Goal: Task Accomplishment & Management: Manage account settings

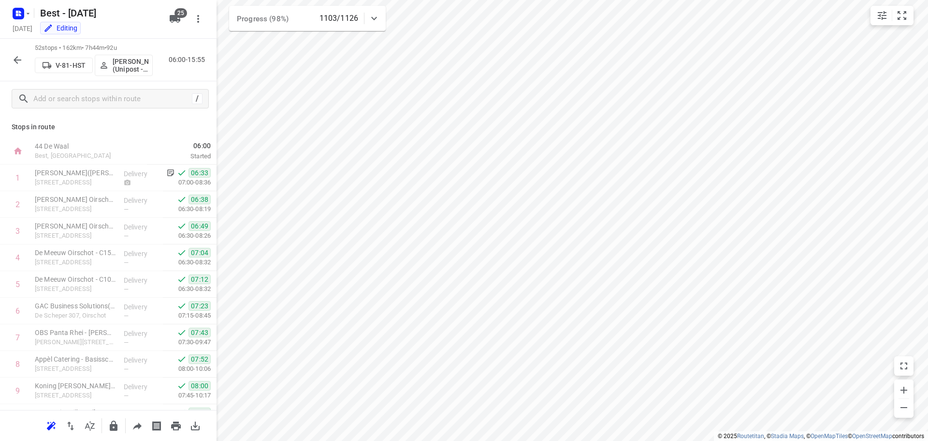
scroll to position [1164, 0]
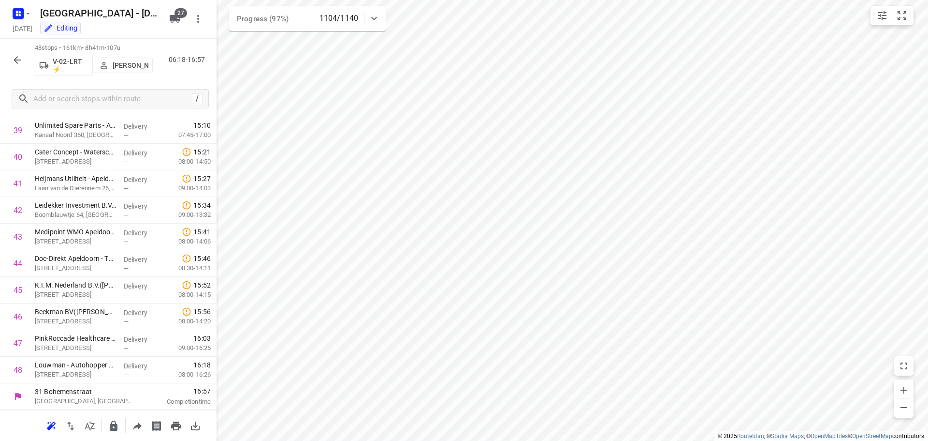
click at [9, 60] on button "button" at bounding box center [17, 59] width 19 height 19
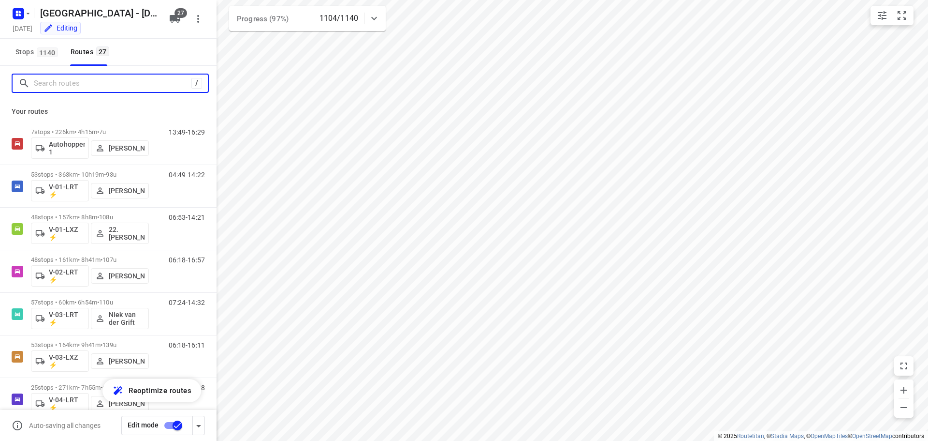
click at [72, 86] on input "Search routes" at bounding box center [113, 83] width 158 height 15
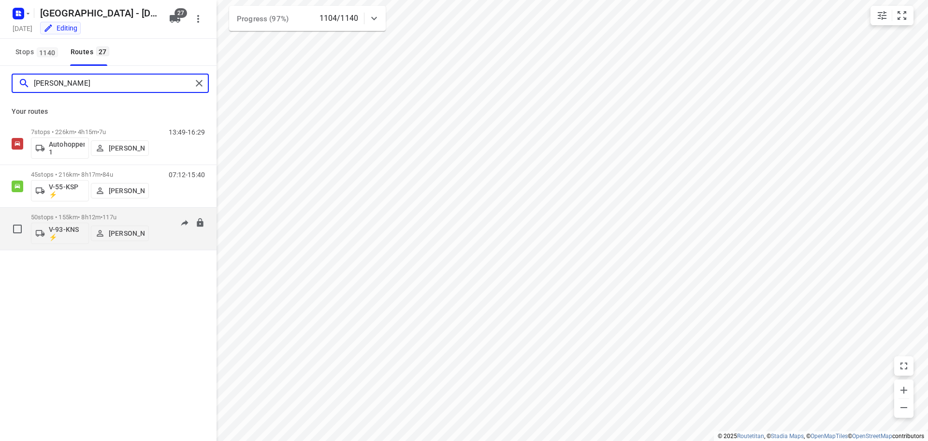
type input "kim"
click at [130, 218] on p "50 stops • 155km • 8h12m • 117u" at bounding box center [90, 216] width 118 height 7
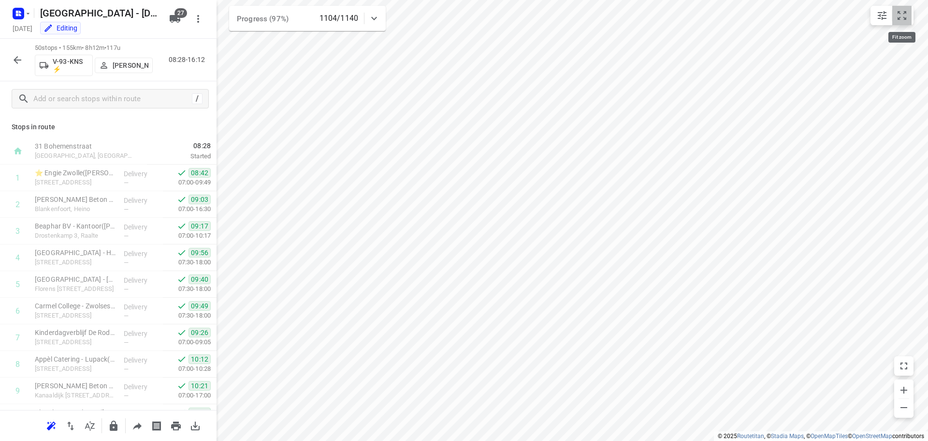
click at [898, 16] on icon "small contained button group" at bounding box center [903, 16] width 12 height 12
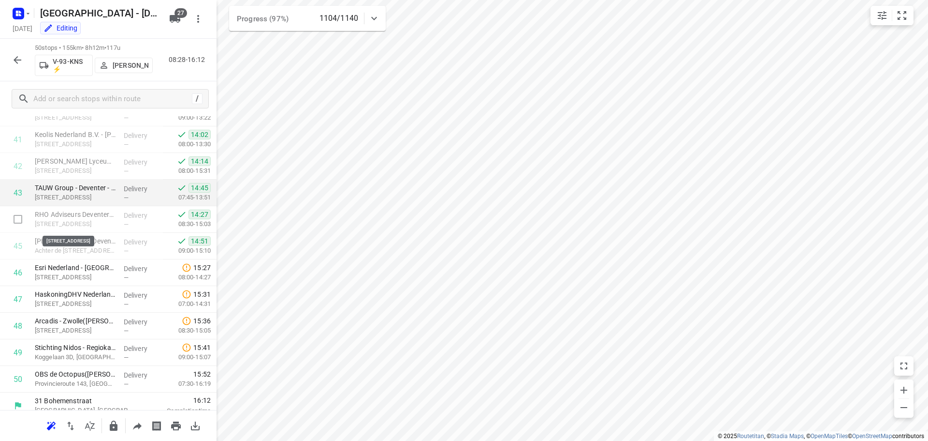
scroll to position [1111, 0]
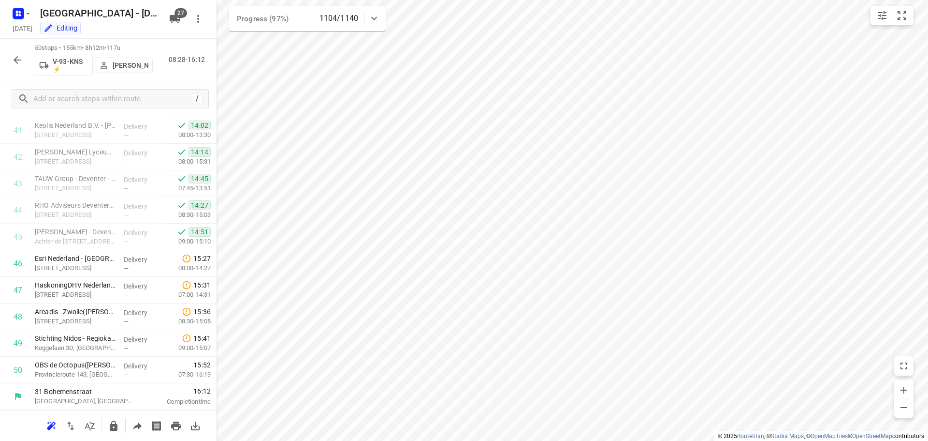
click at [19, 59] on icon "button" at bounding box center [18, 60] width 12 height 12
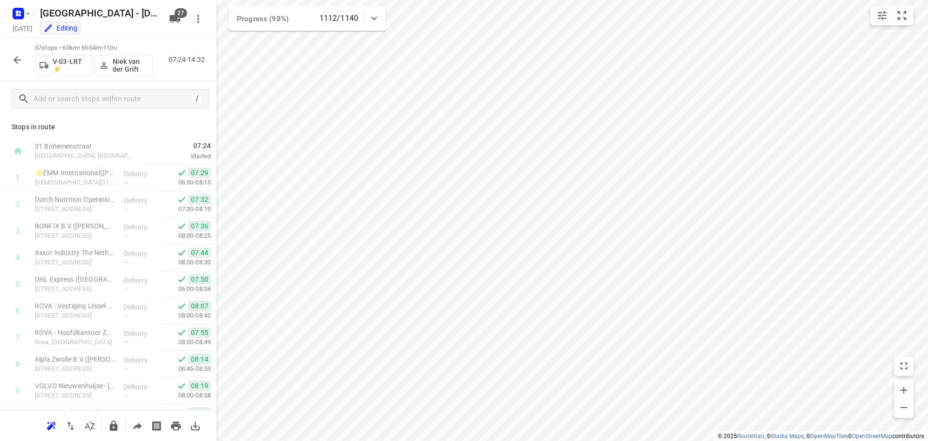
click at [23, 59] on button "button" at bounding box center [17, 59] width 19 height 19
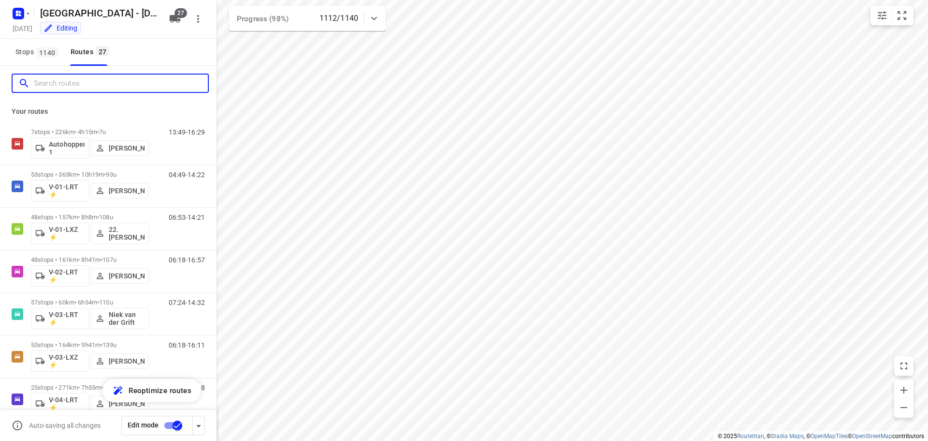
drag, startPoint x: 90, startPoint y: 82, endPoint x: 172, endPoint y: 50, distance: 87.7
click at [90, 81] on input "Search routes" at bounding box center [121, 83] width 174 height 15
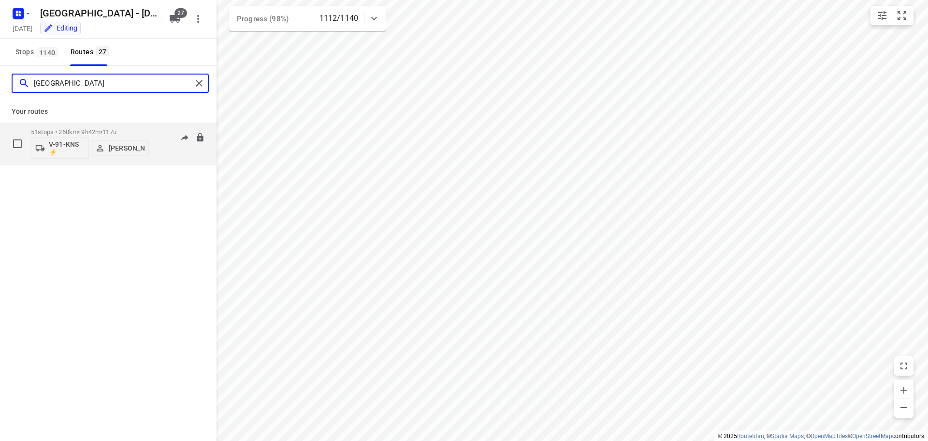
type input "milan"
click at [95, 127] on div "51 stops • 260km • 9h42m • 117u V-91-KNS ⚡ Milan Rave" at bounding box center [90, 143] width 118 height 40
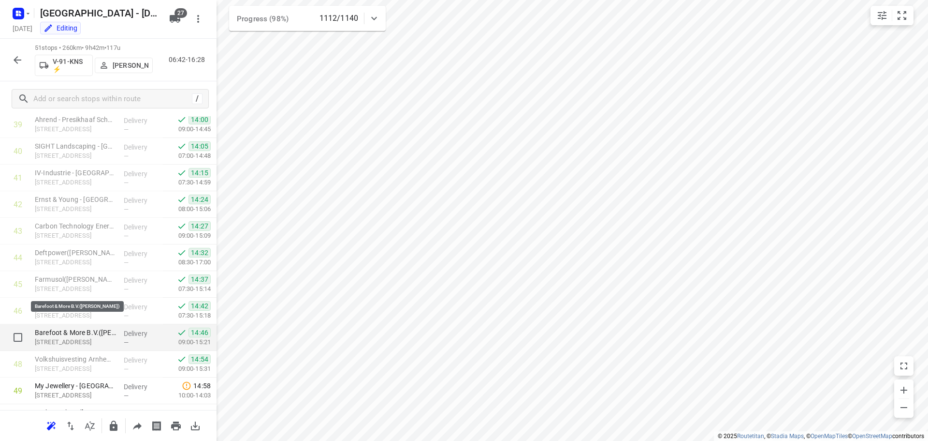
scroll to position [1138, 0]
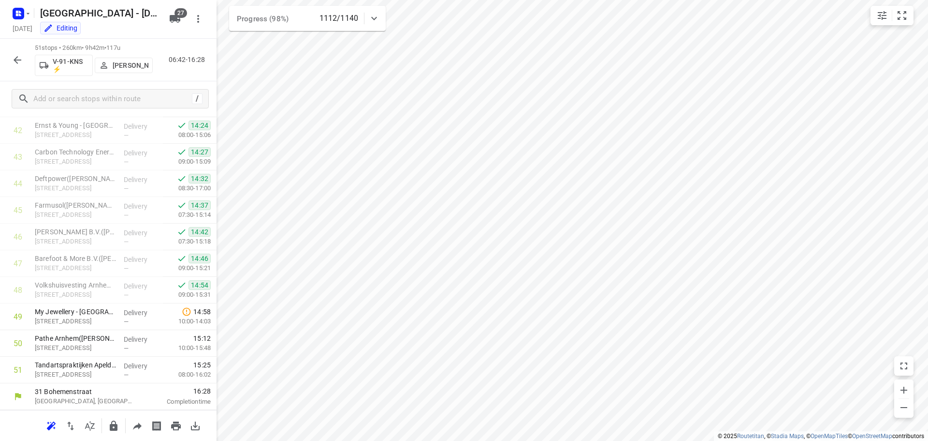
click at [20, 65] on icon "button" at bounding box center [18, 60] width 12 height 12
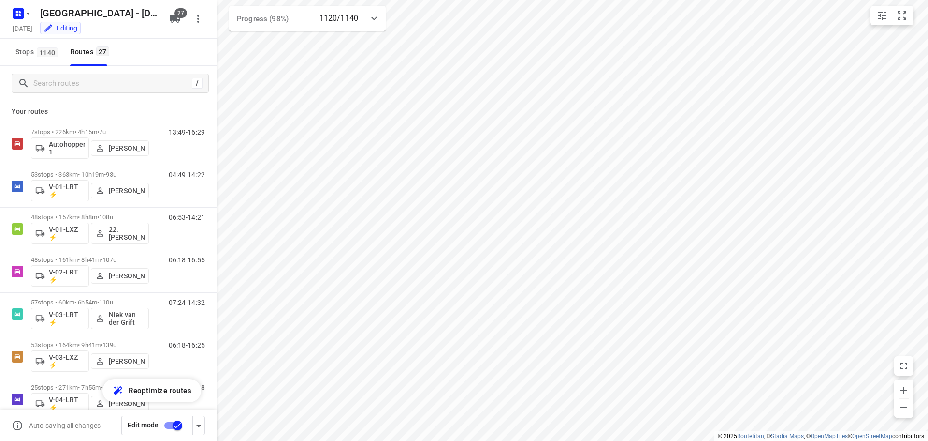
click at [152, 49] on div "Stops 1140 Routes 27" at bounding box center [108, 52] width 217 height 27
click at [148, 64] on div "Stops 1140 Routes 27" at bounding box center [108, 52] width 217 height 27
click at [130, 48] on div "Stops 1140 Routes 27" at bounding box center [108, 52] width 217 height 27
click at [57, 52] on span "1140" at bounding box center [47, 52] width 21 height 10
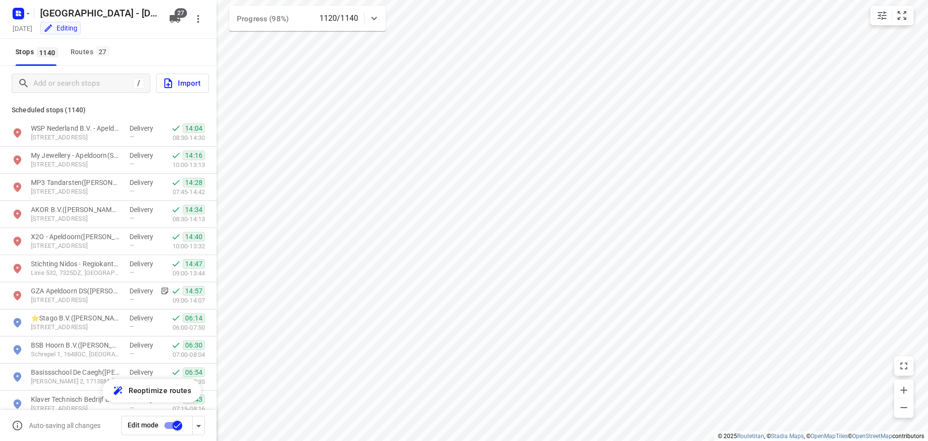
click at [162, 57] on div "Stops 1140 Routes 27" at bounding box center [108, 52] width 217 height 27
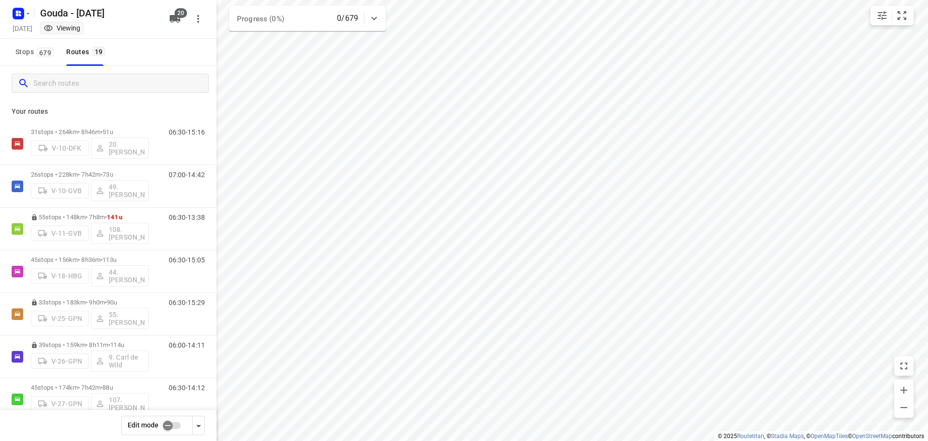
click at [116, 88] on input "Search routes" at bounding box center [120, 83] width 175 height 15
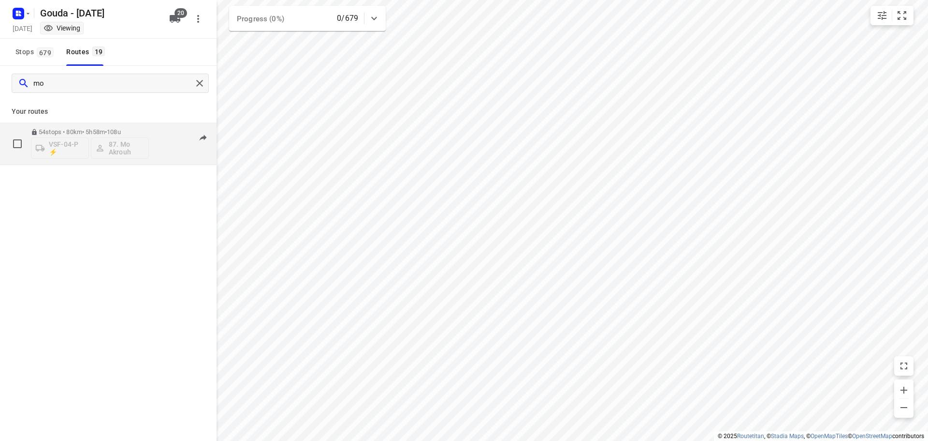
type input "mo"
click at [78, 127] on div "54 stops • 80km • 5h58m • 108u VSF-04-P ⚡ 87. Mo Akrouh" at bounding box center [90, 143] width 118 height 40
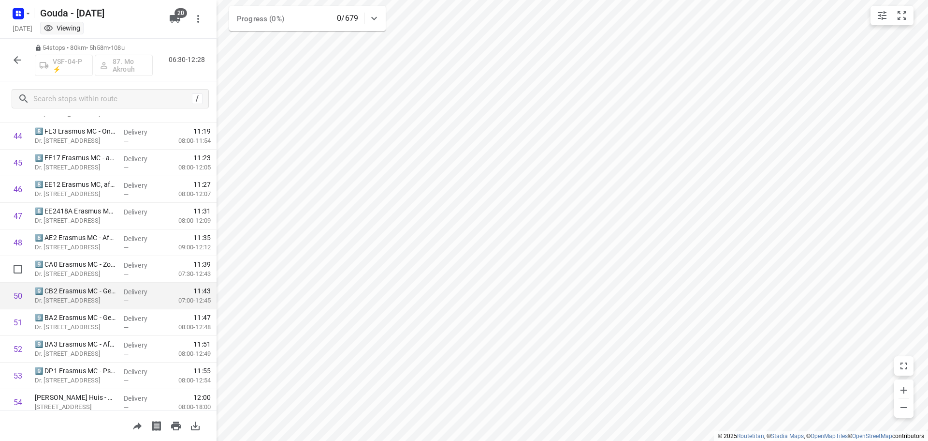
scroll to position [1218, 0]
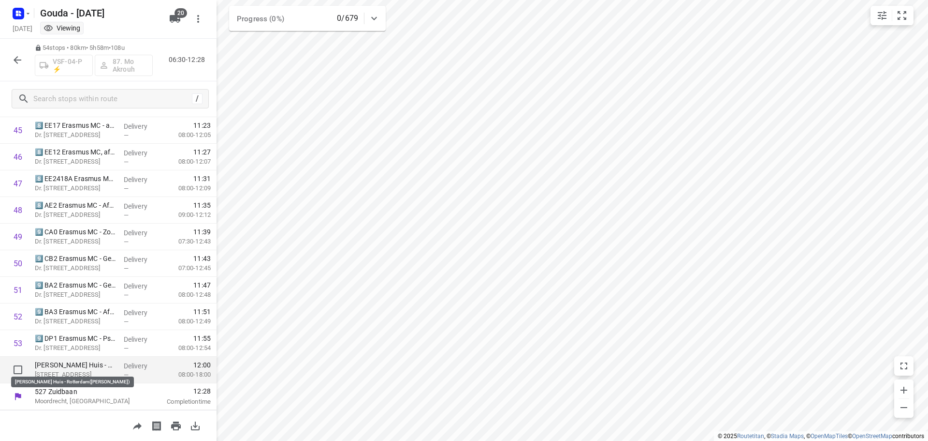
click at [74, 365] on p "Ronald McDonald Huis - Rotterdam(Ronald McDonald)" at bounding box center [75, 365] width 81 height 10
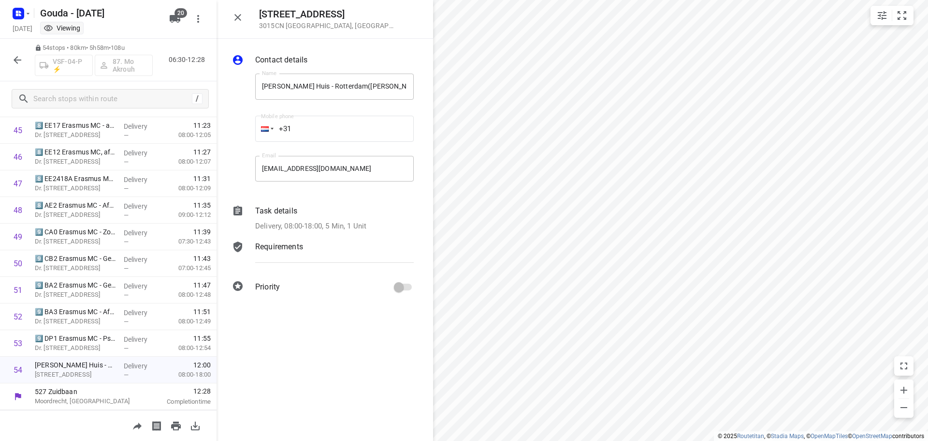
click at [377, 210] on div "Task details" at bounding box center [334, 211] width 159 height 12
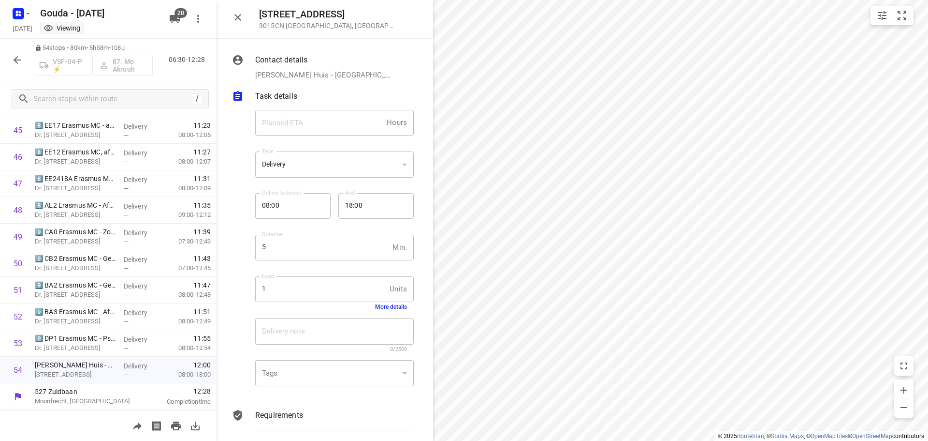
click at [392, 305] on button "More details" at bounding box center [391, 306] width 32 height 7
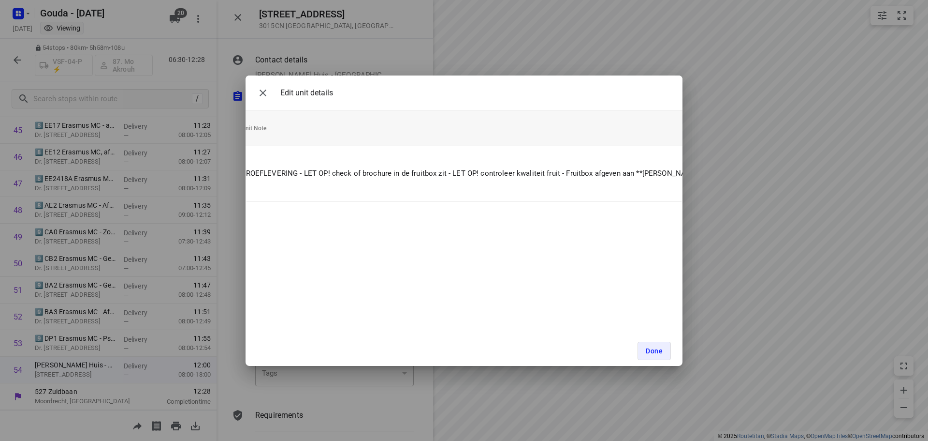
scroll to position [0, 218]
click at [735, 187] on div "Edit unit details Unit Count (1) Unit Weight Unit Volume Unit ID Unit Note 1 Pr…" at bounding box center [464, 220] width 928 height 441
click at [264, 96] on icon "button" at bounding box center [263, 93] width 12 height 12
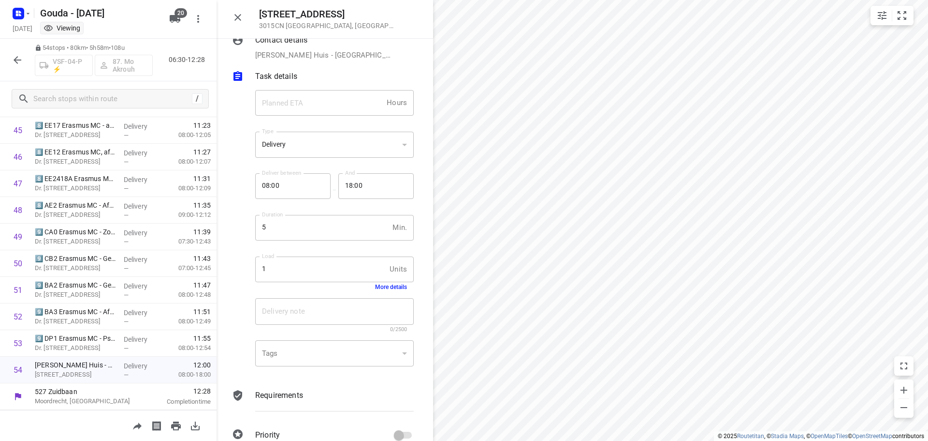
scroll to position [39, 0]
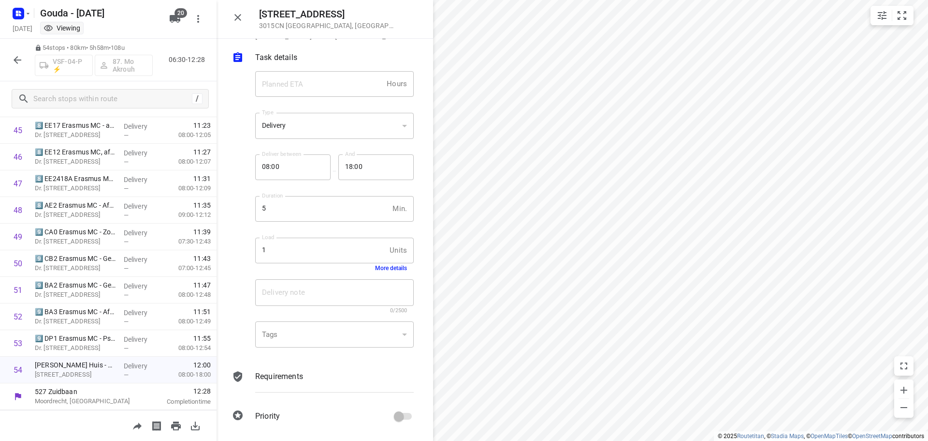
click at [245, 24] on div at bounding box center [237, 17] width 19 height 19
click at [242, 21] on icon "button" at bounding box center [238, 18] width 12 height 12
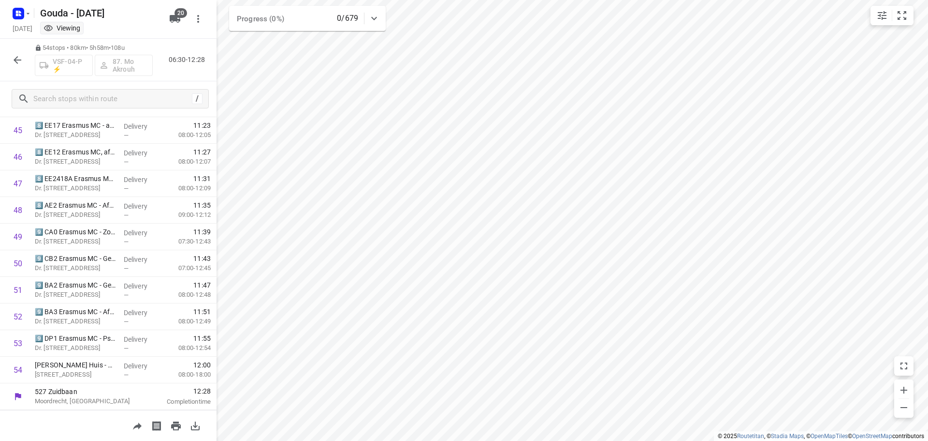
click at [12, 57] on icon "button" at bounding box center [18, 60] width 12 height 12
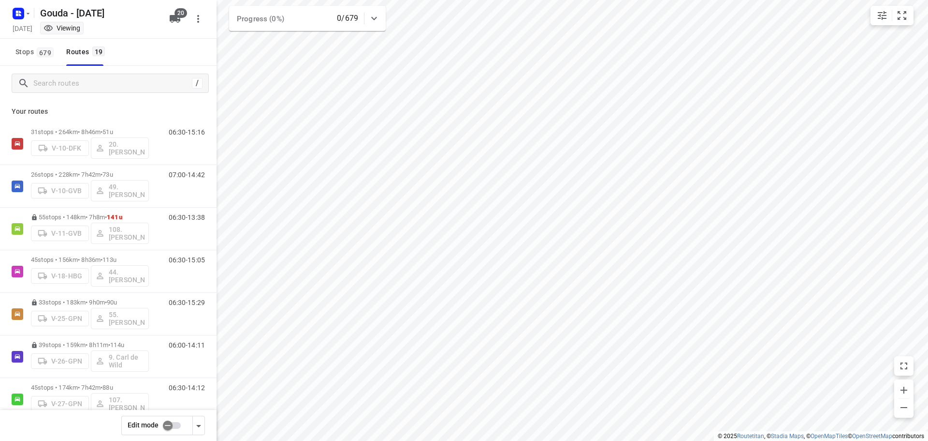
click at [123, 58] on div "Stops 679 Routes 19" at bounding box center [108, 52] width 217 height 27
click at [173, 432] on input "checkbox" at bounding box center [167, 425] width 55 height 18
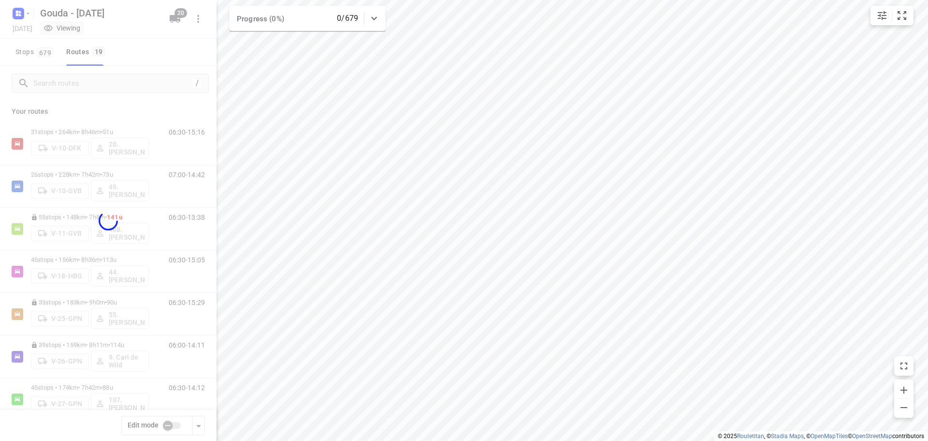
checkbox input "true"
click at [141, 55] on div at bounding box center [108, 220] width 217 height 441
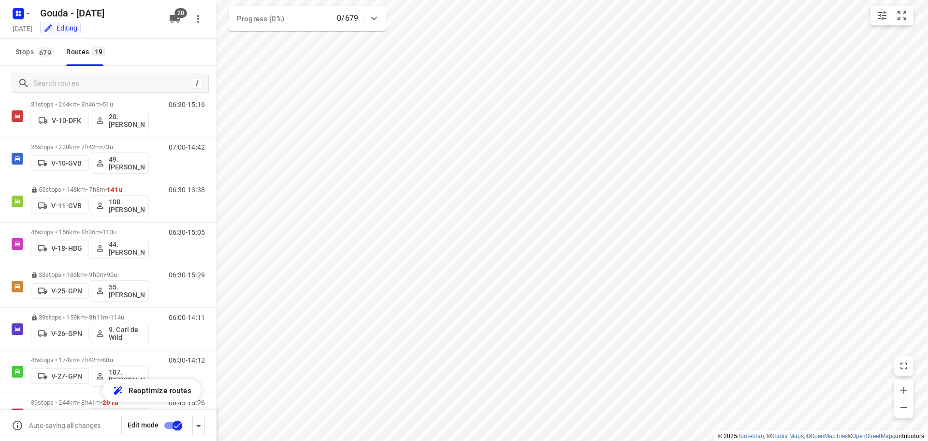
scroll to position [0, 0]
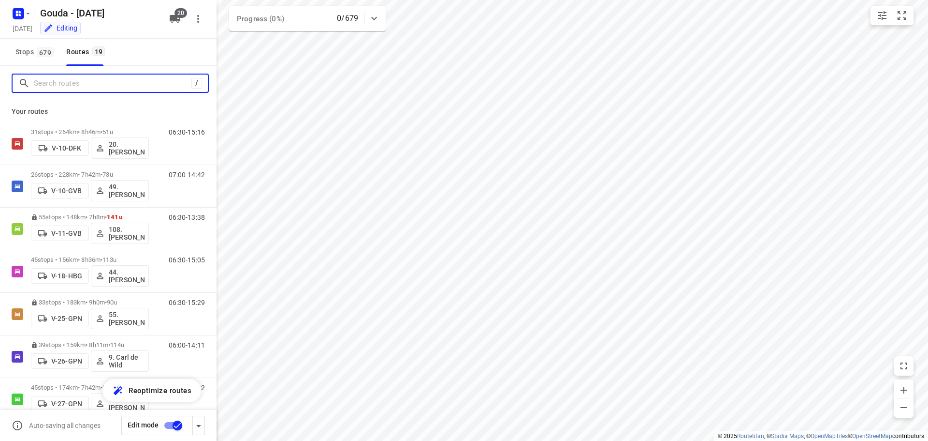
click at [99, 83] on input "Search routes" at bounding box center [113, 83] width 158 height 15
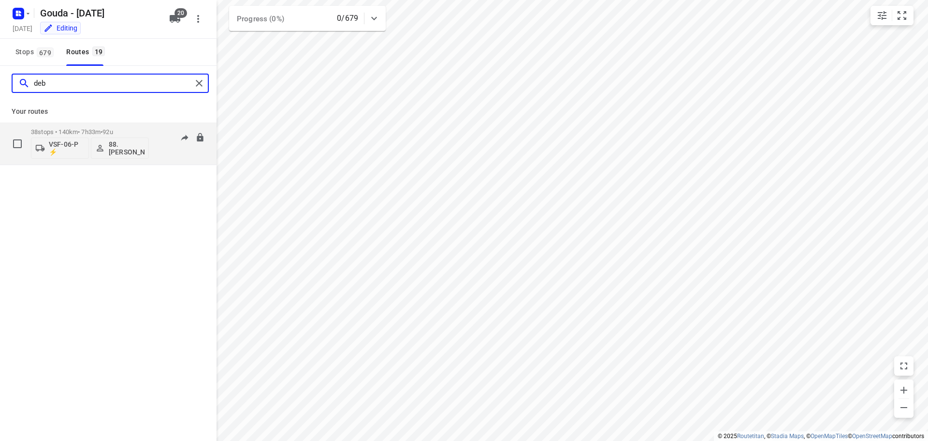
type input "deb"
click at [138, 133] on p "38 stops • 140km • 7h33m • 92u" at bounding box center [90, 131] width 118 height 7
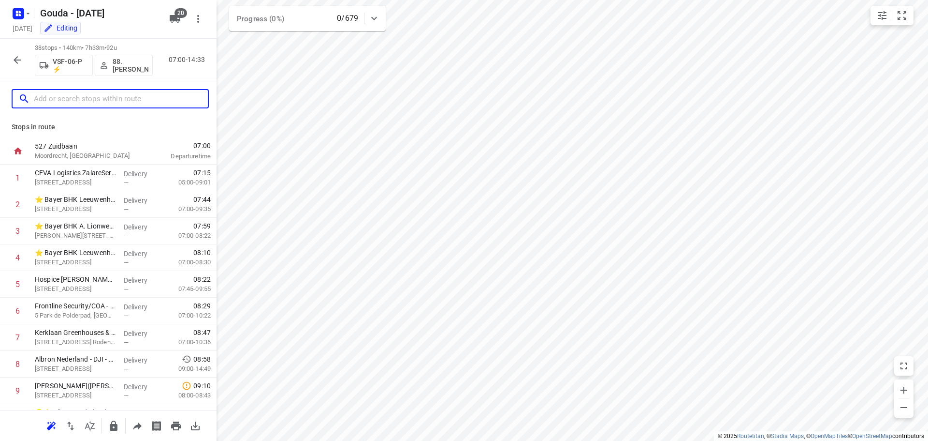
click at [141, 98] on input "text" at bounding box center [121, 98] width 174 height 15
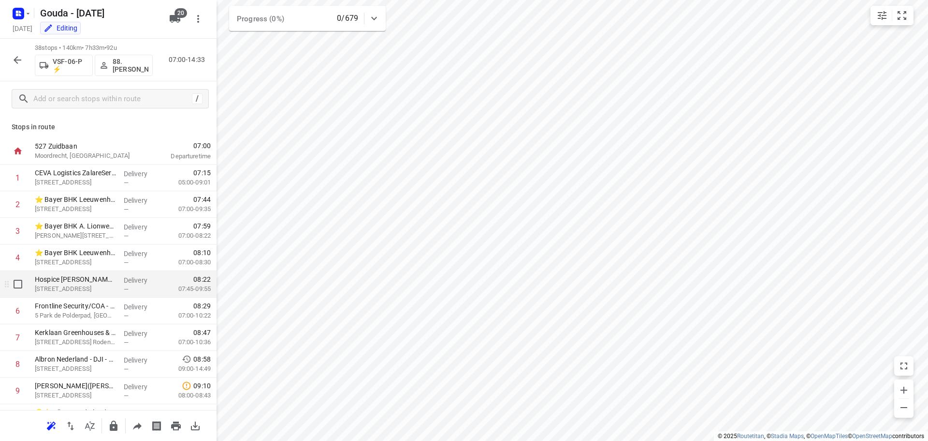
click at [112, 283] on p "Hospice Lansingerland(Brigitte de Jong)" at bounding box center [75, 279] width 81 height 10
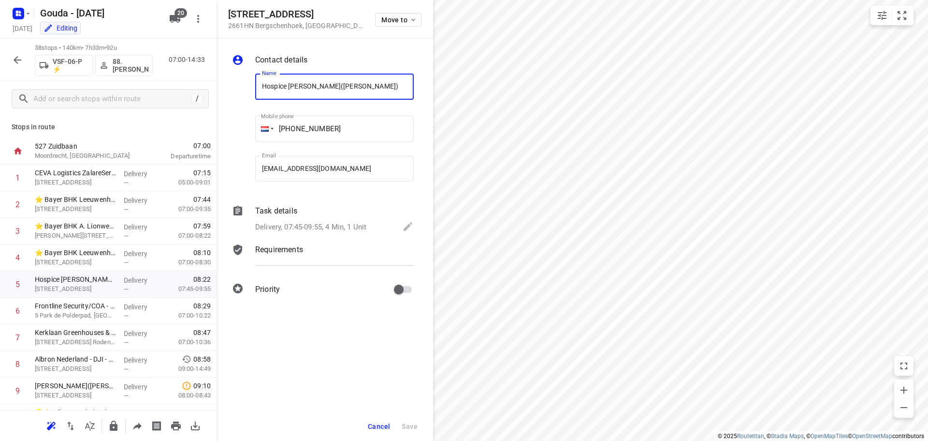
click at [336, 221] on p "Delivery, 07:45-09:55, 4 Min, 1 Unit" at bounding box center [310, 226] width 111 height 11
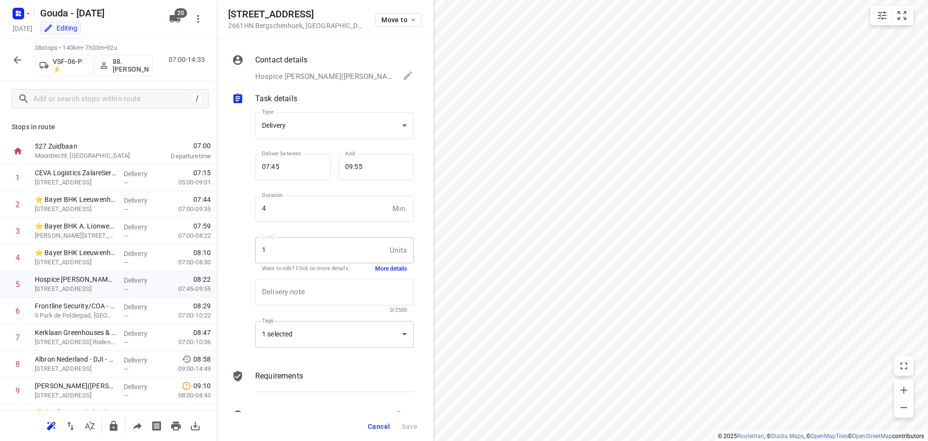
click at [350, 336] on div "1 selected" at bounding box center [334, 334] width 159 height 27
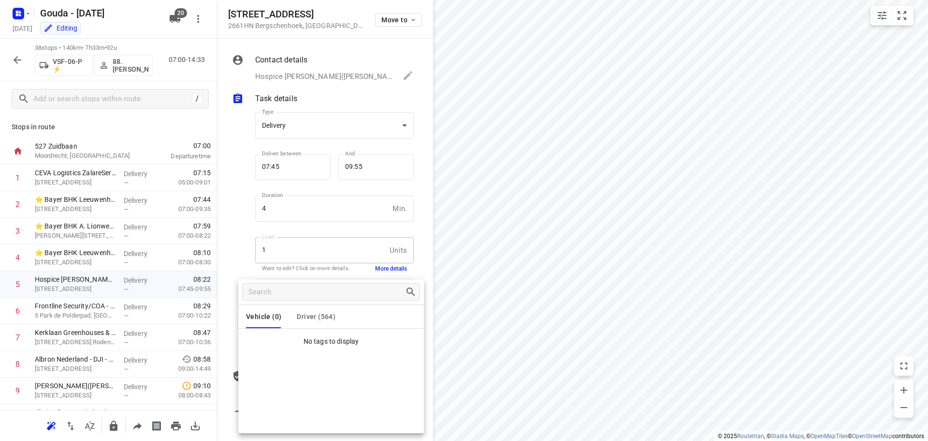
click at [336, 311] on div "Vehicle (0) Driver (564)" at bounding box center [331, 316] width 186 height 23
click at [309, 314] on span "Driver (564)" at bounding box center [316, 316] width 39 height 8
click at [234, 239] on div at bounding box center [464, 220] width 928 height 441
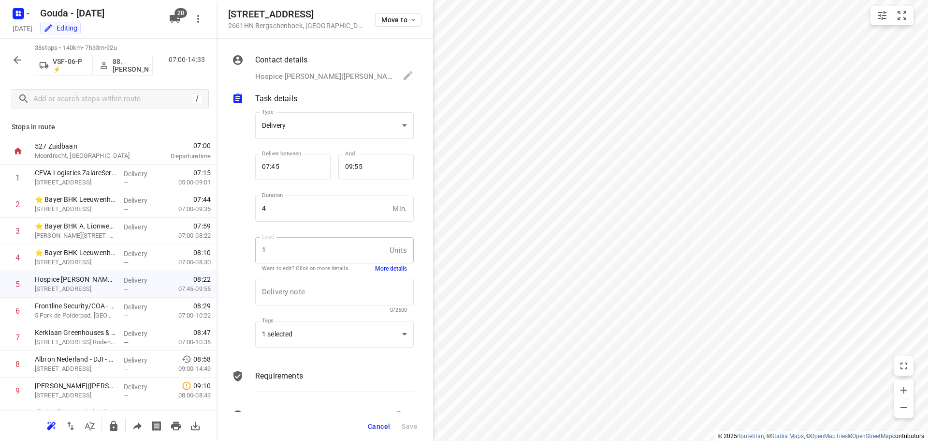
click at [234, 239] on div "Vehicle (0) Driver (564) Do09 73.WimD 74. 87.Pierre Actie Ambius 1 Ambius 2 Amb…" at bounding box center [464, 220] width 928 height 441
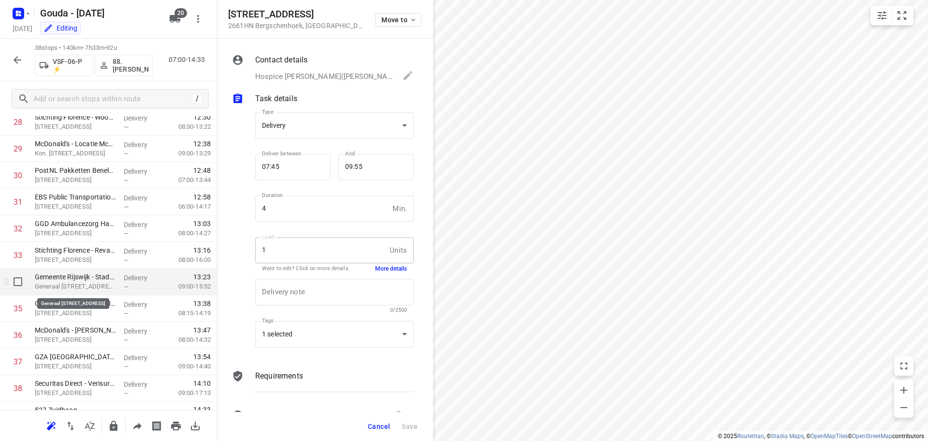
click at [95, 286] on p "Generaal Spoorlaan 2, Rijswijk" at bounding box center [75, 286] width 81 height 10
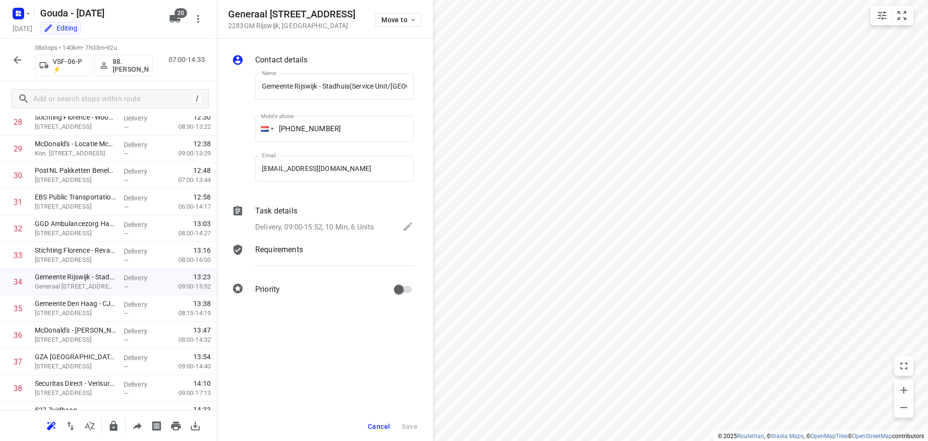
scroll to position [0, 0]
click at [302, 225] on p "Delivery, 09:00-15:52, 10 Min, 6 Units" at bounding box center [314, 226] width 119 height 11
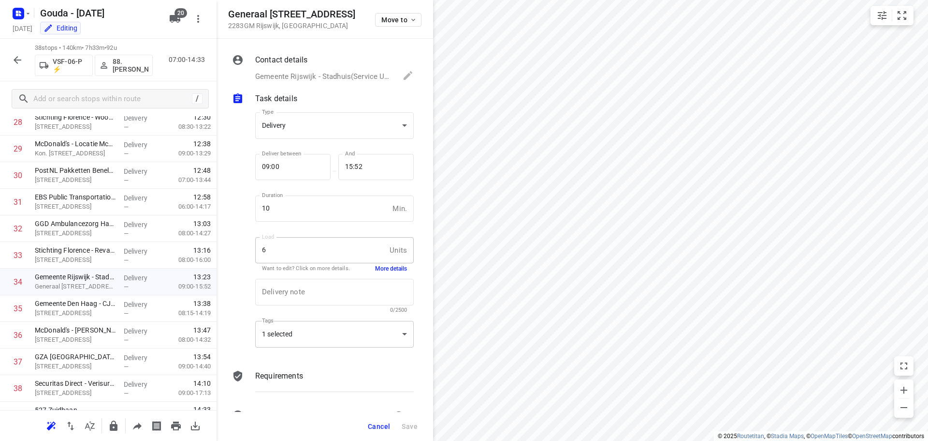
click at [307, 333] on div "1 selected" at bounding box center [334, 334] width 159 height 27
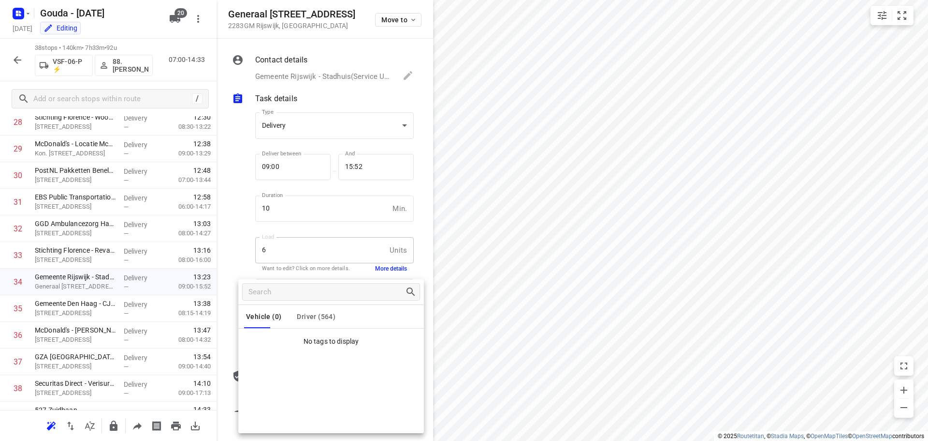
click at [292, 305] on div "Vehicle (0) Driver (564)" at bounding box center [331, 316] width 186 height 23
click at [305, 313] on span "Driver (564)" at bounding box center [316, 316] width 39 height 8
click at [249, 215] on div at bounding box center [464, 220] width 928 height 441
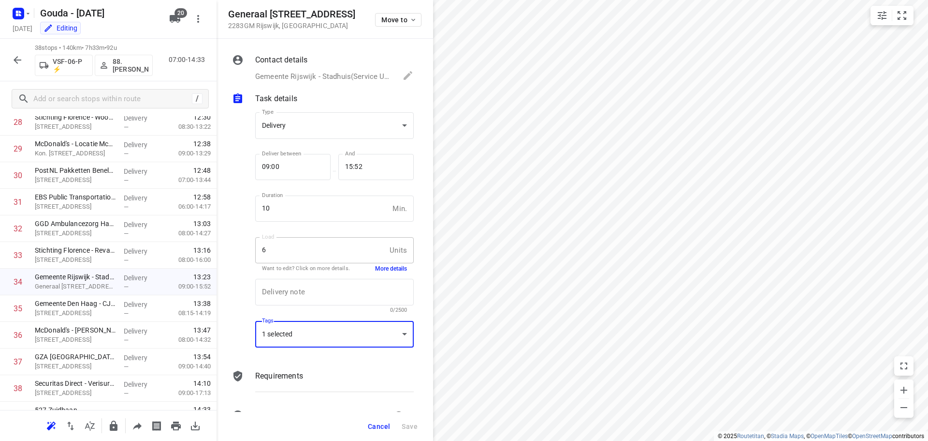
click at [385, 423] on span "Cancel" at bounding box center [379, 426] width 22 height 8
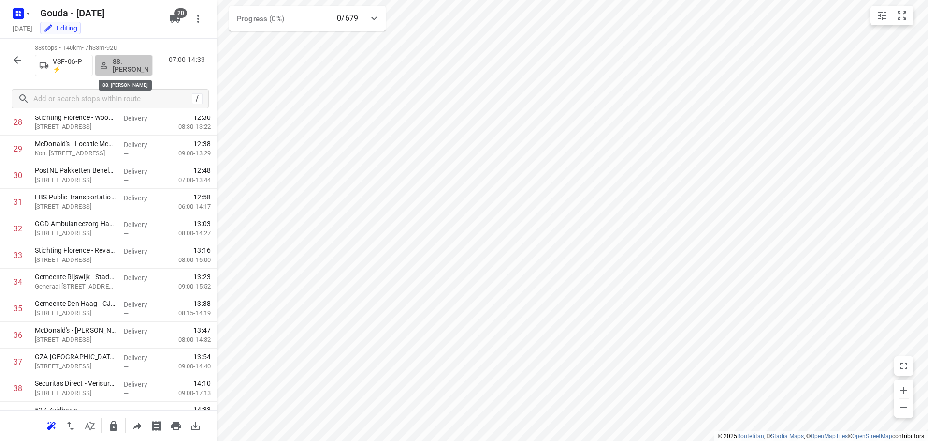
click at [133, 62] on p "88. Deborah van den Berg" at bounding box center [131, 65] width 36 height 15
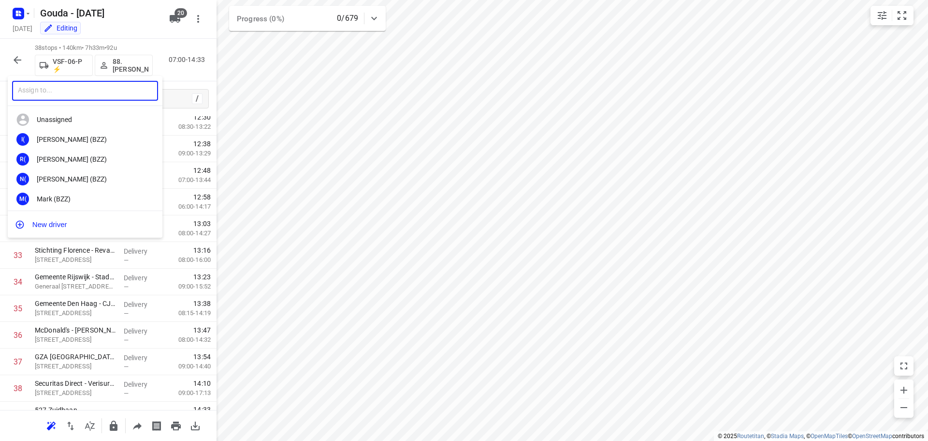
click at [103, 95] on input "text" at bounding box center [85, 91] width 146 height 20
type input "maarten"
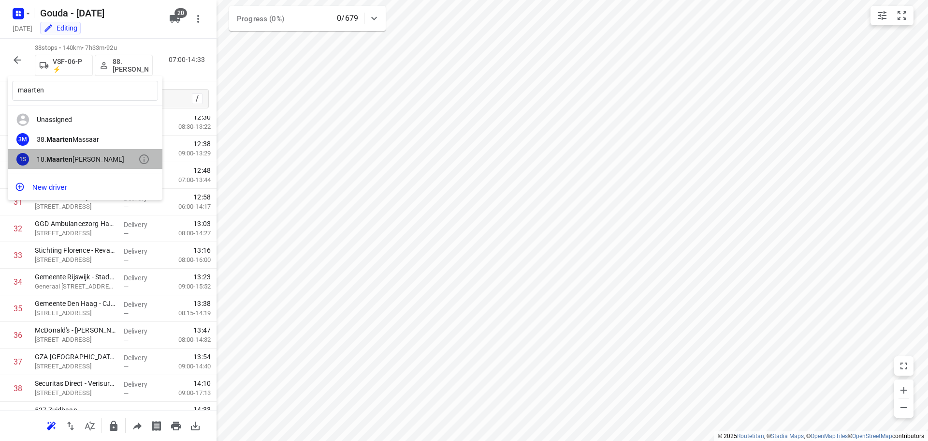
click at [89, 152] on div "1S 18. Maarten Smit" at bounding box center [85, 159] width 155 height 20
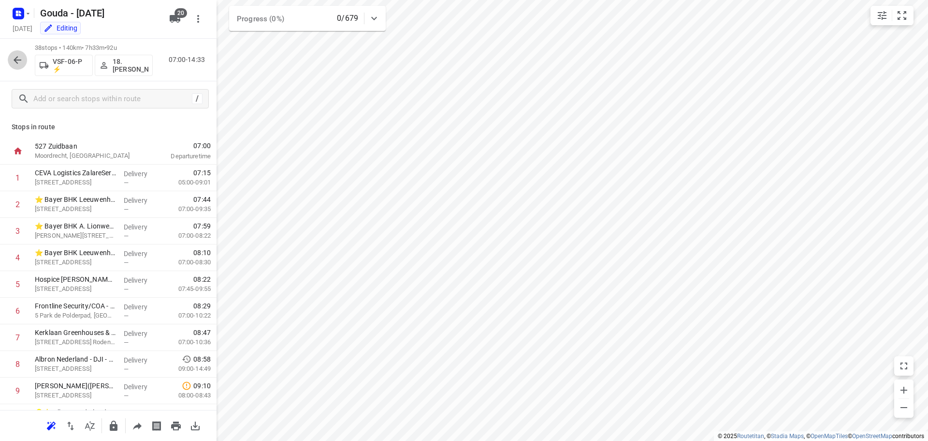
click at [19, 64] on icon "button" at bounding box center [18, 60] width 12 height 12
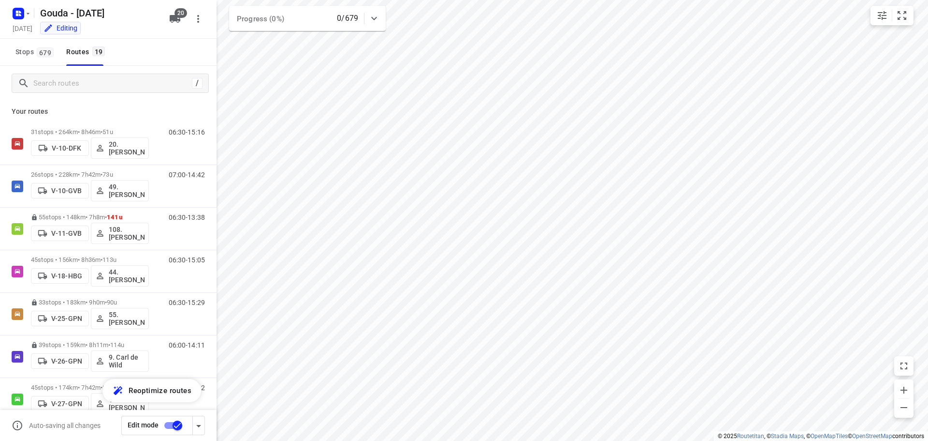
click at [161, 59] on div "Stops 679 Routes 19" at bounding box center [108, 52] width 217 height 27
click at [110, 86] on input "Search routes" at bounding box center [113, 83] width 158 height 15
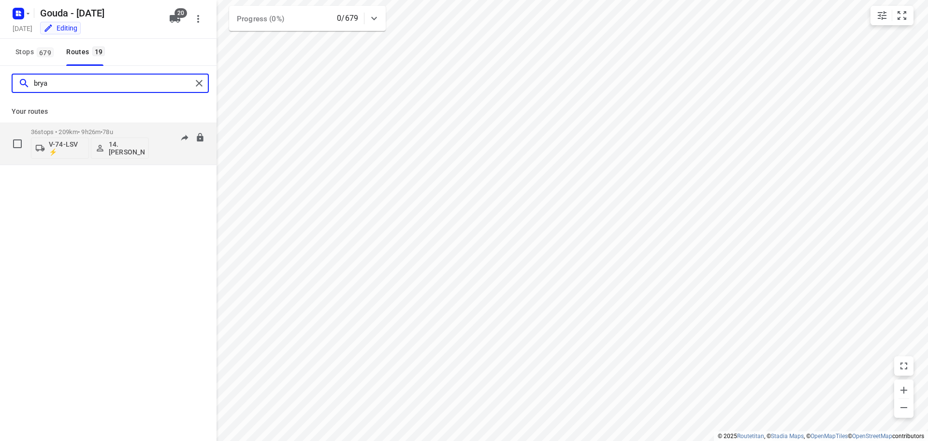
type input "brya"
click at [129, 124] on div "36 stops • 209km • 9h26m • 78u V-74-LSV ⚡ 14. Bryan Oelrich" at bounding box center [90, 143] width 118 height 40
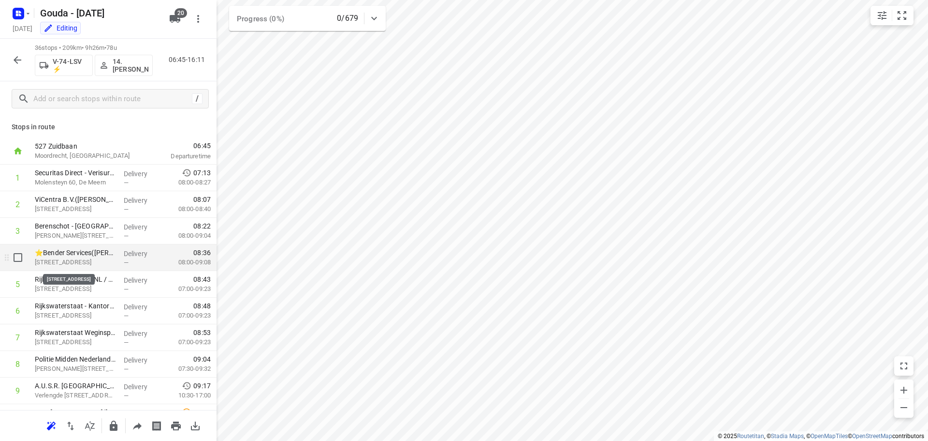
click at [69, 259] on p "Orteliuslaan 879, Utrecht" at bounding box center [75, 262] width 81 height 10
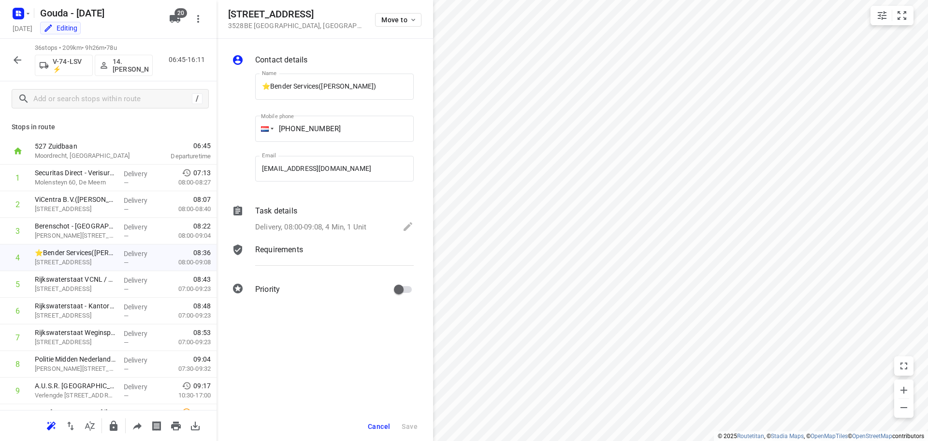
click at [296, 216] on p "Task details" at bounding box center [276, 211] width 42 height 12
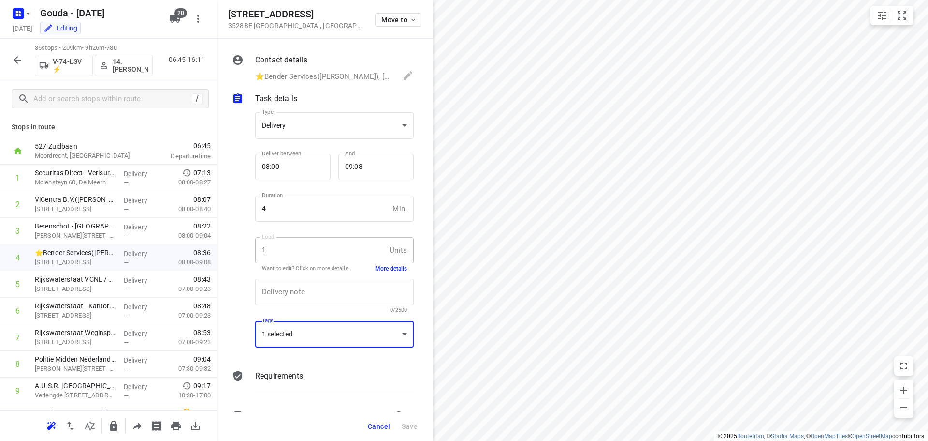
click at [334, 322] on div "1 selected" at bounding box center [334, 334] width 159 height 27
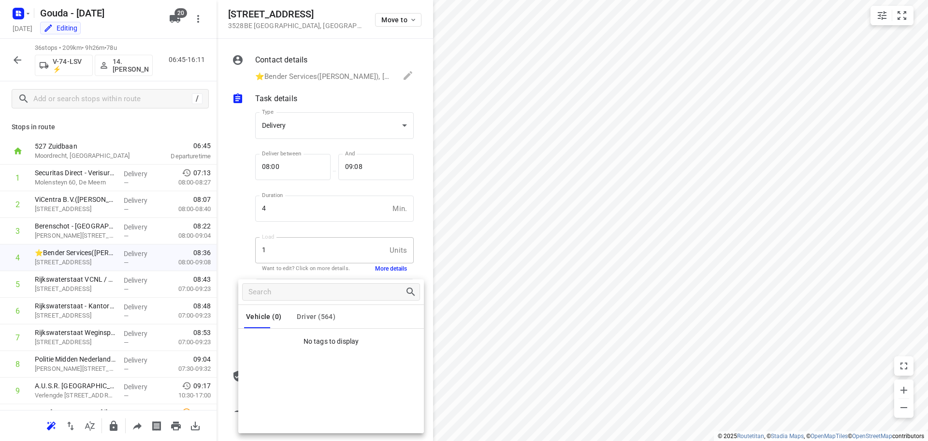
click at [335, 311] on div "Vehicle (0) Driver (564)" at bounding box center [331, 316] width 186 height 23
click at [323, 318] on span "Driver (564)" at bounding box center [316, 316] width 39 height 8
click at [551, 330] on div at bounding box center [464, 220] width 928 height 441
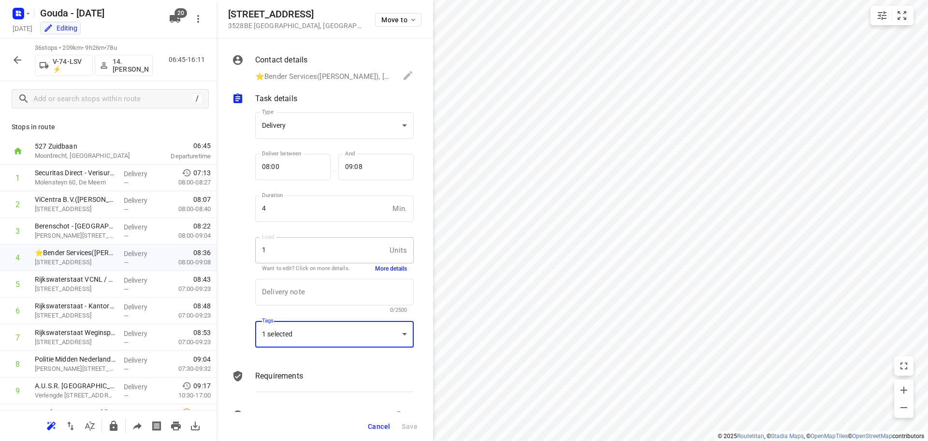
click at [383, 427] on span "Cancel" at bounding box center [379, 426] width 22 height 8
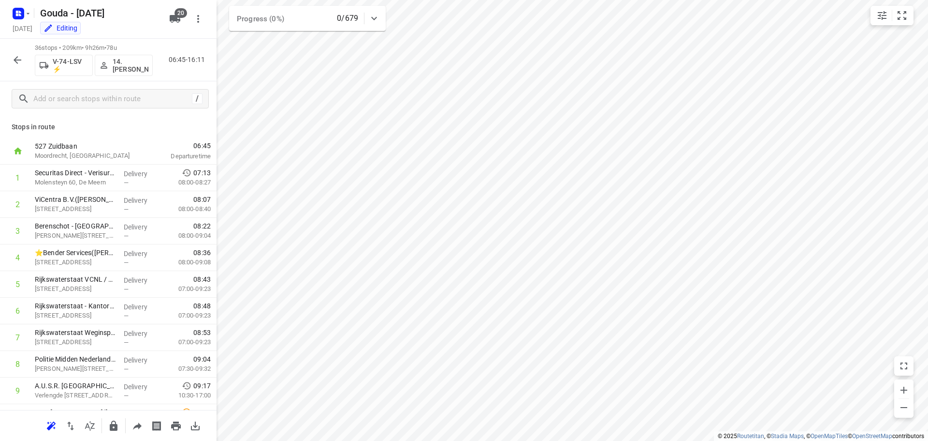
click at [144, 35] on div "Thursday, Aug 28 Editing" at bounding box center [88, 29] width 155 height 13
click at [16, 64] on icon "button" at bounding box center [18, 60] width 12 height 12
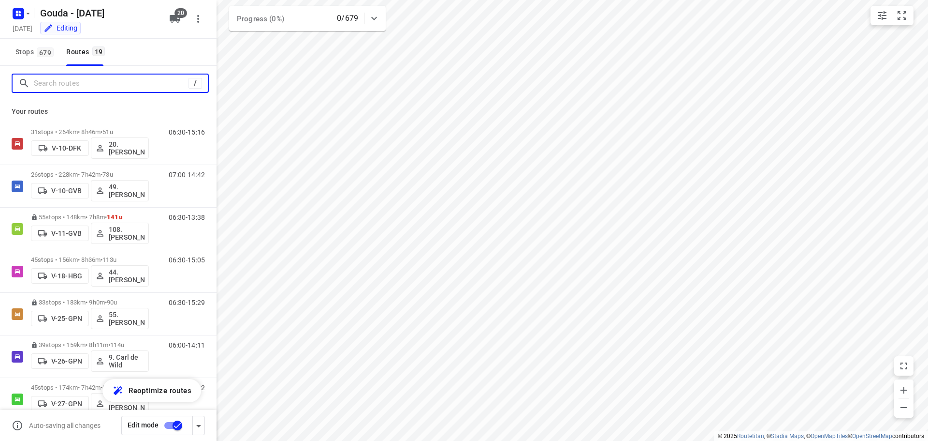
click at [80, 85] on input "Search routes" at bounding box center [111, 83] width 155 height 15
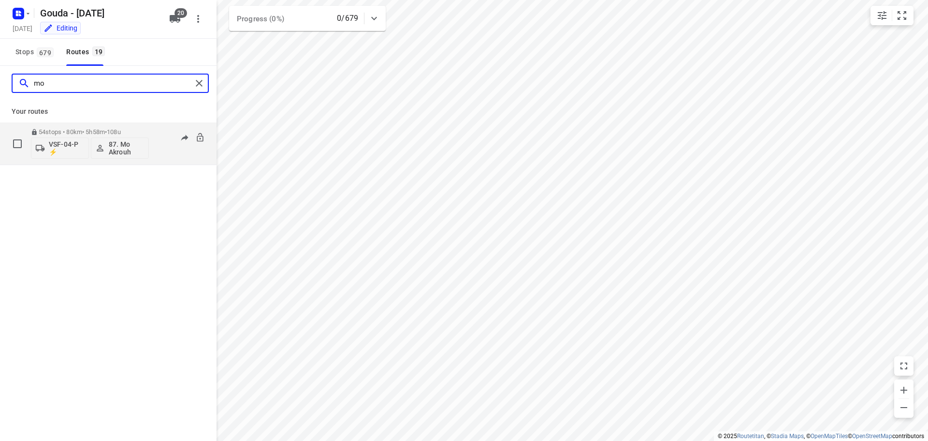
type input "mo"
click at [116, 125] on div "54 stops • 80km • 5h58m • 108u VSF-04-P ⚡ 87. Mo Akrouh" at bounding box center [90, 143] width 118 height 40
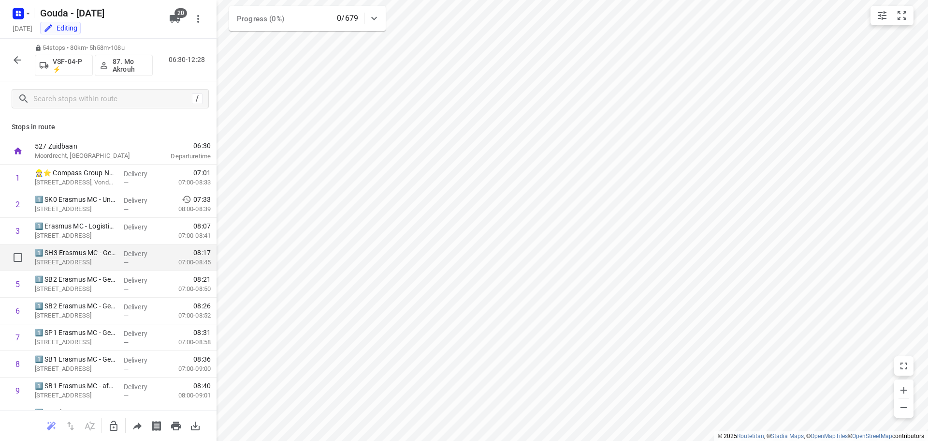
click at [120, 250] on div "Delivery —" at bounding box center [142, 257] width 44 height 27
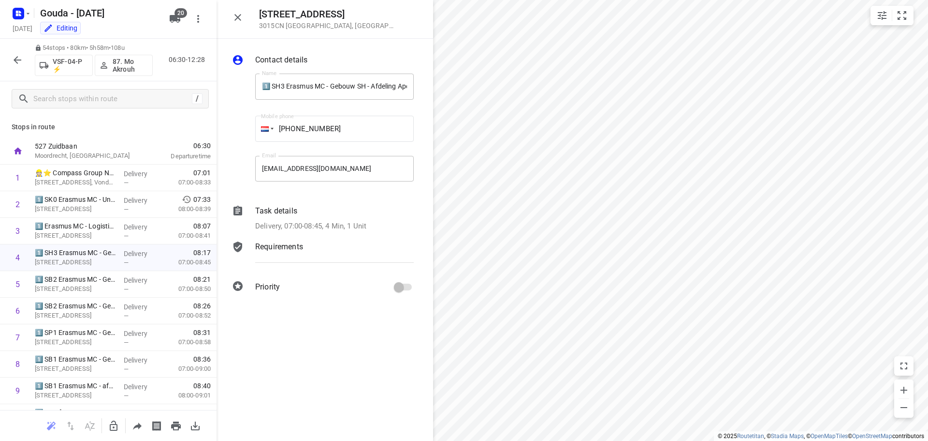
click at [428, 286] on div "i © 2025 Routetitan , © Stadia Maps , © OpenMapTiles © OpenStreetMap contributo…" at bounding box center [464, 220] width 928 height 441
click at [335, 225] on p "Delivery, 07:00-08:45, 4 Min, 1 Unit" at bounding box center [310, 226] width 111 height 11
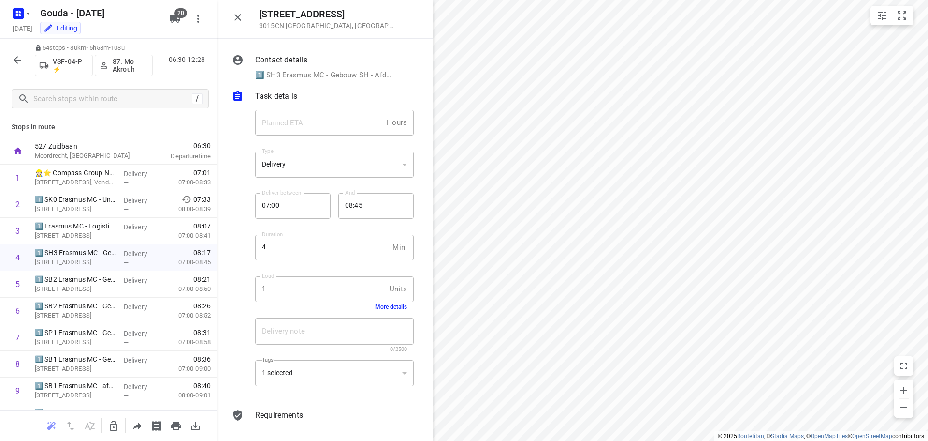
click at [311, 364] on div "1 selected" at bounding box center [334, 373] width 159 height 27
click at [320, 384] on div "1 selected" at bounding box center [334, 373] width 159 height 27
click at [320, 383] on div "1 selected" at bounding box center [334, 373] width 159 height 27
click at [321, 379] on div "1 selected" at bounding box center [334, 373] width 159 height 27
click at [324, 378] on div "1 selected" at bounding box center [334, 373] width 159 height 27
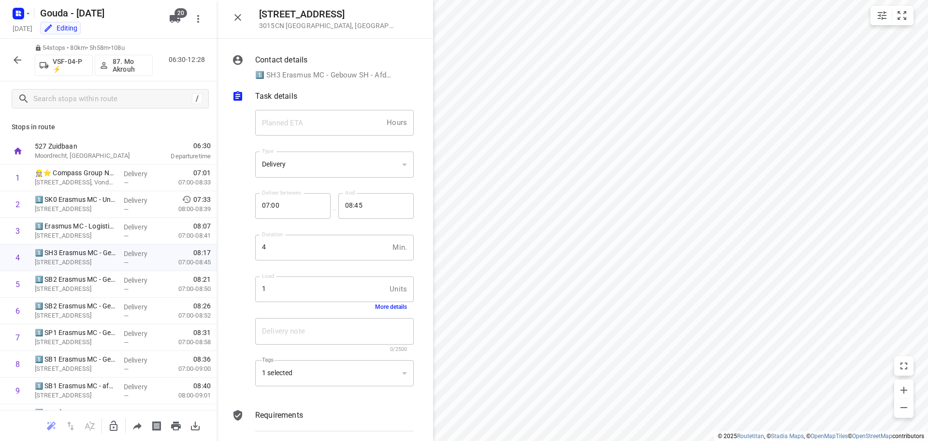
drag, startPoint x: 325, startPoint y: 378, endPoint x: 282, endPoint y: 309, distance: 81.7
click at [326, 378] on div "1 selected" at bounding box center [334, 373] width 159 height 27
click at [114, 423] on icon "button" at bounding box center [114, 426] width 12 height 12
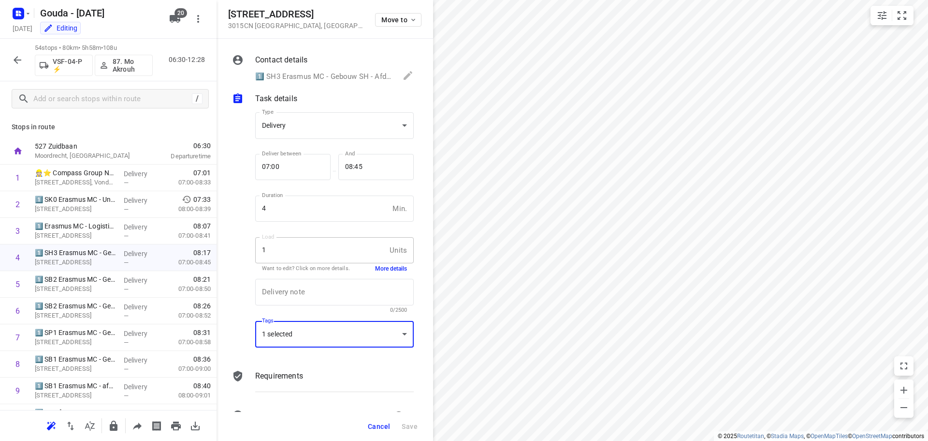
click at [338, 328] on div "1 selected" at bounding box center [334, 334] width 159 height 27
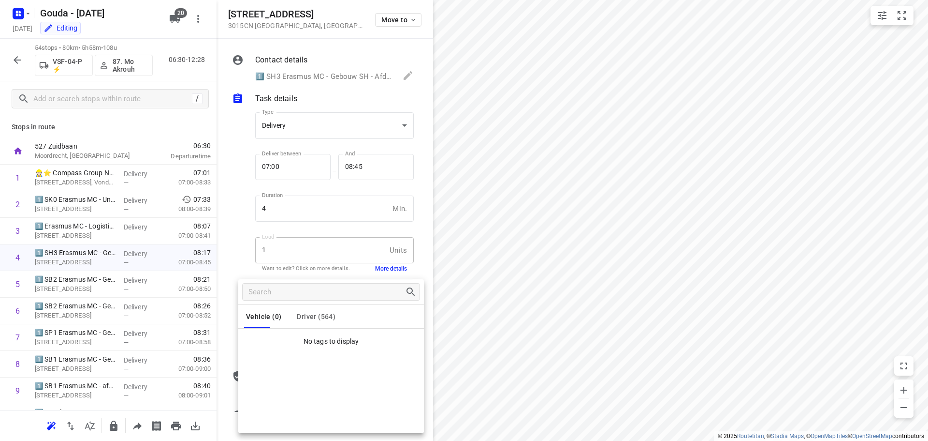
click at [324, 317] on span "Driver (564)" at bounding box center [316, 316] width 39 height 8
click at [277, 341] on p "Do04" at bounding box center [274, 342] width 19 height 12
click at [810, 242] on div at bounding box center [464, 220] width 928 height 441
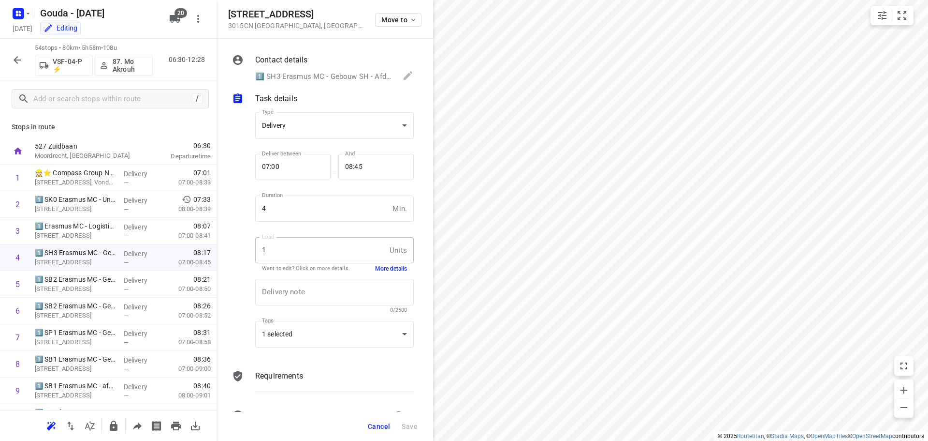
drag, startPoint x: 166, startPoint y: 79, endPoint x: 161, endPoint y: 78, distance: 4.9
click at [166, 79] on div "54 stops • 80km • 5h58m • 108u VSF-04-P ⚡ 87. Mo Akrouh 06:30-12:28" at bounding box center [108, 60] width 217 height 43
click at [21, 56] on icon "button" at bounding box center [18, 60] width 12 height 12
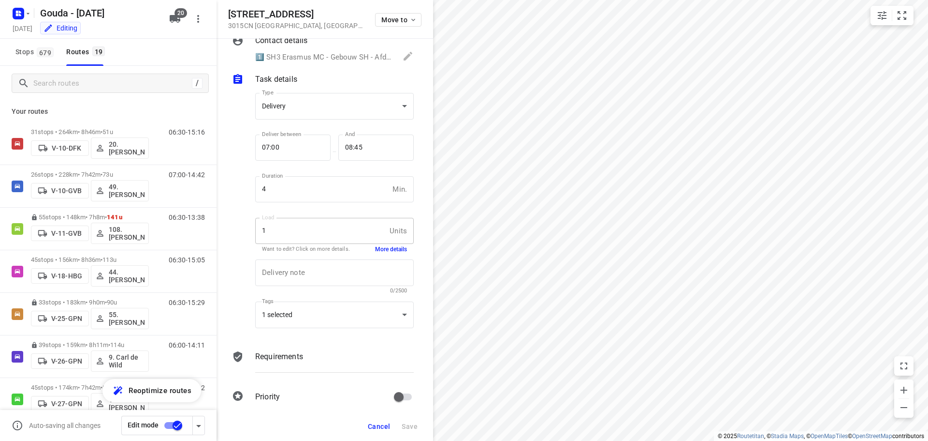
scroll to position [29, 0]
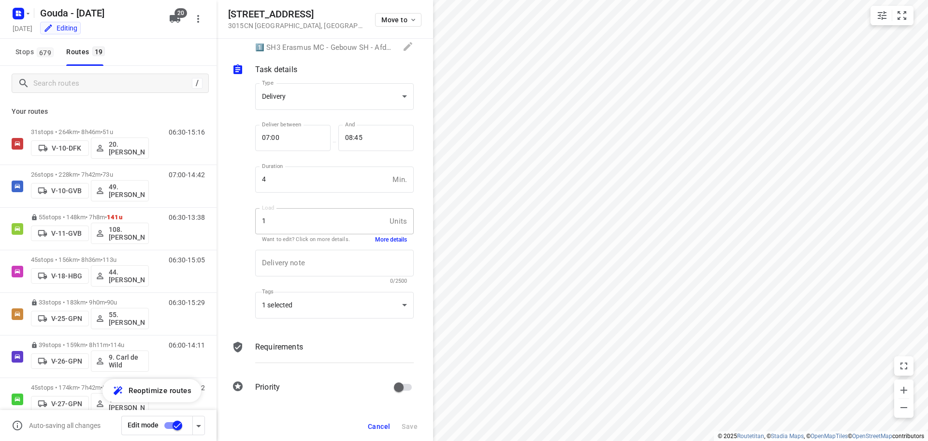
click at [384, 419] on button "Cancel" at bounding box center [379, 425] width 30 height 17
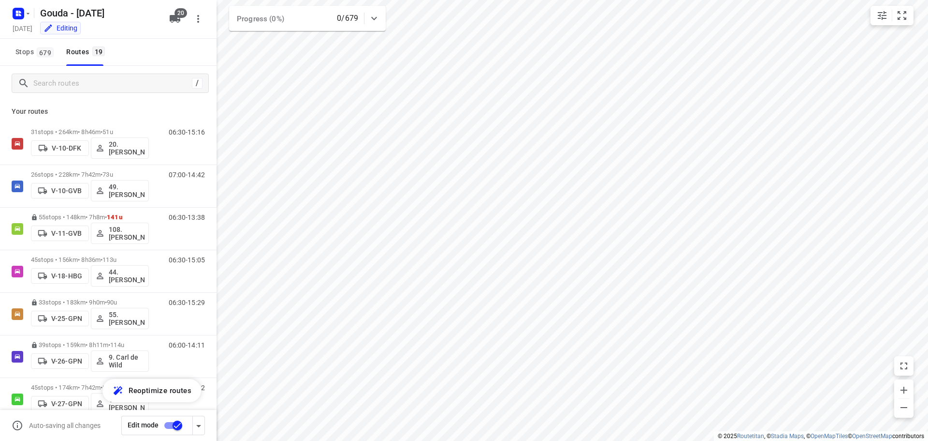
click at [175, 427] on input "checkbox" at bounding box center [177, 425] width 55 height 18
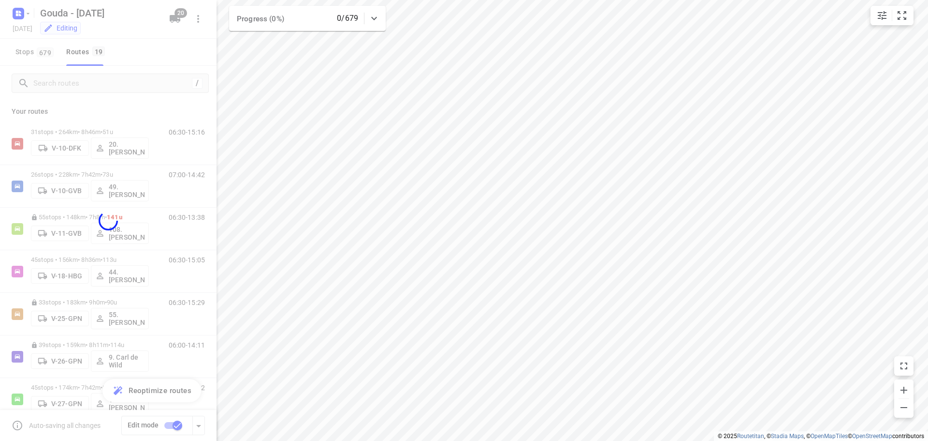
checkbox input "false"
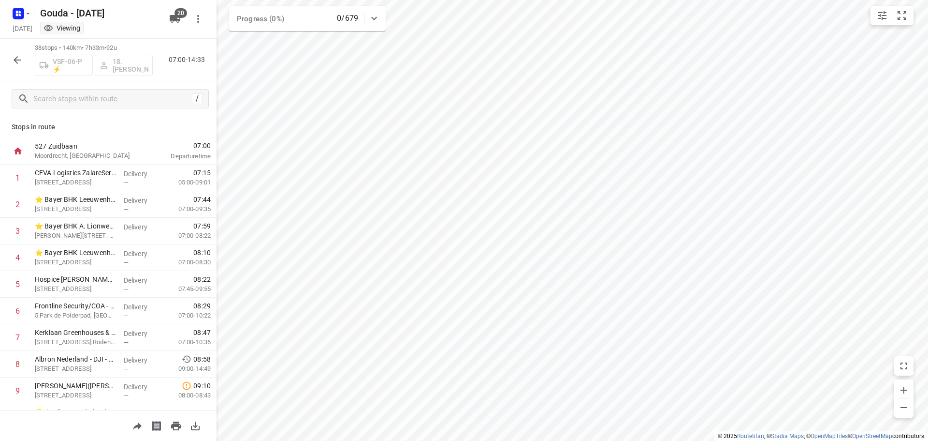
click at [11, 57] on button "button" at bounding box center [17, 59] width 19 height 19
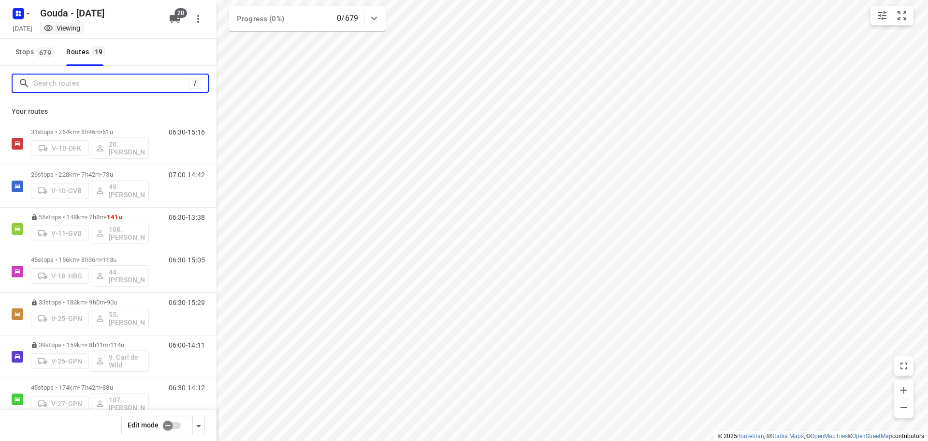
click at [88, 80] on input "Search routes" at bounding box center [111, 83] width 155 height 15
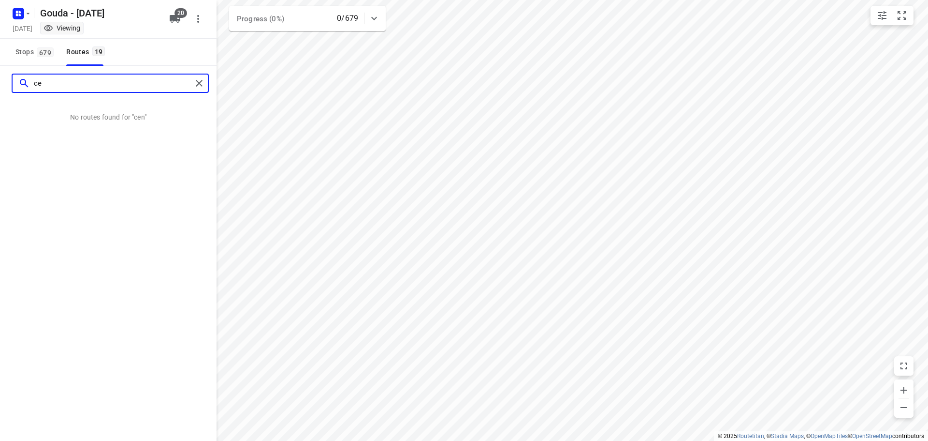
type input "c"
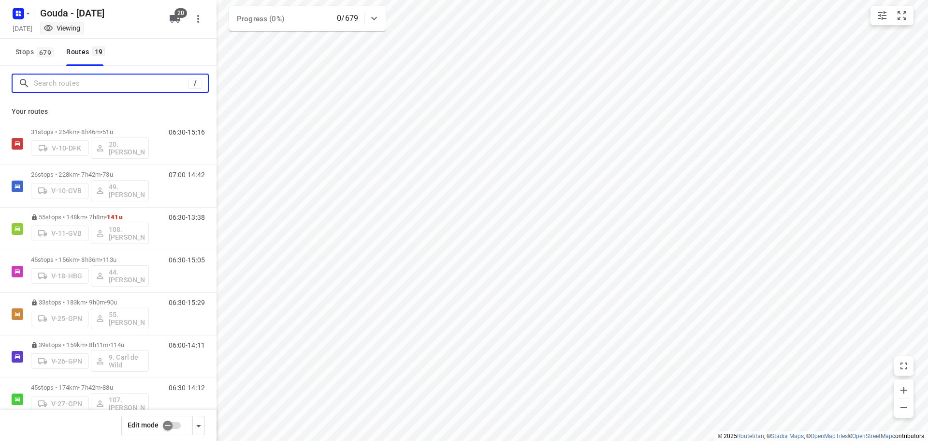
click at [123, 82] on input "Search routes" at bounding box center [111, 83] width 155 height 15
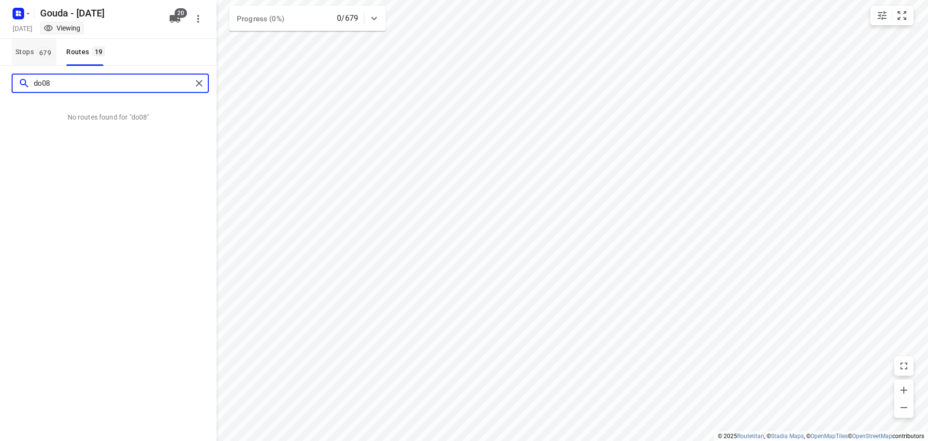
type input "do08"
click at [46, 43] on button "Stops 679" at bounding box center [34, 52] width 45 height 27
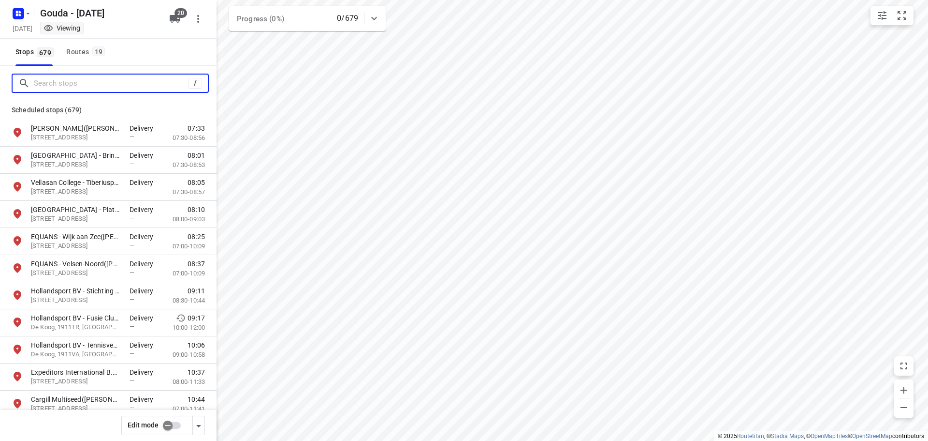
click at [68, 77] on input "Search stops" at bounding box center [111, 83] width 155 height 15
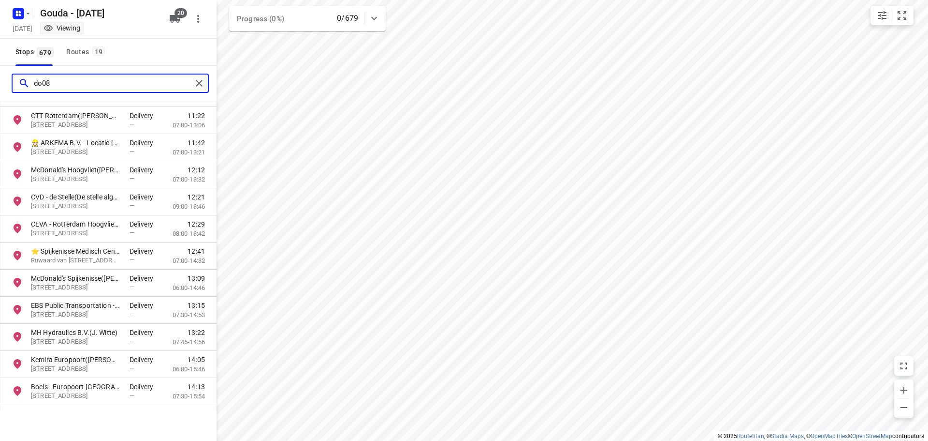
scroll to position [585, 0]
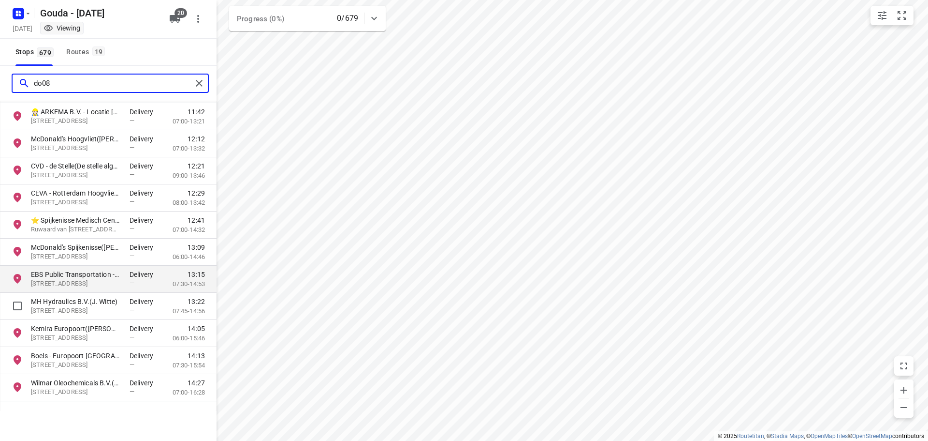
type input "do08"
click at [79, 281] on p "Hofweg 22, 3208LE, Spijkenisse, NL" at bounding box center [75, 283] width 89 height 9
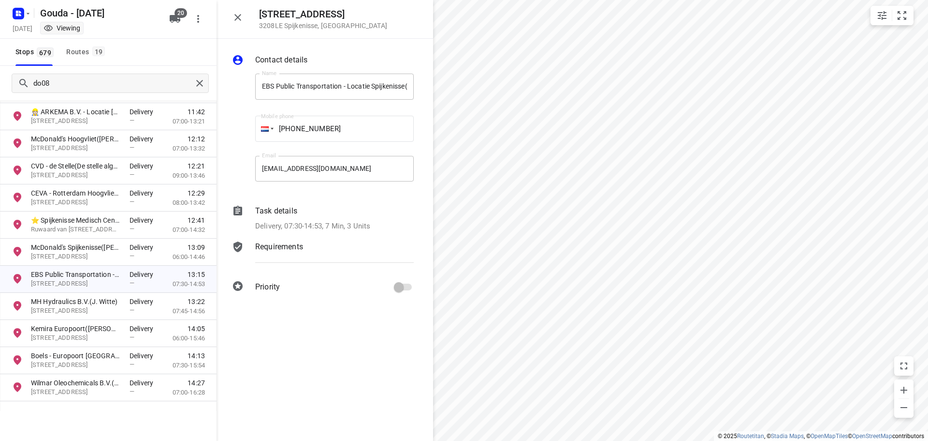
click at [239, 17] on icon "button" at bounding box center [238, 18] width 12 height 12
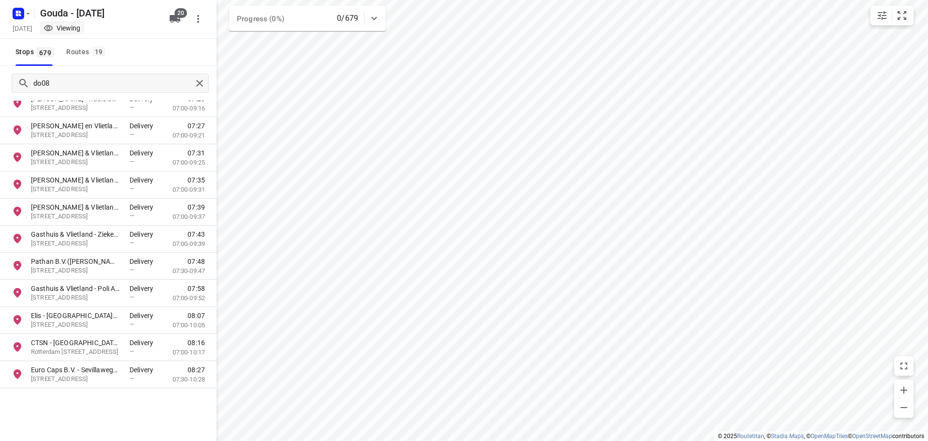
scroll to position [0, 0]
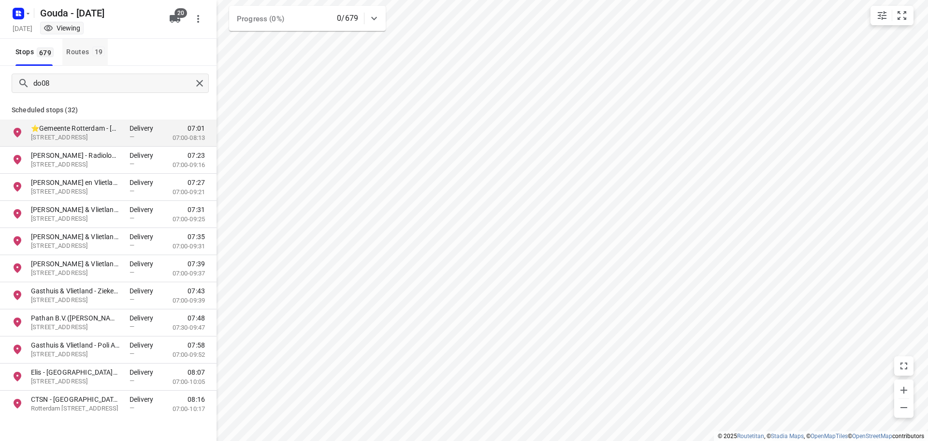
click at [89, 51] on div "Routes 19" at bounding box center [87, 52] width 42 height 12
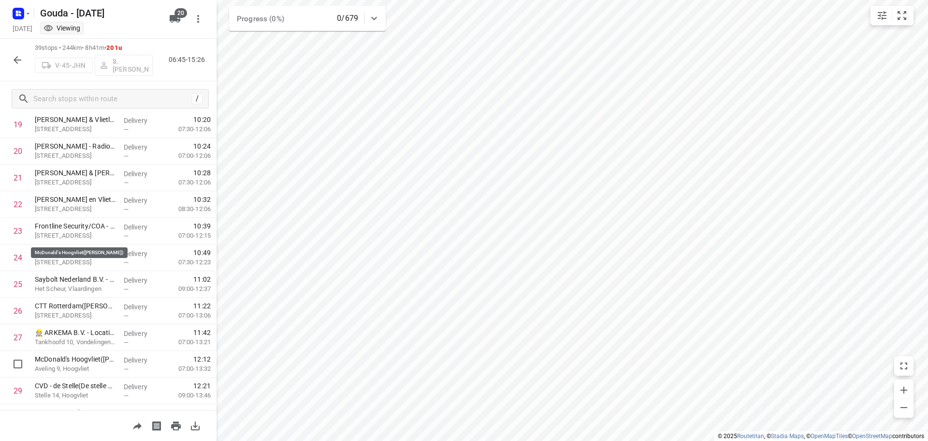
scroll to position [819, 0]
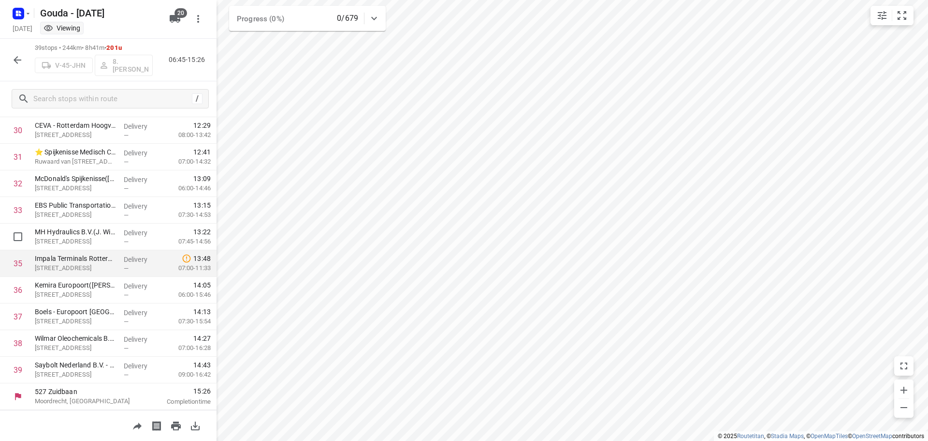
click at [76, 236] on p "MH Hydraulics B.V.(J. Witte)" at bounding box center [75, 232] width 81 height 10
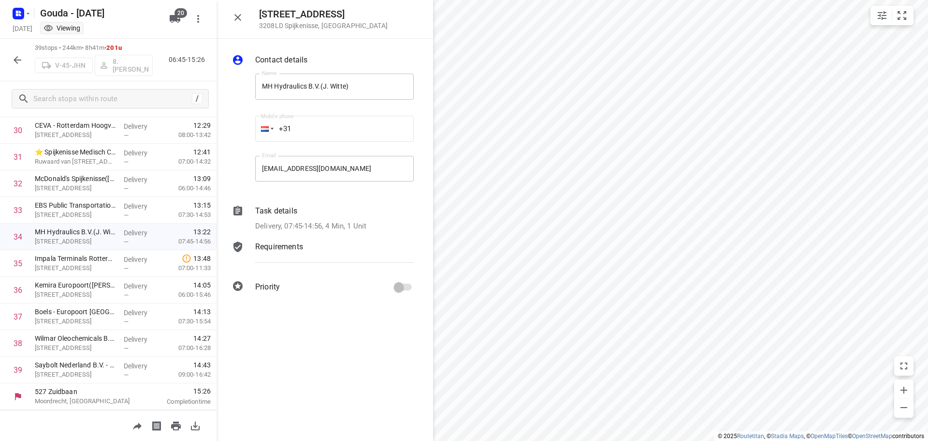
click at [328, 233] on div "Task details Delivery, 07:45-14:56, 4 Min, 1 Unit" at bounding box center [334, 218] width 162 height 30
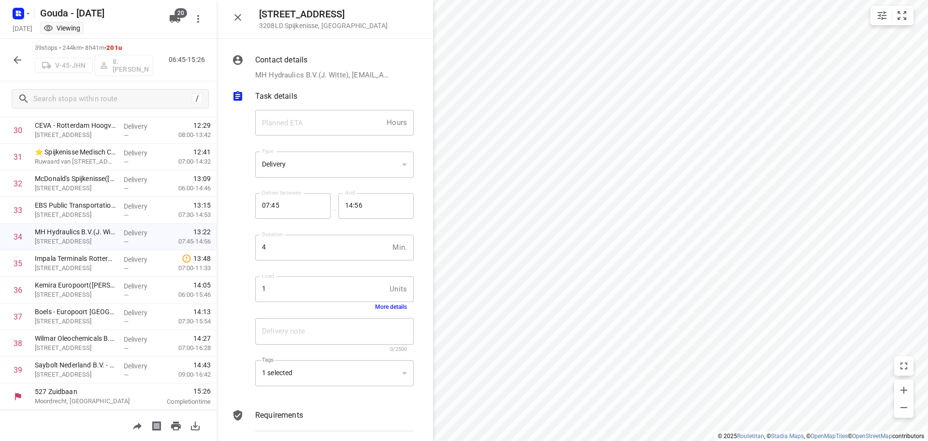
click at [238, 17] on icon "button" at bounding box center [238, 17] width 7 height 7
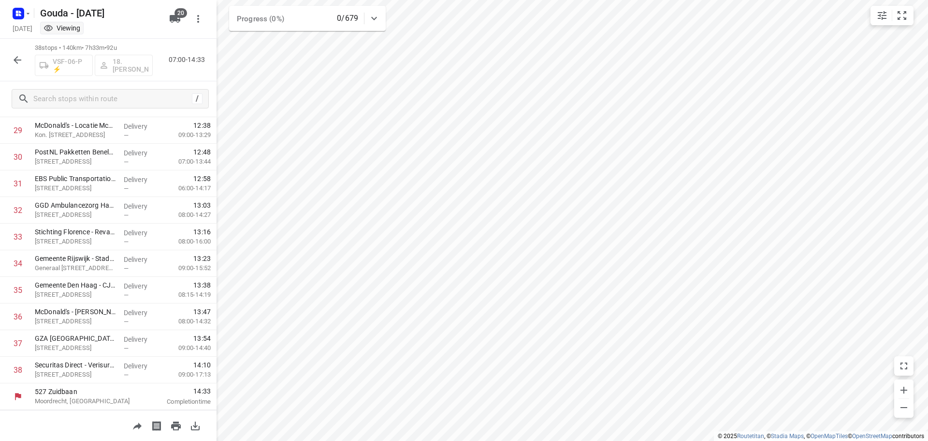
scroll to position [792, 0]
click at [11, 54] on button "button" at bounding box center [17, 59] width 19 height 19
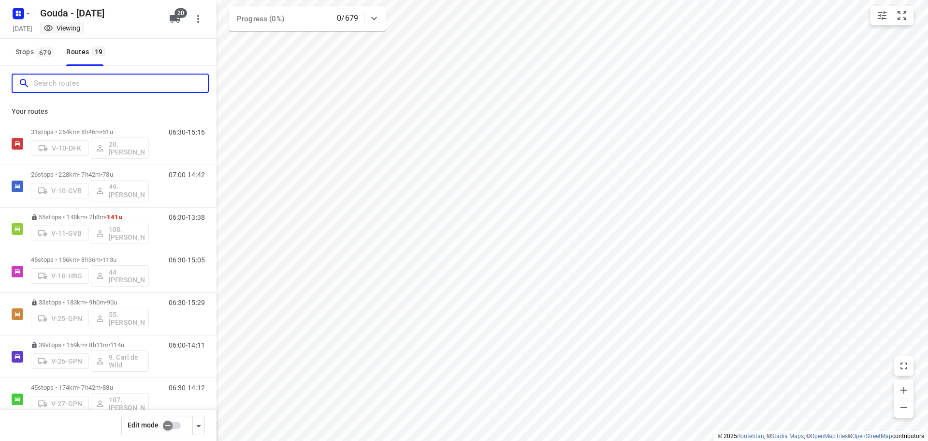
click at [71, 87] on input "Search routes" at bounding box center [121, 83] width 174 height 15
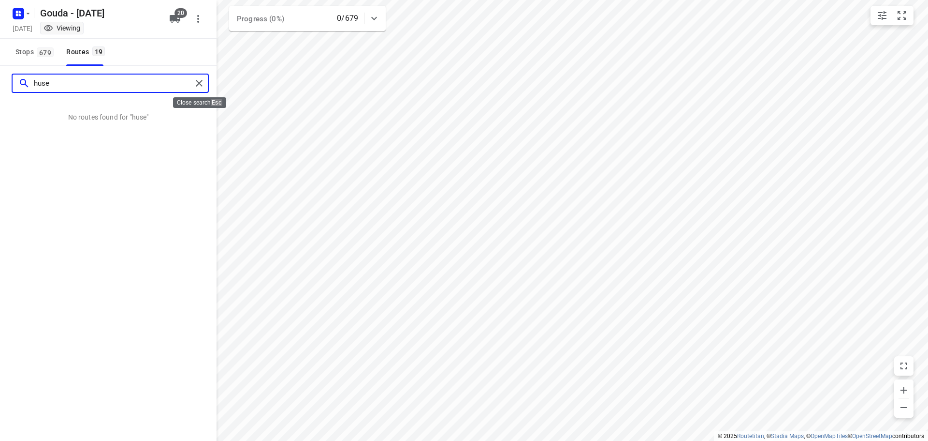
type input "huse"
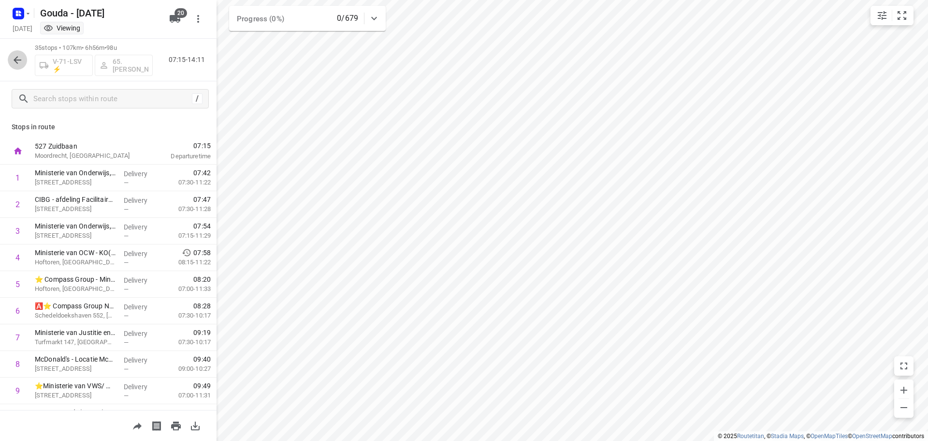
click at [14, 54] on icon "button" at bounding box center [18, 60] width 12 height 12
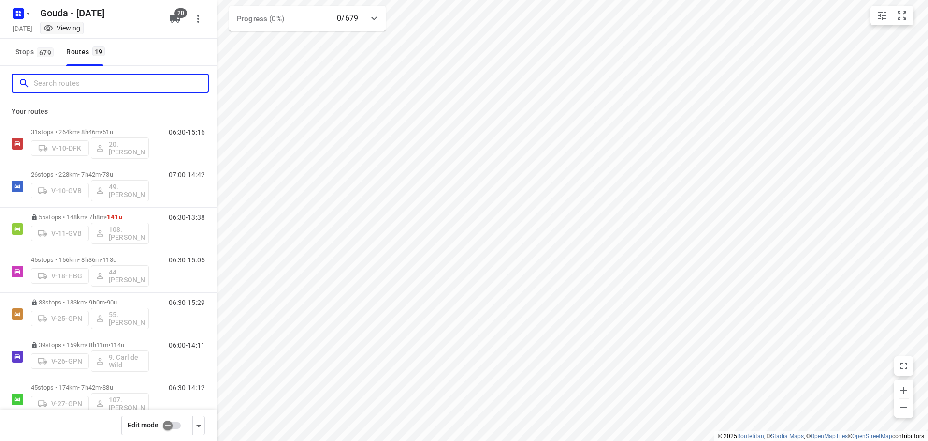
click at [51, 80] on input "Search routes" at bounding box center [121, 83] width 174 height 15
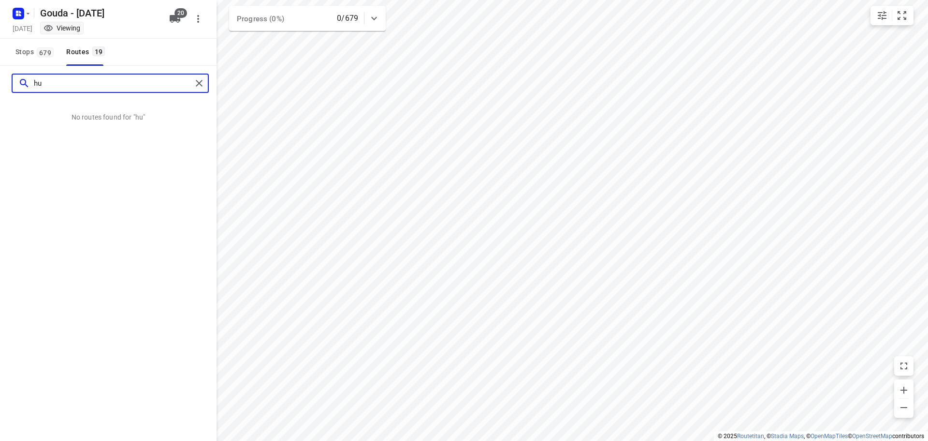
type input "h"
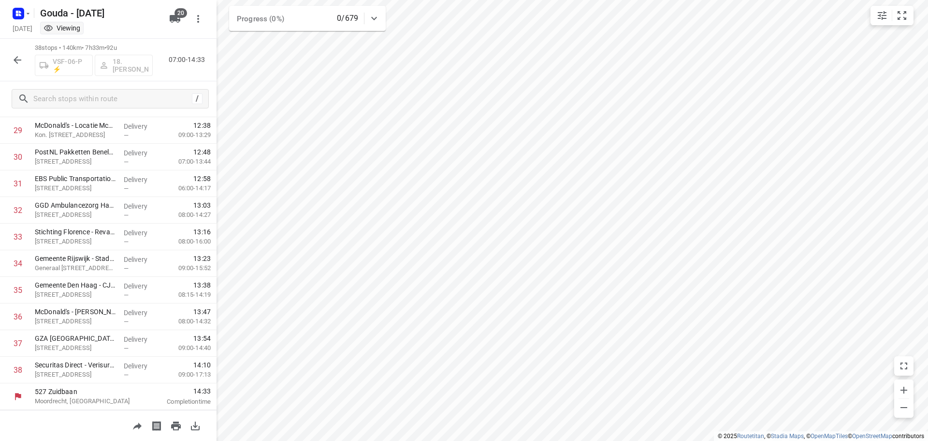
click at [17, 58] on icon "button" at bounding box center [18, 60] width 12 height 12
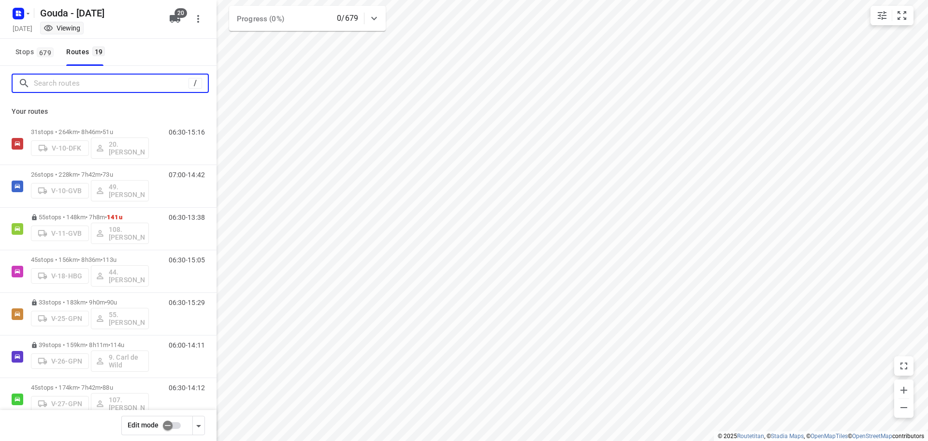
click at [69, 88] on input "Search routes" at bounding box center [111, 83] width 155 height 15
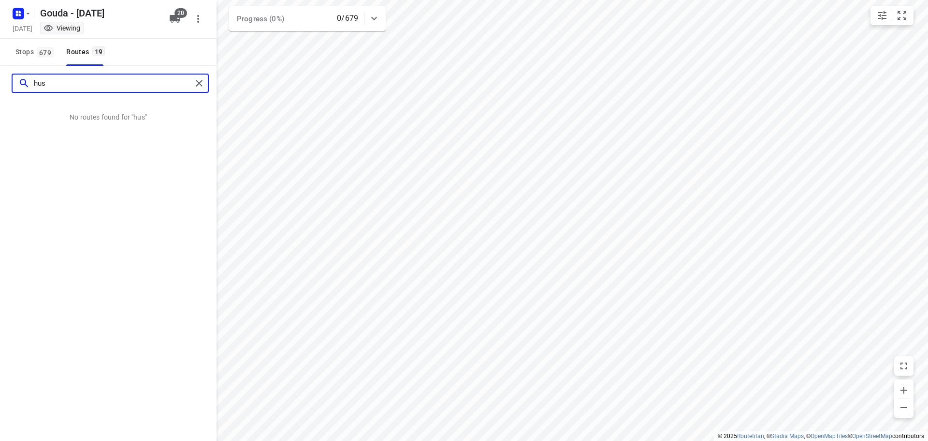
type input "hus"
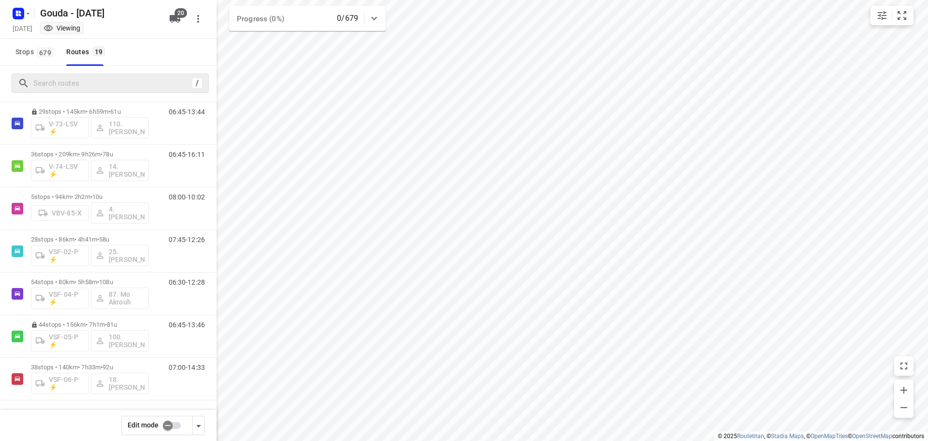
scroll to position [0, 0]
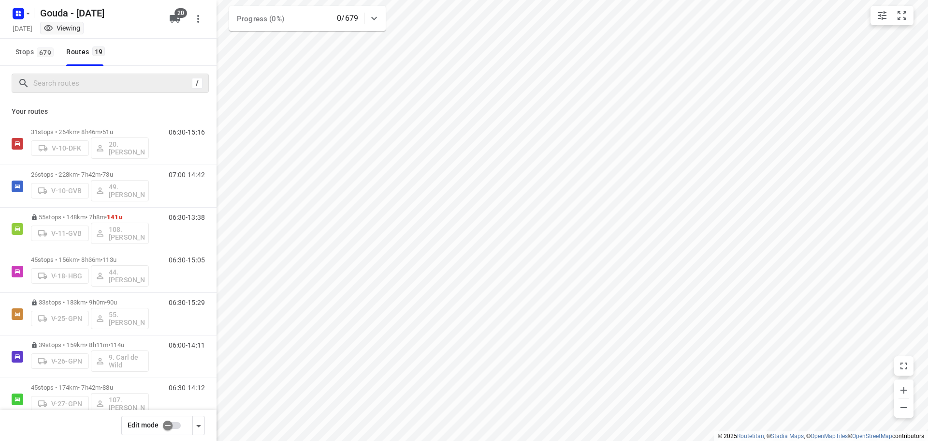
click at [167, 105] on div "Your routes 31 stops • 264km • 8h46m • 51u V-10-DFK 20.Lisanne Pouw 06:30-15:16…" at bounding box center [108, 284] width 217 height 367
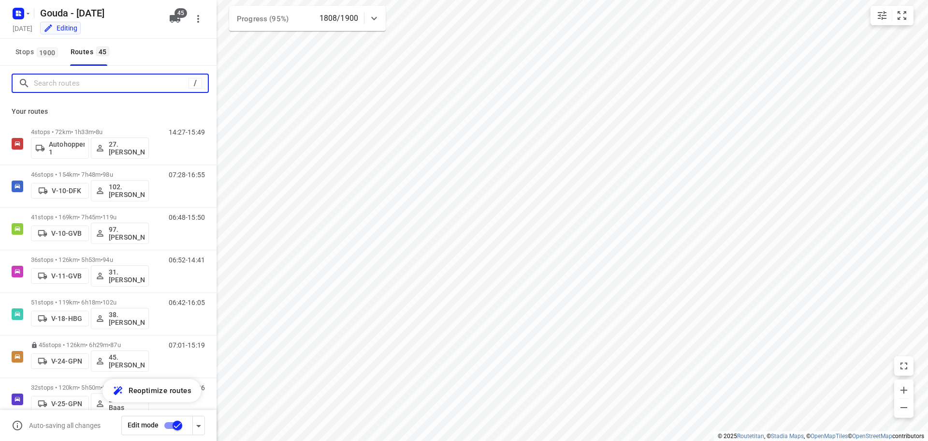
click at [62, 88] on input "Search routes" at bounding box center [111, 83] width 155 height 15
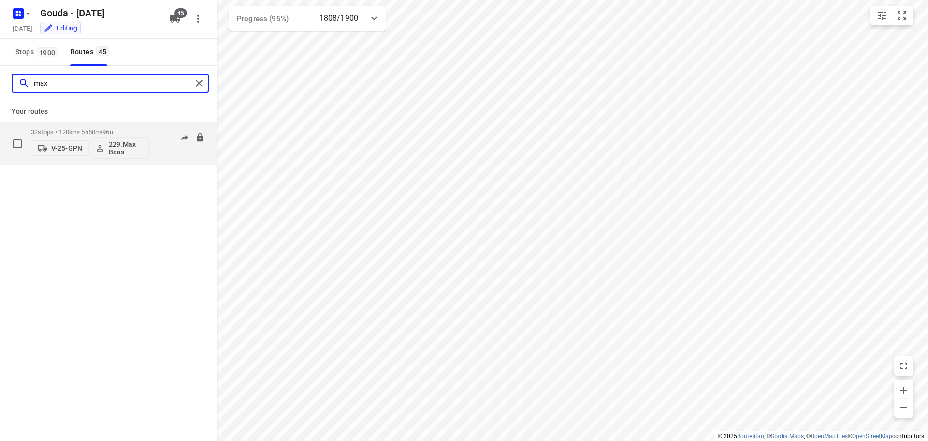
type input "max"
click at [53, 126] on div "32 stops • 120km • 5h50m • 96u V-25-GPN 229.Max Baas" at bounding box center [90, 143] width 118 height 40
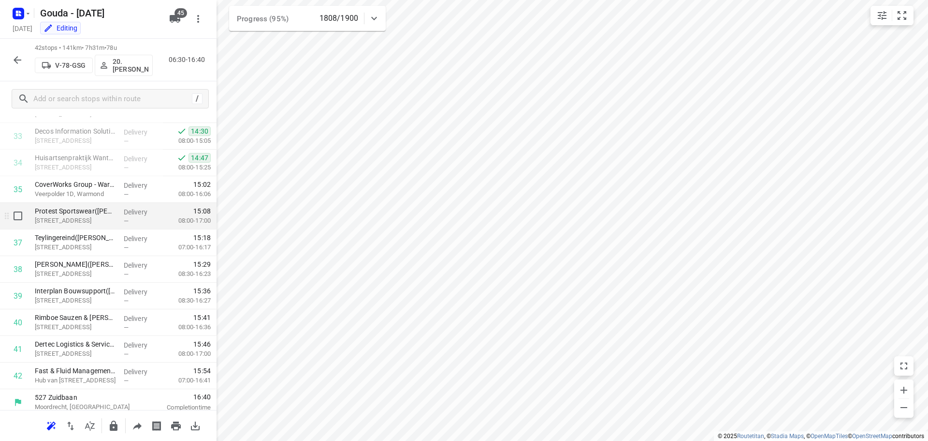
scroll to position [898, 0]
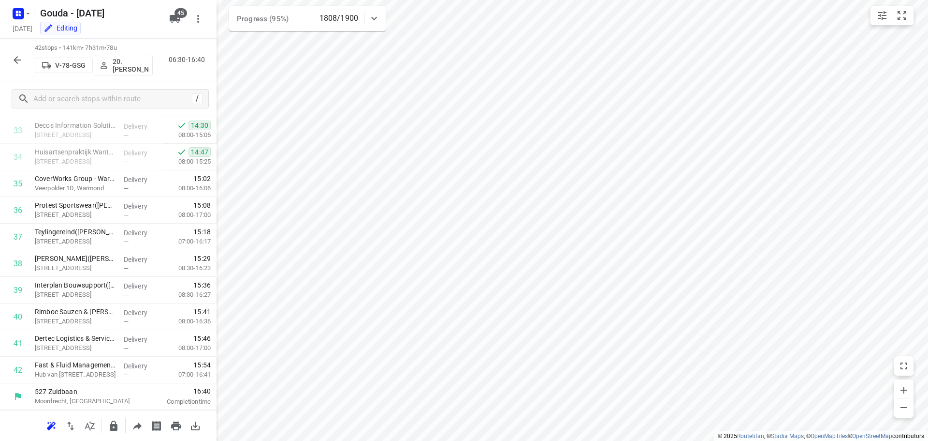
click at [20, 58] on icon "button" at bounding box center [18, 60] width 12 height 12
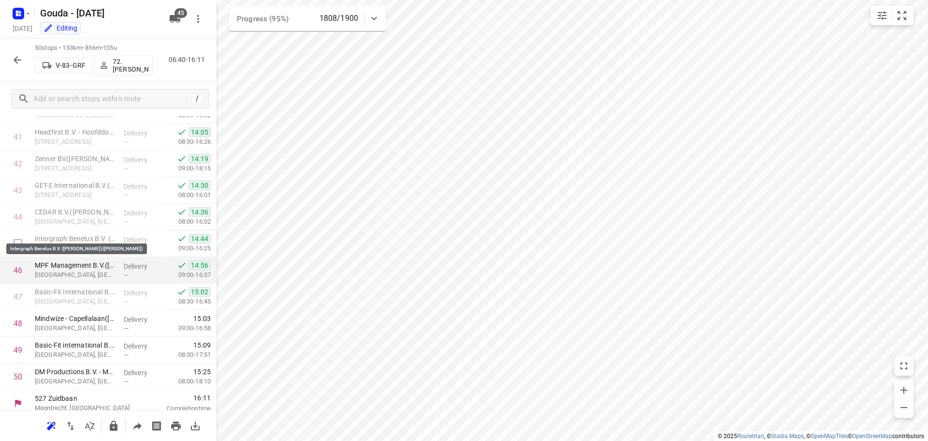
scroll to position [1111, 0]
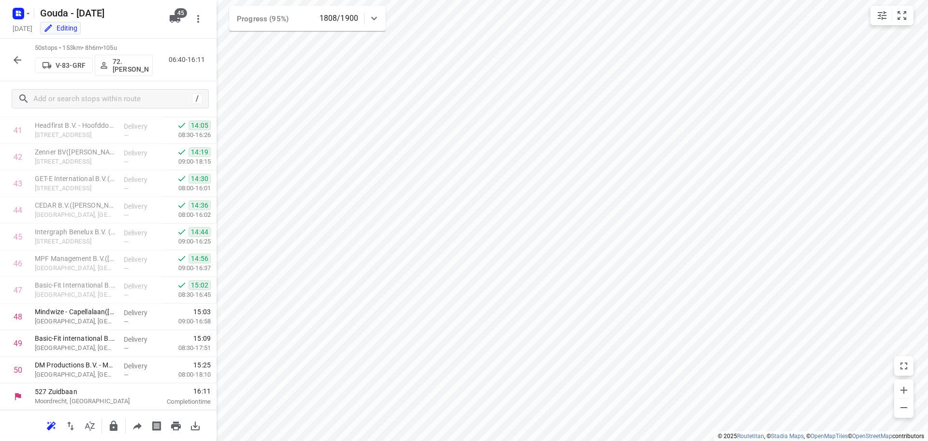
click at [17, 54] on icon "button" at bounding box center [18, 60] width 12 height 12
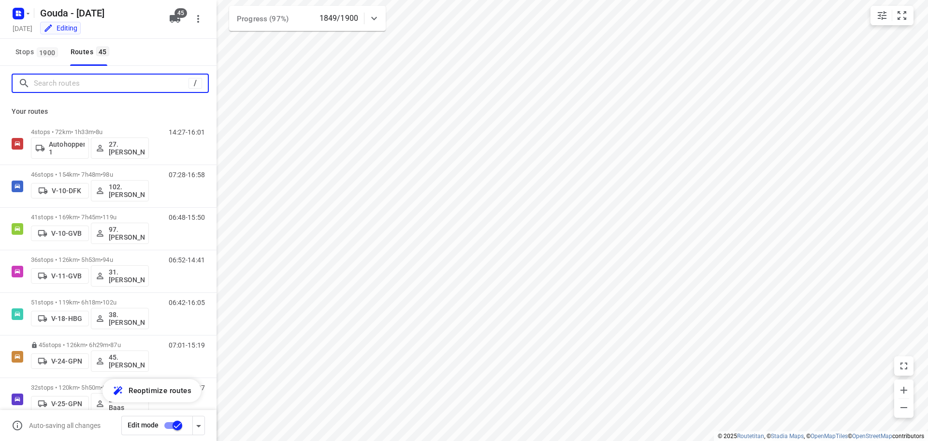
click at [122, 83] on input "Search routes" at bounding box center [111, 83] width 155 height 15
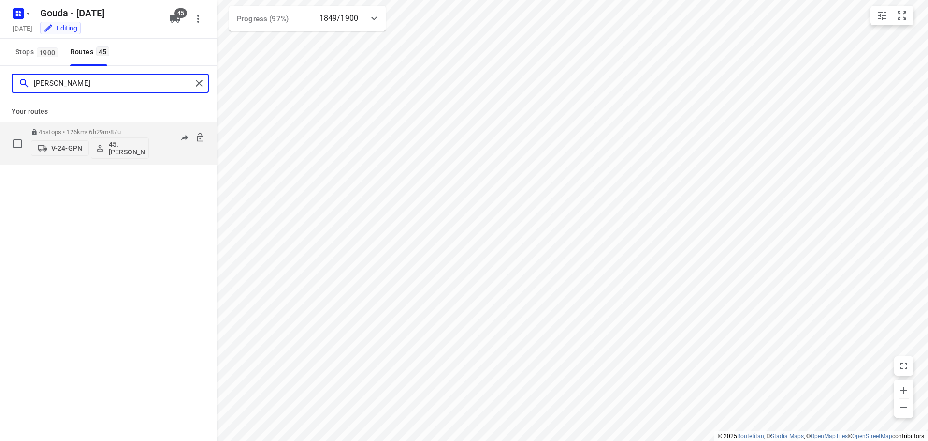
type input "dani"
click at [110, 132] on span "•" at bounding box center [109, 131] width 2 height 7
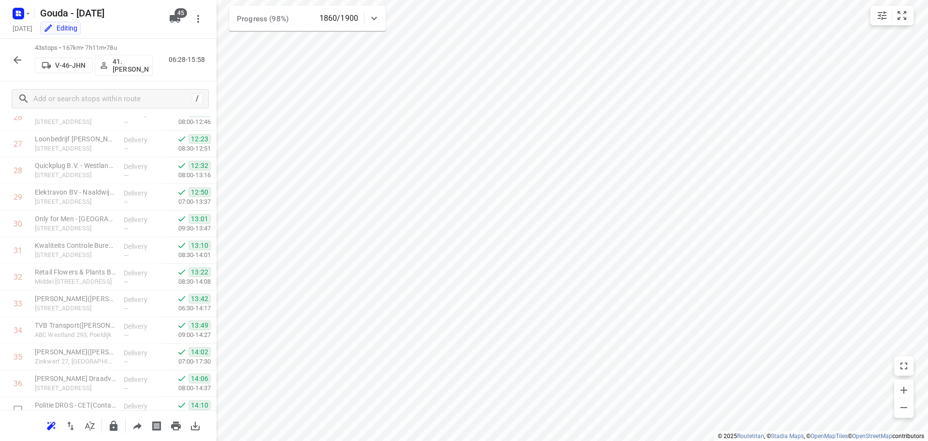
scroll to position [925, 0]
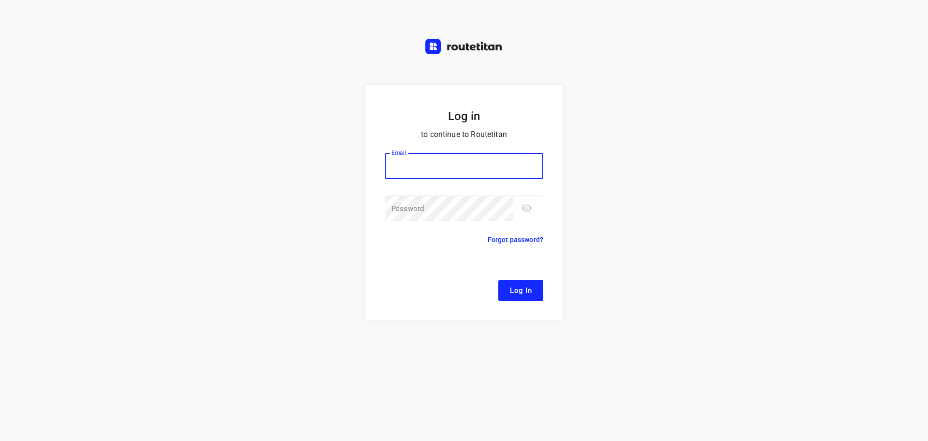
click at [420, 168] on input "email" at bounding box center [464, 166] width 159 height 26
type input "remco@fruitopjewerk.nl"
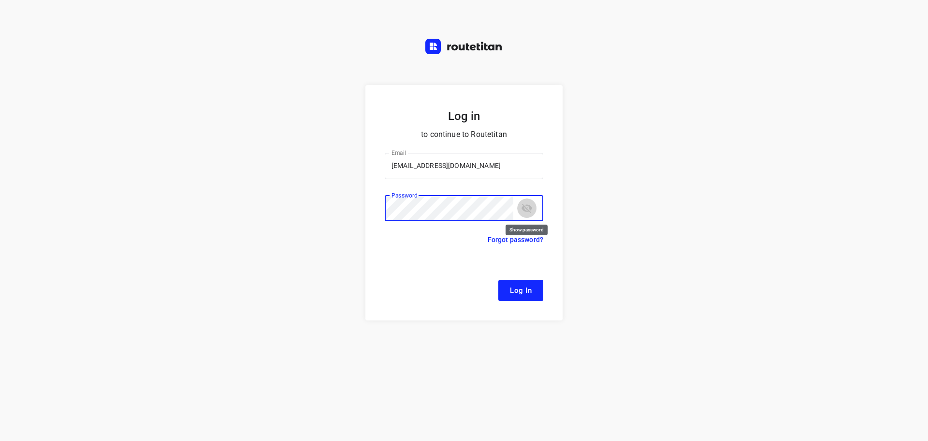
click at [532, 203] on icon "toggle password visibility" at bounding box center [527, 208] width 12 height 12
click at [527, 290] on span "Log In" at bounding box center [521, 290] width 22 height 13
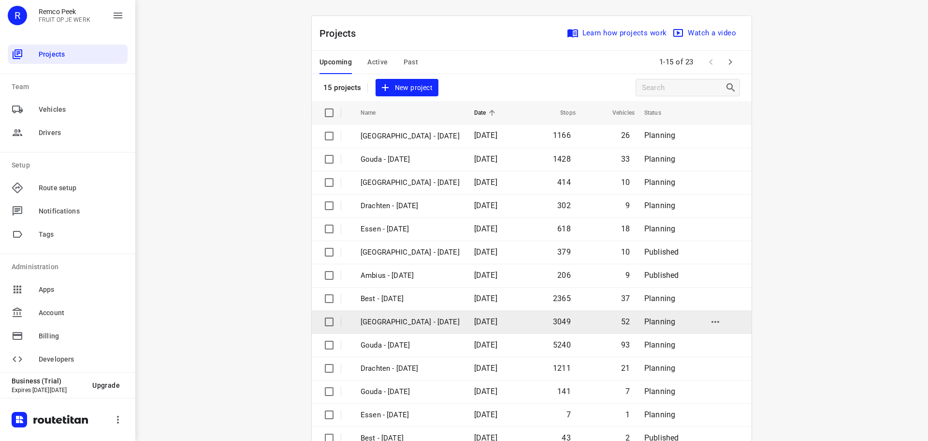
click at [408, 321] on p "[GEOGRAPHIC_DATA] - [DATE]" at bounding box center [410, 321] width 99 height 11
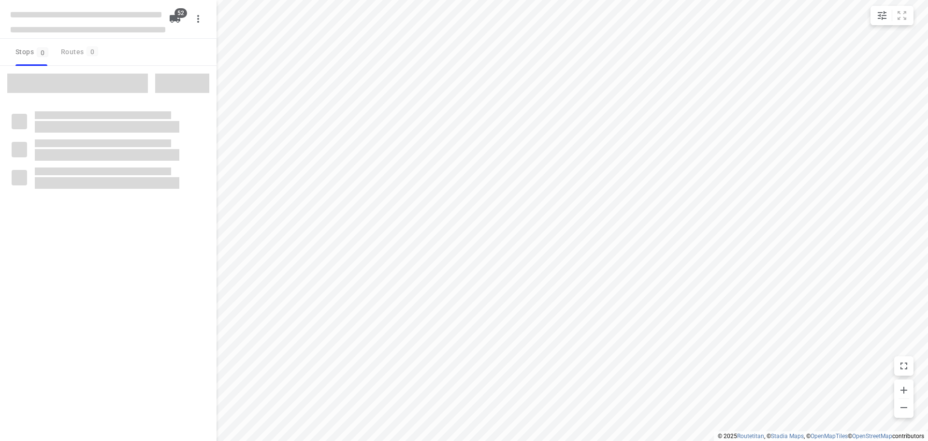
checkbox input "true"
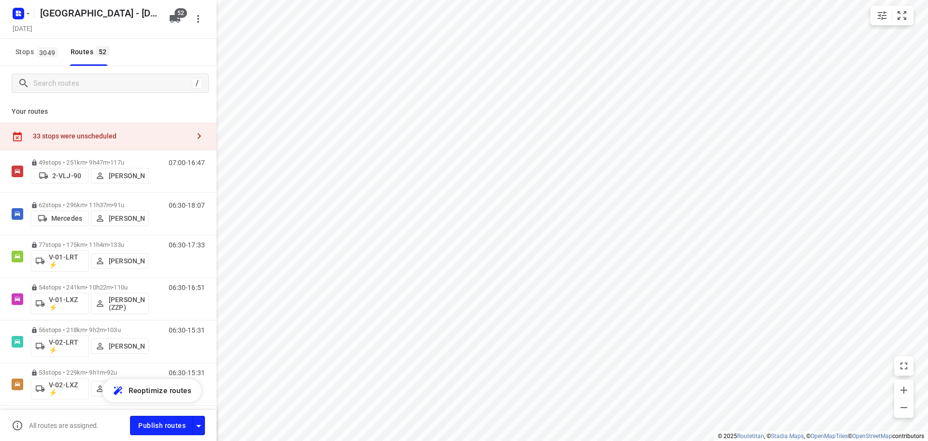
click at [183, 110] on p "Your routes" at bounding box center [108, 111] width 193 height 10
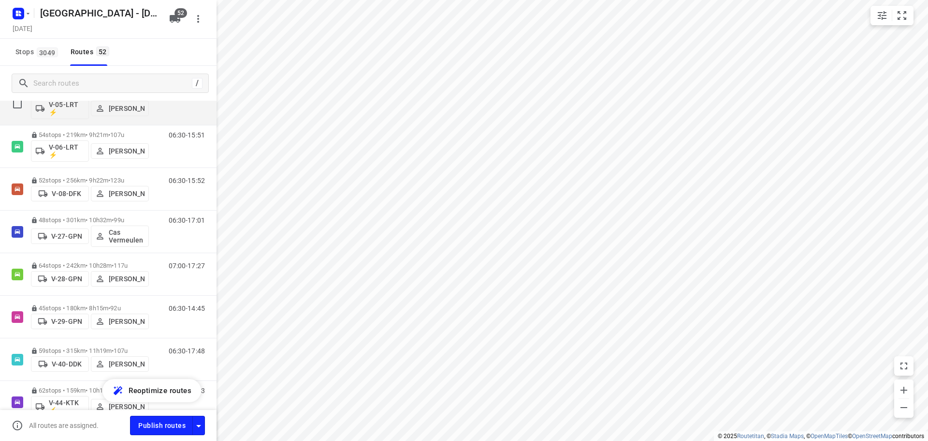
scroll to position [154, 0]
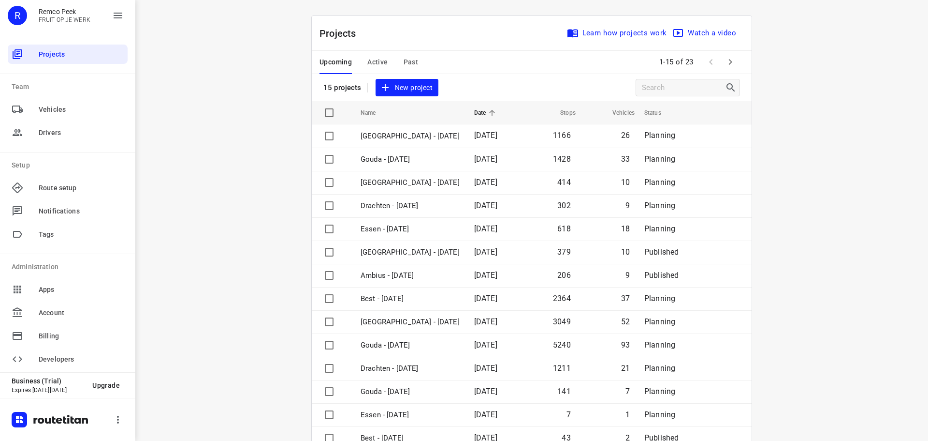
drag, startPoint x: 877, startPoint y: 121, endPoint x: 841, endPoint y: 129, distance: 37.1
click at [877, 121] on div "i © 2025 Routetitan , © Stadia Maps , © OpenMapTiles © OpenStreetMap contributo…" at bounding box center [531, 220] width 793 height 441
drag, startPoint x: 823, startPoint y: 156, endPoint x: 833, endPoint y: 142, distance: 17.7
click at [829, 144] on div "i © 2025 Routetitan , © Stadia Maps , © OpenMapTiles © OpenStreetMap contributo…" at bounding box center [531, 220] width 793 height 441
click at [833, 142] on div "i © 2025 Routetitan , © Stadia Maps , © OpenMapTiles © OpenStreetMap contributo…" at bounding box center [531, 220] width 793 height 441
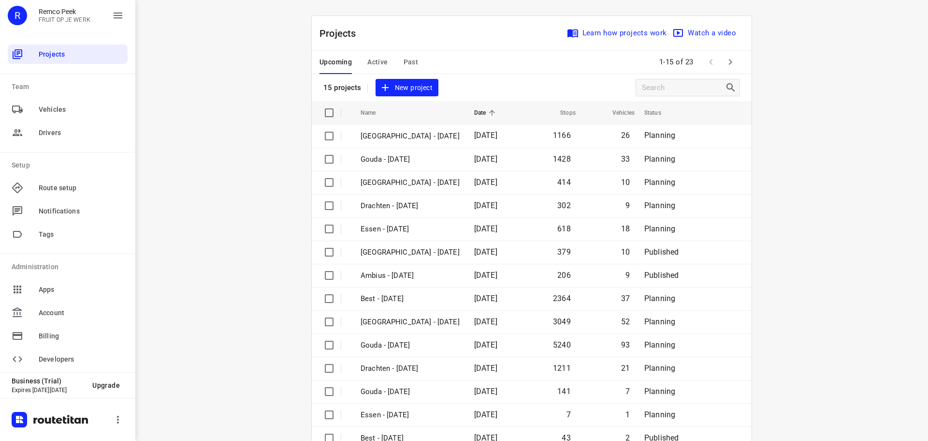
drag, startPoint x: 894, startPoint y: 158, endPoint x: 880, endPoint y: 158, distance: 14.5
click at [898, 157] on div "i © 2025 Routetitan , © Stadia Maps , © OpenMapTiles © OpenStreetMap contributo…" at bounding box center [531, 220] width 793 height 441
click at [277, 141] on div "i © 2025 Routetitan , © Stadia Maps , © OpenMapTiles © OpenStreetMap contributo…" at bounding box center [531, 220] width 793 height 441
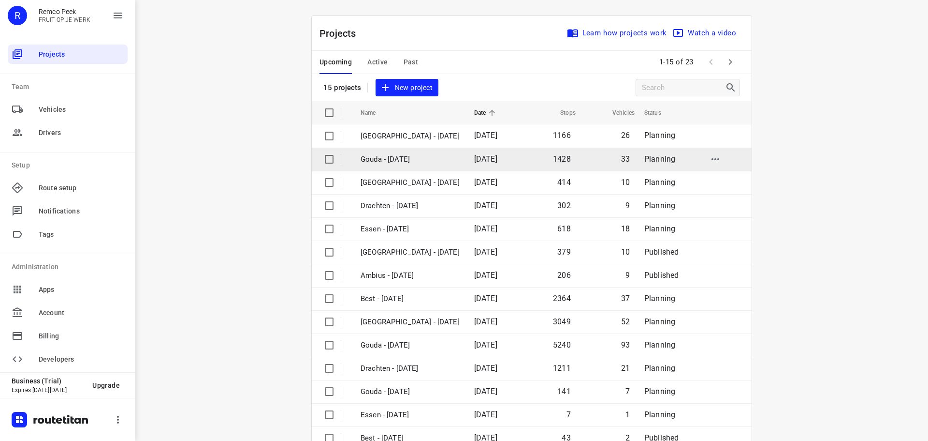
click at [402, 160] on p "Gouda - [DATE]" at bounding box center [410, 159] width 99 height 11
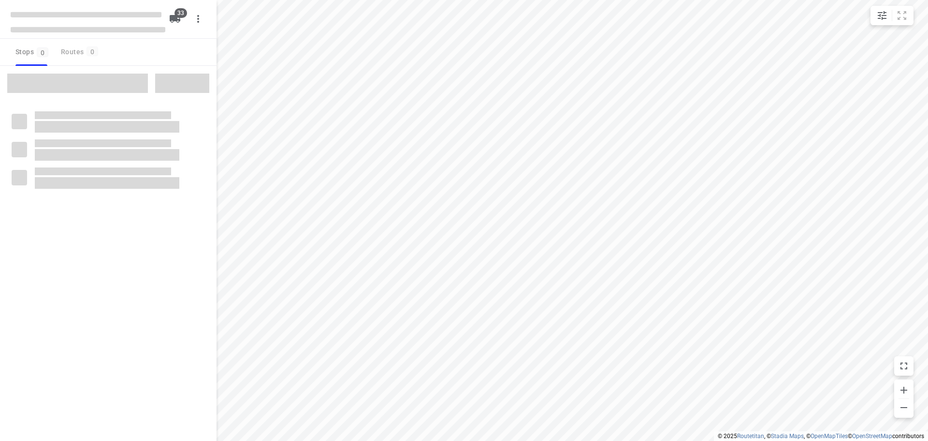
checkbox input "true"
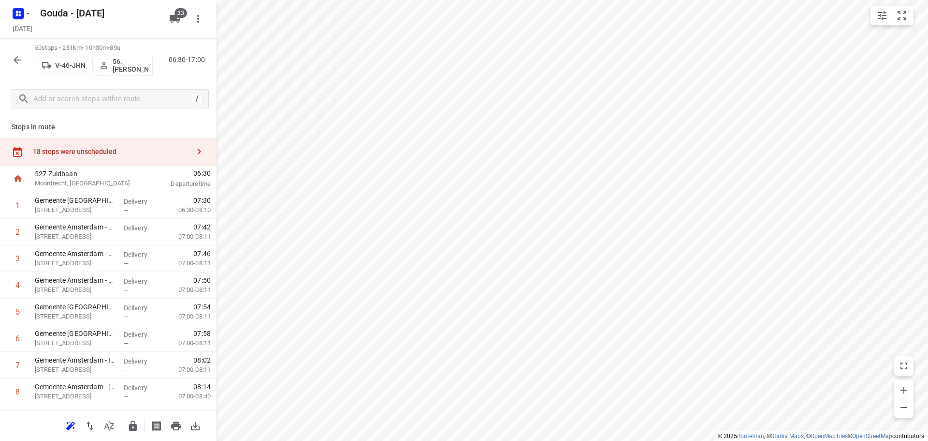
click at [32, 58] on div "50 stops • 251km • 10h30m • 89u V-46-JHN 56. Onno Hekking 06:30-17:00" at bounding box center [108, 60] width 217 height 43
click at [25, 56] on button "button" at bounding box center [17, 59] width 19 height 19
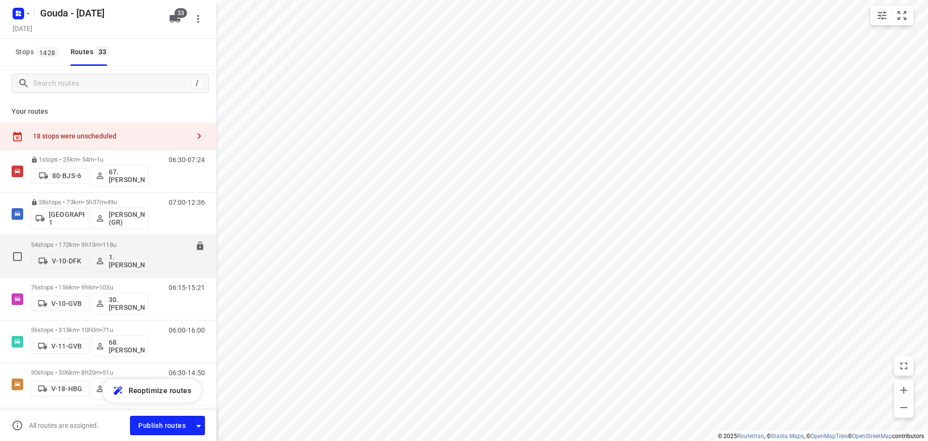
click at [115, 239] on div "54 stops • 172km • 9h13m • 118u V-10-DFK 1. Abdul Shadeh" at bounding box center [90, 256] width 118 height 40
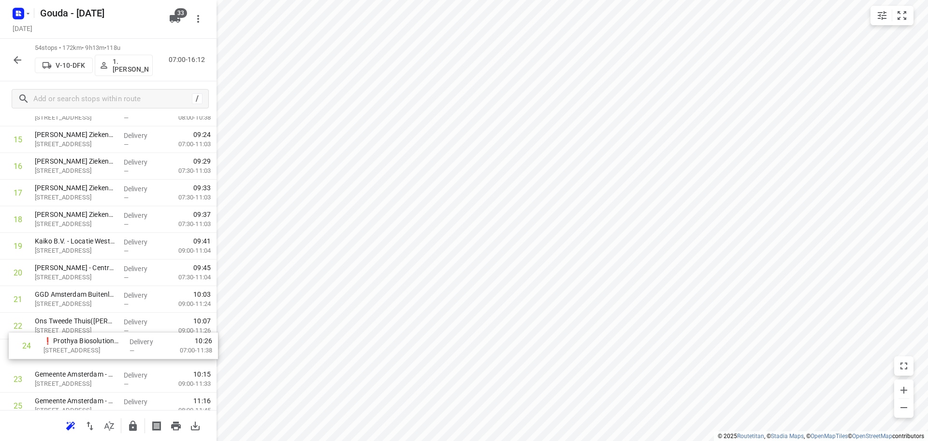
scroll to position [438, 0]
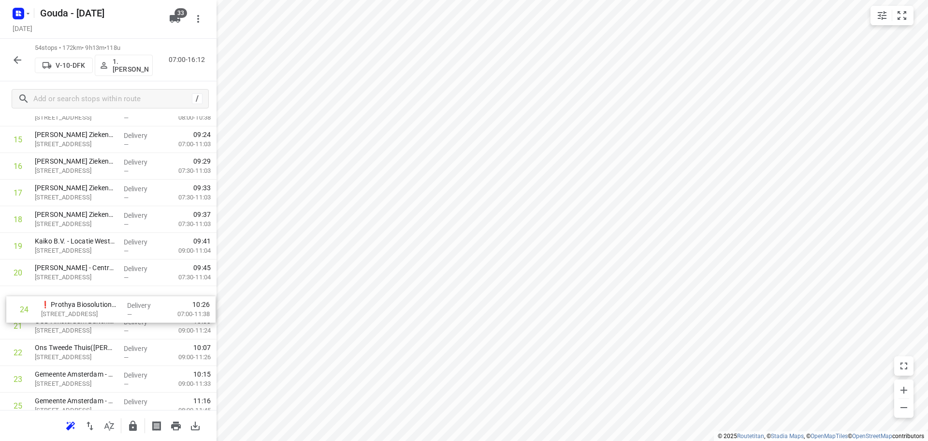
drag, startPoint x: 88, startPoint y: 382, endPoint x: 93, endPoint y: 300, distance: 81.9
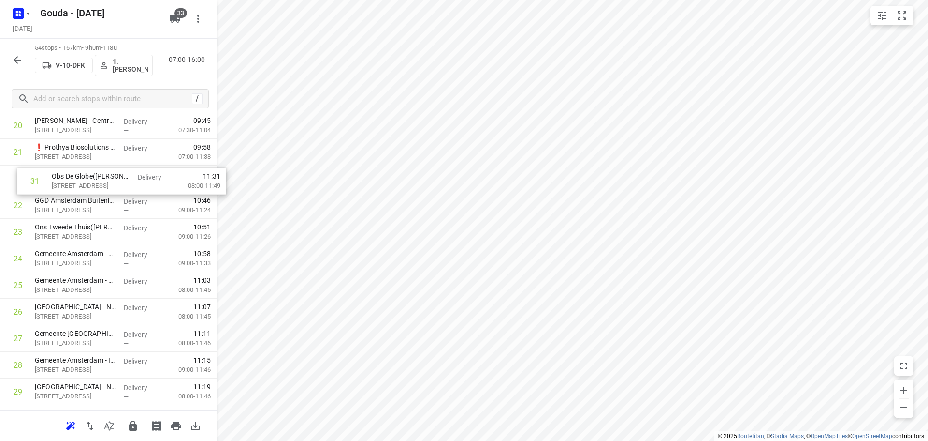
scroll to position [579, 0]
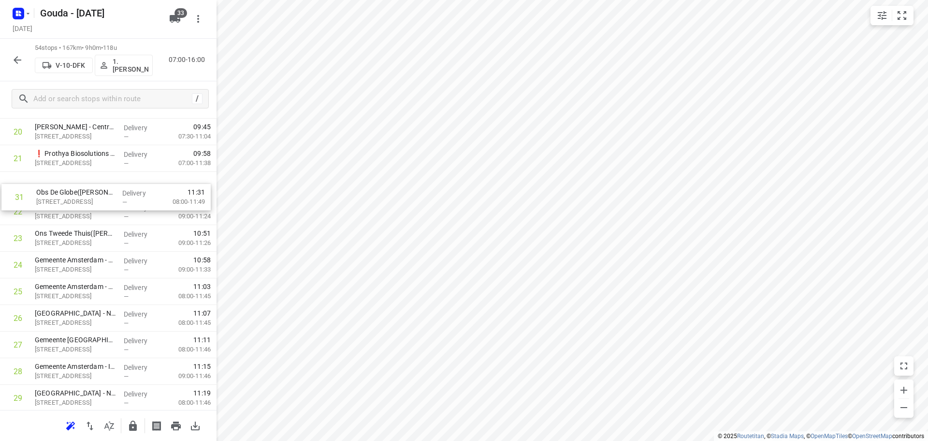
drag, startPoint x: 92, startPoint y: 280, endPoint x: 94, endPoint y: 195, distance: 84.7
click at [94, 195] on div "1 ❗ISS Facility Services - Kite Pharma EU B.V.(Ahmed Emam) Tufsteen 1a, Hoofddo…" at bounding box center [108, 331] width 217 height 1436
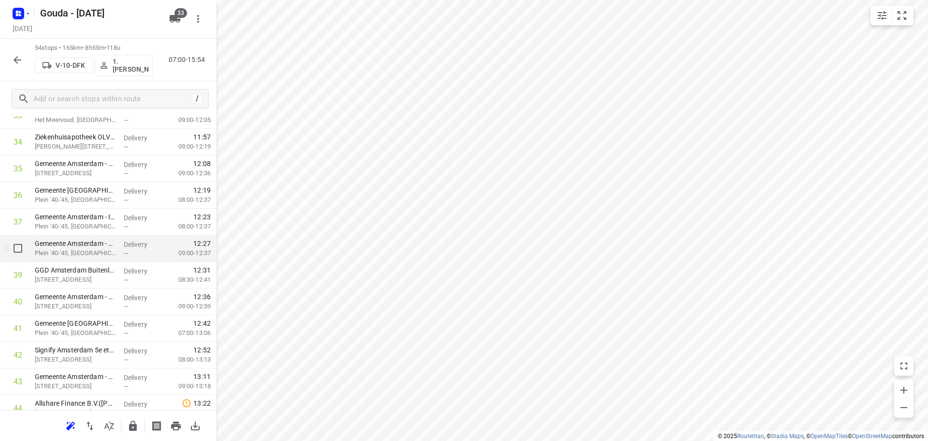
scroll to position [966, 0]
drag, startPoint x: 102, startPoint y: 308, endPoint x: 107, endPoint y: 258, distance: 49.7
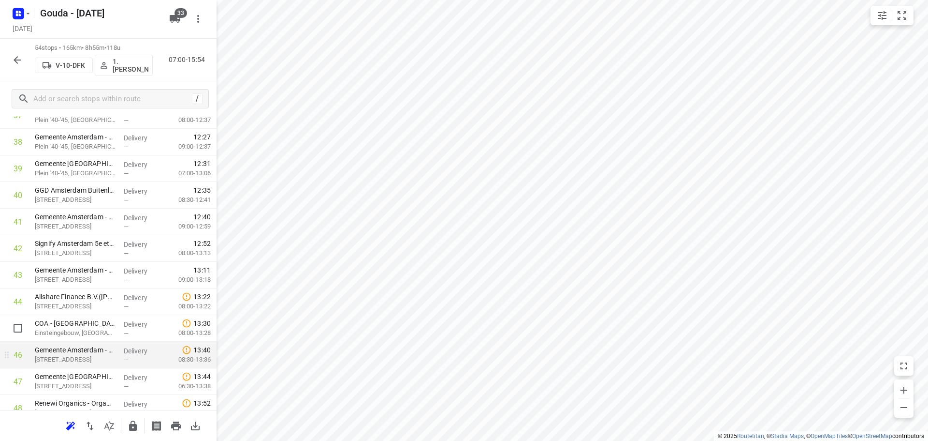
scroll to position [1062, 0]
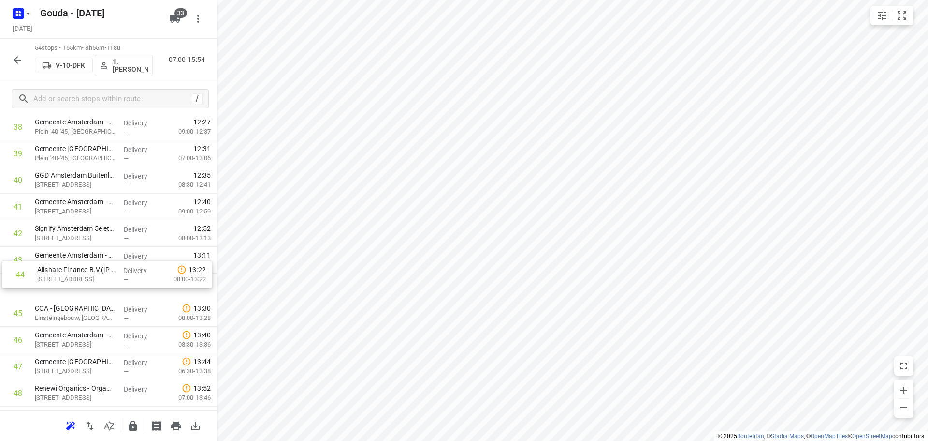
drag, startPoint x: 93, startPoint y: 292, endPoint x: 97, endPoint y: 265, distance: 26.9
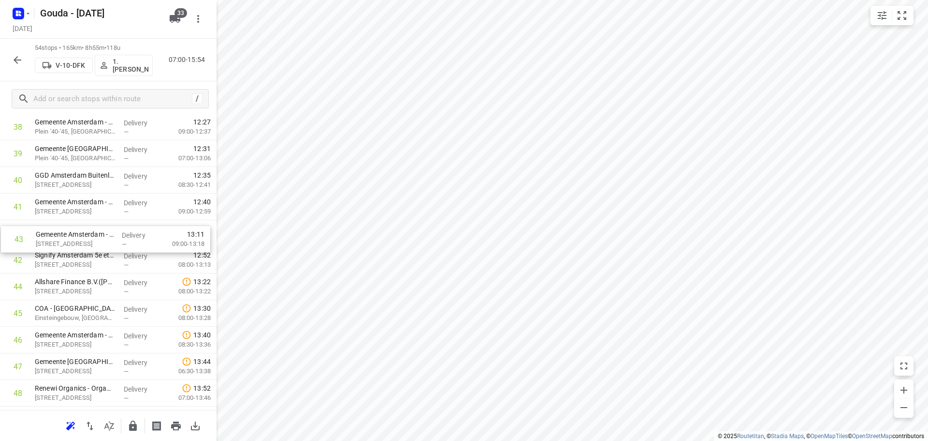
drag, startPoint x: 88, startPoint y: 257, endPoint x: 89, endPoint y: 233, distance: 24.7
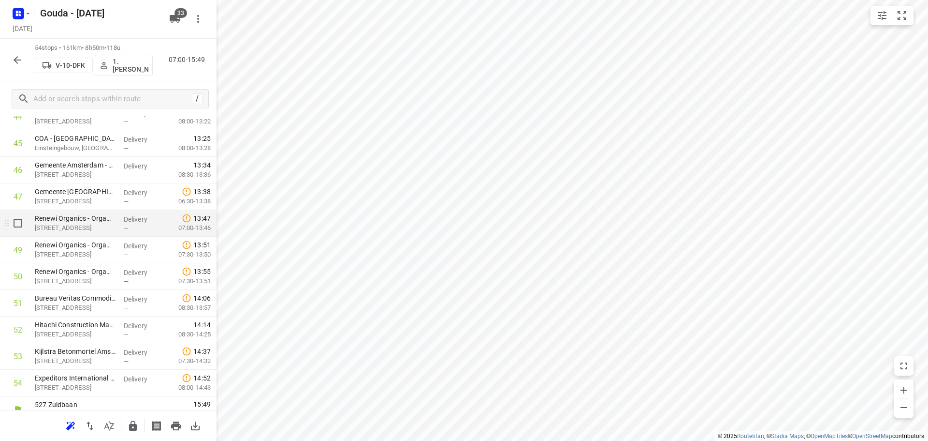
scroll to position [1245, 0]
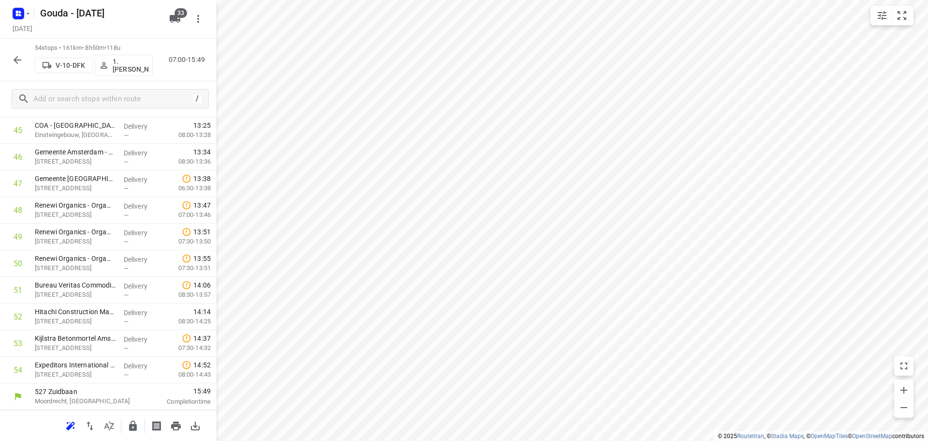
click at [135, 433] on button "button" at bounding box center [132, 425] width 19 height 19
click at [11, 58] on button "button" at bounding box center [17, 59] width 19 height 19
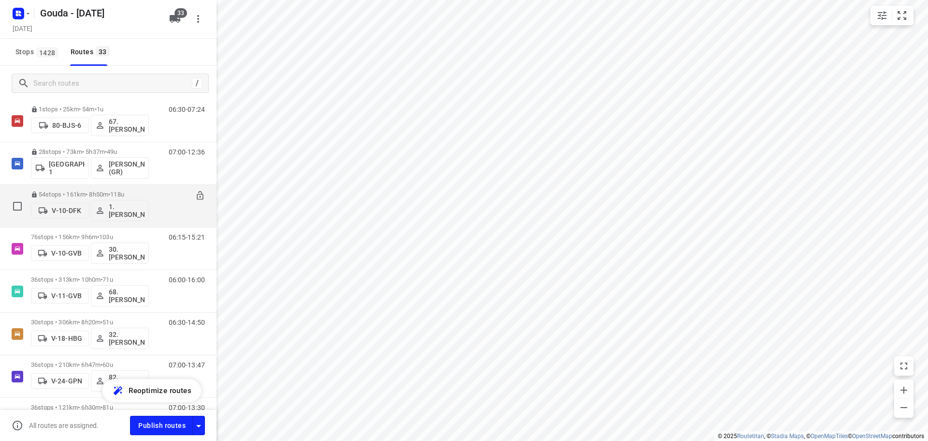
scroll to position [48, 0]
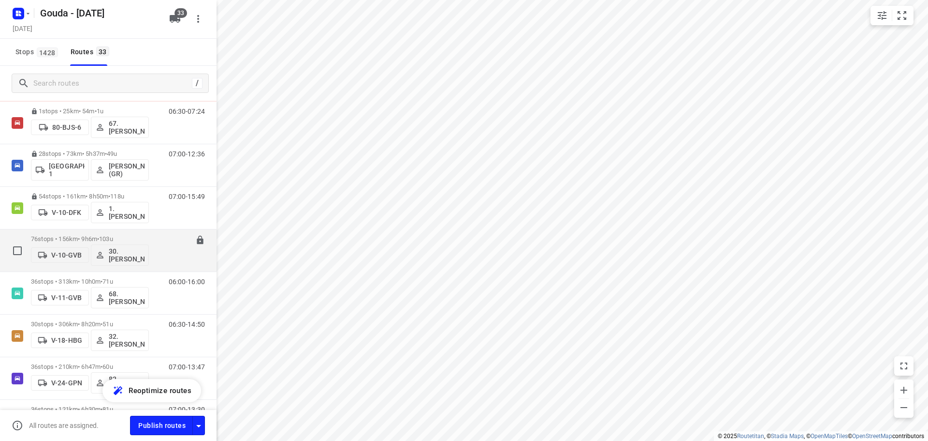
click at [94, 234] on div "76 stops • 156km • 9h6m • 103u V-10-GVB 30.Robin Brakeboer" at bounding box center [90, 250] width 118 height 40
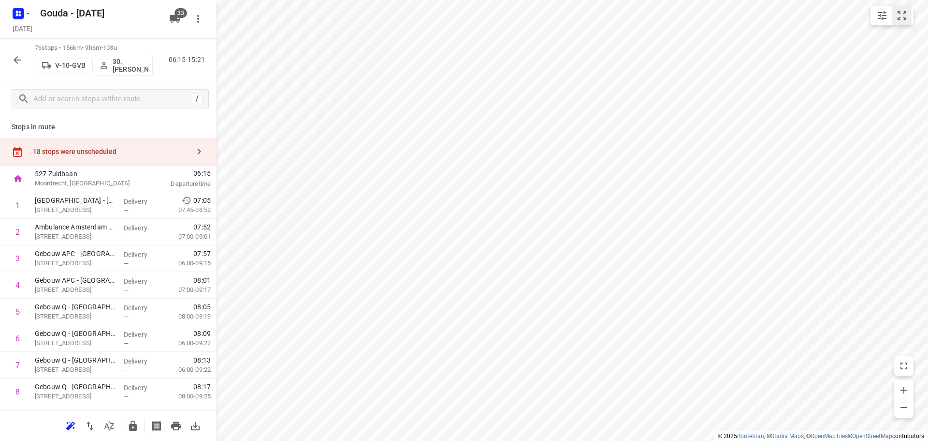
click at [903, 20] on icon "small contained button group" at bounding box center [903, 16] width 12 height 12
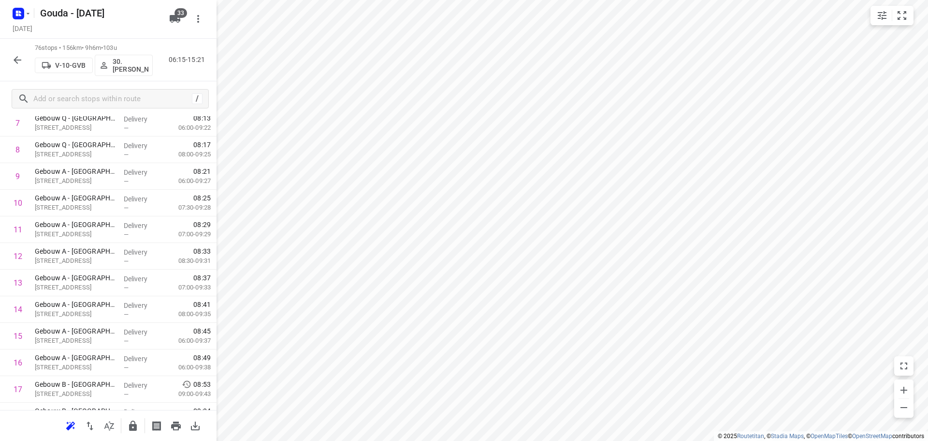
scroll to position [0, 0]
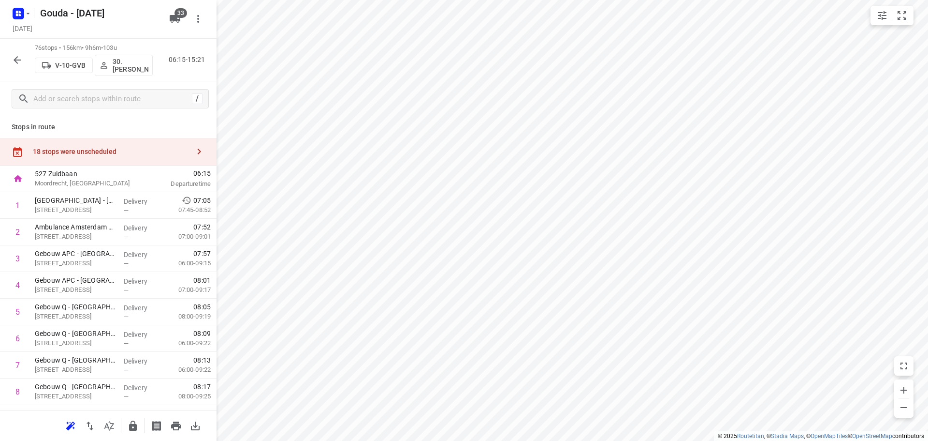
click at [127, 148] on div "18 stops were unscheduled" at bounding box center [111, 151] width 157 height 8
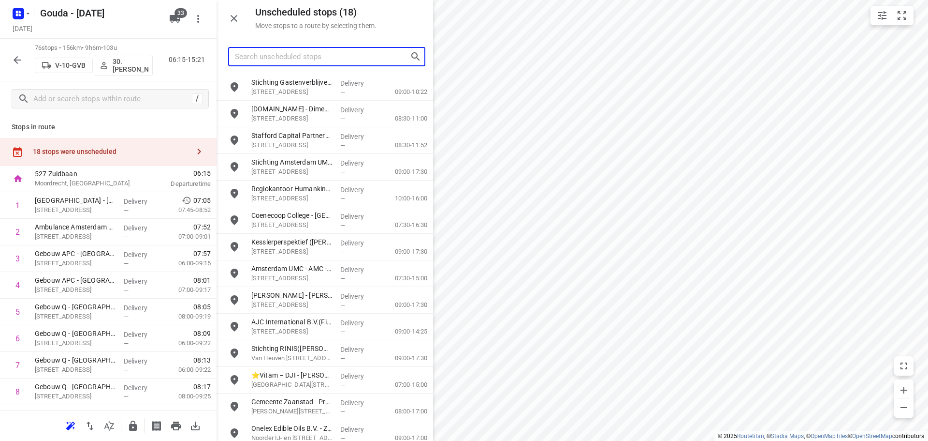
click at [299, 61] on input "Search unscheduled stops" at bounding box center [322, 56] width 175 height 15
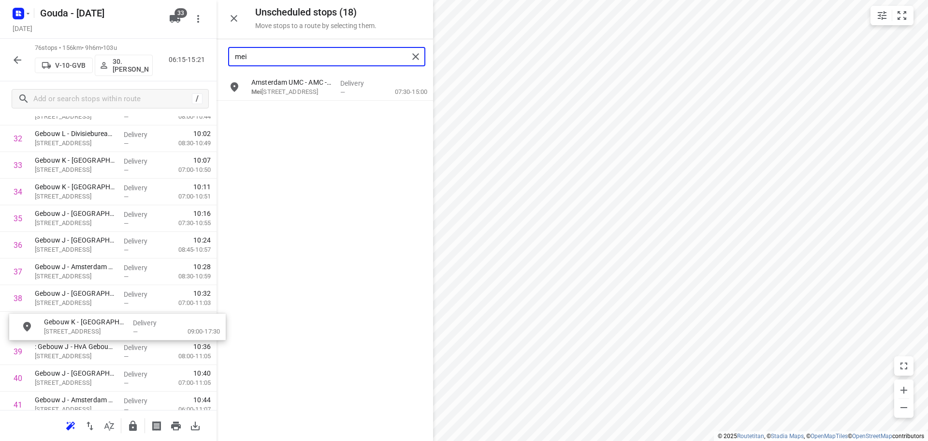
scroll to position [892, 0]
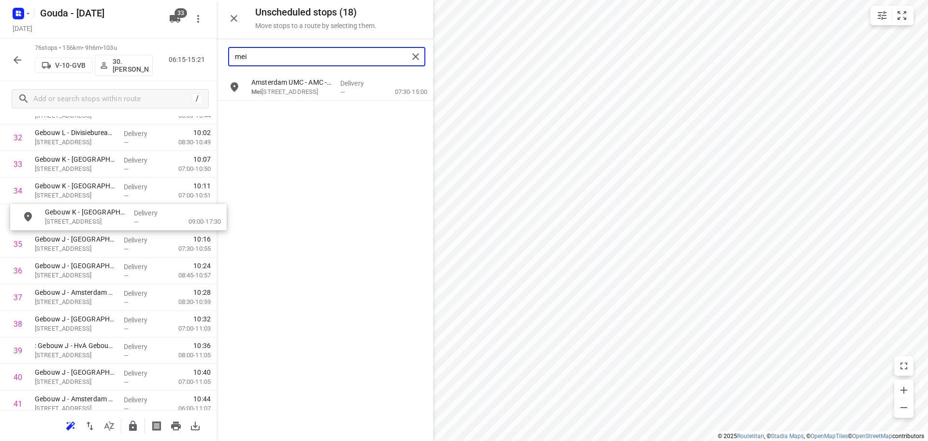
drag, startPoint x: 315, startPoint y: 115, endPoint x: 107, endPoint y: 221, distance: 233.1
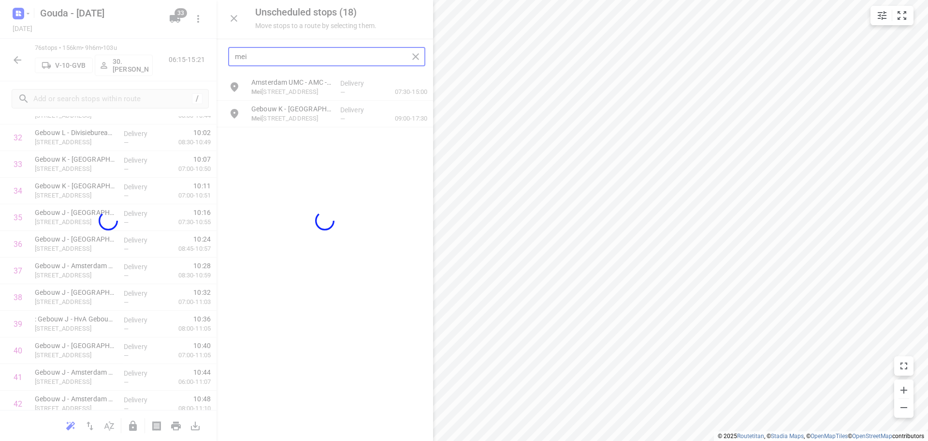
type input "mei"
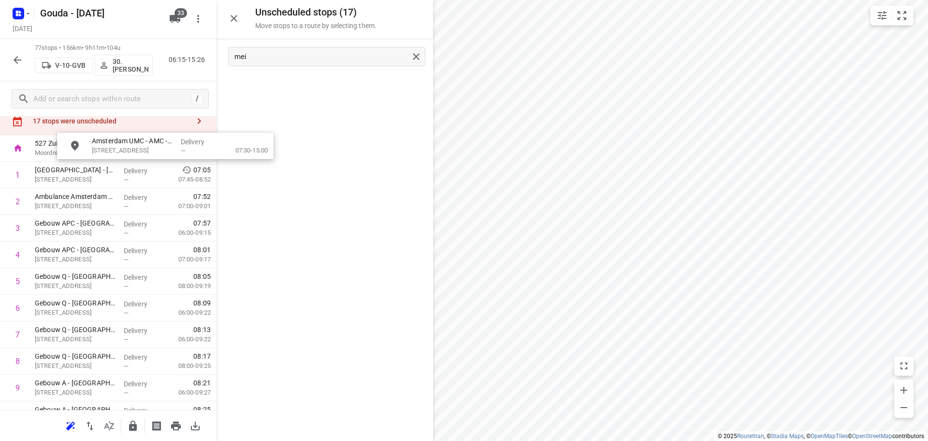
scroll to position [0, 0]
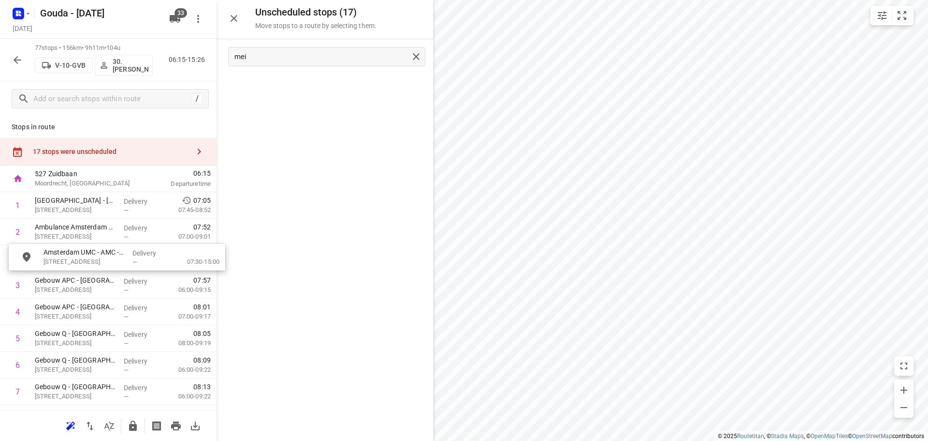
drag, startPoint x: 311, startPoint y: 85, endPoint x: 101, endPoint y: 262, distance: 274.5
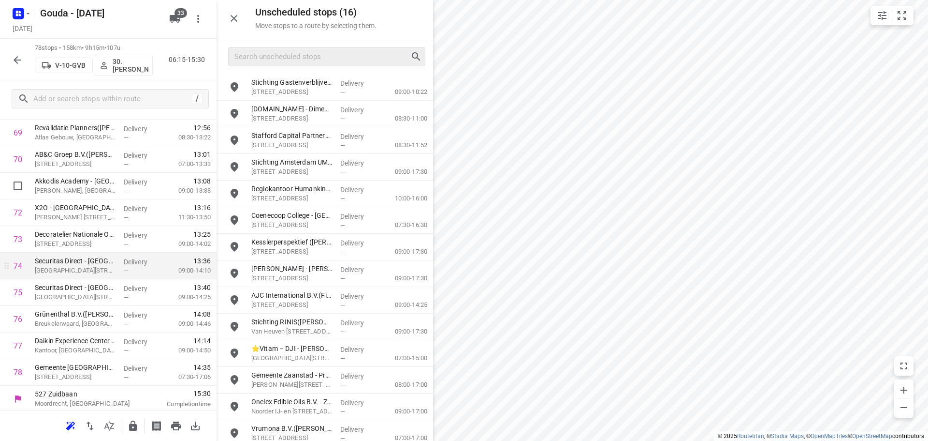
scroll to position [1884, 0]
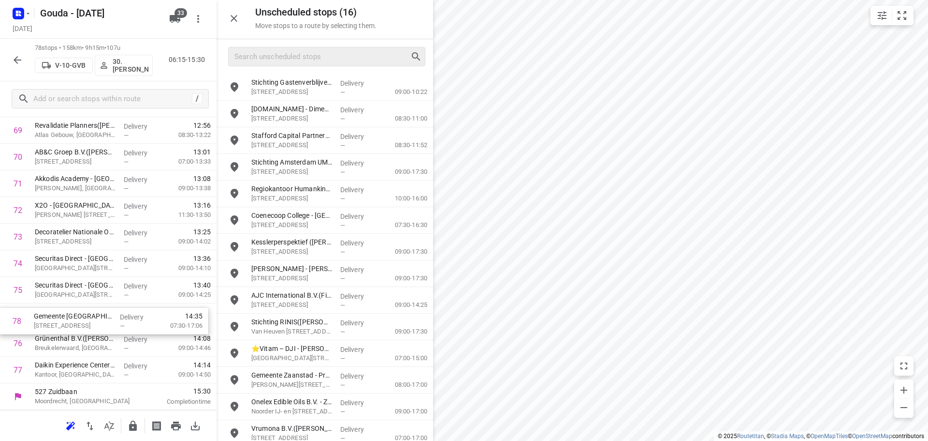
drag, startPoint x: 96, startPoint y: 369, endPoint x: 95, endPoint y: 317, distance: 52.2
click at [137, 422] on icon "button" at bounding box center [133, 426] width 12 height 12
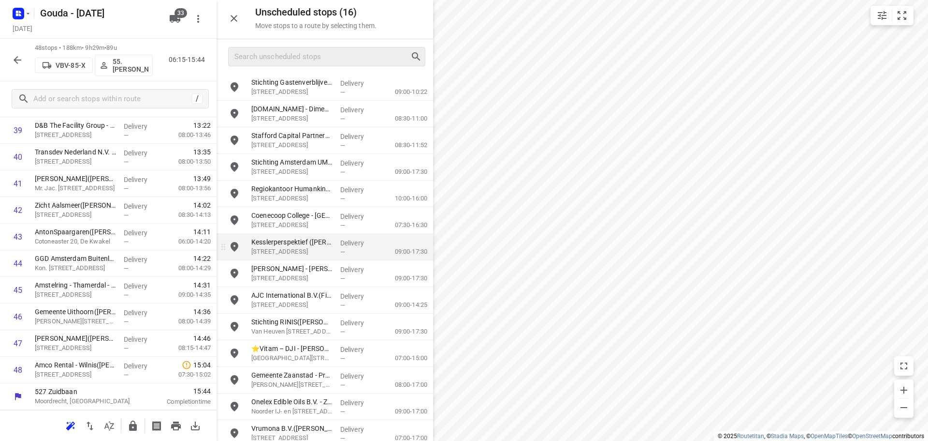
scroll to position [1086, 0]
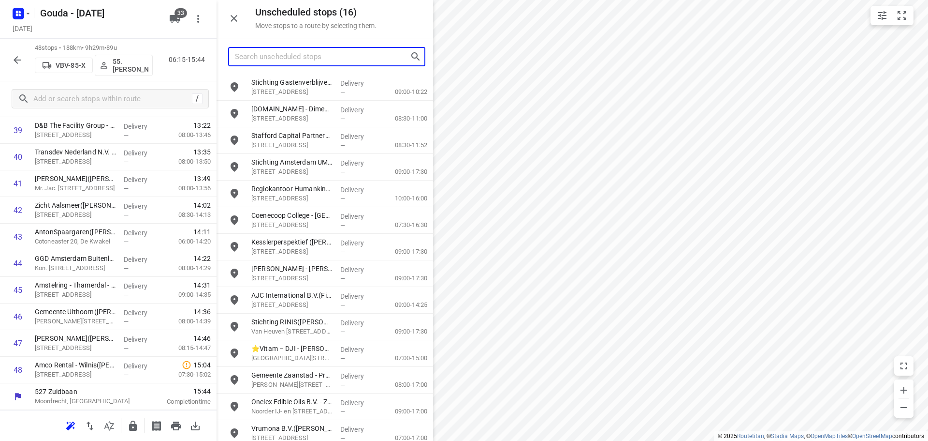
click at [320, 52] on input "Search unscheduled stops" at bounding box center [322, 56] width 175 height 15
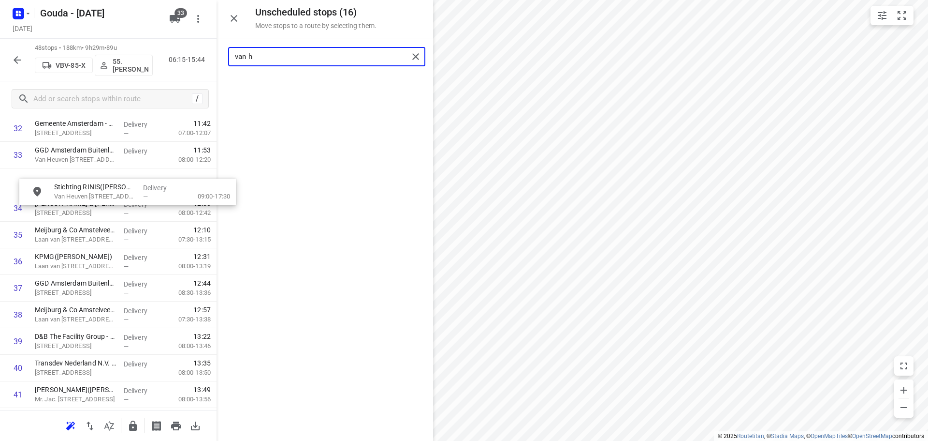
scroll to position [899, 7]
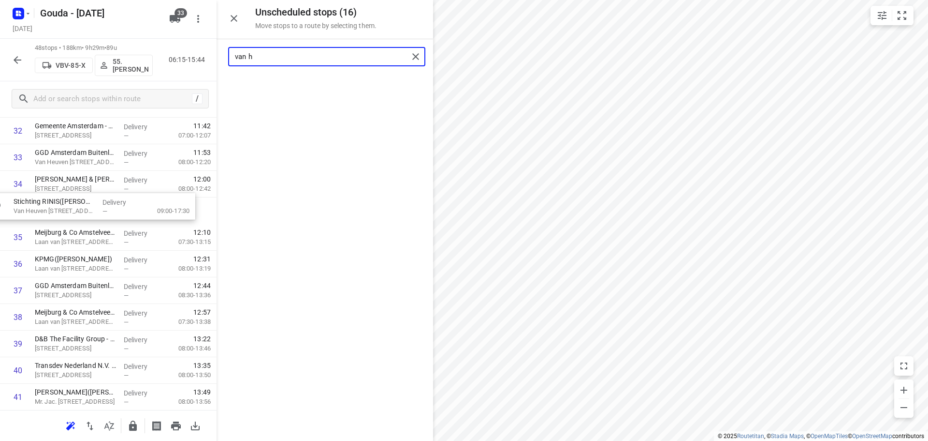
drag, startPoint x: 312, startPoint y: 91, endPoint x: 74, endPoint y: 216, distance: 269.1
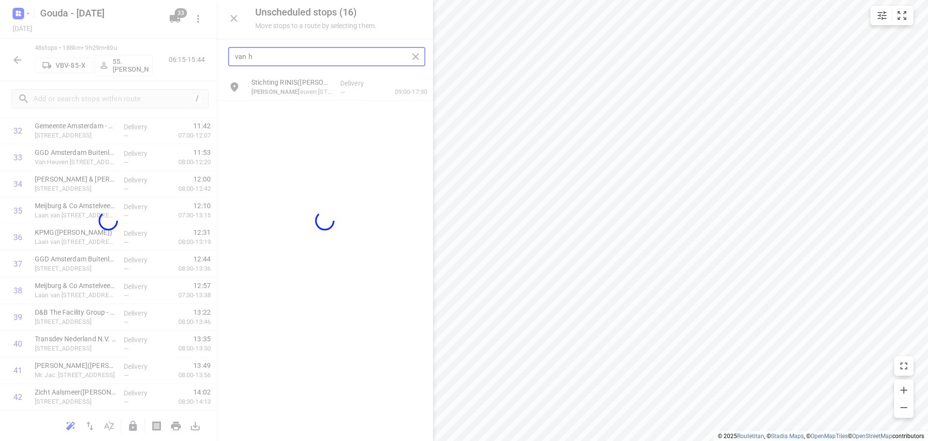
scroll to position [899, 0]
type input "van h"
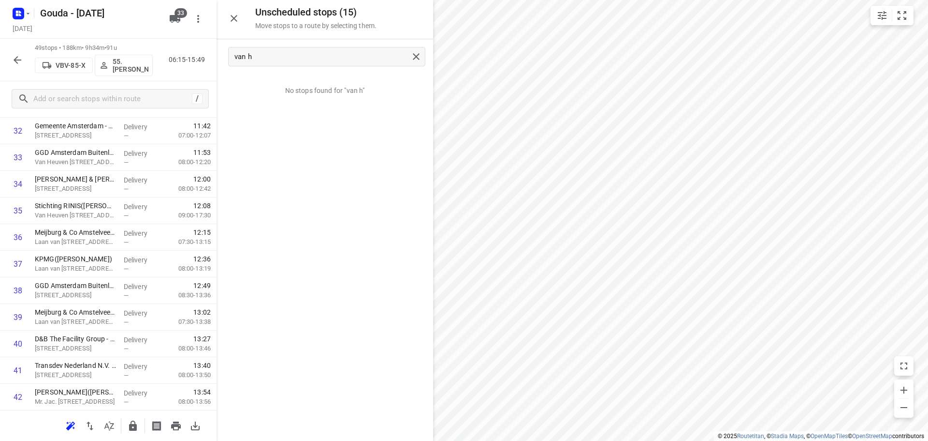
click at [235, 21] on icon "button" at bounding box center [234, 19] width 12 height 12
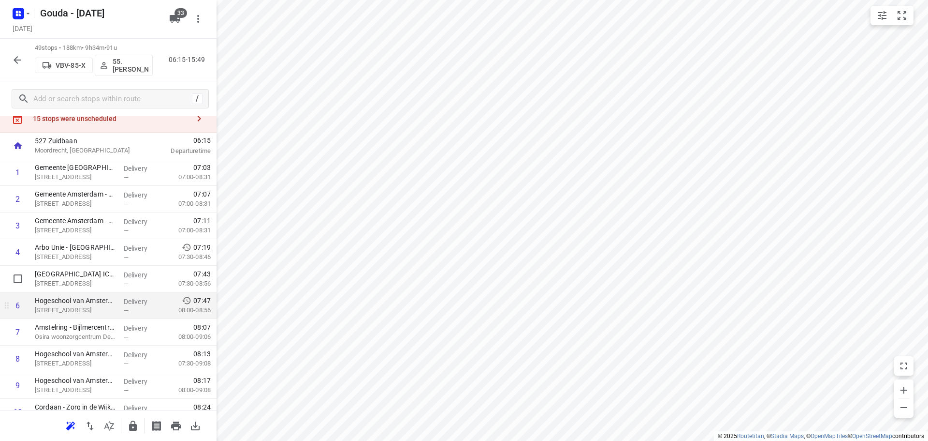
scroll to position [97, 0]
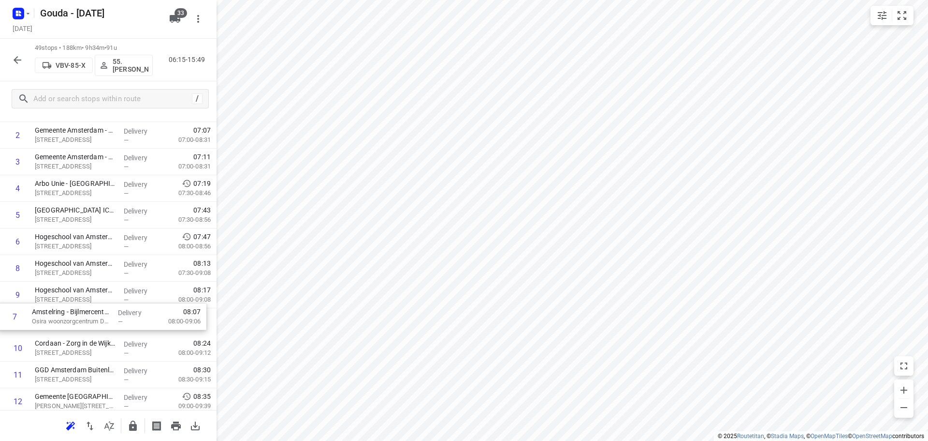
drag, startPoint x: 95, startPoint y: 267, endPoint x: 92, endPoint y: 326, distance: 59.1
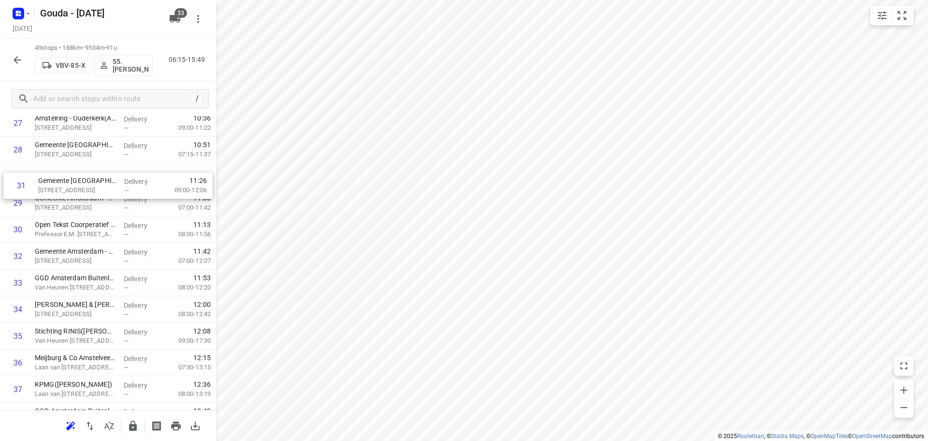
scroll to position [768, 0]
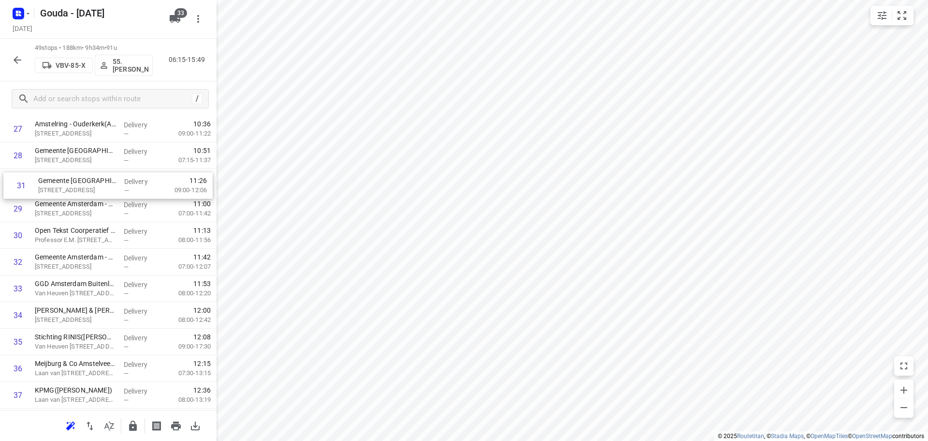
drag, startPoint x: 77, startPoint y: 226, endPoint x: 82, endPoint y: 175, distance: 51.9
click at [82, 175] on div "1 Gemeente Amsterdam - Directie Stadswerken - Schepenbergweg(Gwenda der Meer - …" at bounding box center [108, 75] width 217 height 1303
drag, startPoint x: 66, startPoint y: 287, endPoint x: 65, endPoint y: 307, distance: 20.3
click at [65, 307] on div "1 Gemeente Amsterdam - Directie Stadswerken - Schepenbergweg(Gwenda der Meer - …" at bounding box center [108, 75] width 217 height 1303
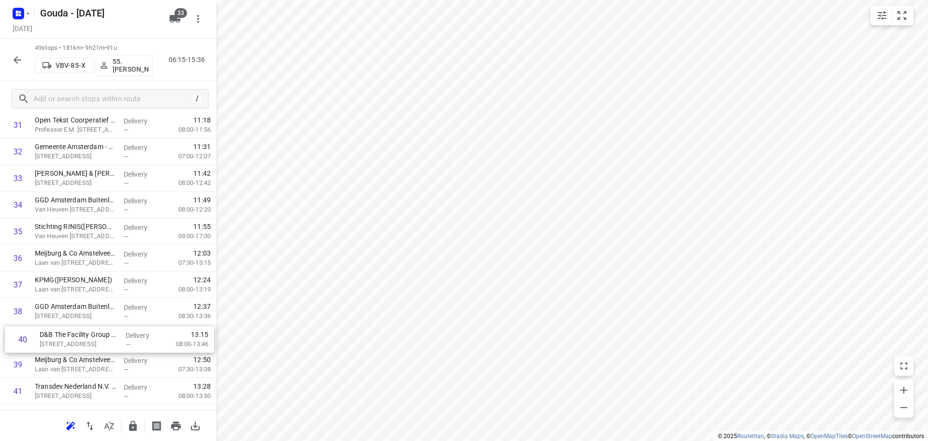
scroll to position [878, 0]
drag, startPoint x: 74, startPoint y: 388, endPoint x: 124, endPoint y: 327, distance: 78.7
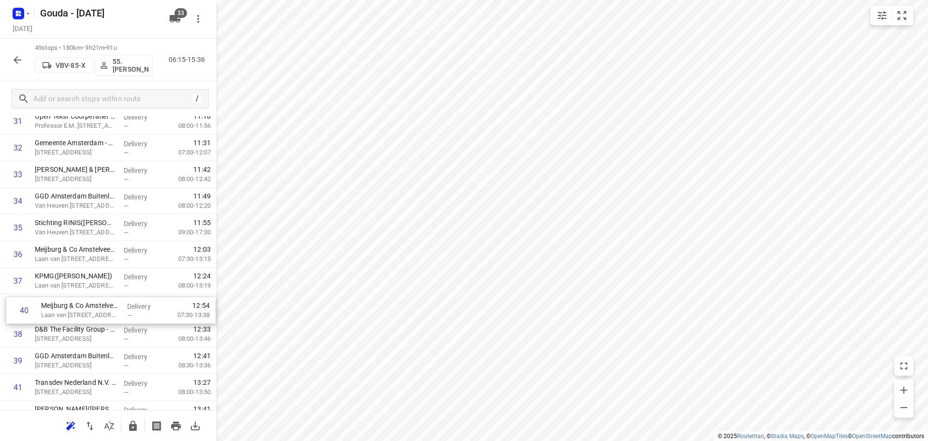
drag, startPoint x: 69, startPoint y: 365, endPoint x: 77, endPoint y: 303, distance: 62.4
drag, startPoint x: 105, startPoint y: 278, endPoint x: 103, endPoint y: 262, distance: 16.0
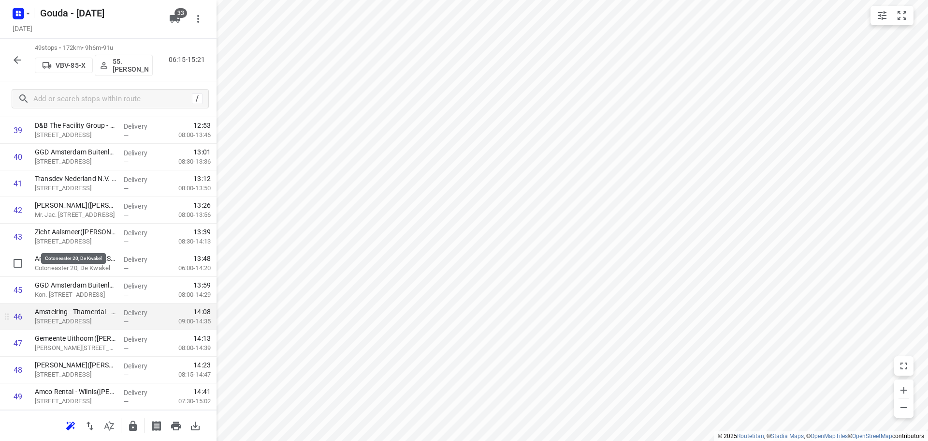
scroll to position [1112, 0]
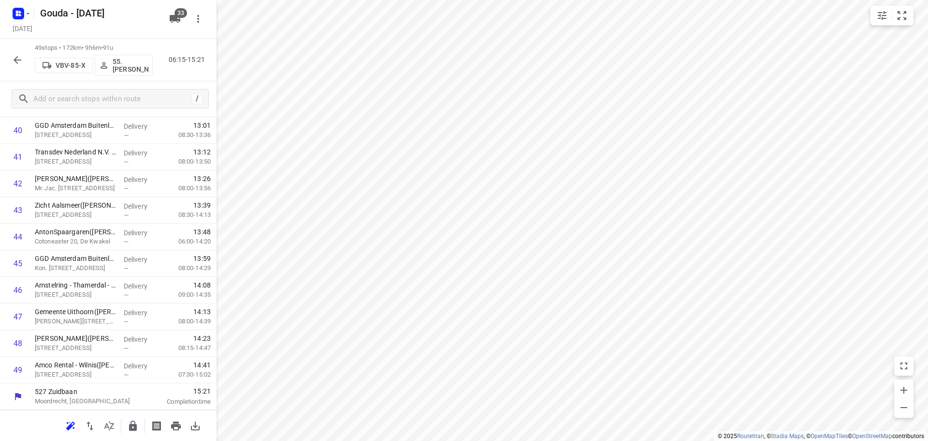
click at [136, 429] on icon "button" at bounding box center [133, 425] width 8 height 10
click at [13, 59] on icon "button" at bounding box center [18, 60] width 12 height 12
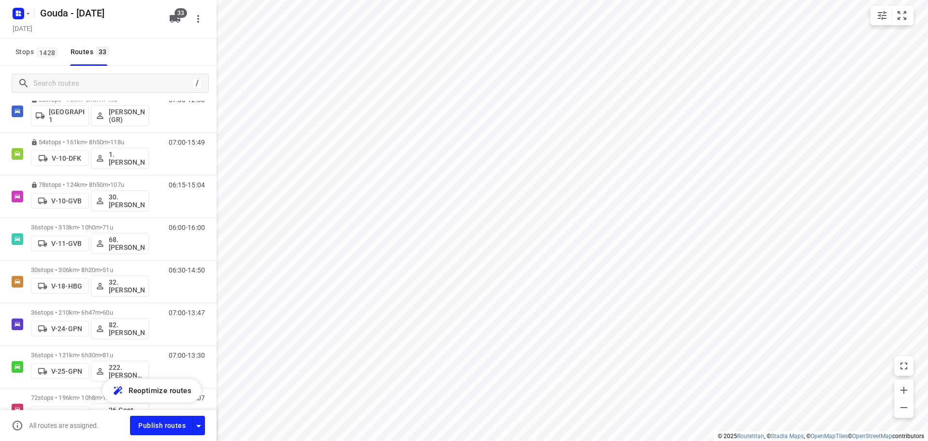
scroll to position [48, 0]
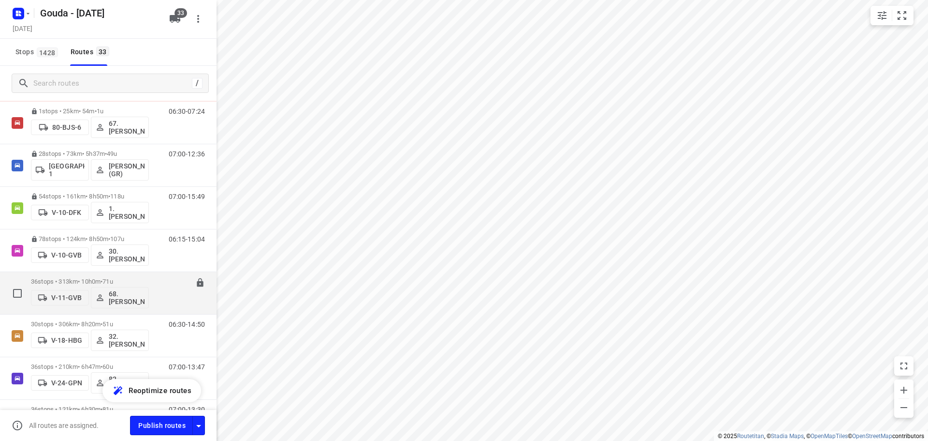
click at [112, 278] on span "71u" at bounding box center [108, 281] width 10 height 7
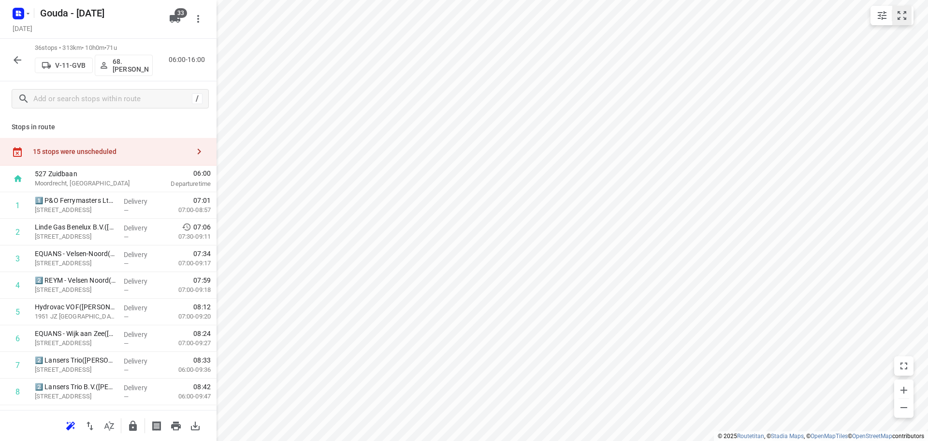
click at [905, 15] on icon "small contained button group" at bounding box center [903, 16] width 12 height 12
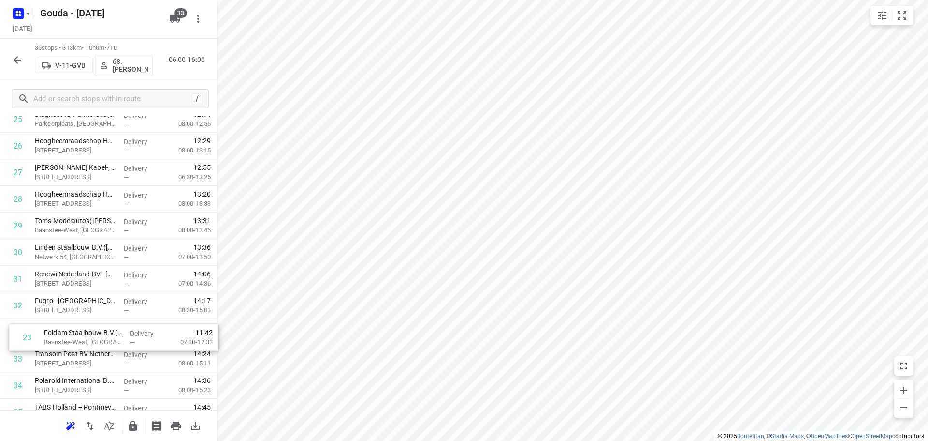
scroll to position [703, 0]
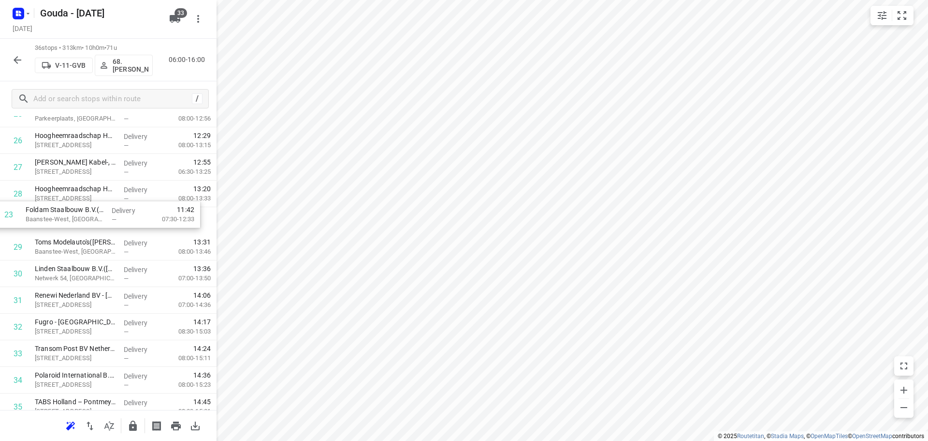
drag, startPoint x: 81, startPoint y: 317, endPoint x: 72, endPoint y: 221, distance: 96.7
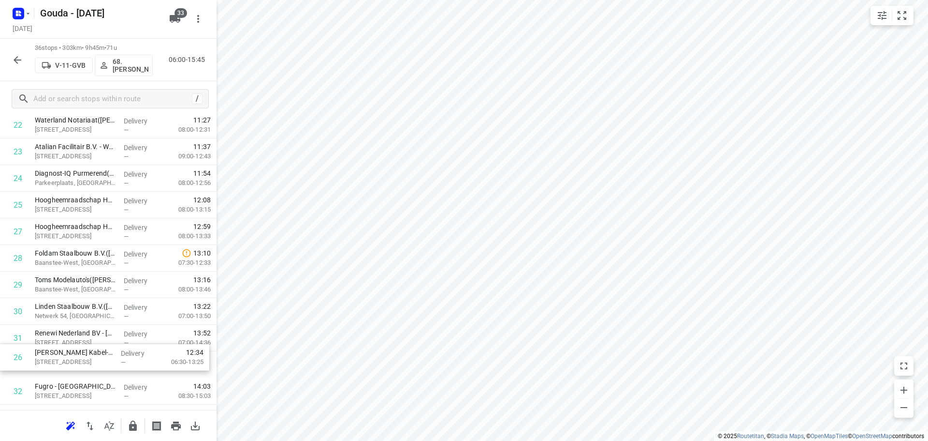
scroll to position [643, 0]
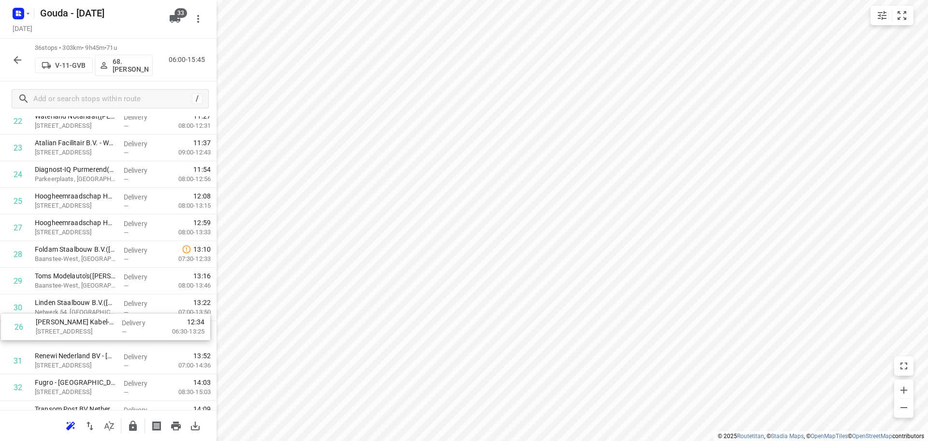
drag, startPoint x: 78, startPoint y: 269, endPoint x: 78, endPoint y: 338, distance: 69.2
click at [78, 338] on div "1 1️⃣ P&O Ferrymasters Ltd. - Velsen-Noord (Jolijn Glas) Wenckebachstraat 1, Ve…" at bounding box center [108, 27] width 217 height 957
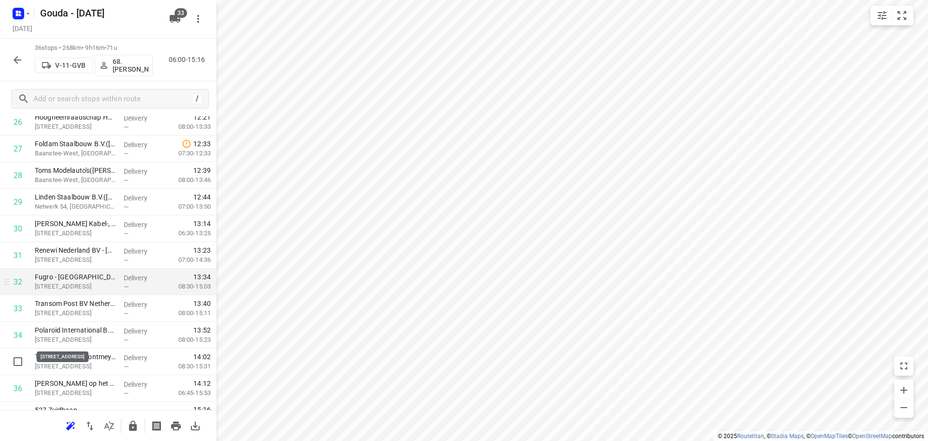
scroll to position [766, 0]
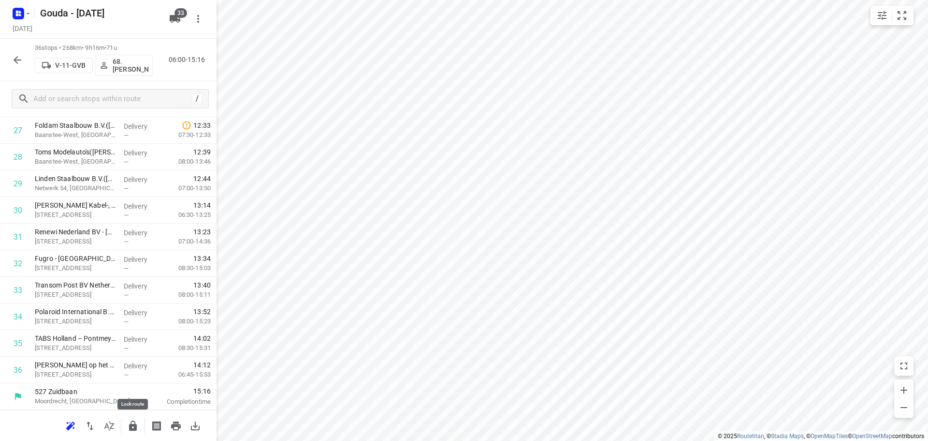
click at [136, 429] on icon "button" at bounding box center [133, 425] width 8 height 10
click at [20, 53] on button "button" at bounding box center [17, 59] width 19 height 19
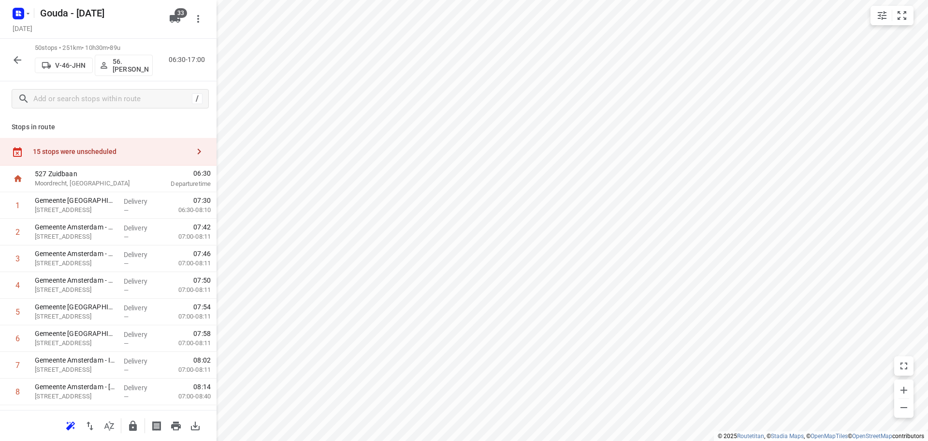
click at [158, 155] on div "15 stops were unscheduled" at bounding box center [111, 151] width 157 height 8
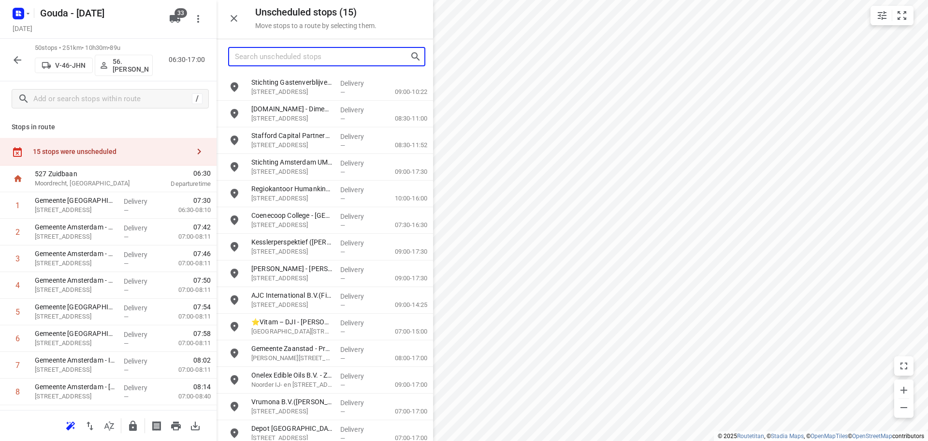
click at [312, 56] on input "Search unscheduled stops" at bounding box center [322, 56] width 175 height 15
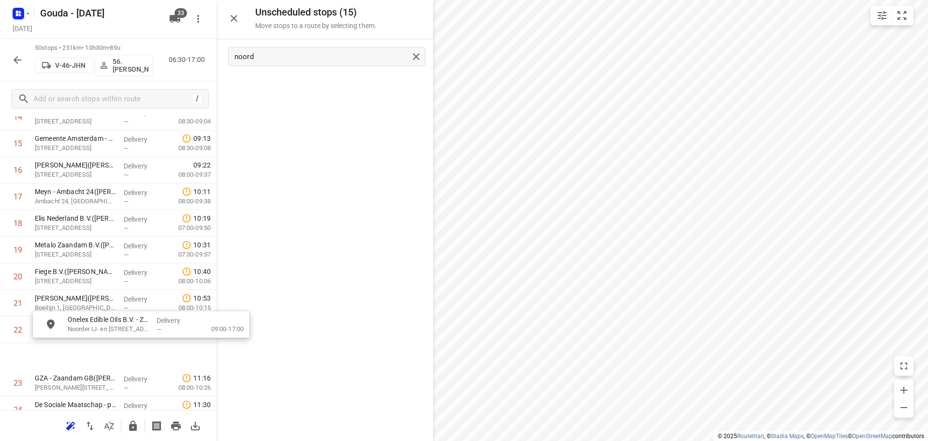
scroll to position [455, 0]
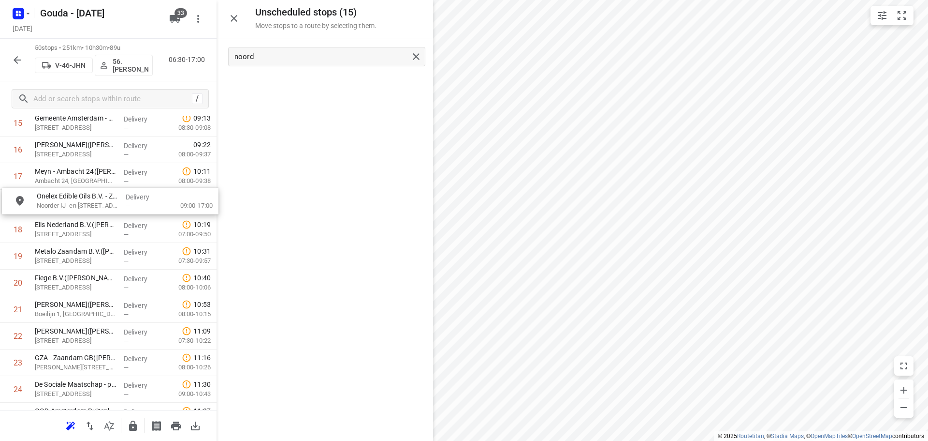
drag, startPoint x: 284, startPoint y: 87, endPoint x: 67, endPoint y: 201, distance: 245.3
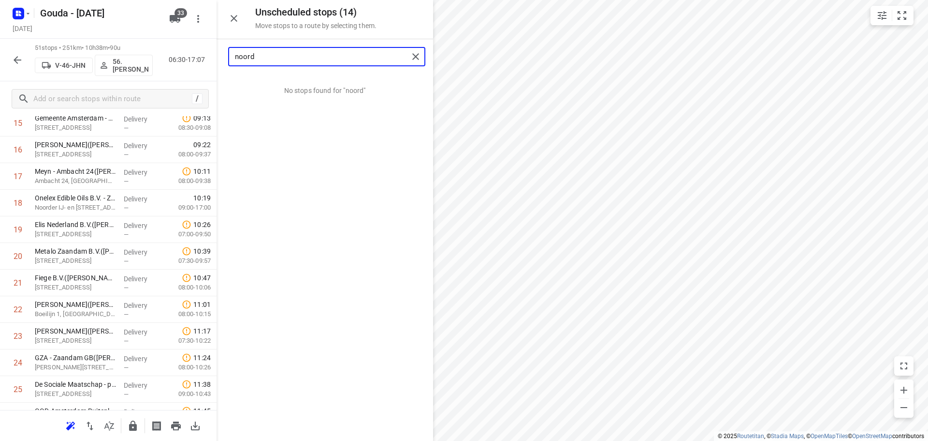
drag, startPoint x: 267, startPoint y: 58, endPoint x: -100, endPoint y: 79, distance: 367.6
click at [0, 79] on html "i © 2025 Routetitan , © Stadia Maps , © OpenMapTiles © OpenStreetMap contributo…" at bounding box center [464, 220] width 928 height 441
drag, startPoint x: 314, startPoint y: 94, endPoint x: 107, endPoint y: 265, distance: 268.7
type input "pieter"
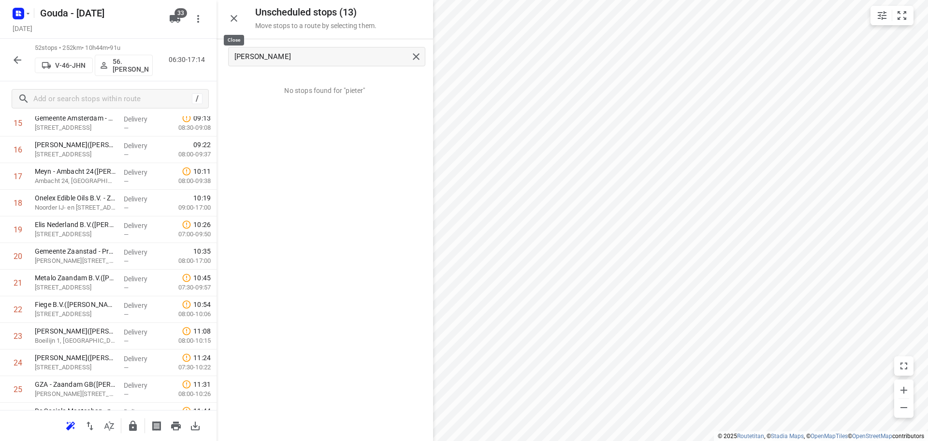
click at [233, 18] on icon "button" at bounding box center [234, 19] width 12 height 12
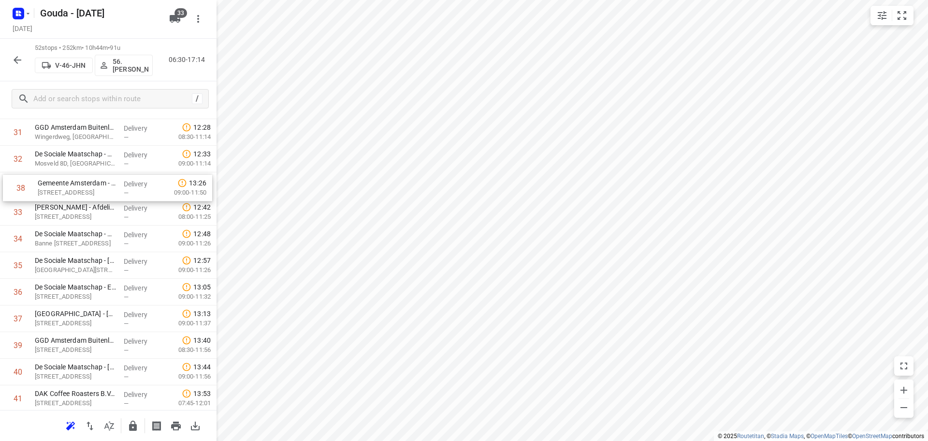
scroll to position [865, 0]
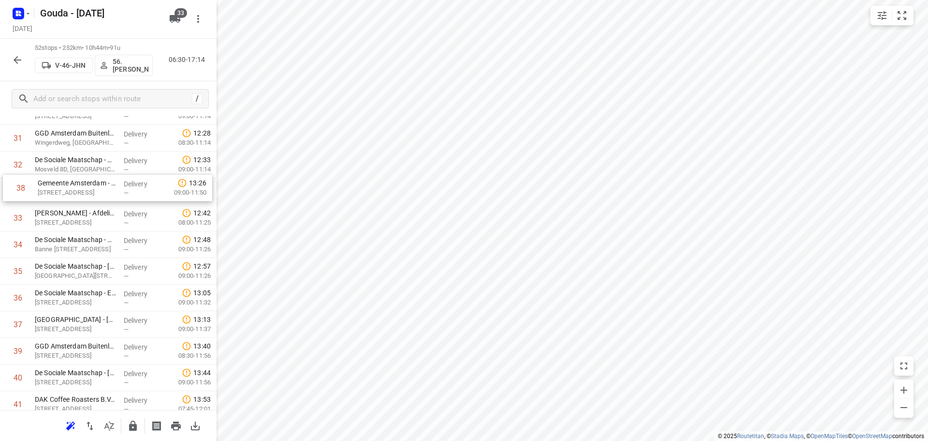
drag, startPoint x: 96, startPoint y: 268, endPoint x: 97, endPoint y: 184, distance: 84.1
click at [97, 184] on div "1 Gemeente Amsterdam - Directie Stadswerken - Volendammerweg(Gwenda der Meer - …" at bounding box center [108, 18] width 217 height 1383
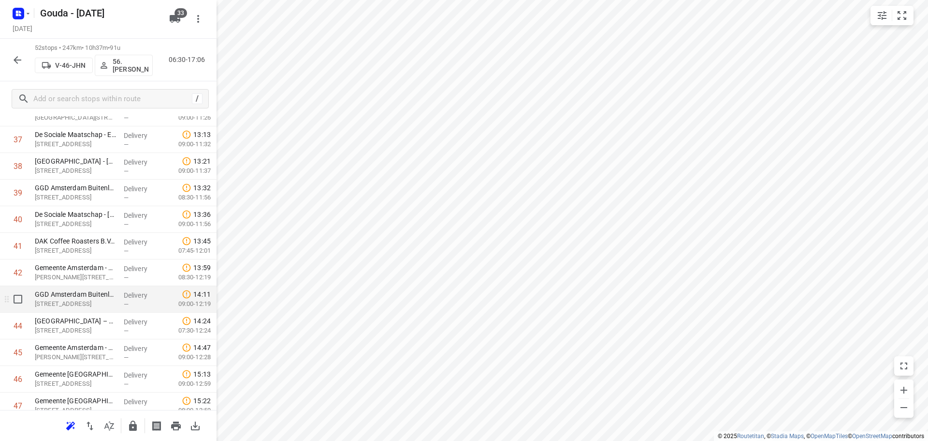
scroll to position [1047, 0]
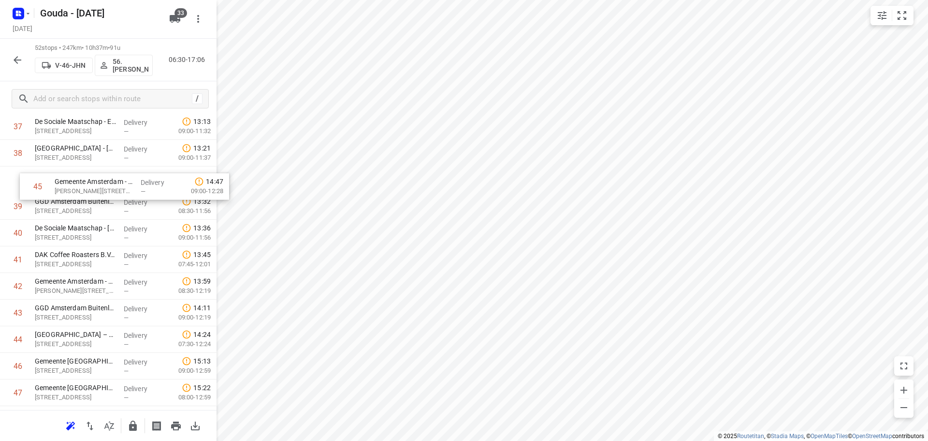
drag, startPoint x: 84, startPoint y: 325, endPoint x: 97, endPoint y: 177, distance: 149.0
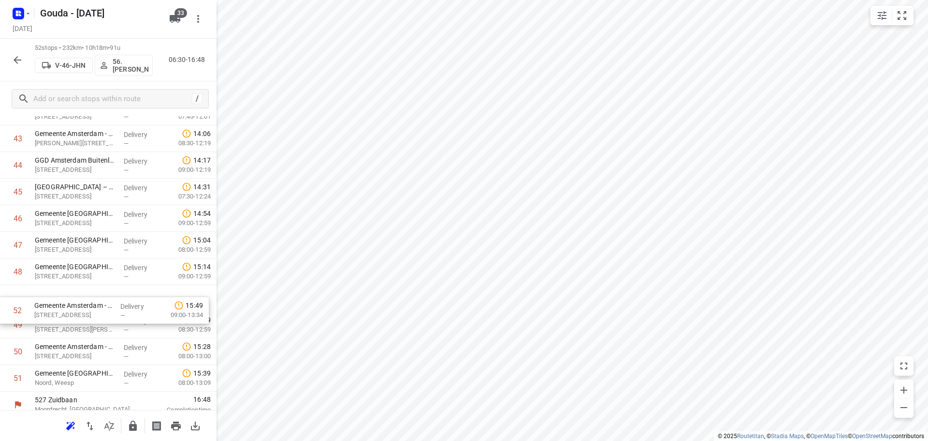
scroll to position [1185, 0]
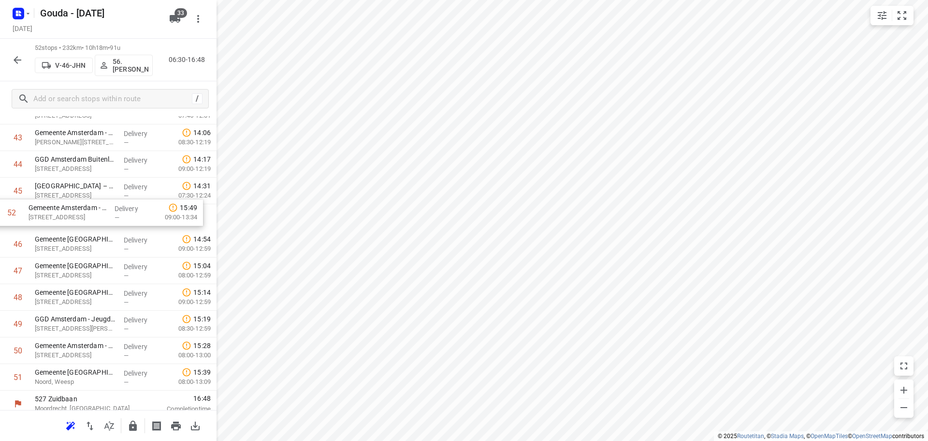
drag, startPoint x: 102, startPoint y: 387, endPoint x: 96, endPoint y: 213, distance: 174.7
drag, startPoint x: 95, startPoint y: 272, endPoint x: 98, endPoint y: 237, distance: 34.9
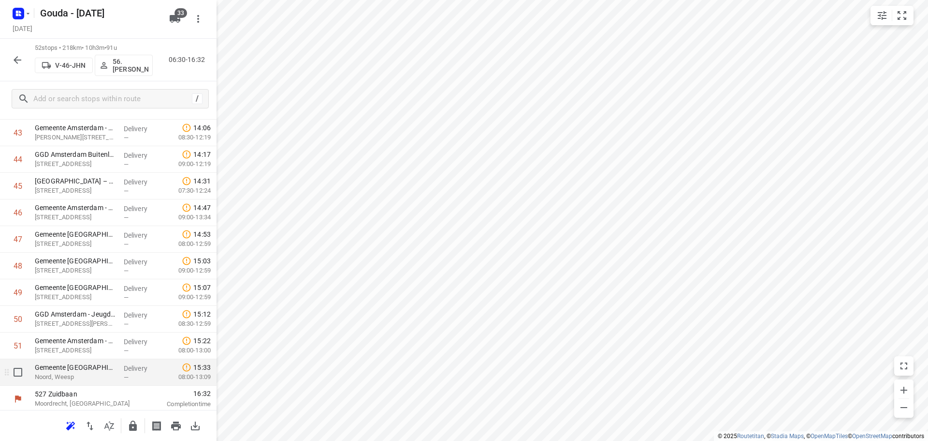
scroll to position [1192, 0]
click at [134, 432] on button "button" at bounding box center [132, 425] width 19 height 19
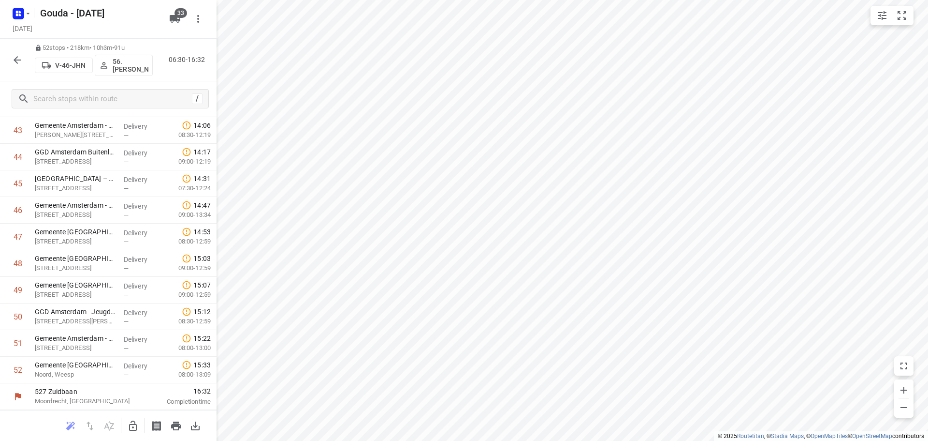
click at [23, 63] on icon "button" at bounding box center [18, 60] width 12 height 12
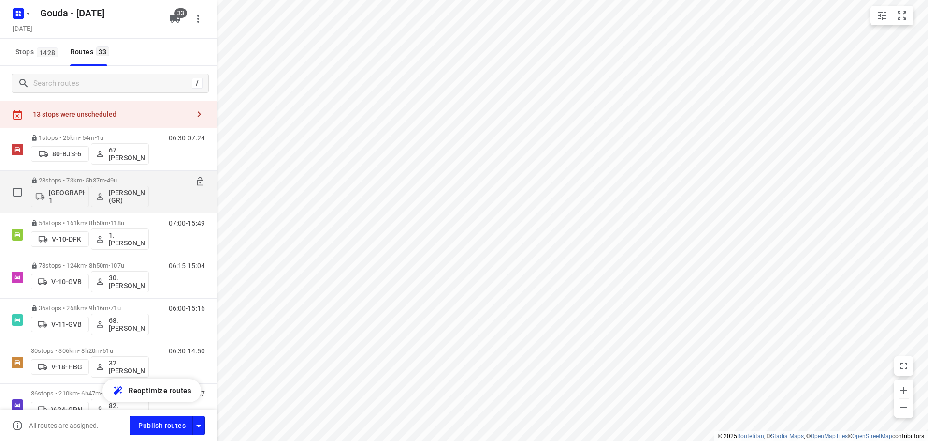
scroll to position [0, 0]
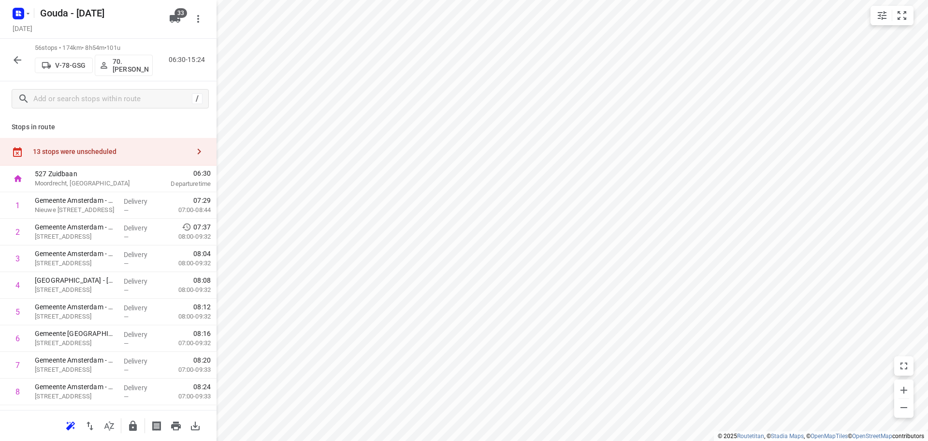
click at [49, 148] on div "13 stops were unscheduled" at bounding box center [111, 151] width 157 height 8
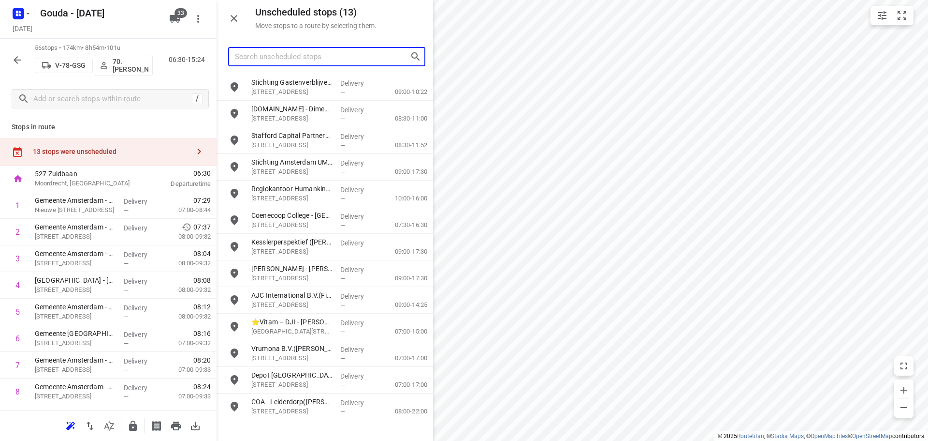
click at [257, 57] on input "Search unscheduled stops" at bounding box center [322, 56] width 175 height 15
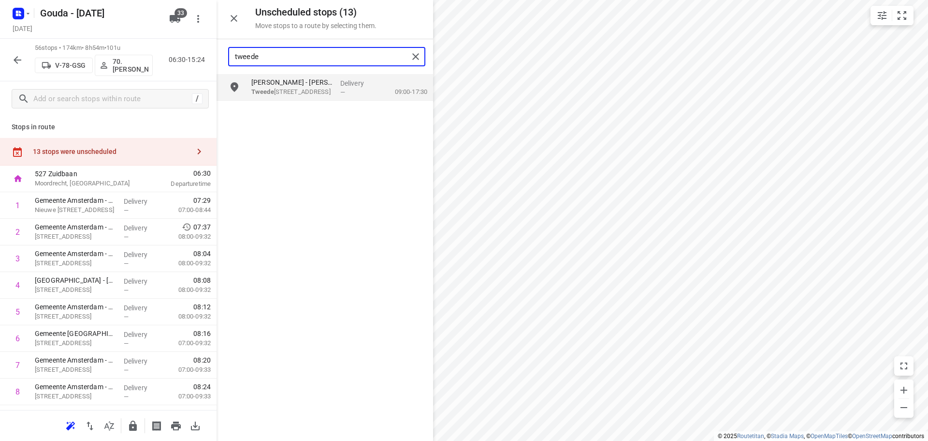
type input "tweede"
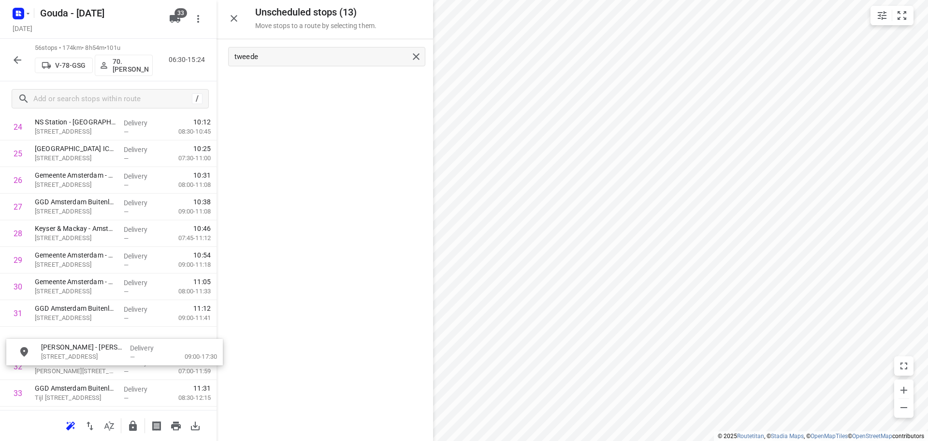
scroll to position [694, 0]
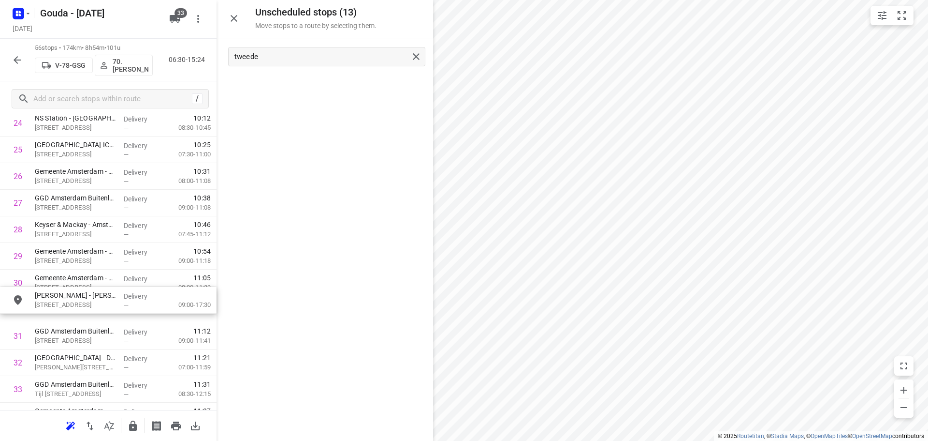
drag, startPoint x: 320, startPoint y: 89, endPoint x: 90, endPoint y: 351, distance: 348.5
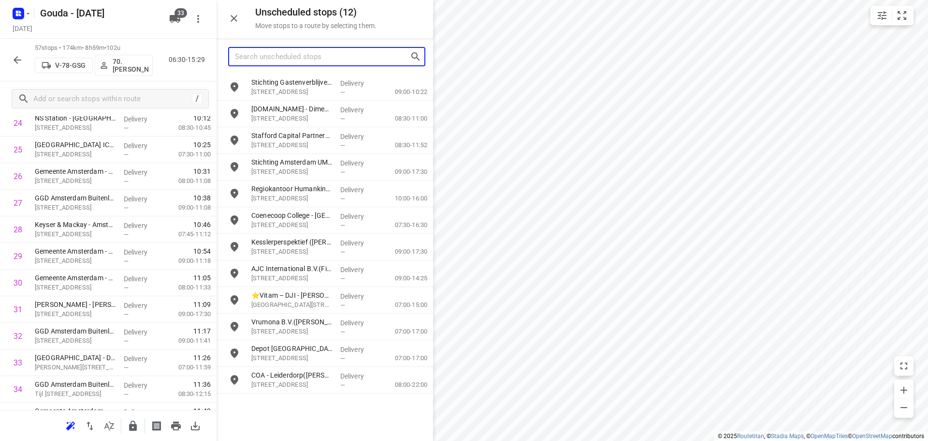
click at [341, 61] on input "Search unscheduled stops" at bounding box center [322, 56] width 175 height 15
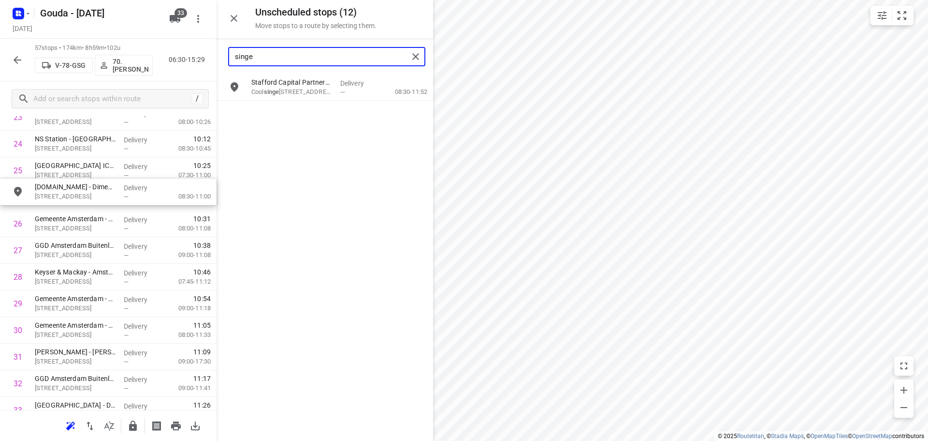
scroll to position [673, 0]
drag, startPoint x: 279, startPoint y: 88, endPoint x: 66, endPoint y: 204, distance: 242.6
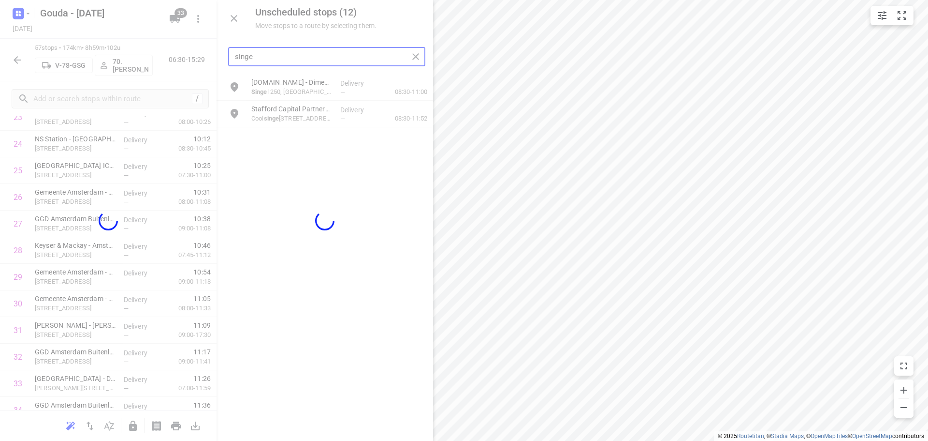
type input "singe"
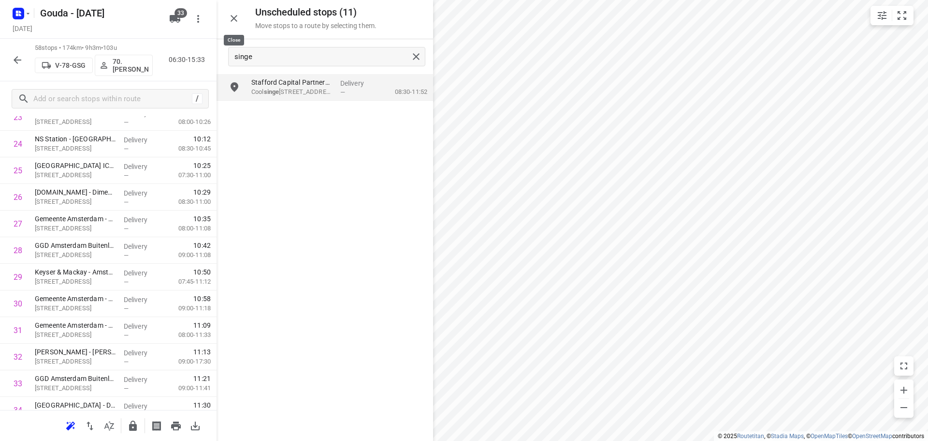
click at [228, 17] on button "button" at bounding box center [233, 18] width 19 height 19
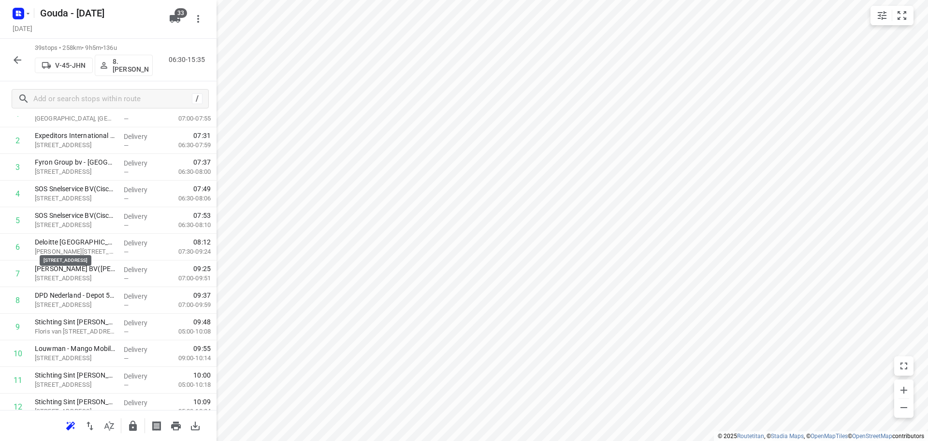
scroll to position [0, 0]
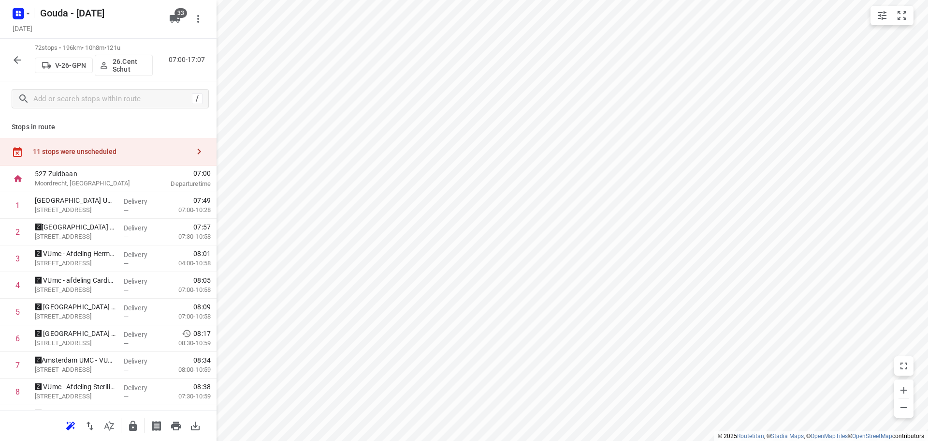
click at [118, 145] on div "11 stops were unscheduled" at bounding box center [108, 152] width 217 height 28
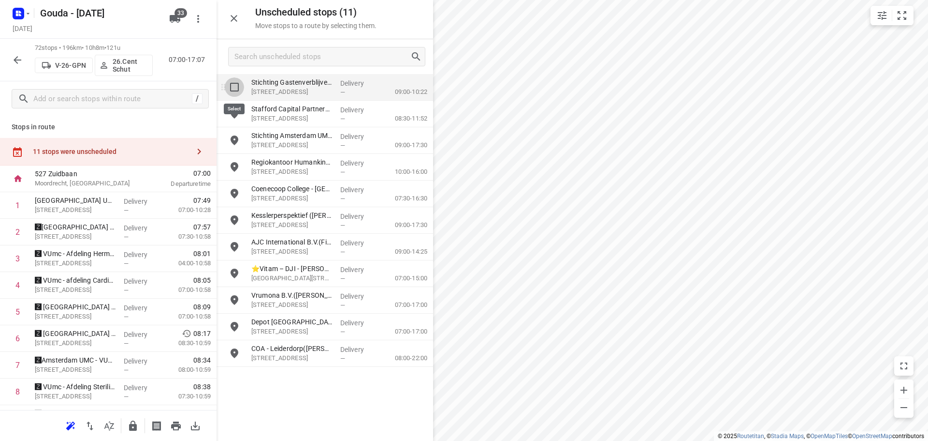
click at [237, 92] on input "grid" at bounding box center [234, 86] width 19 height 19
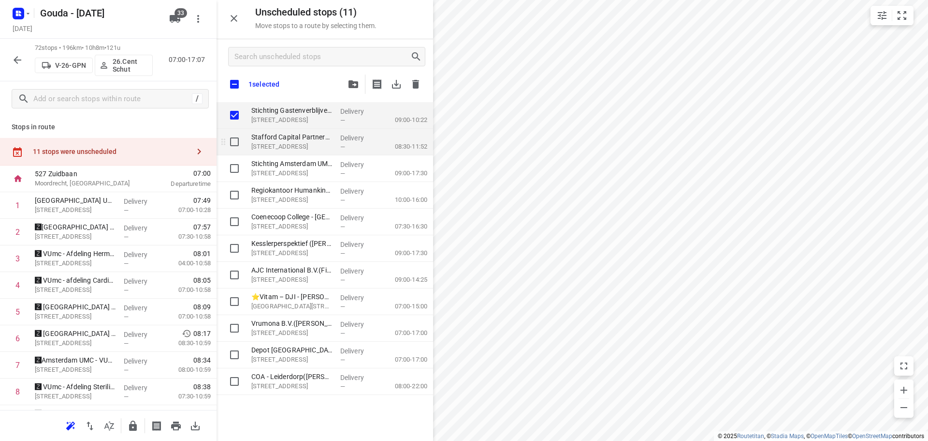
checkbox input "true"
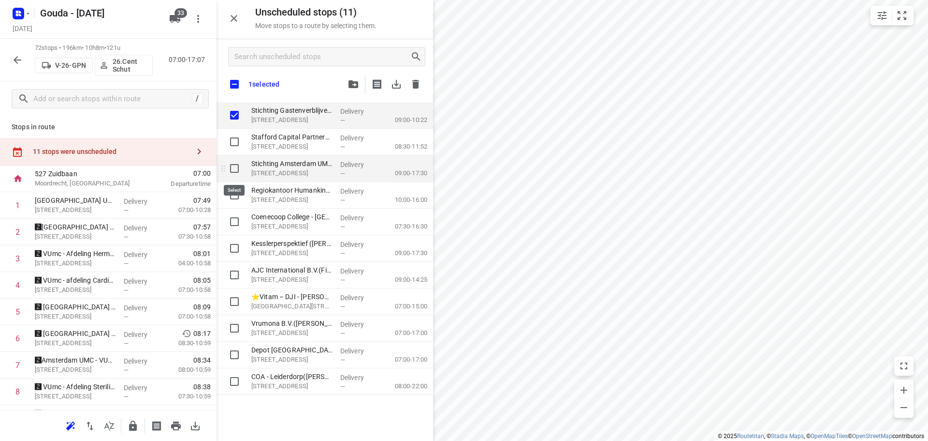
click at [234, 172] on input "grid" at bounding box center [234, 168] width 19 height 19
checkbox input "true"
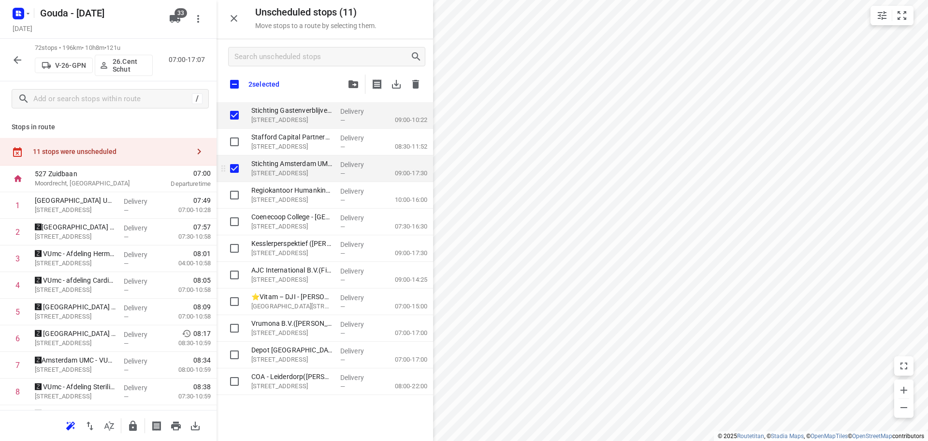
checkbox input "true"
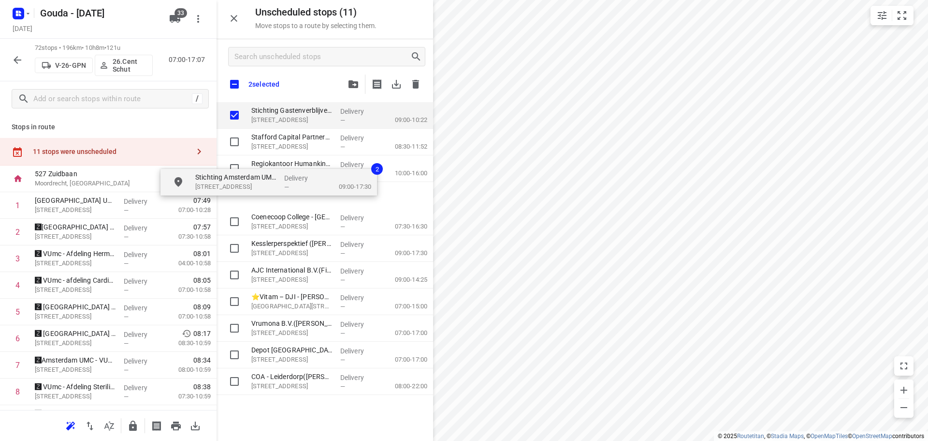
checkbox input "true"
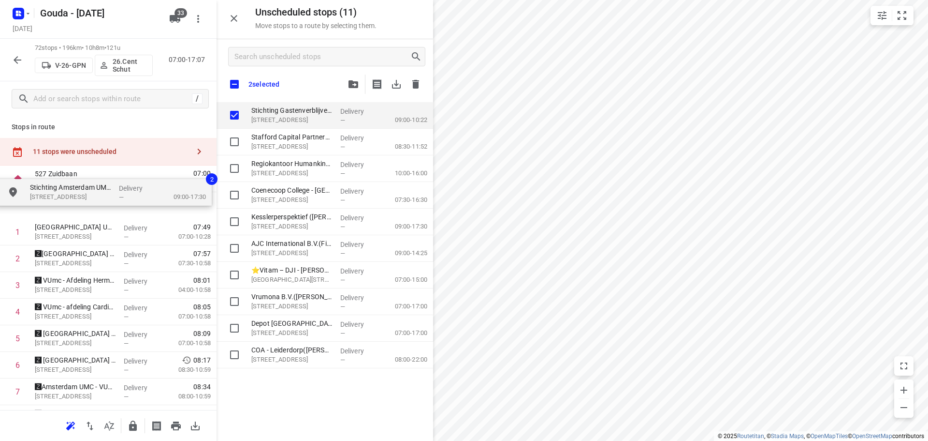
drag, startPoint x: 300, startPoint y: 167, endPoint x: 78, endPoint y: 194, distance: 223.6
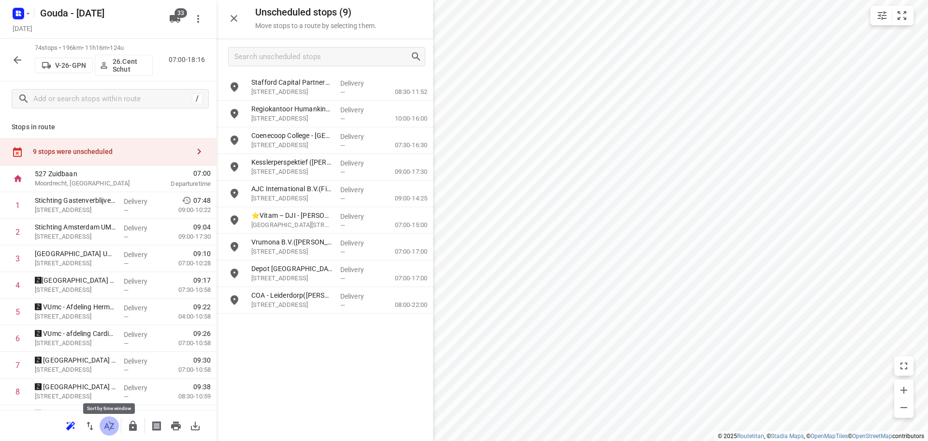
click at [111, 426] on icon "button" at bounding box center [109, 425] width 10 height 9
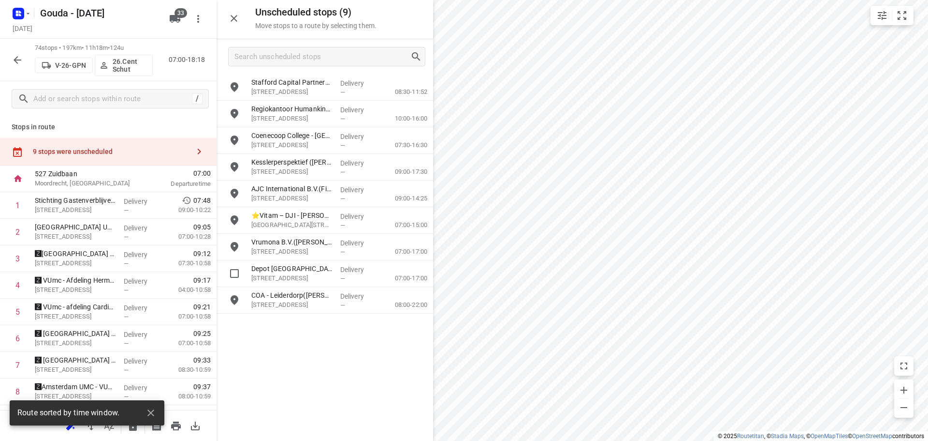
click at [241, 20] on button "button" at bounding box center [233, 18] width 19 height 19
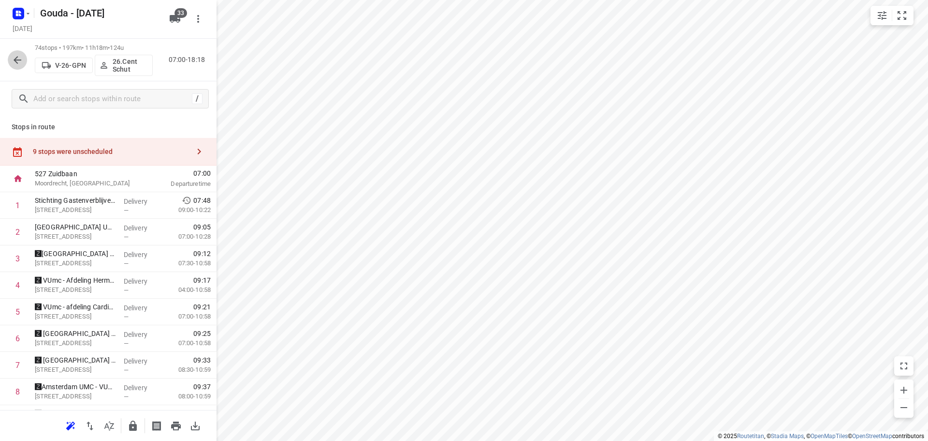
click at [17, 60] on icon "button" at bounding box center [18, 60] width 12 height 12
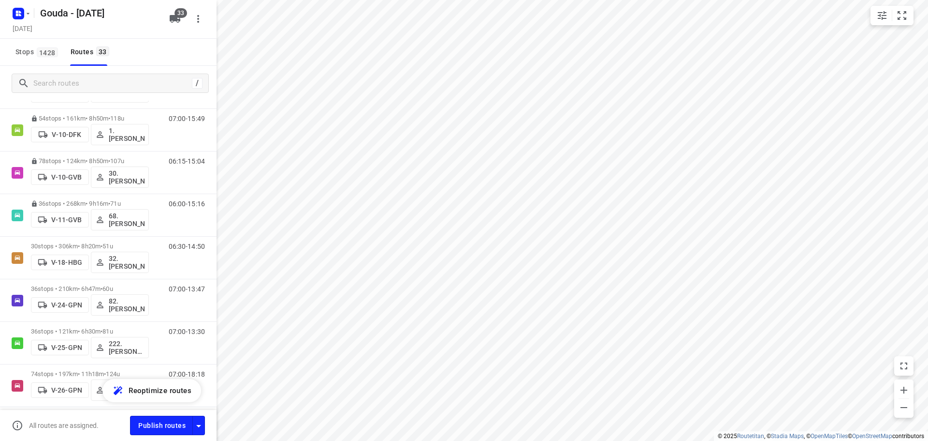
scroll to position [145, 0]
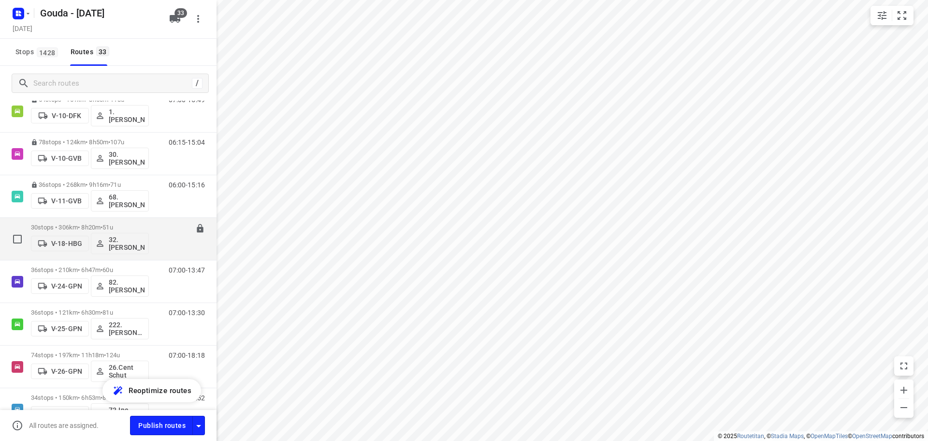
click at [113, 226] on span "51u" at bounding box center [108, 226] width 10 height 7
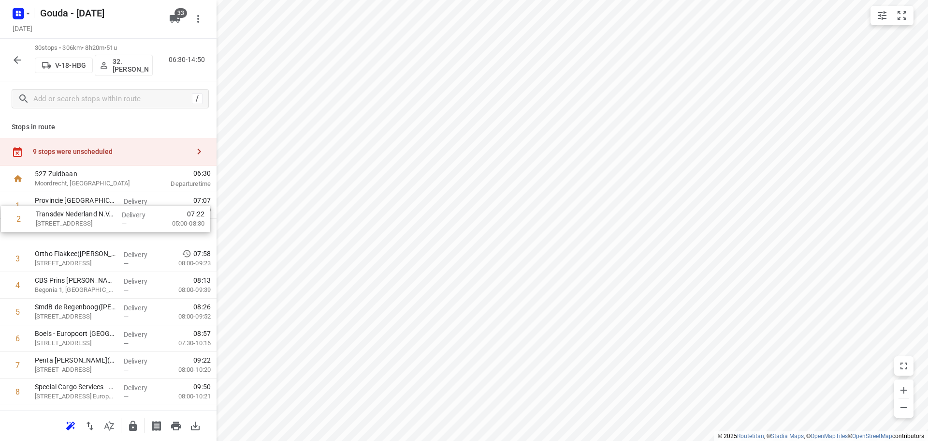
drag, startPoint x: 79, startPoint y: 226, endPoint x: 83, endPoint y: 212, distance: 14.5
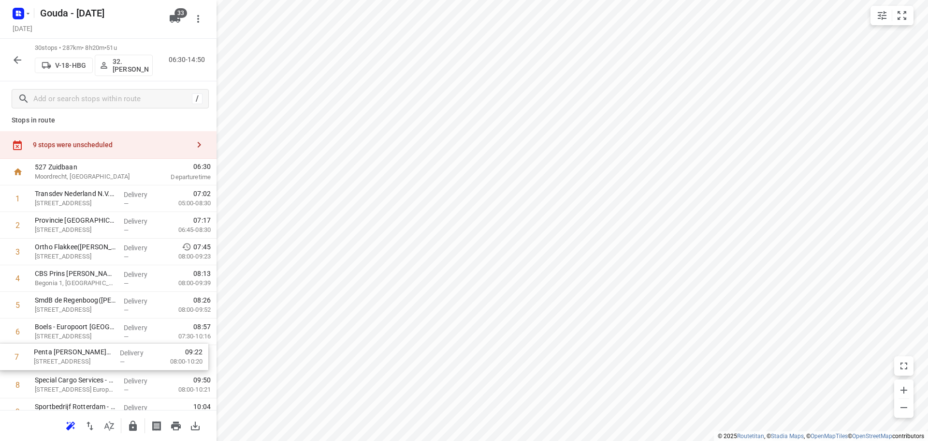
scroll to position [9, 0]
drag, startPoint x: 92, startPoint y: 366, endPoint x: 94, endPoint y: 324, distance: 41.7
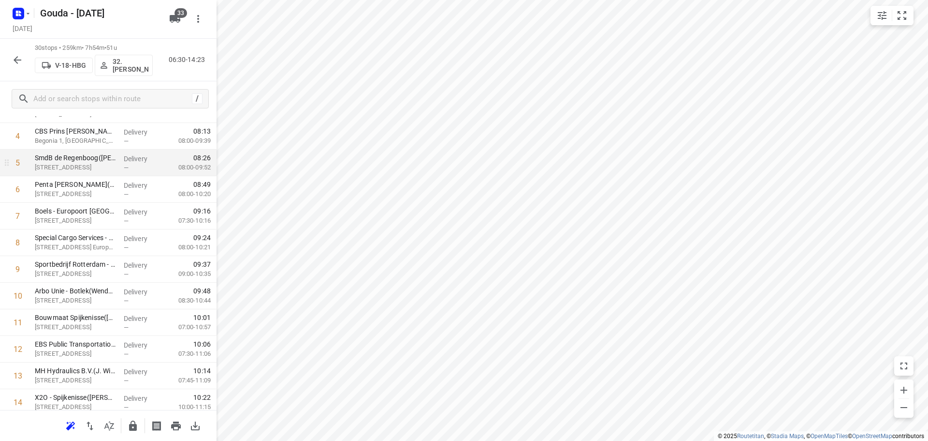
scroll to position [154, 0]
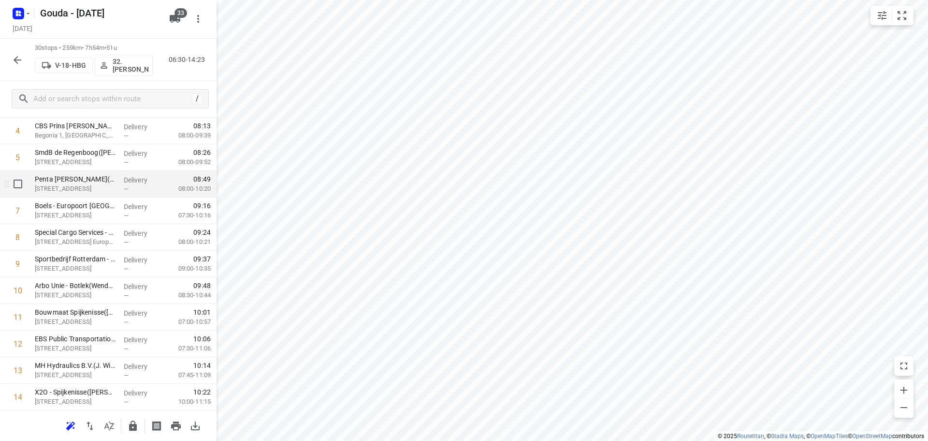
click at [193, 195] on div "i © 2025 Routetitan , © Stadia Maps , © OpenMapTiles © OpenStreetMap contributo…" at bounding box center [464, 220] width 928 height 441
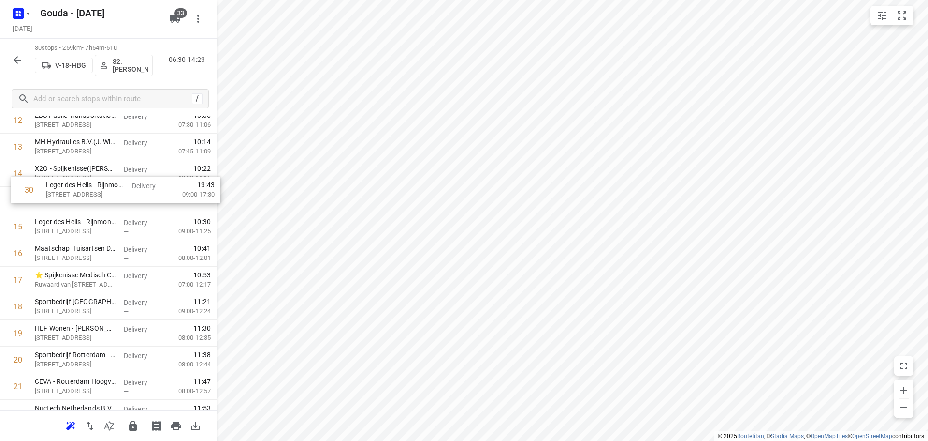
scroll to position [377, 0]
drag, startPoint x: 78, startPoint y: 382, endPoint x: 77, endPoint y: 212, distance: 169.7
click at [77, 212] on div "1 Transdev Nederland N.V.- Connexxion Openbaar Vervoer - HW GO(Patrick Sekreve)…" at bounding box center [108, 214] width 217 height 798
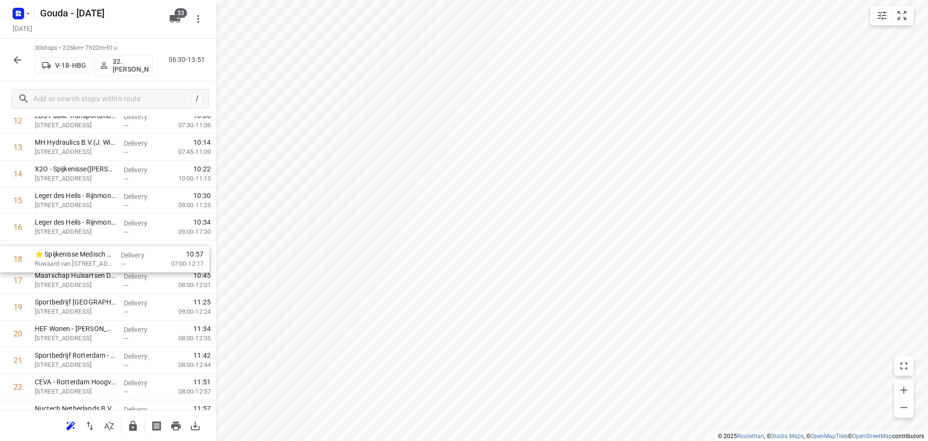
drag, startPoint x: 110, startPoint y: 275, endPoint x: 111, endPoint y: 247, distance: 28.5
click at [111, 247] on div "1 Transdev Nederland N.V.- Connexxion Openbaar Vervoer - HW GO(Patrick Sekreve)…" at bounding box center [108, 214] width 217 height 798
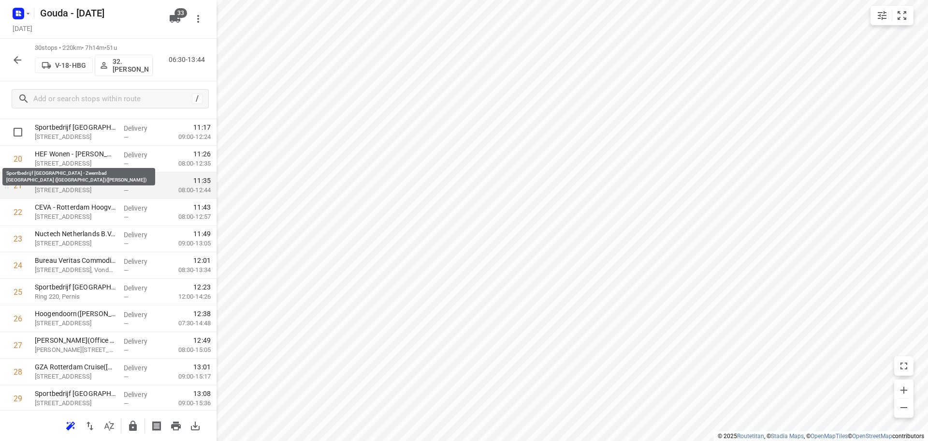
scroll to position [607, 0]
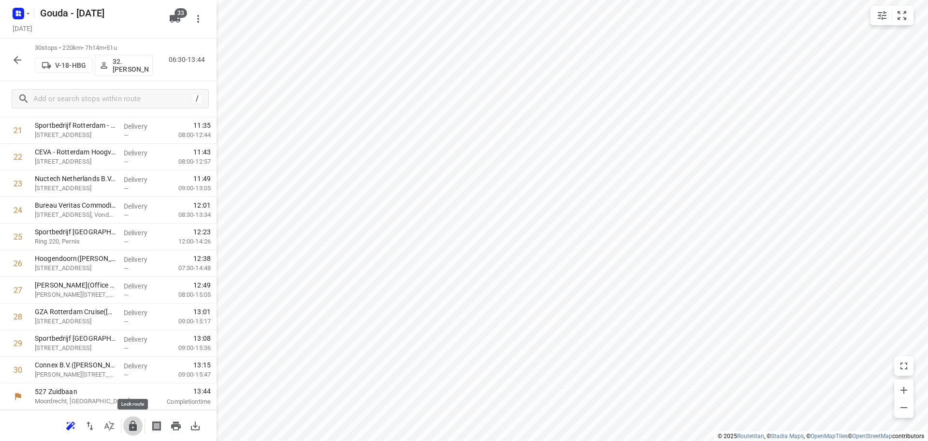
click at [134, 424] on icon "button" at bounding box center [133, 425] width 8 height 10
click at [19, 57] on icon "button" at bounding box center [18, 60] width 12 height 12
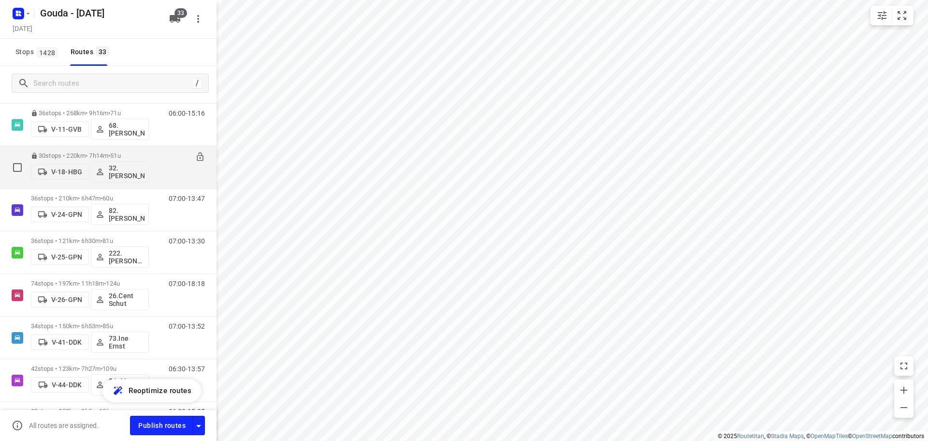
scroll to position [242, 0]
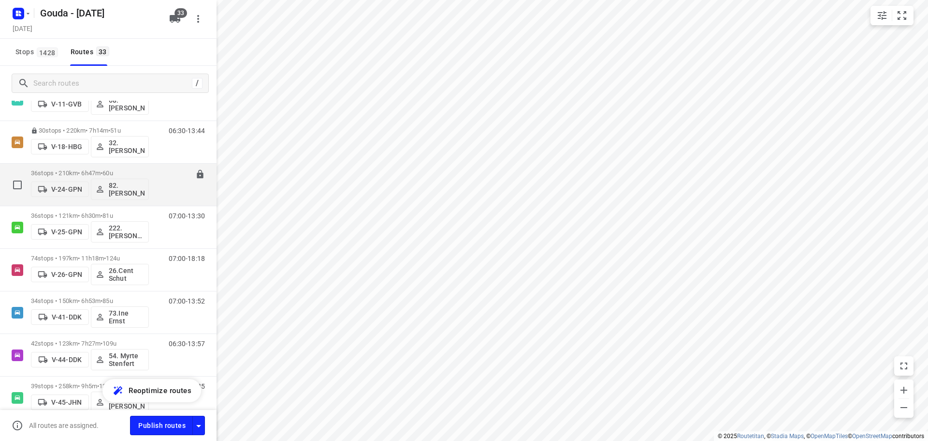
click at [105, 171] on p "36 stops • 210km • 6h47m • 60u" at bounding box center [90, 172] width 118 height 7
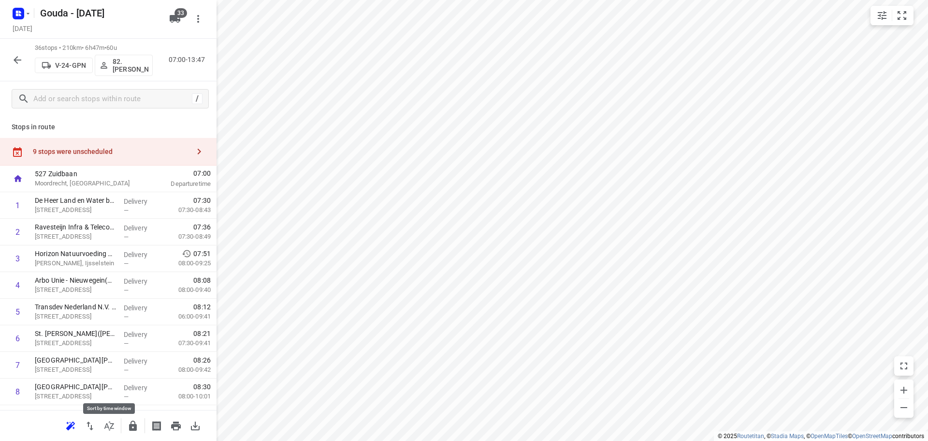
click at [105, 430] on icon "button" at bounding box center [109, 426] width 12 height 12
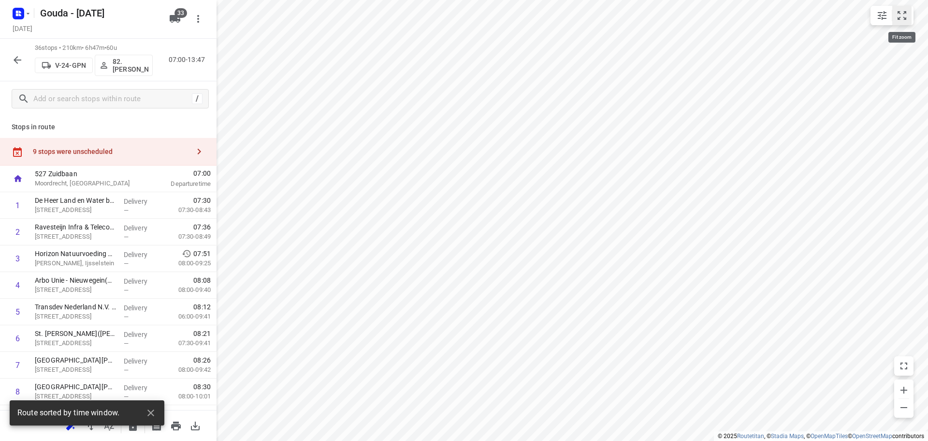
click at [902, 18] on icon "small contained button group" at bounding box center [903, 16] width 12 height 12
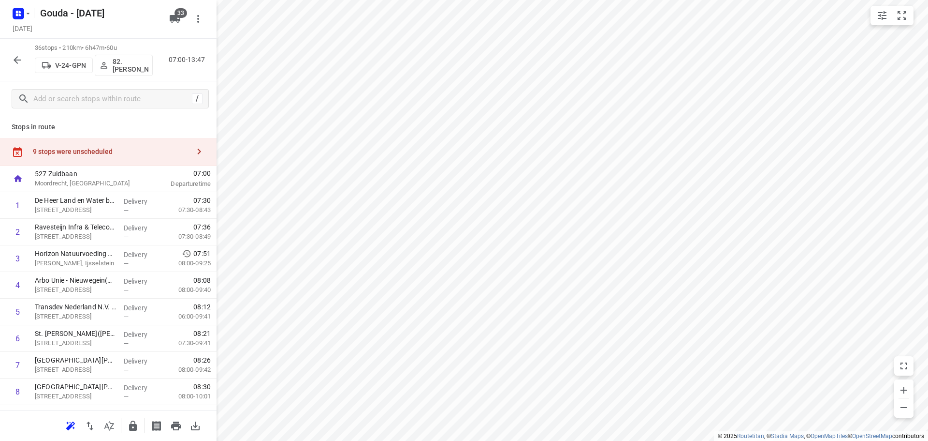
click at [21, 60] on icon "button" at bounding box center [18, 60] width 8 height 8
click at [97, 167] on div "527 Zuidbaan Moordrecht, Netherlands" at bounding box center [85, 178] width 108 height 27
click at [99, 148] on div "9 stops were unscheduled" at bounding box center [111, 151] width 157 height 8
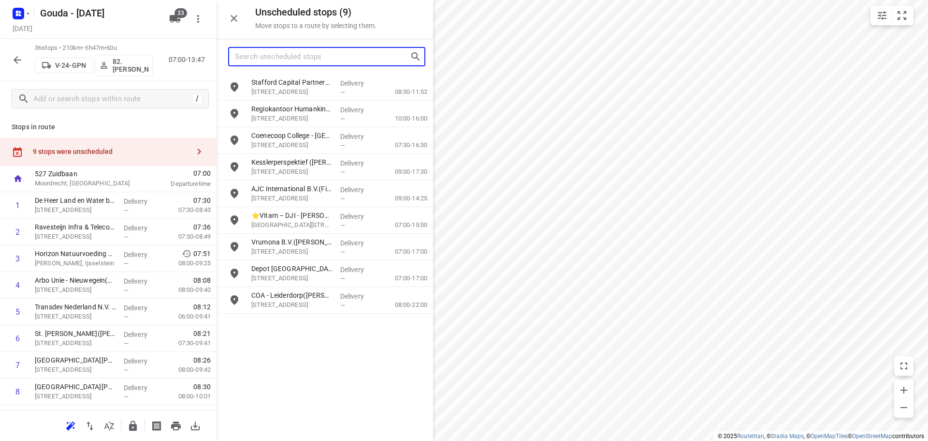
click at [282, 53] on input "Search unscheduled stops" at bounding box center [322, 56] width 175 height 15
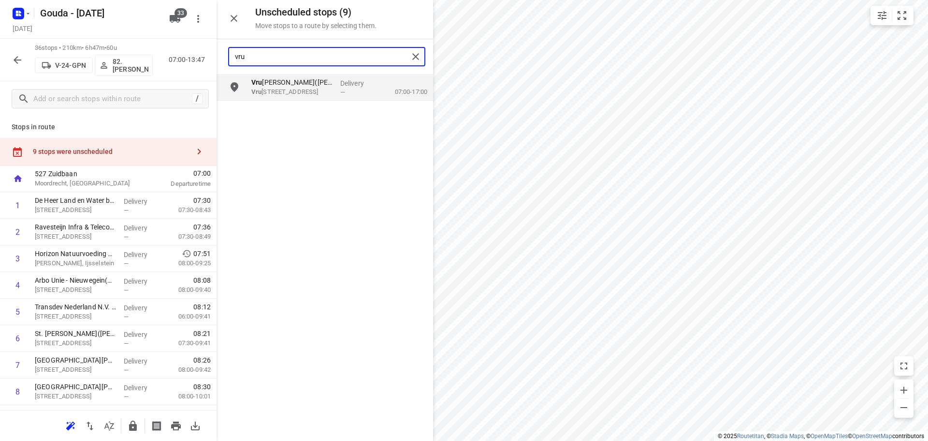
type input "vru"
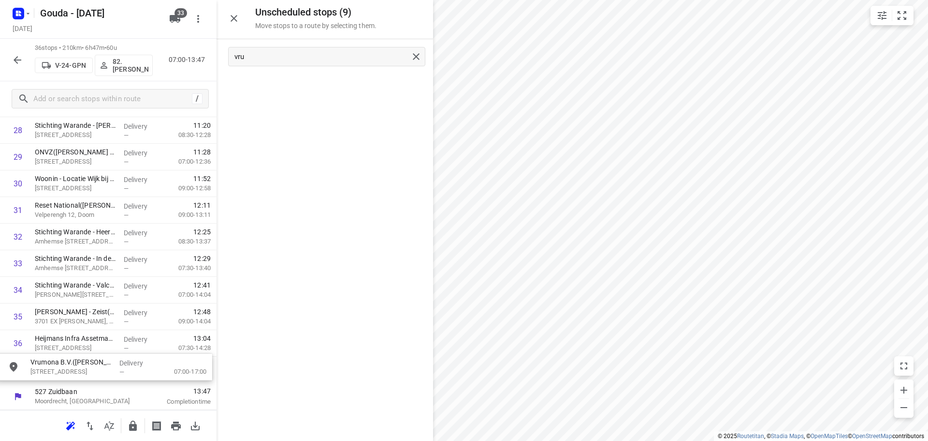
drag, startPoint x: 323, startPoint y: 92, endPoint x: 99, endPoint y: 375, distance: 360.1
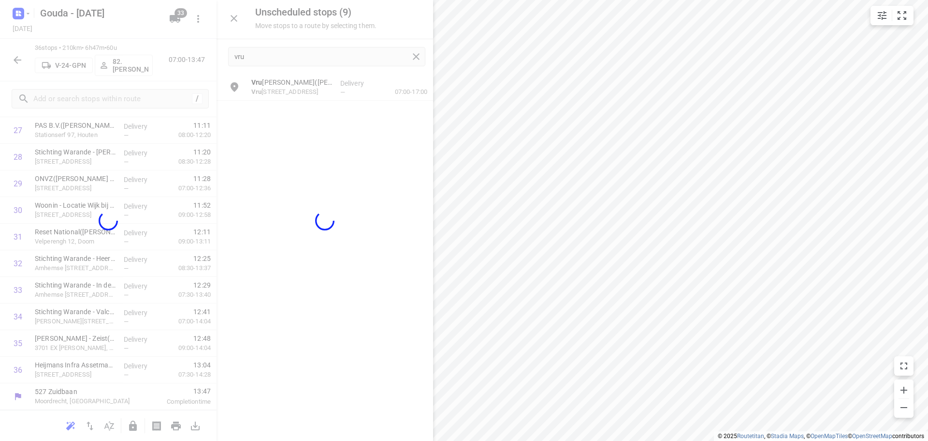
scroll to position [766, 0]
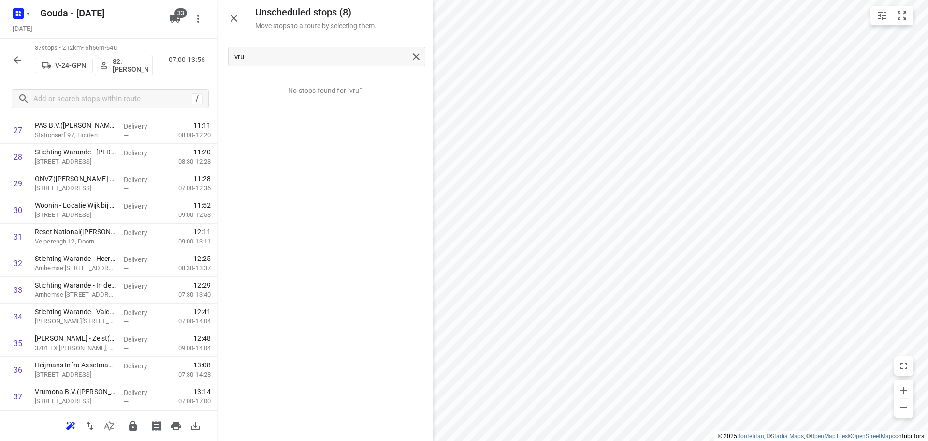
click at [235, 22] on icon "button" at bounding box center [234, 19] width 12 height 12
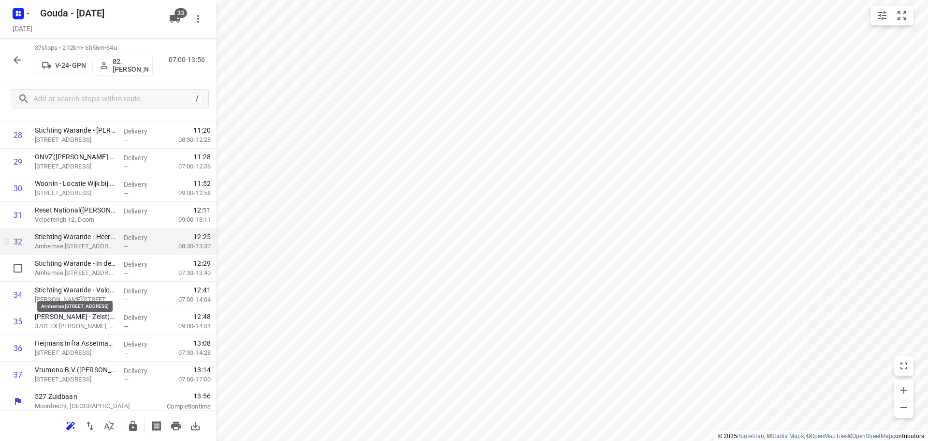
scroll to position [793, 0]
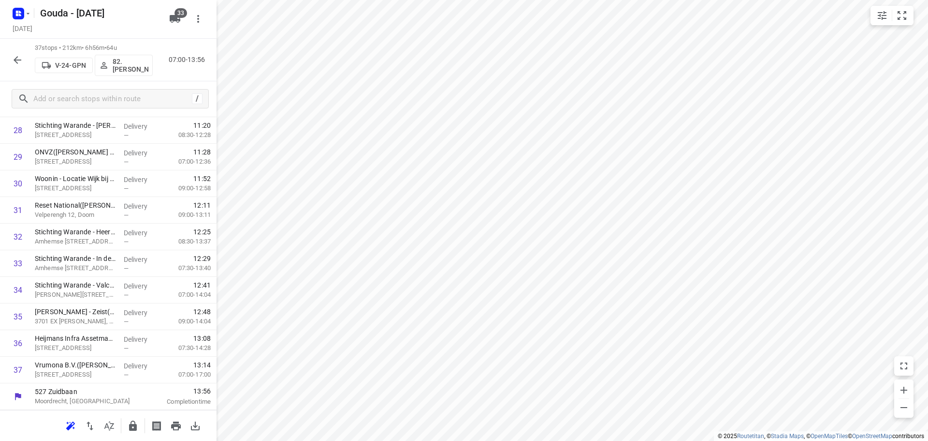
click at [139, 420] on button "button" at bounding box center [132, 425] width 19 height 19
click at [20, 61] on icon "button" at bounding box center [18, 60] width 12 height 12
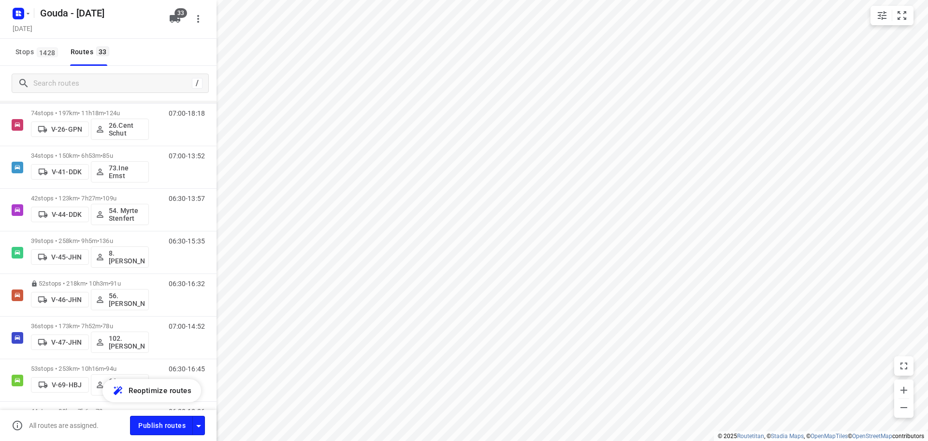
scroll to position [242, 0]
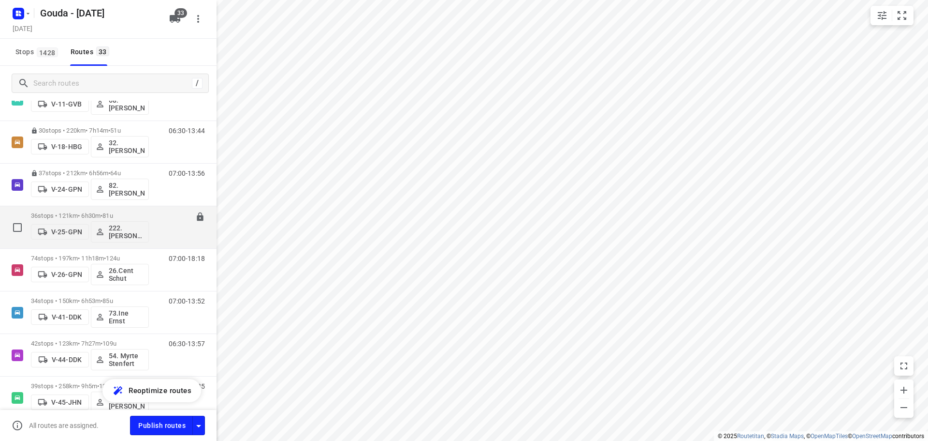
click at [103, 216] on span "•" at bounding box center [102, 215] width 2 height 7
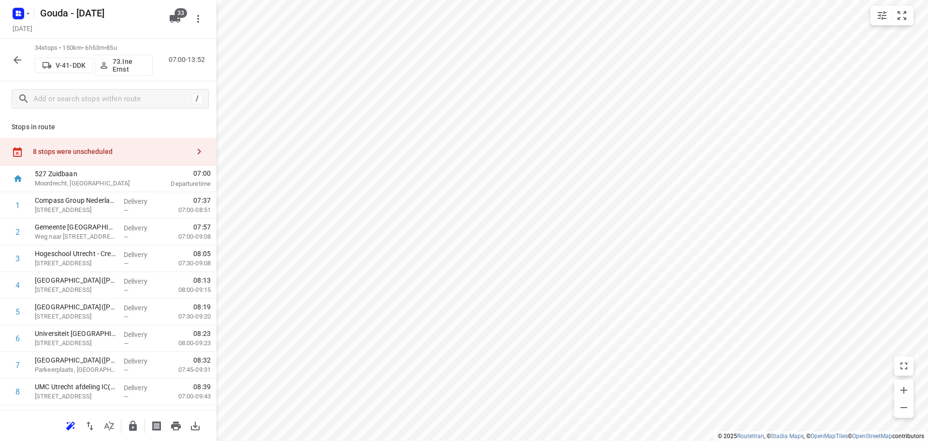
click at [95, 147] on div "8 stops were unscheduled" at bounding box center [108, 152] width 217 height 28
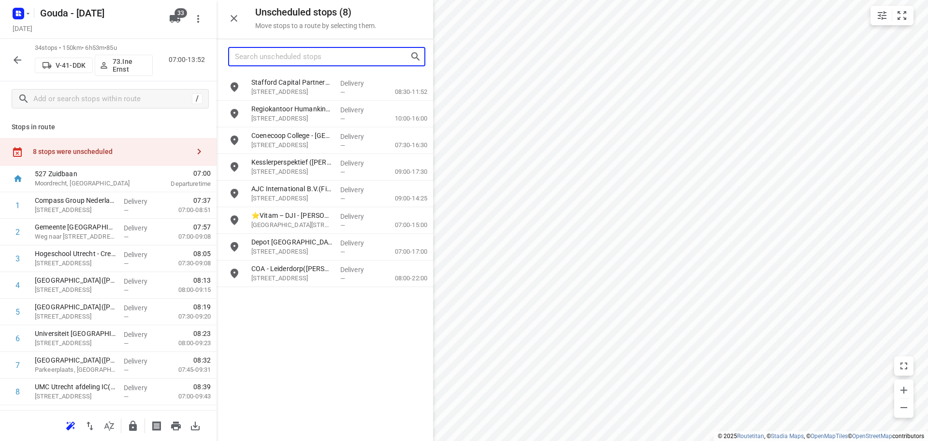
click at [315, 57] on input "Search unscheduled stops" at bounding box center [322, 56] width 175 height 15
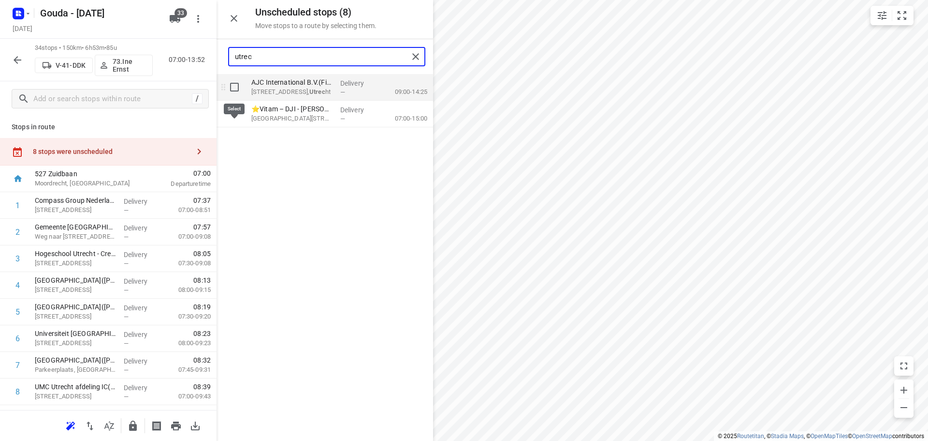
type input "utrec"
click at [235, 88] on input "grid" at bounding box center [234, 86] width 19 height 19
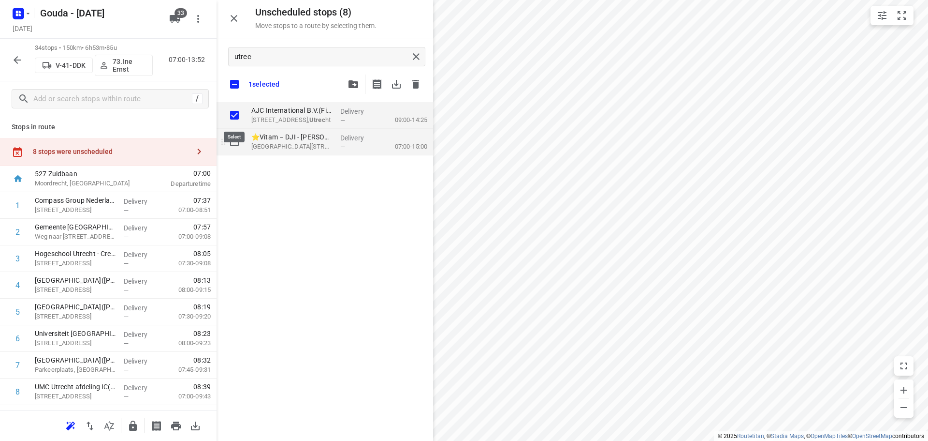
checkbox input "true"
click at [231, 146] on input "grid" at bounding box center [234, 141] width 19 height 19
checkbox input "true"
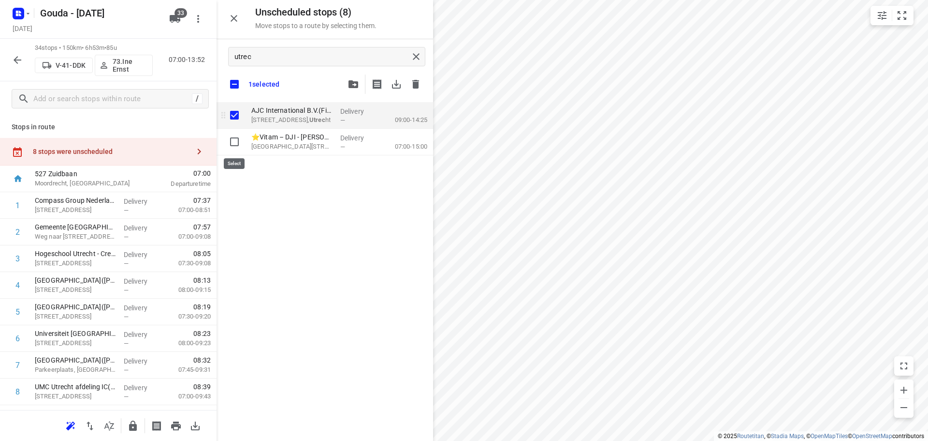
checkbox input "true"
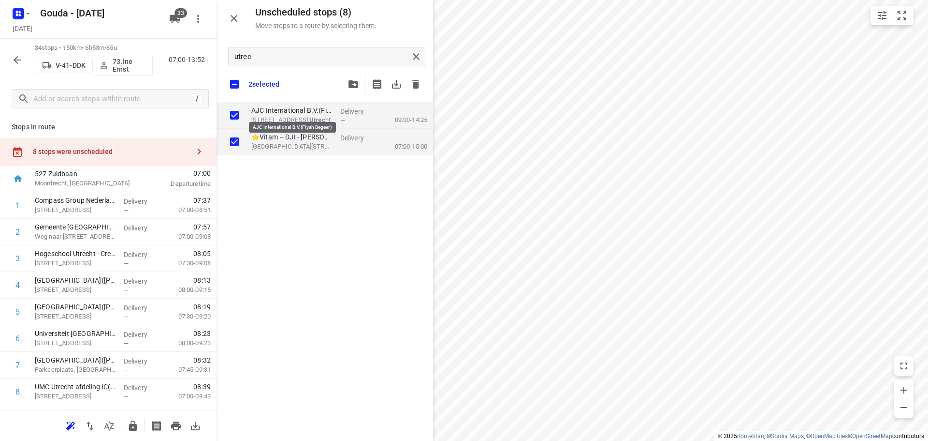
checkbox input "true"
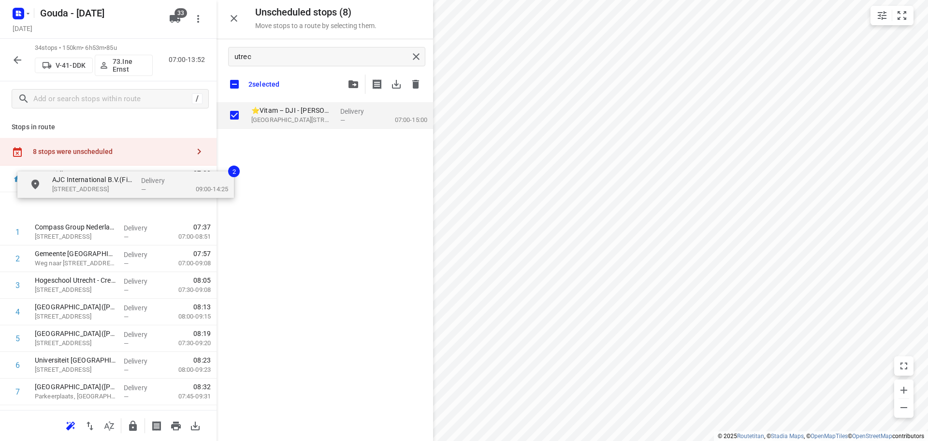
drag, startPoint x: 285, startPoint y: 114, endPoint x: 82, endPoint y: 184, distance: 214.7
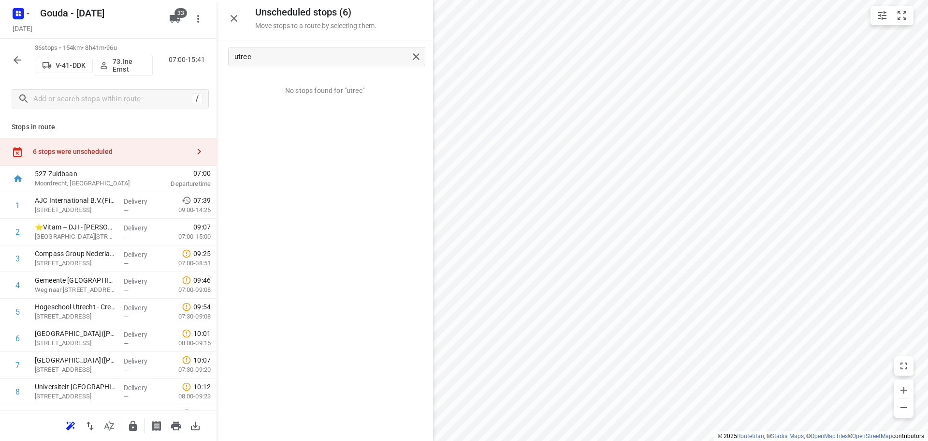
click at [229, 19] on icon "button" at bounding box center [234, 19] width 12 height 12
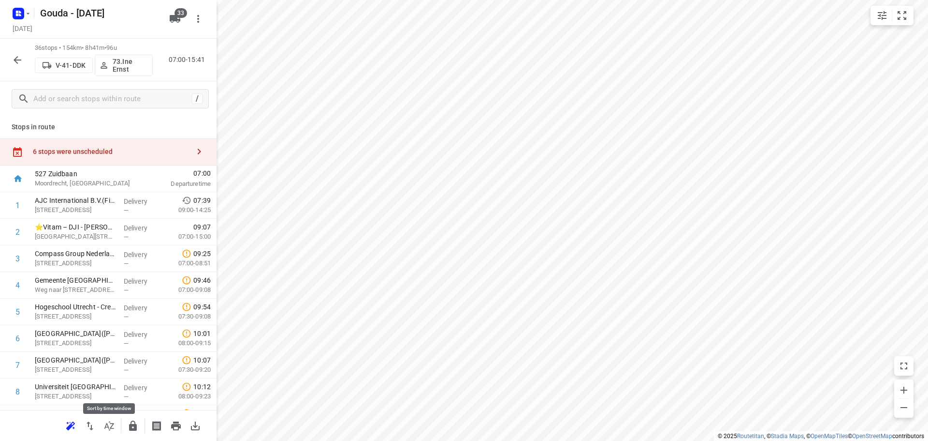
click at [106, 427] on icon "button" at bounding box center [109, 426] width 12 height 12
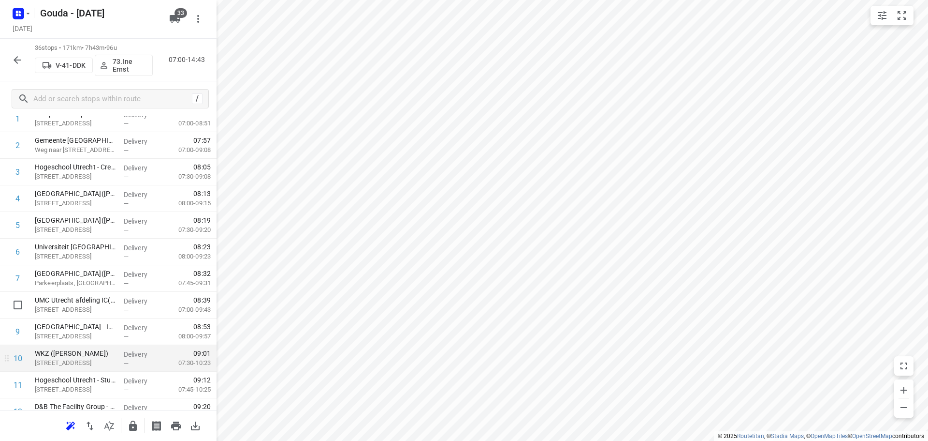
scroll to position [97, 0]
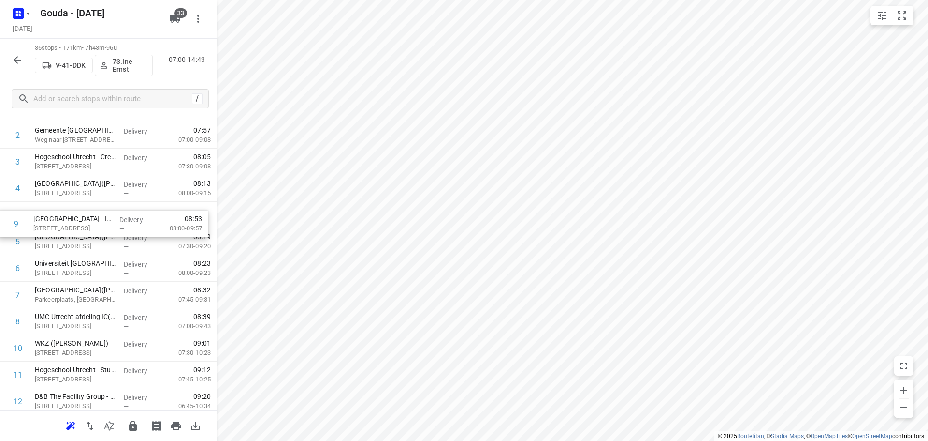
drag, startPoint x: 90, startPoint y: 325, endPoint x: 89, endPoint y: 221, distance: 104.0
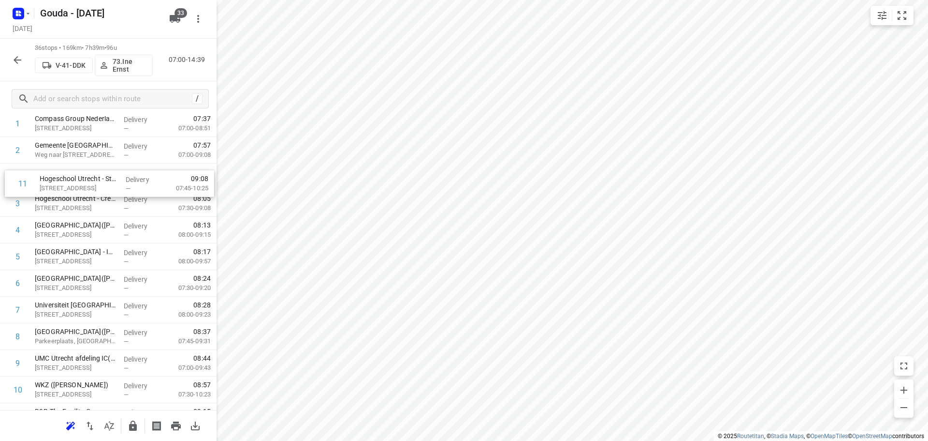
drag, startPoint x: 105, startPoint y: 367, endPoint x: 110, endPoint y: 172, distance: 194.9
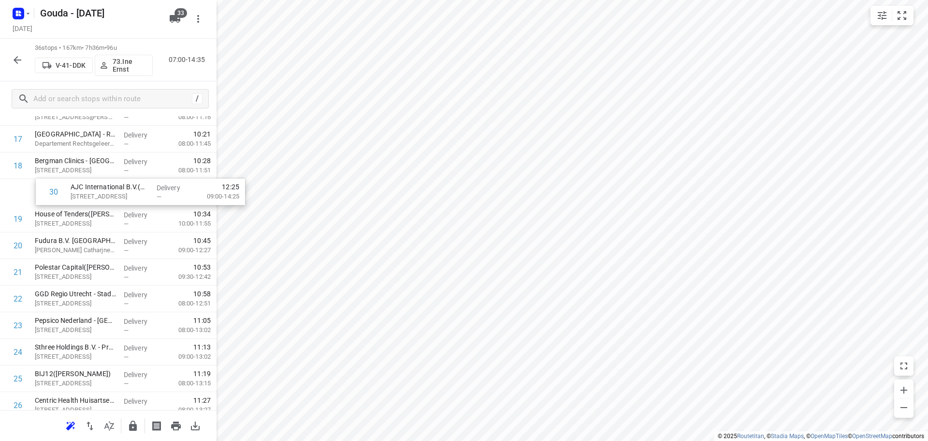
scroll to position [492, 0]
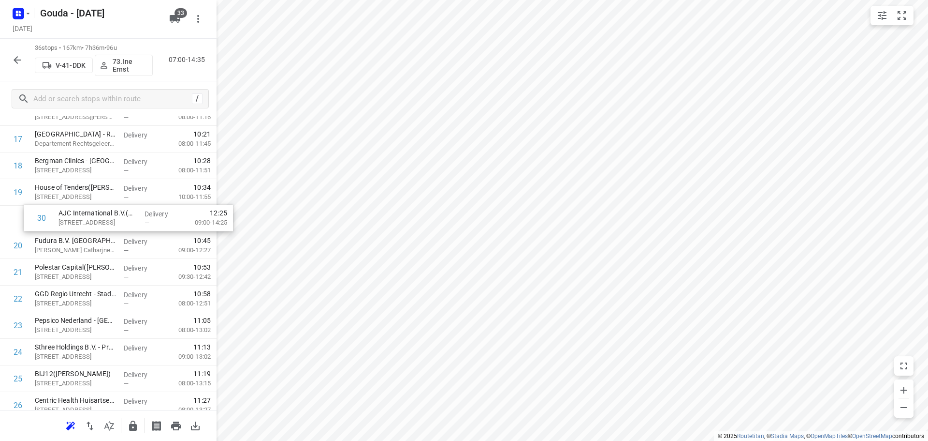
drag, startPoint x: 64, startPoint y: 310, endPoint x: 78, endPoint y: 208, distance: 102.9
click at [78, 208] on div "1 Compass Group Nederland B.V. - Provincie Utrecht(Alexandra Lowenstein) Archim…" at bounding box center [108, 178] width 217 height 957
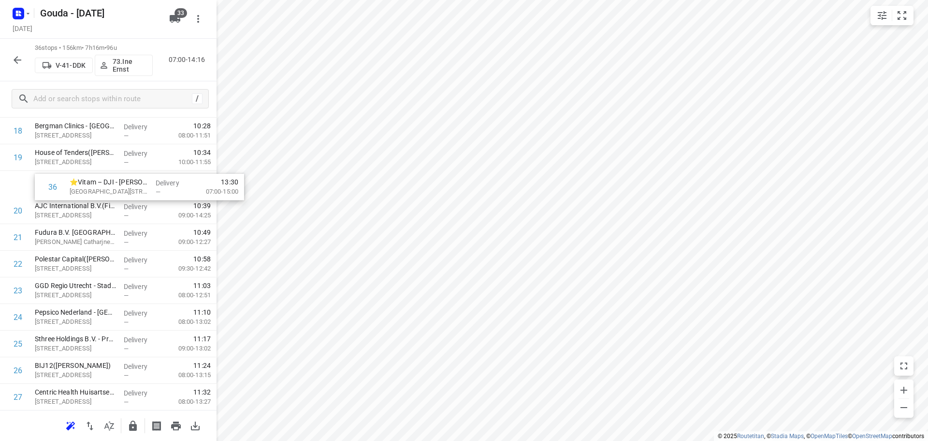
scroll to position [526, 0]
drag, startPoint x: 81, startPoint y: 372, endPoint x: 100, endPoint y: 215, distance: 158.3
click at [82, 210] on div "1 Compass Group Nederland B.V. - Provincie Utrecht(Alexandra Lowenstein) Archim…" at bounding box center [108, 144] width 217 height 957
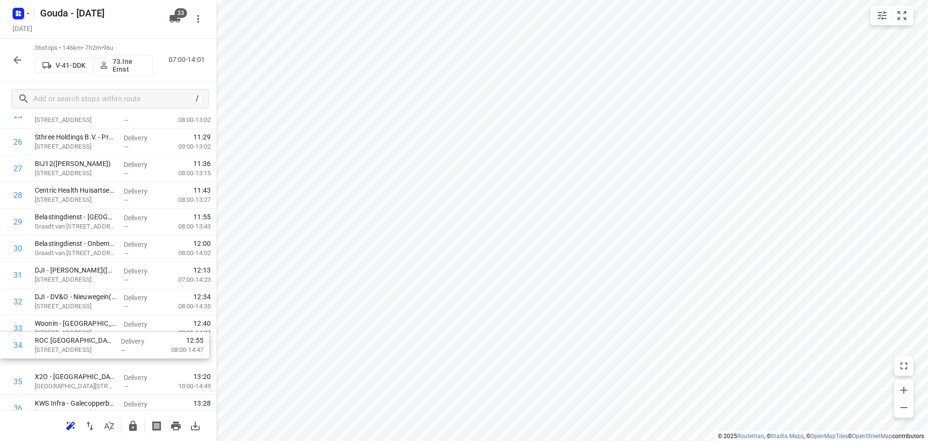
scroll to position [728, 0]
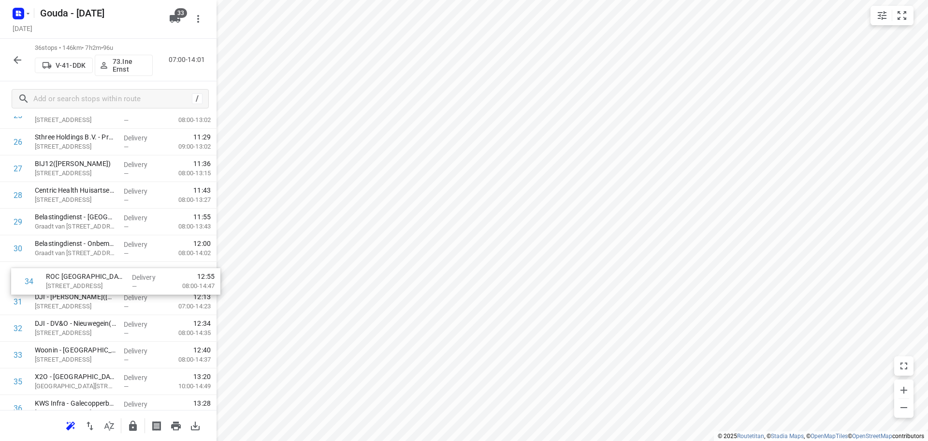
drag, startPoint x: 82, startPoint y: 366, endPoint x: 91, endPoint y: 272, distance: 94.8
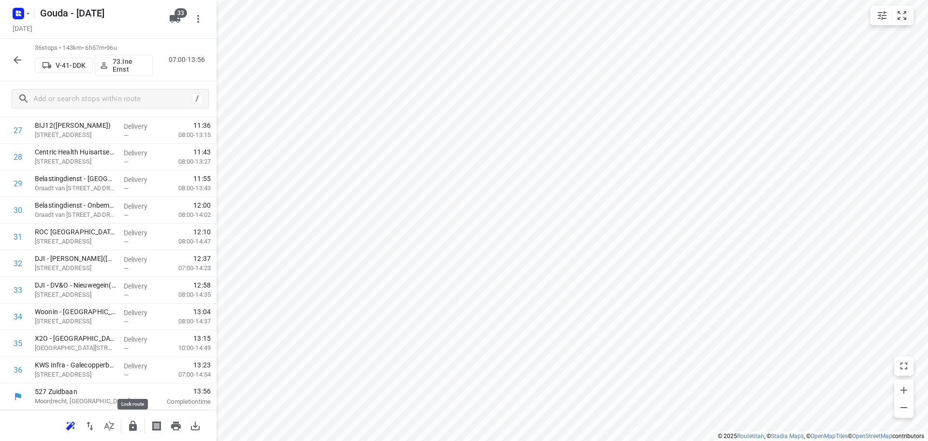
click at [138, 426] on icon "button" at bounding box center [133, 426] width 12 height 12
click at [28, 64] on div "36 stops • 143km • 6h57m • 96u V-41-DDK 73.Ine Ernst 07:00-13:56" at bounding box center [108, 60] width 217 height 43
click at [17, 51] on button "button" at bounding box center [17, 59] width 19 height 19
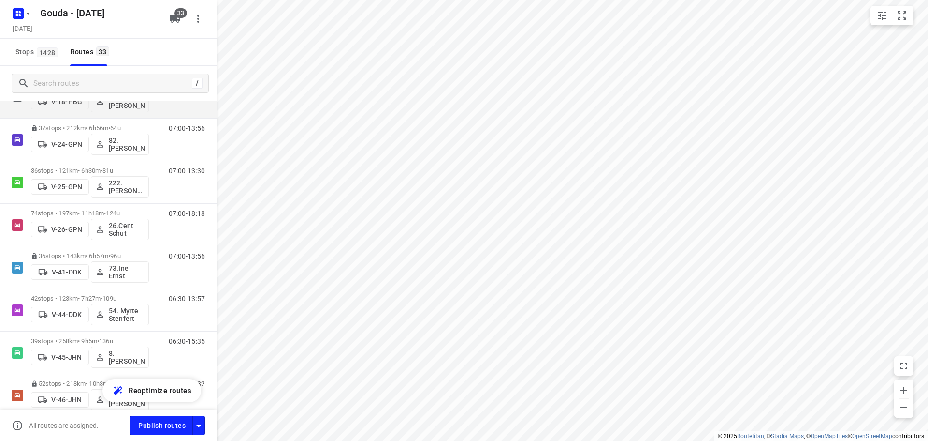
scroll to position [290, 0]
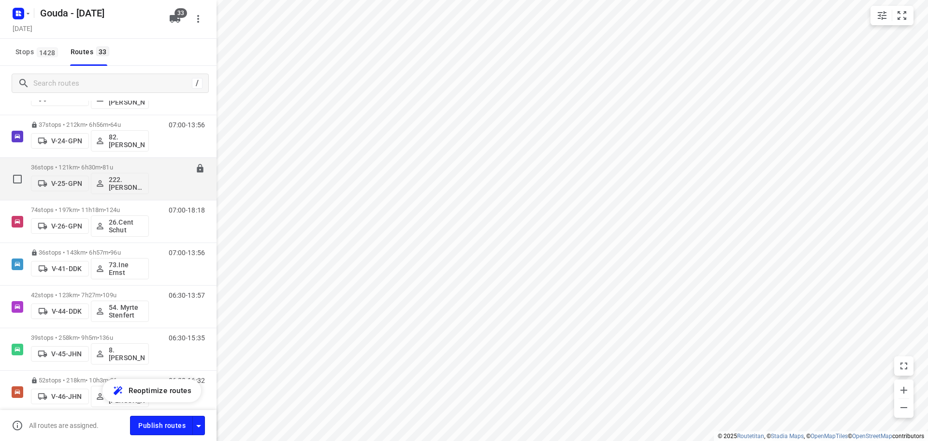
click at [127, 166] on p "36 stops • 121km • 6h30m • 81u" at bounding box center [90, 166] width 118 height 7
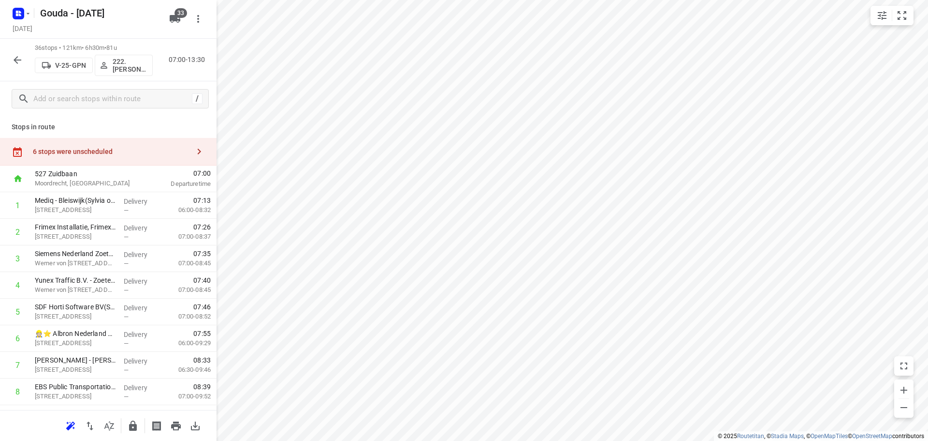
click at [104, 421] on icon "button" at bounding box center [109, 426] width 12 height 12
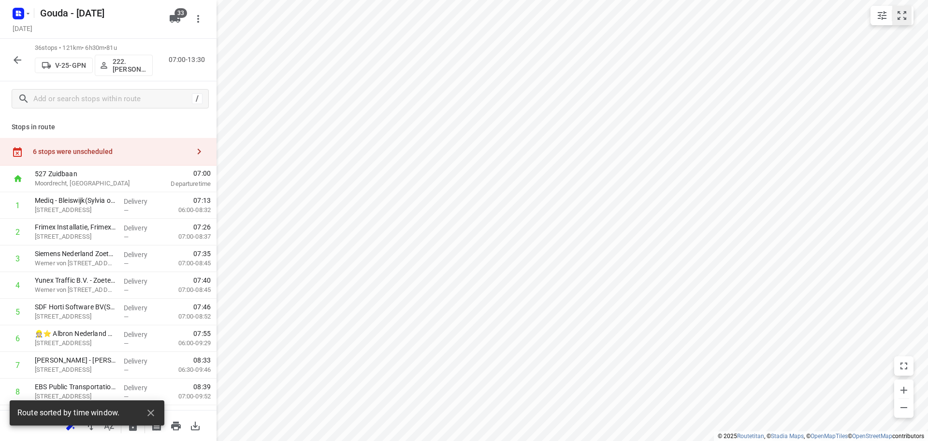
click at [900, 19] on icon "small contained button group" at bounding box center [903, 16] width 12 height 12
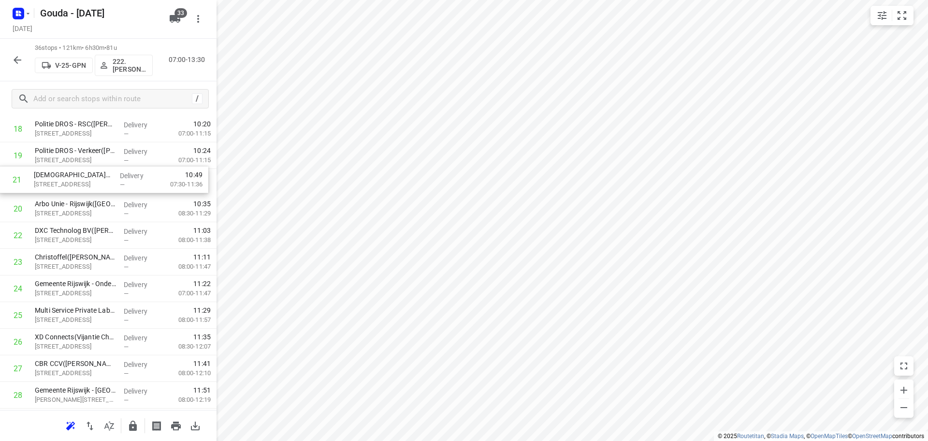
scroll to position [524, 0]
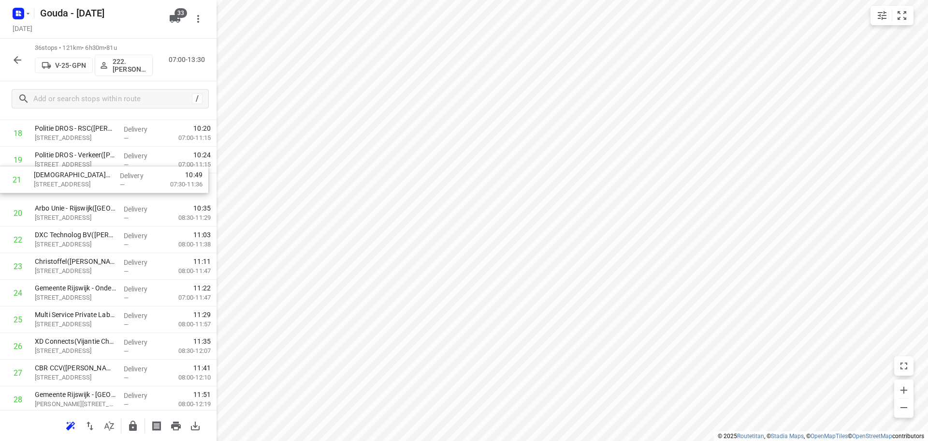
drag, startPoint x: 95, startPoint y: 187, endPoint x: 95, endPoint y: 178, distance: 8.2
click at [95, 178] on div "1 Mediq - Bleiswijk(Sylvia of Leny) Brandpuntlaan-Zuid 14, Bleiswijk Delivery —…" at bounding box center [108, 146] width 217 height 957
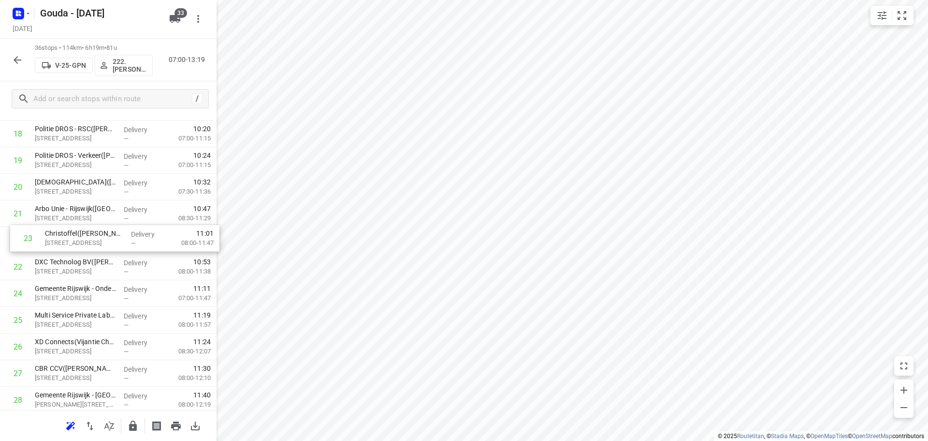
drag, startPoint x: 47, startPoint y: 272, endPoint x: 58, endPoint y: 230, distance: 43.0
click at [58, 230] on div "1 Mediq - Bleiswijk(Sylvia of Leny) Brandpuntlaan-Zuid 14, Bleiswijk Delivery —…" at bounding box center [108, 146] width 217 height 957
click at [73, 215] on div "1 Mediq - Bleiswijk(Sylvia of Leny) Brandpuntlaan-Zuid 14, Bleiswijk Delivery —…" at bounding box center [108, 146] width 217 height 957
drag, startPoint x: 76, startPoint y: 244, endPoint x: 72, endPoint y: 216, distance: 28.4
click at [72, 216] on div "1 Mediq - Bleiswijk(Sylvia of Leny) Brandpuntlaan-Zuid 14, Bleiswijk Delivery —…" at bounding box center [108, 146] width 217 height 957
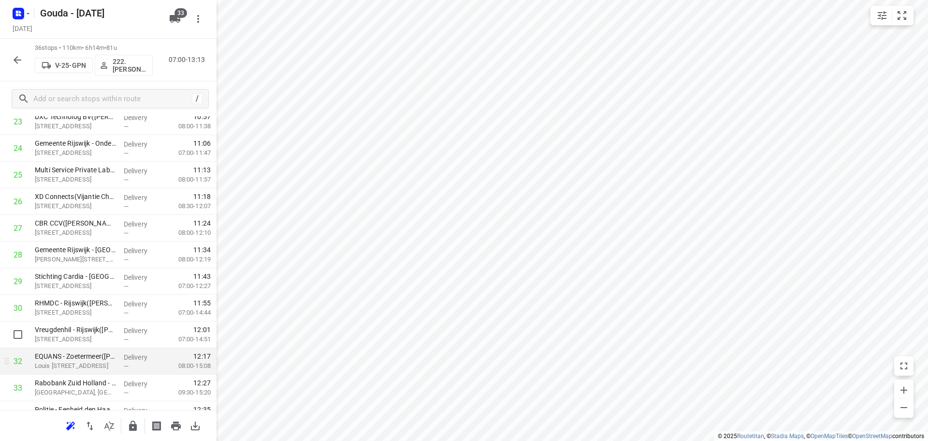
scroll to position [766, 0]
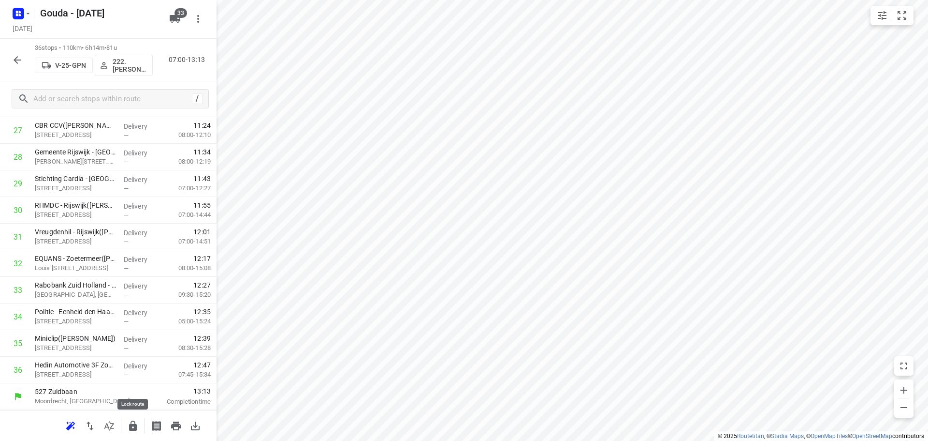
click at [138, 424] on icon "button" at bounding box center [133, 426] width 12 height 12
click at [14, 63] on icon "button" at bounding box center [18, 60] width 12 height 12
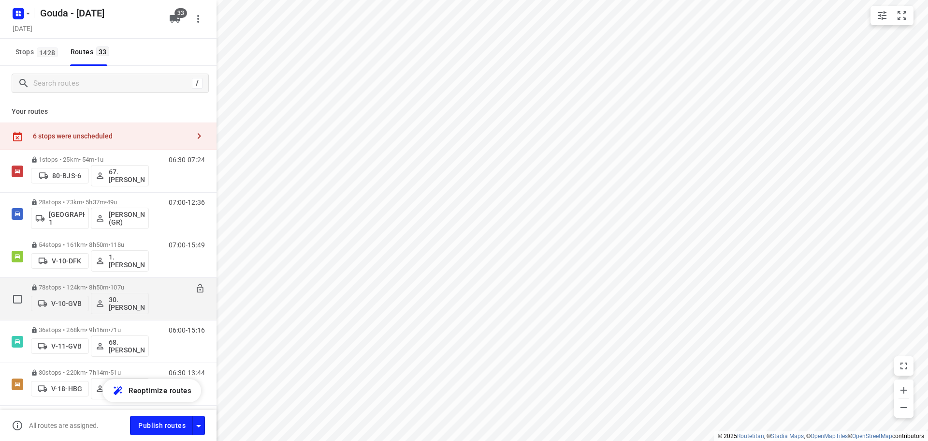
scroll to position [387, 0]
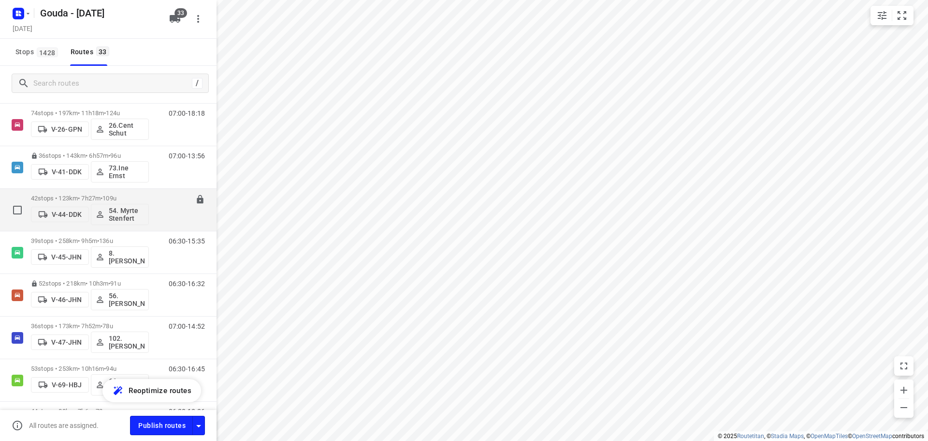
click at [144, 197] on p "42 stops • 123km • 7h27m • 109u" at bounding box center [90, 197] width 118 height 7
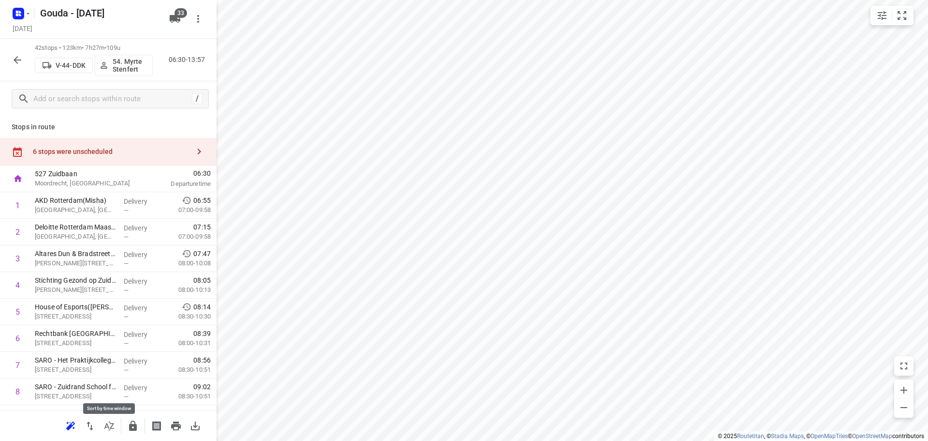
click at [103, 424] on icon "button" at bounding box center [109, 426] width 12 height 12
drag, startPoint x: 71, startPoint y: 346, endPoint x: 72, endPoint y: 316, distance: 30.0
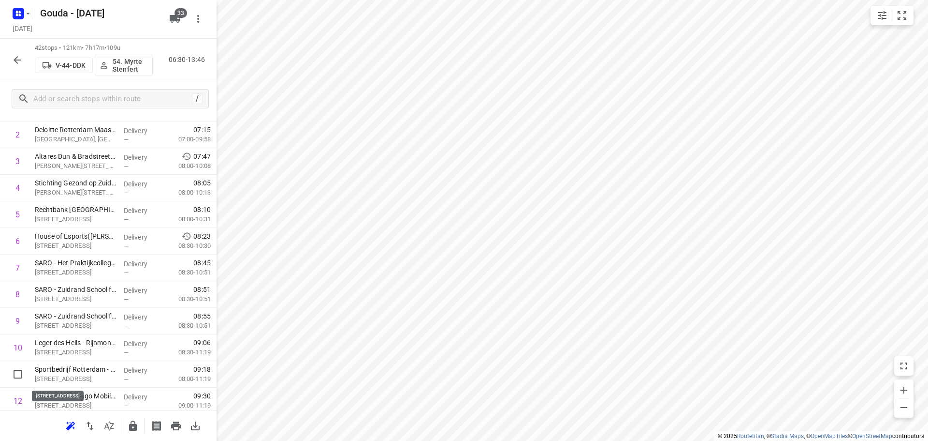
scroll to position [99, 0]
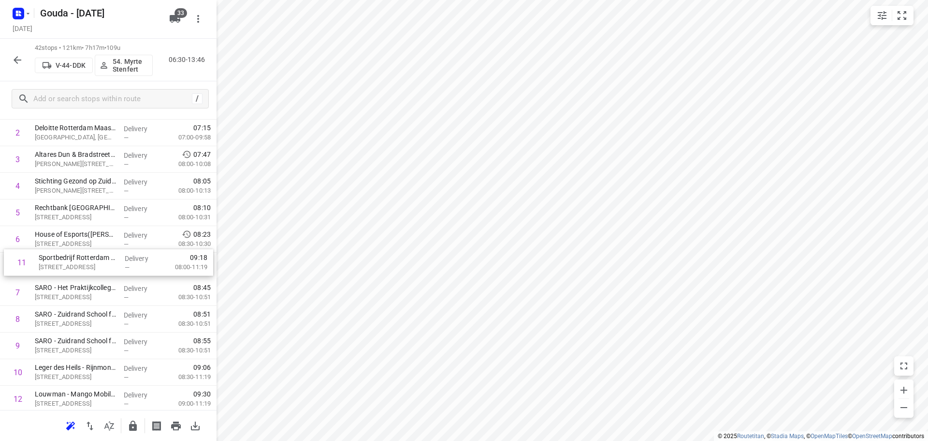
drag, startPoint x: 87, startPoint y: 375, endPoint x: 91, endPoint y: 258, distance: 117.1
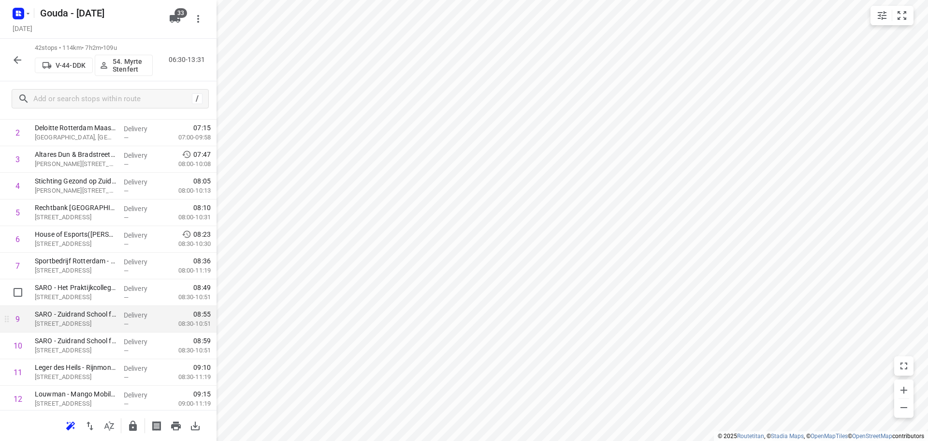
scroll to position [147, 0]
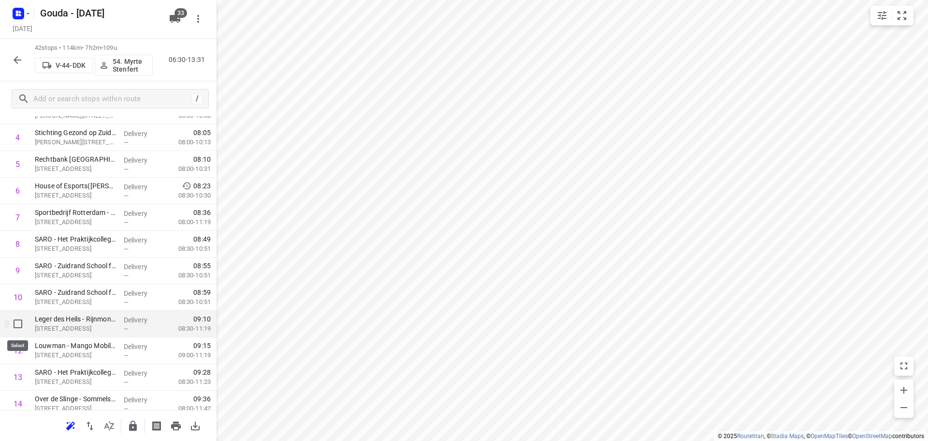
click at [17, 326] on input "checkbox" at bounding box center [17, 323] width 19 height 19
checkbox input "true"
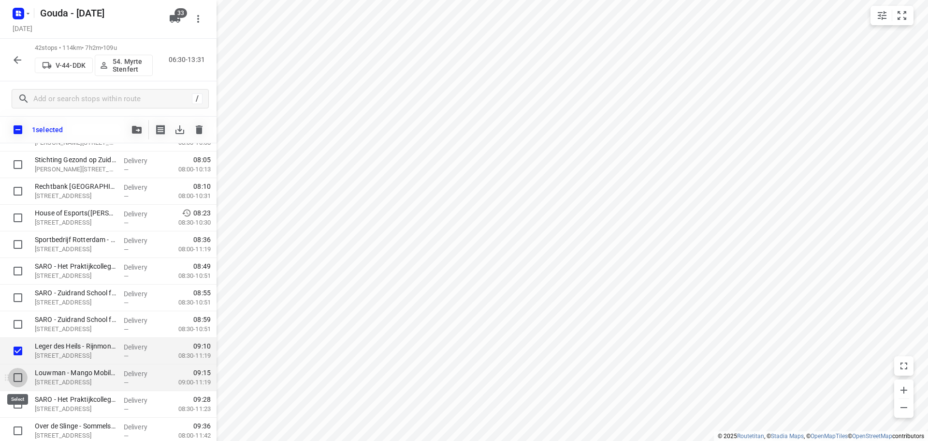
click at [12, 380] on input "checkbox" at bounding box center [17, 377] width 19 height 19
checkbox input "true"
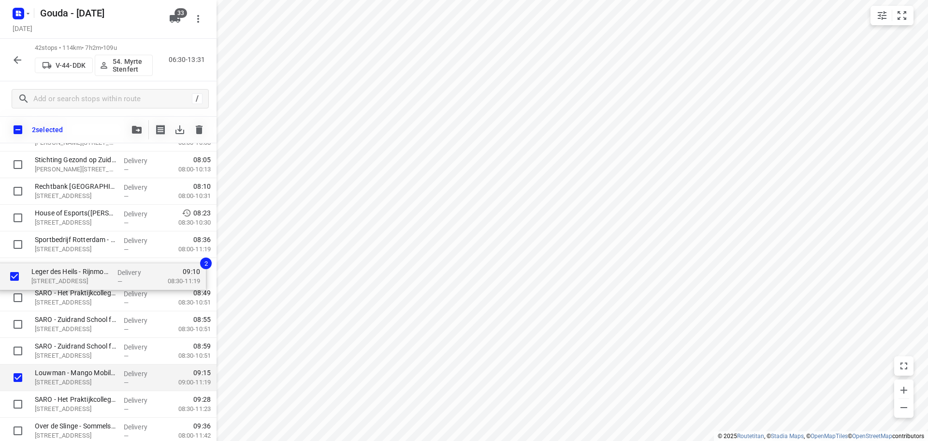
drag, startPoint x: 75, startPoint y: 347, endPoint x: 69, endPoint y: 268, distance: 79.5
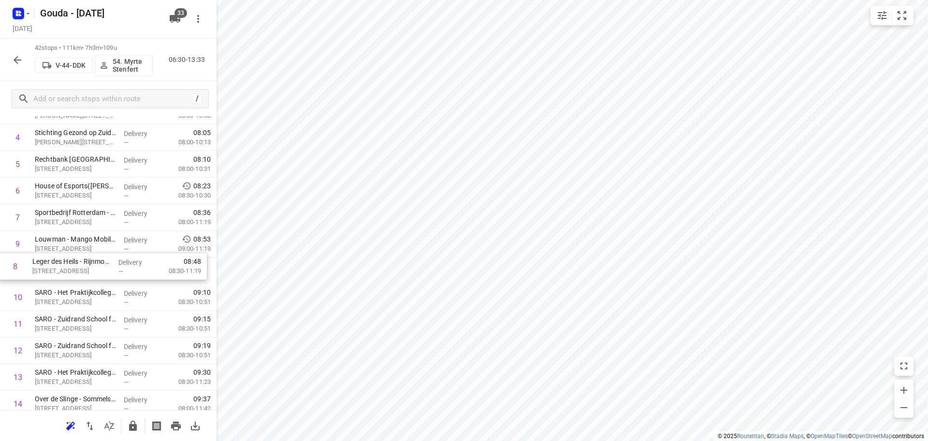
drag, startPoint x: 139, startPoint y: 239, endPoint x: 136, endPoint y: 265, distance: 25.3
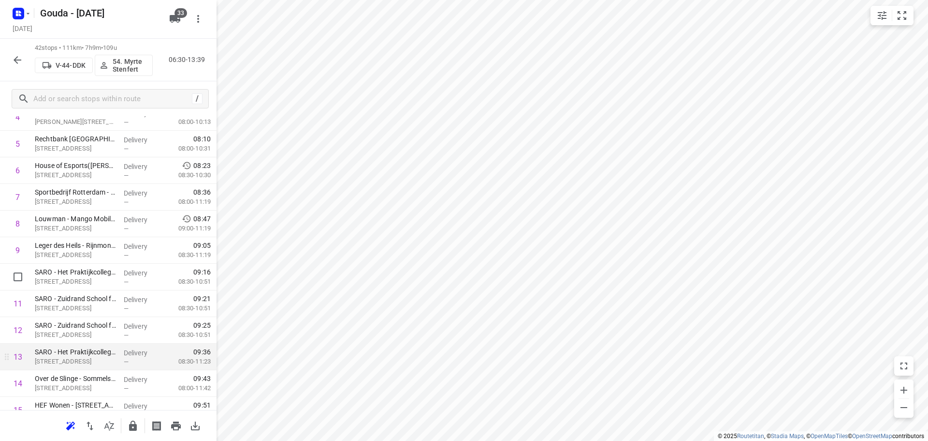
scroll to position [244, 0]
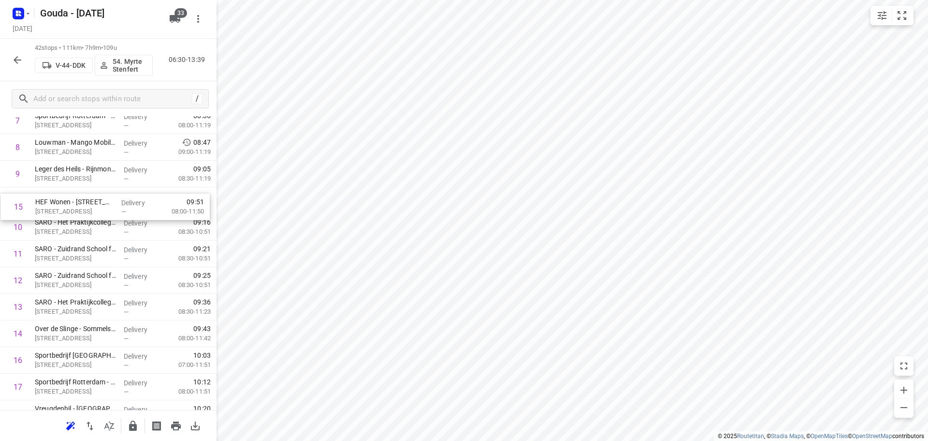
drag, startPoint x: 88, startPoint y: 338, endPoint x: 88, endPoint y: 207, distance: 131.5
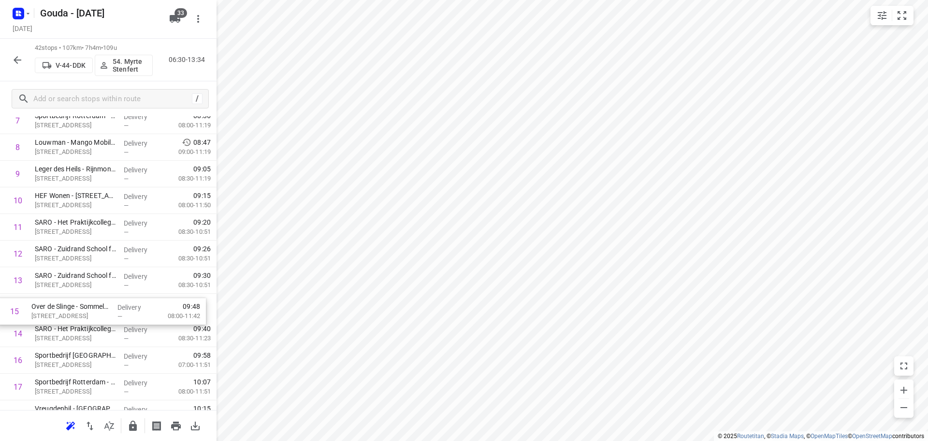
drag, startPoint x: 115, startPoint y: 333, endPoint x: 108, endPoint y: 307, distance: 27.0
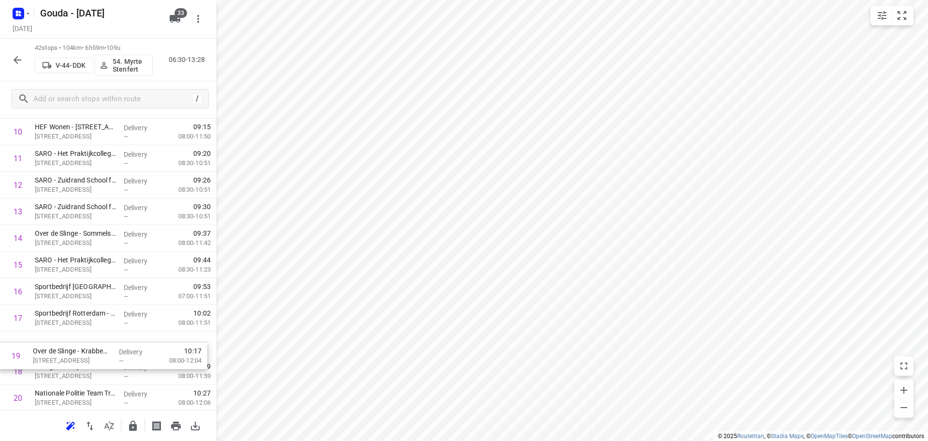
scroll to position [317, 0]
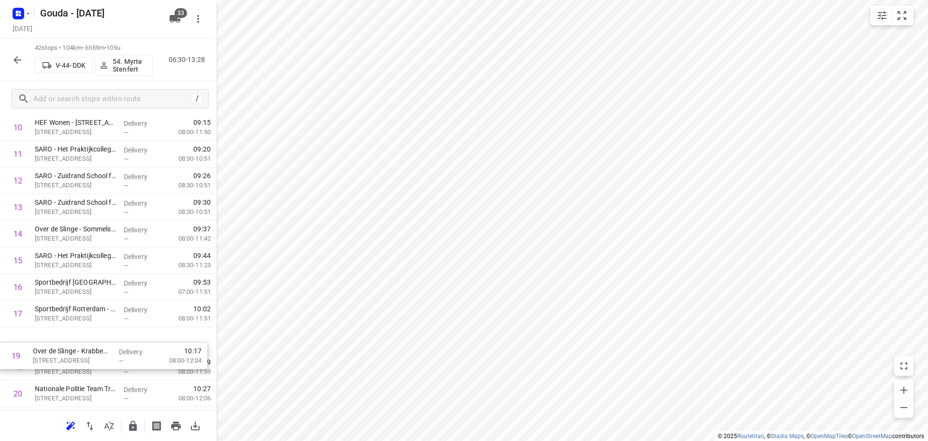
drag, startPoint x: 85, startPoint y: 379, endPoint x: 84, endPoint y: 346, distance: 32.9
click at [84, 346] on div "1 AKD Rotterdam(Misha) Maastoren, Rotterdam Delivery — 06:55 07:00-09:58 2 Delo…" at bounding box center [108, 433] width 217 height 1117
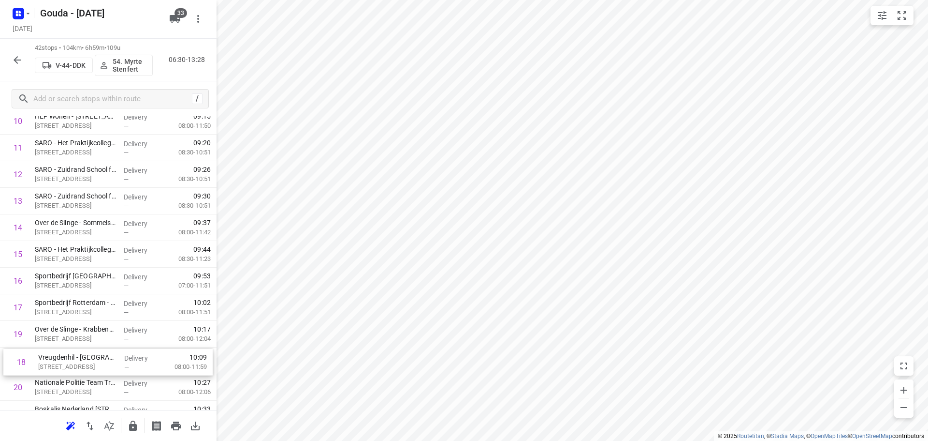
click at [67, 370] on div "1 AKD Rotterdam(Misha) Maastoren, Rotterdam Delivery — 06:55 07:00-09:58 2 Delo…" at bounding box center [108, 426] width 217 height 1117
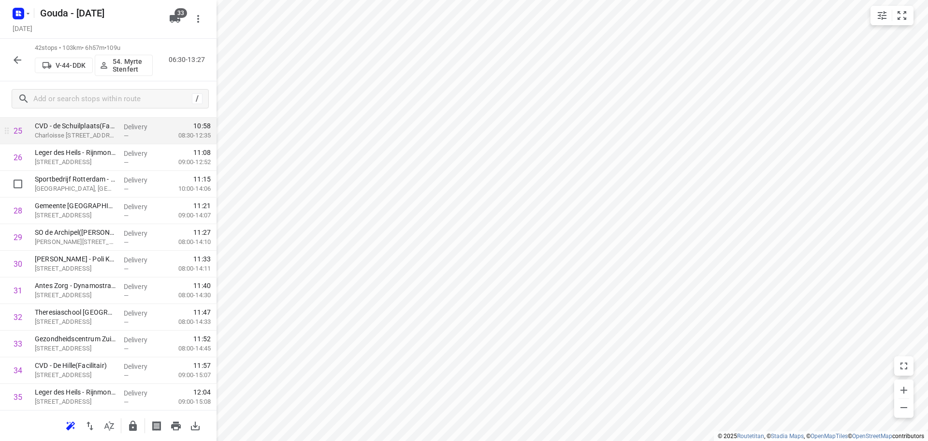
scroll to position [713, 0]
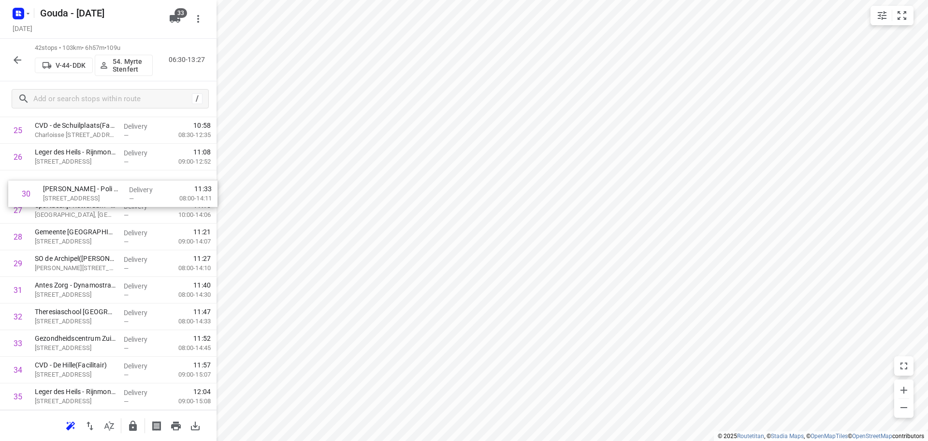
drag, startPoint x: 89, startPoint y: 266, endPoint x: 97, endPoint y: 194, distance: 73.0
click at [97, 194] on div "1 AKD Rotterdam(Misha) Maastoren, Rotterdam Delivery — 06:55 07:00-09:58 2 Delo…" at bounding box center [108, 37] width 217 height 1117
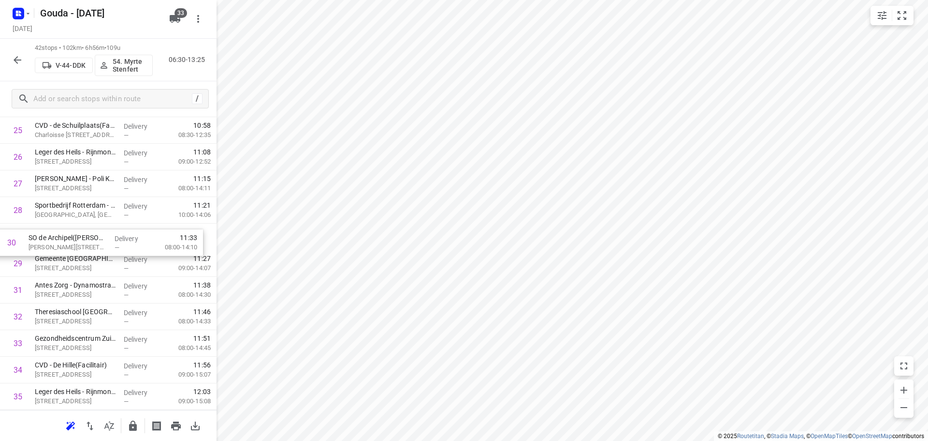
click at [88, 239] on div "1 AKD Rotterdam(Misha) Maastoren, Rotterdam Delivery — 06:55 07:00-09:58 2 Delo…" at bounding box center [108, 37] width 217 height 1117
drag, startPoint x: 88, startPoint y: 294, endPoint x: 94, endPoint y: 265, distance: 29.2
click at [94, 265] on div "1 AKD Rotterdam(Misha) Maastoren, Rotterdam Delivery — 06:55 07:00-09:58 2 Delo…" at bounding box center [108, 37] width 217 height 1117
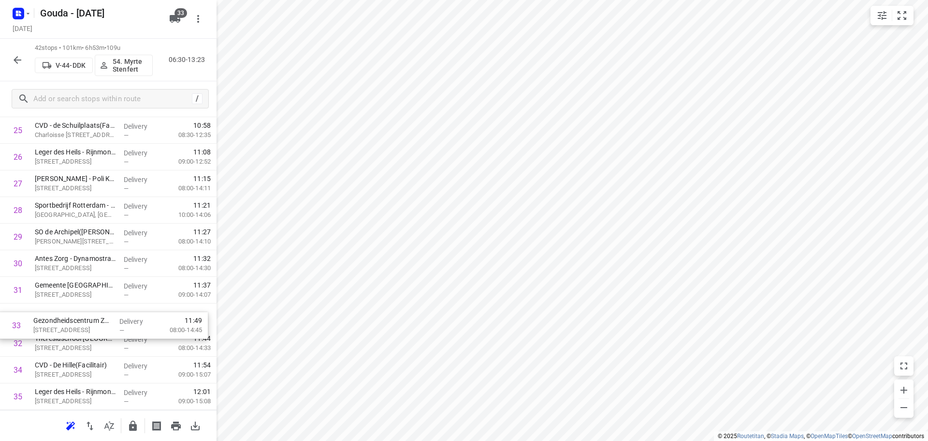
scroll to position [714, 0]
drag, startPoint x: 83, startPoint y: 346, endPoint x: 87, endPoint y: 294, distance: 51.9
click at [87, 294] on div "1 AKD Rotterdam(Misha) Maastoren, Rotterdam Delivery — 06:55 07:00-09:58 2 Delo…" at bounding box center [108, 36] width 217 height 1117
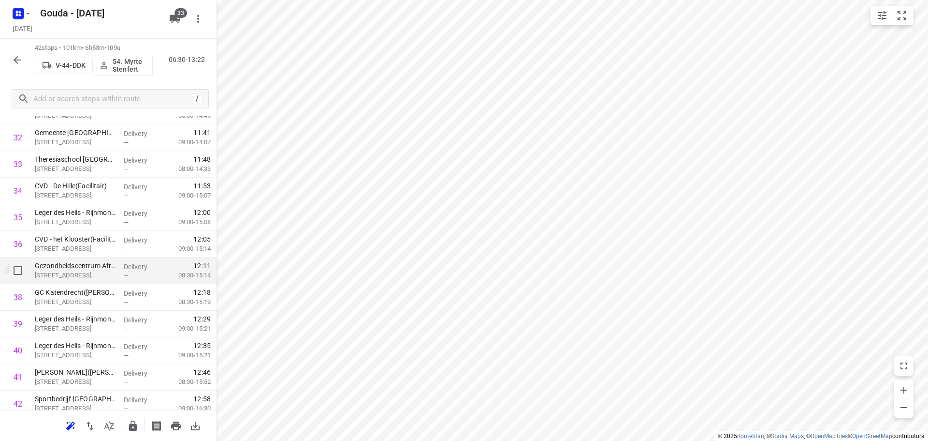
scroll to position [926, 0]
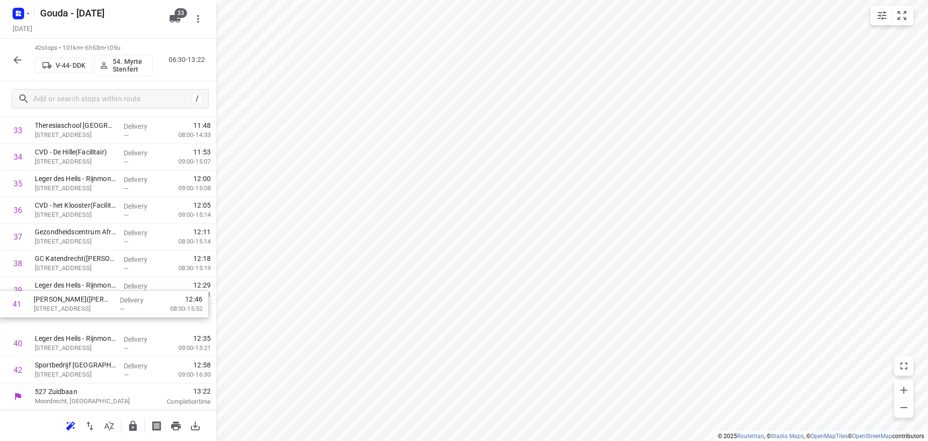
drag, startPoint x: 92, startPoint y: 343, endPoint x: 93, endPoint y: 288, distance: 55.1
click at [136, 429] on icon "button" at bounding box center [133, 425] width 8 height 10
click at [17, 57] on icon "button" at bounding box center [18, 60] width 8 height 8
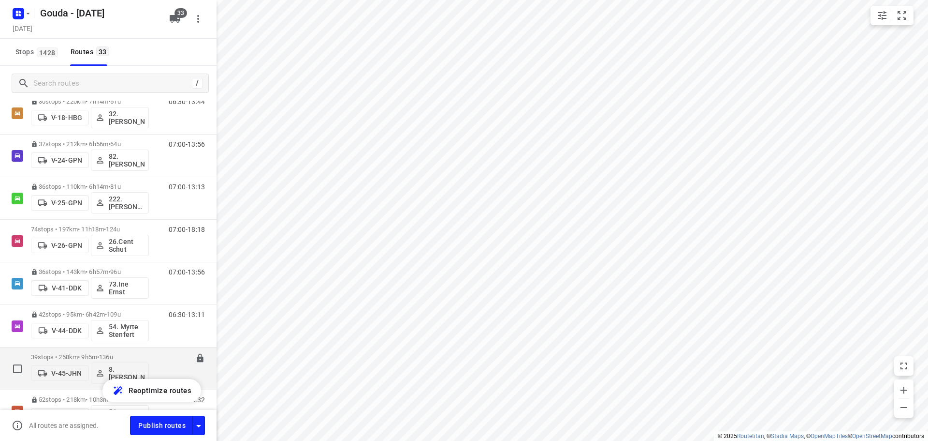
scroll to position [387, 0]
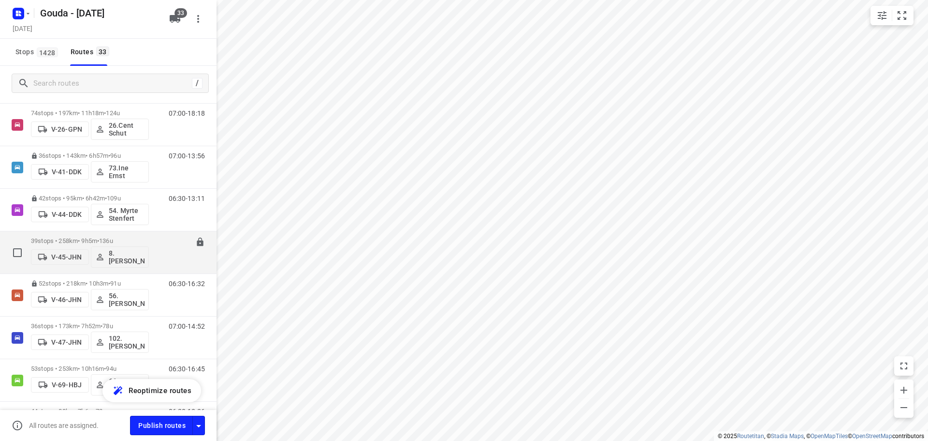
click at [127, 237] on p "39 stops • 258km • 9h5m • 136u" at bounding box center [90, 240] width 118 height 7
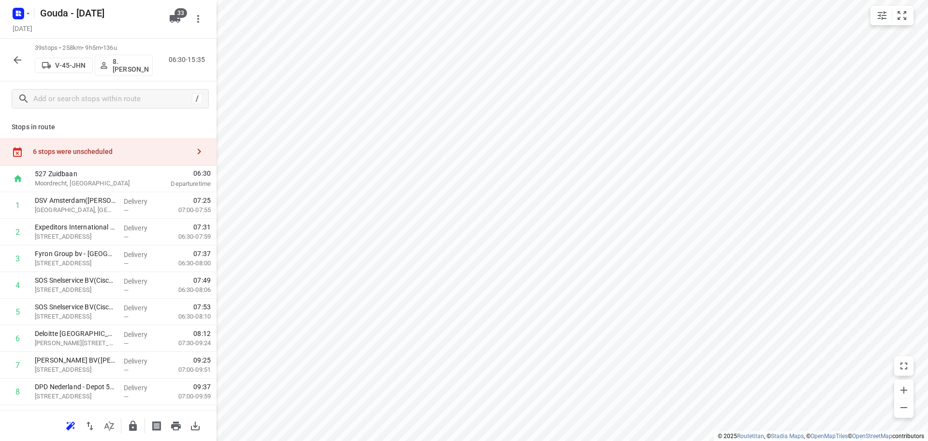
click at [113, 426] on icon "button" at bounding box center [109, 426] width 12 height 12
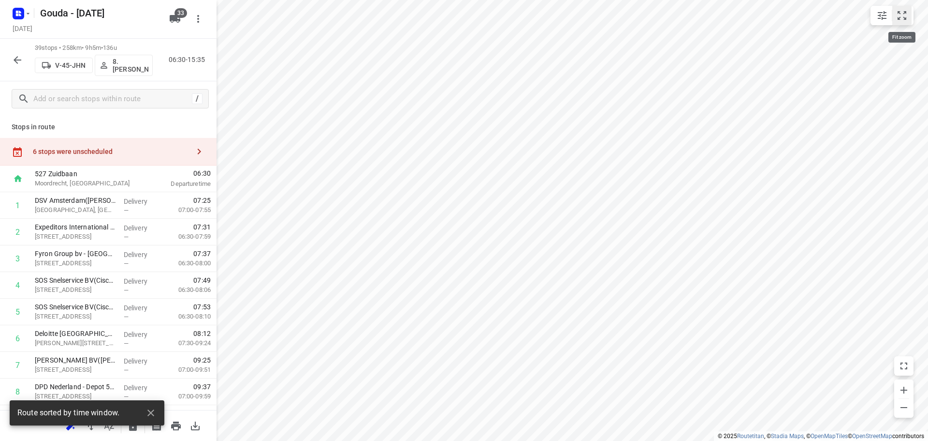
click at [901, 11] on icon "small contained button group" at bounding box center [903, 16] width 12 height 12
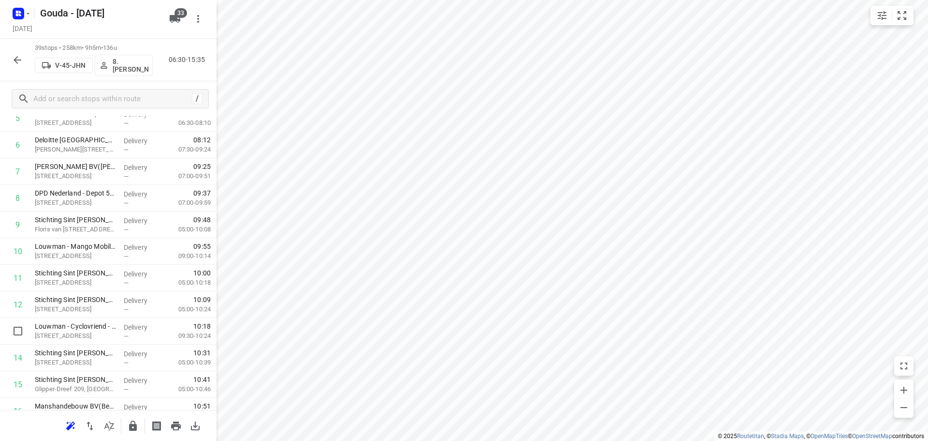
scroll to position [194, 0]
drag, startPoint x: 87, startPoint y: 340, endPoint x: 85, endPoint y: 279, distance: 61.4
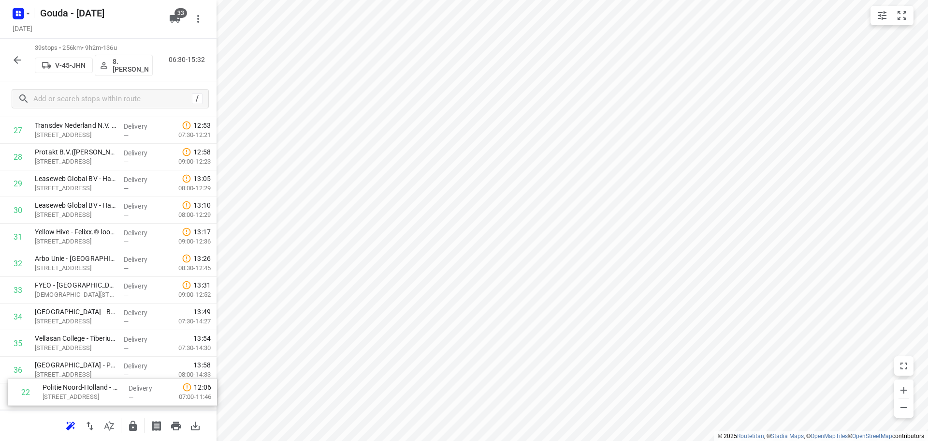
scroll to position [846, 0]
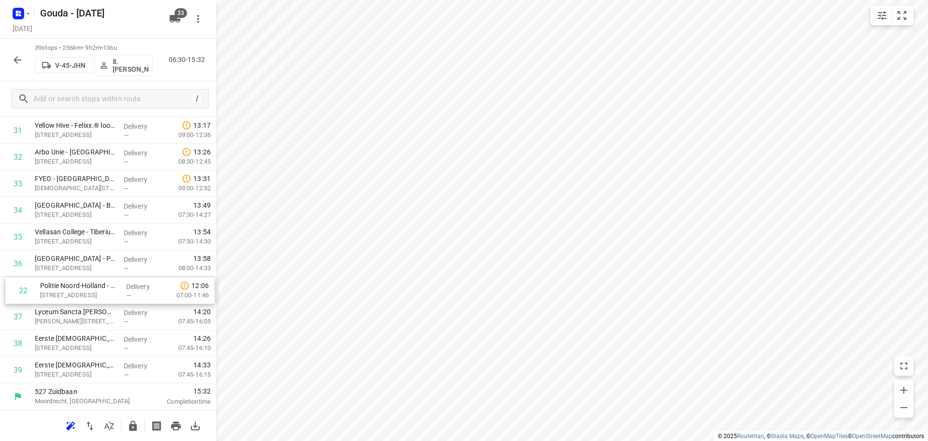
drag, startPoint x: 69, startPoint y: 183, endPoint x: 73, endPoint y: 288, distance: 105.5
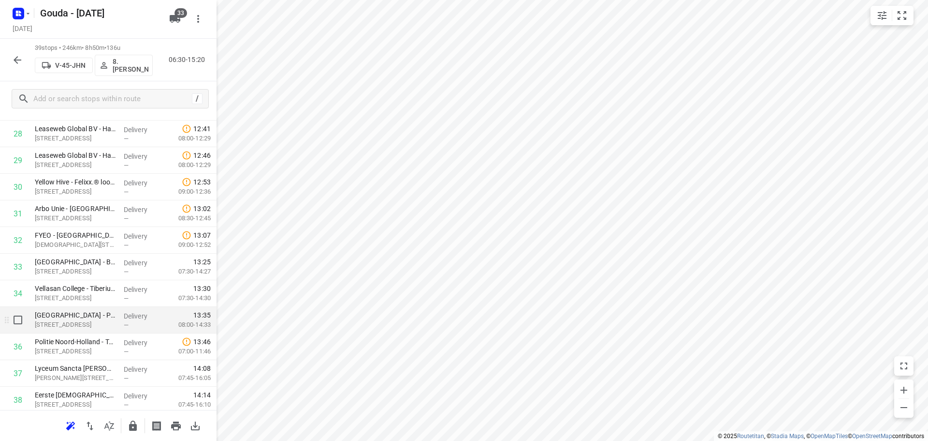
scroll to position [798, 0]
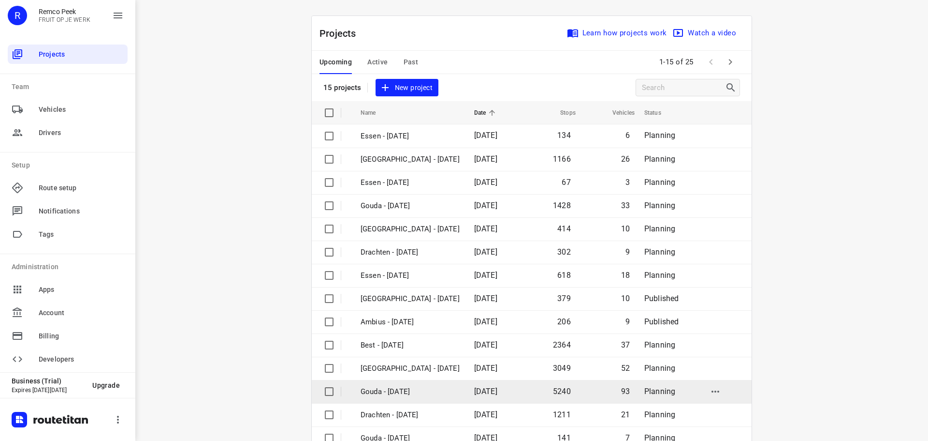
click at [430, 392] on p "Gouda - [DATE]" at bounding box center [410, 391] width 99 height 11
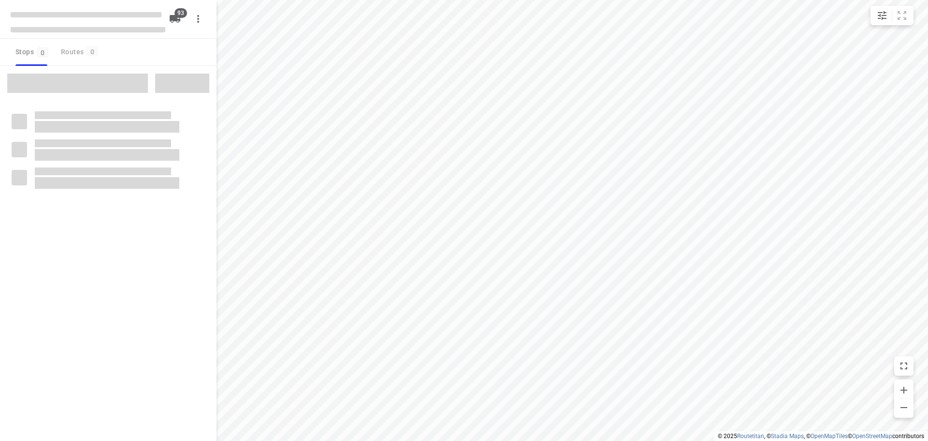
click at [157, 49] on div "Stops 0 Routes 0" at bounding box center [108, 52] width 217 height 27
click at [149, 58] on div "Stops 0 Routes 0" at bounding box center [108, 52] width 217 height 27
checkbox input "true"
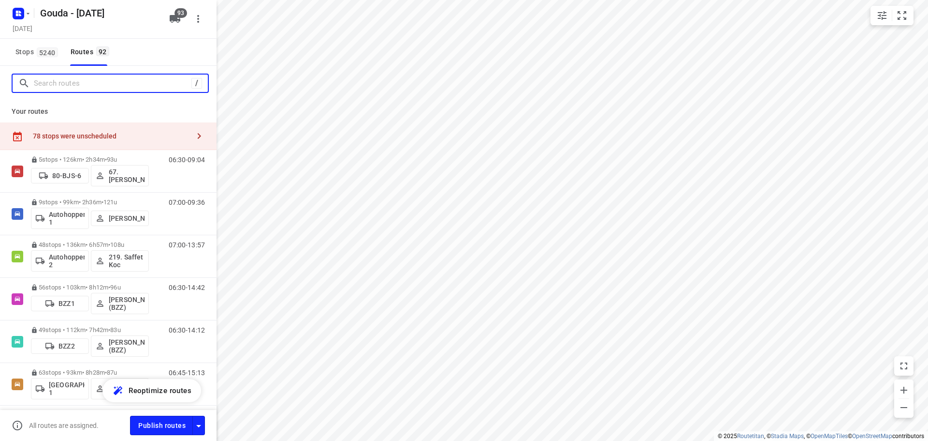
drag, startPoint x: 131, startPoint y: 85, endPoint x: 134, endPoint y: 72, distance: 13.0
click at [131, 82] on input "Search routes" at bounding box center [113, 83] width 158 height 15
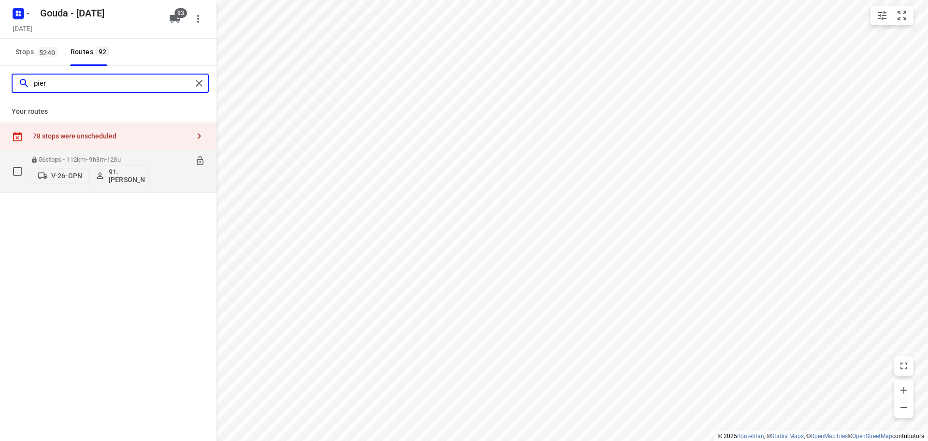
type input "pier"
click at [69, 160] on p "56 stops • 112km • 9h8m • 128u" at bounding box center [90, 159] width 118 height 7
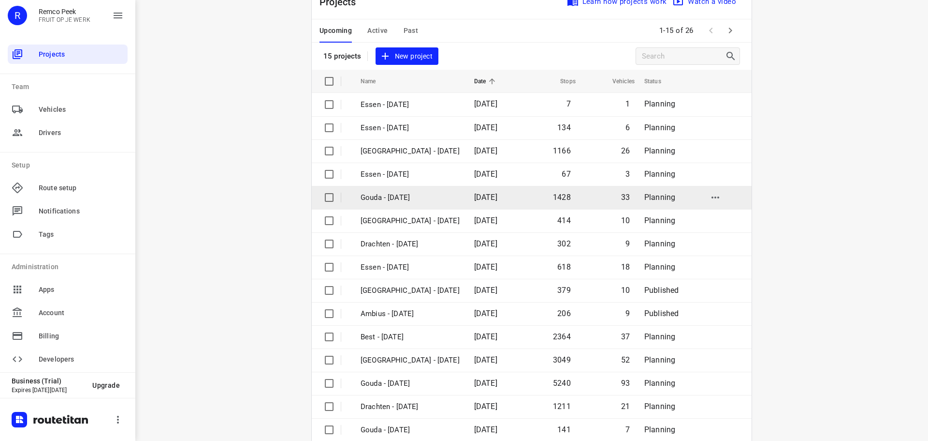
scroll to position [48, 0]
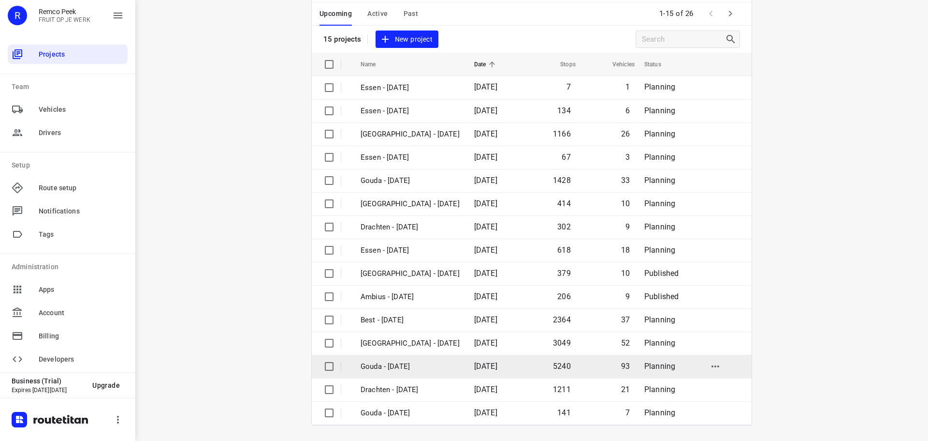
click at [409, 370] on p "Gouda - [DATE]" at bounding box center [410, 366] width 99 height 11
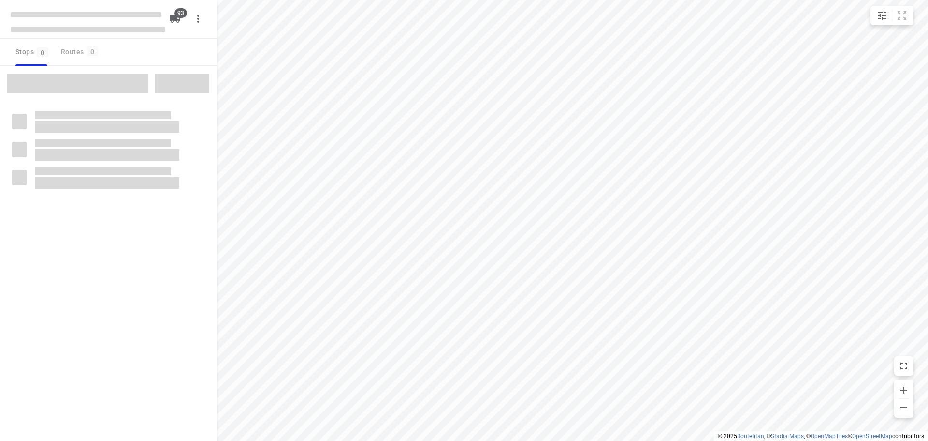
checkbox input "true"
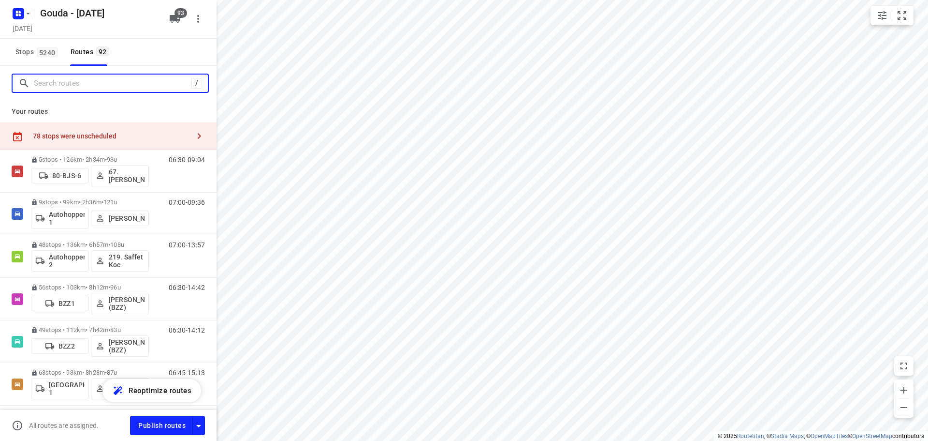
click at [119, 80] on input "Search routes" at bounding box center [113, 83] width 158 height 15
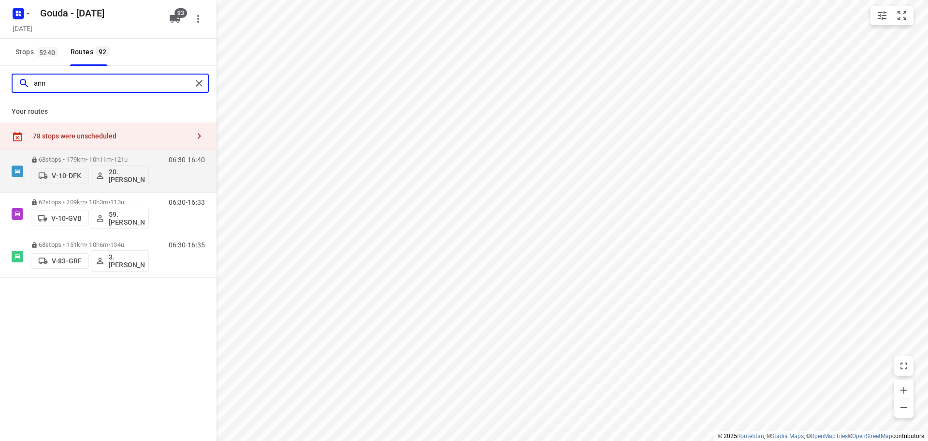
type input "[PERSON_NAME]"
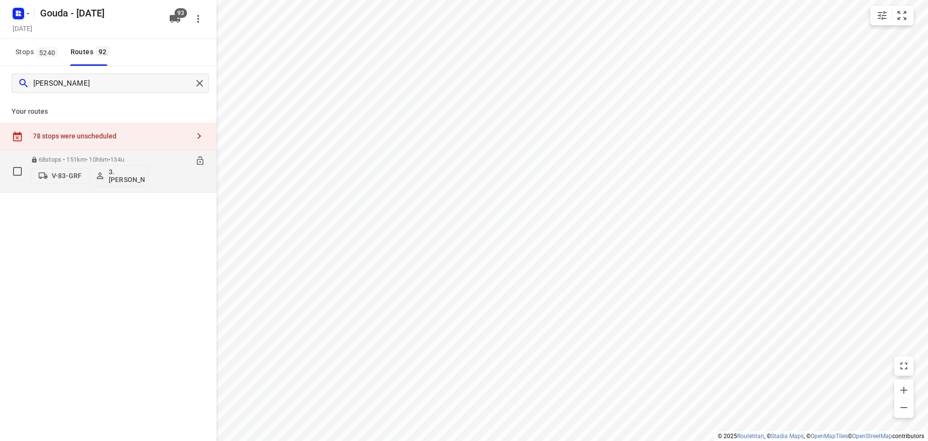
click at [110, 160] on span "•" at bounding box center [109, 159] width 2 height 7
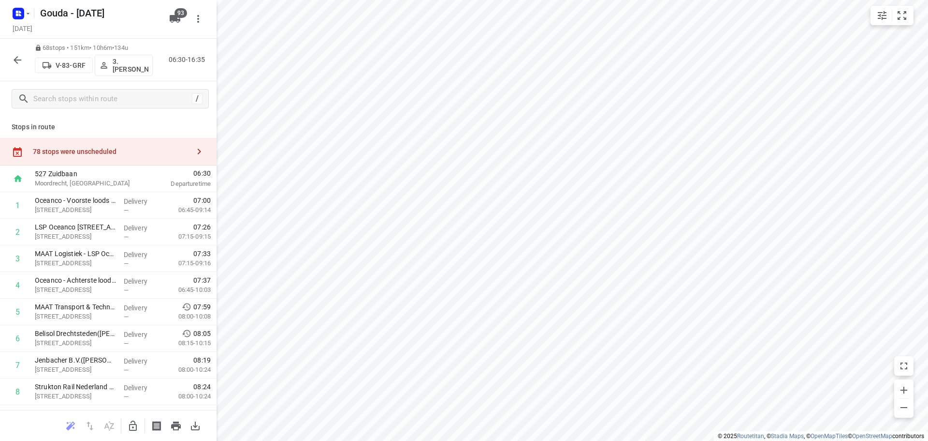
click at [116, 124] on p "Stops in route" at bounding box center [108, 127] width 193 height 10
click at [90, 128] on p "Stops in route" at bounding box center [108, 127] width 193 height 10
click at [122, 108] on div "/" at bounding box center [108, 98] width 217 height 35
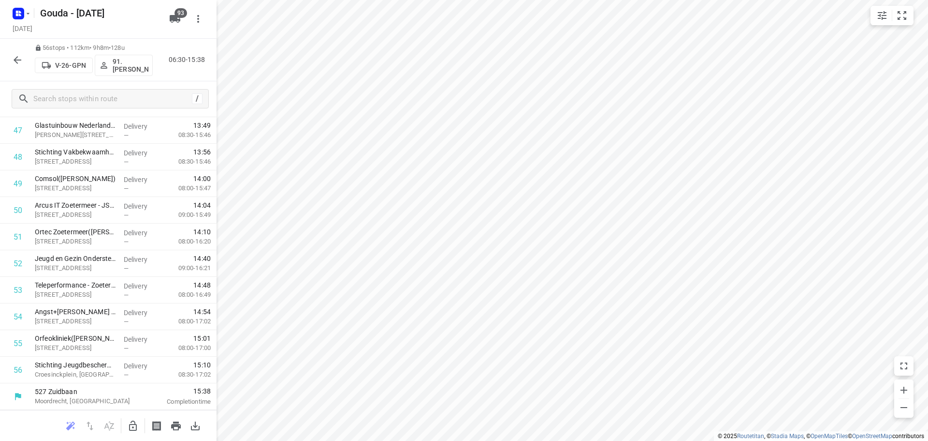
scroll to position [1298, 0]
click at [128, 30] on div "[DATE]" at bounding box center [88, 29] width 155 height 13
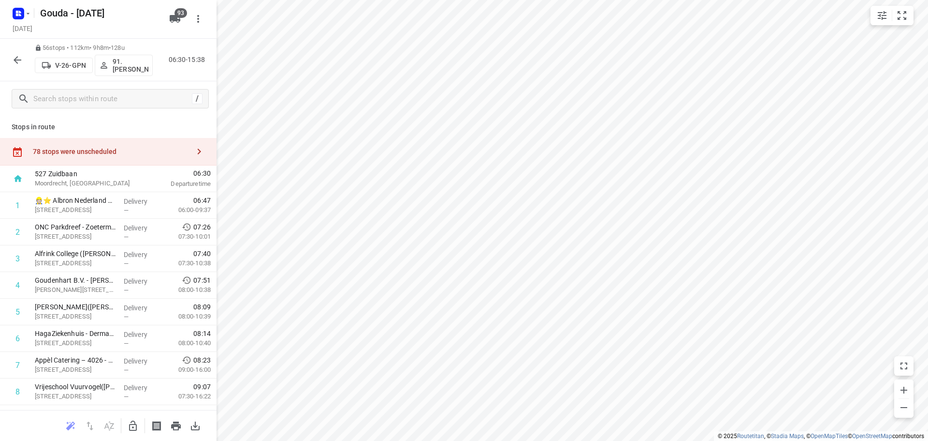
click at [152, 116] on div "Stops in route 78 stops were unscheduled 527 [GEOGRAPHIC_DATA], [GEOGRAPHIC_DAT…" at bounding box center [108, 263] width 217 height 294
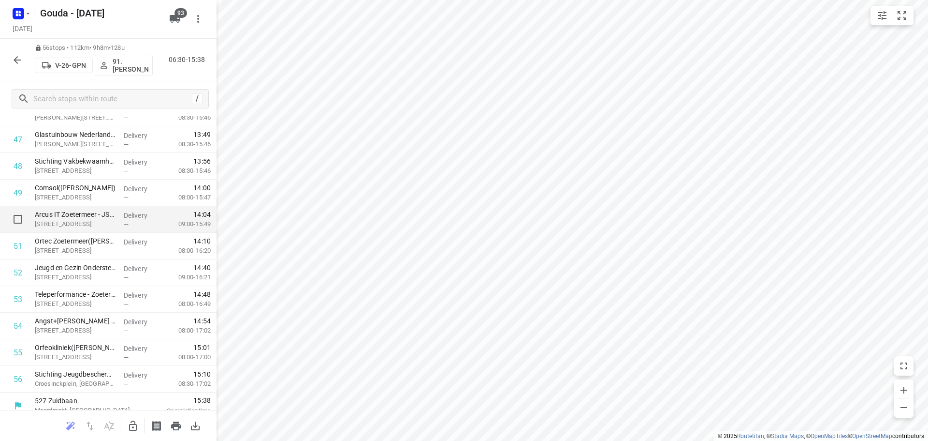
scroll to position [1298, 0]
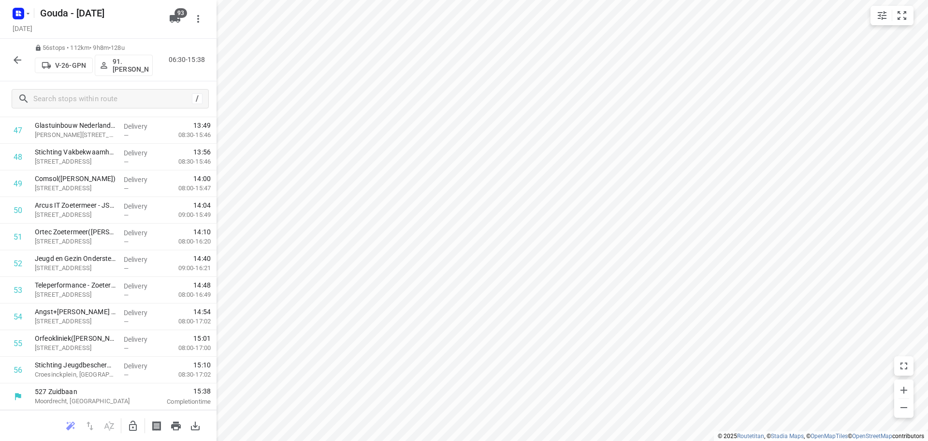
click at [139, 22] on div "Gouda - [DATE] [DATE]" at bounding box center [88, 19] width 155 height 34
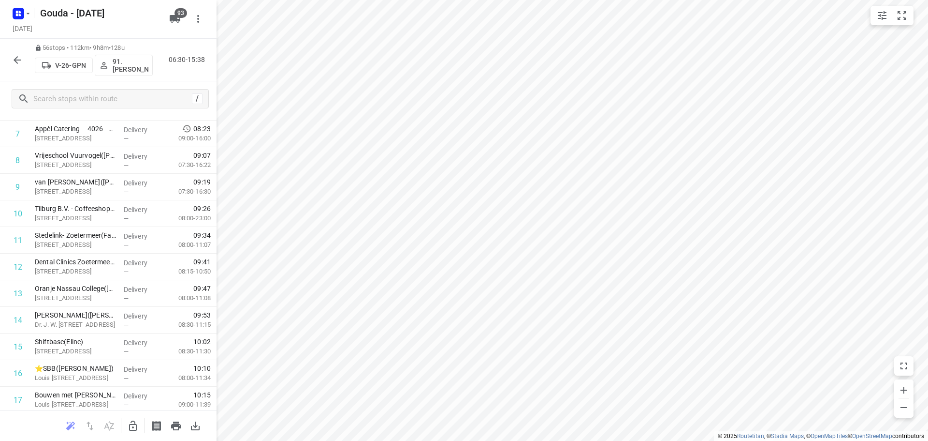
scroll to position [0, 0]
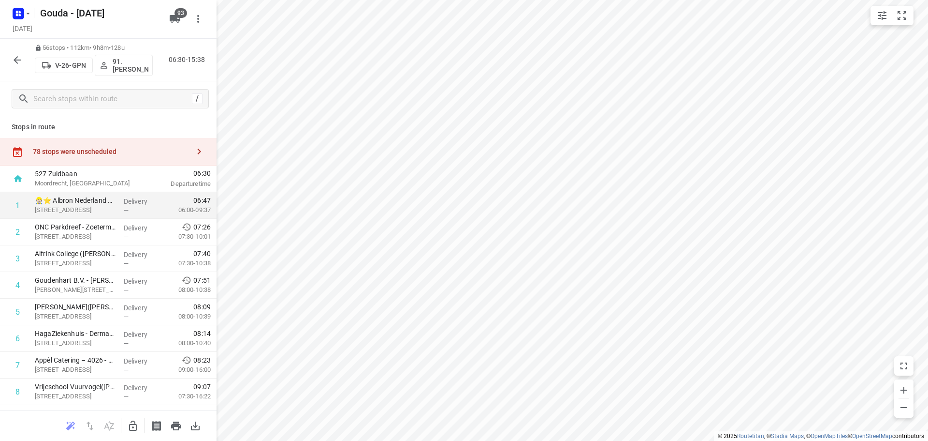
click at [99, 204] on p "👷🏻⭐ Albron Nederland B.V. - Nutricia([PERSON_NAME])" at bounding box center [75, 200] width 81 height 10
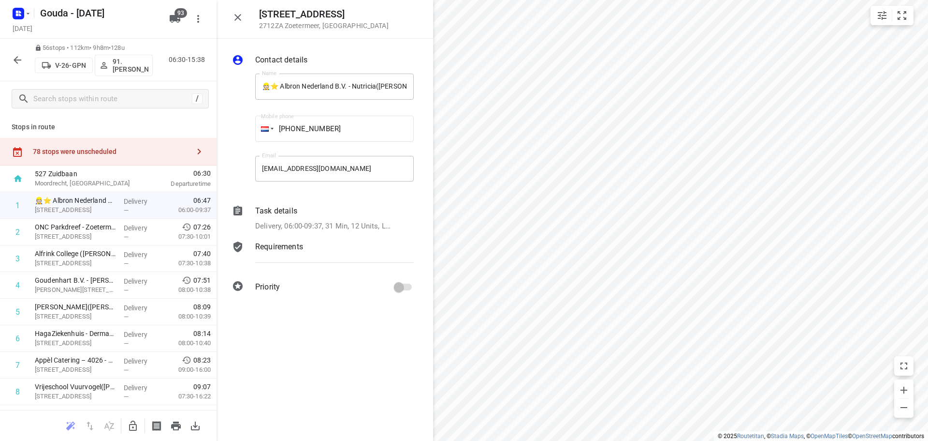
click at [246, 14] on button "button" at bounding box center [237, 17] width 19 height 19
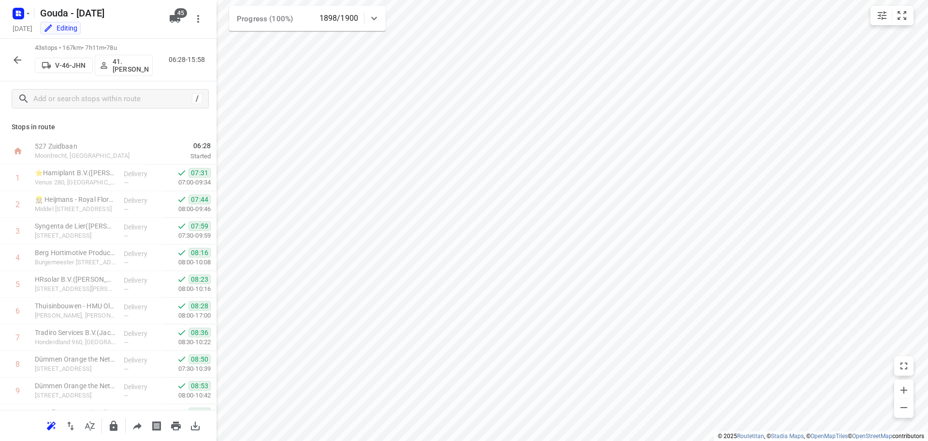
scroll to position [925, 0]
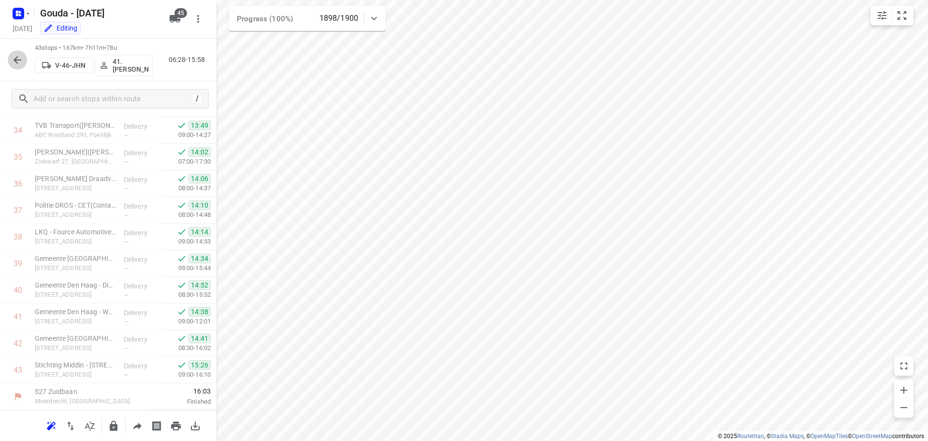
click at [15, 57] on icon "button" at bounding box center [18, 60] width 12 height 12
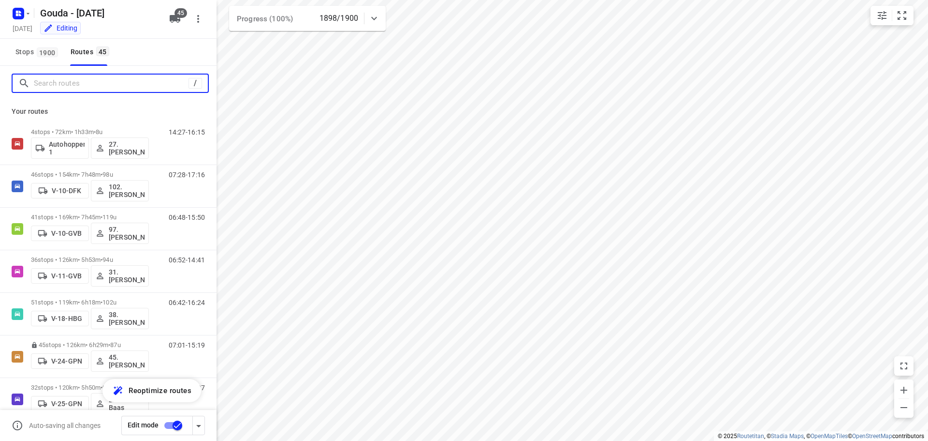
drag, startPoint x: 72, startPoint y: 88, endPoint x: 74, endPoint y: 78, distance: 9.4
click at [71, 83] on input "Search routes" at bounding box center [111, 83] width 155 height 15
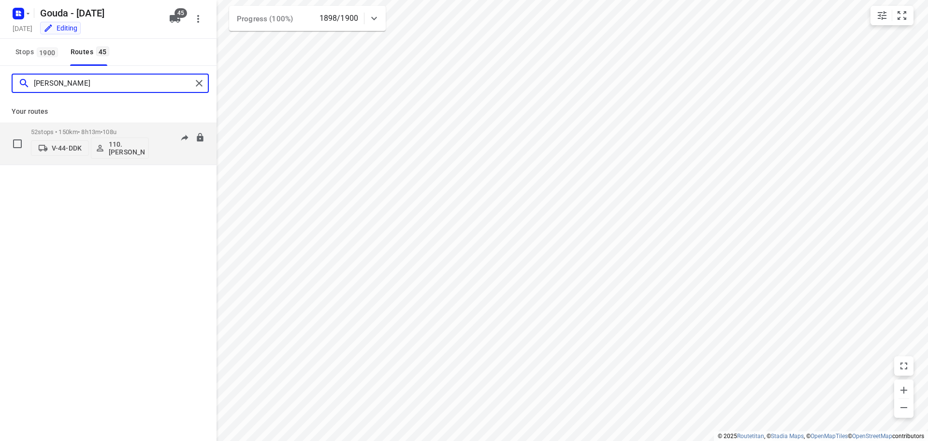
type input "[PERSON_NAME]"
click at [104, 125] on div "52 stops • 150km • 8h13m • 108u V-44-DDK 110.[PERSON_NAME]" at bounding box center [90, 143] width 118 height 40
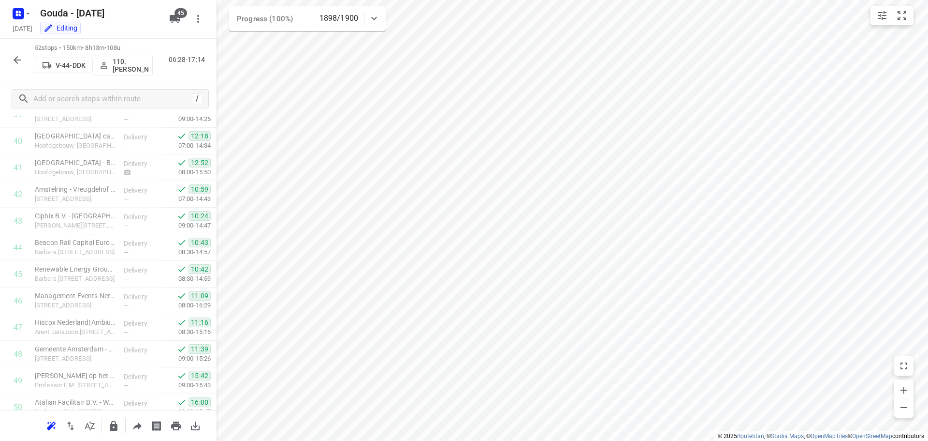
scroll to position [1164, 0]
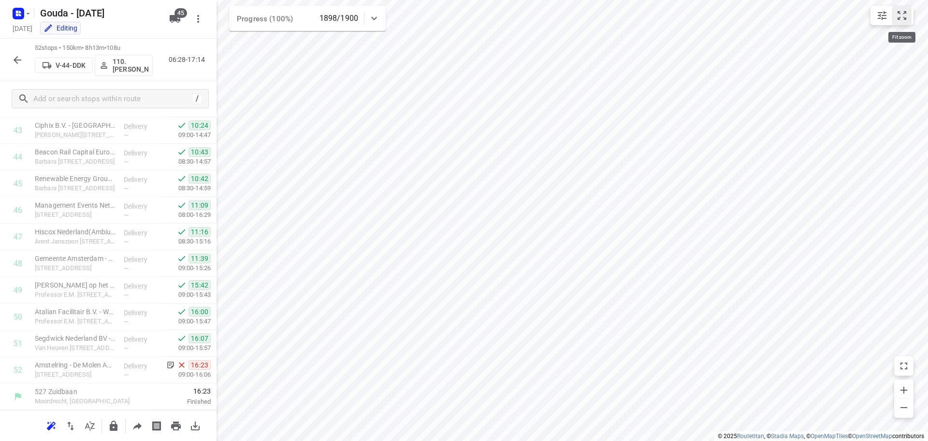
click at [897, 9] on button "small contained button group" at bounding box center [902, 15] width 19 height 19
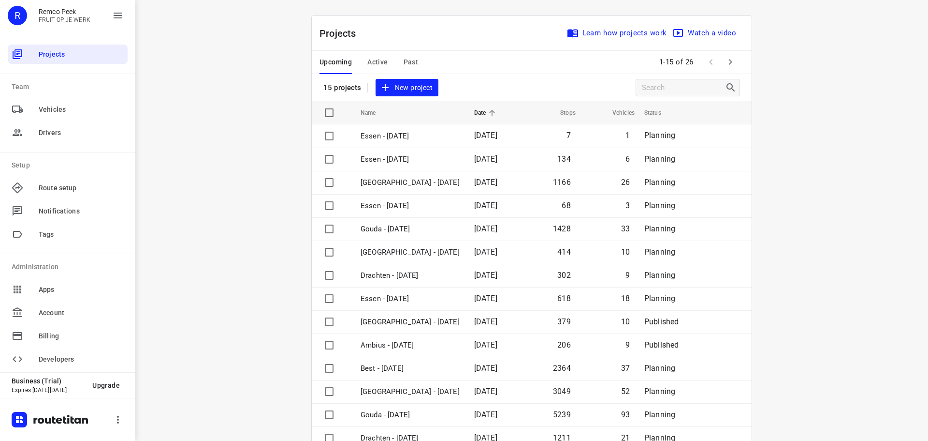
click at [404, 62] on span "Past" at bounding box center [411, 62] width 15 height 12
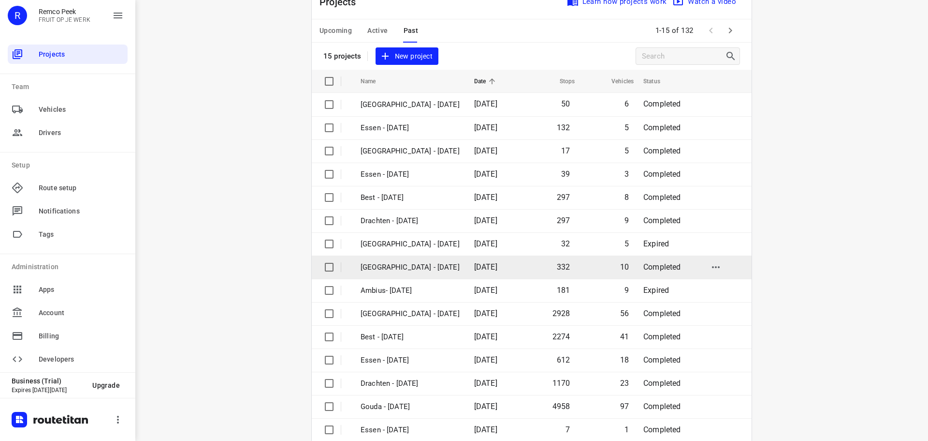
scroll to position [48, 0]
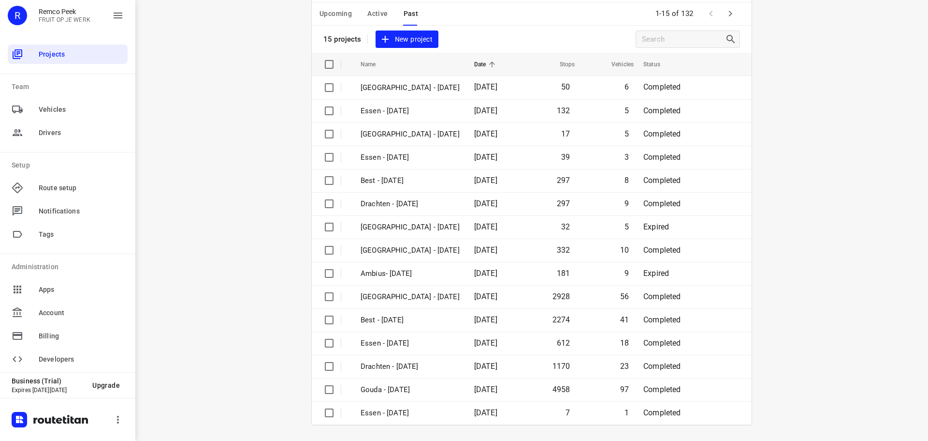
click at [376, 19] on span "Active" at bounding box center [378, 14] width 20 height 12
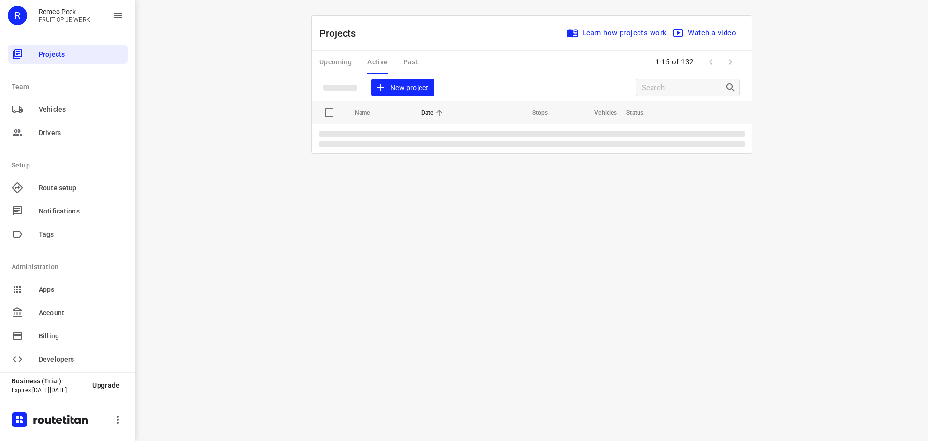
scroll to position [0, 0]
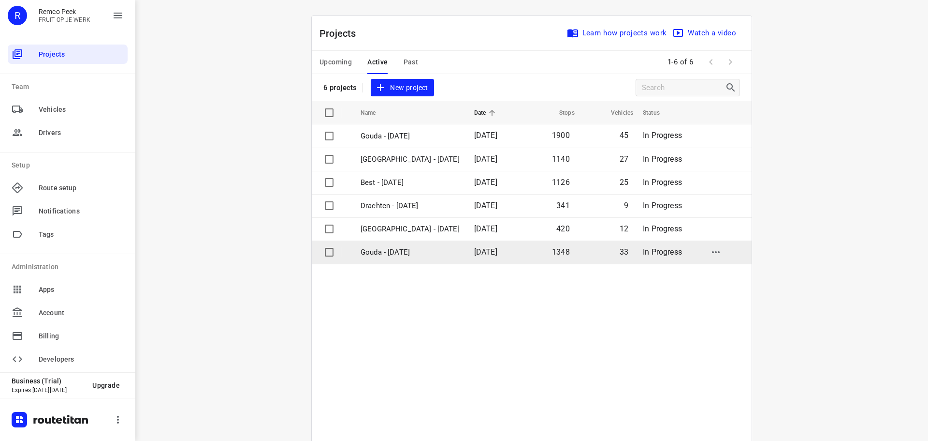
click at [400, 247] on p "Gouda - [DATE]" at bounding box center [410, 252] width 99 height 11
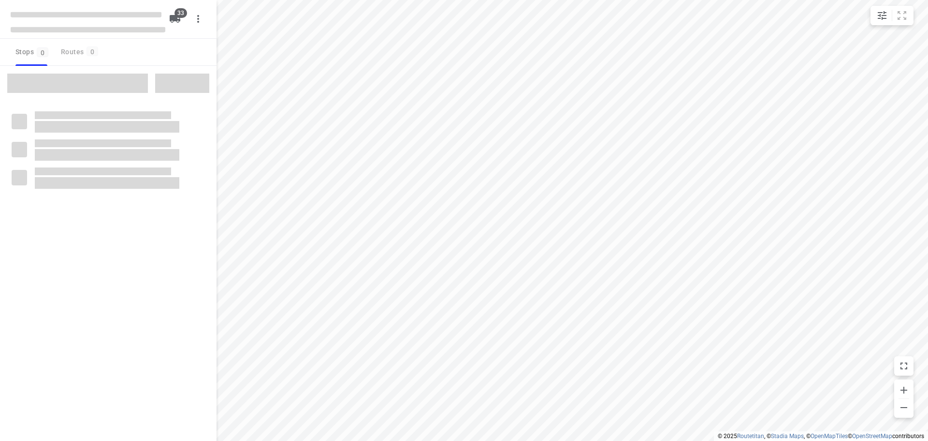
checkbox input "true"
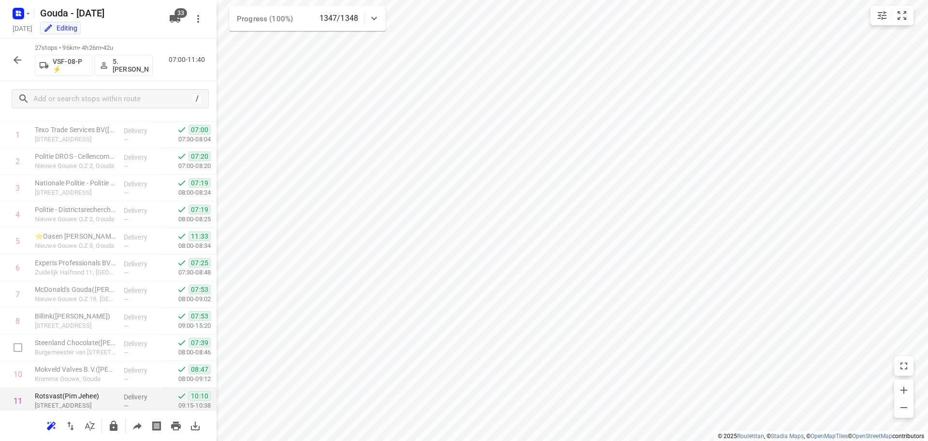
scroll to position [97, 0]
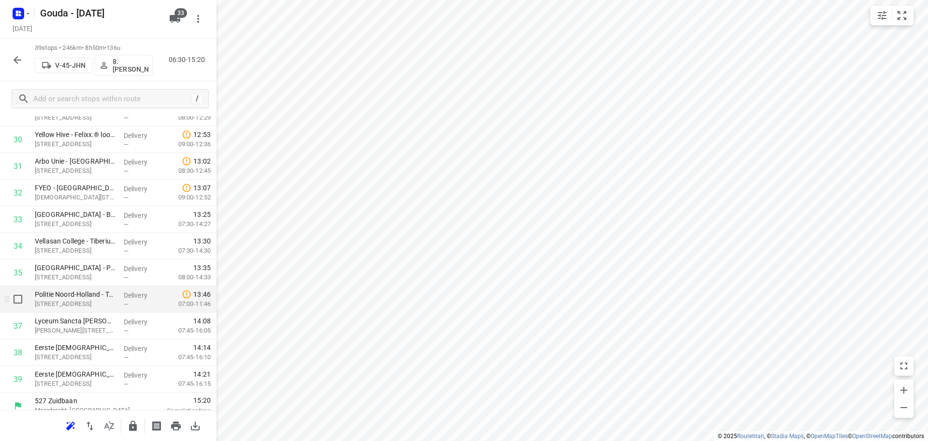
scroll to position [846, 0]
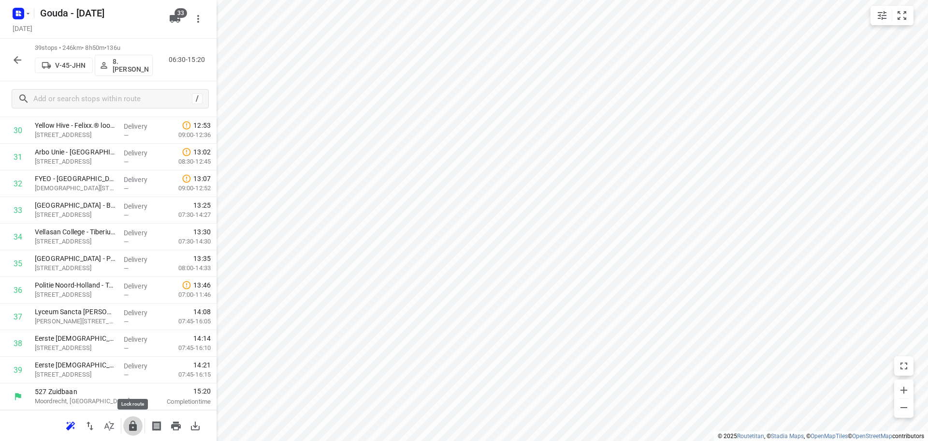
click at [126, 426] on button "button" at bounding box center [132, 425] width 19 height 19
click at [11, 66] on button "button" at bounding box center [17, 59] width 19 height 19
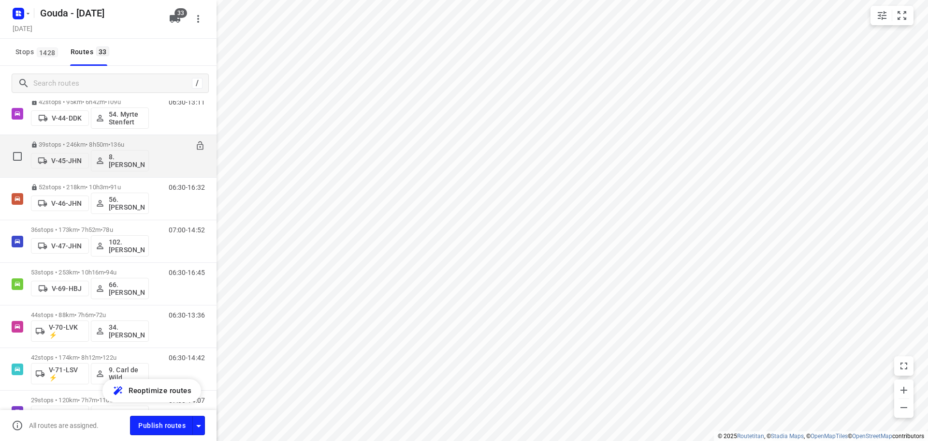
scroll to position [484, 0]
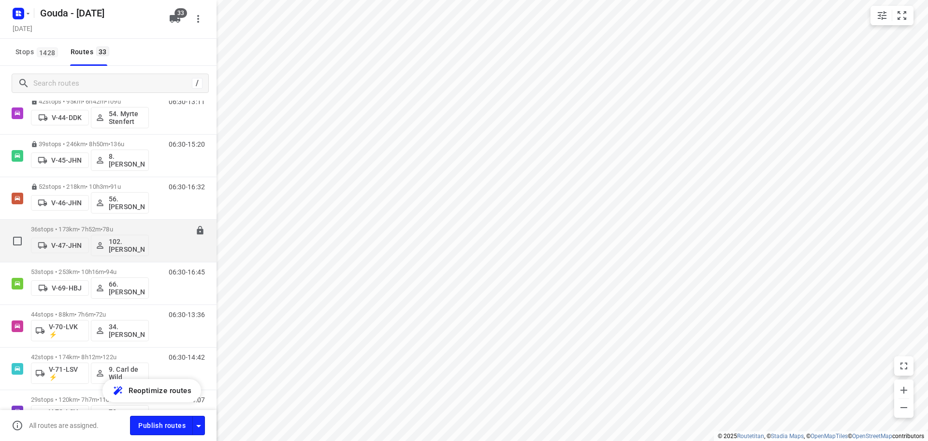
click at [88, 226] on p "36 stops • 173km • 7h52m • 78u" at bounding box center [90, 228] width 118 height 7
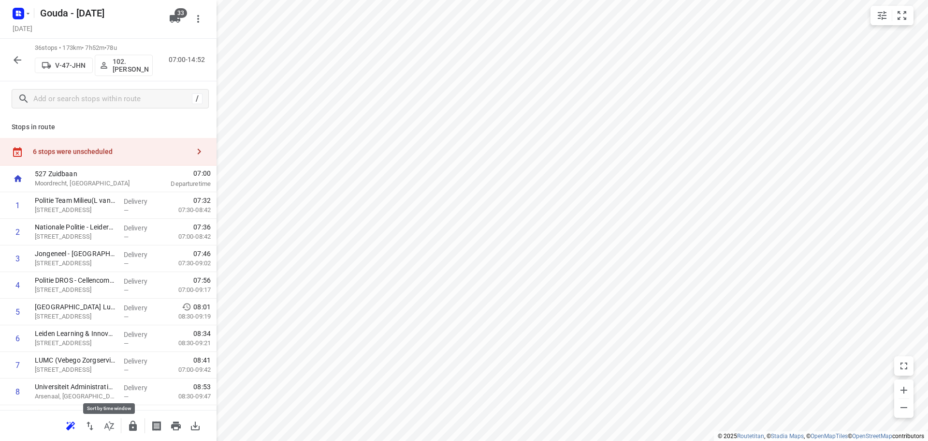
click at [108, 425] on icon "button" at bounding box center [109, 425] width 10 height 9
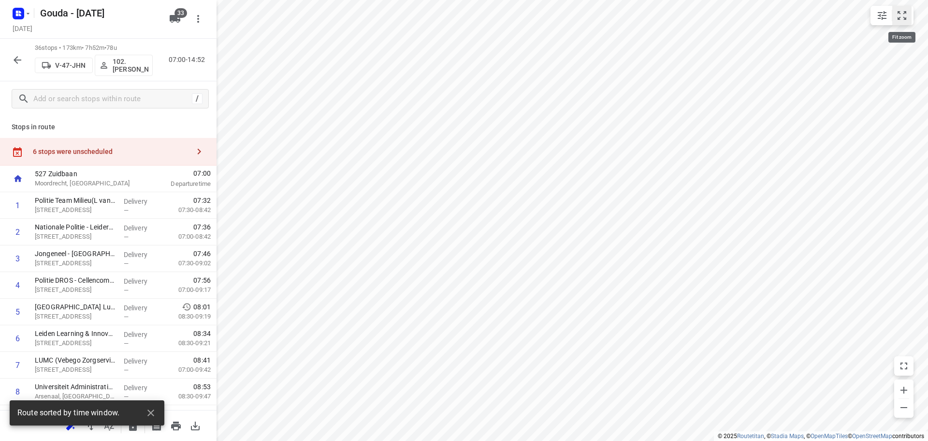
click at [901, 13] on icon "small contained button group" at bounding box center [903, 16] width 12 height 12
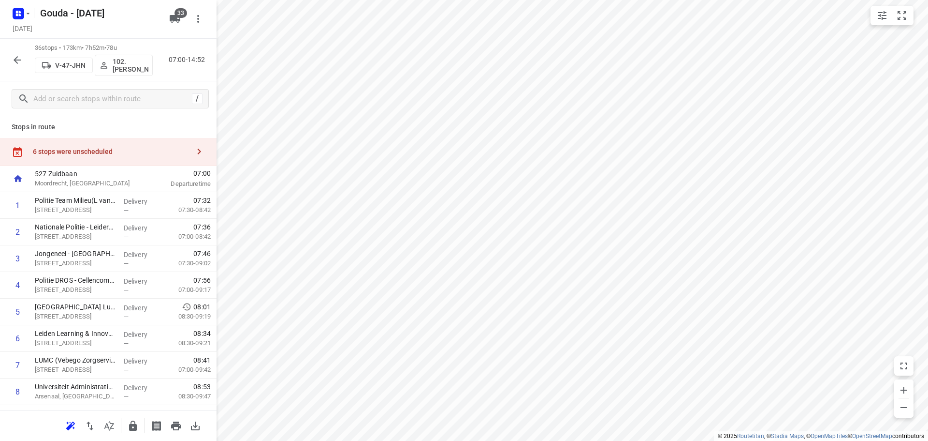
click at [98, 155] on div "6 stops were unscheduled" at bounding box center [108, 152] width 217 height 28
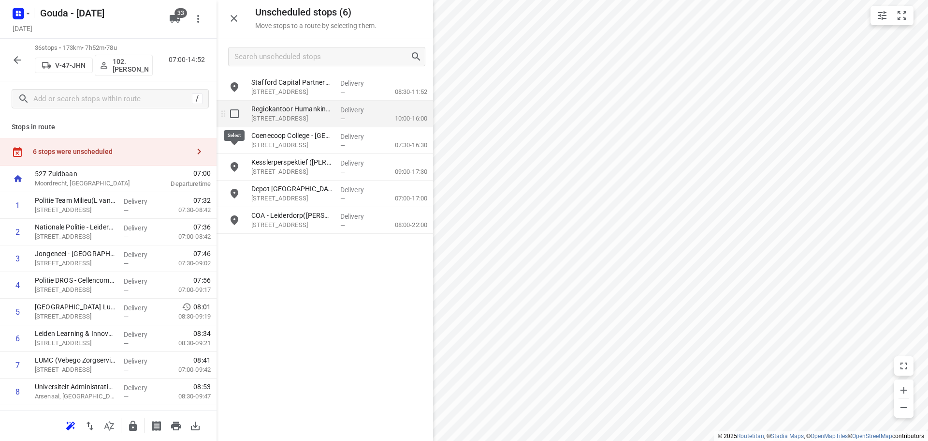
click at [235, 107] on input "grid" at bounding box center [234, 113] width 19 height 19
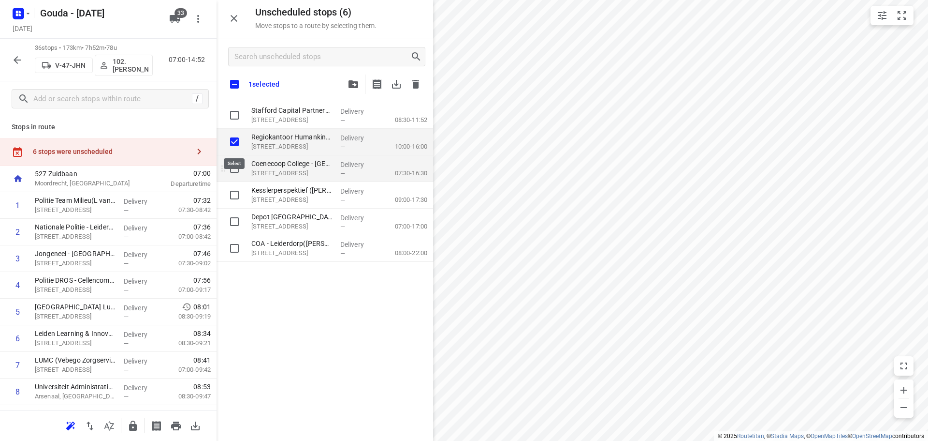
checkbox input "true"
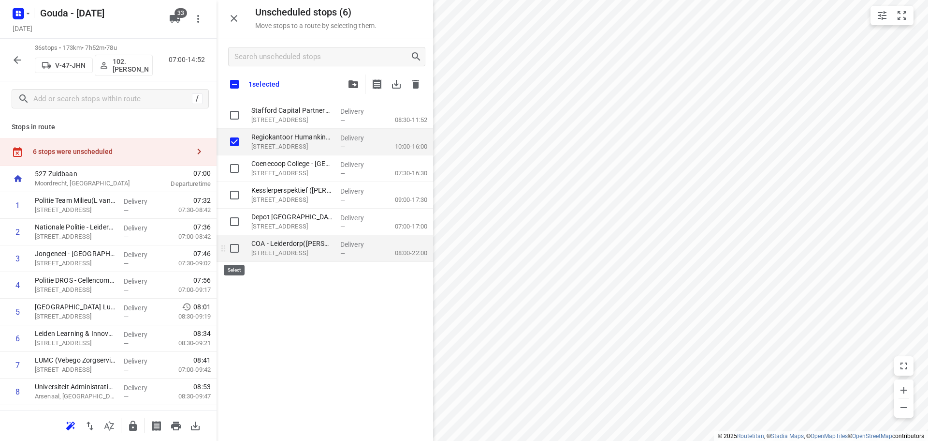
click at [233, 252] on input "grid" at bounding box center [234, 247] width 19 height 19
checkbox input "true"
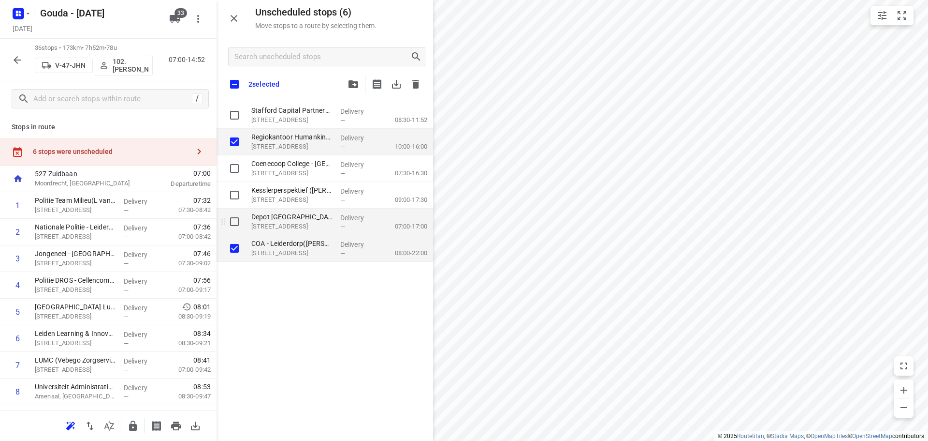
checkbox input "true"
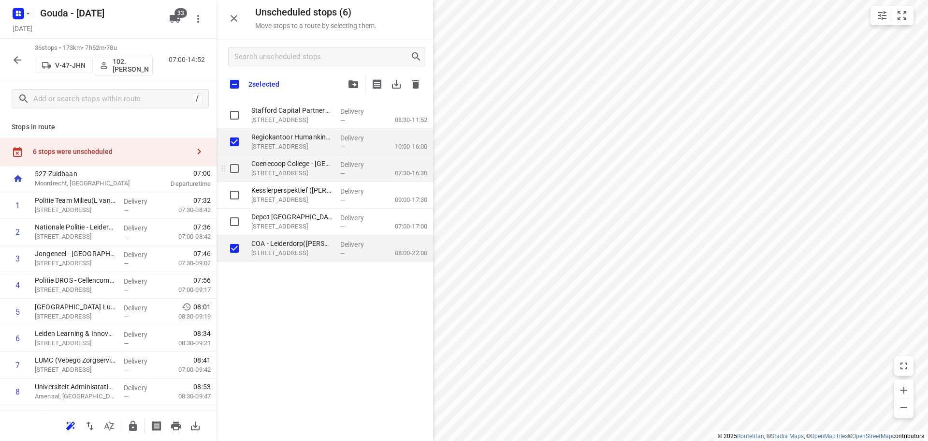
checkbox input "true"
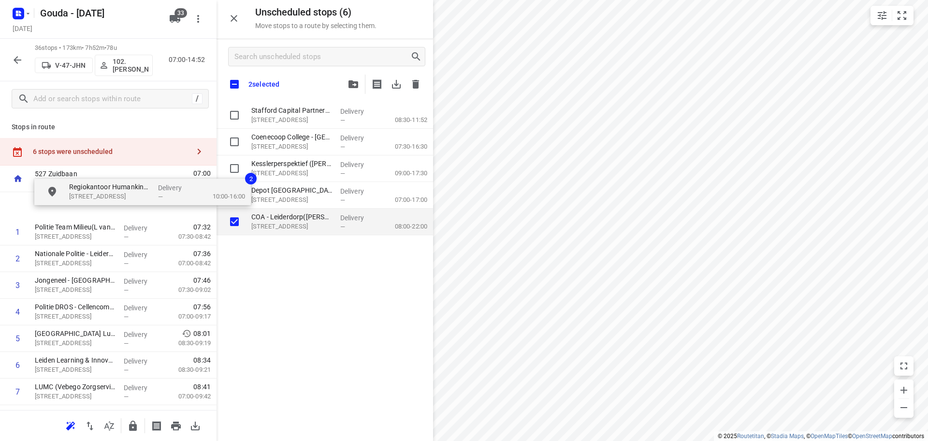
drag, startPoint x: 306, startPoint y: 136, endPoint x: 109, endPoint y: 192, distance: 205.0
checkbox input "true"
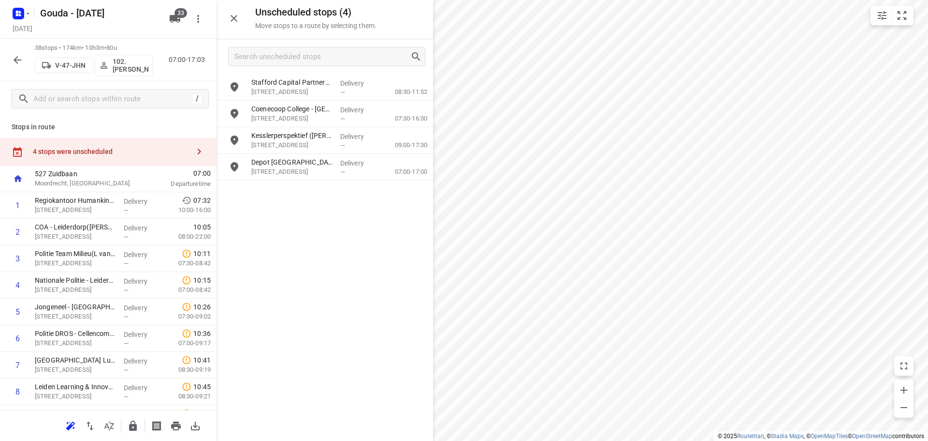
click at [235, 16] on div at bounding box center [325, 220] width 217 height 441
click at [235, 16] on icon "button" at bounding box center [234, 18] width 7 height 7
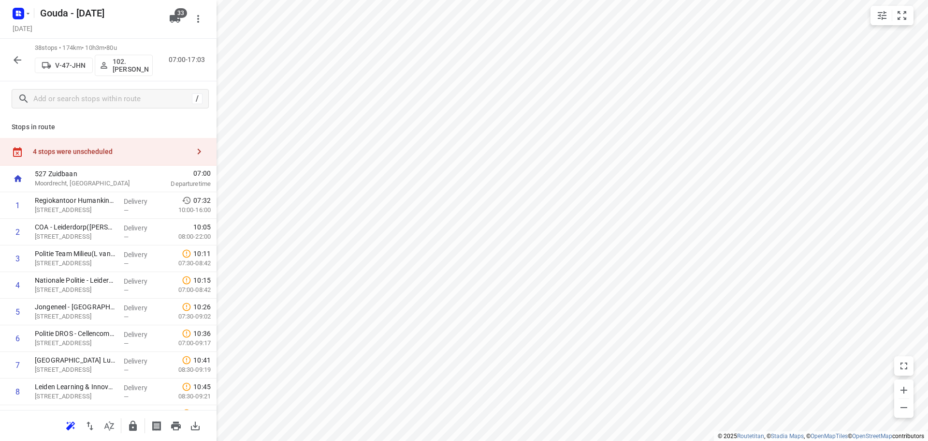
click at [217, 16] on div at bounding box center [108, 220] width 217 height 441
click at [110, 434] on button "button" at bounding box center [109, 425] width 19 height 19
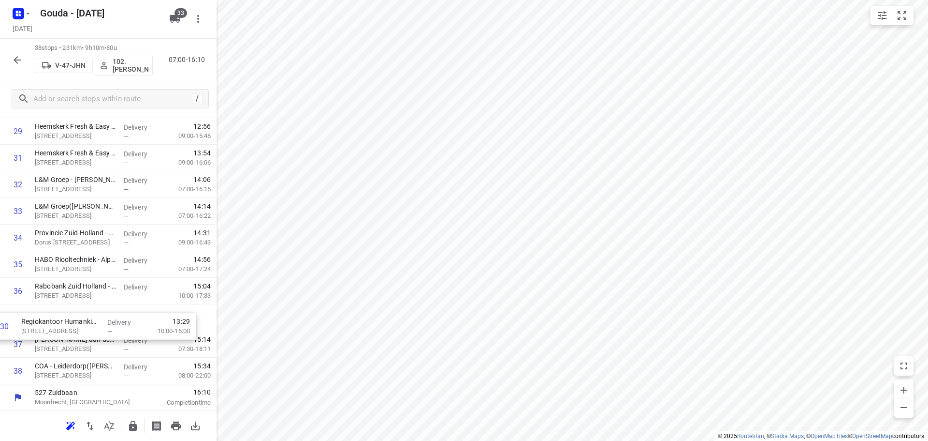
scroll to position [820, 0]
drag, startPoint x: 69, startPoint y: 161, endPoint x: 52, endPoint y: 352, distance: 191.3
click at [14, 344] on input "checkbox" at bounding box center [17, 342] width 19 height 19
checkbox input "true"
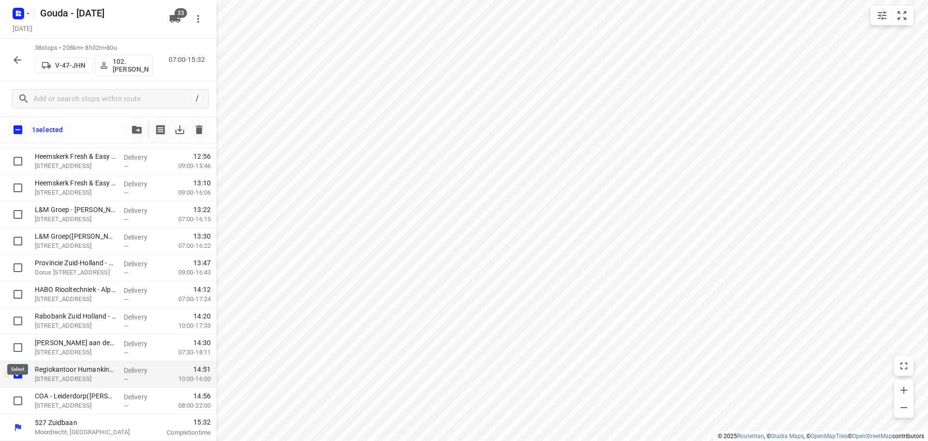
scroll to position [816, 0]
drag, startPoint x: 15, startPoint y: 397, endPoint x: 59, endPoint y: 359, distance: 58.3
click at [15, 398] on input "checkbox" at bounding box center [17, 400] width 19 height 19
checkbox input "true"
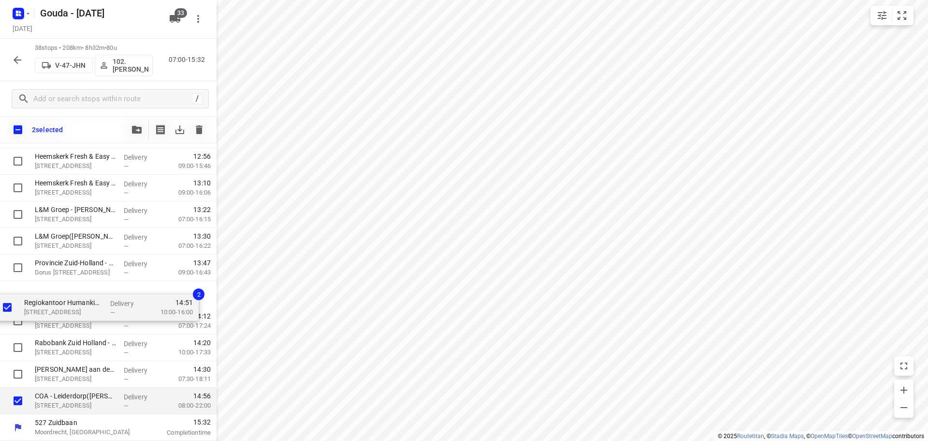
drag, startPoint x: 76, startPoint y: 324, endPoint x: 81, endPoint y: 278, distance: 46.6
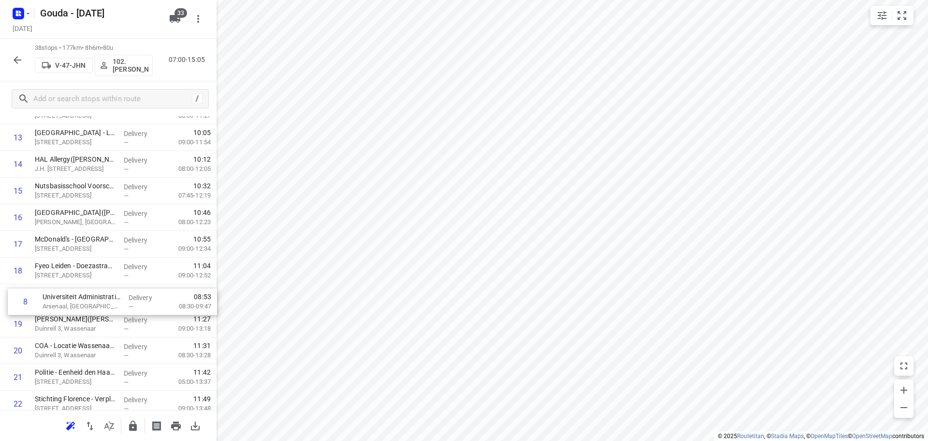
scroll to position [361, 0]
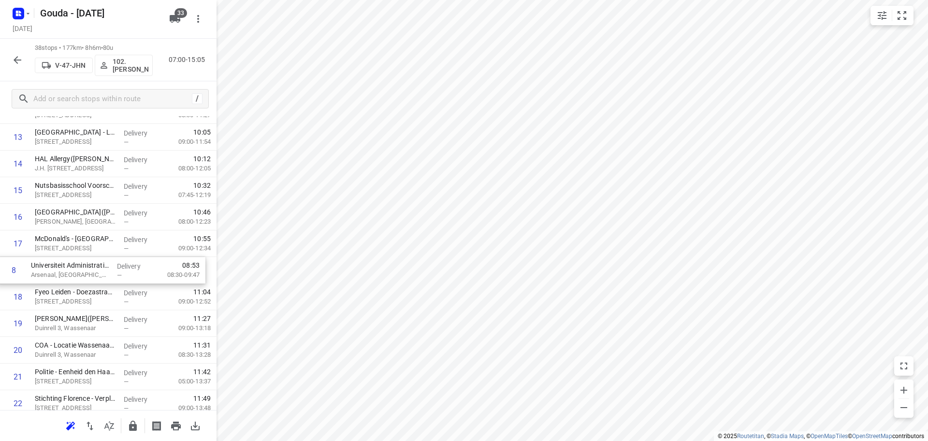
drag, startPoint x: 99, startPoint y: 249, endPoint x: 96, endPoint y: 277, distance: 28.3
click at [96, 277] on div "1 Politie Team Milieu(L van Tongeren) Elisabethhof 3, Leiderdorp Delivery — 07:…" at bounding box center [108, 336] width 217 height 1011
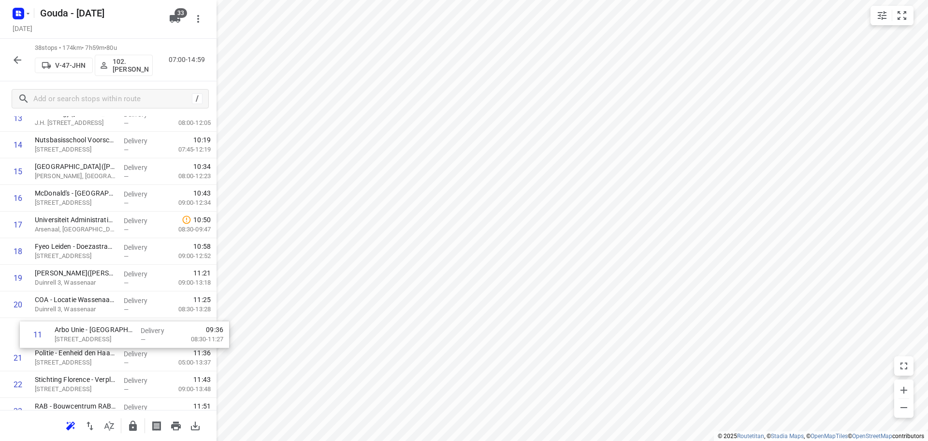
scroll to position [380, 0]
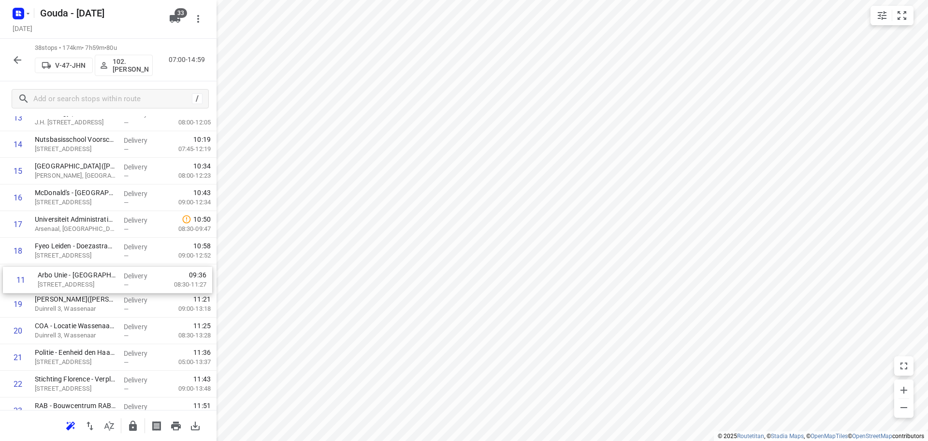
drag, startPoint x: 87, startPoint y: 253, endPoint x: 92, endPoint y: 277, distance: 24.3
click at [92, 277] on div "1 Politie Team Milieu(L van Tongeren) Elisabethhof 3, Leiderdorp Delivery — 07:…" at bounding box center [108, 317] width 217 height 1011
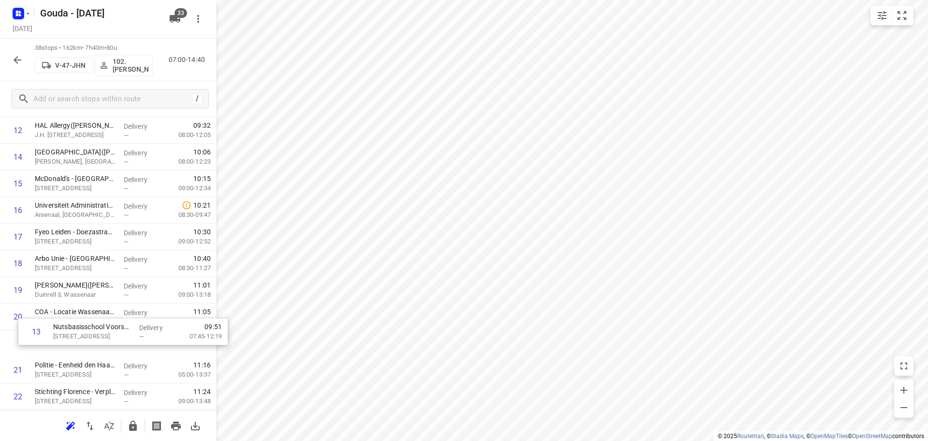
scroll to position [370, 0]
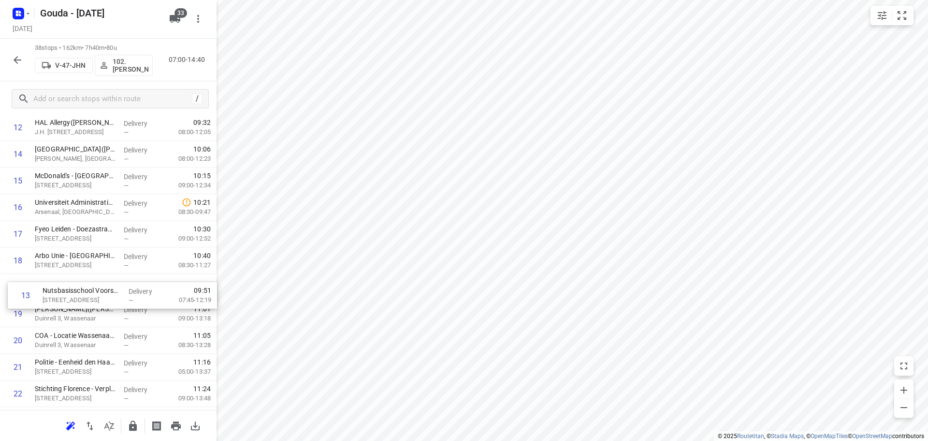
drag, startPoint x: 96, startPoint y: 297, endPoint x: 99, endPoint y: 304, distance: 7.6
click at [99, 304] on div "1 Politie Team Milieu(L van Tongeren) Elisabethhof 3, Leiderdorp Delivery — 07:…" at bounding box center [108, 327] width 217 height 1011
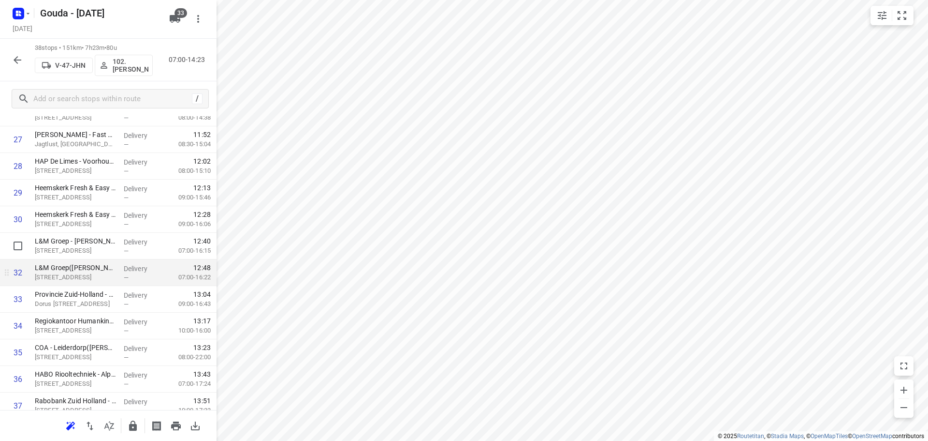
scroll to position [820, 0]
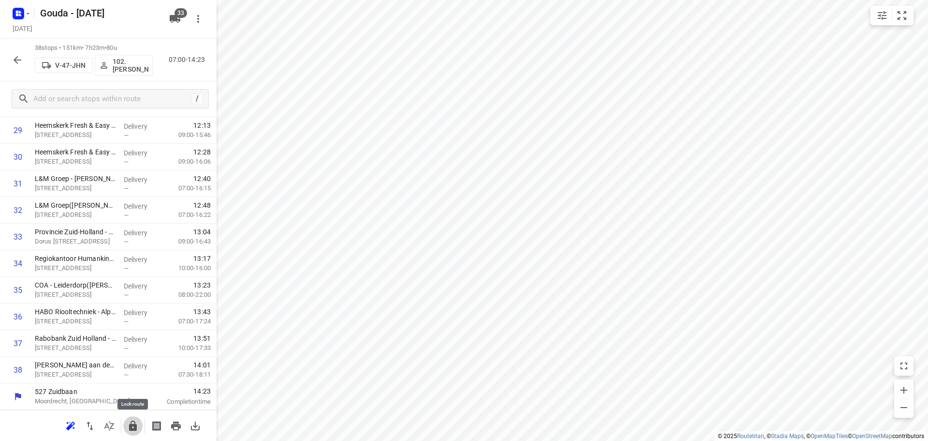
click at [132, 422] on icon "button" at bounding box center [133, 426] width 12 height 12
click at [22, 54] on icon "button" at bounding box center [18, 60] width 12 height 12
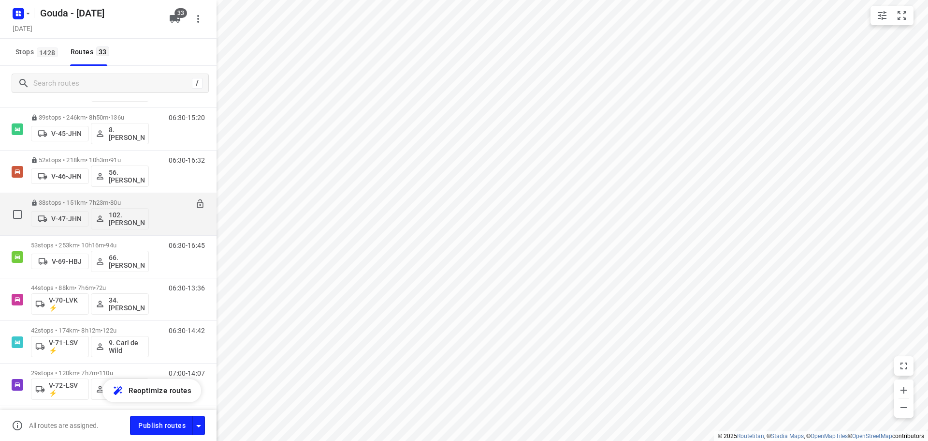
scroll to position [555, 0]
click at [112, 195] on div "53 stops • 253km • 10h16m • 94u V-69-HBJ 66. Rien Pfauth" at bounding box center [90, 212] width 118 height 40
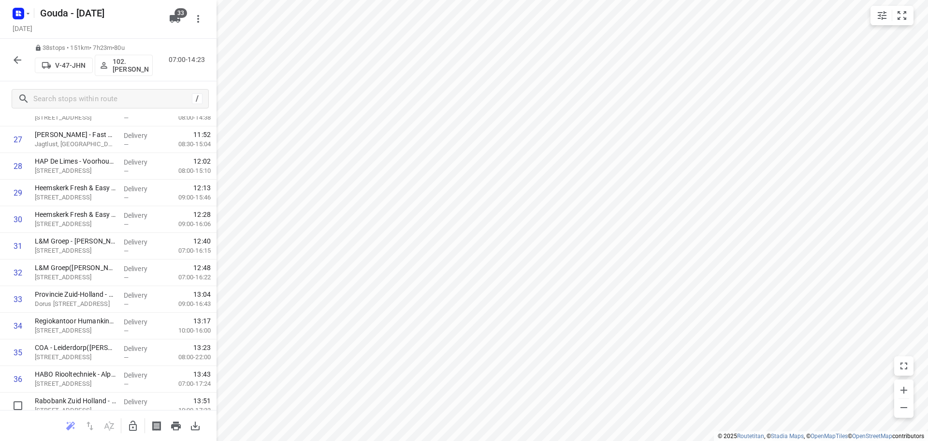
scroll to position [820, 0]
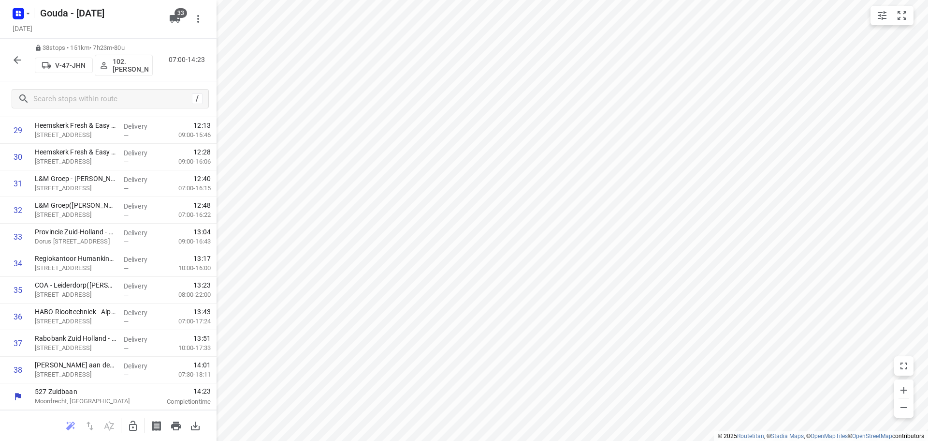
click at [136, 424] on icon "button" at bounding box center [133, 425] width 8 height 10
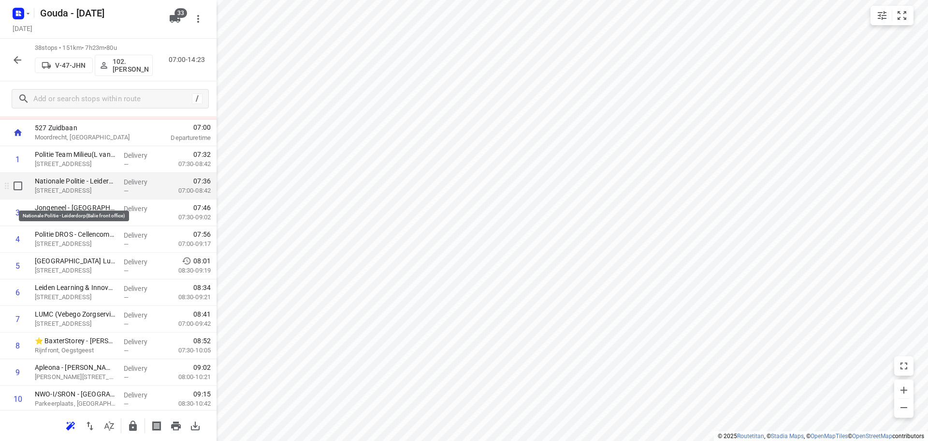
scroll to position [0, 0]
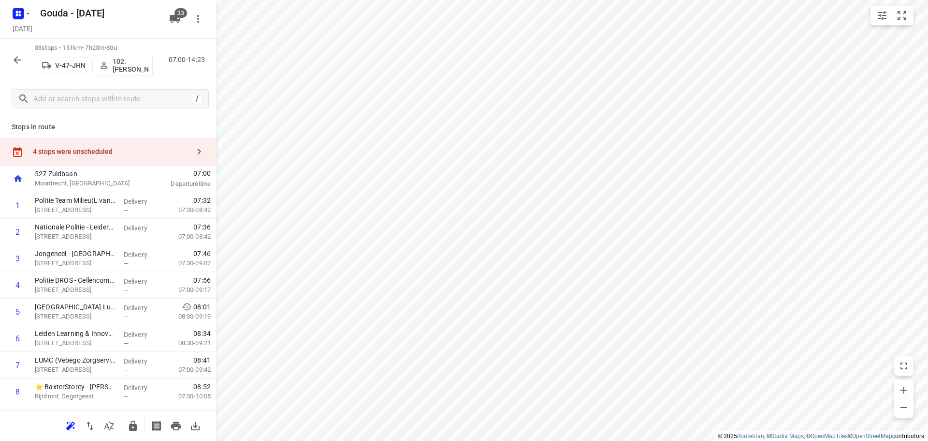
click at [118, 148] on div "4 stops were unscheduled" at bounding box center [111, 151] width 157 height 8
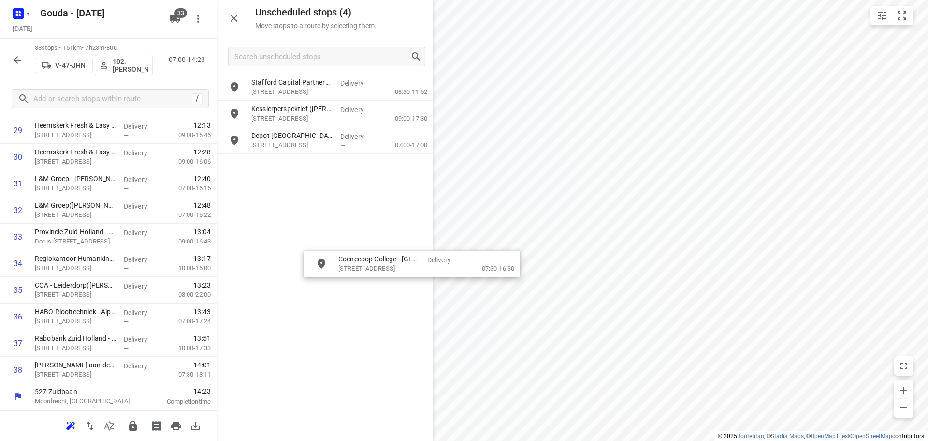
scroll to position [820, 0]
drag, startPoint x: 324, startPoint y: 117, endPoint x: 296, endPoint y: 268, distance: 153.8
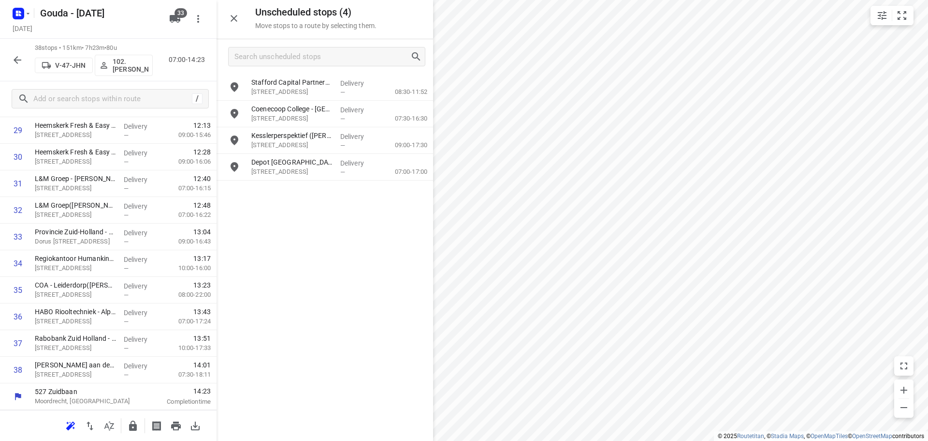
click at [132, 425] on icon "button" at bounding box center [133, 425] width 8 height 10
click at [229, 20] on icon "button" at bounding box center [234, 19] width 12 height 12
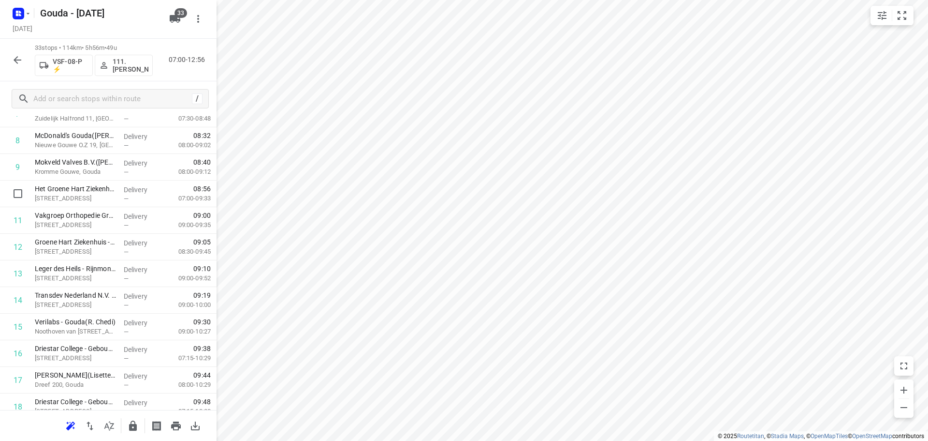
scroll to position [0, 0]
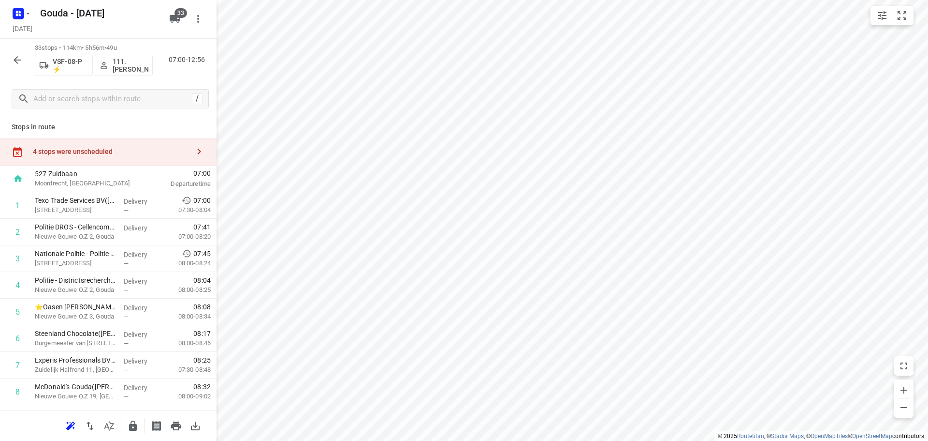
click at [100, 147] on div "4 stops were unscheduled" at bounding box center [108, 152] width 217 height 28
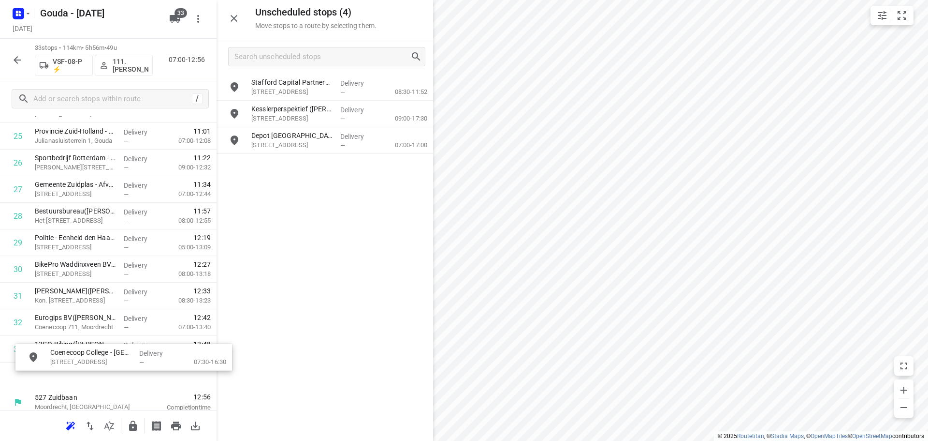
scroll to position [713, 0]
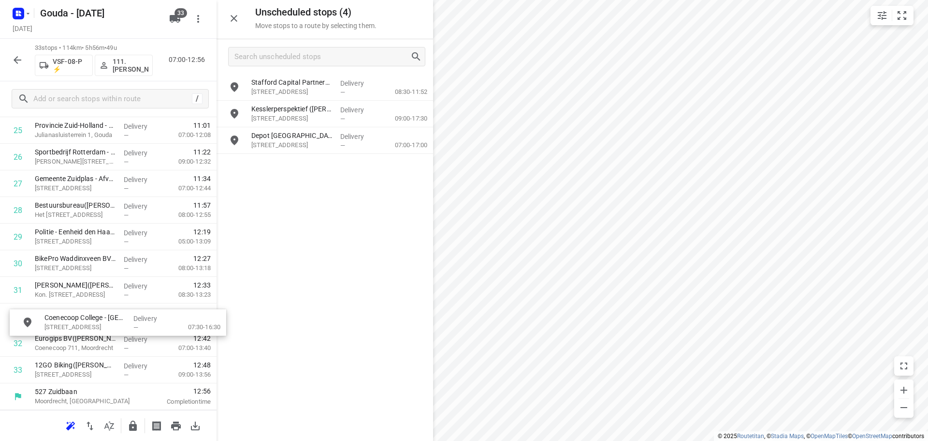
drag, startPoint x: 307, startPoint y: 119, endPoint x: 91, endPoint y: 322, distance: 295.6
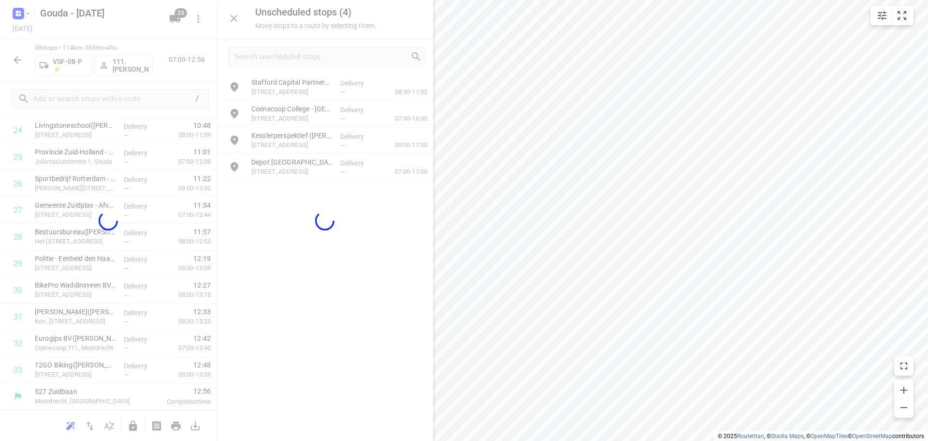
scroll to position [687, 0]
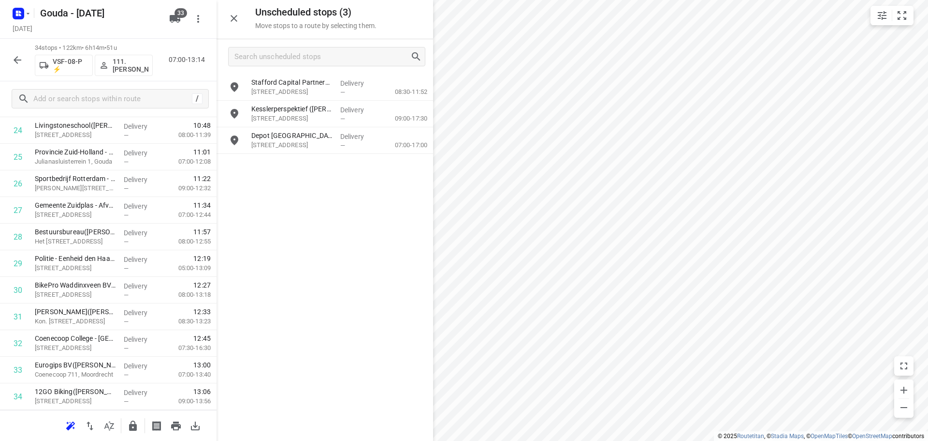
click at [237, 19] on icon "button" at bounding box center [234, 19] width 12 height 12
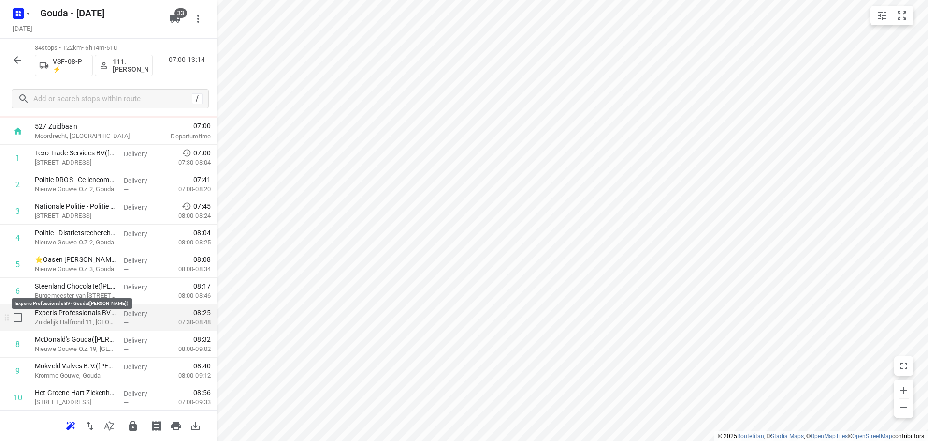
scroll to position [97, 0]
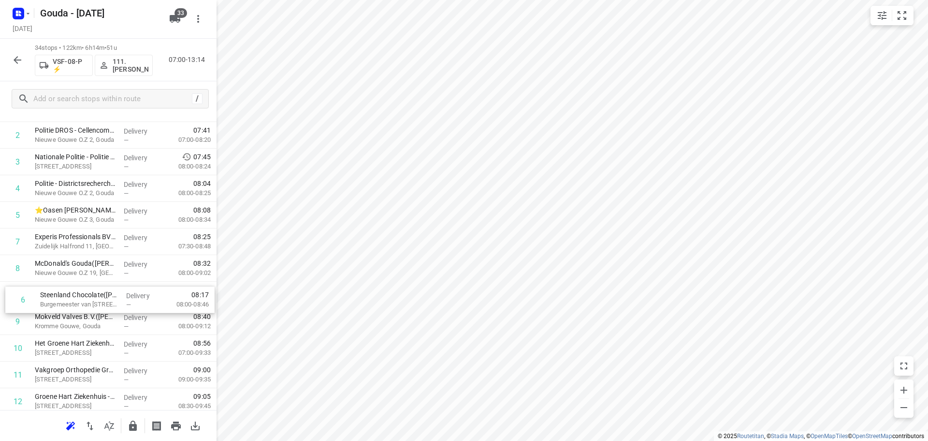
drag, startPoint x: 102, startPoint y: 240, endPoint x: 107, endPoint y: 301, distance: 61.1
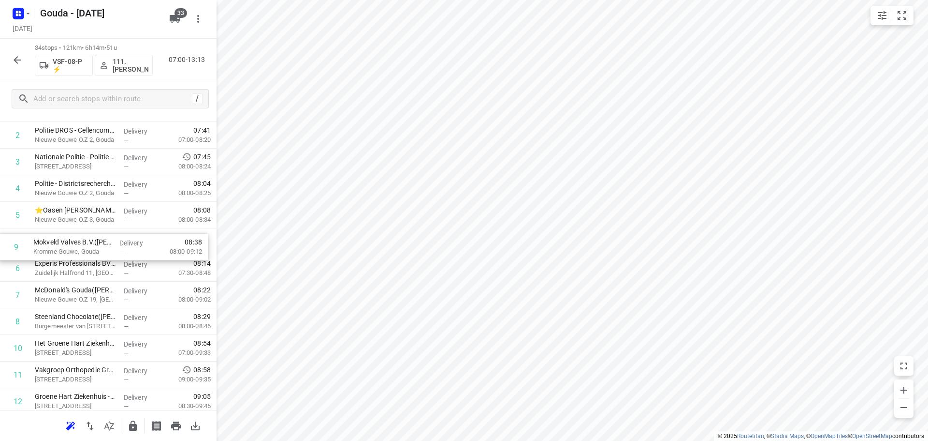
drag, startPoint x: 89, startPoint y: 320, endPoint x: 88, endPoint y: 243, distance: 76.9
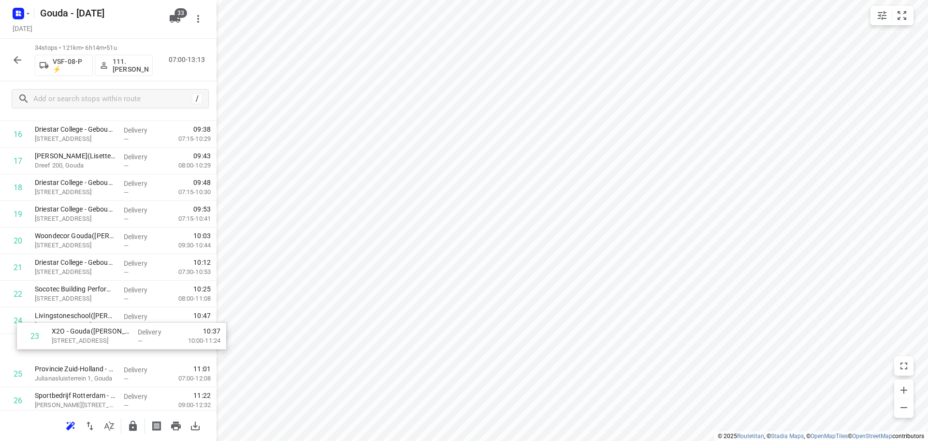
scroll to position [472, 0]
drag, startPoint x: 80, startPoint y: 311, endPoint x: 90, endPoint y: 317, distance: 11.9
click at [90, 317] on div "1 Texo Trade Services BV(Angela van der Elst) Oostbaan 601, Moordrecht Delivery…" at bounding box center [108, 172] width 217 height 904
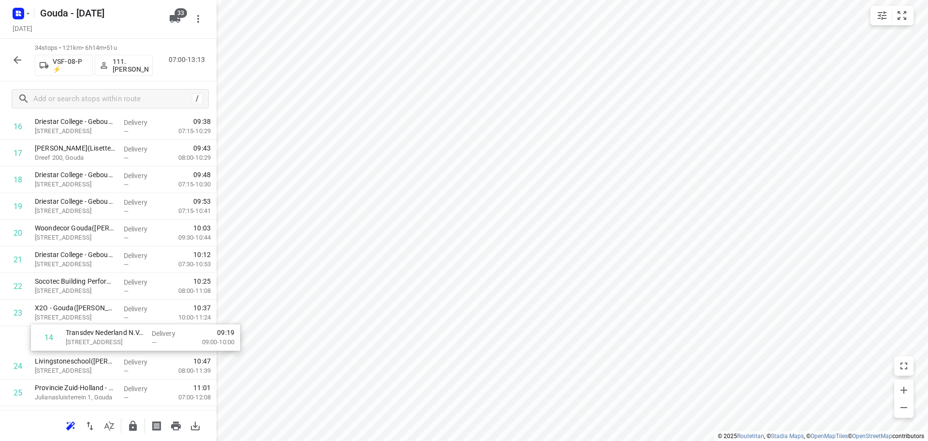
scroll to position [452, 0]
drag, startPoint x: 79, startPoint y: 220, endPoint x: 87, endPoint y: 305, distance: 85.5
click at [88, 304] on div "1 Texo Trade Services BV(Angela van der Elst) Oostbaan 601, Moordrecht Delivery…" at bounding box center [108, 192] width 217 height 904
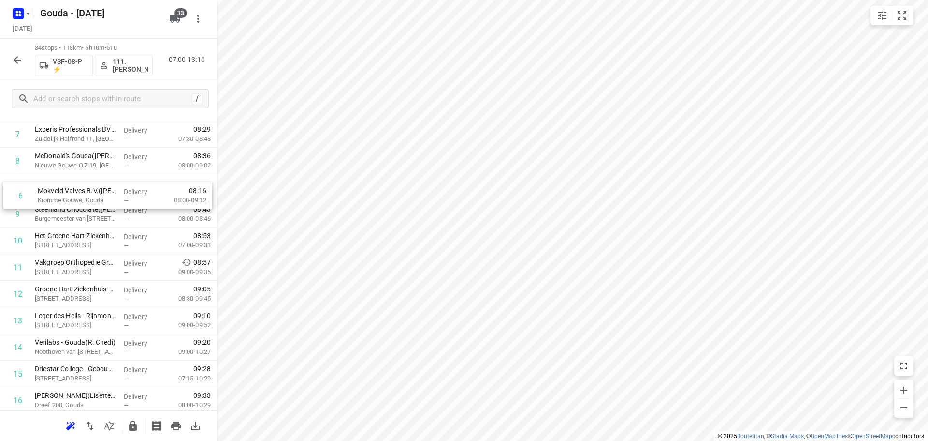
scroll to position [203, 0]
drag, startPoint x: 79, startPoint y: 137, endPoint x: 82, endPoint y: 226, distance: 88.5
click at [82, 226] on div "1 Texo Trade Services BV(Angela van der Elst) Oostbaan 601, Moordrecht Delivery…" at bounding box center [108, 441] width 217 height 904
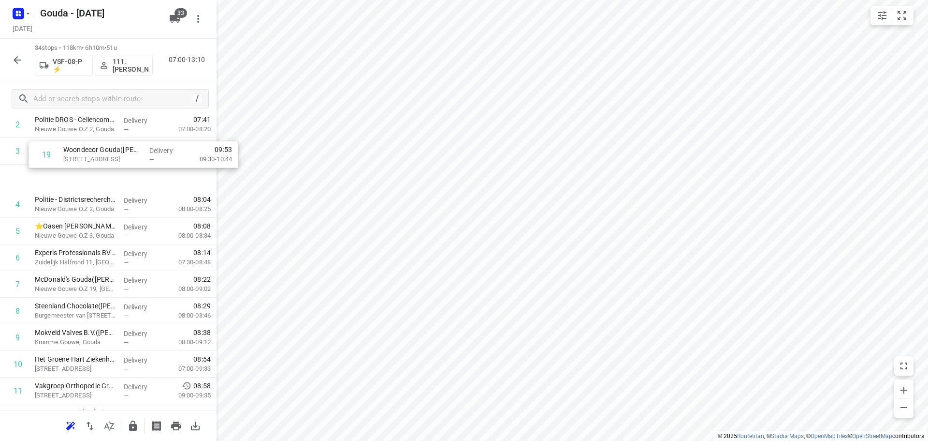
scroll to position [105, 0]
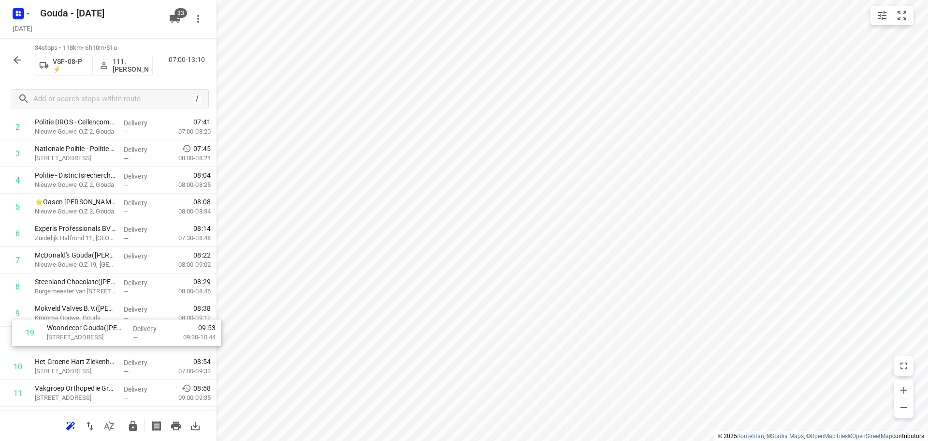
drag, startPoint x: 88, startPoint y: 378, endPoint x: 98, endPoint y: 325, distance: 53.6
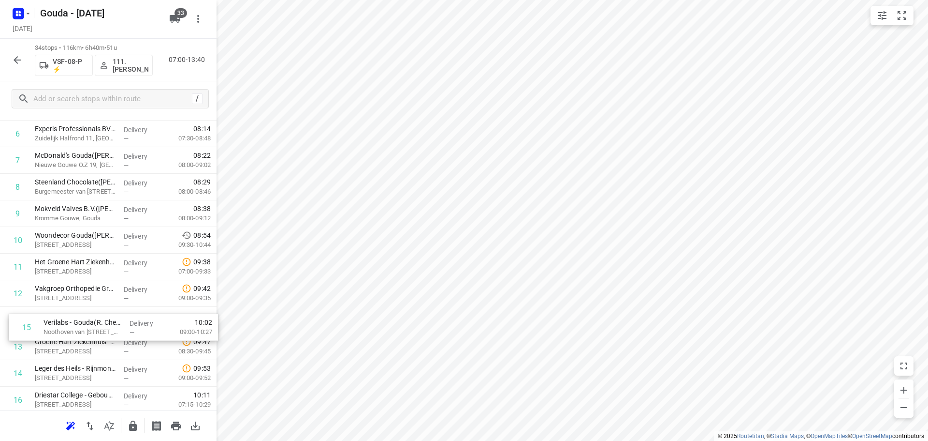
scroll to position [206, 0]
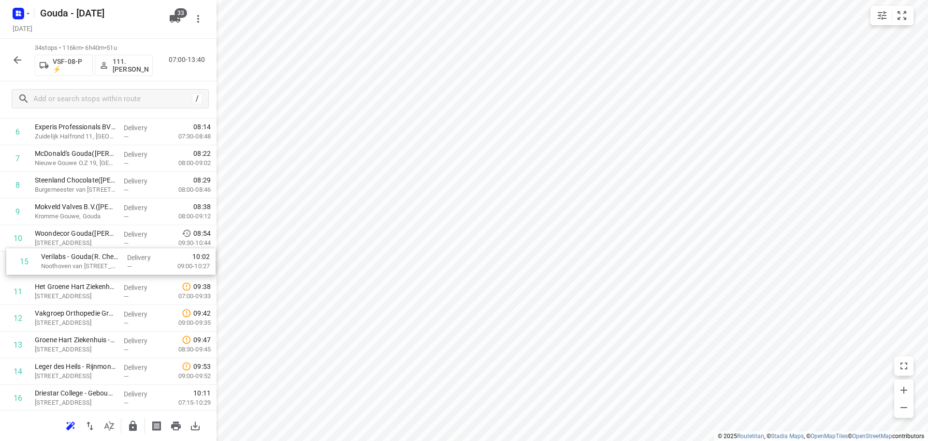
drag, startPoint x: 78, startPoint y: 375, endPoint x: 84, endPoint y: 257, distance: 118.1
click at [84, 257] on div "1 Texo Trade Services BV(Angela van der Elst) Oostbaan 601, Moordrecht Delivery…" at bounding box center [108, 437] width 217 height 904
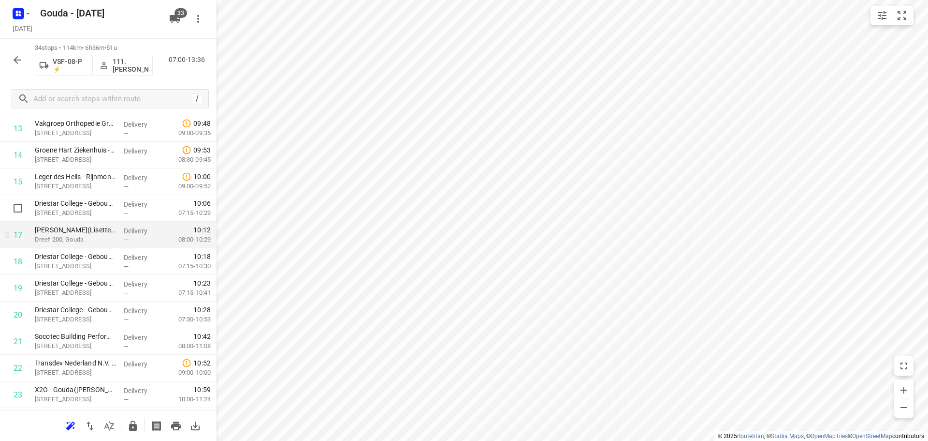
scroll to position [400, 0]
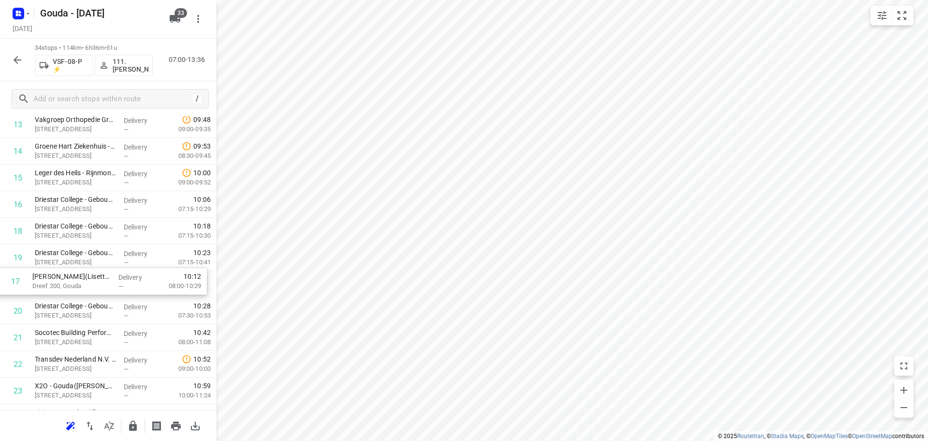
drag, startPoint x: 75, startPoint y: 228, endPoint x: 75, endPoint y: 279, distance: 50.8
click at [75, 279] on div "1 Texo Trade Services BV(Angela van der Elst) Oostbaan 601, Moordrecht Delivery…" at bounding box center [108, 244] width 217 height 904
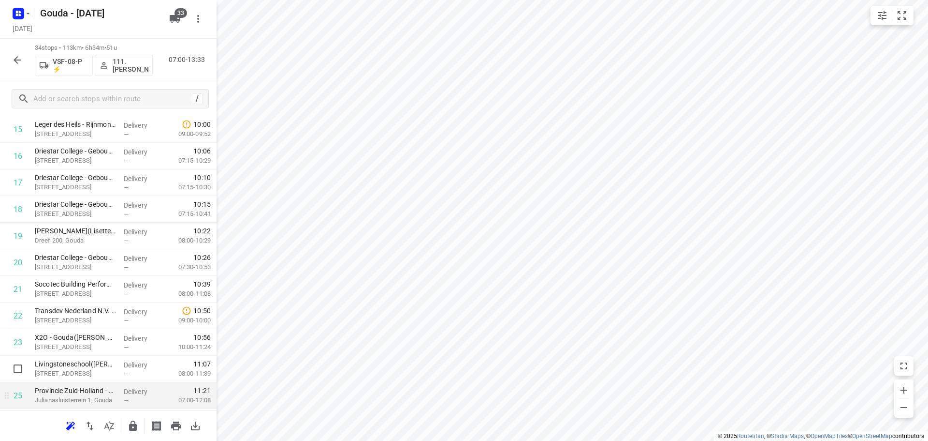
scroll to position [545, 0]
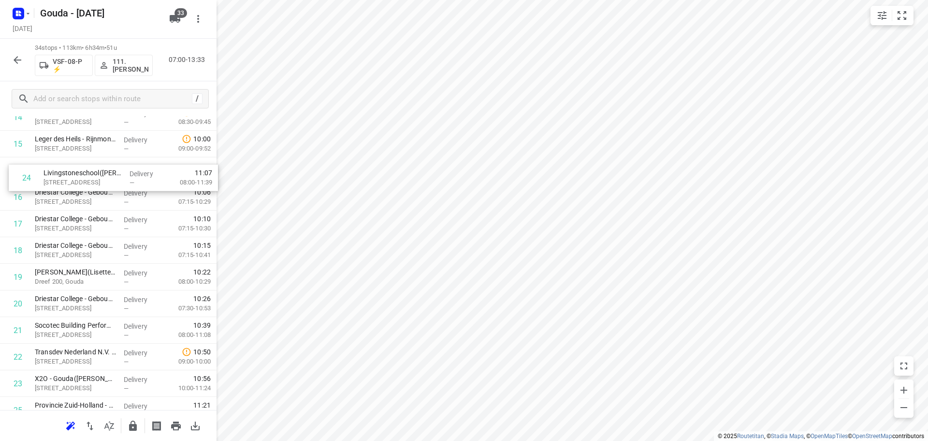
drag, startPoint x: 78, startPoint y: 278, endPoint x: 89, endPoint y: 180, distance: 97.8
click at [89, 180] on div "1 Texo Trade Services BV(Angela van der Elst) Oostbaan 601, Moordrecht Delivery…" at bounding box center [108, 210] width 217 height 904
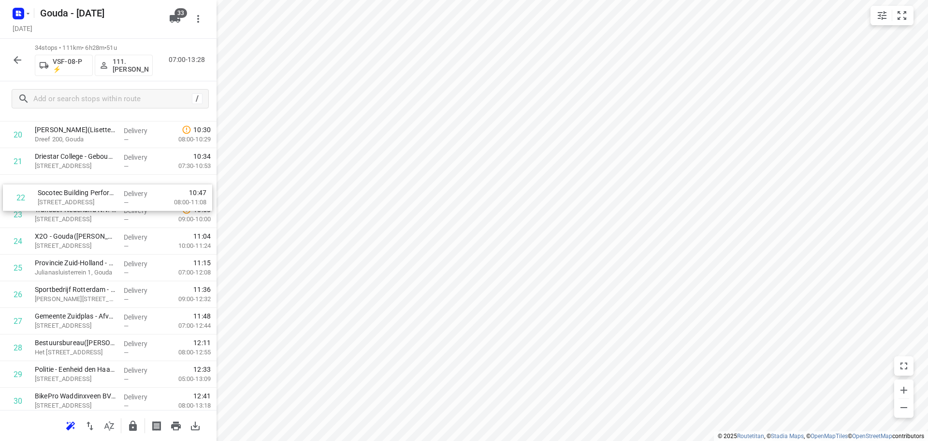
scroll to position [575, 0]
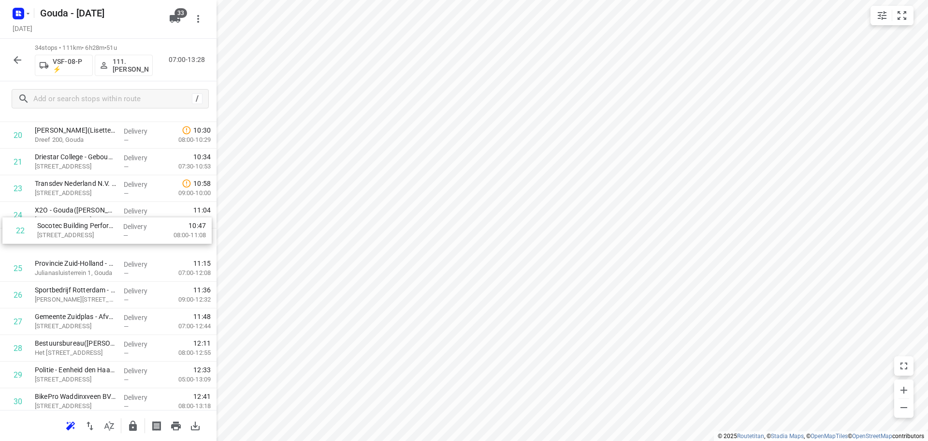
drag, startPoint x: 85, startPoint y: 194, endPoint x: 88, endPoint y: 239, distance: 45.5
click at [88, 239] on div "1 Texo Trade Services BV(Angela van der Elst) Oostbaan 601, Moordrecht Delivery…" at bounding box center [108, 69] width 217 height 904
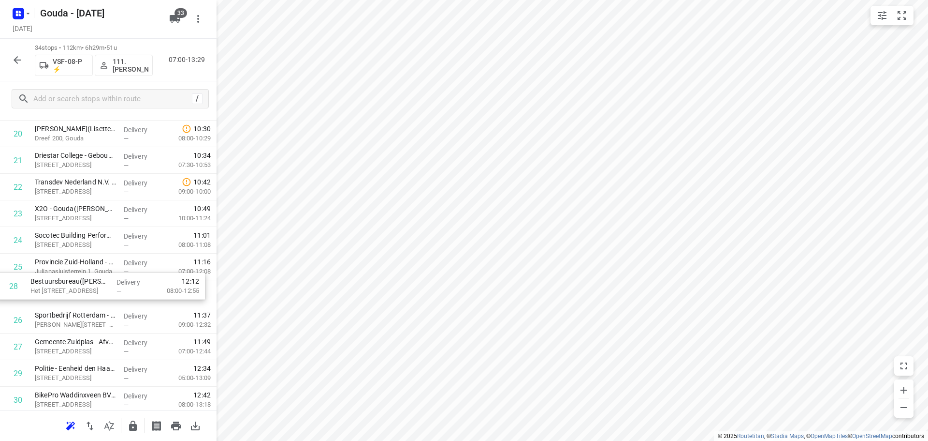
drag, startPoint x: 82, startPoint y: 346, endPoint x: 77, endPoint y: 280, distance: 65.9
click at [77, 280] on div "1 Texo Trade Services BV(Angela van der Elst) Oostbaan 601, Moordrecht Delivery…" at bounding box center [108, 67] width 217 height 904
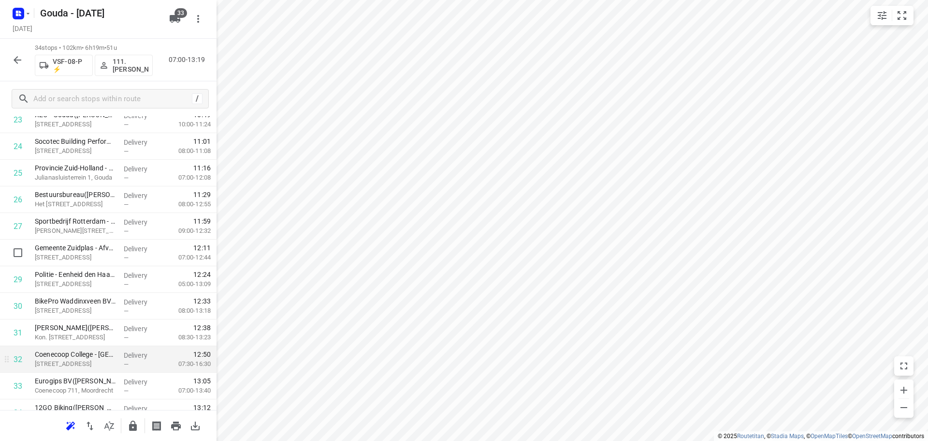
scroll to position [713, 0]
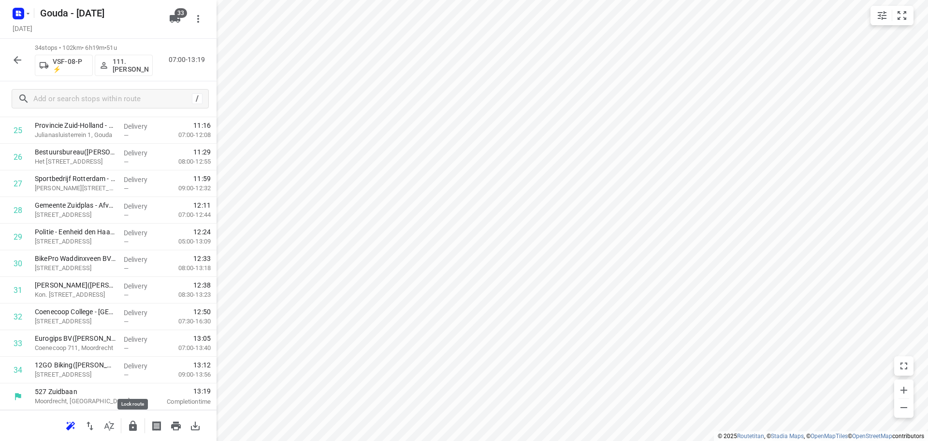
drag, startPoint x: 134, startPoint y: 425, endPoint x: 133, endPoint y: 433, distance: 8.3
click at [133, 433] on button "button" at bounding box center [132, 425] width 19 height 19
click at [26, 63] on button "button" at bounding box center [17, 59] width 19 height 19
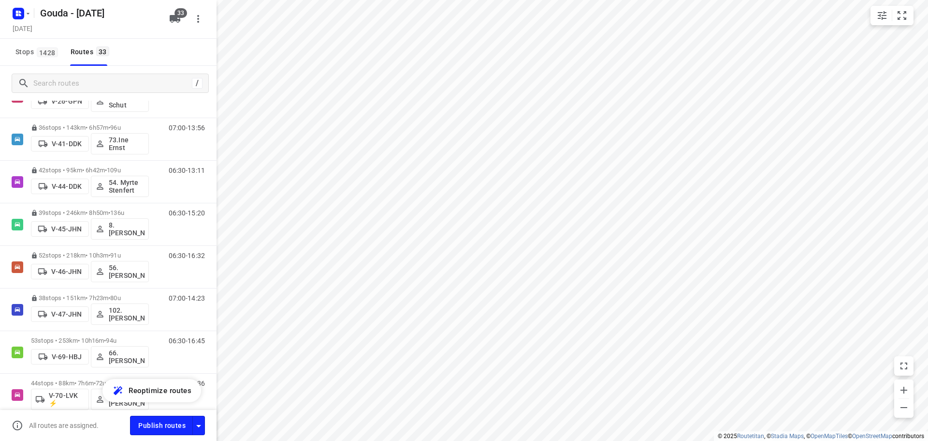
scroll to position [0, 0]
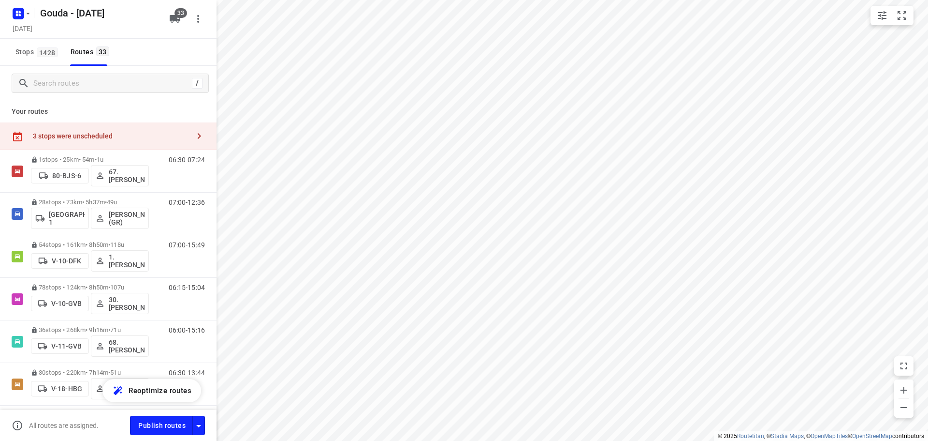
click at [160, 54] on div "Stops 1428 Routes 33" at bounding box center [108, 52] width 217 height 27
click at [163, 58] on div "Stops 1428 Routes 33" at bounding box center [108, 52] width 217 height 27
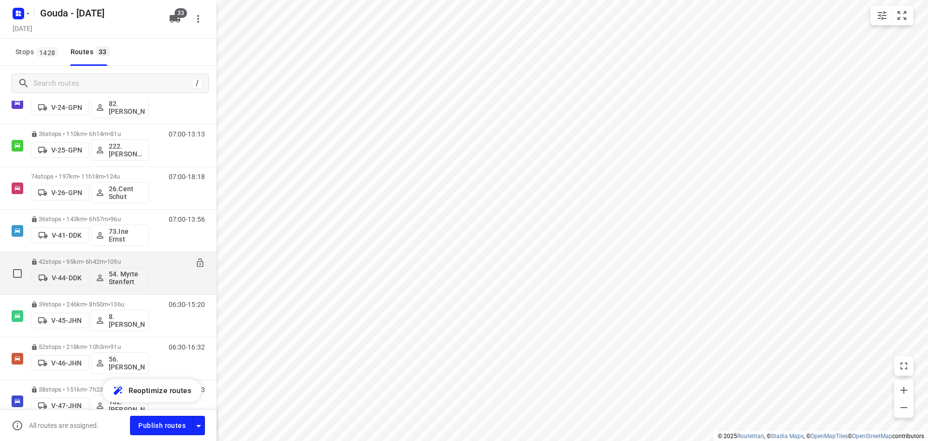
scroll to position [338, 0]
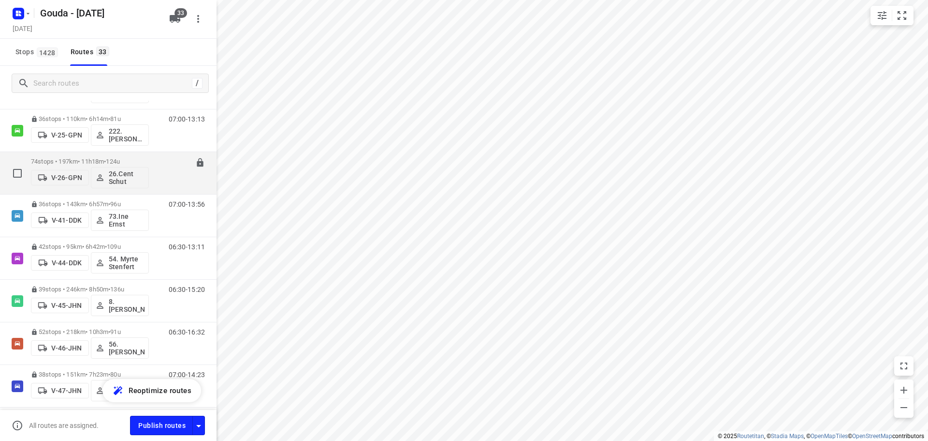
click at [120, 160] on span "124u" at bounding box center [113, 161] width 14 height 7
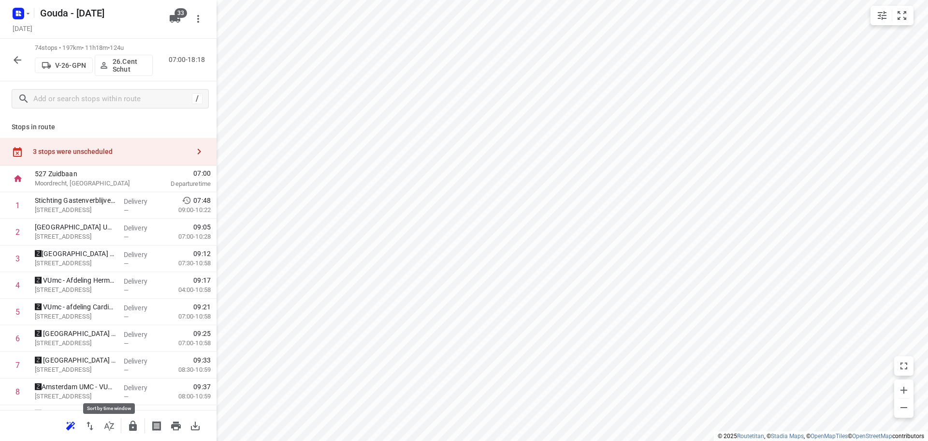
click at [105, 417] on button "button" at bounding box center [109, 425] width 19 height 19
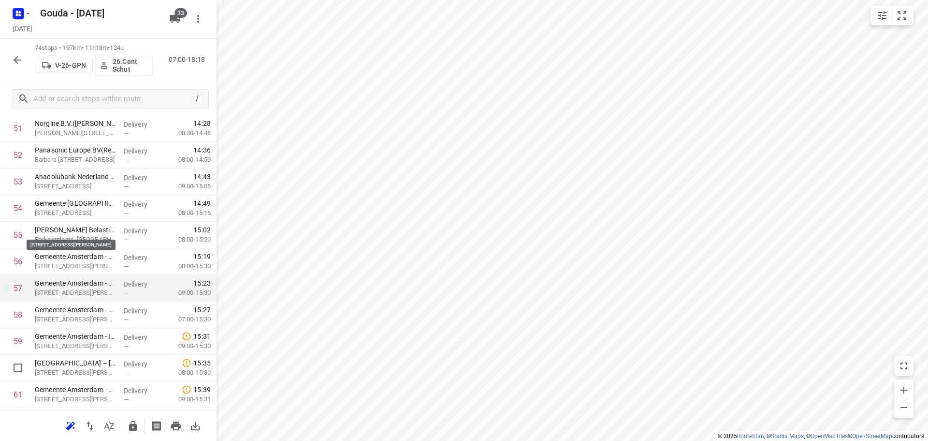
scroll to position [1596, 0]
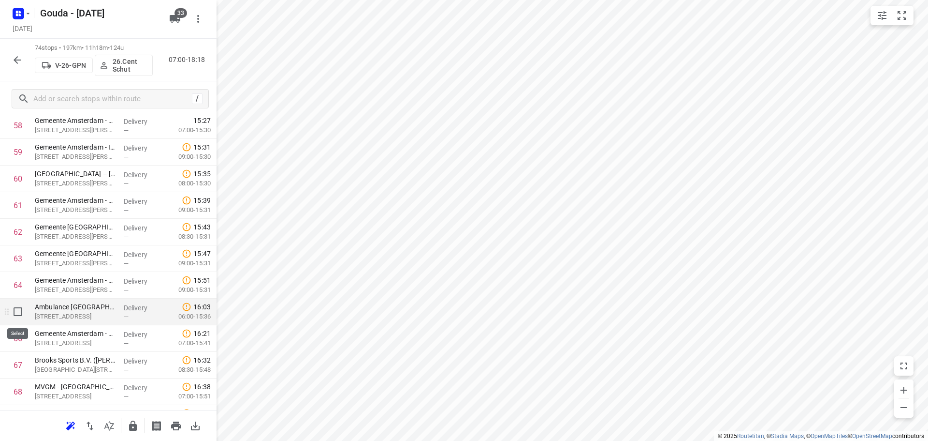
click at [19, 312] on input "checkbox" at bounding box center [17, 311] width 19 height 19
checkbox input "true"
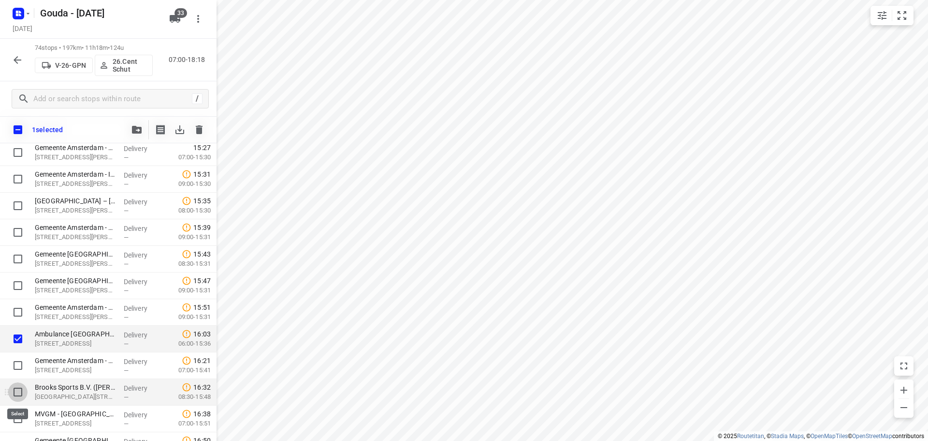
click at [17, 395] on input "checkbox" at bounding box center [17, 391] width 19 height 19
checkbox input "true"
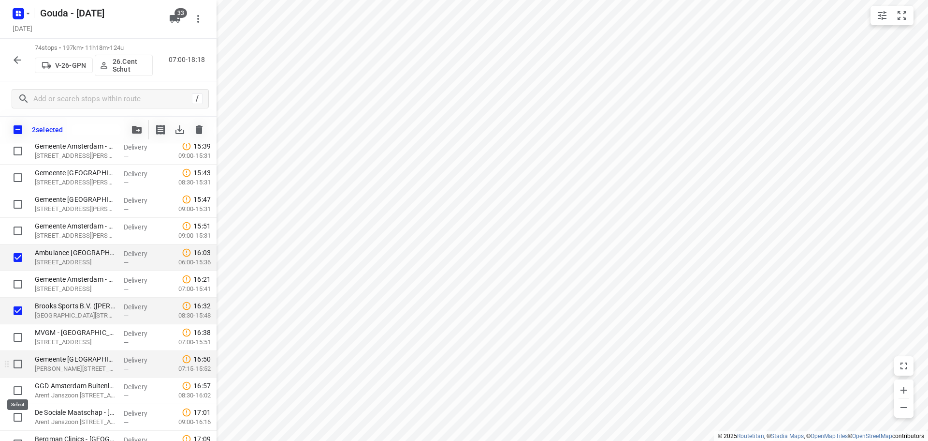
scroll to position [1692, 0]
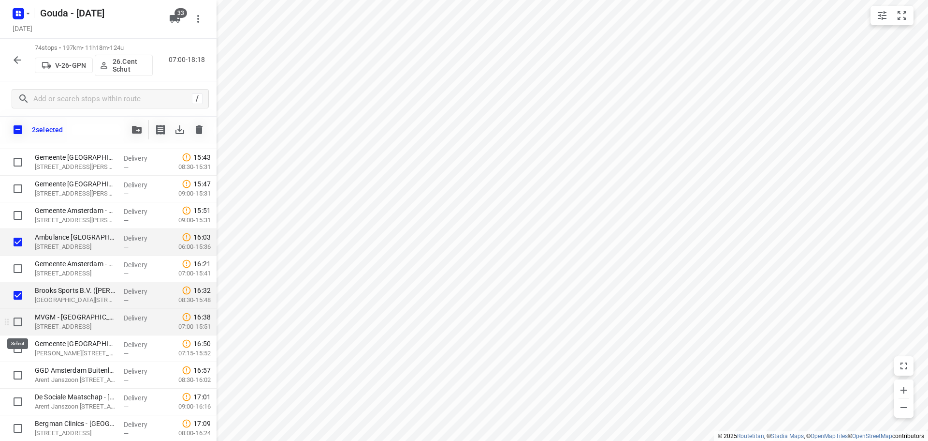
click at [18, 327] on input "checkbox" at bounding box center [17, 321] width 19 height 19
checkbox input "true"
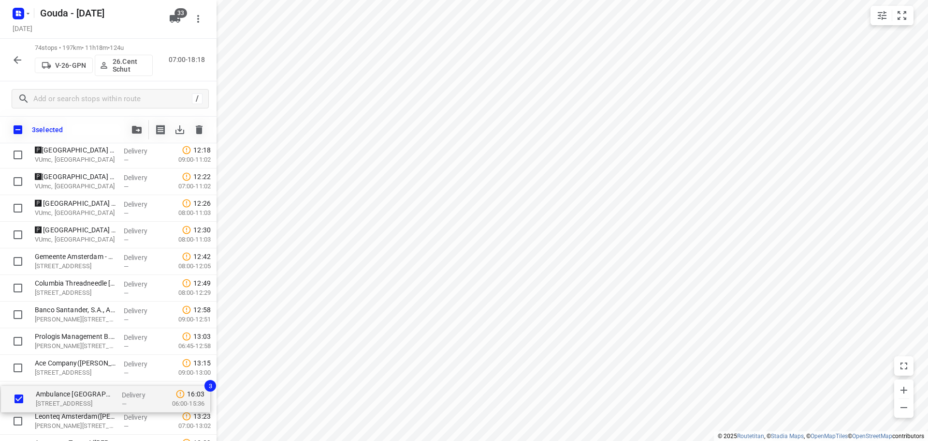
scroll to position [931, 0]
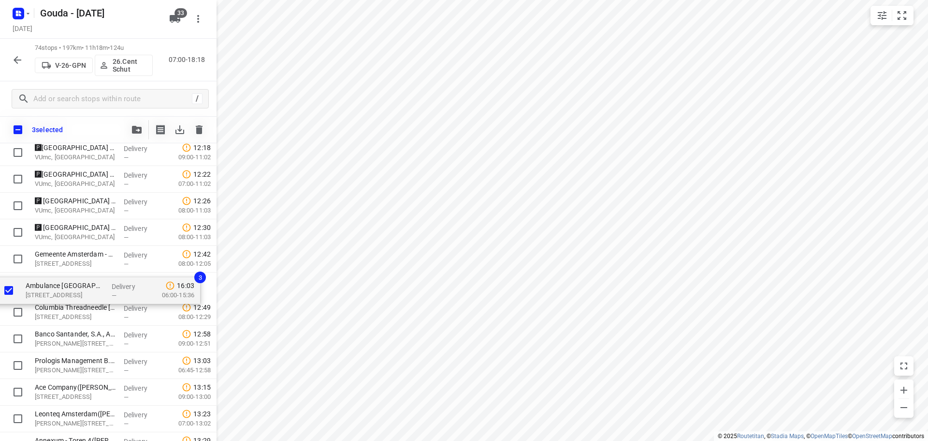
drag, startPoint x: 84, startPoint y: 241, endPoint x: 75, endPoint y: 285, distance: 44.5
click at [75, 285] on div "Stichting Gastenverblijven Amsterdam UMC(Esmeralda Deuzeman) De Boelelaan 1119,…" at bounding box center [108, 272] width 217 height 1968
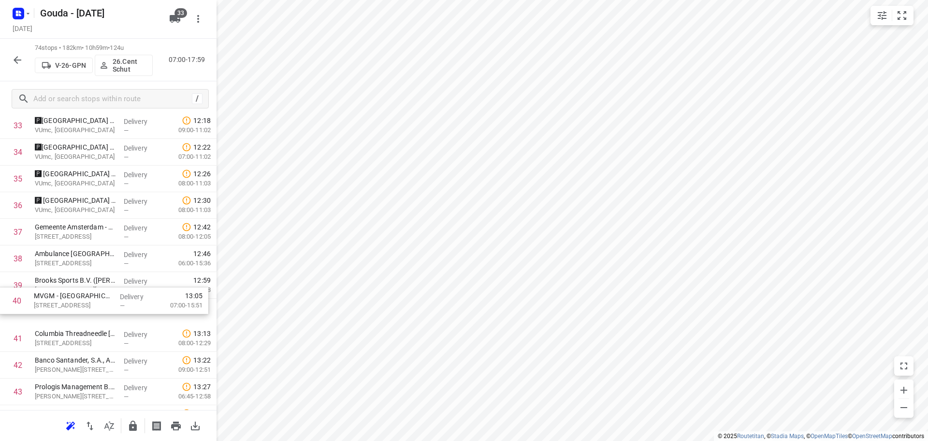
drag, startPoint x: 88, startPoint y: 315, endPoint x: 87, endPoint y: 295, distance: 19.9
click at [87, 295] on div "1 Stichting Gastenverblijven Amsterdam UMC(Esmeralda Deuzeman) De Boelelaan 111…" at bounding box center [108, 245] width 217 height 1968
drag, startPoint x: 90, startPoint y: 319, endPoint x: 92, endPoint y: 286, distance: 32.9
click at [92, 286] on div "1 Stichting Gastenverblijven Amsterdam UMC(Esmeralda Deuzeman) De Boelelaan 111…" at bounding box center [108, 245] width 217 height 1968
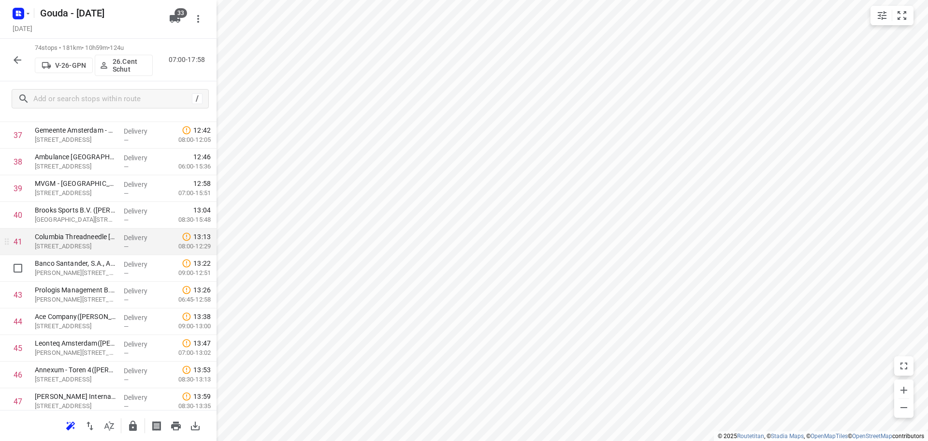
scroll to position [1076, 0]
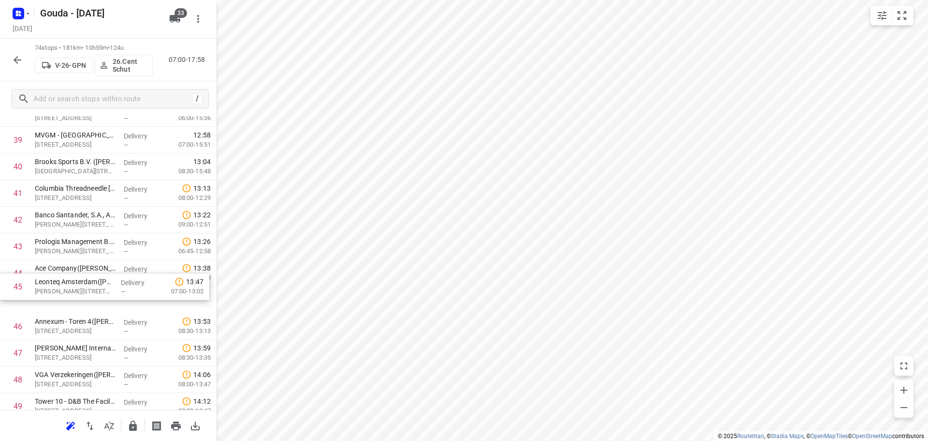
drag, startPoint x: 101, startPoint y: 298, endPoint x: 101, endPoint y: 276, distance: 22.7
click at [101, 276] on div "1 Stichting Gastenverblijven Amsterdam UMC(Esmeralda Deuzeman) De Boelelaan 111…" at bounding box center [108, 100] width 217 height 1968
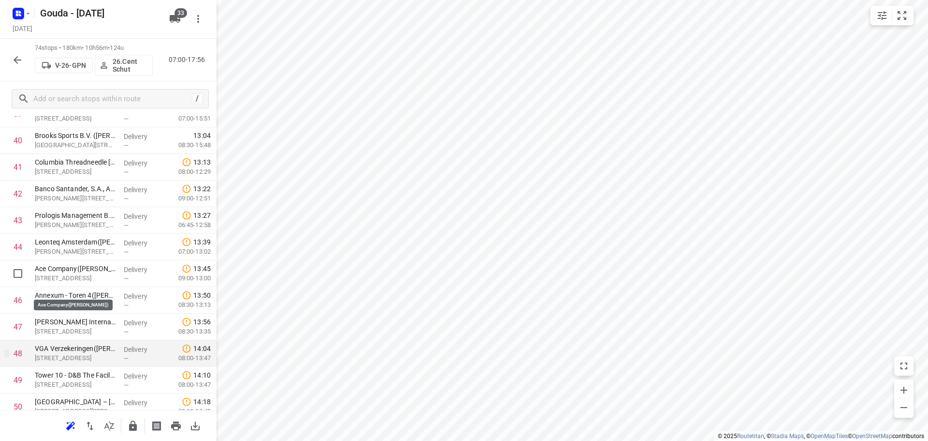
scroll to position [1124, 0]
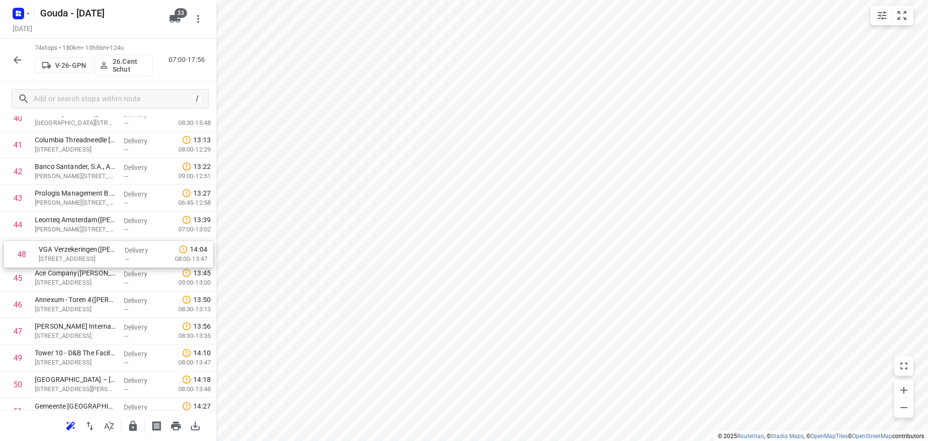
drag, startPoint x: 85, startPoint y: 320, endPoint x: 88, endPoint y: 240, distance: 79.9
click at [88, 240] on div "1 Stichting Gastenverblijven Amsterdam UMC(Esmeralda Deuzeman) De Boelelaan 111…" at bounding box center [108, 52] width 217 height 1968
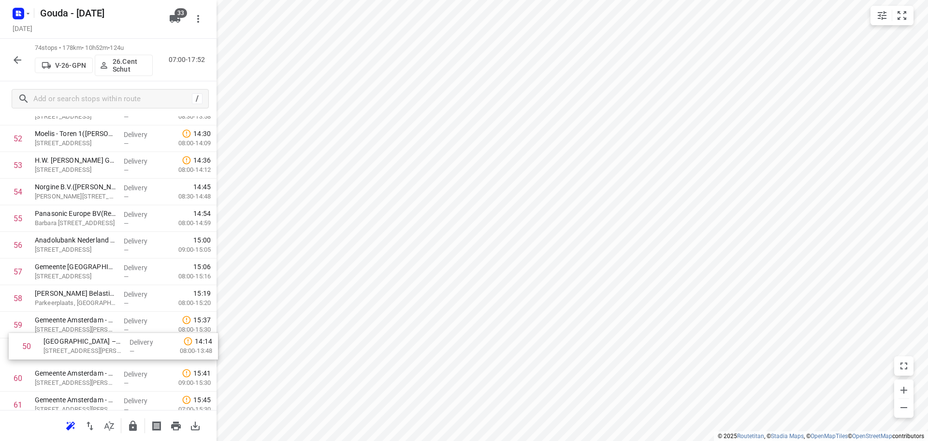
scroll to position [1398, 0]
drag, startPoint x: 93, startPoint y: 244, endPoint x: 99, endPoint y: 337, distance: 93.5
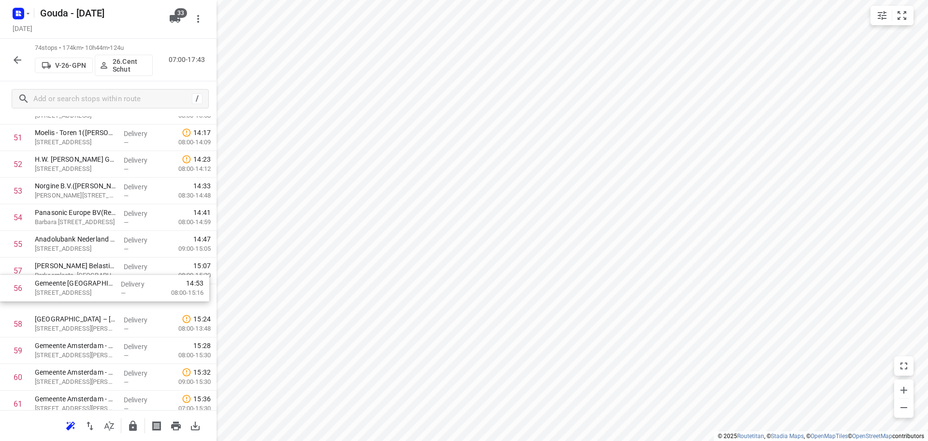
drag, startPoint x: 108, startPoint y: 261, endPoint x: 108, endPoint y: 281, distance: 20.3
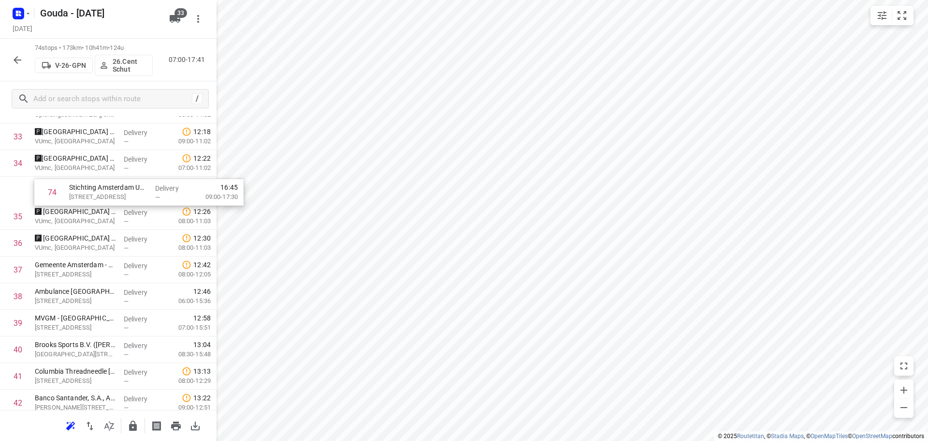
scroll to position [919, 0]
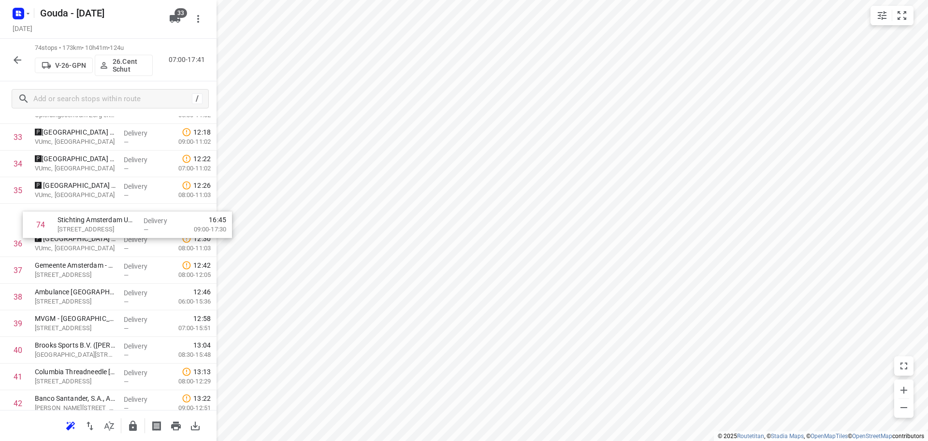
drag, startPoint x: 104, startPoint y: 372, endPoint x: 119, endPoint y: 227, distance: 145.9
click at [119, 227] on div "1 Stichting Gastenverblijven Amsterdam UMC(Esmeralda Deuzeman) De Boelelaan 111…" at bounding box center [108, 257] width 217 height 1968
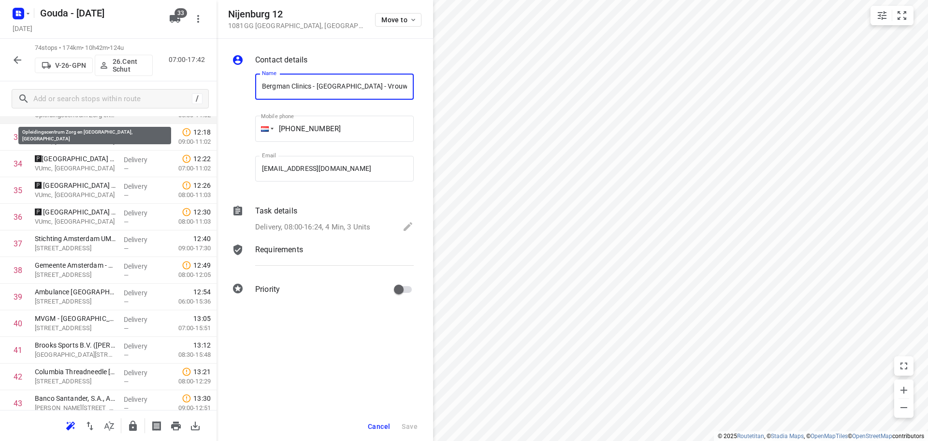
scroll to position [0, 17]
click at [140, 425] on button "button" at bounding box center [132, 425] width 19 height 19
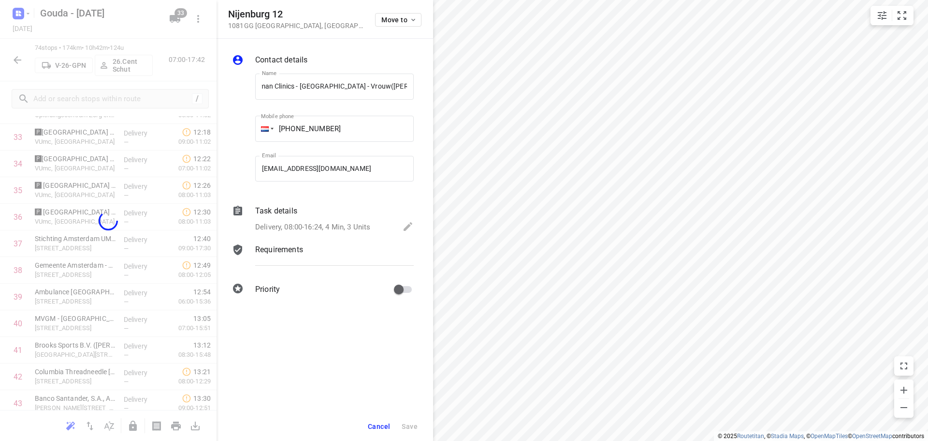
scroll to position [0, 0]
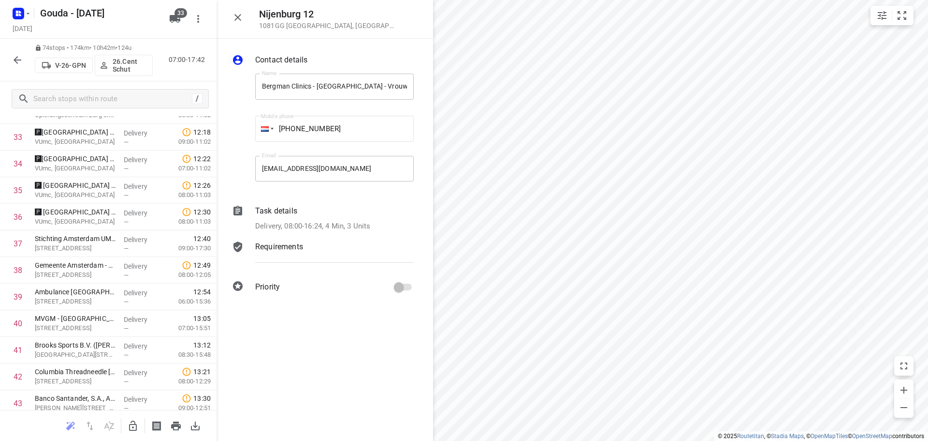
click at [28, 58] on div at bounding box center [108, 220] width 217 height 441
click at [21, 59] on icon "button" at bounding box center [18, 60] width 8 height 8
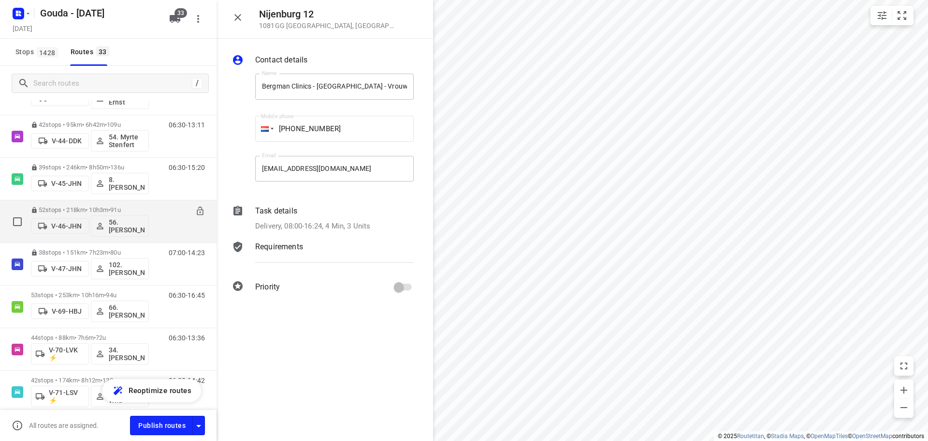
scroll to position [484, 0]
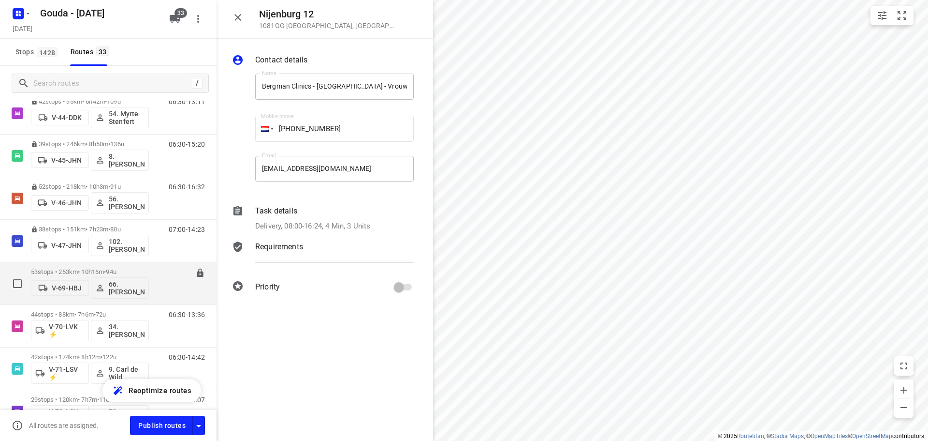
click at [142, 270] on p "53 stops • 253km • 10h16m • 94u" at bounding box center [90, 271] width 118 height 7
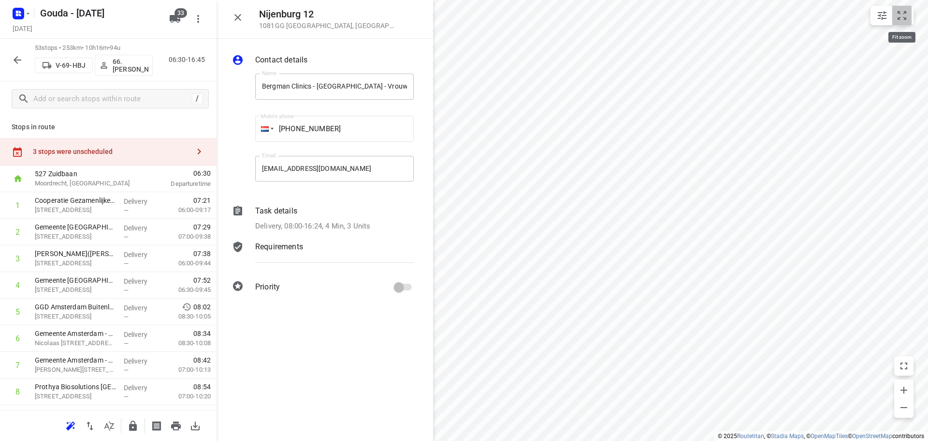
click at [897, 14] on icon "small contained button group" at bounding box center [903, 16] width 12 height 12
click at [242, 20] on icon "button" at bounding box center [238, 18] width 12 height 12
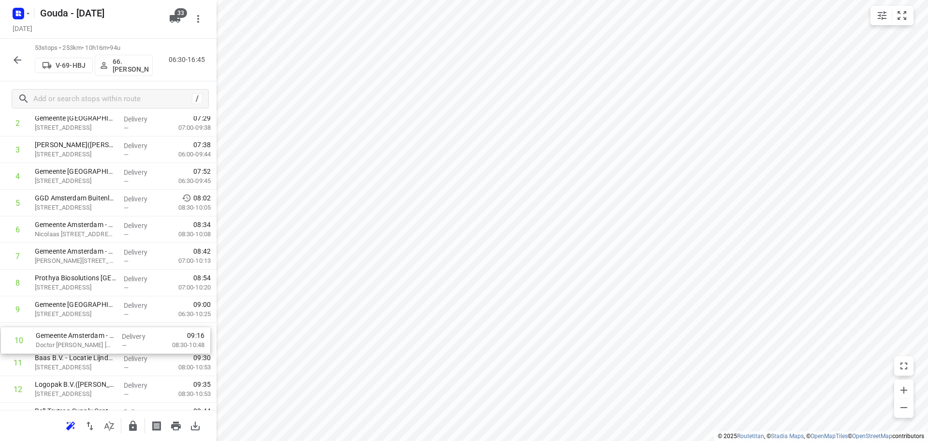
scroll to position [114, 0]
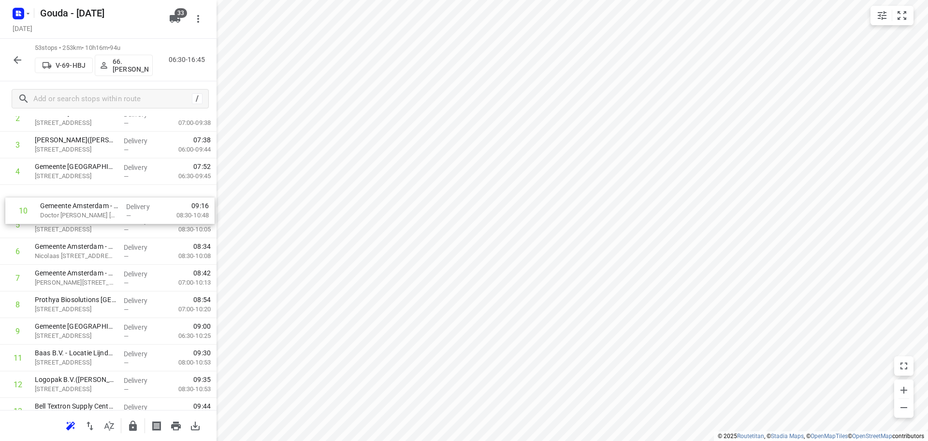
drag, startPoint x: 77, startPoint y: 343, endPoint x: 82, endPoint y: 203, distance: 139.9
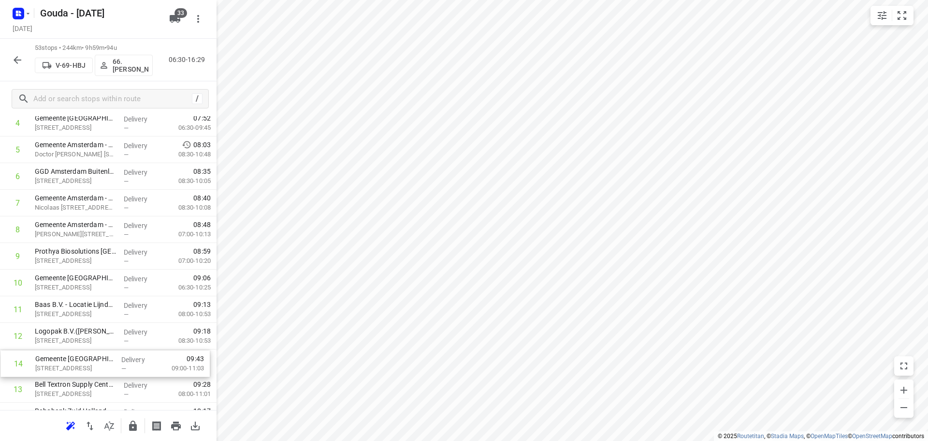
scroll to position [168, 0]
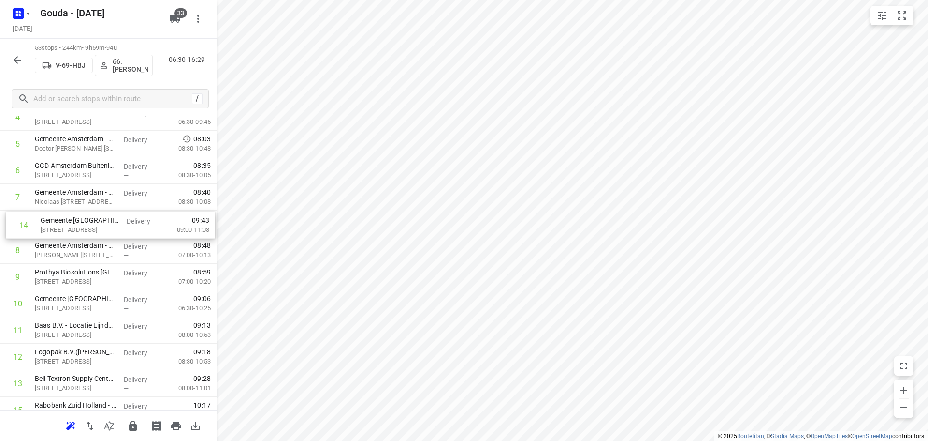
drag, startPoint x: 87, startPoint y: 387, endPoint x: 92, endPoint y: 220, distance: 167.9
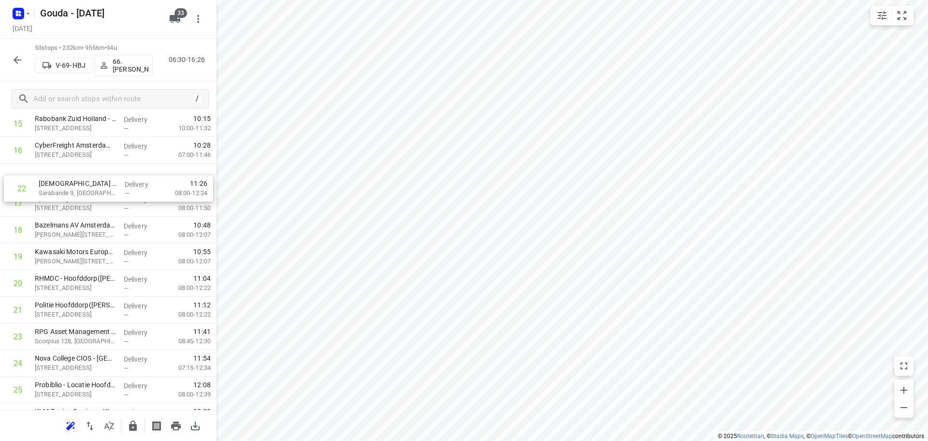
scroll to position [449, 0]
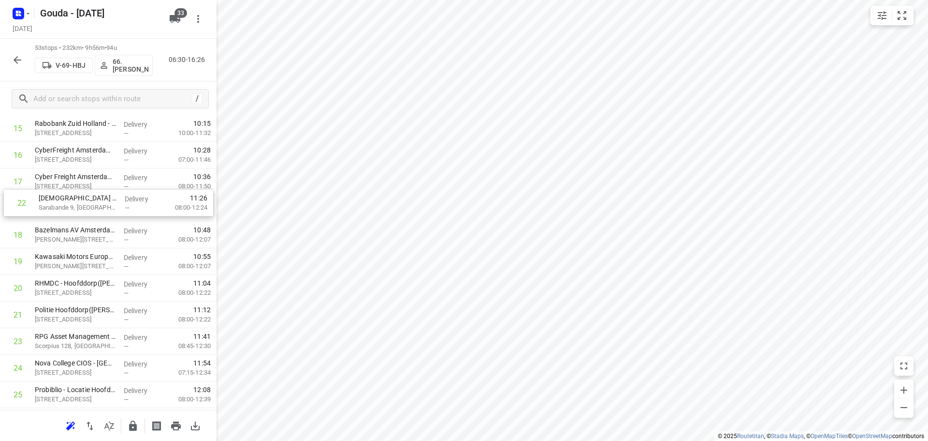
drag, startPoint x: 102, startPoint y: 303, endPoint x: 106, endPoint y: 199, distance: 104.1
click at [106, 199] on div "1 Cooperatie Gezamenlijke Brandweer Amsterdam (Pieter-Jan Teerhuis) Galwin 3, A…" at bounding box center [108, 448] width 217 height 1410
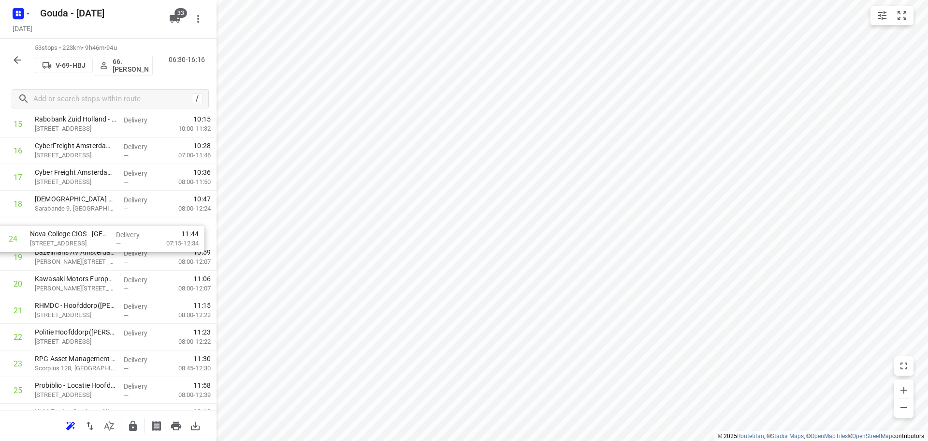
drag, startPoint x: 86, startPoint y: 365, endPoint x: 80, endPoint y: 226, distance: 138.9
click at [80, 226] on div "1 Cooperatie Gezamenlijke Brandweer Amsterdam (Pieter-Jan Teerhuis) Galwin 3, A…" at bounding box center [108, 443] width 217 height 1410
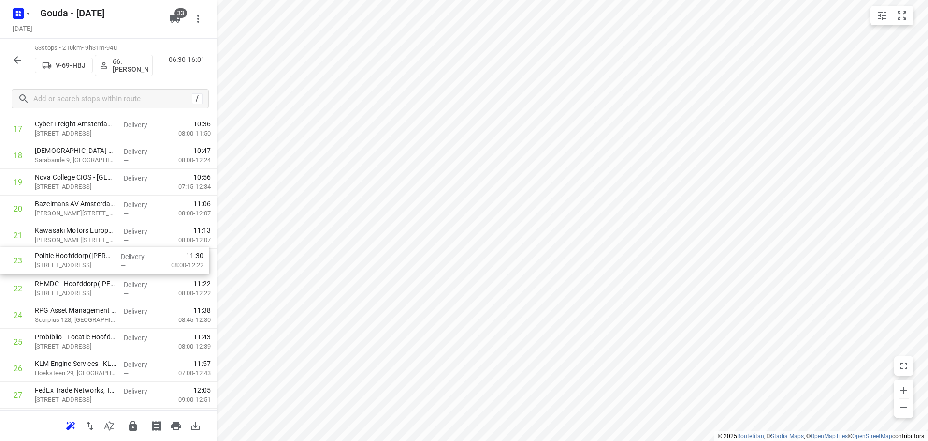
drag, startPoint x: 79, startPoint y: 294, endPoint x: 79, endPoint y: 261, distance: 32.9
click at [79, 261] on div "1 Cooperatie Gezamenlijke Brandweer Amsterdam (Pieter-Jan Teerhuis) Galwin 3, A…" at bounding box center [108, 395] width 217 height 1410
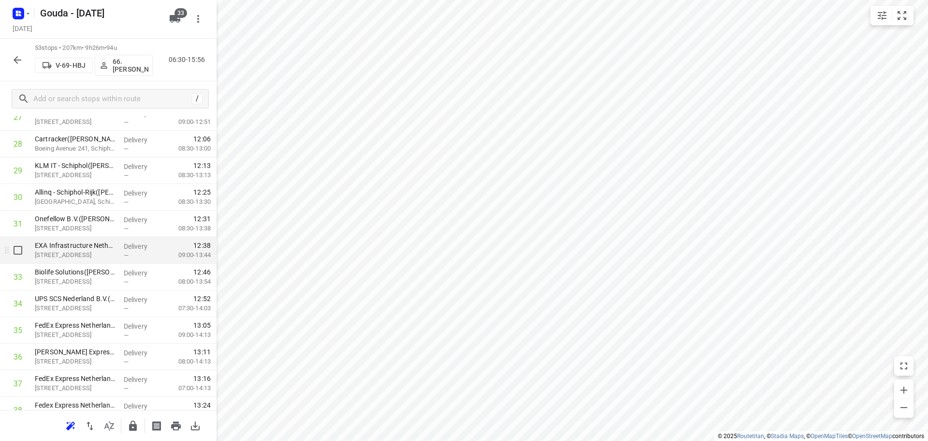
scroll to position [792, 0]
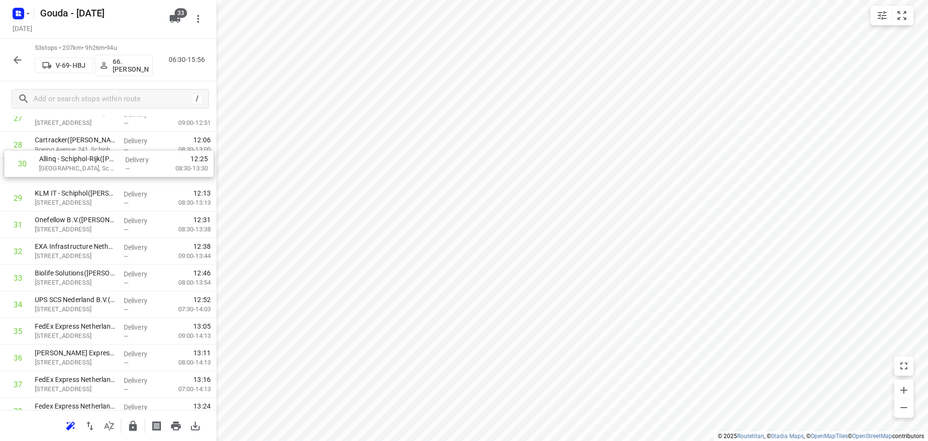
drag, startPoint x: 78, startPoint y: 190, endPoint x: 85, endPoint y: 167, distance: 23.9
click at [85, 167] on div "1 Cooperatie Gezamenlijke Brandweer Amsterdam (Pieter-Jan Teerhuis) Galwin 3, A…" at bounding box center [108, 118] width 217 height 1410
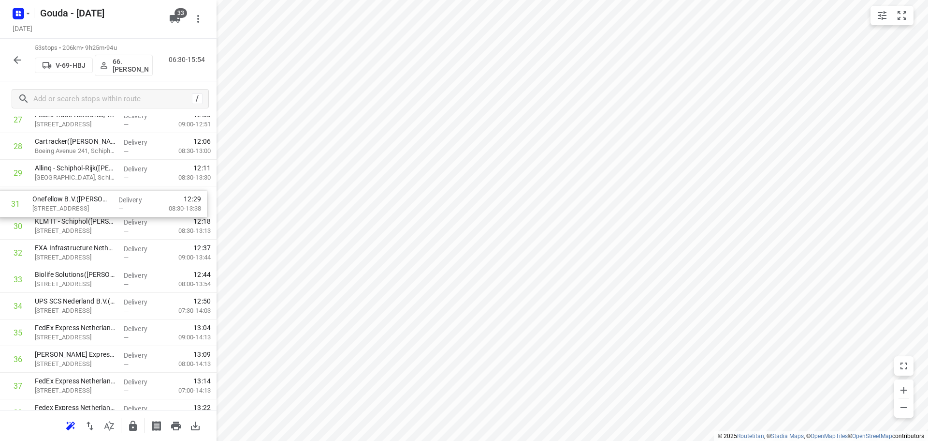
drag, startPoint x: 97, startPoint y: 230, endPoint x: 94, endPoint y: 206, distance: 24.8
click at [94, 206] on div "1 Cooperatie Gezamenlijke Brandweer Amsterdam (Pieter-Jan Teerhuis) Galwin 3, A…" at bounding box center [108, 120] width 217 height 1410
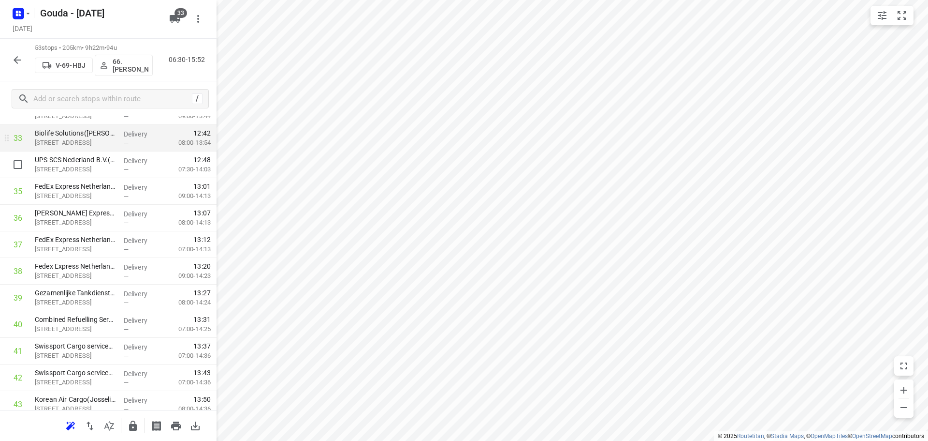
scroll to position [922, 0]
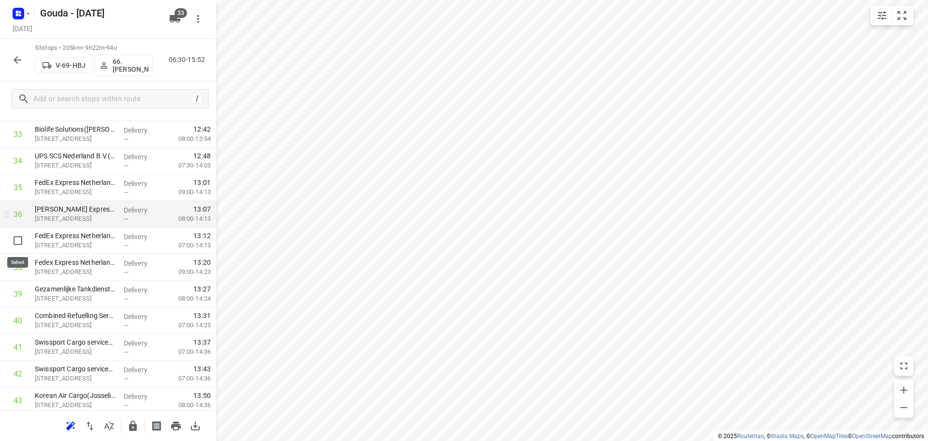
click at [19, 245] on input "checkbox" at bounding box center [17, 240] width 19 height 19
checkbox input "true"
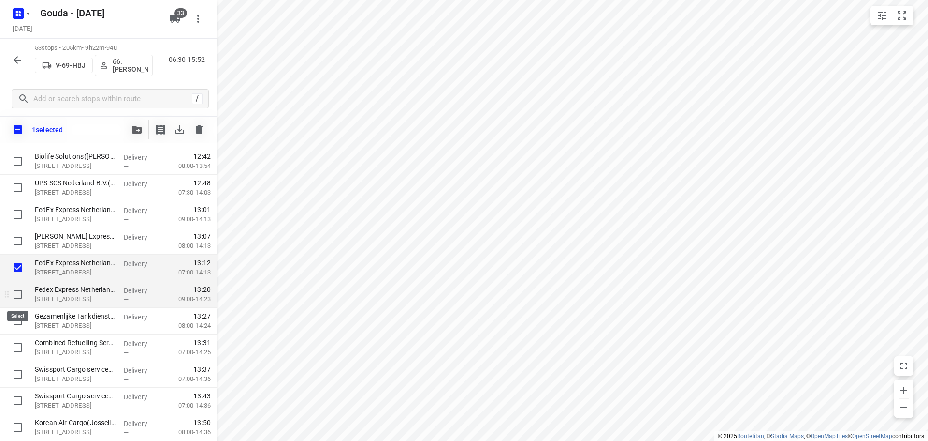
drag, startPoint x: 16, startPoint y: 296, endPoint x: 35, endPoint y: 284, distance: 21.7
click at [16, 294] on input "checkbox" at bounding box center [17, 293] width 19 height 19
checkbox input "true"
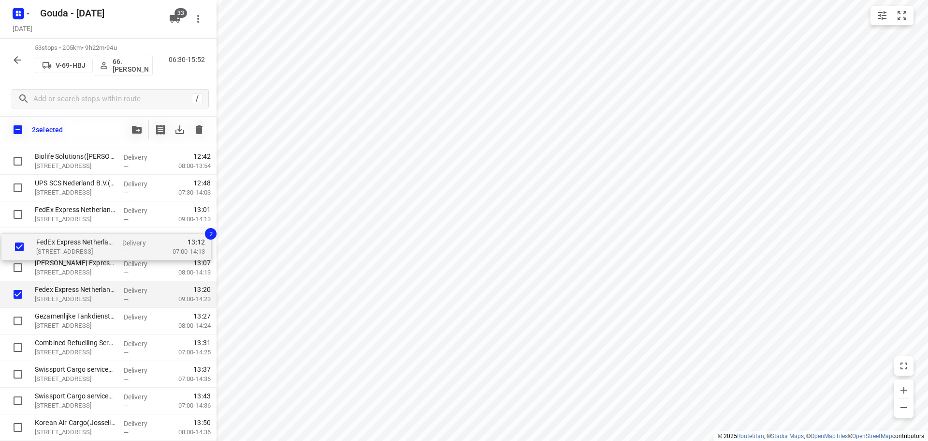
drag, startPoint x: 56, startPoint y: 270, endPoint x: 57, endPoint y: 245, distance: 25.2
click at [57, 245] on div "Cooperatie Gezamenlijke Brandweer Amsterdam (Pieter-Jan Teerhuis) Galwin 3, Ams…" at bounding box center [108, 2] width 217 height 1410
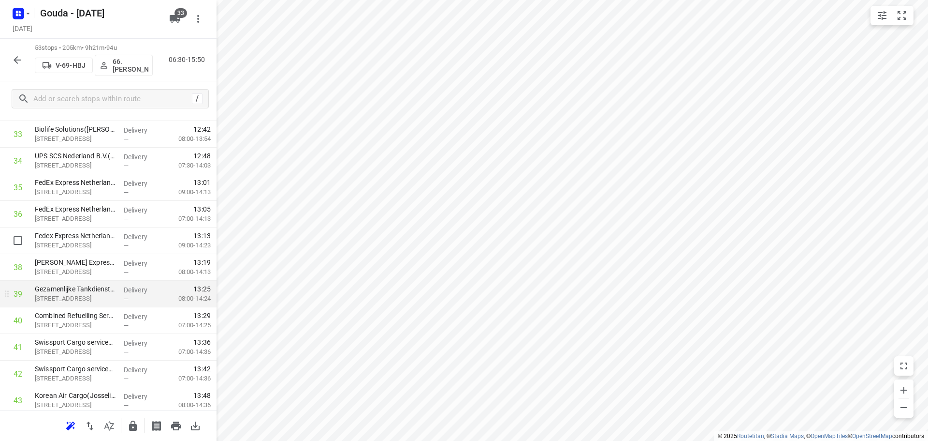
scroll to position [1019, 0]
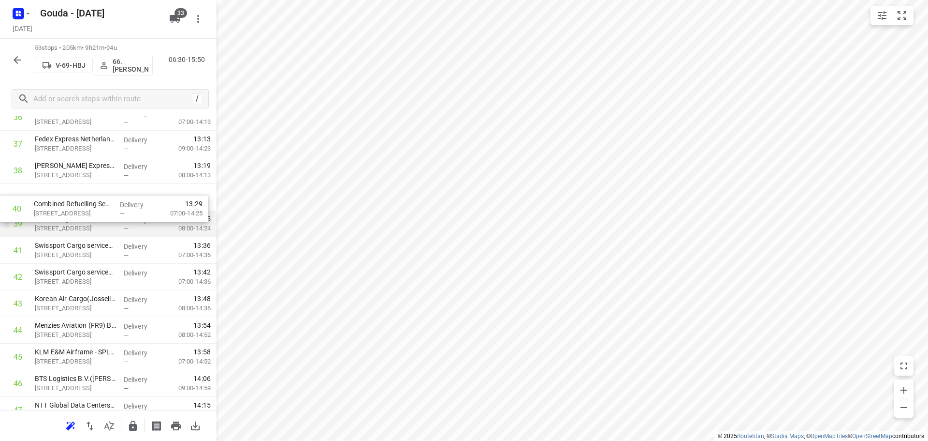
drag, startPoint x: 93, startPoint y: 233, endPoint x: 92, endPoint y: 212, distance: 20.3
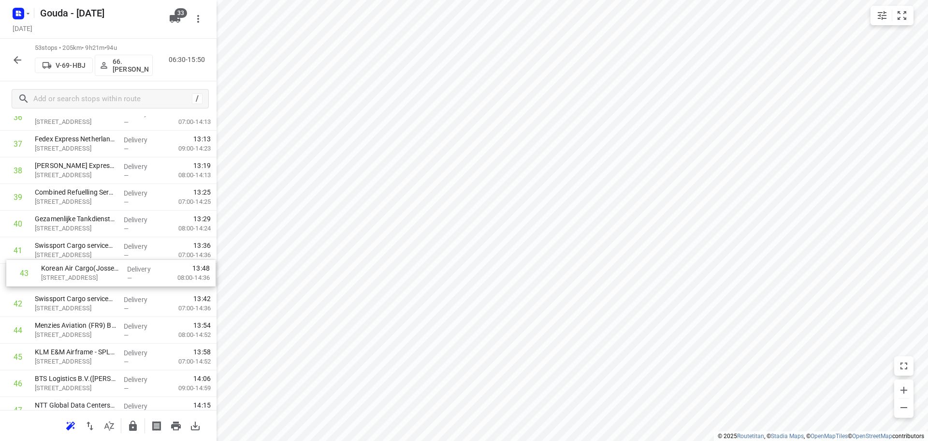
drag, startPoint x: 92, startPoint y: 309, endPoint x: 99, endPoint y: 271, distance: 37.8
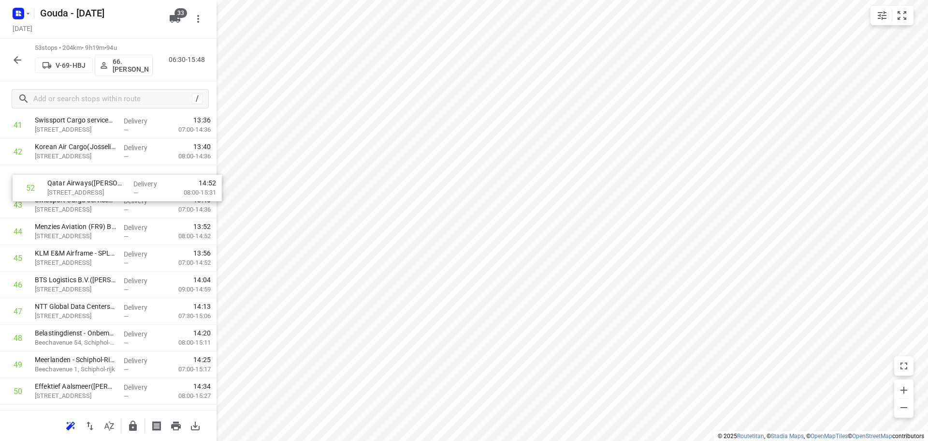
scroll to position [1139, 0]
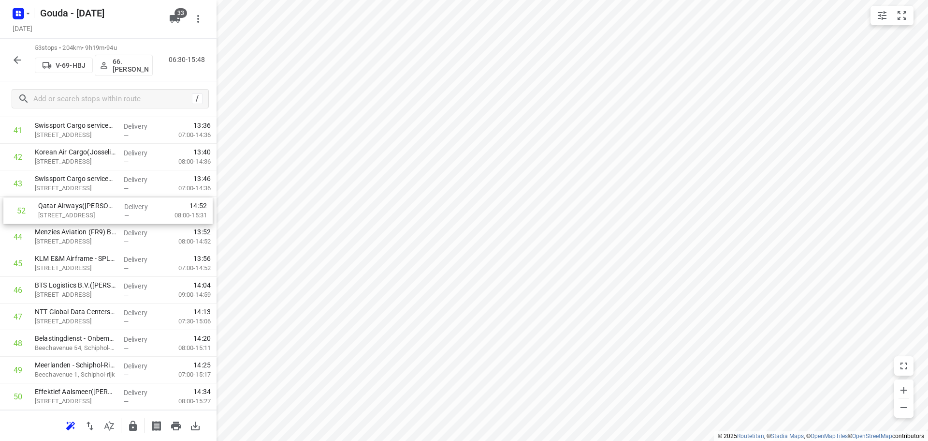
drag, startPoint x: 96, startPoint y: 346, endPoint x: 100, endPoint y: 206, distance: 139.8
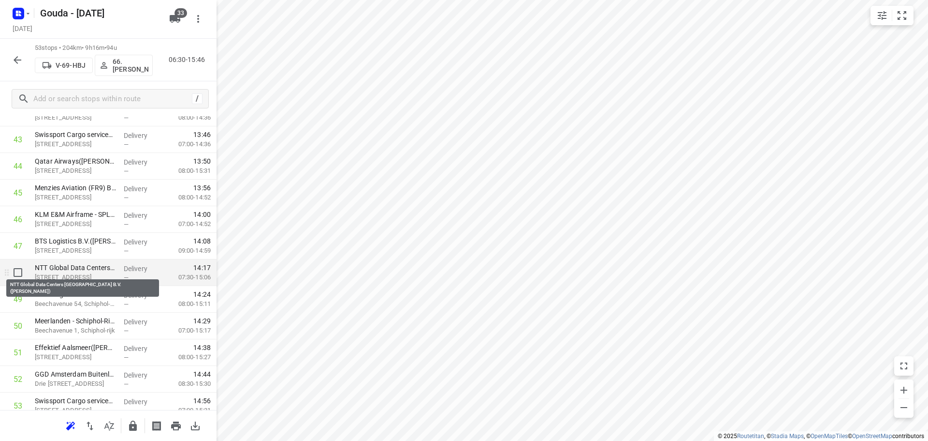
scroll to position [1219, 0]
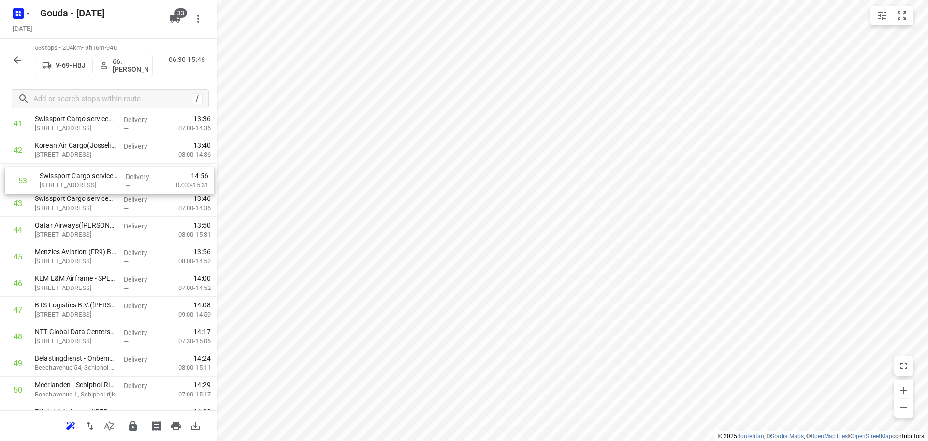
drag, startPoint x: 90, startPoint y: 379, endPoint x: 95, endPoint y: 187, distance: 191.6
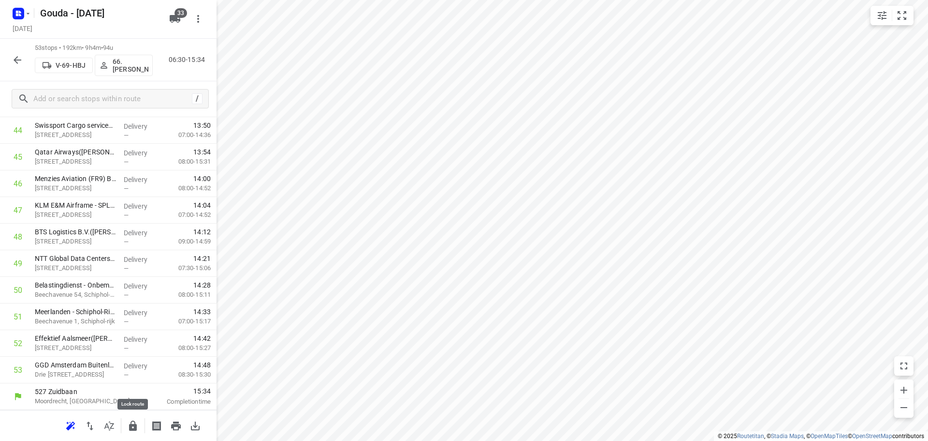
click at [128, 426] on icon "button" at bounding box center [133, 426] width 12 height 12
click at [15, 55] on icon "button" at bounding box center [18, 60] width 12 height 12
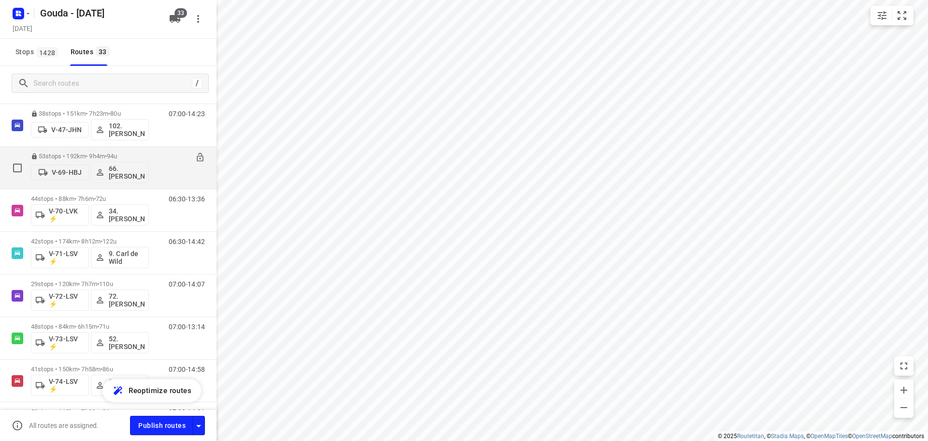
scroll to position [580, 0]
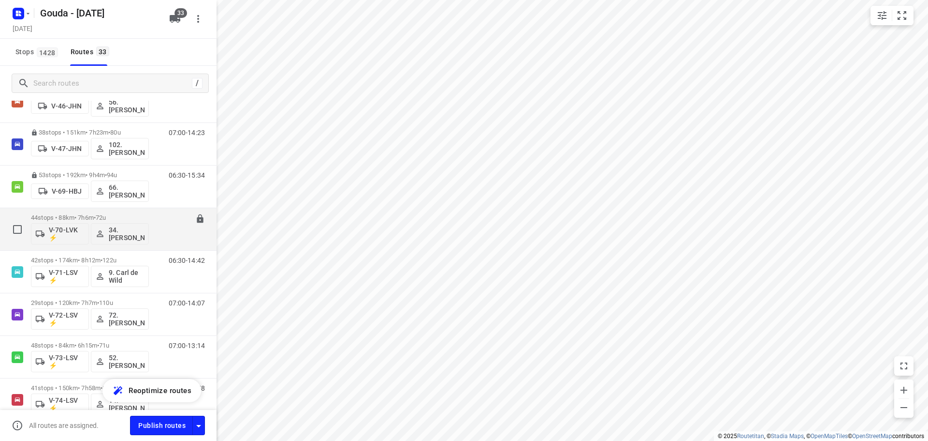
click at [130, 216] on p "44 stops • 88km • 7h6m • 72u" at bounding box center [90, 217] width 118 height 7
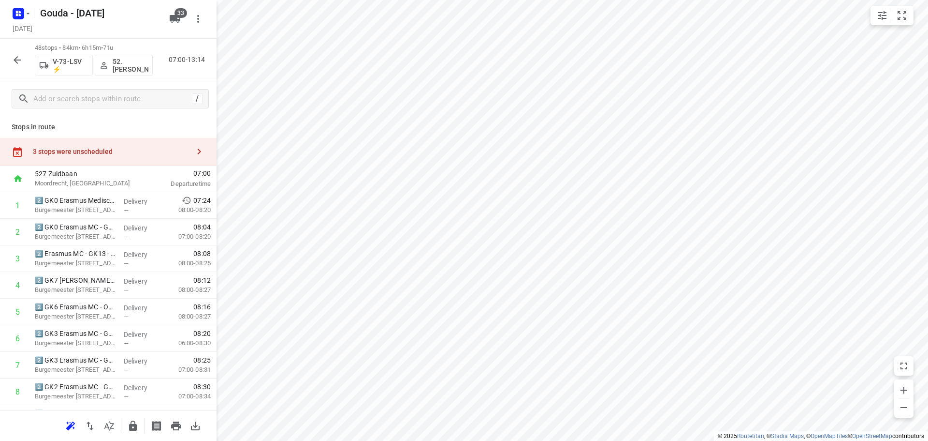
click at [117, 148] on div "3 stops were unscheduled" at bounding box center [111, 151] width 157 height 8
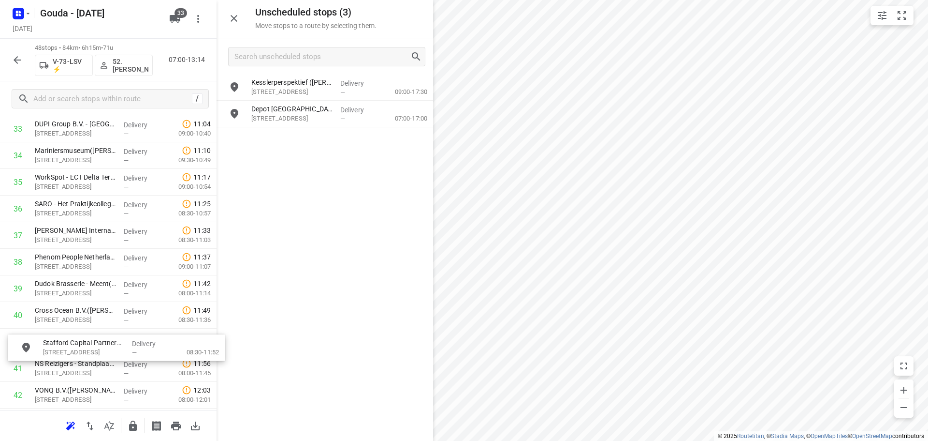
scroll to position [930, 0]
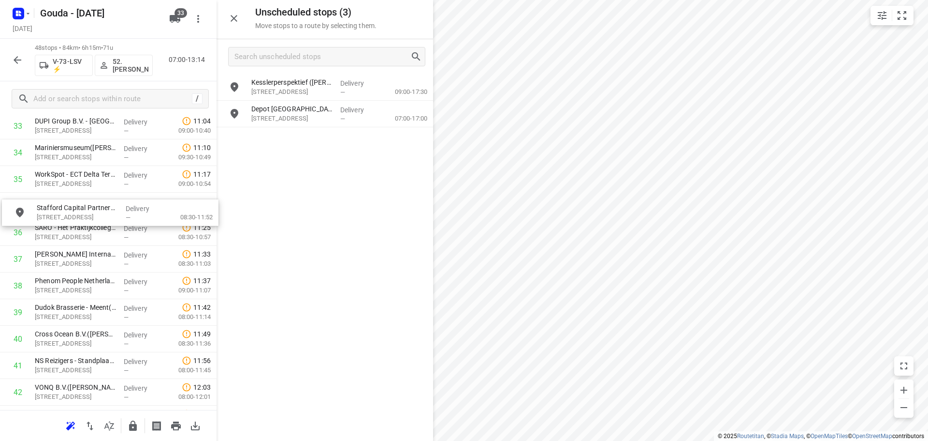
drag, startPoint x: 307, startPoint y: 83, endPoint x: 86, endPoint y: 220, distance: 259.5
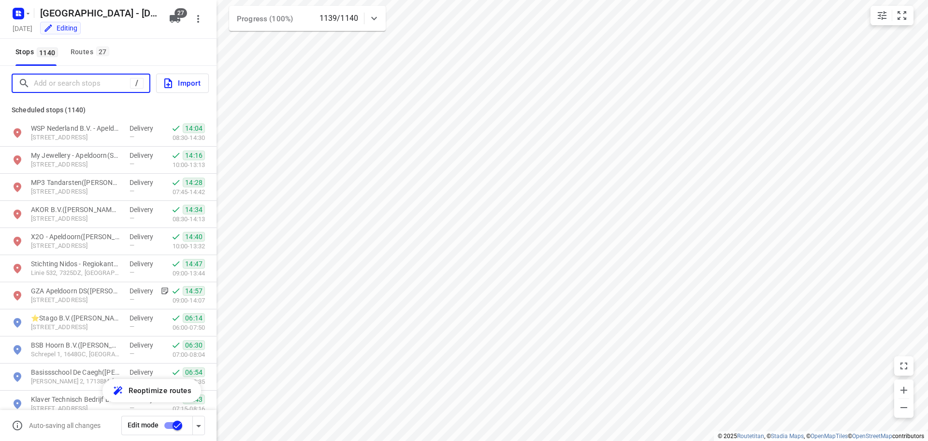
click at [58, 87] on input "Add or search stops" at bounding box center [82, 83] width 96 height 15
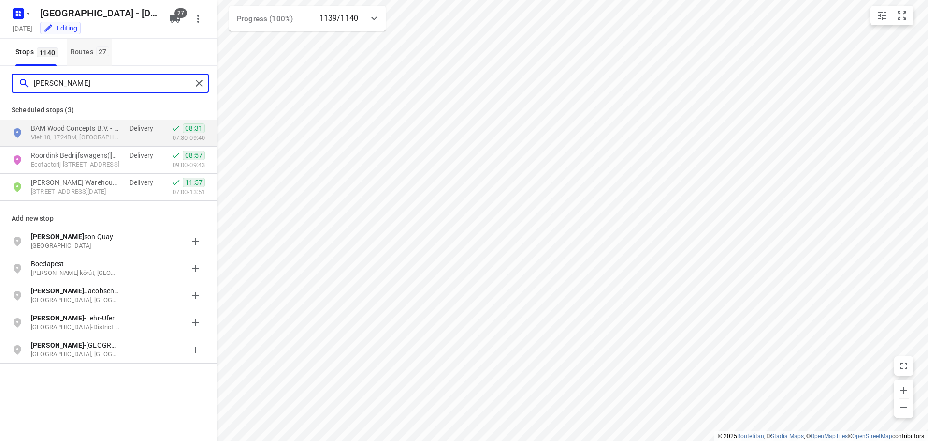
type input "robert"
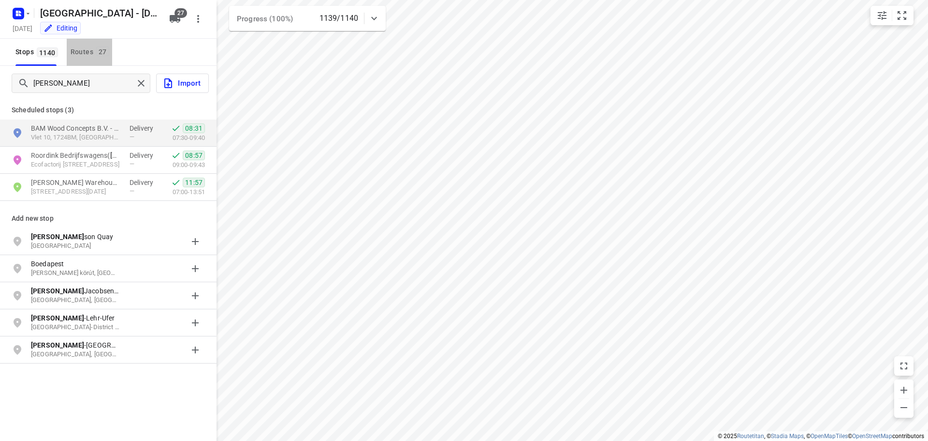
click at [79, 45] on button "Routes 27" at bounding box center [89, 52] width 45 height 27
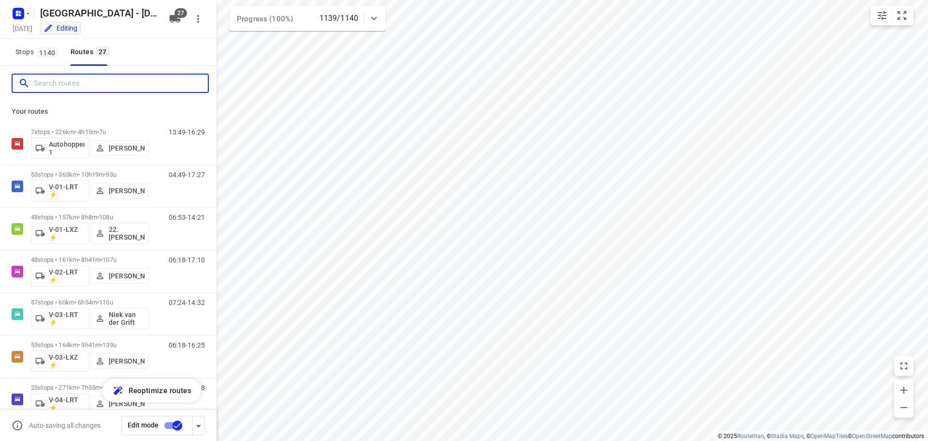
click at [80, 83] on input "Search routes" at bounding box center [121, 83] width 174 height 15
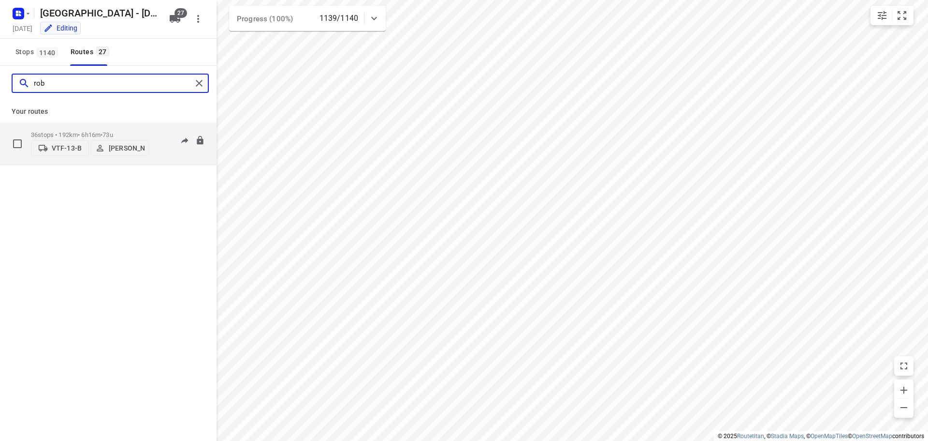
type input "rob"
click at [90, 132] on p "36 stops • 192km • 6h16m • 73u" at bounding box center [90, 134] width 118 height 7
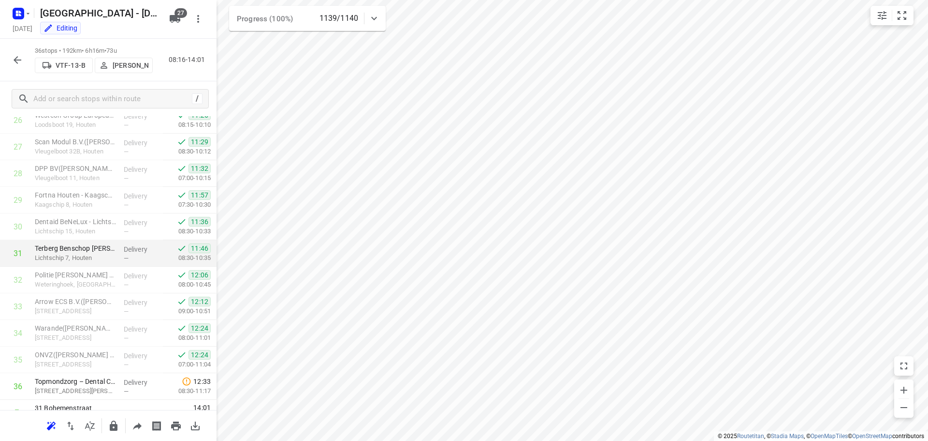
scroll to position [739, 0]
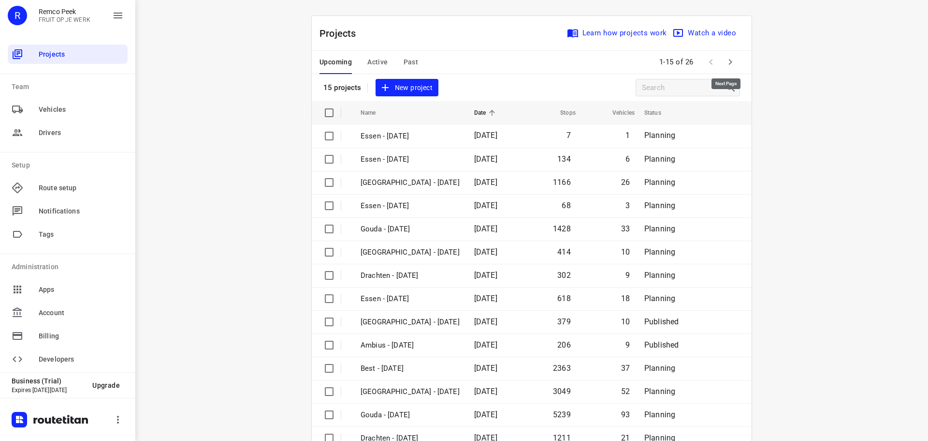
click at [717, 57] on div "1-15 of 26" at bounding box center [698, 62] width 85 height 21
click at [725, 59] on icon "button" at bounding box center [731, 62] width 12 height 12
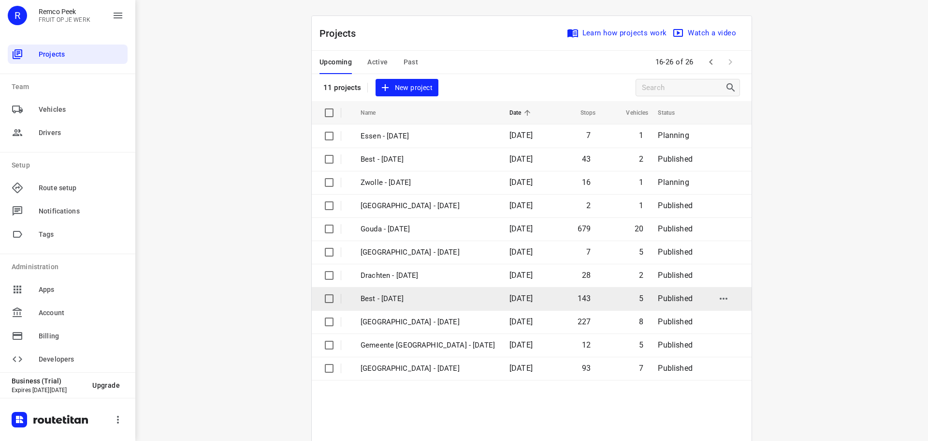
click at [387, 299] on p "Best - Thursday" at bounding box center [428, 298] width 134 height 11
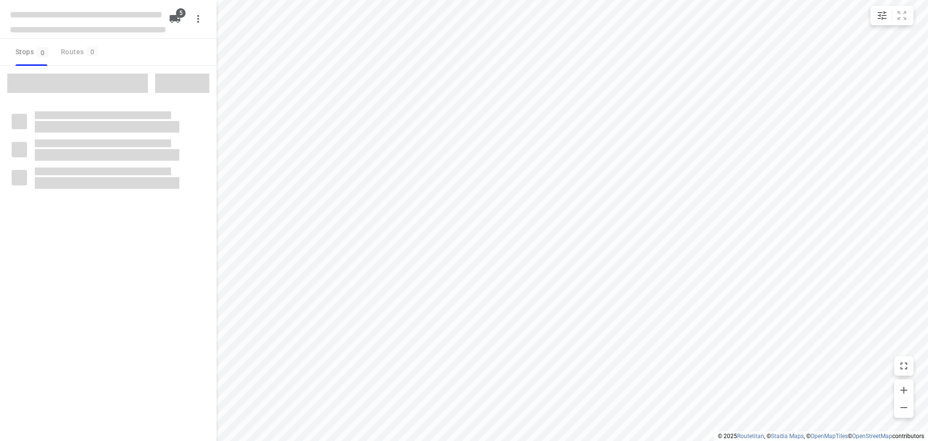
checkbox input "true"
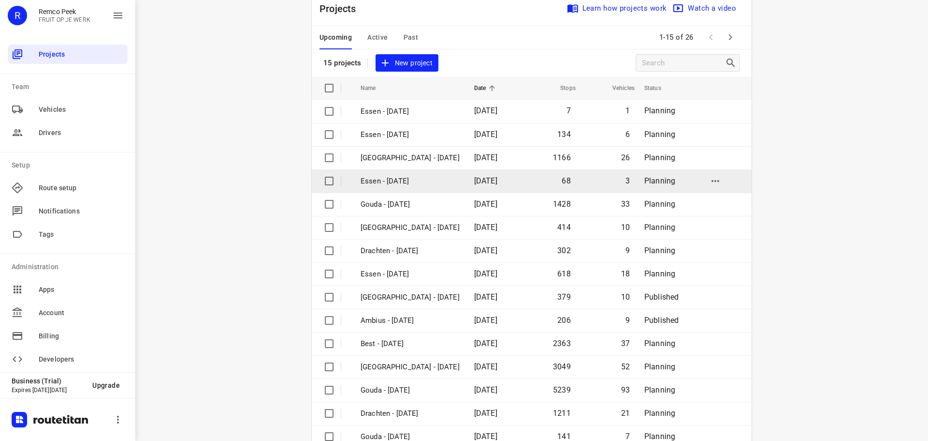
scroll to position [48, 0]
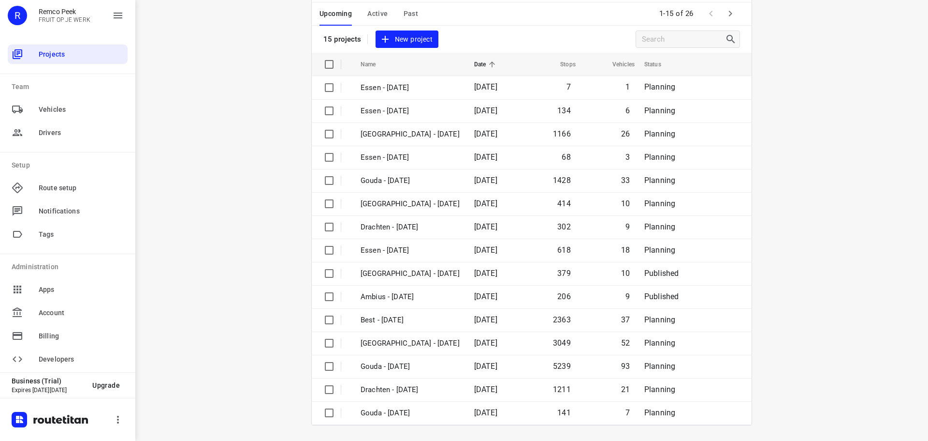
click at [728, 15] on icon "button" at bounding box center [731, 14] width 12 height 12
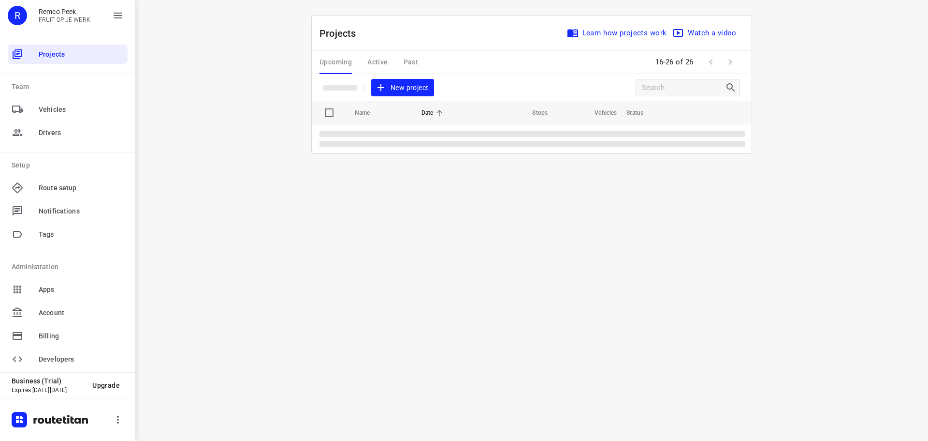
scroll to position [0, 0]
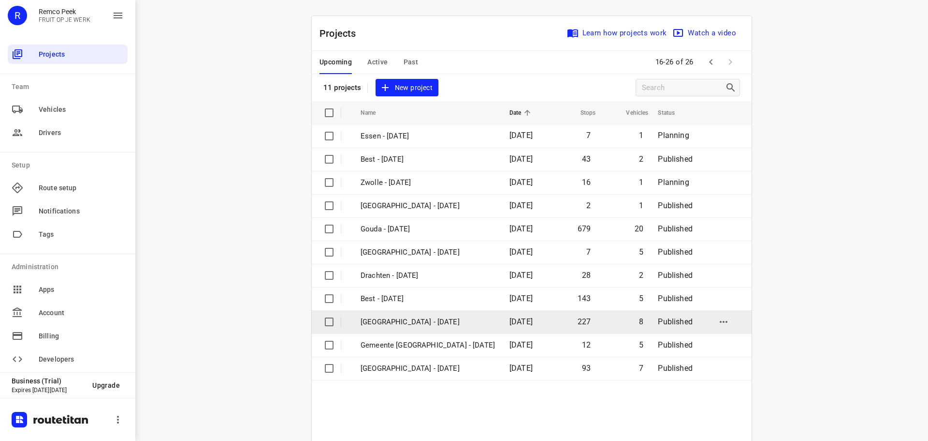
click at [435, 330] on td "[GEOGRAPHIC_DATA] - [DATE]" at bounding box center [426, 321] width 151 height 23
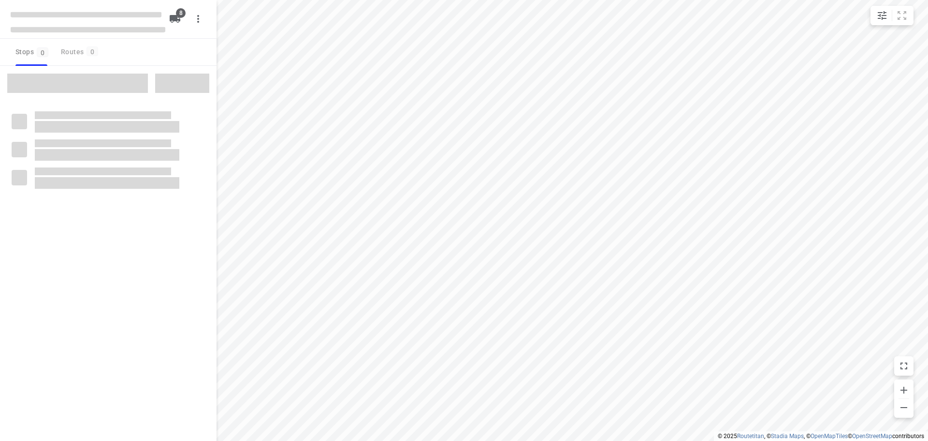
checkbox input "true"
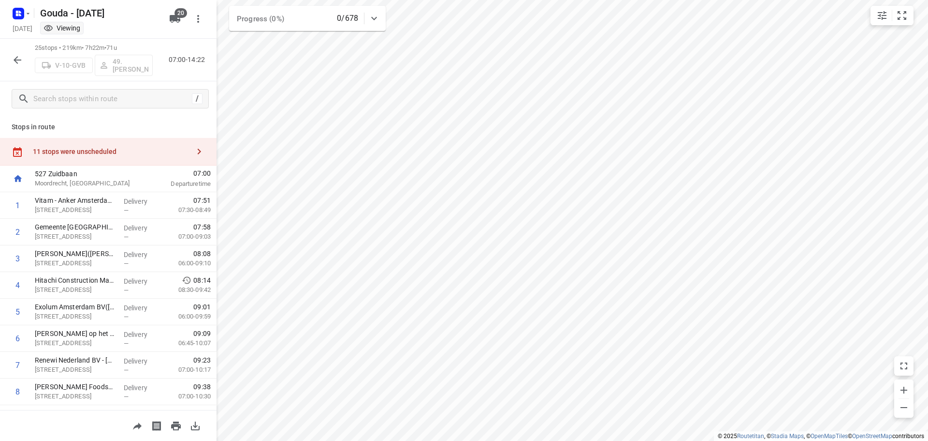
click at [103, 144] on div "11 stops were unscheduled" at bounding box center [108, 152] width 217 height 28
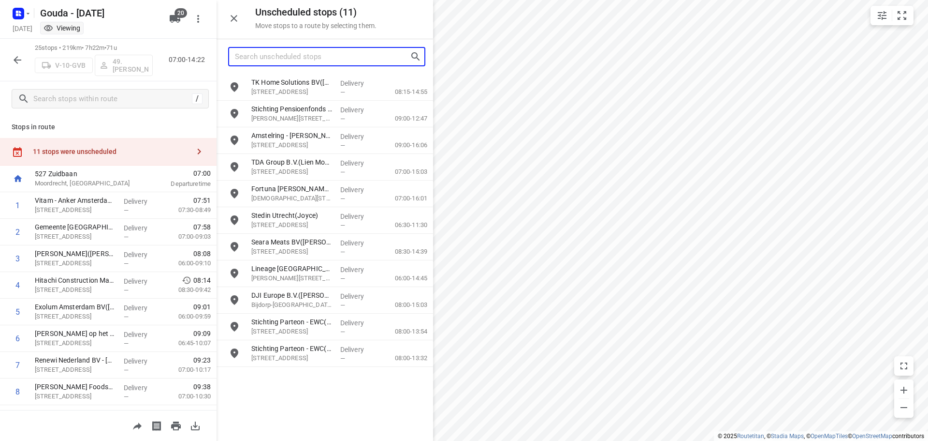
click at [314, 59] on input "Search unscheduled stops" at bounding box center [322, 56] width 175 height 15
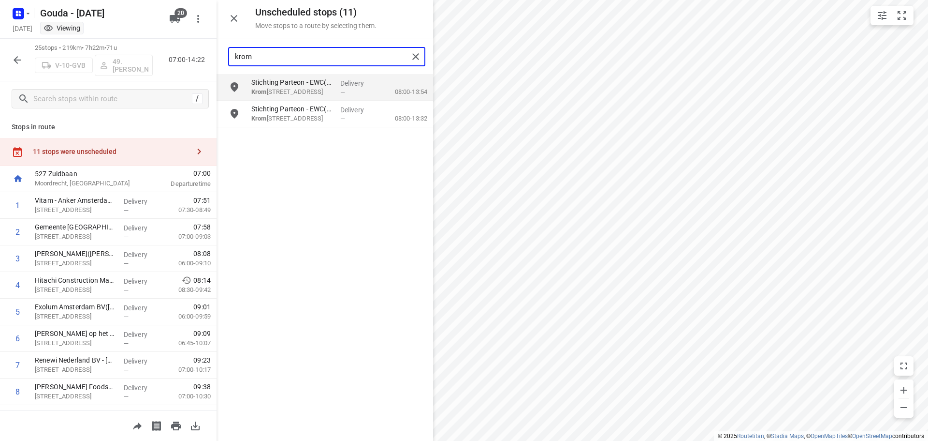
type input "krom"
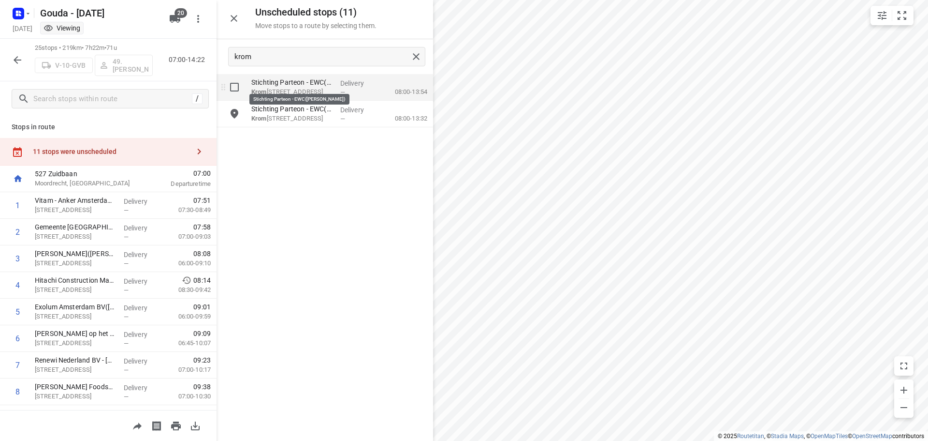
click at [308, 88] on p "[PERSON_NAME] [STREET_ADDRESS]" at bounding box center [291, 92] width 81 height 10
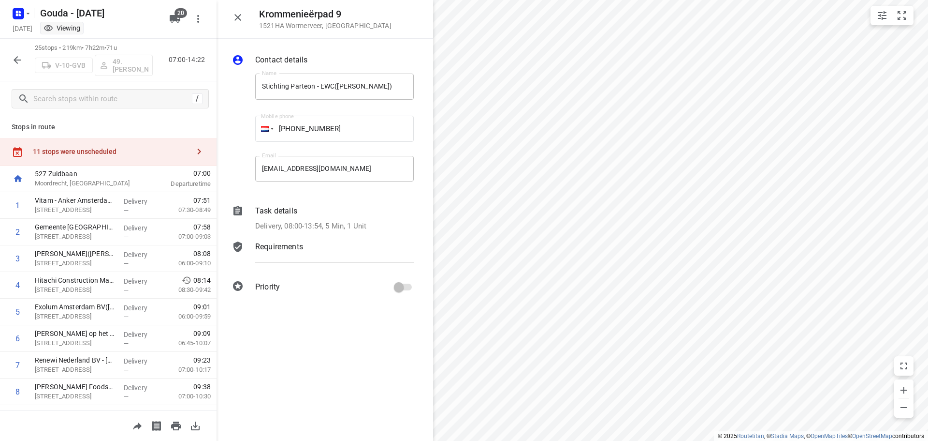
click at [348, 225] on p "Delivery, 08:00-13:54, 5 Min, 1 Unit" at bounding box center [310, 226] width 111 height 11
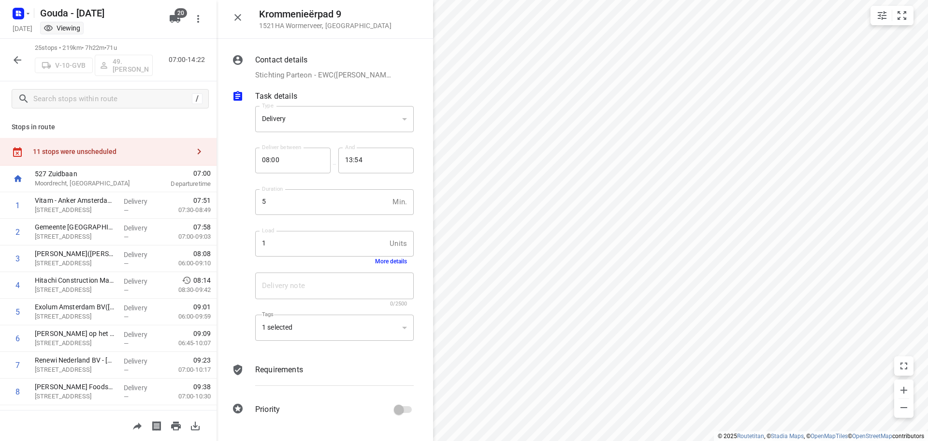
click at [403, 263] on button "More details" at bounding box center [391, 261] width 32 height 7
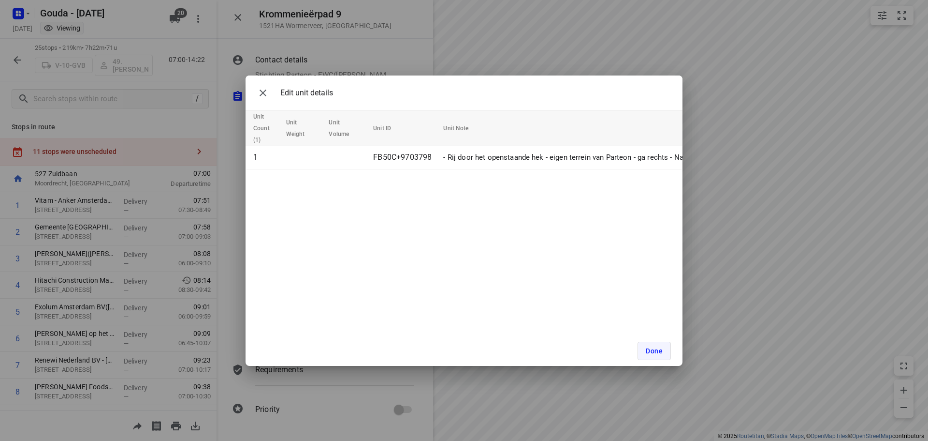
click at [662, 354] on span "Done" at bounding box center [654, 351] width 17 height 8
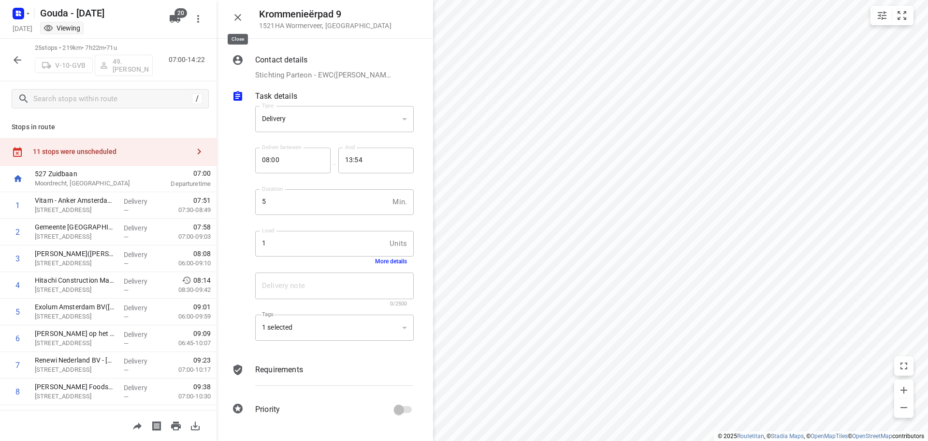
click at [232, 21] on icon "button" at bounding box center [238, 18] width 12 height 12
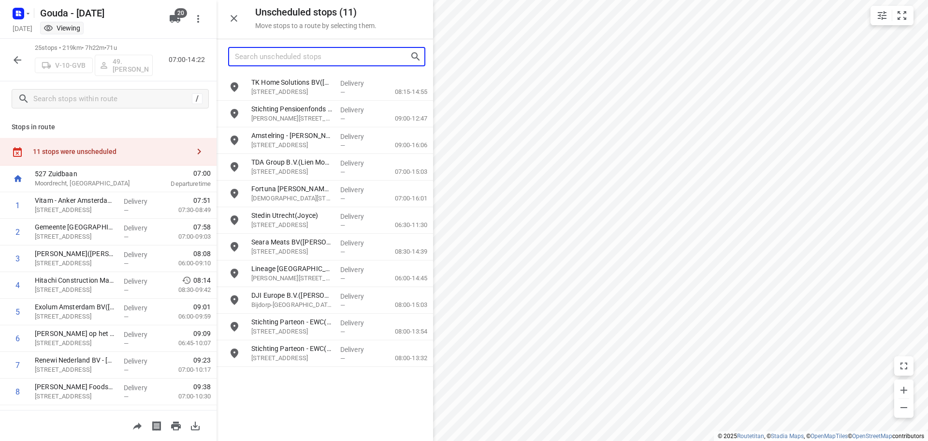
click at [288, 61] on input "Search unscheduled stops" at bounding box center [322, 56] width 175 height 15
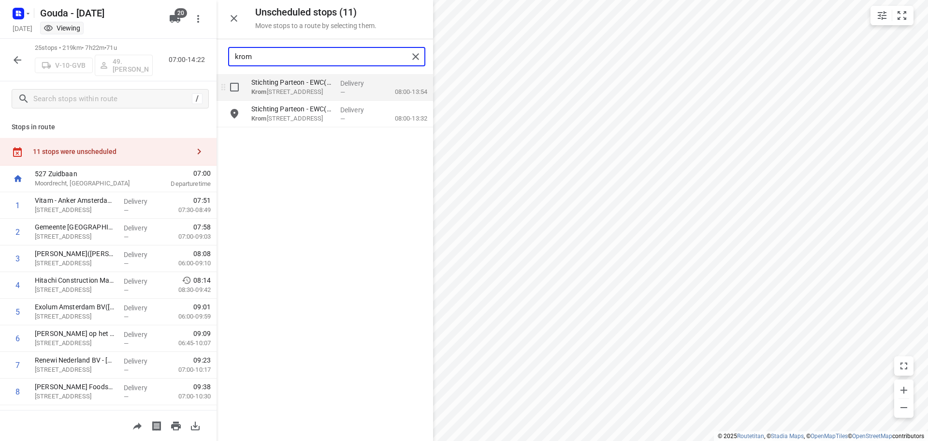
type input "krom"
click at [225, 80] on input "grid" at bounding box center [234, 86] width 19 height 19
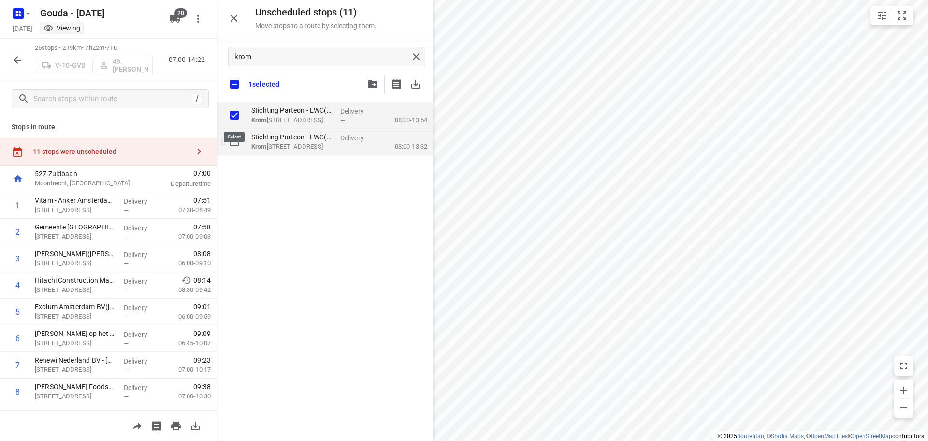
checkbox input "true"
click at [233, 136] on input "grid" at bounding box center [234, 141] width 19 height 19
checkbox input "true"
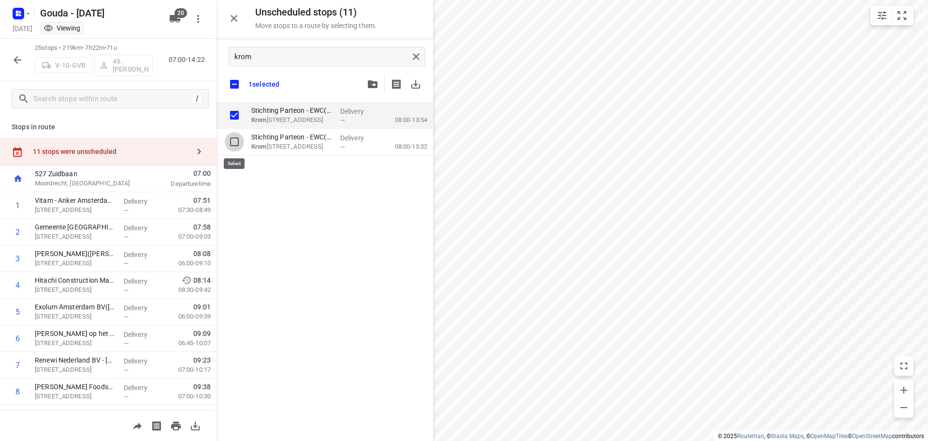
checkbox input "true"
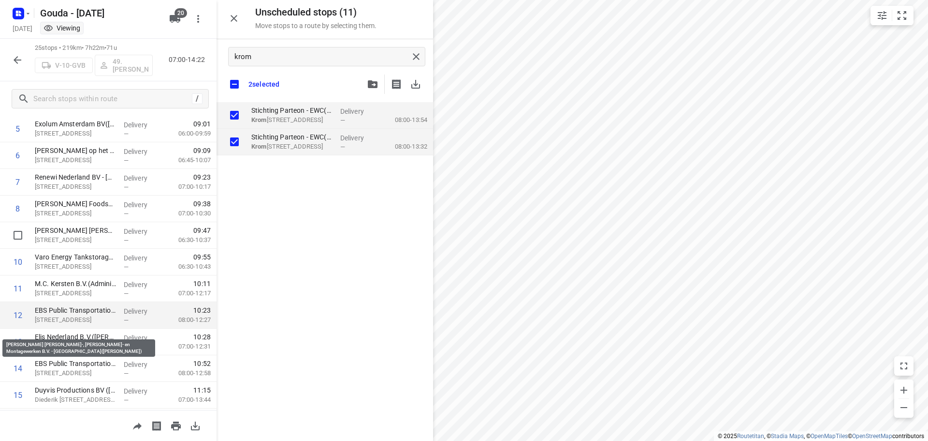
scroll to position [193, 0]
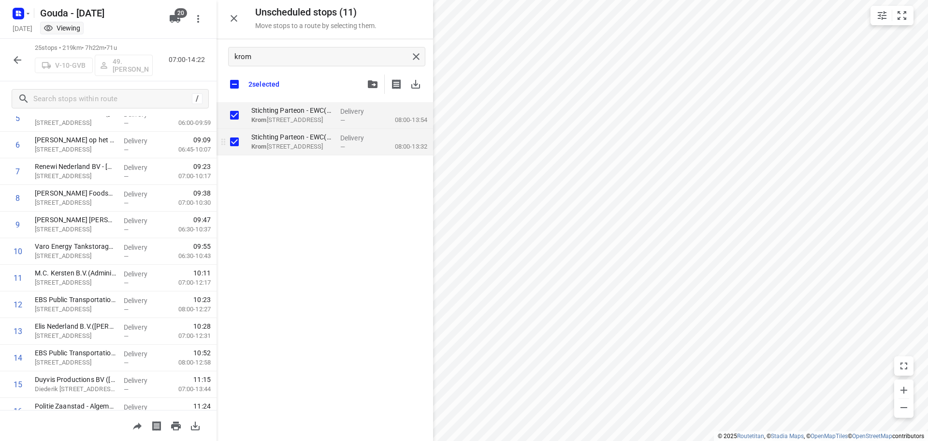
checkbox input "true"
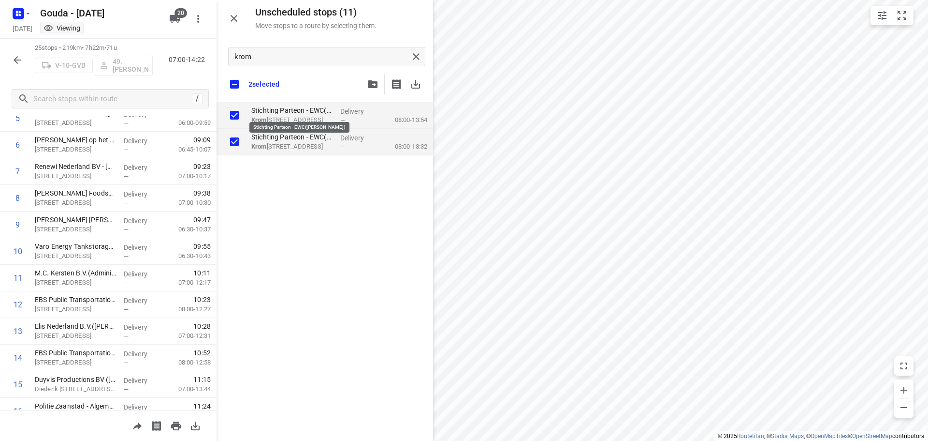
checkbox input "true"
drag, startPoint x: 268, startPoint y: 111, endPoint x: 279, endPoint y: 229, distance: 118.0
click at [280, 225] on div "Stichting Parteon - EWC(Ellen Smit) Krom menieërpad 9, Wormerveer Delivery — 08…" at bounding box center [325, 270] width 217 height 337
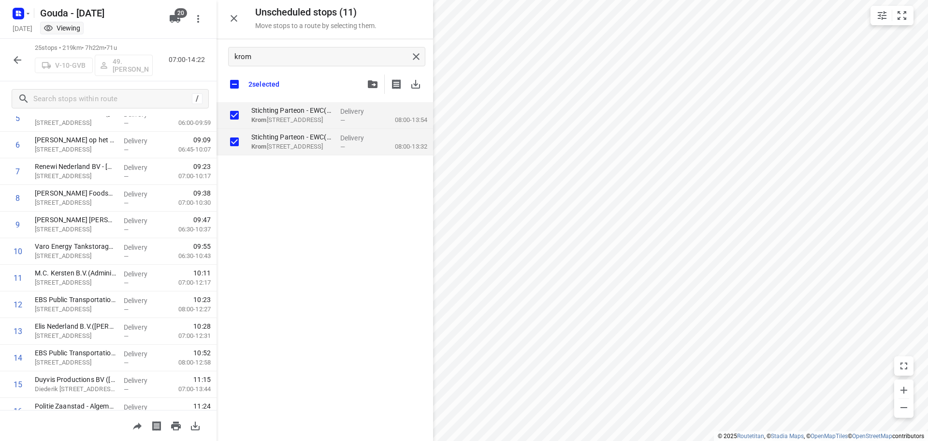
click at [19, 62] on icon "button" at bounding box center [18, 60] width 12 height 12
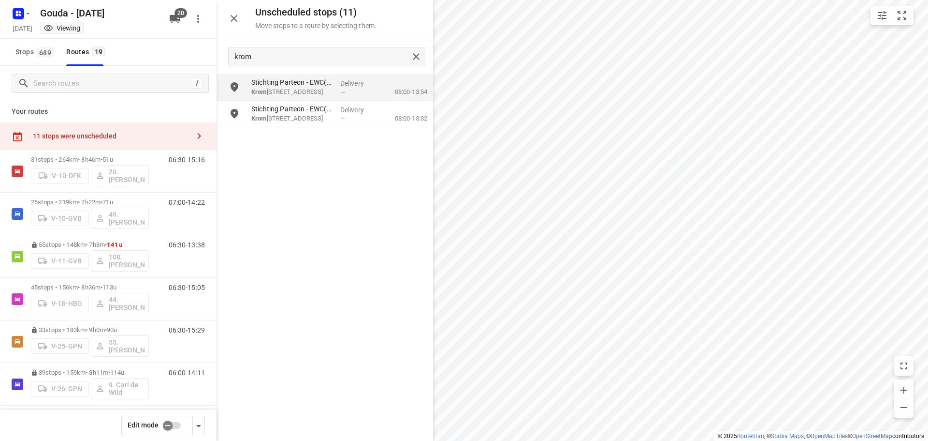
click at [176, 427] on input "checkbox" at bounding box center [167, 425] width 55 height 18
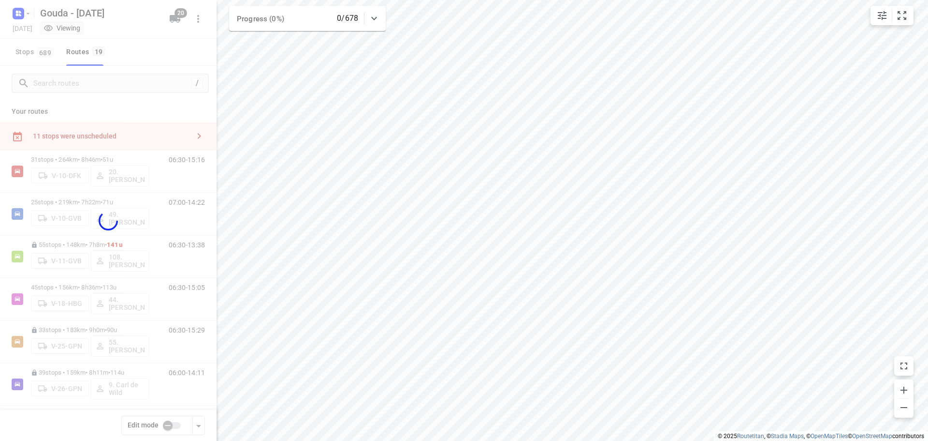
checkbox input "true"
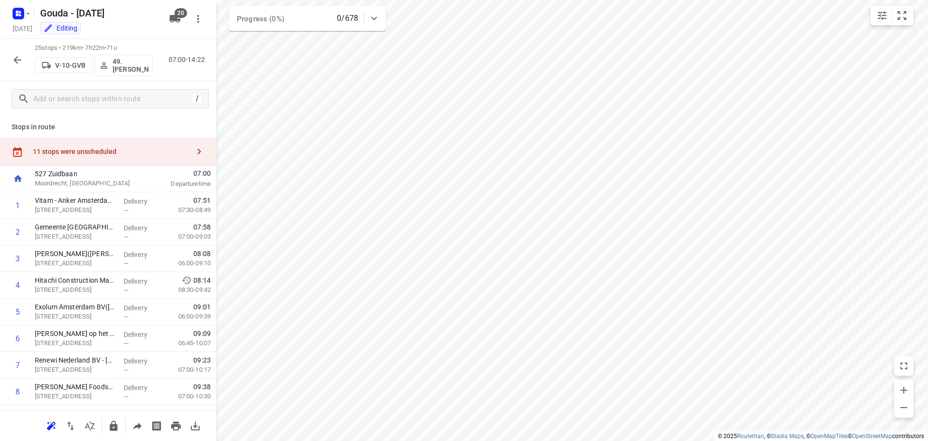
click at [107, 147] on div "11 stops were unscheduled" at bounding box center [111, 151] width 157 height 8
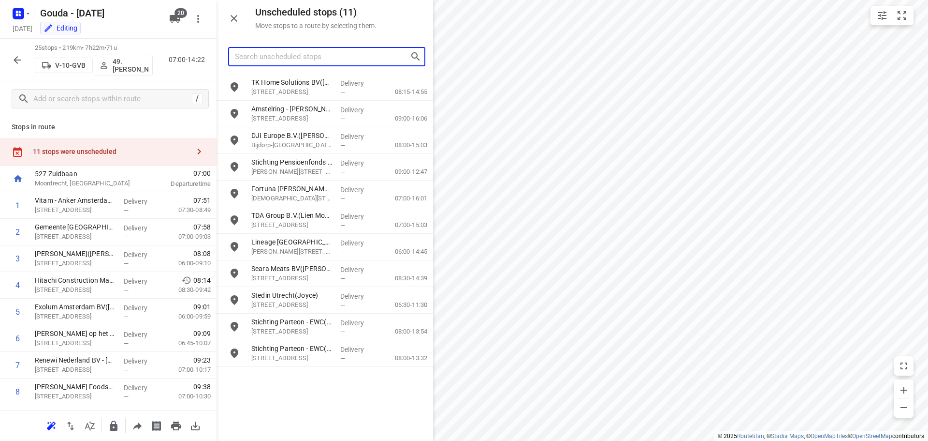
click at [320, 56] on input "Search unscheduled stops" at bounding box center [322, 56] width 175 height 15
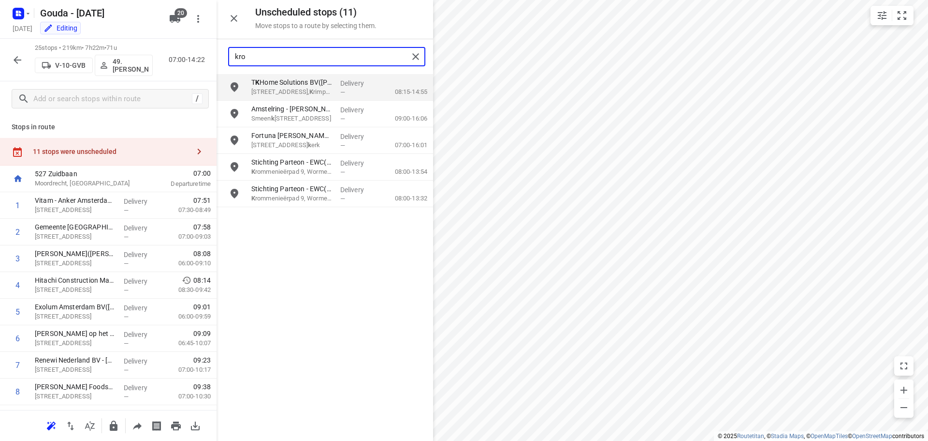
type input "krom"
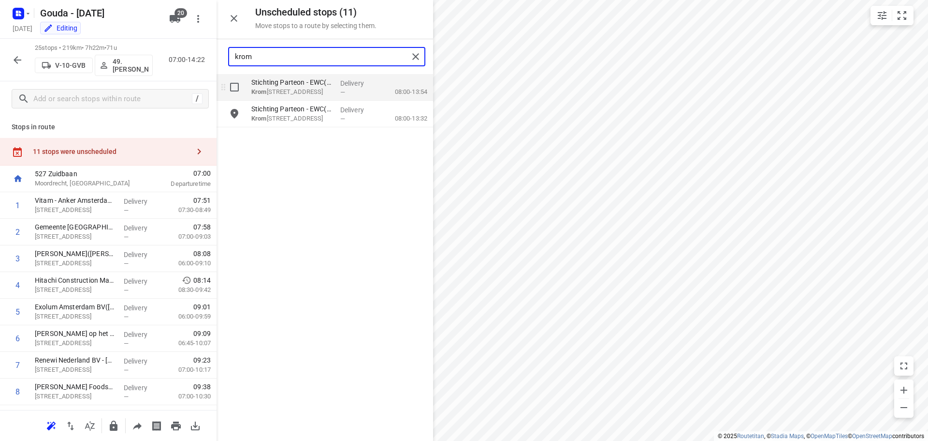
click at [218, 92] on div "grid" at bounding box center [232, 87] width 31 height 27
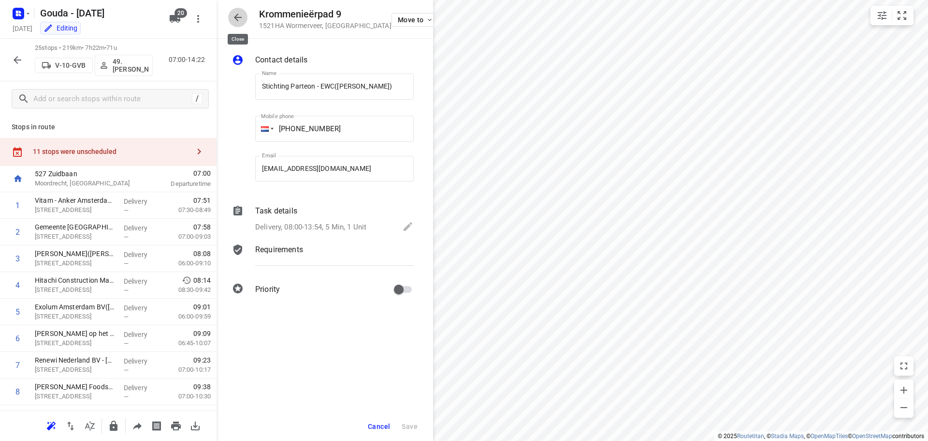
click at [236, 14] on icon "button" at bounding box center [238, 18] width 12 height 12
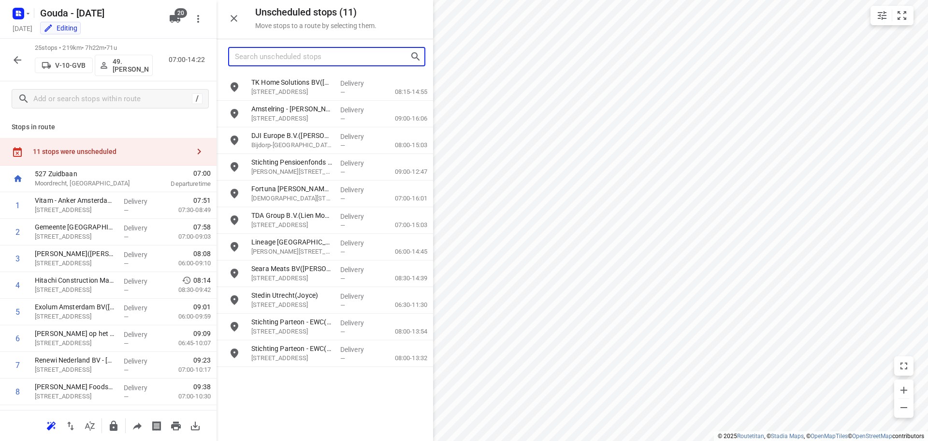
click at [246, 50] on input "Search unscheduled stops" at bounding box center [322, 56] width 175 height 15
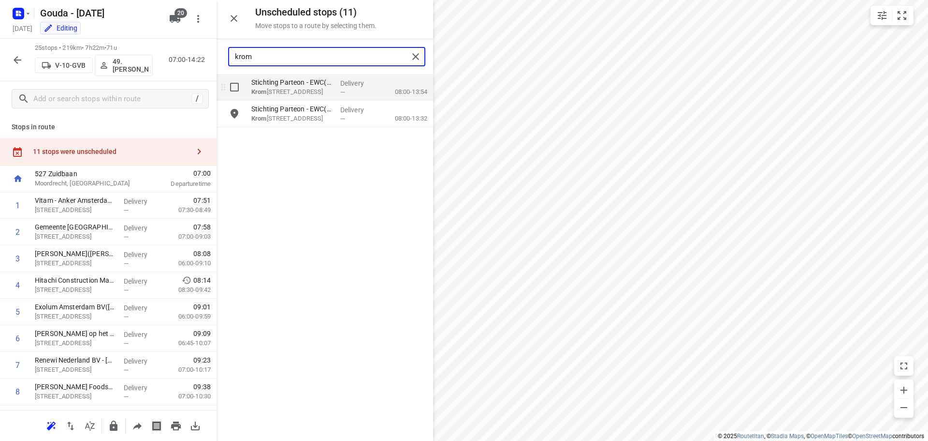
type input "krom"
click at [235, 90] on input "grid" at bounding box center [234, 86] width 19 height 19
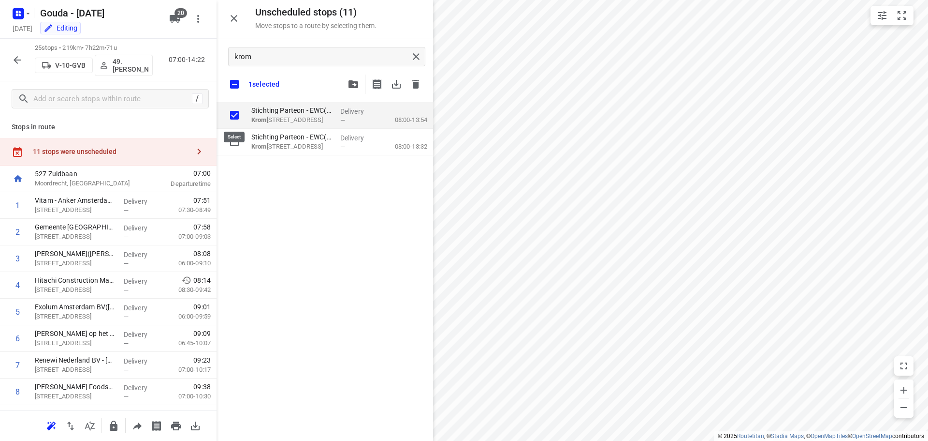
checkbox input "true"
click at [238, 80] on input "checkbox" at bounding box center [234, 84] width 20 height 20
checkbox input "false"
checkbox input "true"
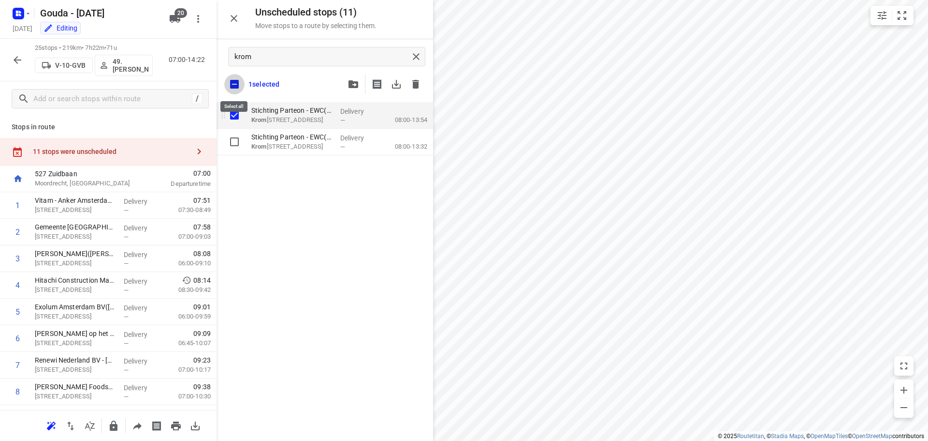
checkbox input "true"
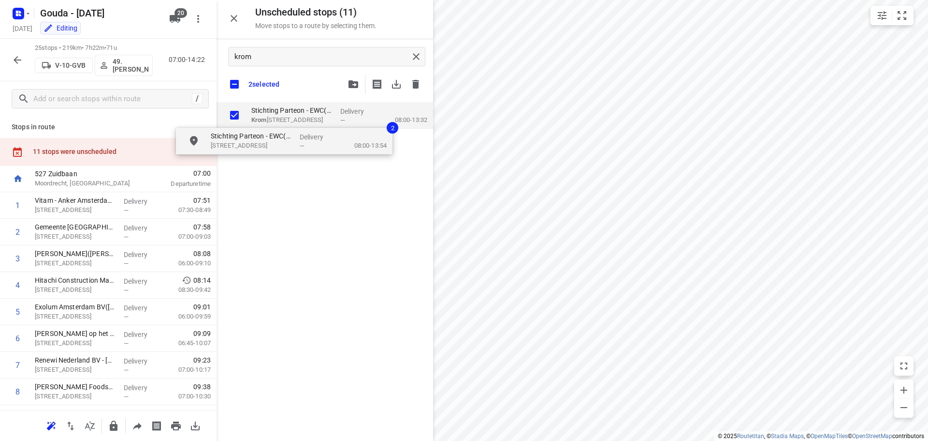
checkbox input "true"
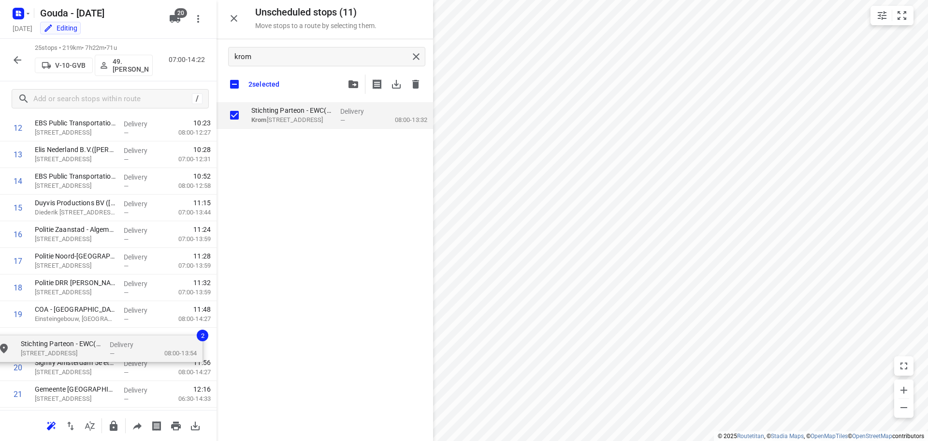
scroll to position [370, 0]
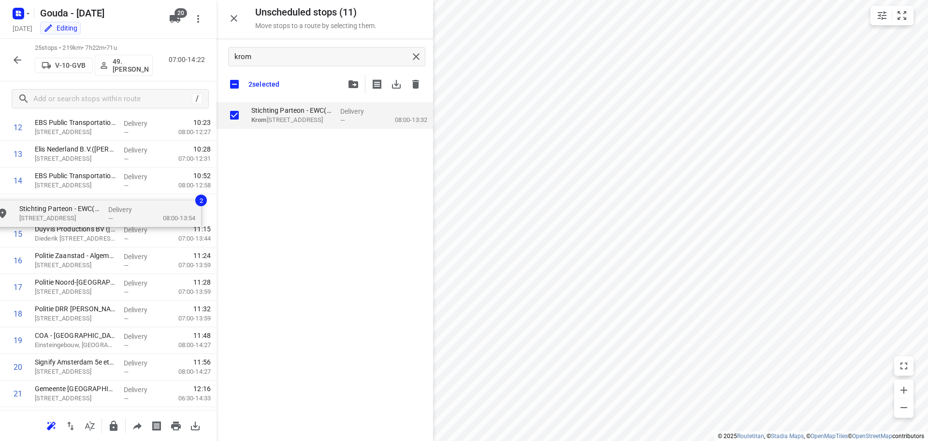
drag, startPoint x: 290, startPoint y: 120, endPoint x: 55, endPoint y: 218, distance: 254.1
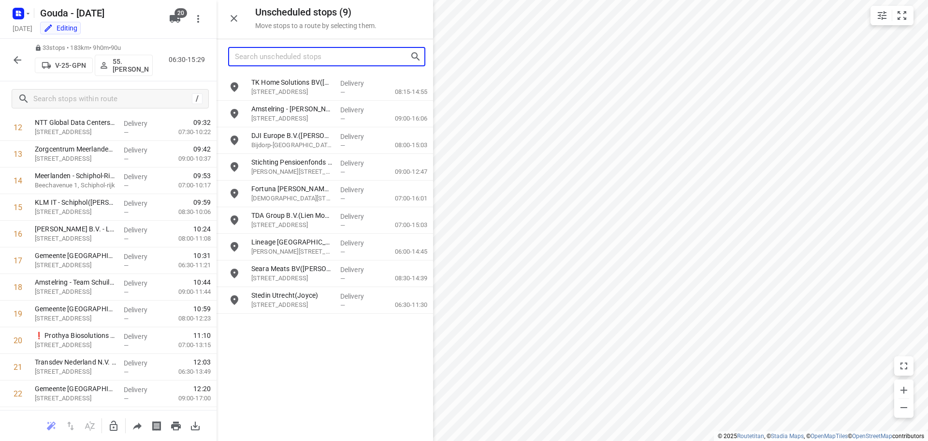
click at [307, 63] on input "Search unscheduled stops" at bounding box center [322, 56] width 175 height 15
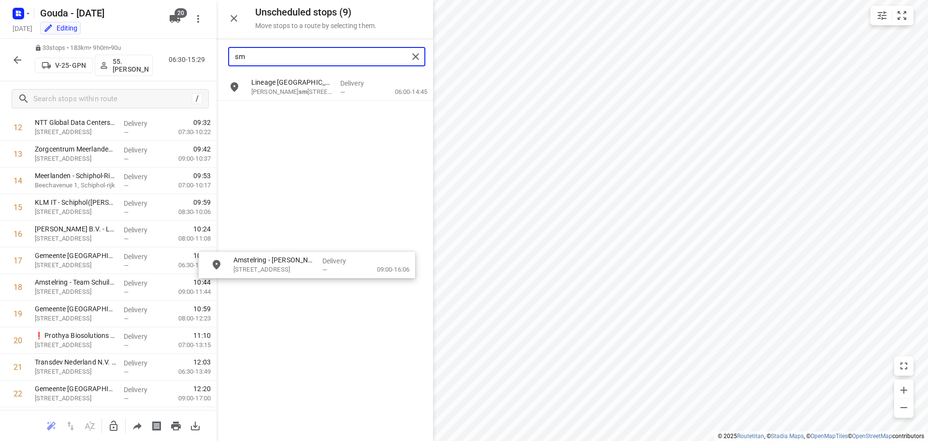
drag, startPoint x: 293, startPoint y: 97, endPoint x: 285, endPoint y: 276, distance: 178.6
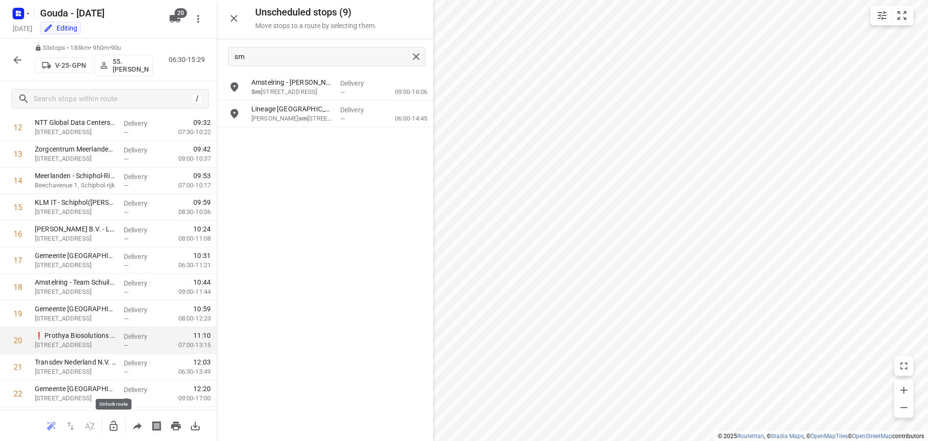
drag, startPoint x: 104, startPoint y: 423, endPoint x: 171, endPoint y: 342, distance: 104.8
click at [103, 424] on div at bounding box center [108, 425] width 217 height 31
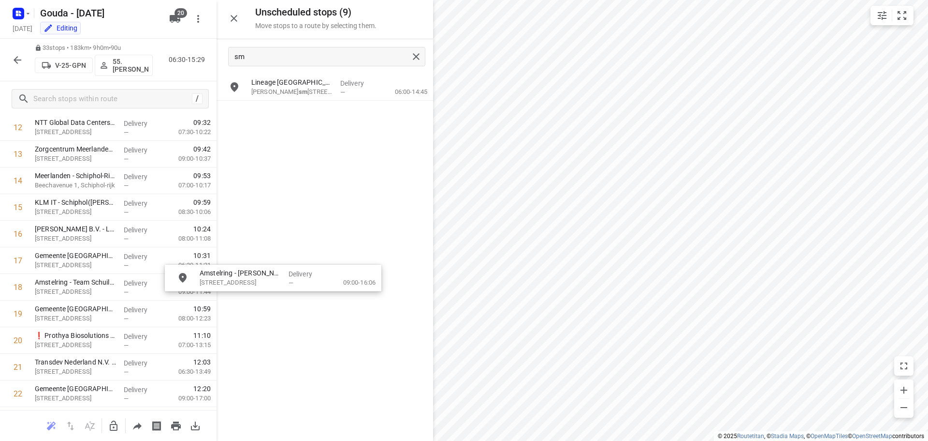
drag, startPoint x: 308, startPoint y: 88, endPoint x: 253, endPoint y: 281, distance: 201.3
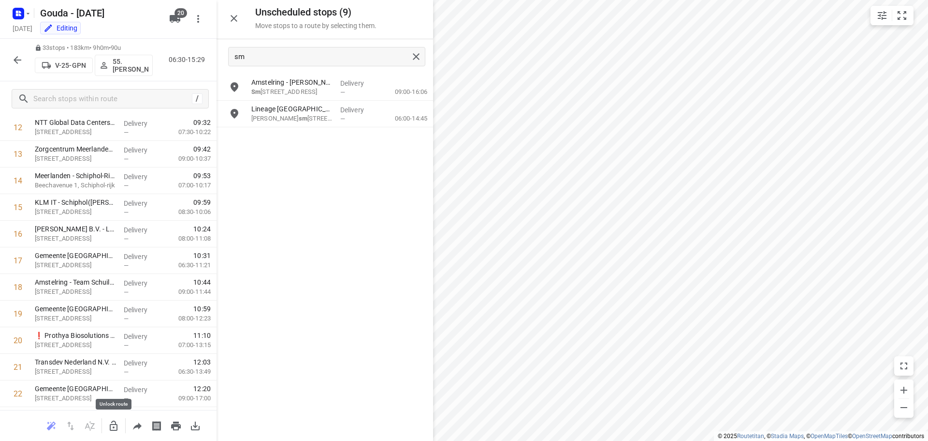
click at [111, 425] on icon "button" at bounding box center [114, 426] width 12 height 12
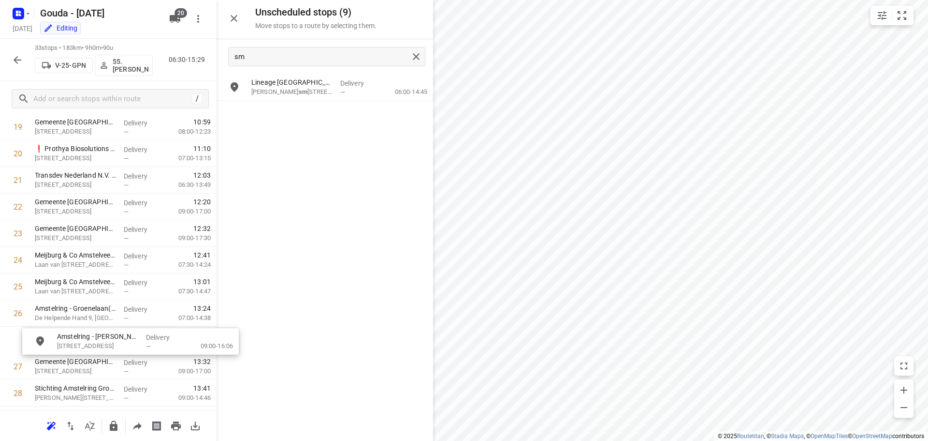
scroll to position [569, 0]
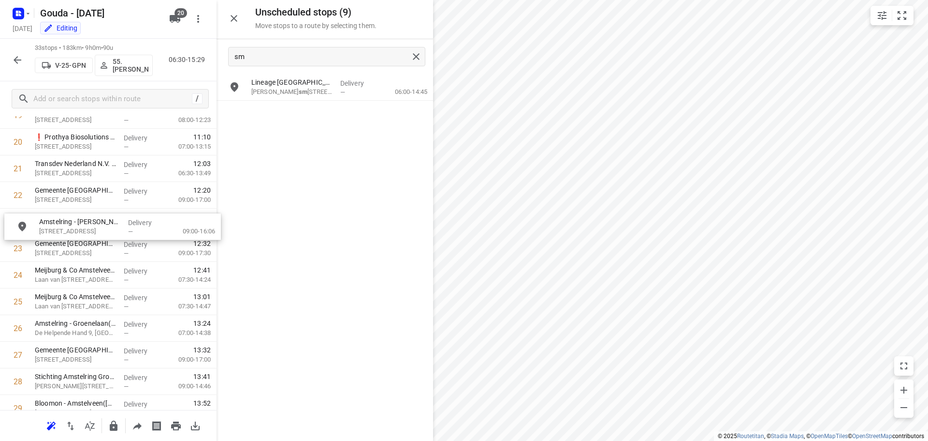
drag, startPoint x: 286, startPoint y: 88, endPoint x: 68, endPoint y: 230, distance: 259.9
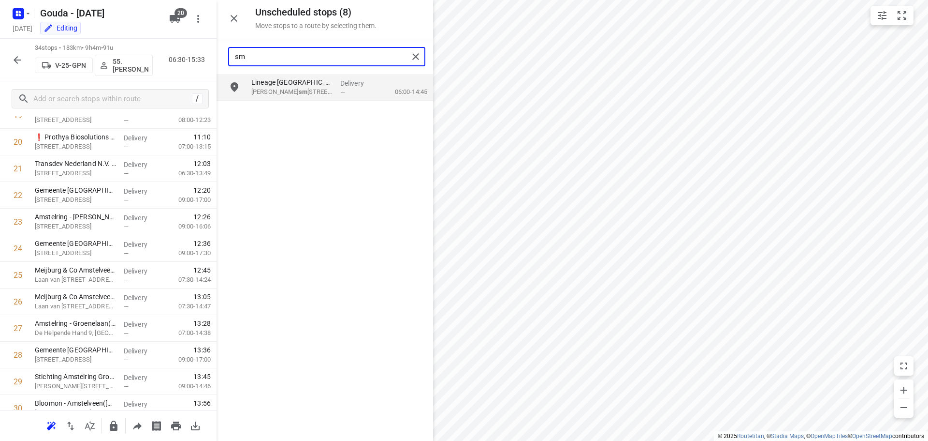
drag, startPoint x: 308, startPoint y: 61, endPoint x: 69, endPoint y: 74, distance: 238.8
click at [69, 74] on div "Unscheduled stops ( 8 ) Move stops to a route by selecting them. sm Lineage Rot…" at bounding box center [108, 220] width 217 height 441
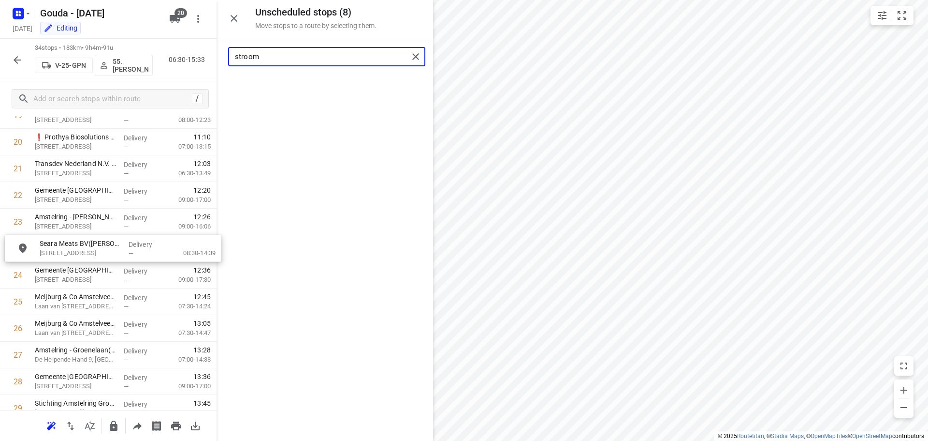
drag, startPoint x: 270, startPoint y: 78, endPoint x: 57, endPoint y: 248, distance: 272.5
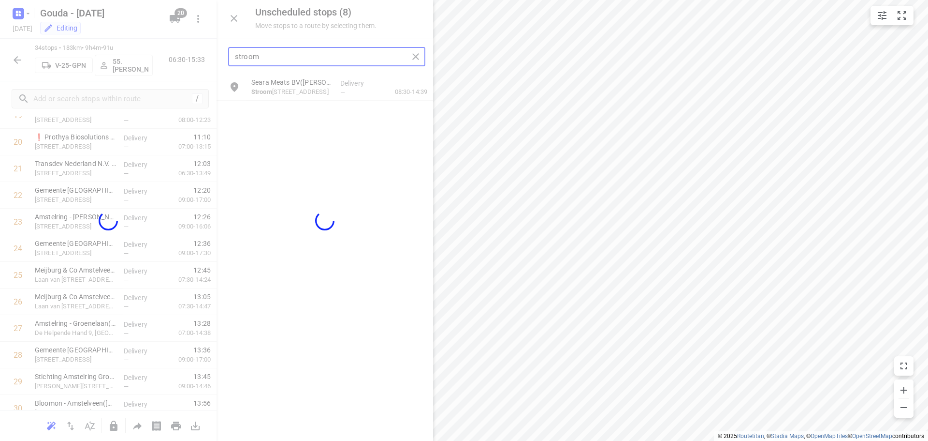
type input "stroom"
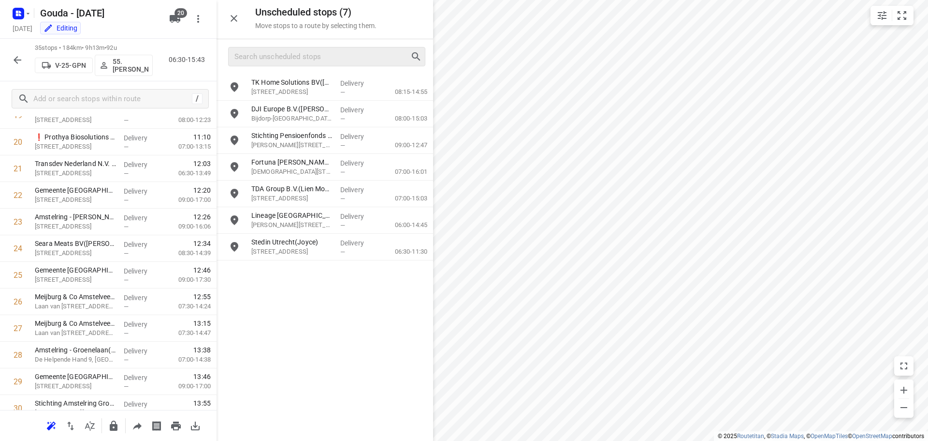
click at [21, 60] on icon "button" at bounding box center [18, 60] width 8 height 8
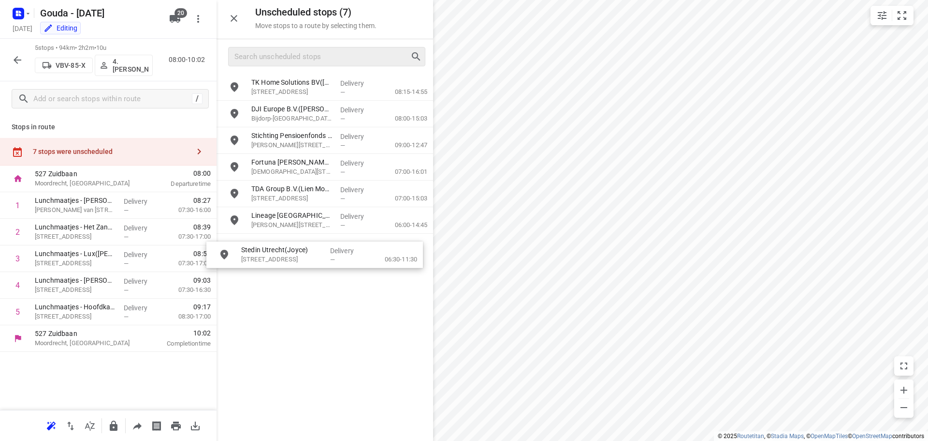
drag, startPoint x: 307, startPoint y: 251, endPoint x: 296, endPoint y: 262, distance: 15.4
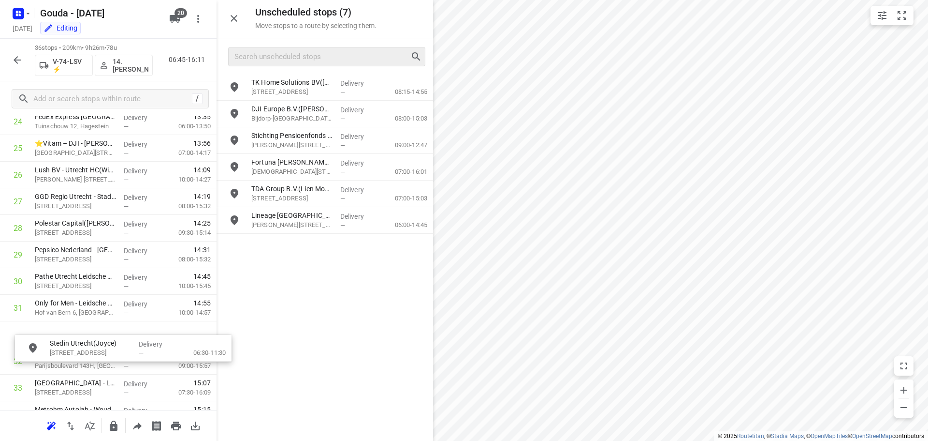
scroll to position [696, 0]
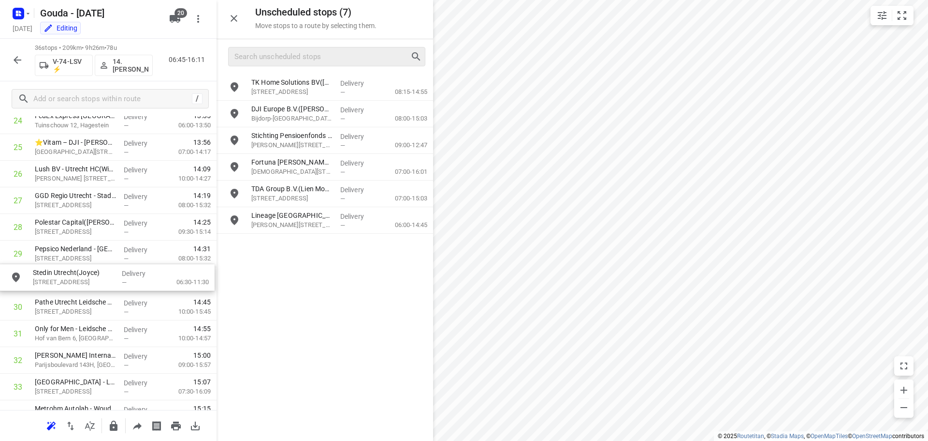
drag, startPoint x: 300, startPoint y: 250, endPoint x: 78, endPoint y: 281, distance: 224.7
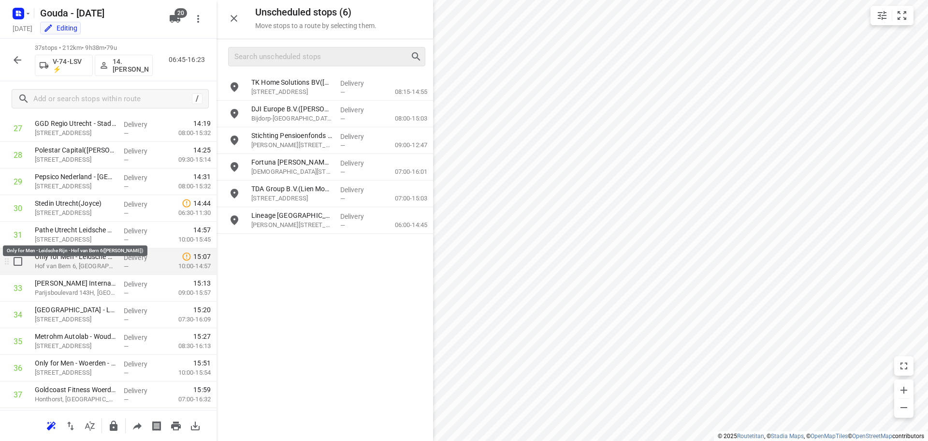
scroll to position [793, 0]
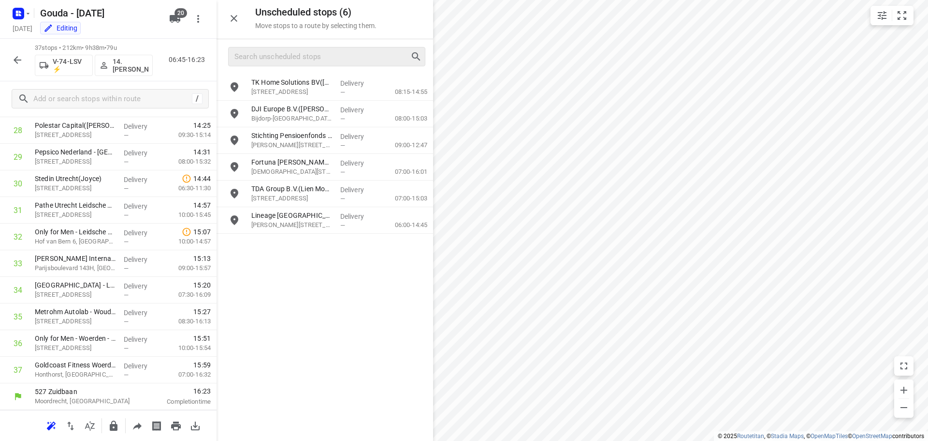
click at [18, 63] on icon "button" at bounding box center [18, 60] width 12 height 12
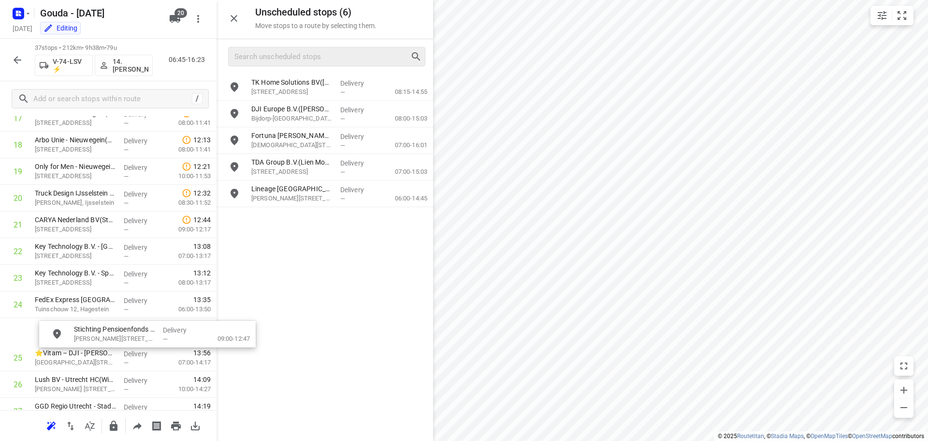
scroll to position [515, 0]
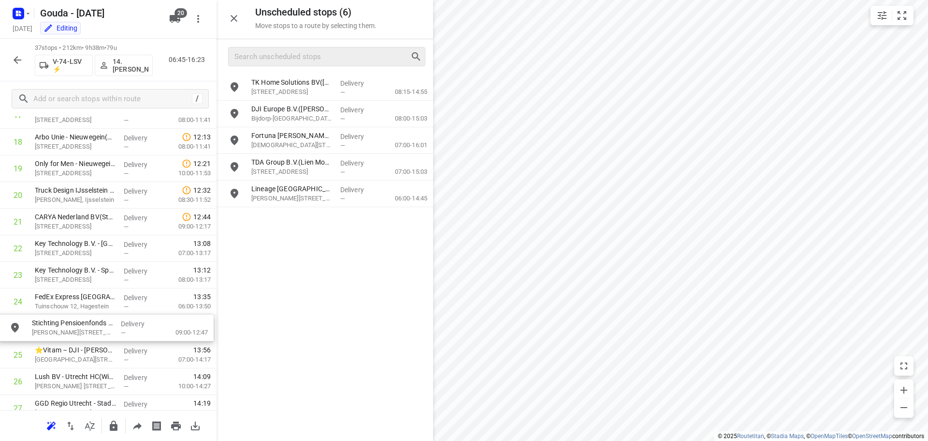
drag, startPoint x: 319, startPoint y: 144, endPoint x: 102, endPoint y: 337, distance: 290.1
drag, startPoint x: 236, startPoint y: 14, endPoint x: 283, endPoint y: 22, distance: 47.1
click at [236, 14] on icon "button" at bounding box center [234, 19] width 12 height 12
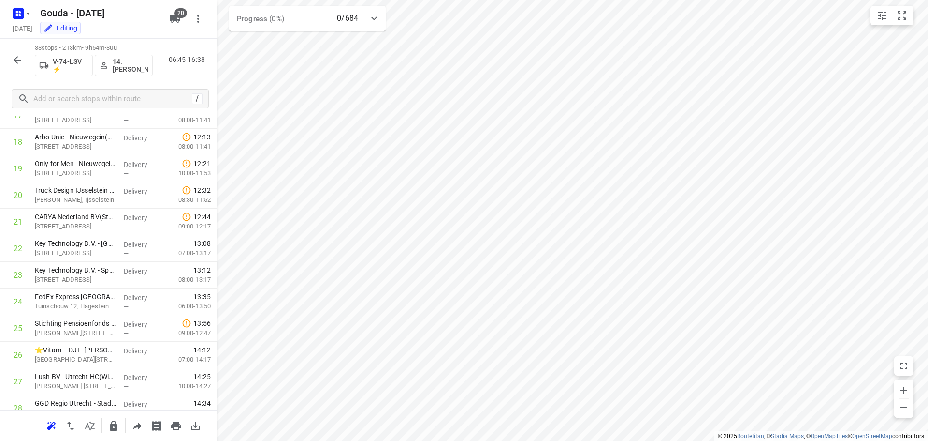
click at [22, 62] on icon "button" at bounding box center [18, 60] width 12 height 12
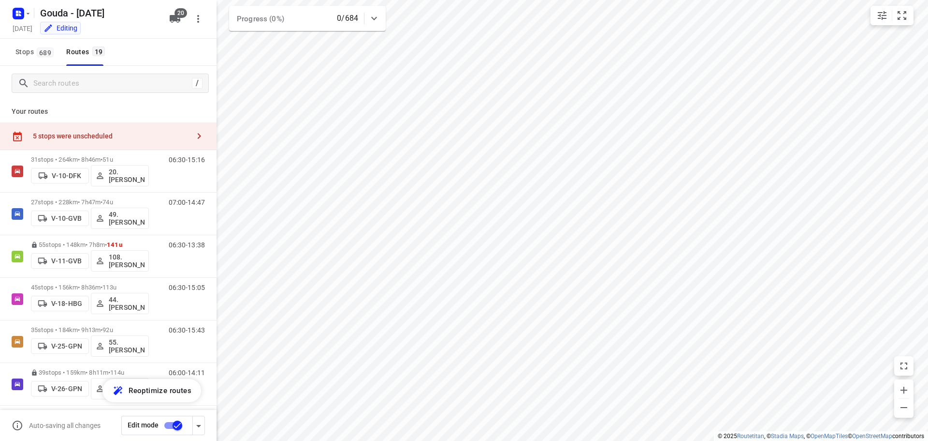
click at [102, 130] on div "5 stops were unscheduled" at bounding box center [108, 136] width 217 height 28
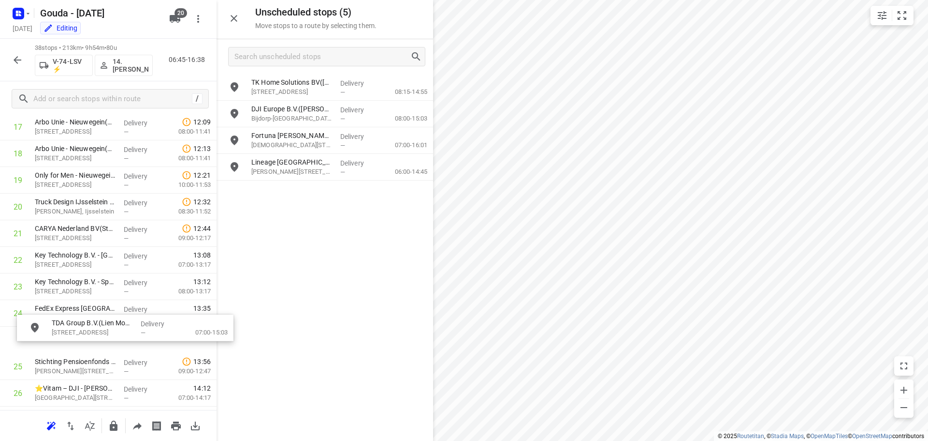
scroll to position [505, 0]
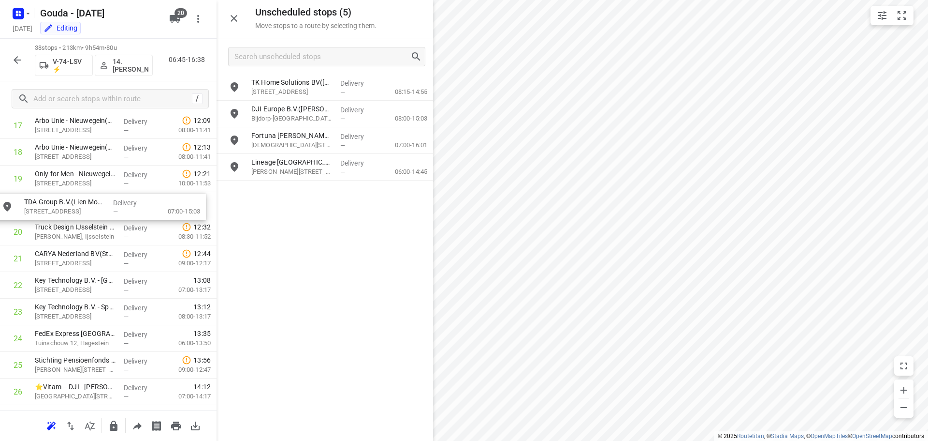
drag, startPoint x: 307, startPoint y: 174, endPoint x: 78, endPoint y: 216, distance: 232.7
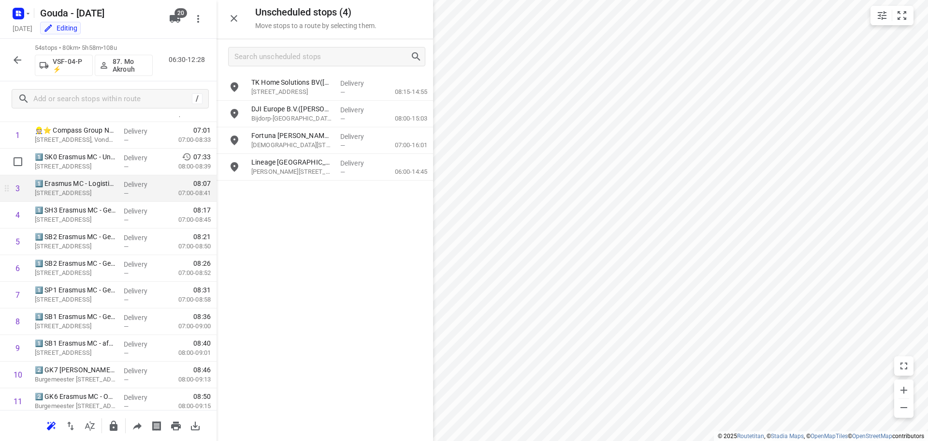
scroll to position [0, 0]
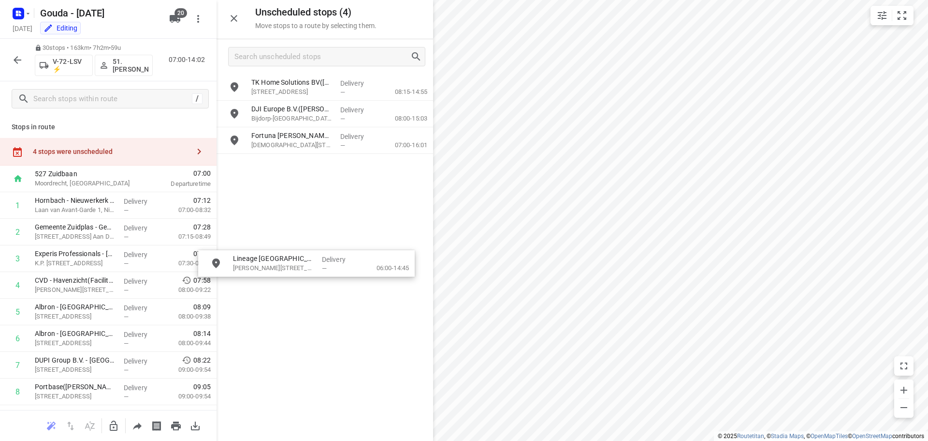
drag, startPoint x: 299, startPoint y: 173, endPoint x: 250, endPoint y: 293, distance: 129.5
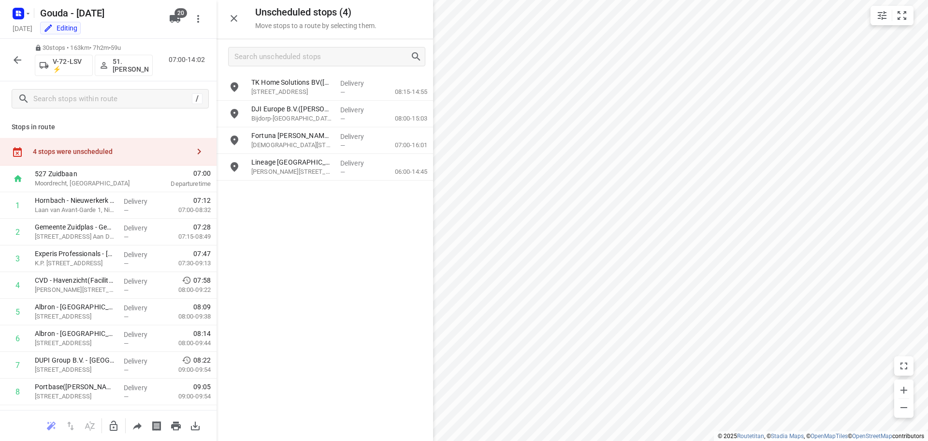
click at [116, 414] on div at bounding box center [108, 425] width 217 height 31
click at [112, 422] on icon "button" at bounding box center [114, 425] width 8 height 10
click at [307, 356] on div "TK Home Solutions BV(Michella Van de Wetering) Van Utrechtweg 99, Krimpen Aan D…" at bounding box center [325, 257] width 217 height 366
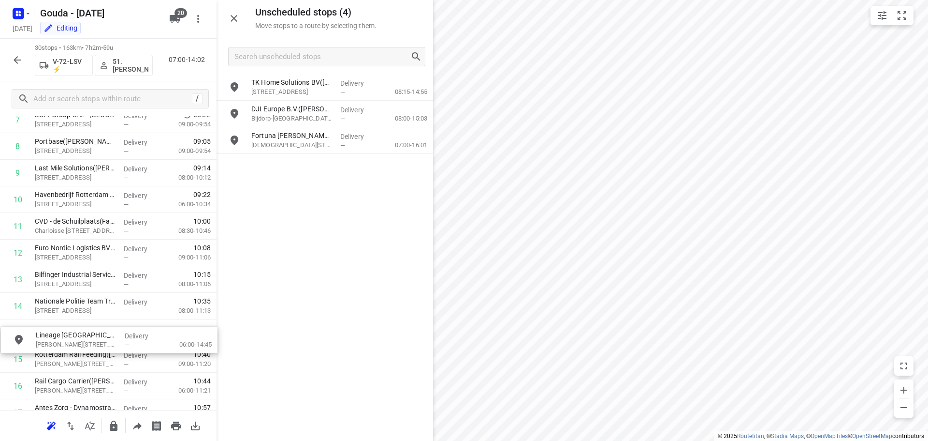
scroll to position [246, 3]
drag, startPoint x: 307, startPoint y: 170, endPoint x: 88, endPoint y: 336, distance: 274.9
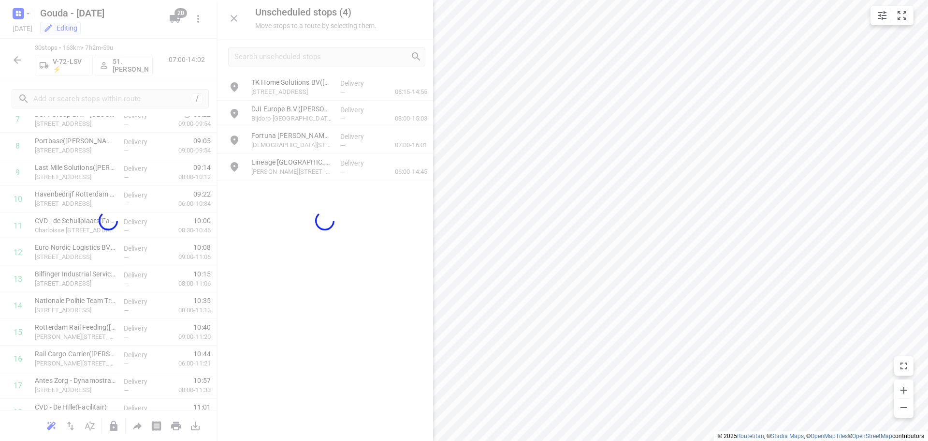
scroll to position [246, 0]
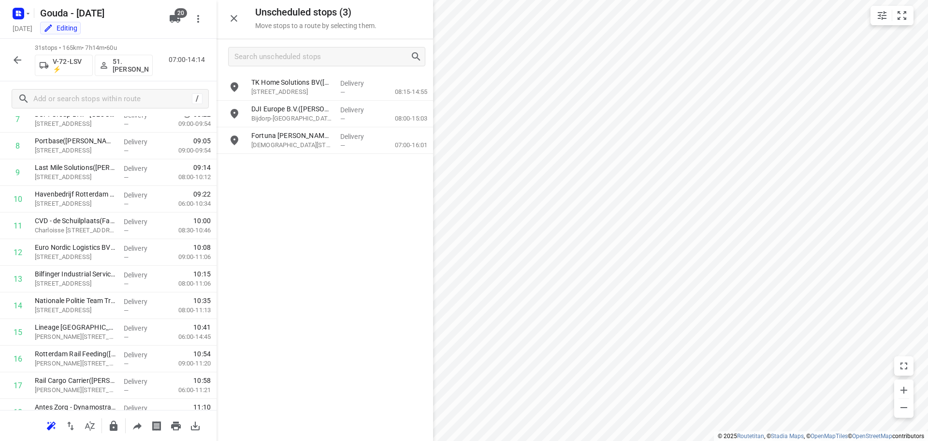
drag, startPoint x: 375, startPoint y: 237, endPoint x: 297, endPoint y: 99, distance: 159.1
click at [377, 232] on div "TK Home Solutions BV(Michella Van de Wetering) Van Utrechtweg 99, Krimpen Aan D…" at bounding box center [325, 257] width 217 height 366
click at [236, 27] on button "button" at bounding box center [233, 18] width 19 height 19
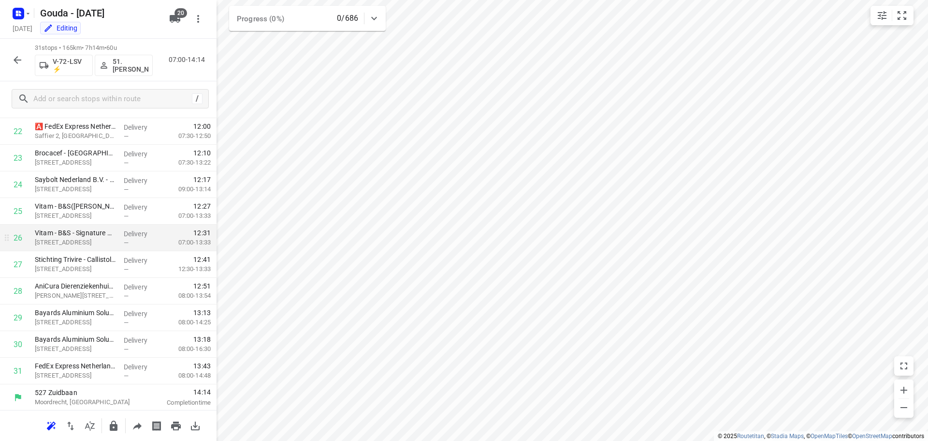
scroll to position [633, 0]
click at [18, 57] on icon "button" at bounding box center [18, 60] width 12 height 12
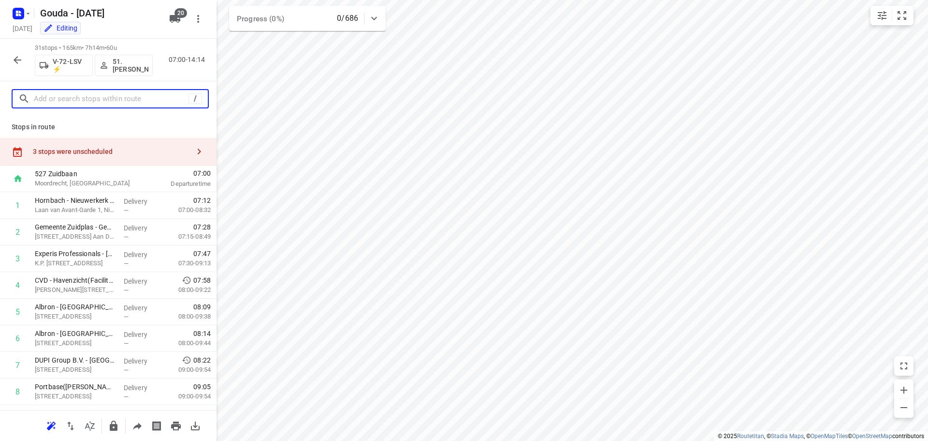
click at [100, 101] on input "text" at bounding box center [111, 98] width 155 height 15
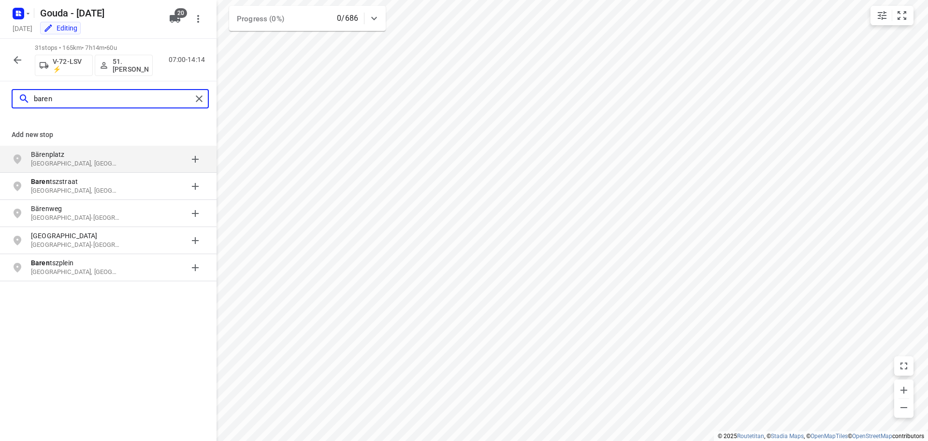
type input "baren"
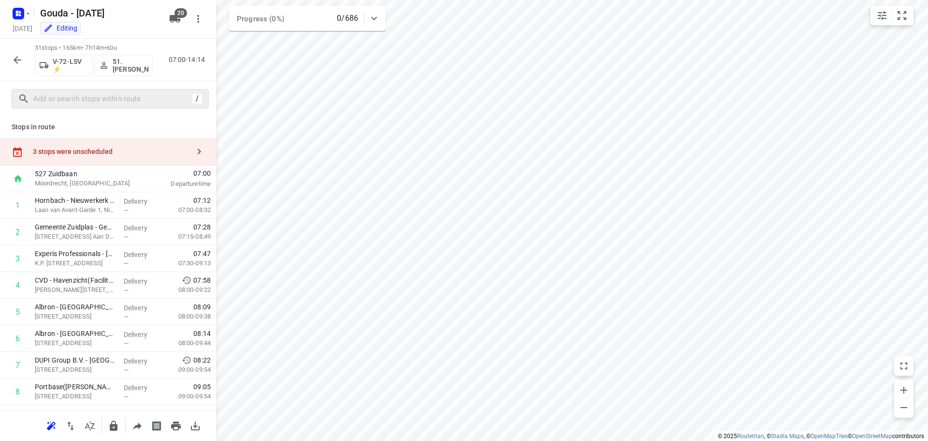
click at [103, 139] on div "3 stops were unscheduled" at bounding box center [108, 152] width 217 height 28
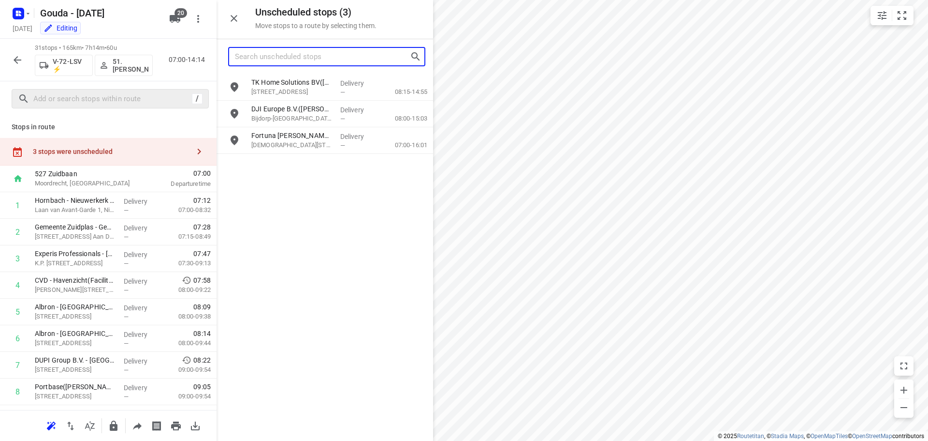
click at [319, 56] on input "Search unscheduled stops" at bounding box center [322, 56] width 175 height 15
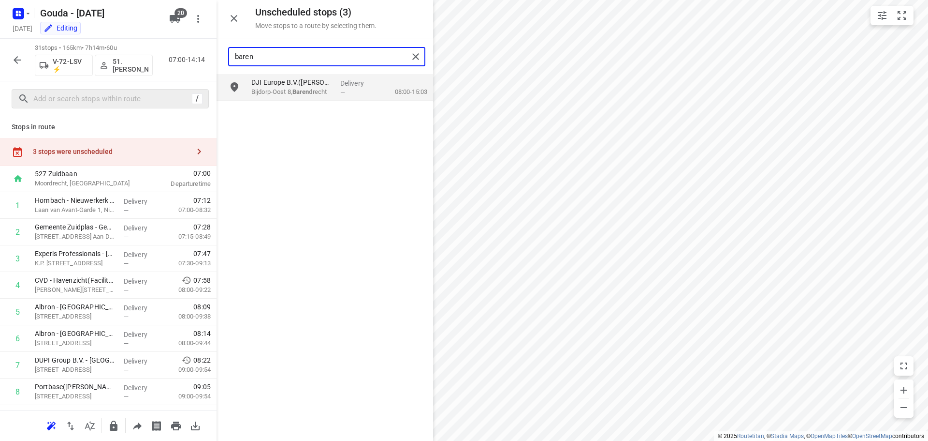
type input "baren"
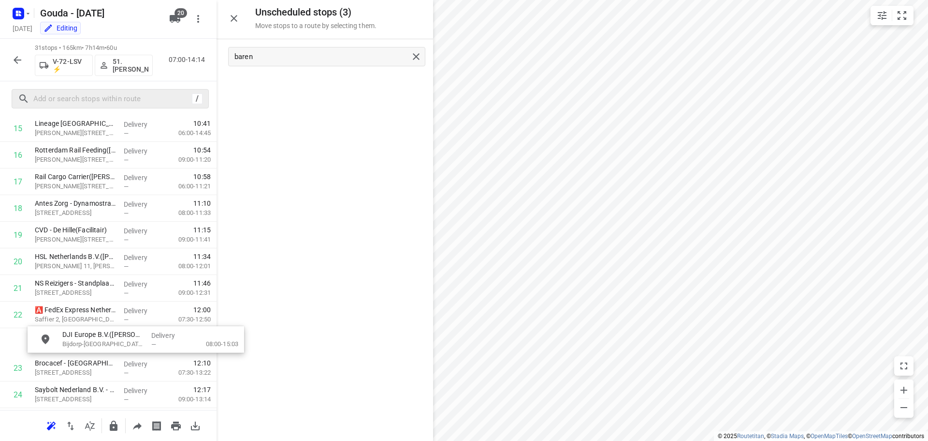
scroll to position [453, 0]
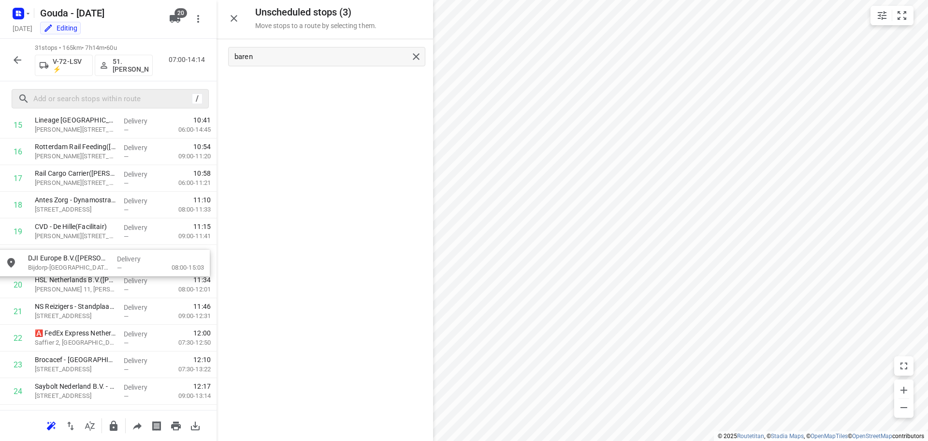
drag, startPoint x: 305, startPoint y: 90, endPoint x: 82, endPoint y: 274, distance: 289.3
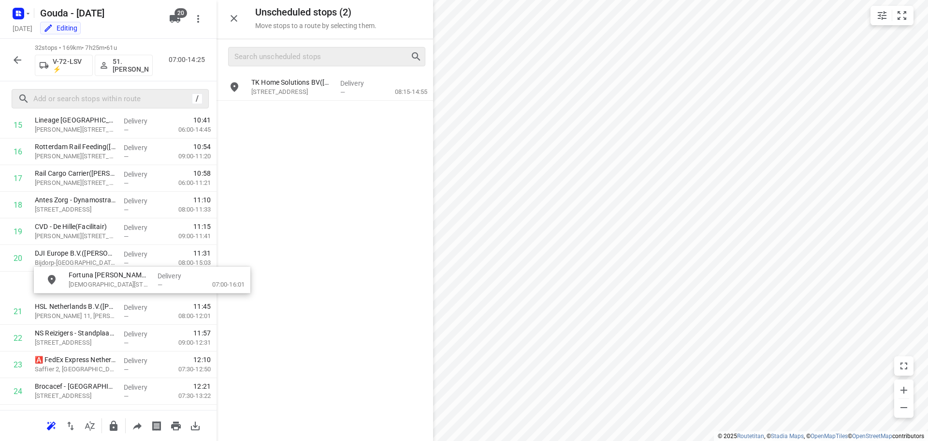
drag, startPoint x: 289, startPoint y: 116, endPoint x: 97, endPoint y: 289, distance: 258.5
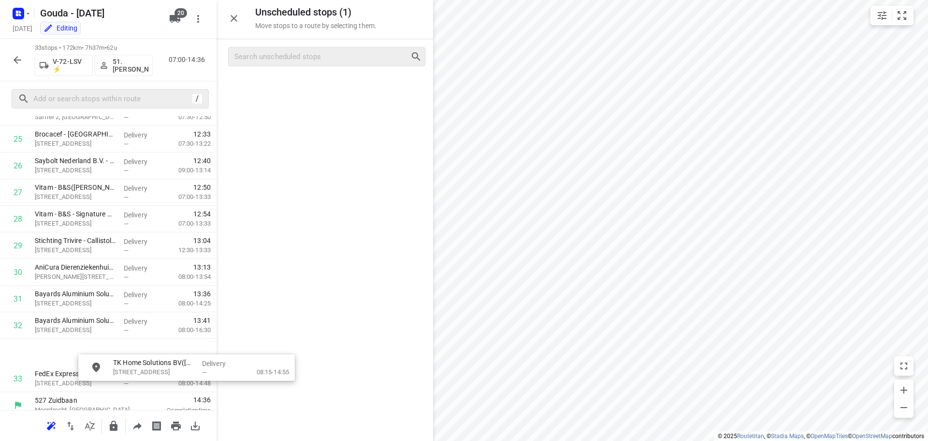
scroll to position [720, 2]
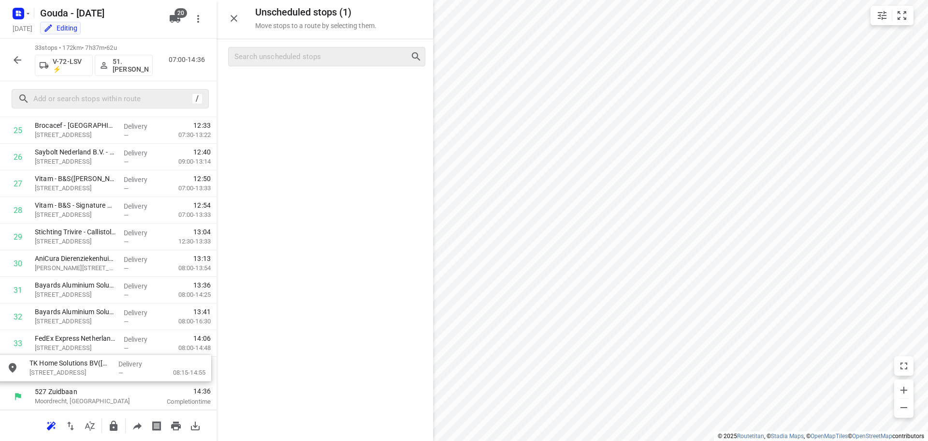
drag, startPoint x: 297, startPoint y: 92, endPoint x: 75, endPoint y: 384, distance: 366.8
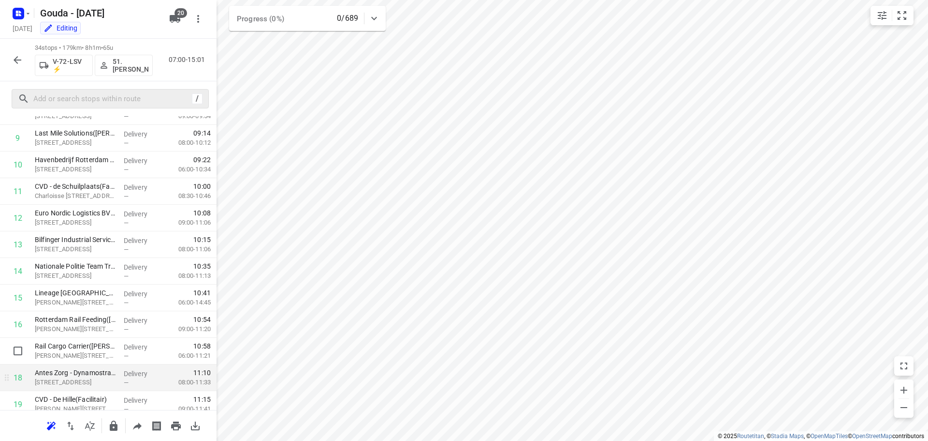
scroll to position [321, 0]
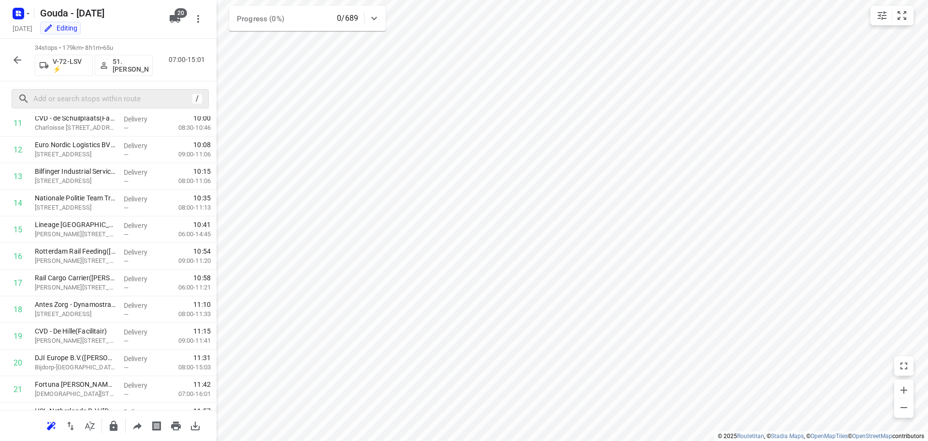
click at [20, 66] on button "button" at bounding box center [17, 59] width 19 height 19
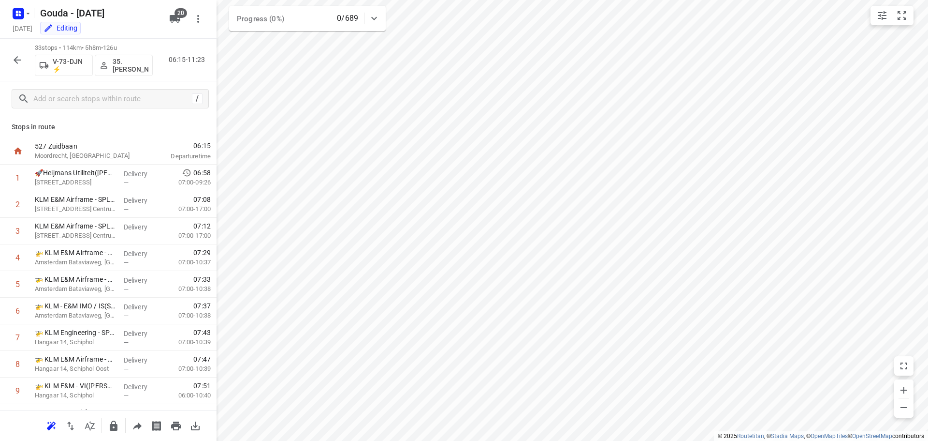
click at [20, 62] on icon "button" at bounding box center [18, 60] width 12 height 12
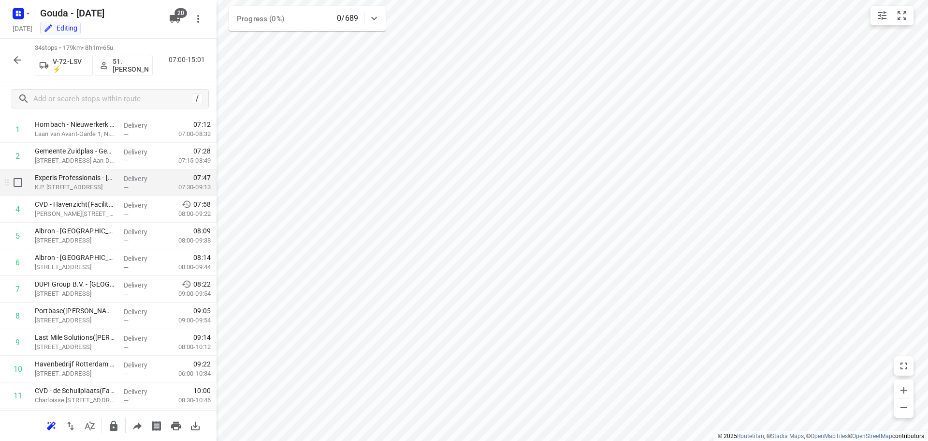
scroll to position [0, 0]
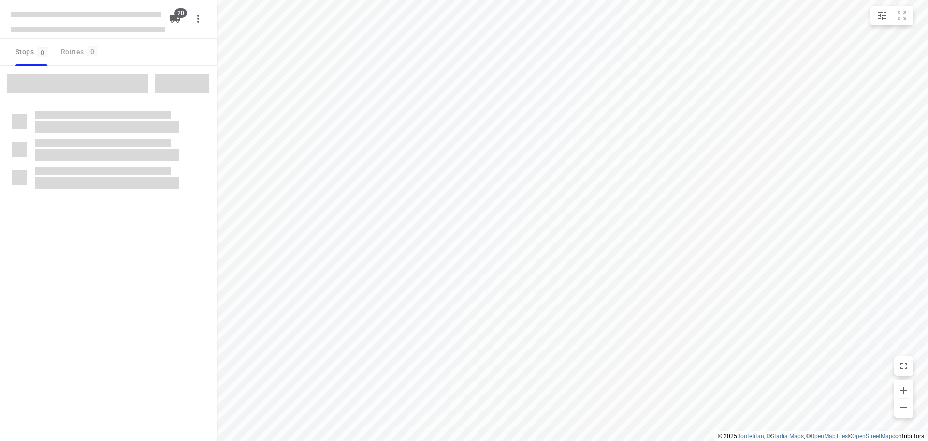
checkbox input "true"
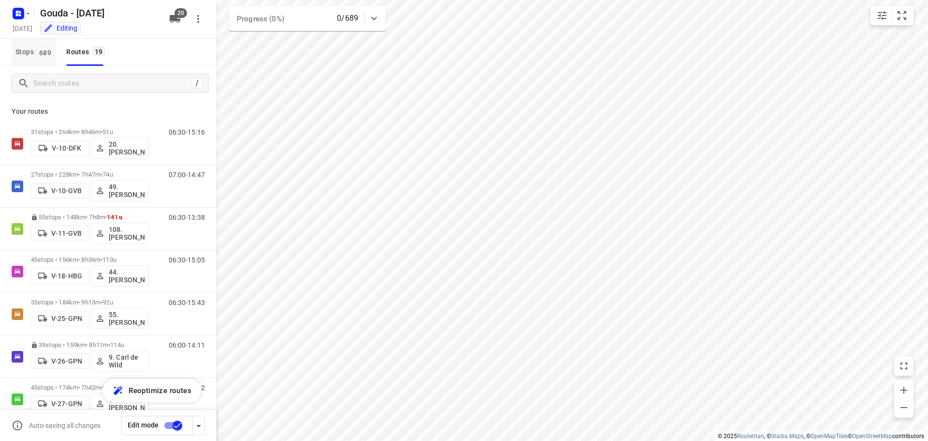
click at [40, 60] on button "Stops 689" at bounding box center [34, 52] width 45 height 27
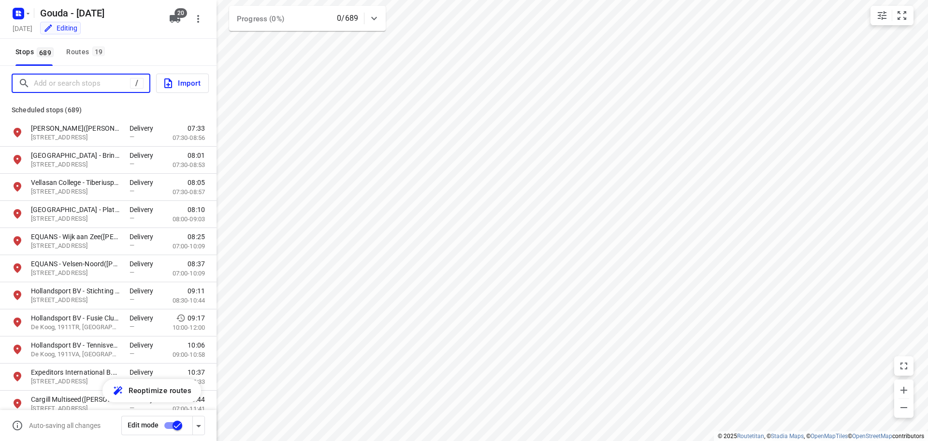
click at [62, 83] on input "Add or search stops" at bounding box center [82, 83] width 96 height 15
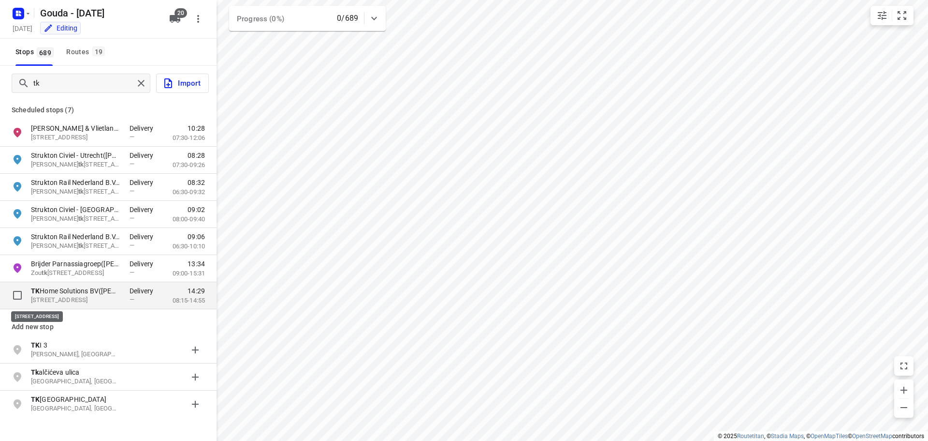
click at [72, 300] on p "[STREET_ADDRESS]" at bounding box center [75, 299] width 89 height 9
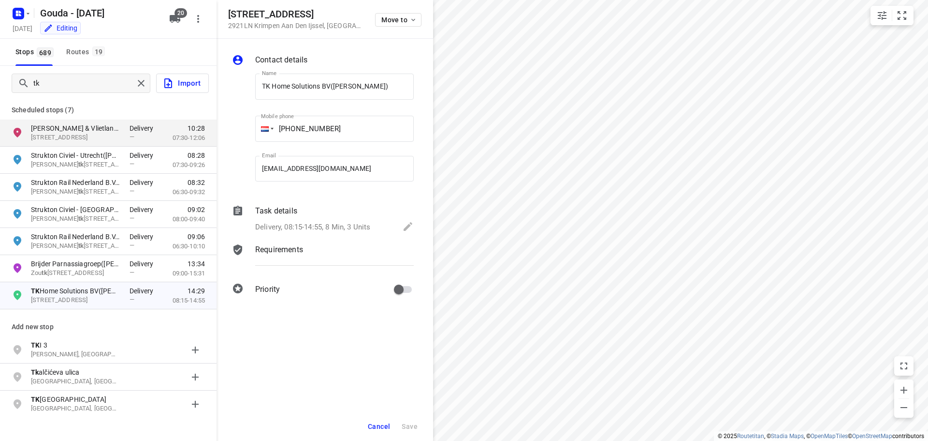
click at [353, 226] on p "Delivery, 08:15-14:55, 8 Min, 3 Units" at bounding box center [312, 226] width 115 height 11
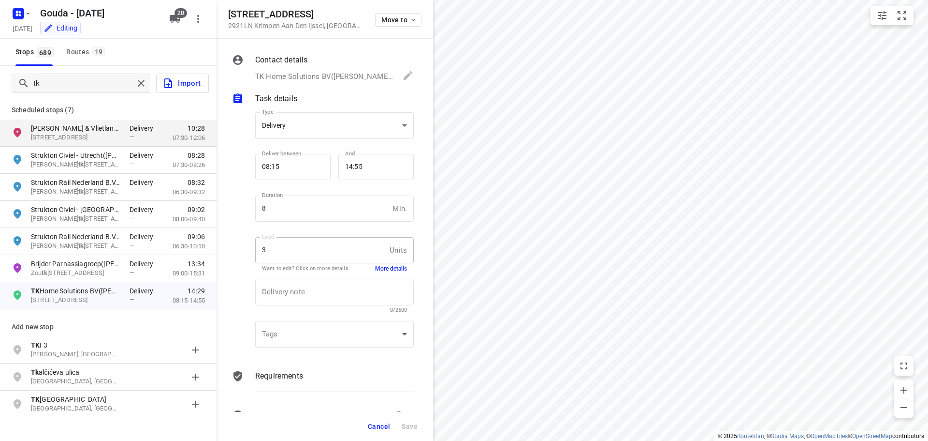
click at [393, 267] on button "More details" at bounding box center [391, 269] width 32 height 8
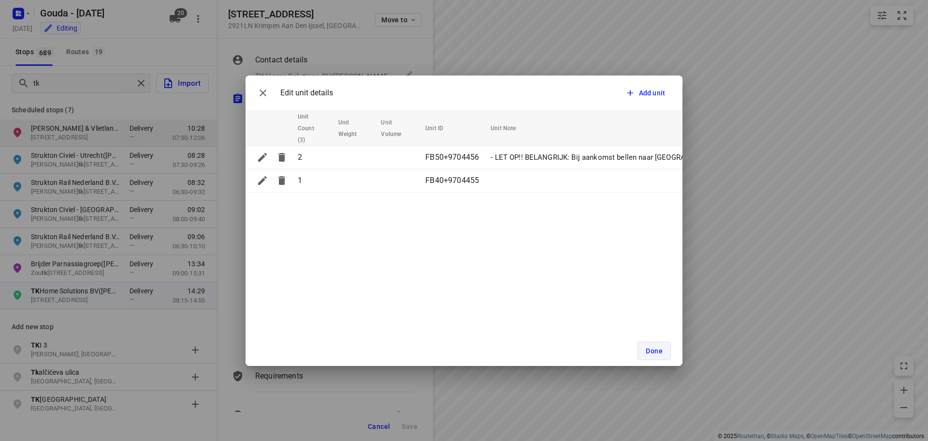
click at [670, 343] on button "Done" at bounding box center [654, 350] width 33 height 18
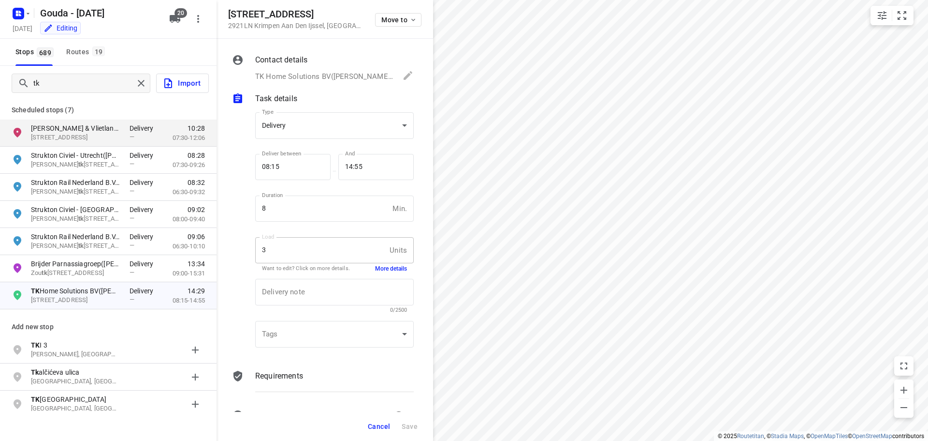
click at [378, 432] on button "Cancel" at bounding box center [379, 425] width 30 height 17
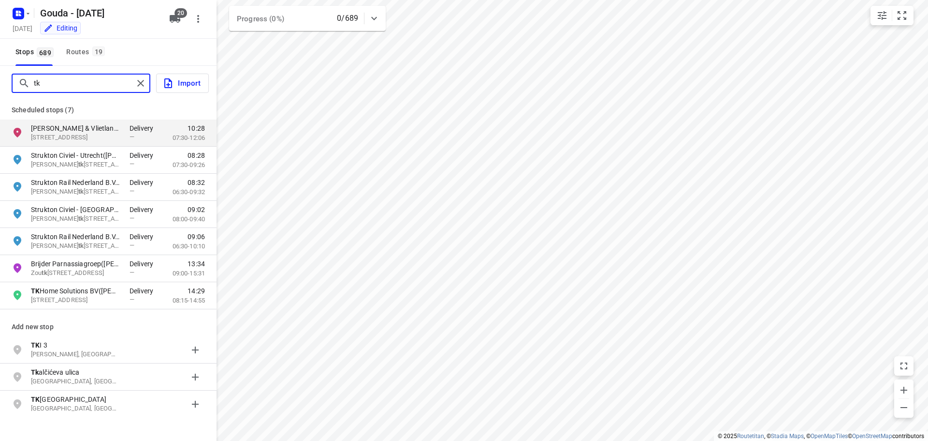
drag, startPoint x: 84, startPoint y: 82, endPoint x: 0, endPoint y: 81, distance: 84.1
click at [0, 81] on div "tk Import" at bounding box center [108, 83] width 217 height 35
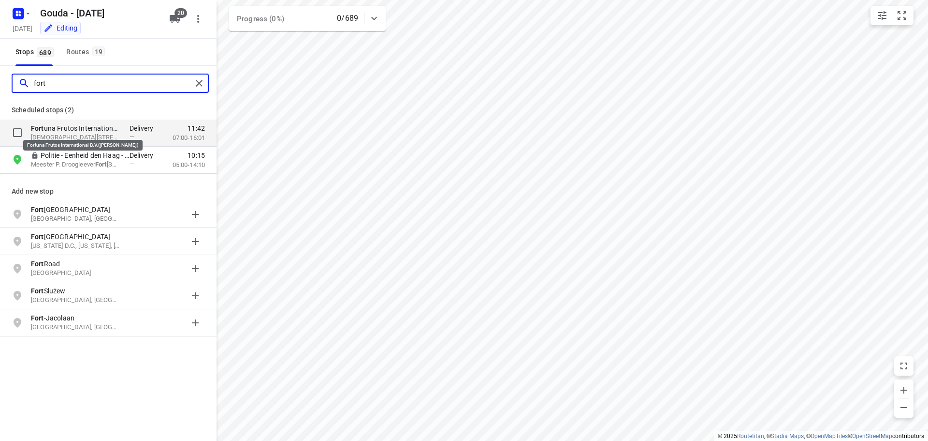
type input "fort"
click at [96, 132] on p "Fort una Frutos International B.V.(Bert Nobel)" at bounding box center [75, 128] width 89 height 10
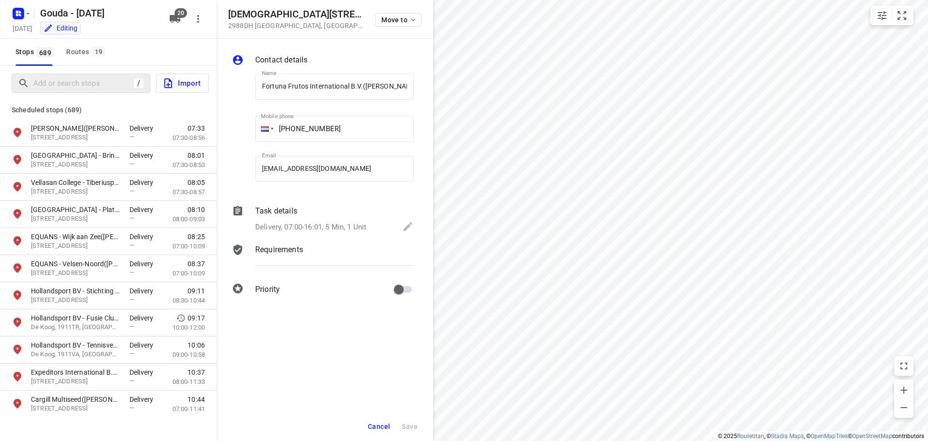
click at [388, 427] on span "Cancel" at bounding box center [379, 426] width 22 height 8
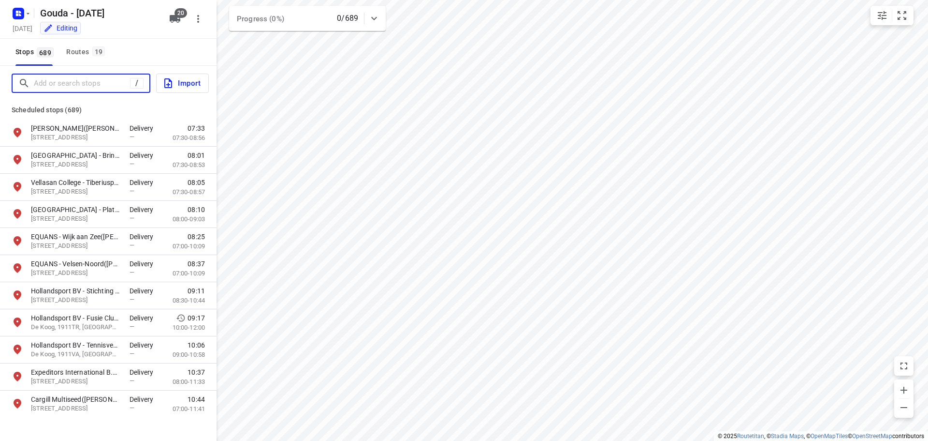
click at [59, 83] on input "Add or search stops" at bounding box center [82, 83] width 96 height 15
click at [86, 82] on input "Add or search stops" at bounding box center [121, 83] width 174 height 15
paste input "Schaapweg 1, 2285 SP Rijswijk"
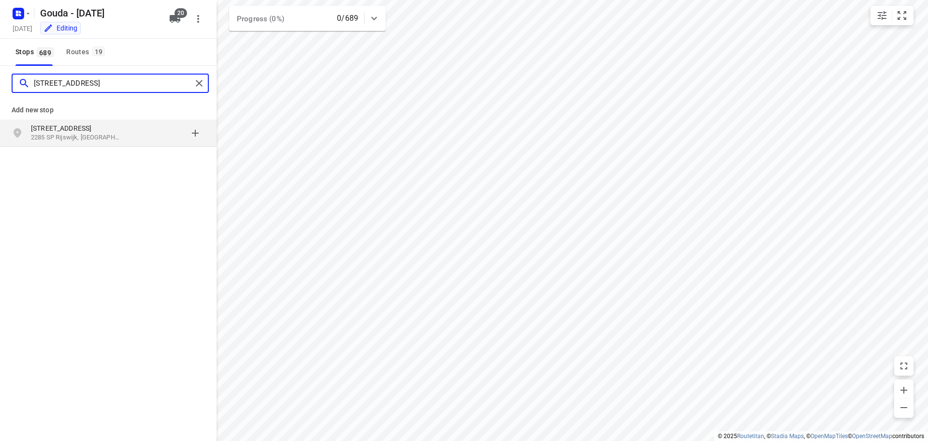
type input "Schaapweg 1, 2285 SP Rijswijk"
click at [194, 133] on div "grid" at bounding box center [167, 132] width 75 height 19
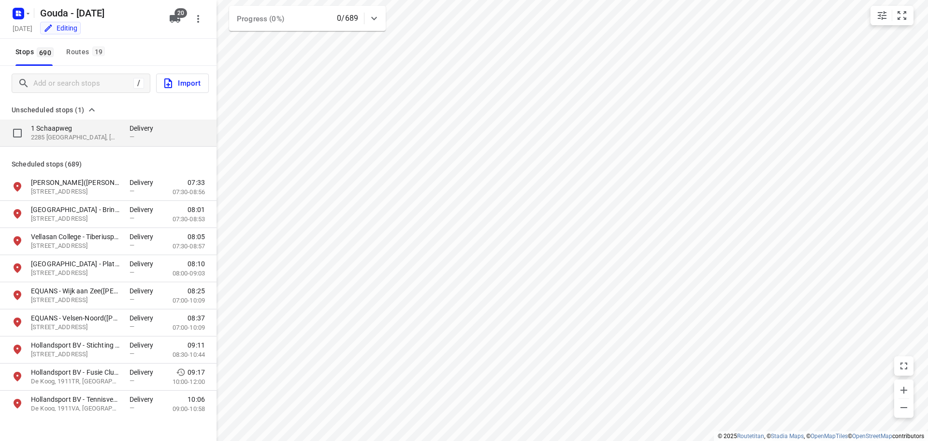
click at [68, 132] on p "1 Schaapweg" at bounding box center [75, 128] width 89 height 10
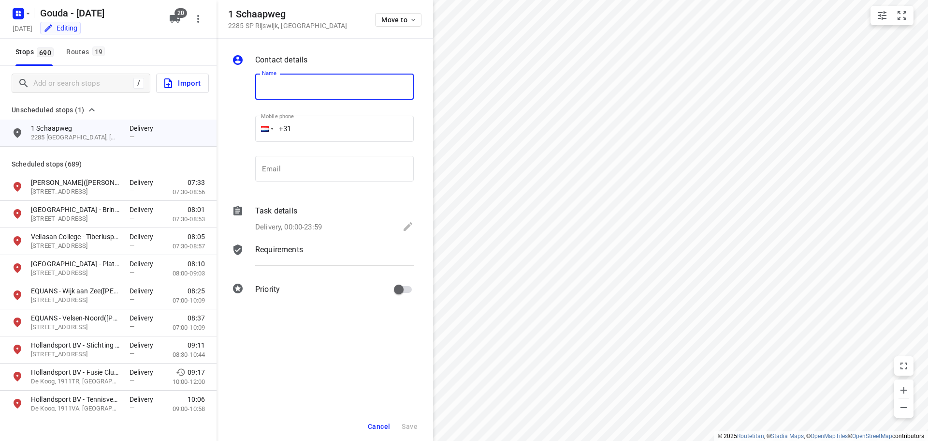
click at [291, 80] on input "text" at bounding box center [334, 87] width 159 height 26
type input "|"
type input "s"
type input "Shell"
click at [352, 53] on div "Contact details" at bounding box center [334, 60] width 162 height 17
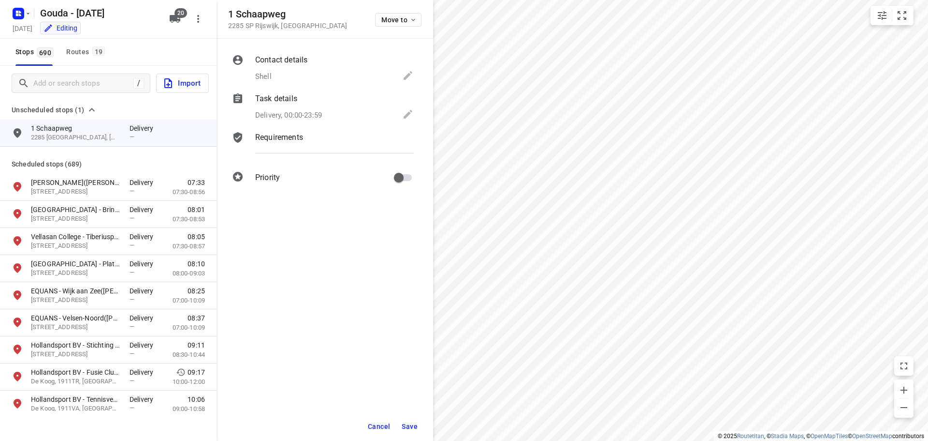
click at [320, 108] on div "Delivery, 00:00-23:59" at bounding box center [334, 115] width 159 height 14
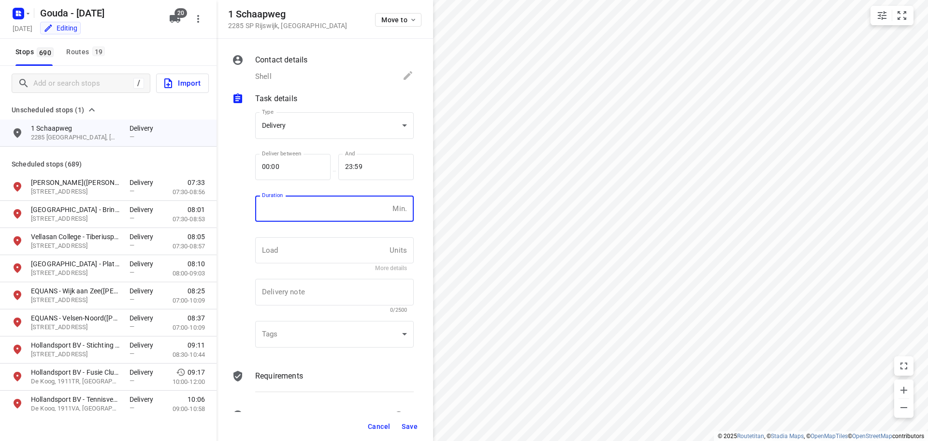
click at [346, 208] on input "number" at bounding box center [321, 208] width 133 height 26
click at [380, 205] on input "1" at bounding box center [321, 208] width 133 height 26
click at [380, 205] on input "2" at bounding box center [321, 208] width 133 height 26
click at [380, 205] on input "3" at bounding box center [321, 208] width 133 height 26
click at [239, 177] on div at bounding box center [241, 231] width 23 height 254
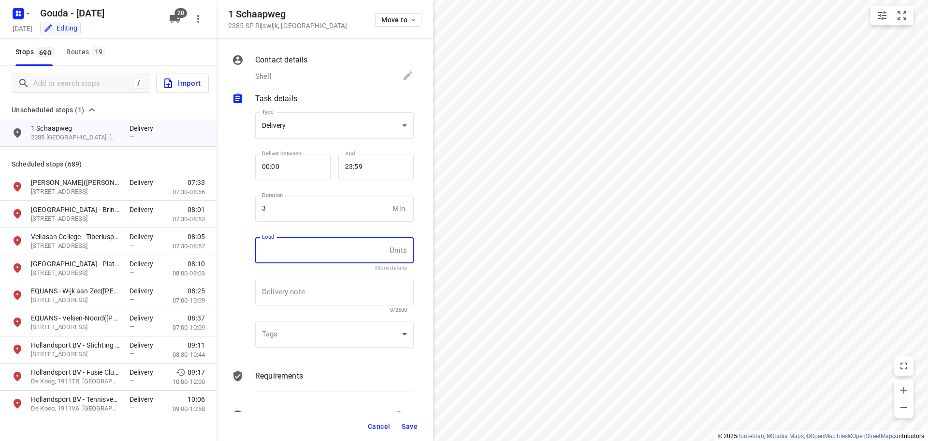
click at [281, 240] on input "text" at bounding box center [320, 250] width 131 height 26
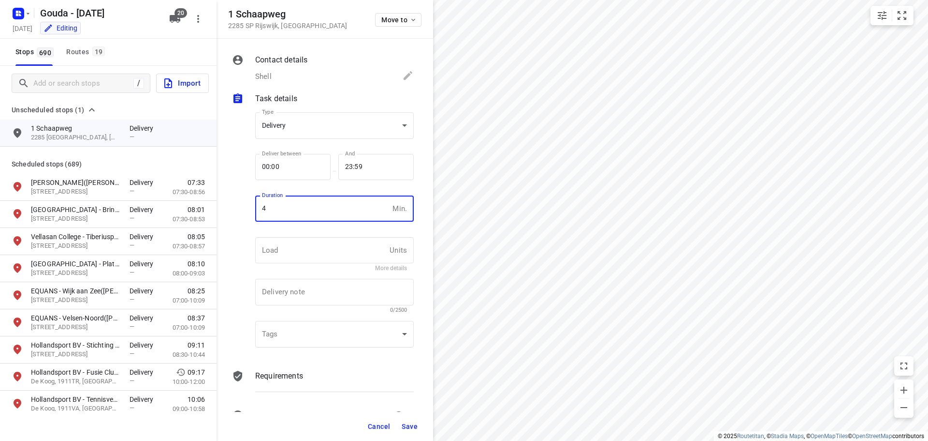
click at [378, 206] on input "4" at bounding box center [321, 208] width 133 height 26
type input "5"
click at [379, 205] on input "5" at bounding box center [321, 208] width 133 height 26
click at [247, 249] on div at bounding box center [241, 231] width 23 height 254
click at [296, 255] on input "text" at bounding box center [320, 250] width 131 height 26
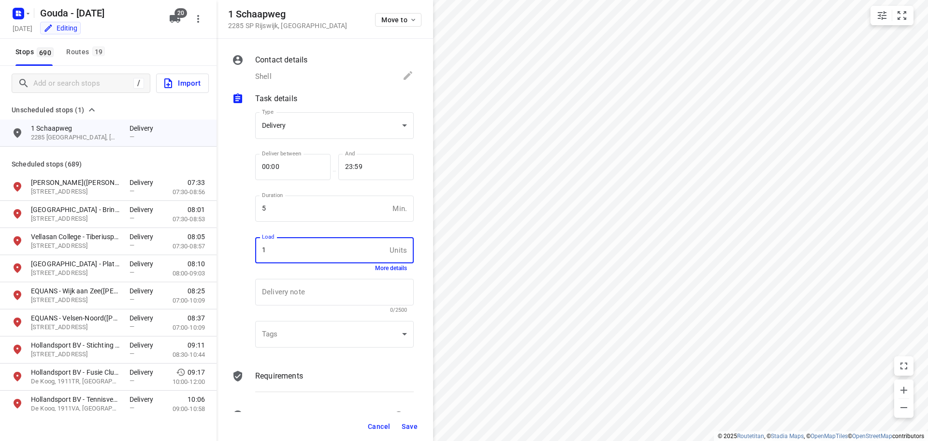
type input "1"
click at [257, 236] on div "Load 1 Units Load More details" at bounding box center [334, 253] width 166 height 45
click at [277, 288] on textarea at bounding box center [334, 292] width 145 height 9
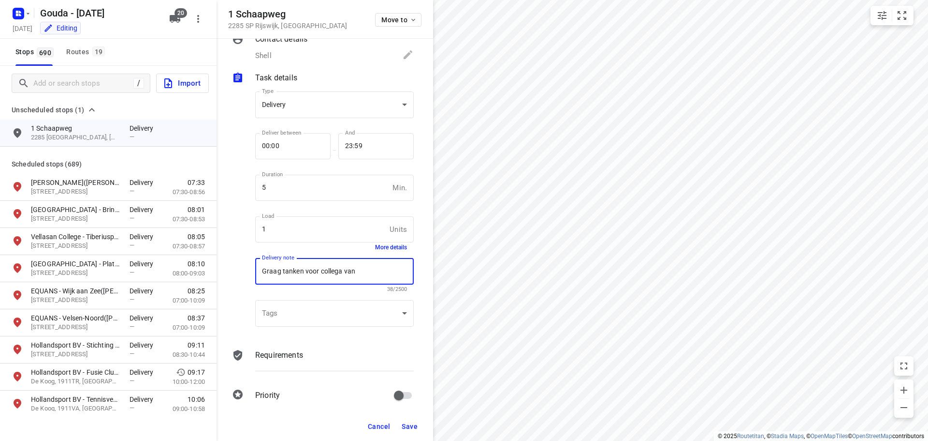
scroll to position [29, 0]
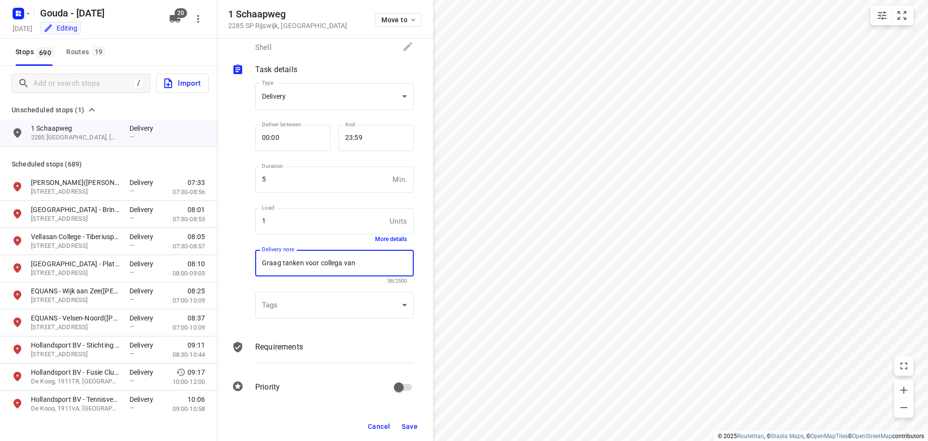
type textarea "Graag tanken voor collega van gisteren"
click at [406, 427] on span "Save" at bounding box center [410, 426] width 16 height 8
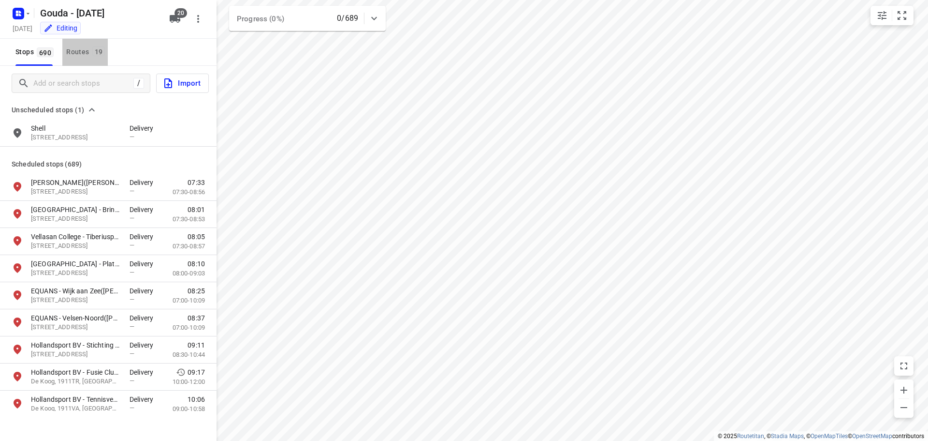
click at [83, 47] on div "Routes 19" at bounding box center [87, 52] width 42 height 12
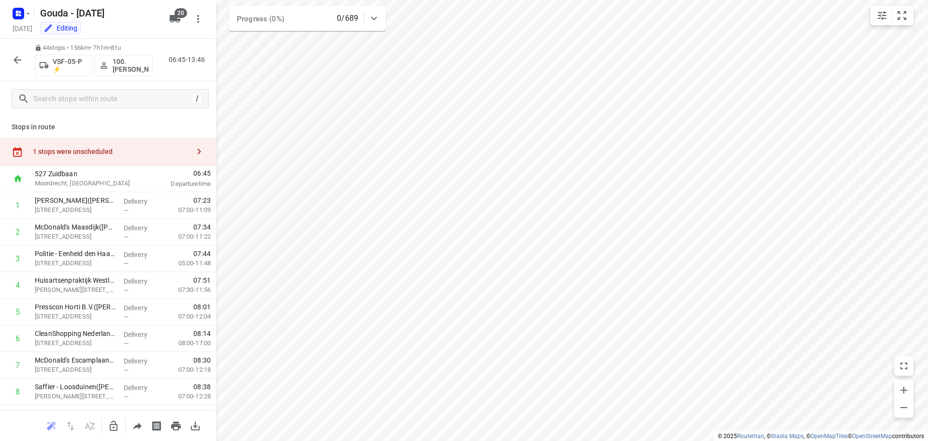
click at [126, 152] on div "1 stops were unscheduled" at bounding box center [111, 151] width 157 height 8
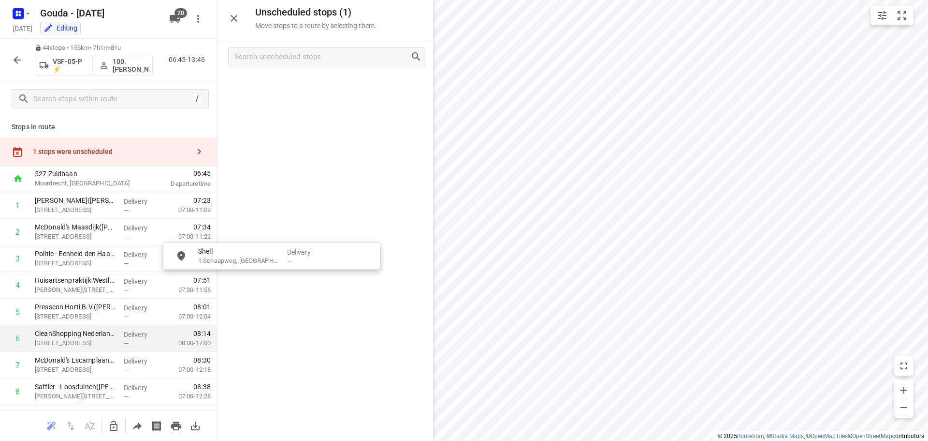
drag, startPoint x: 306, startPoint y: 96, endPoint x: 177, endPoint y: 347, distance: 282.2
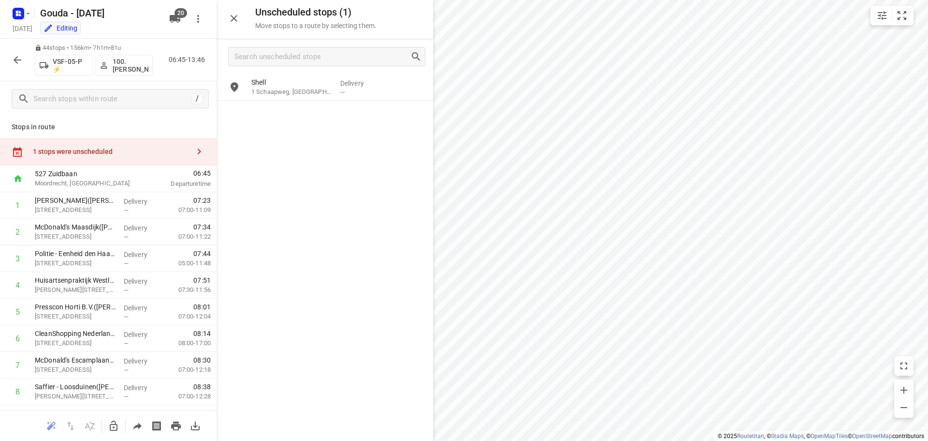
click at [118, 421] on icon "button" at bounding box center [114, 426] width 12 height 12
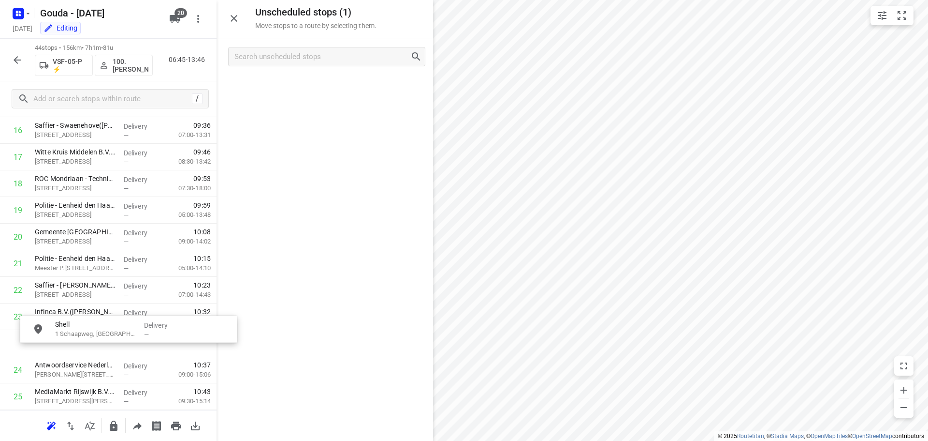
scroll to position [475, 0]
drag, startPoint x: 299, startPoint y: 90, endPoint x: 87, endPoint y: 322, distance: 314.2
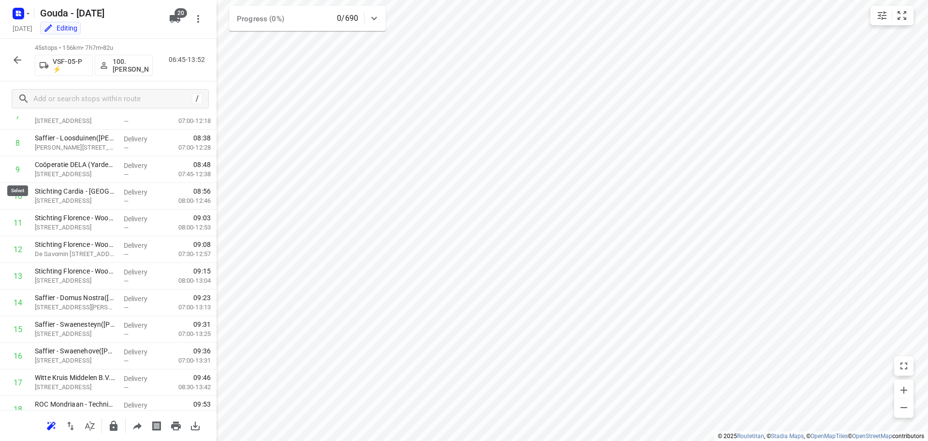
scroll to position [108, 0]
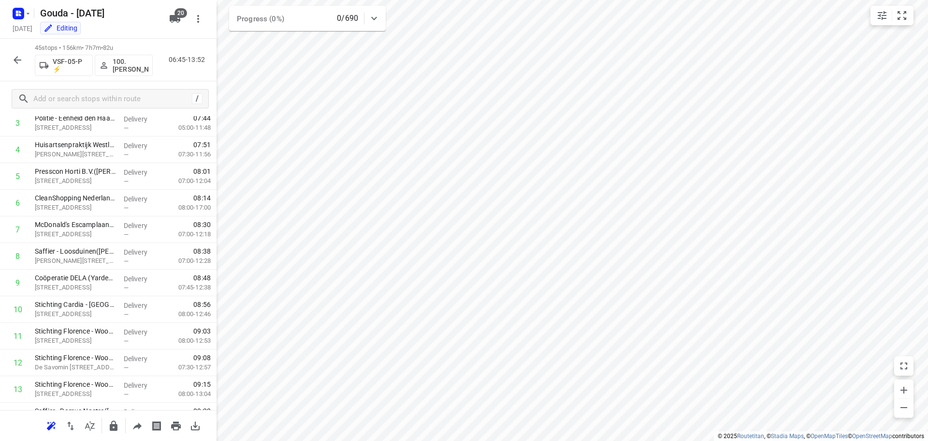
click at [28, 66] on div "45 stops • 156km • 7h7m • 82u VSF-05-P ⚡ 100.Henk Vos 06:45-13:52" at bounding box center [108, 60] width 217 height 43
click at [19, 54] on icon "button" at bounding box center [18, 60] width 12 height 12
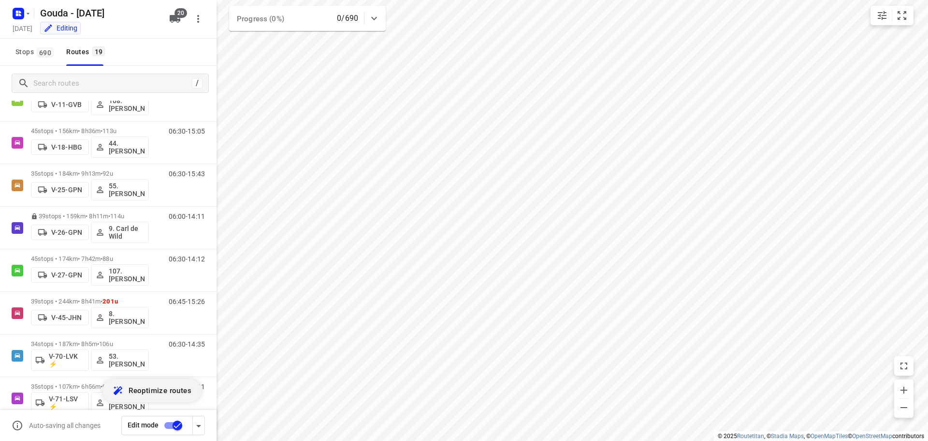
scroll to position [0, 0]
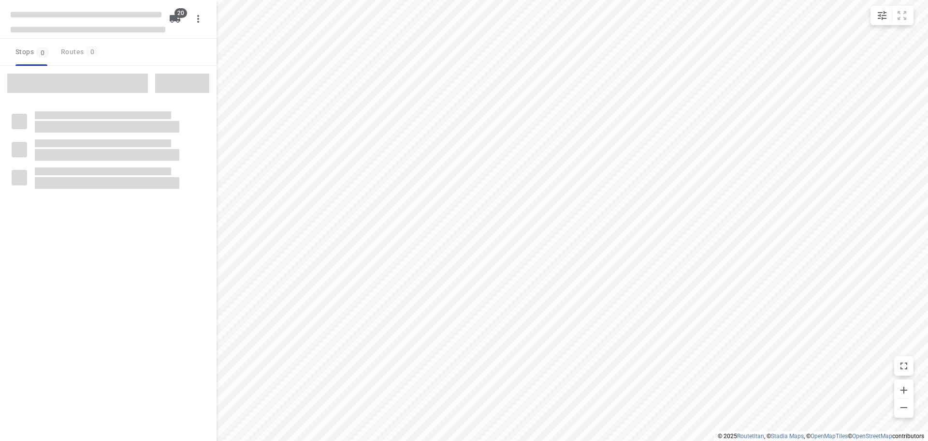
checkbox input "true"
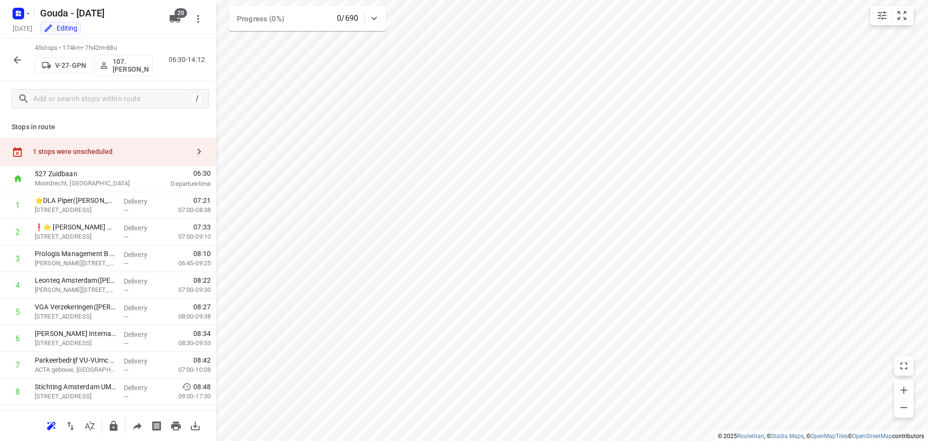
click at [112, 143] on div "1 stops were unscheduled" at bounding box center [108, 152] width 217 height 28
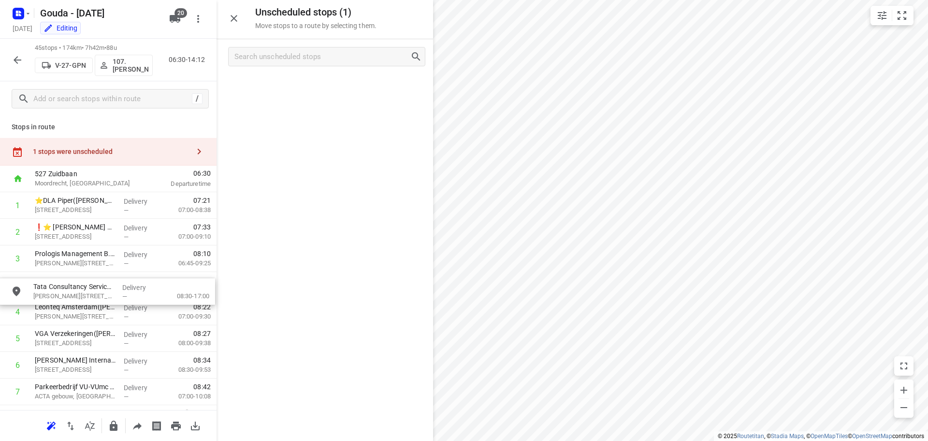
drag, startPoint x: 312, startPoint y: 89, endPoint x: 95, endPoint y: 284, distance: 291.8
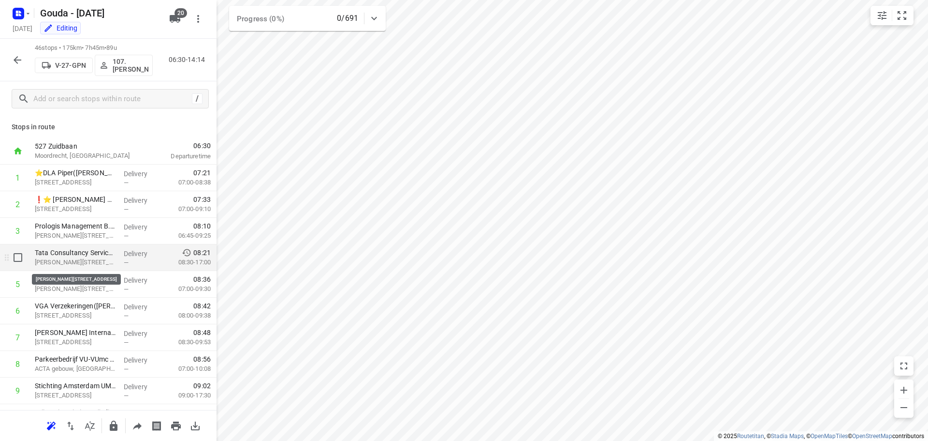
click at [77, 268] on div "Tata Consultancy Services [GEOGRAPHIC_DATA] B.V. - [GEOGRAPHIC_DATA] ([PERSON_N…" at bounding box center [75, 257] width 89 height 27
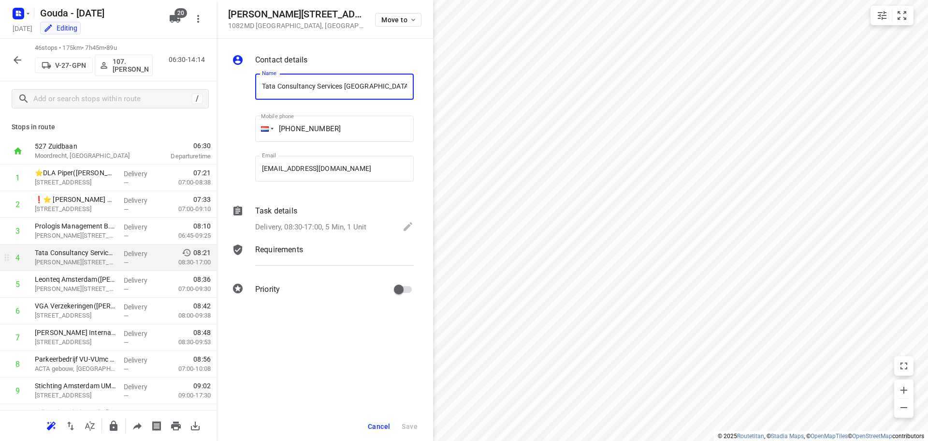
scroll to position [0, 177]
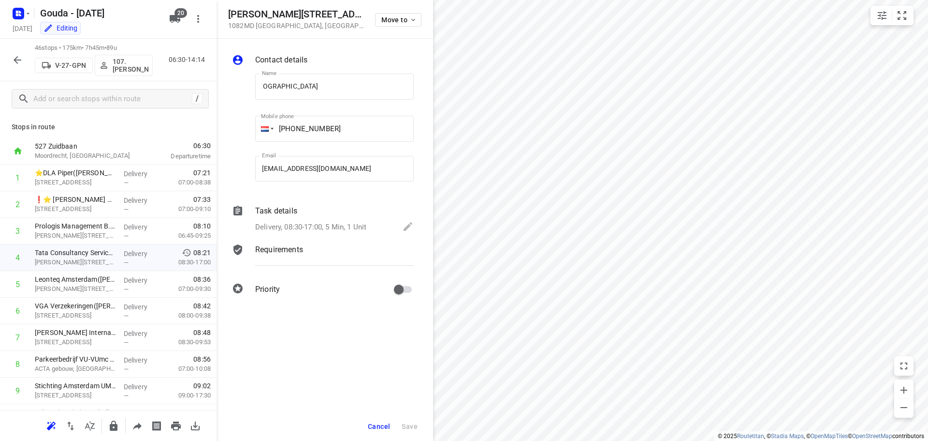
click at [335, 224] on p "Delivery, 08:30-17:00, 5 Min, 1 Unit" at bounding box center [310, 226] width 111 height 11
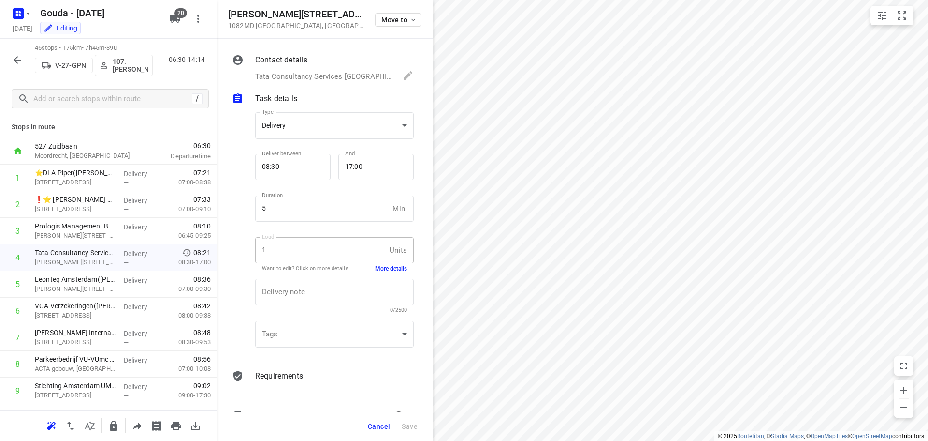
click at [379, 268] on button "More details" at bounding box center [391, 269] width 32 height 8
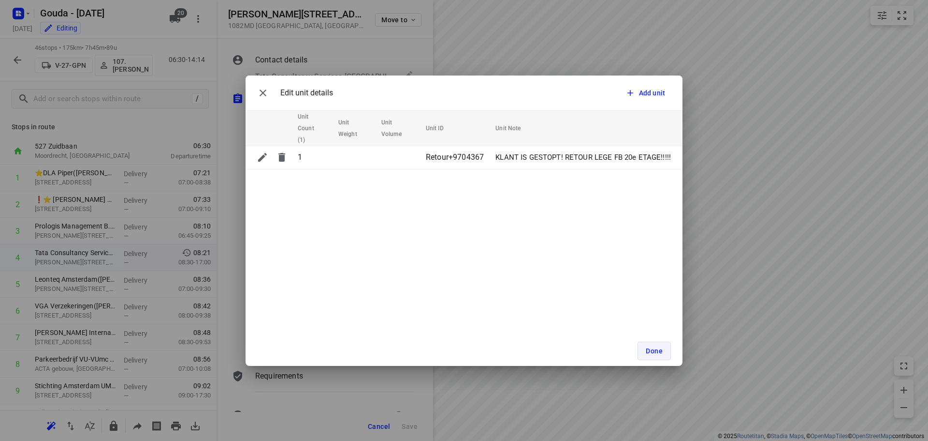
click at [651, 345] on button "Done" at bounding box center [654, 350] width 33 height 18
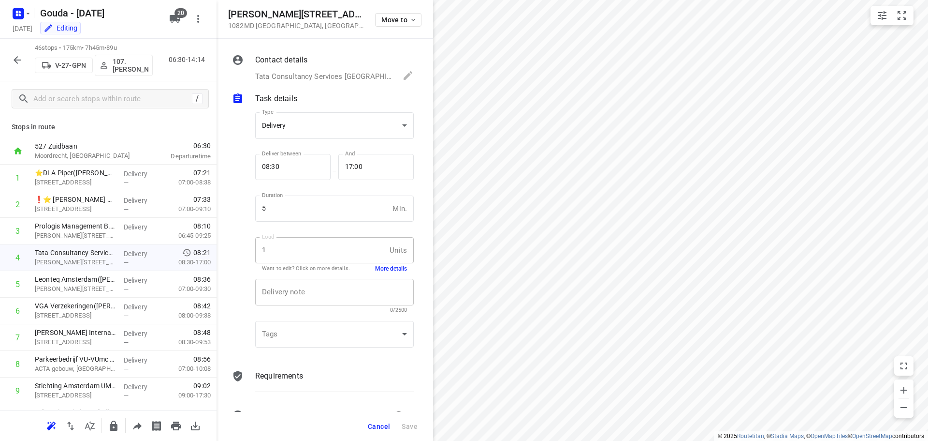
click at [301, 294] on textarea at bounding box center [334, 292] width 145 height 9
type textarea "LET OP adres in [PERSON_NAME][STREET_ADDRESS]"
click at [423, 302] on div "Contact details Tata Consultancy Services [GEOGRAPHIC_DATA] B.V. - [GEOGRAPHIC_…" at bounding box center [325, 225] width 217 height 373
click at [416, 426] on span "Save" at bounding box center [410, 426] width 16 height 8
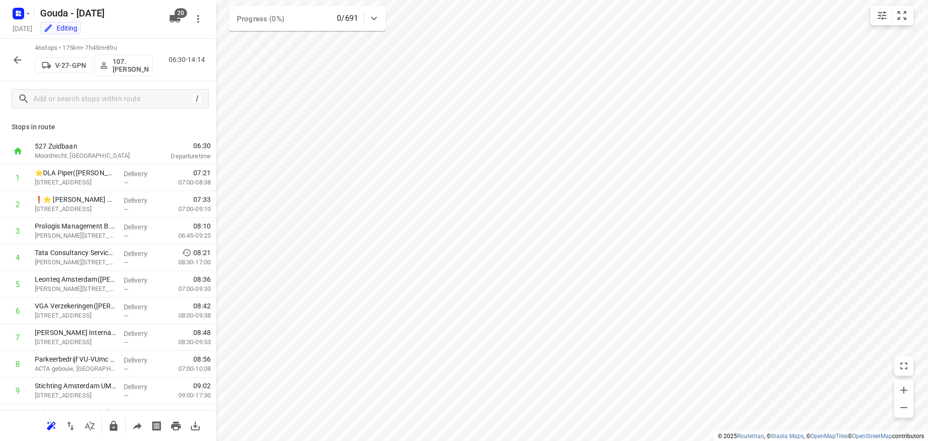
click at [15, 60] on icon "button" at bounding box center [18, 60] width 8 height 8
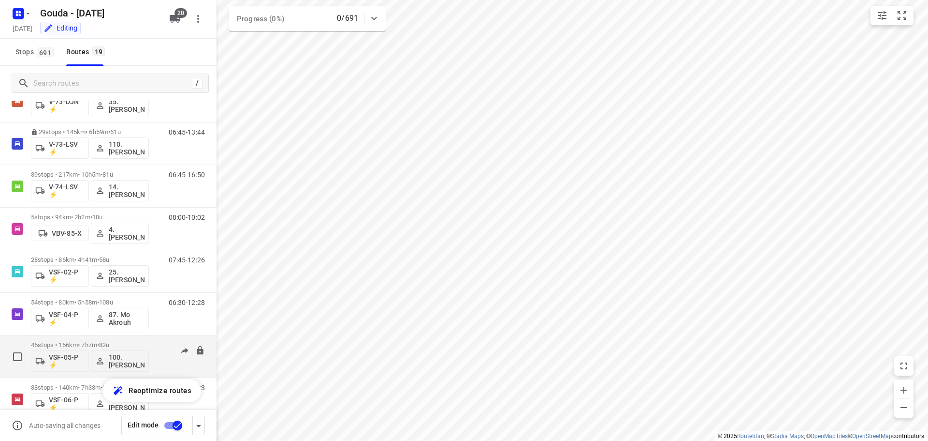
scroll to position [531, 0]
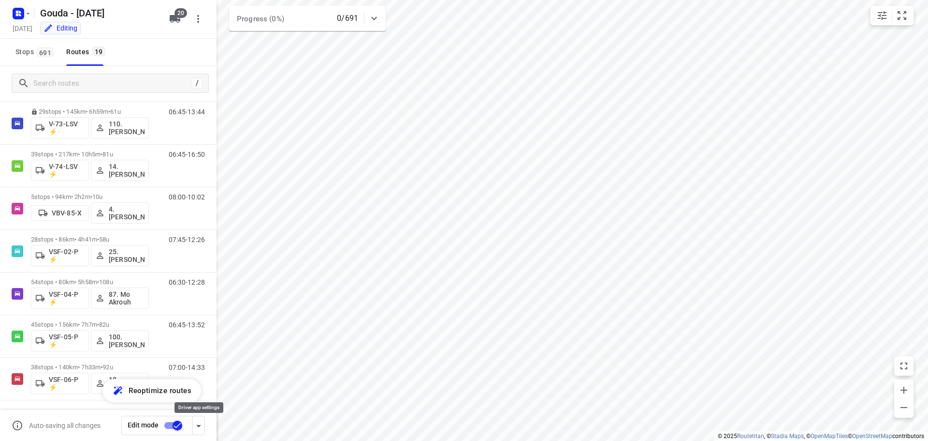
click at [199, 428] on icon "button" at bounding box center [199, 426] width 12 height 12
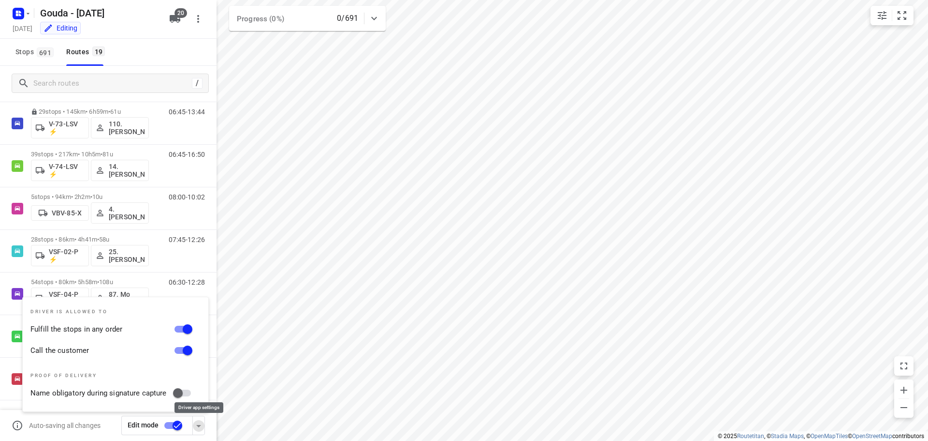
click at [199, 428] on icon "button" at bounding box center [199, 426] width 12 height 12
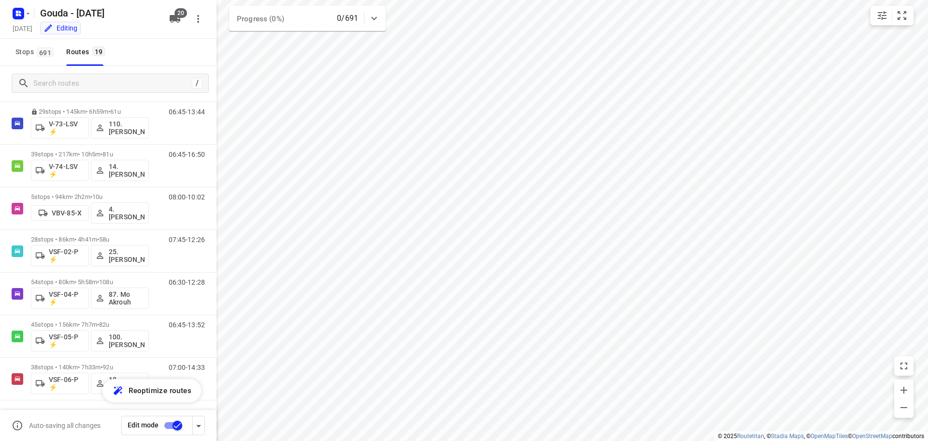
click at [177, 425] on input "checkbox" at bounding box center [177, 425] width 55 height 18
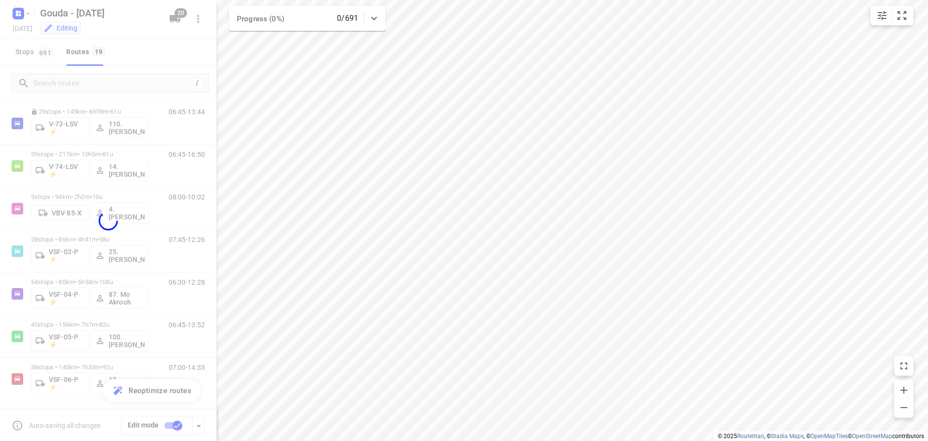
checkbox input "false"
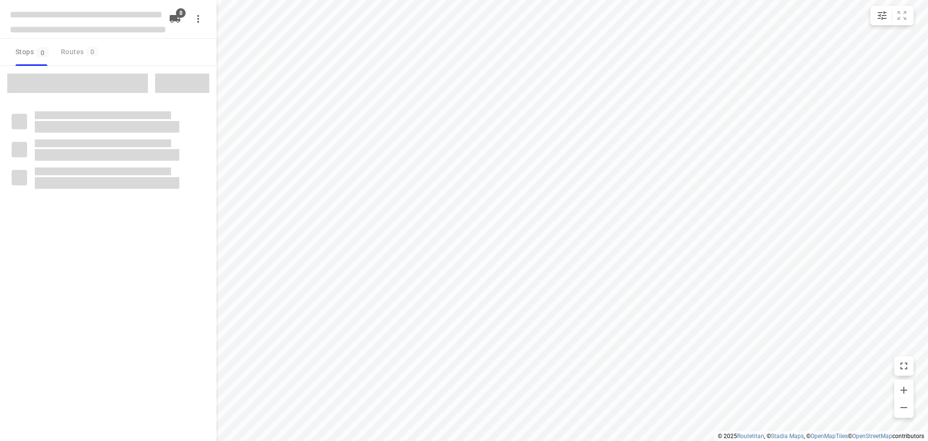
checkbox input "true"
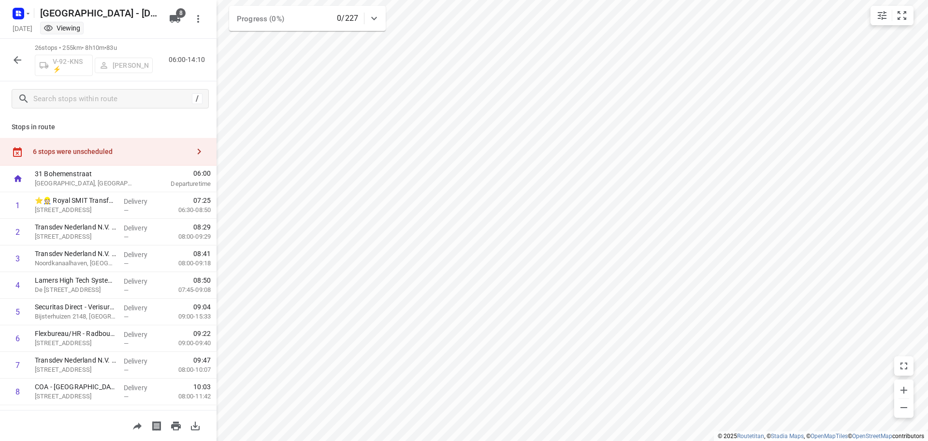
click at [70, 148] on div "6 stops were unscheduled" at bounding box center [111, 151] width 157 height 8
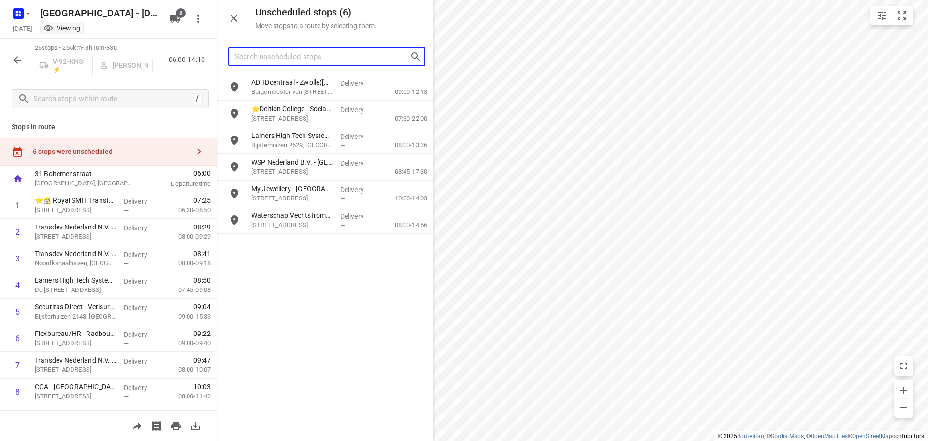
drag, startPoint x: 317, startPoint y: 49, endPoint x: 337, endPoint y: 41, distance: 21.7
click at [317, 49] on input "Search unscheduled stops" at bounding box center [322, 56] width 175 height 15
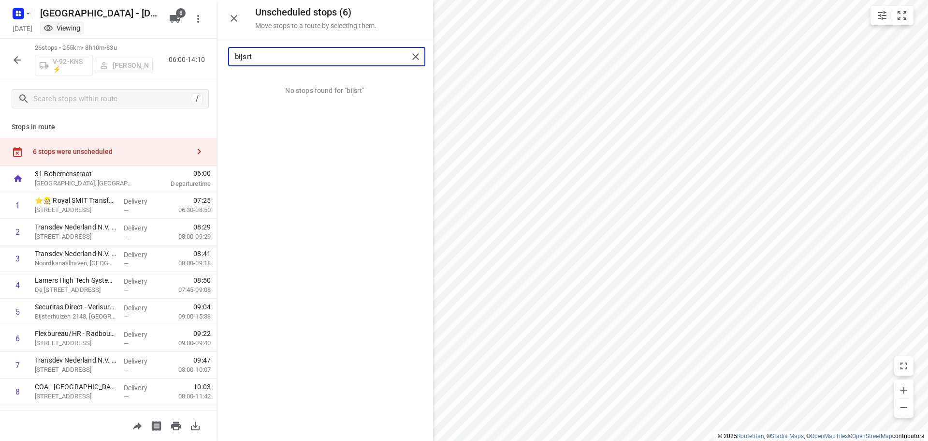
type input "bijsrt"
click at [18, 59] on icon "button" at bounding box center [18, 60] width 12 height 12
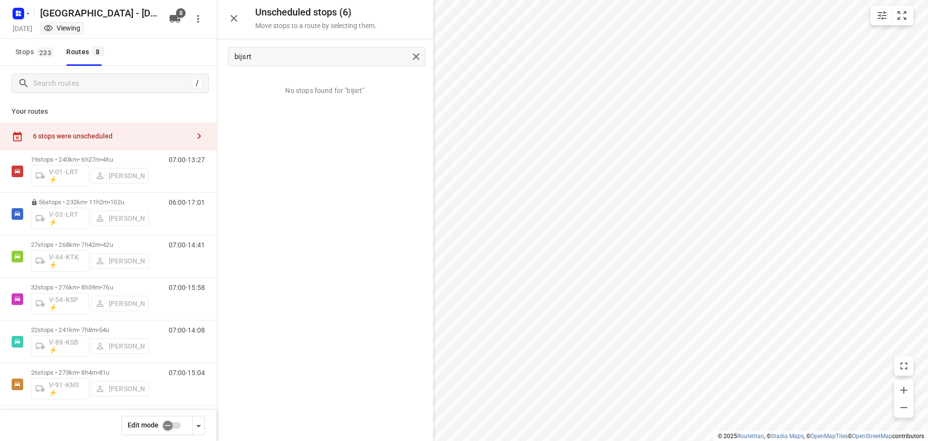
click at [165, 425] on input "checkbox" at bounding box center [167, 425] width 55 height 18
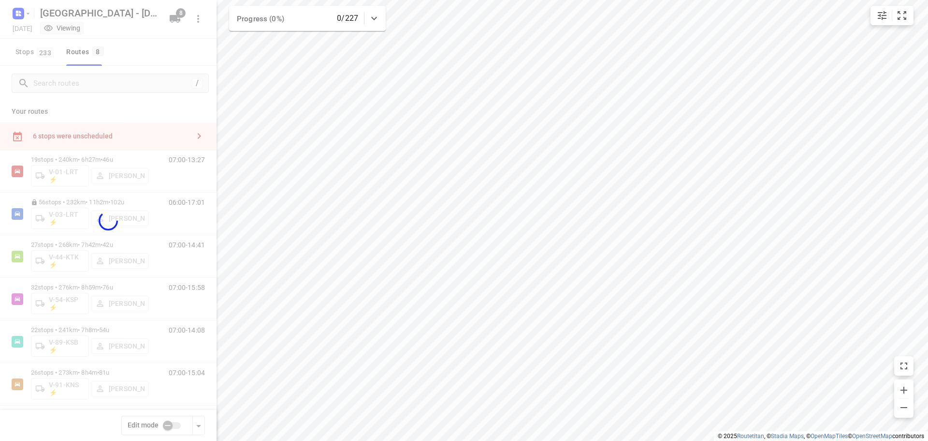
checkbox input "true"
click at [73, 115] on div at bounding box center [108, 220] width 217 height 441
click at [65, 109] on div at bounding box center [108, 220] width 217 height 441
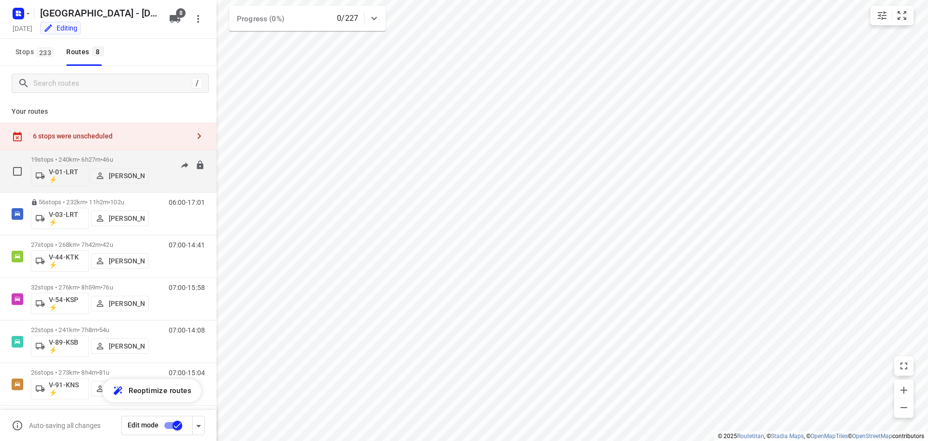
click at [16, 170] on input "checkbox" at bounding box center [17, 171] width 19 height 19
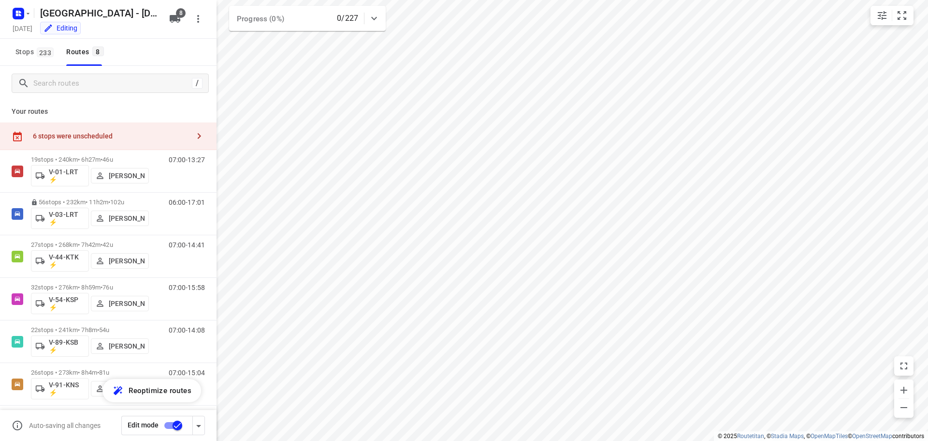
checkbox input "true"
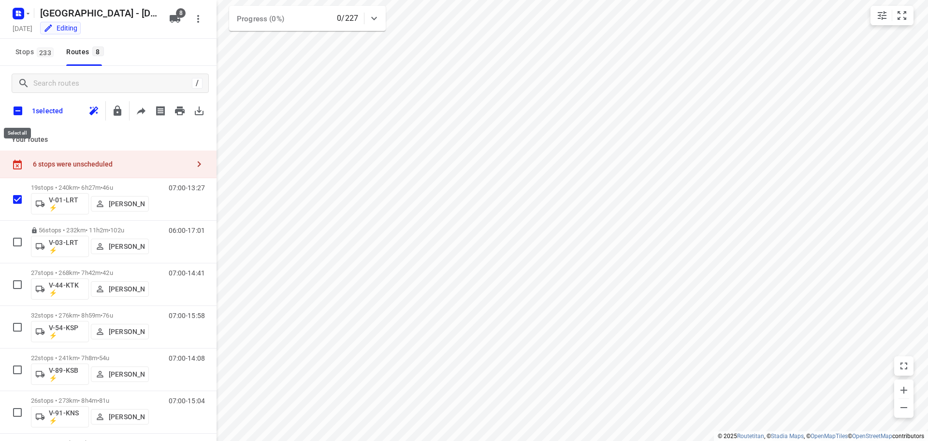
click at [23, 113] on input "checkbox" at bounding box center [18, 111] width 20 height 20
checkbox input "true"
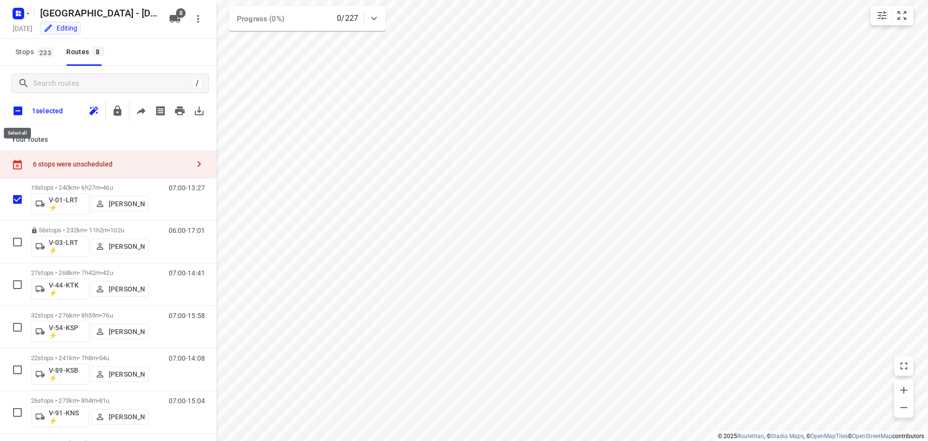
checkbox input "true"
click at [140, 110] on icon "button" at bounding box center [137, 110] width 8 height 10
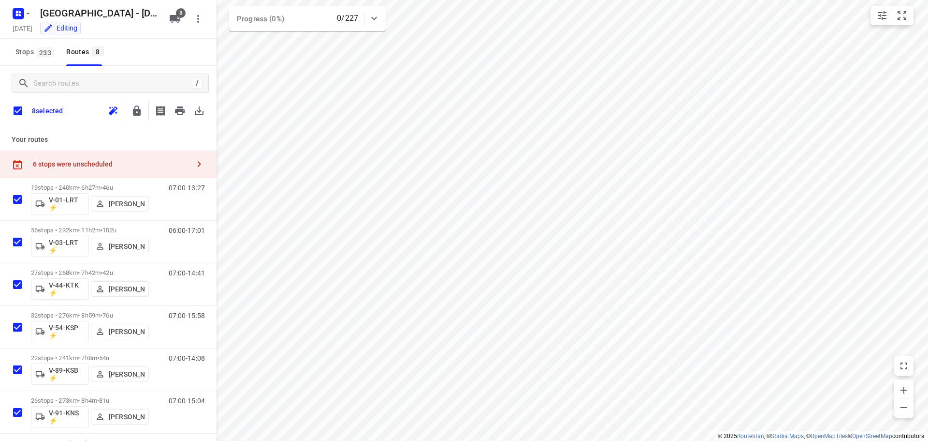
click at [134, 136] on p "Your routes" at bounding box center [108, 139] width 193 height 10
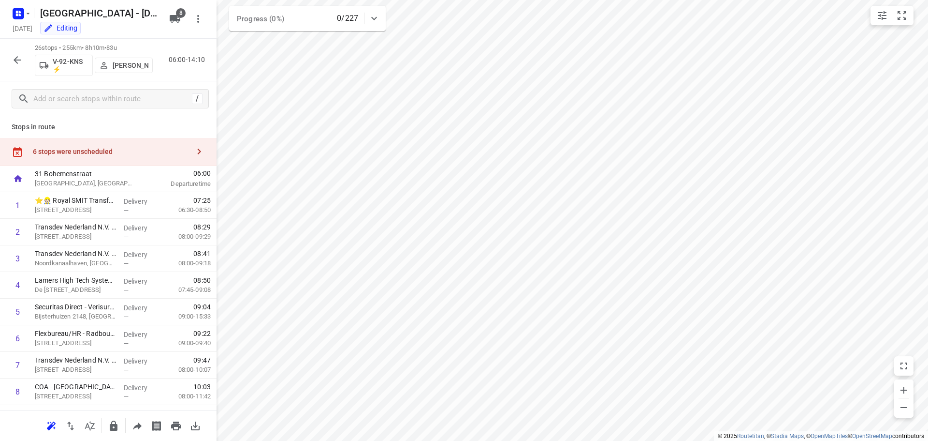
click at [91, 153] on div "6 stops were unscheduled" at bounding box center [111, 151] width 157 height 8
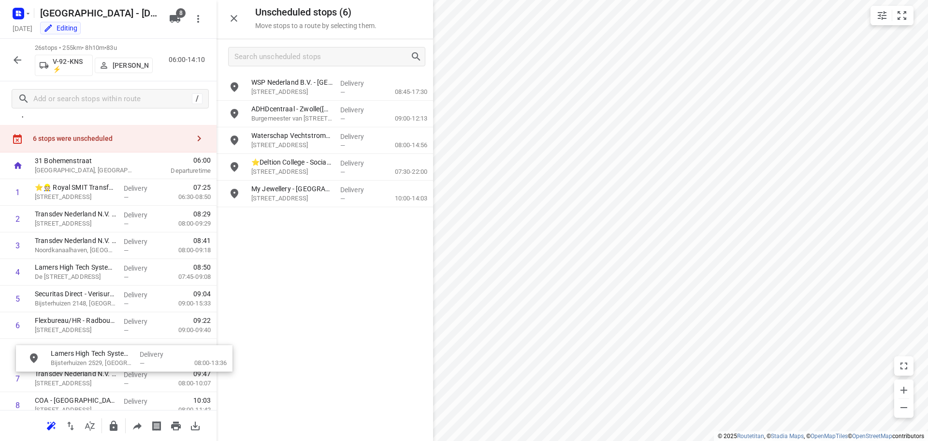
scroll to position [20, 0]
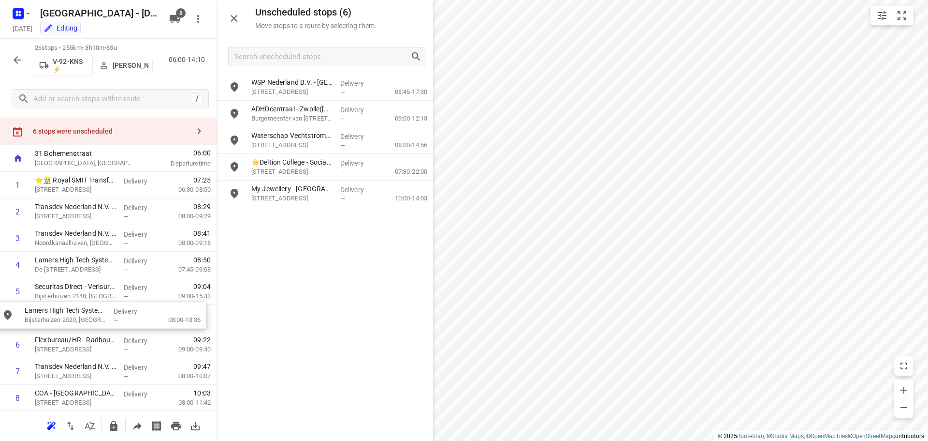
drag, startPoint x: 282, startPoint y: 225, endPoint x: 57, endPoint y: 321, distance: 244.6
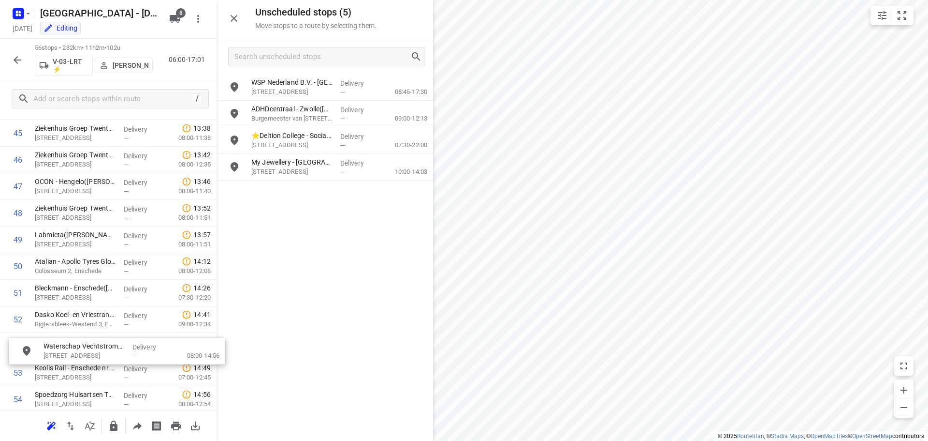
scroll to position [1245, 0]
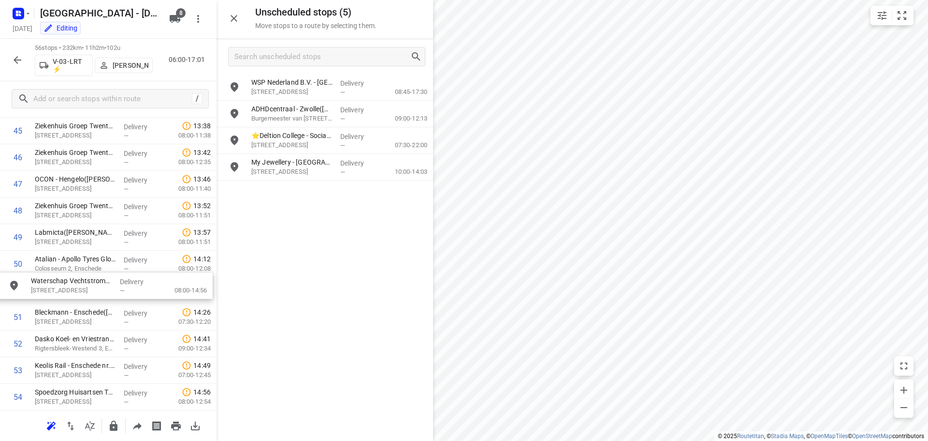
drag, startPoint x: 303, startPoint y: 143, endPoint x: 83, endPoint y: 291, distance: 265.6
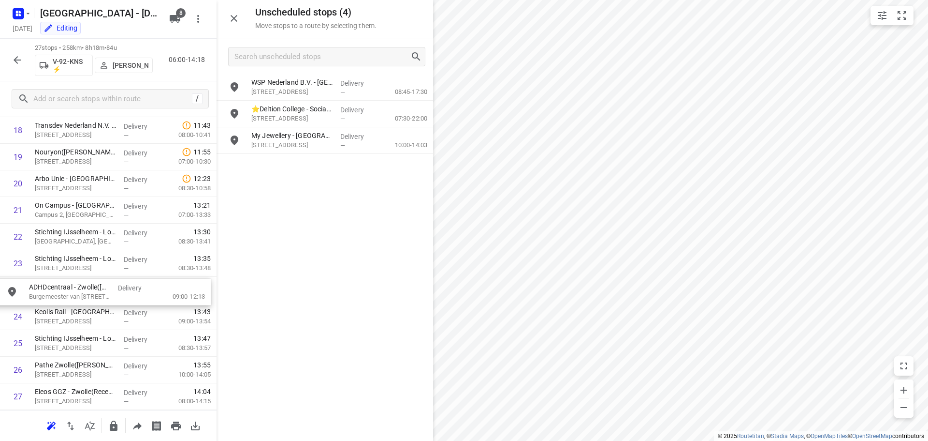
drag, startPoint x: 299, startPoint y: 119, endPoint x: 84, endPoint y: 294, distance: 277.1
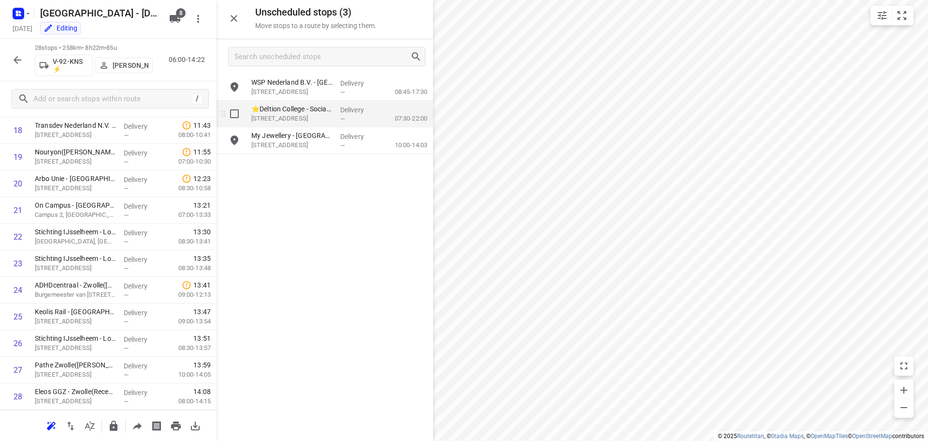
click at [322, 114] on p "[STREET_ADDRESS]" at bounding box center [291, 119] width 81 height 10
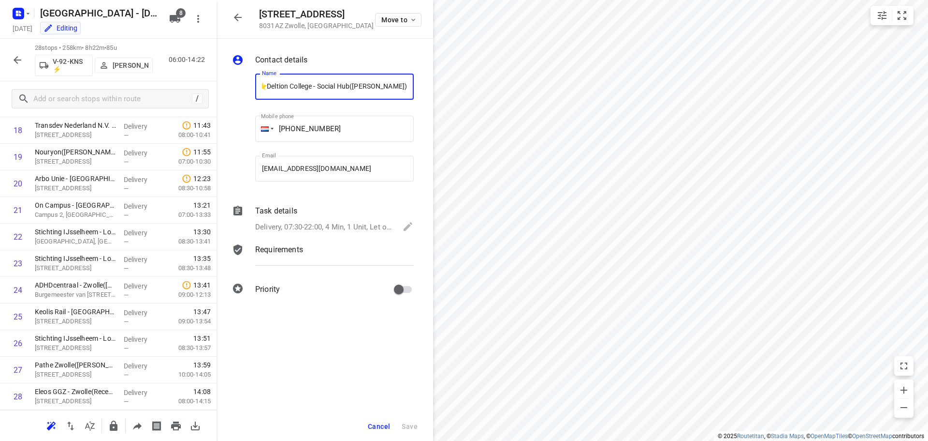
scroll to position [0, 0]
click at [364, 219] on div "Task details Delivery, 07:30-22:00, 4 Min, 1 Unit, Let op! Dit is voor de socia…" at bounding box center [334, 219] width 162 height 33
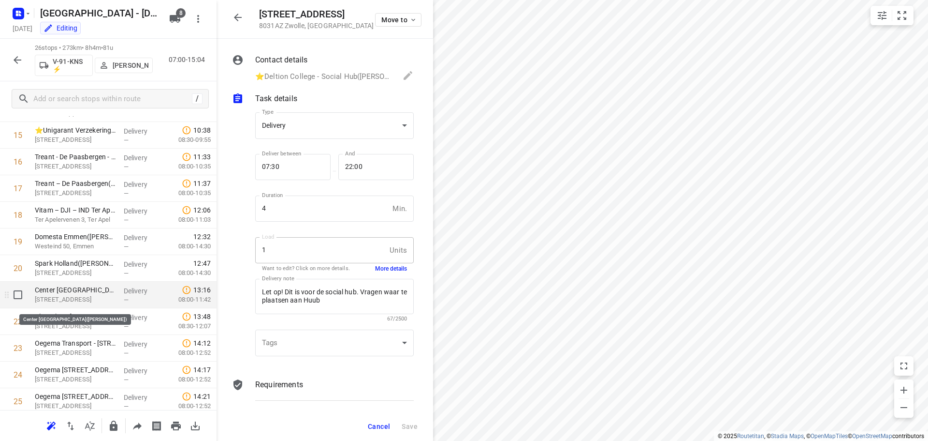
scroll to position [500, 0]
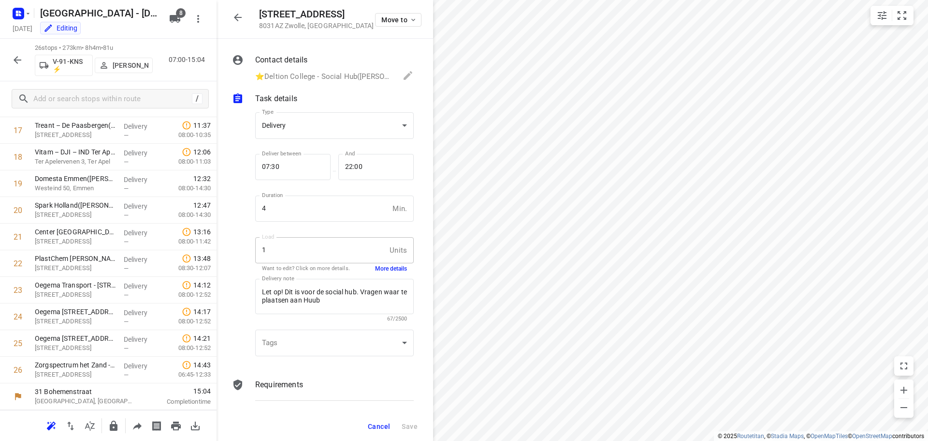
click at [242, 9] on button "button" at bounding box center [237, 17] width 19 height 19
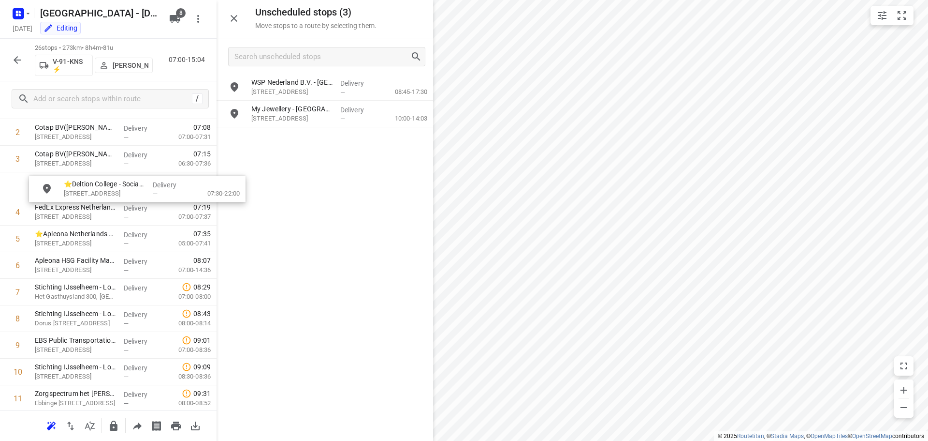
scroll to position [99, 0]
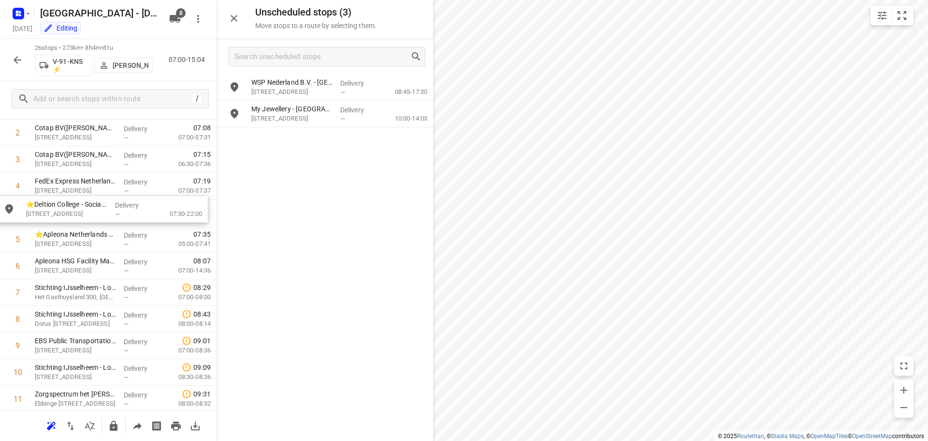
drag, startPoint x: 297, startPoint y: 117, endPoint x: 70, endPoint y: 216, distance: 248.4
click at [13, 57] on icon "button" at bounding box center [18, 60] width 12 height 12
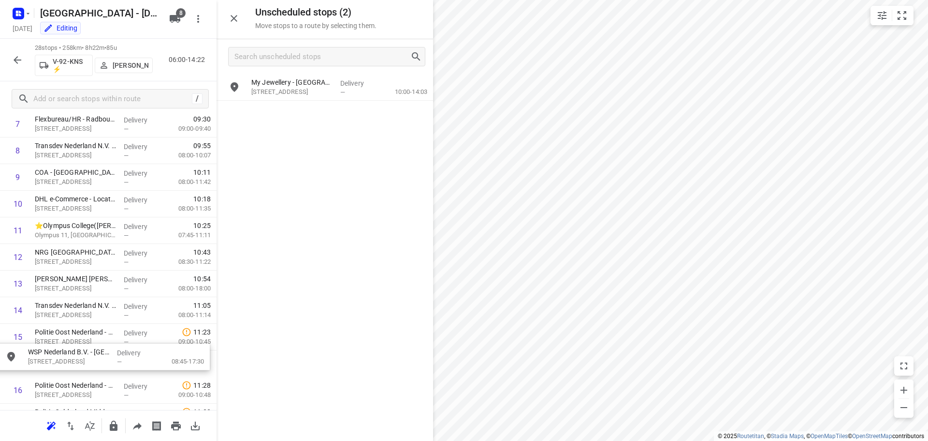
scroll to position [260, 0]
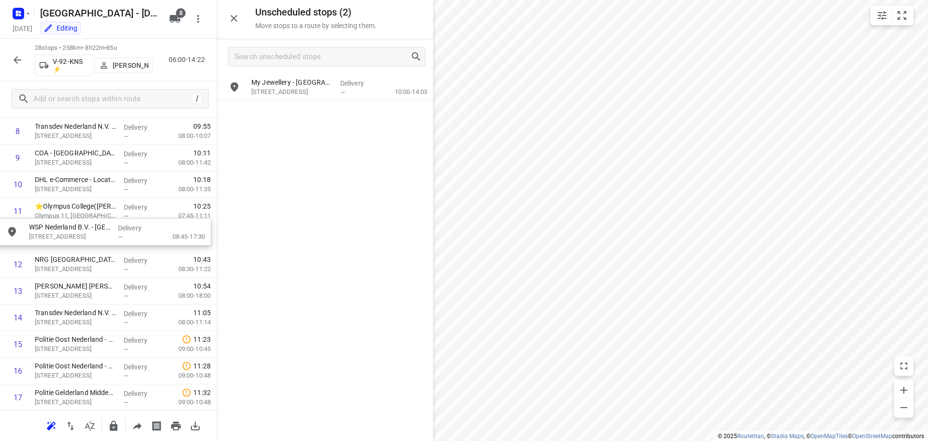
drag, startPoint x: 326, startPoint y: 83, endPoint x: 104, endPoint y: 232, distance: 266.9
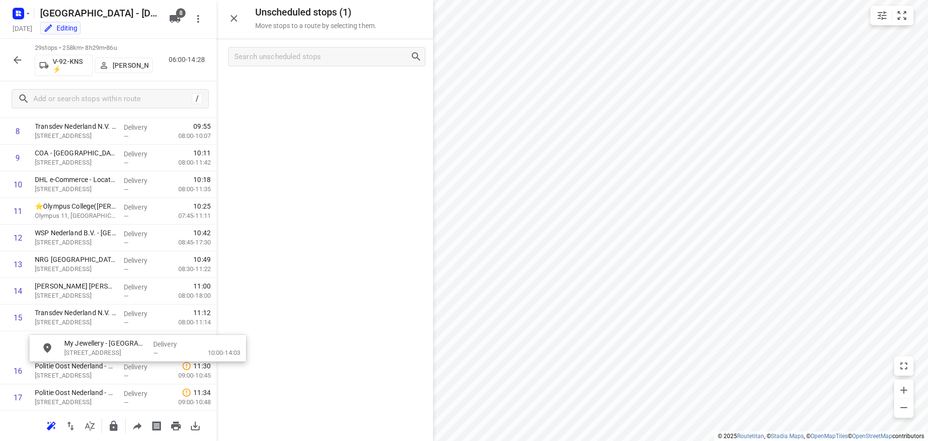
scroll to position [268, 0]
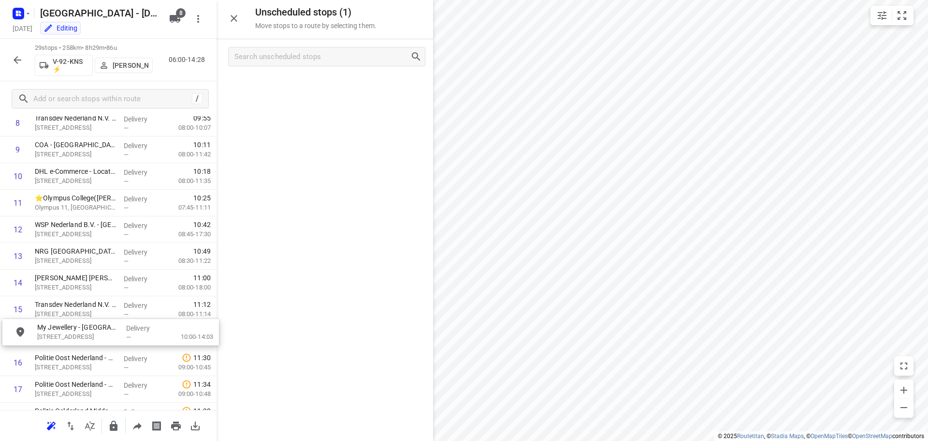
drag, startPoint x: 303, startPoint y: 84, endPoint x: 111, endPoint y: 337, distance: 317.2
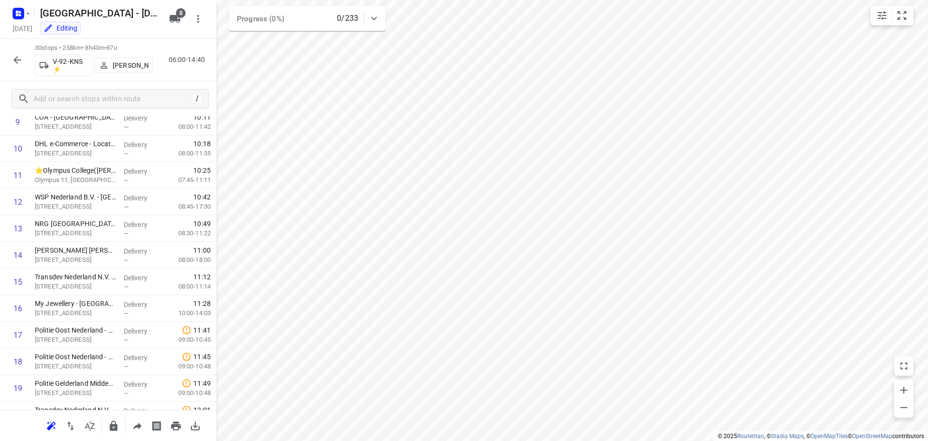
click at [8, 50] on div at bounding box center [17, 59] width 19 height 19
click at [13, 54] on icon "button" at bounding box center [18, 60] width 12 height 12
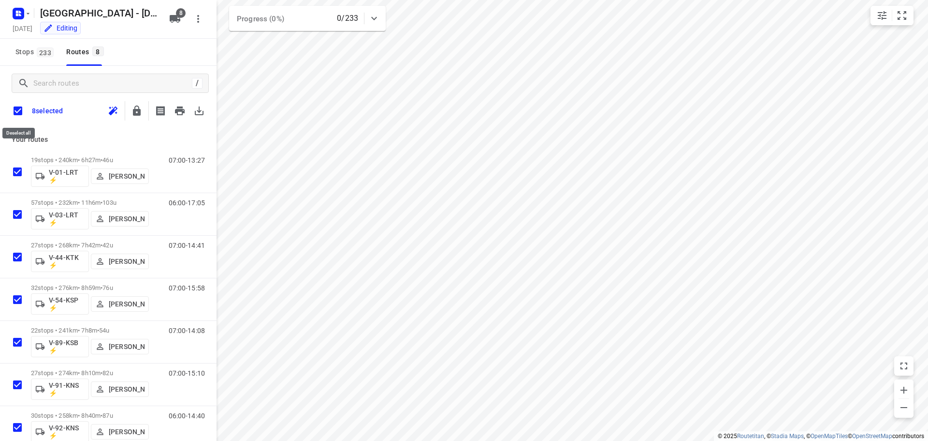
click at [16, 112] on input "checkbox" at bounding box center [18, 111] width 20 height 20
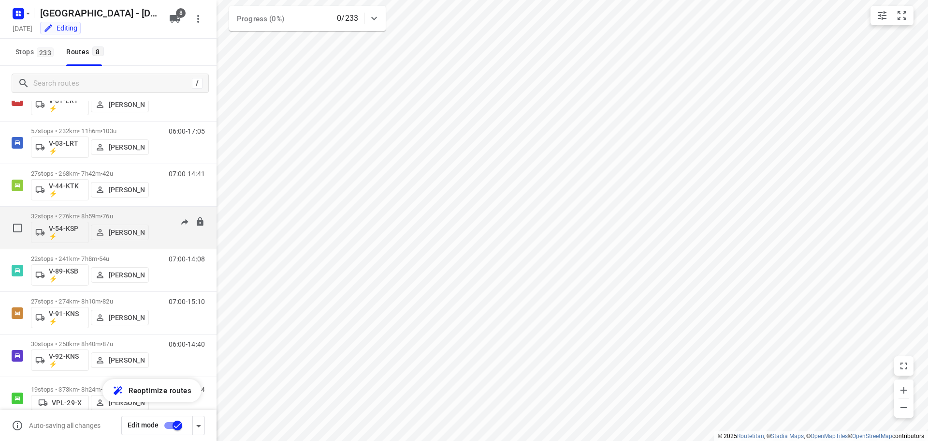
scroll to position [63, 0]
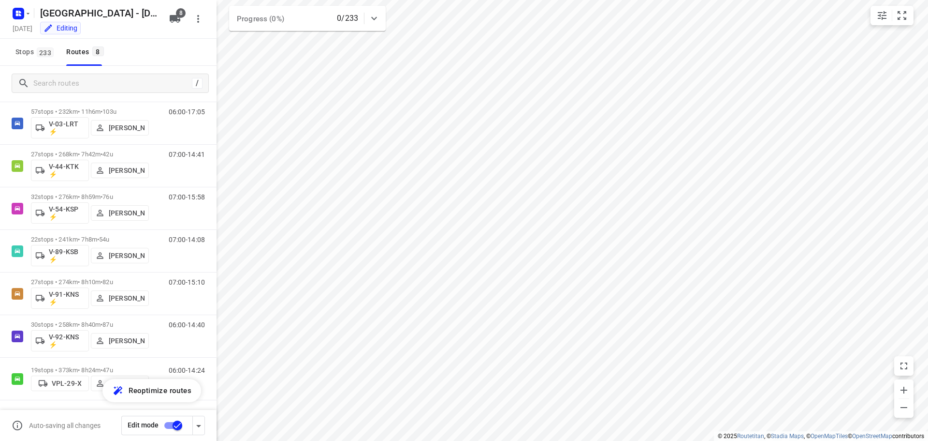
click at [201, 426] on icon "button" at bounding box center [199, 426] width 12 height 12
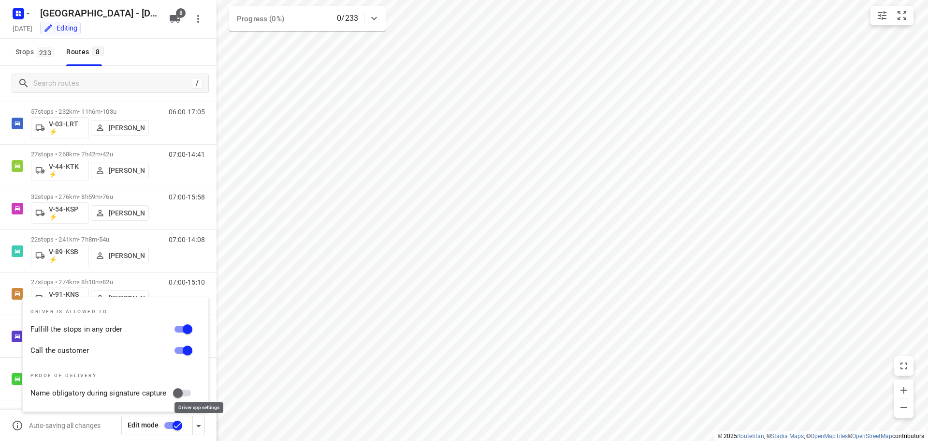
click at [202, 425] on icon "button" at bounding box center [199, 426] width 12 height 12
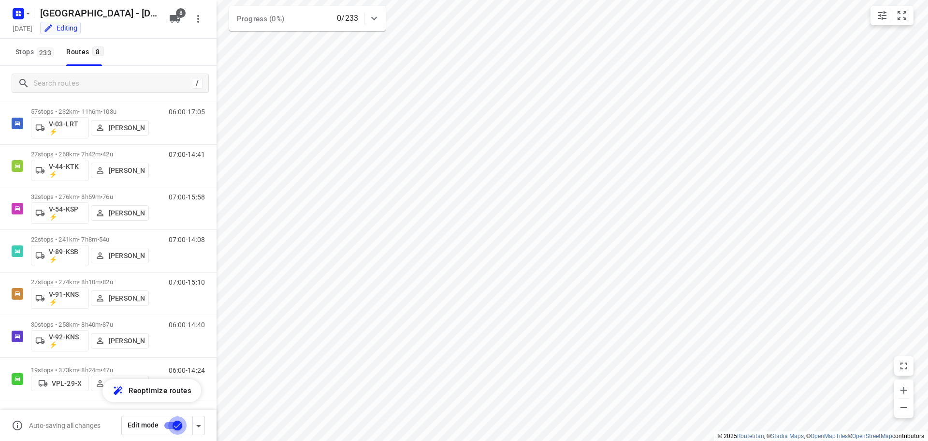
click at [175, 425] on input "checkbox" at bounding box center [177, 425] width 55 height 18
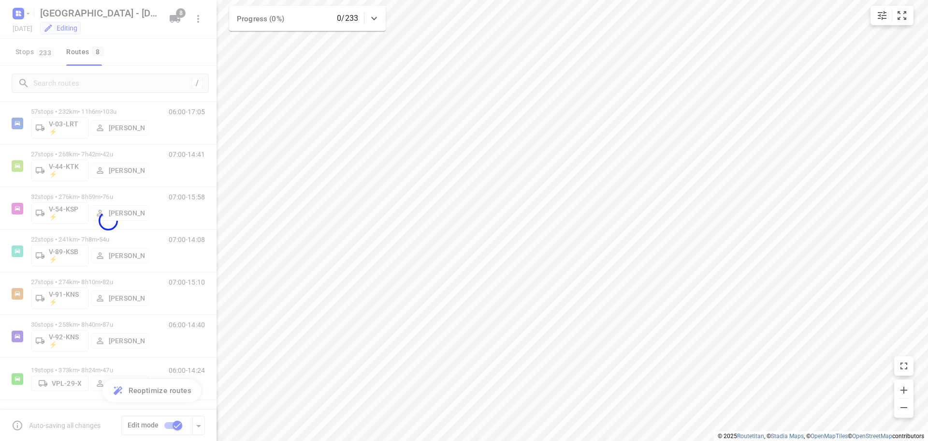
checkbox input "false"
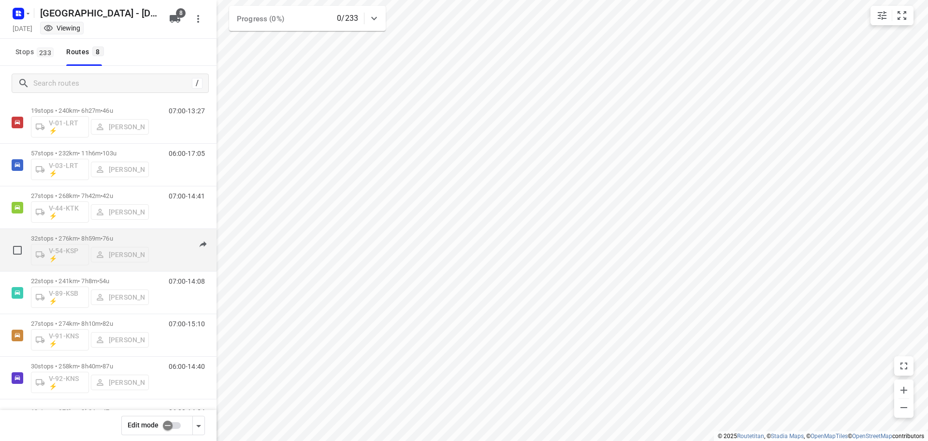
scroll to position [0, 0]
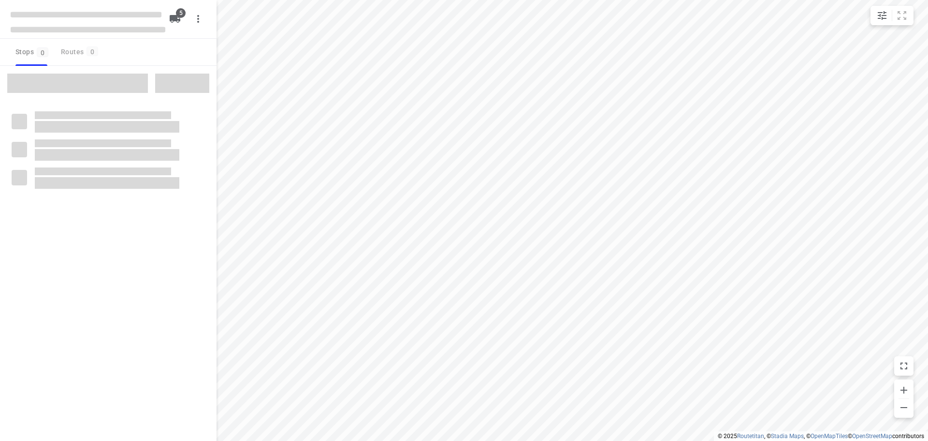
checkbox input "true"
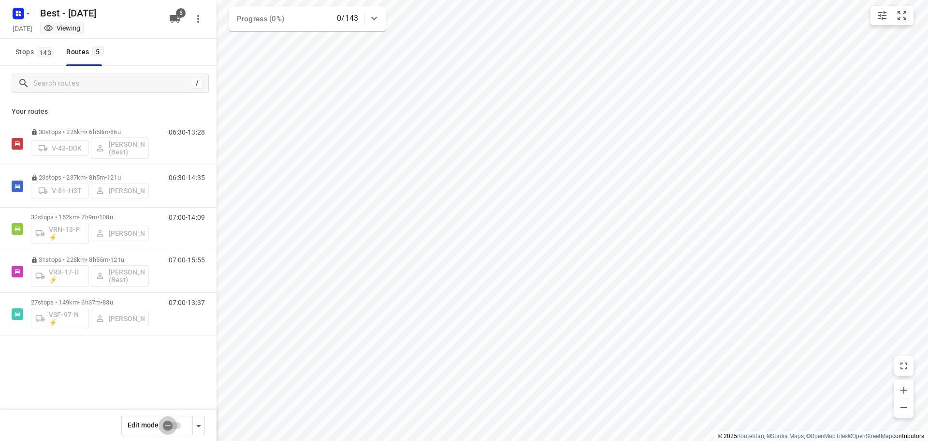
click at [178, 421] on input "checkbox" at bounding box center [167, 425] width 55 height 18
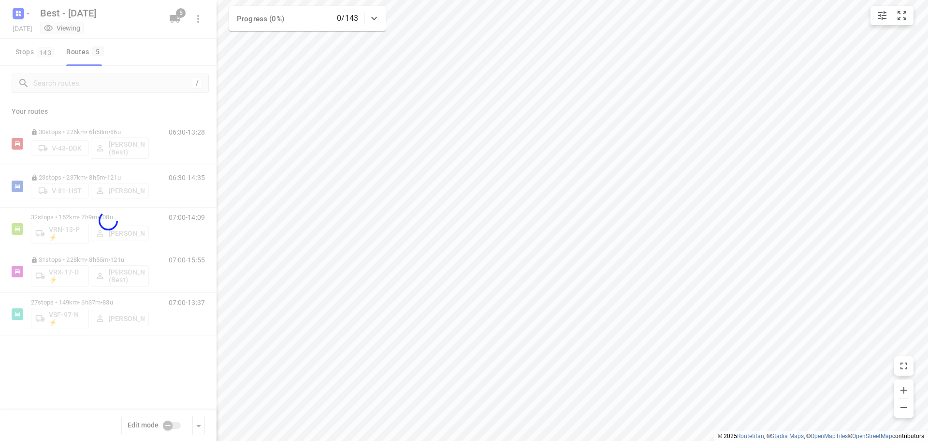
checkbox input "true"
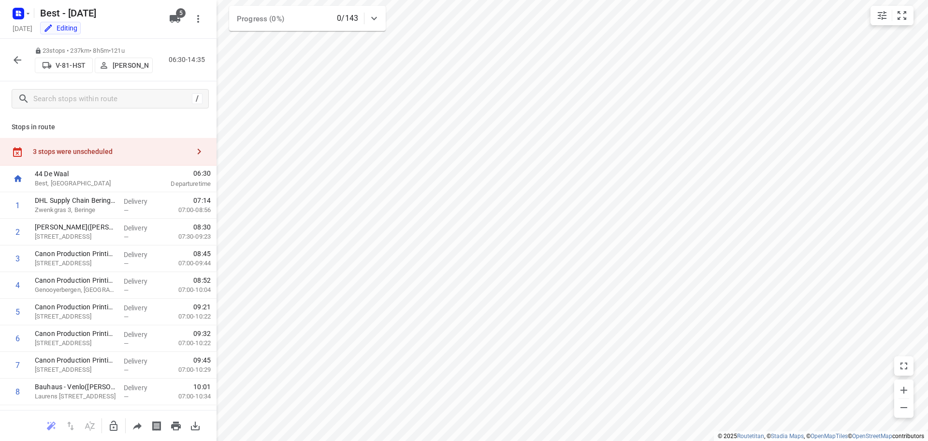
click at [85, 143] on div "3 stops were unscheduled" at bounding box center [108, 152] width 217 height 28
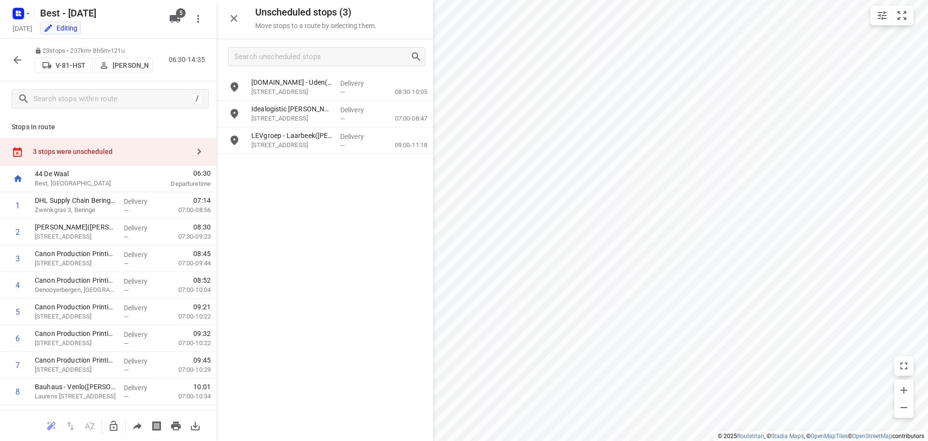
click at [121, 68] on p "[PERSON_NAME]" at bounding box center [131, 65] width 36 height 8
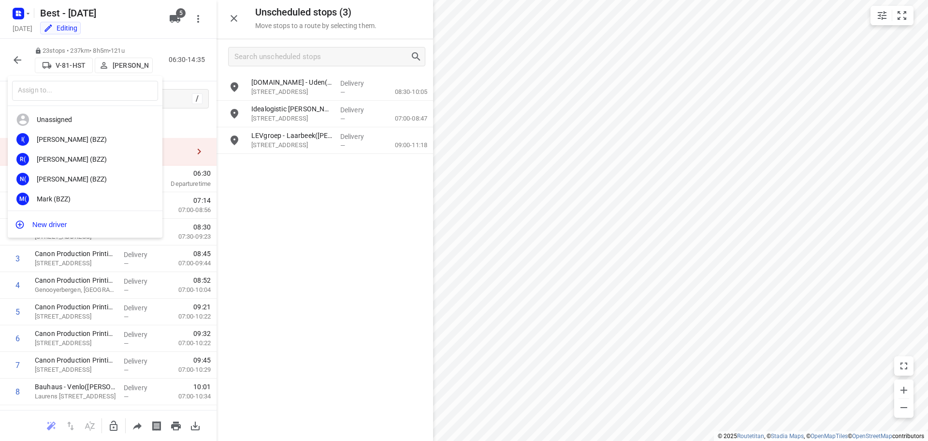
click at [118, 68] on div at bounding box center [464, 220] width 928 height 441
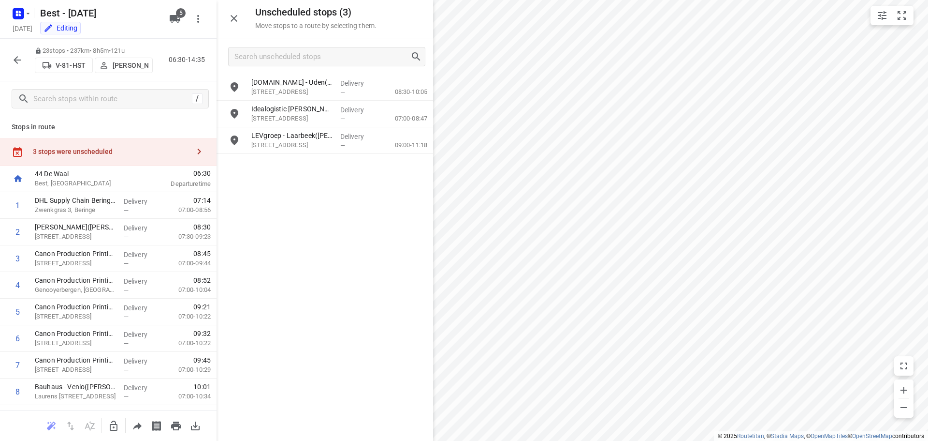
click at [165, 28] on div "Editing" at bounding box center [100, 29] width 129 height 11
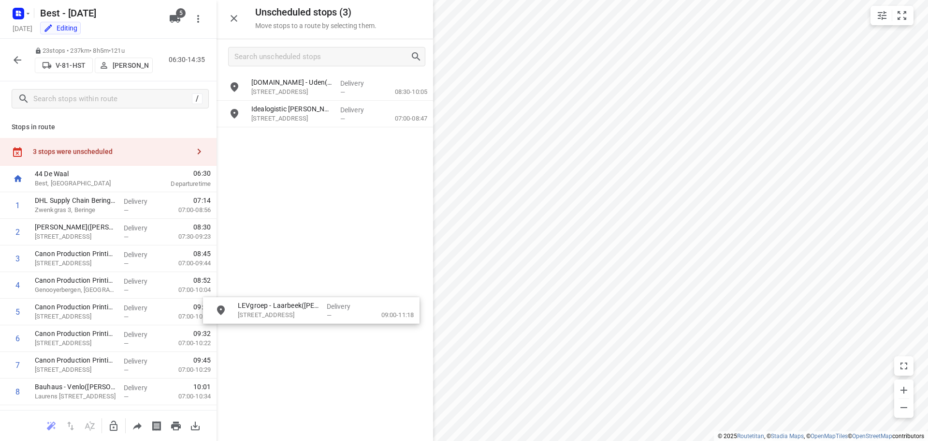
drag, startPoint x: 285, startPoint y: 146, endPoint x: 280, endPoint y: 319, distance: 172.7
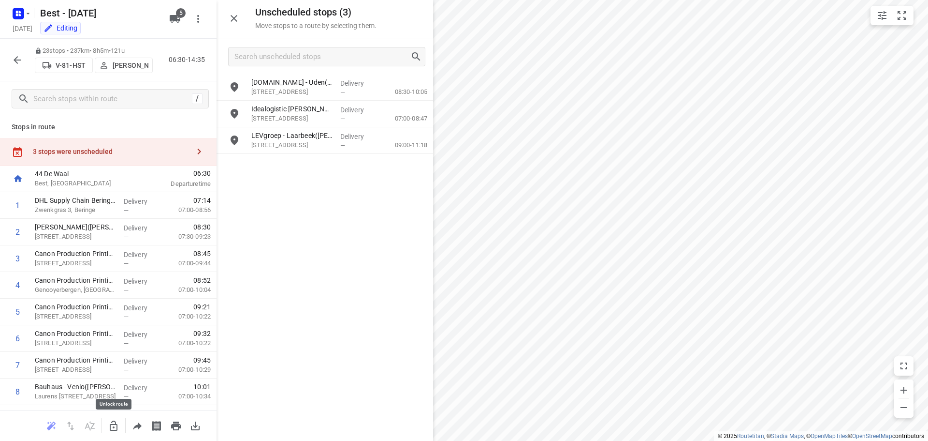
click at [111, 421] on icon "button" at bounding box center [114, 426] width 12 height 12
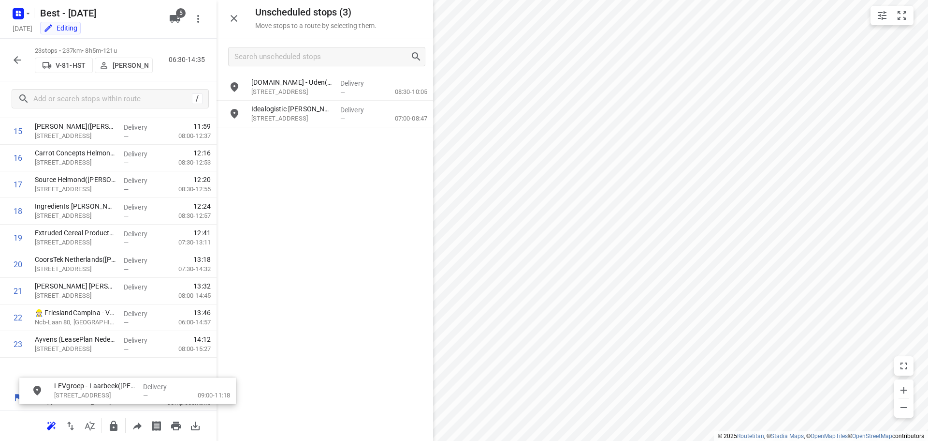
scroll to position [454, 0]
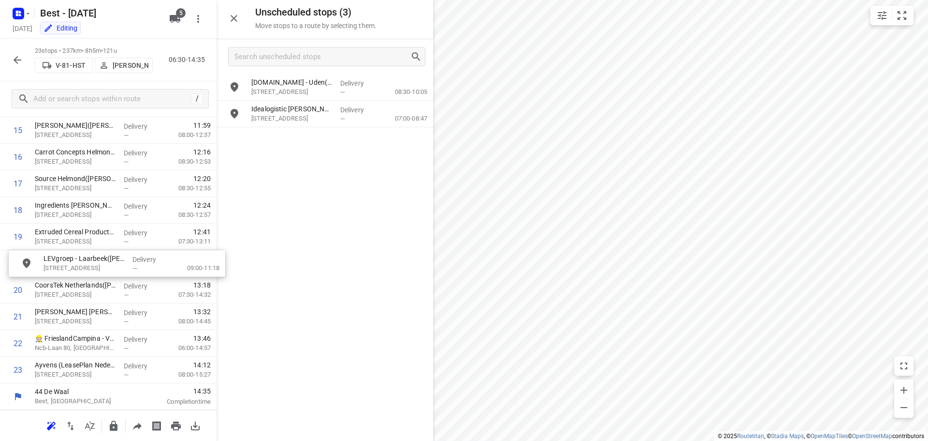
drag, startPoint x: 301, startPoint y: 135, endPoint x: 89, endPoint y: 256, distance: 243.9
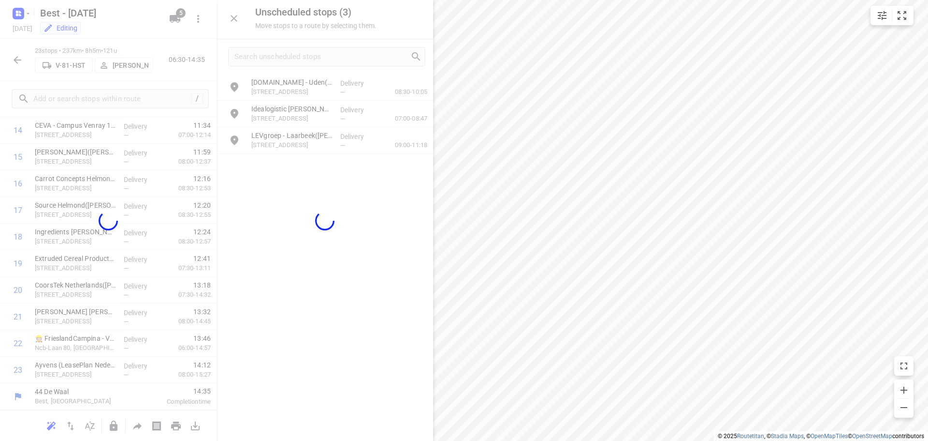
scroll to position [421, 0]
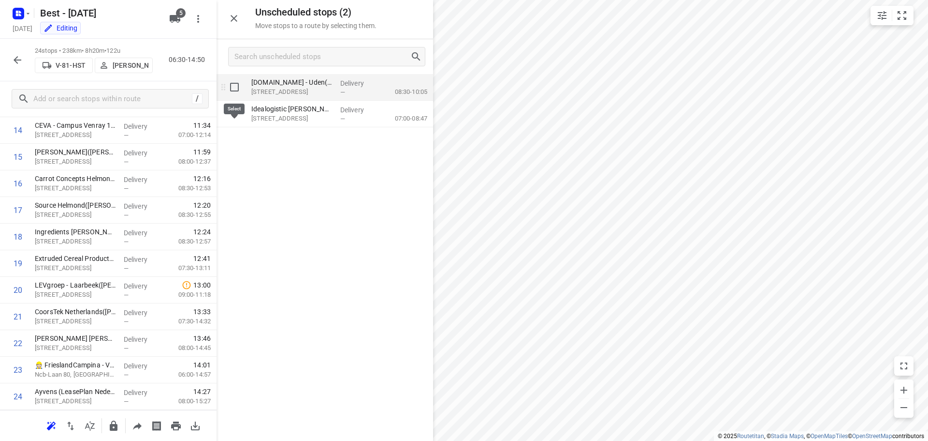
click at [239, 91] on input "grid" at bounding box center [234, 86] width 19 height 19
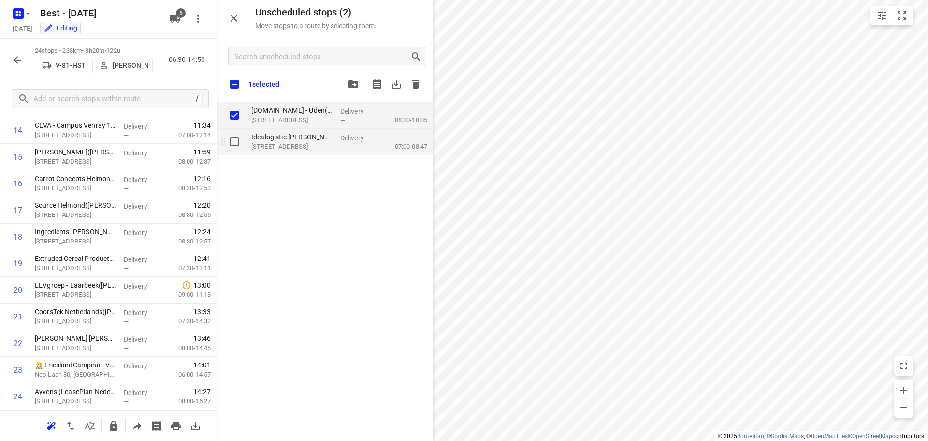
checkbox input "true"
click at [233, 147] on input "grid" at bounding box center [234, 141] width 19 height 19
checkbox input "true"
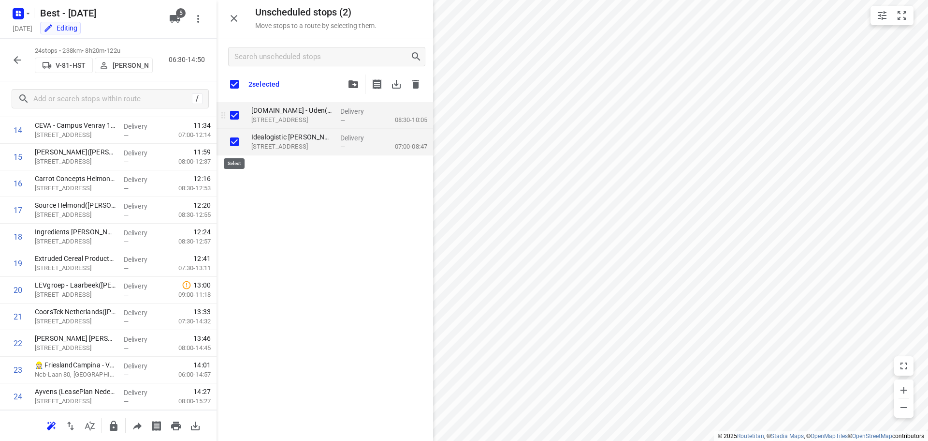
checkbox input "true"
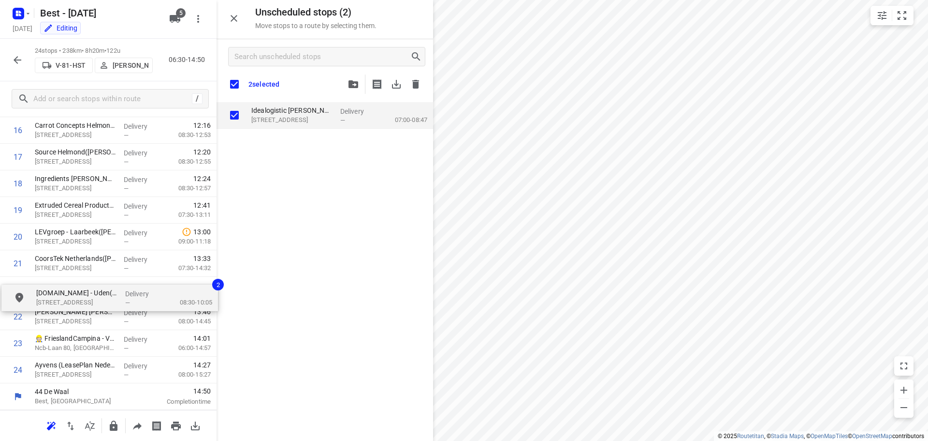
drag, startPoint x: 282, startPoint y: 133, endPoint x: 73, endPoint y: 305, distance: 270.4
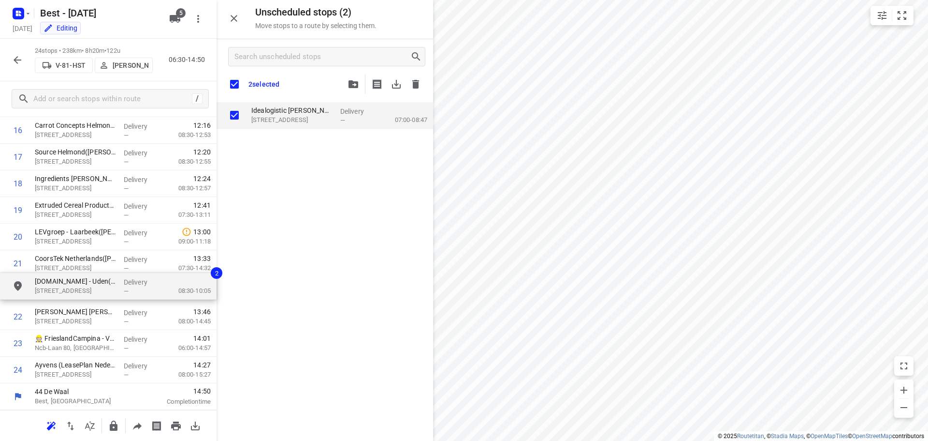
scroll to position [447, 0]
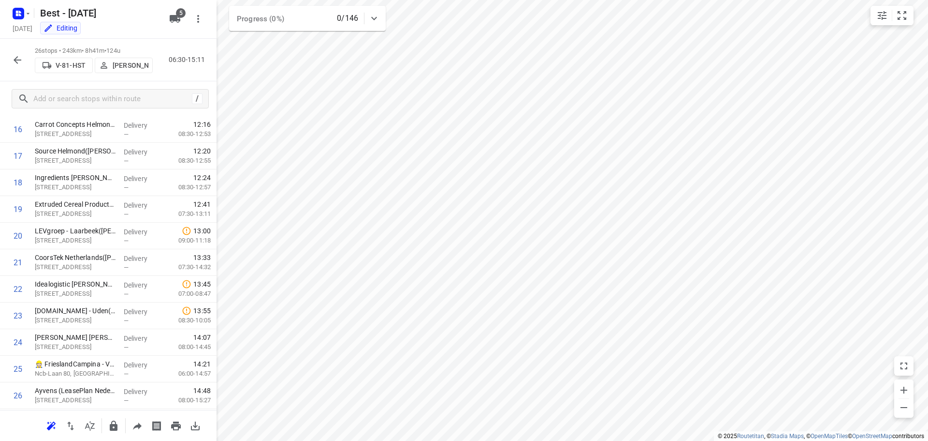
click at [11, 60] on button "button" at bounding box center [17, 59] width 19 height 19
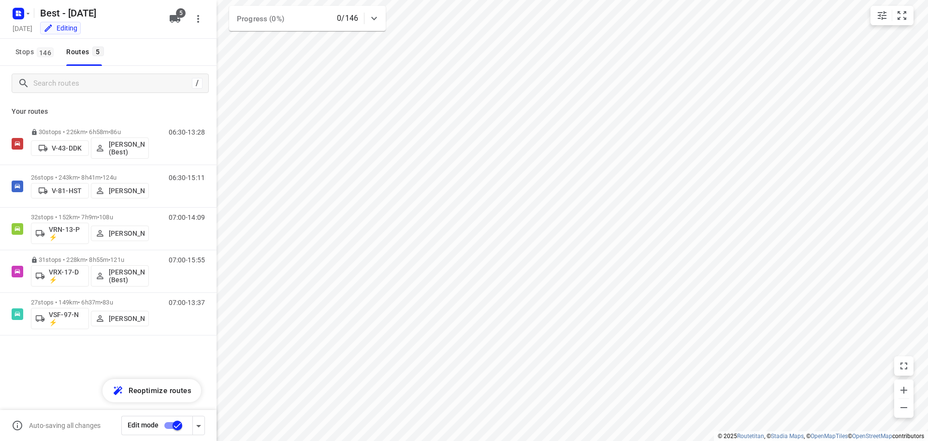
click at [177, 426] on input "checkbox" at bounding box center [177, 425] width 55 height 18
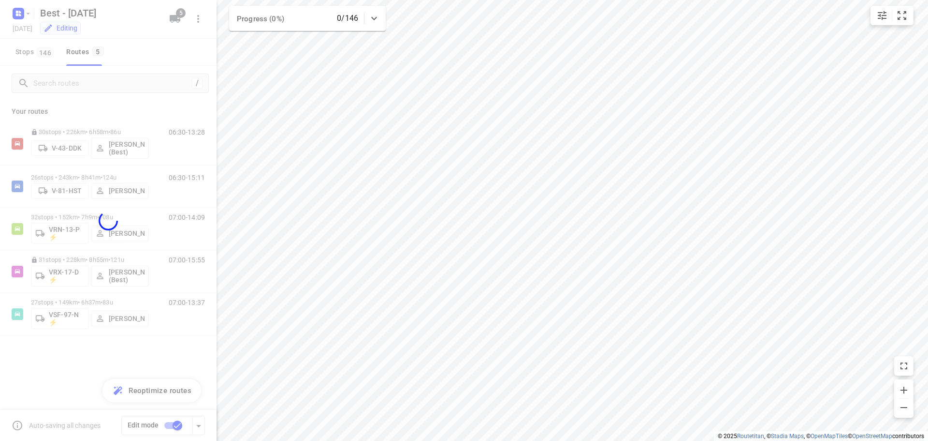
checkbox input "false"
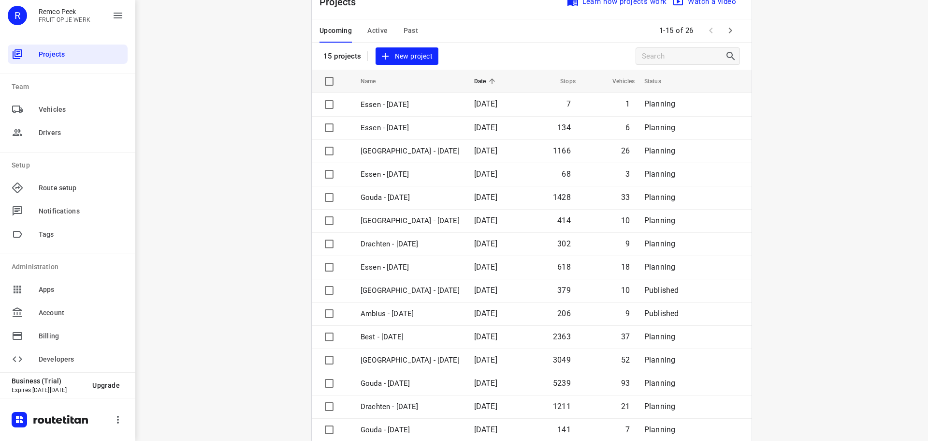
scroll to position [48, 0]
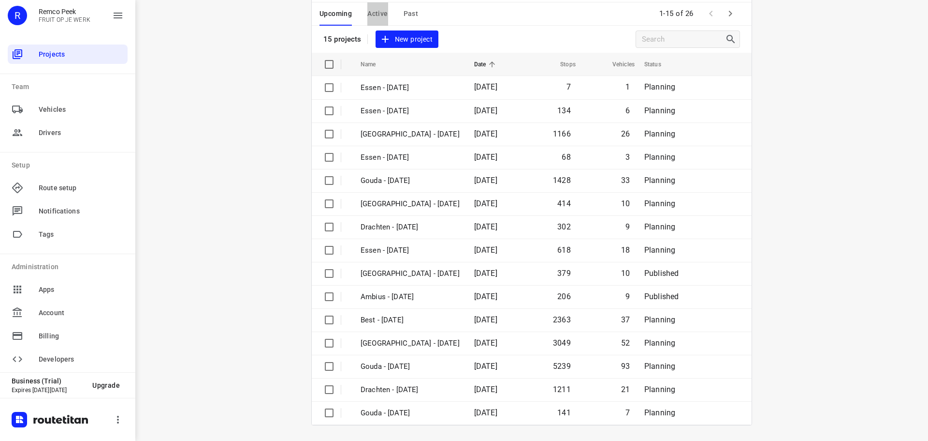
click at [374, 17] on span "Active" at bounding box center [378, 14] width 20 height 12
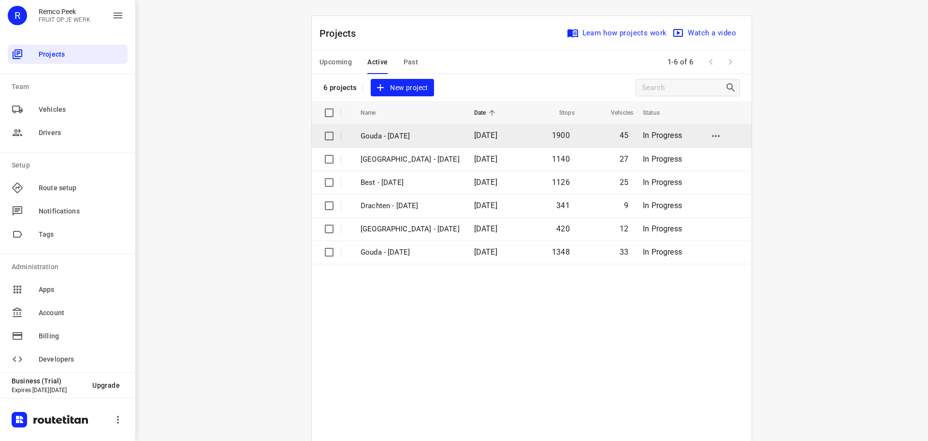
click at [411, 133] on p "Gouda - [DATE]" at bounding box center [410, 136] width 99 height 11
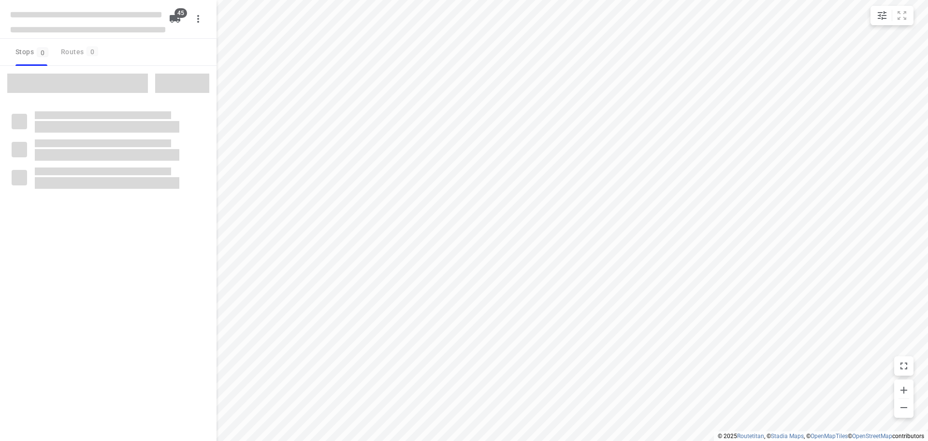
checkbox input "true"
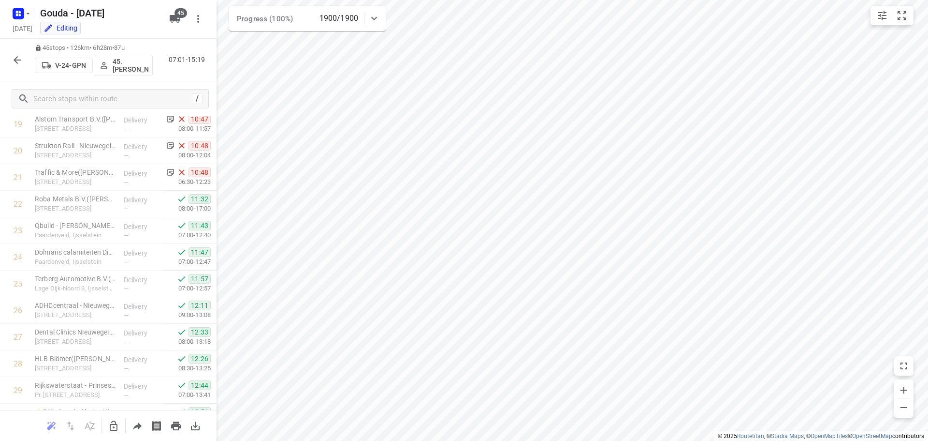
scroll to position [978, 0]
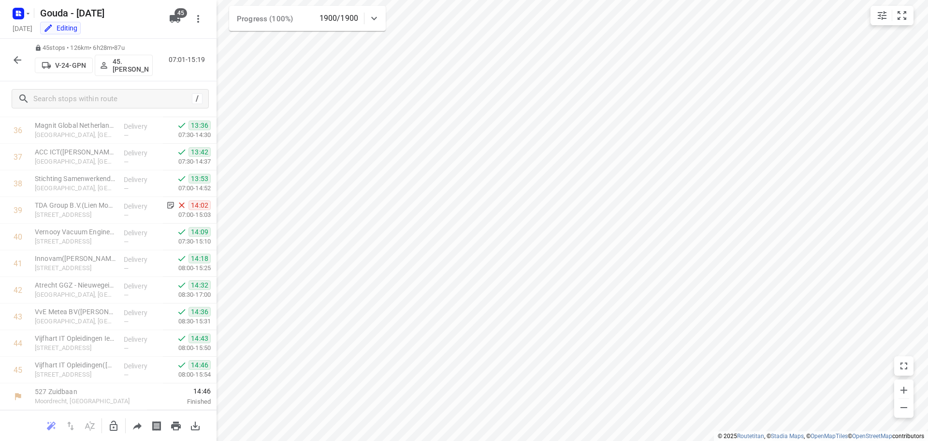
click at [20, 64] on icon "button" at bounding box center [18, 60] width 12 height 12
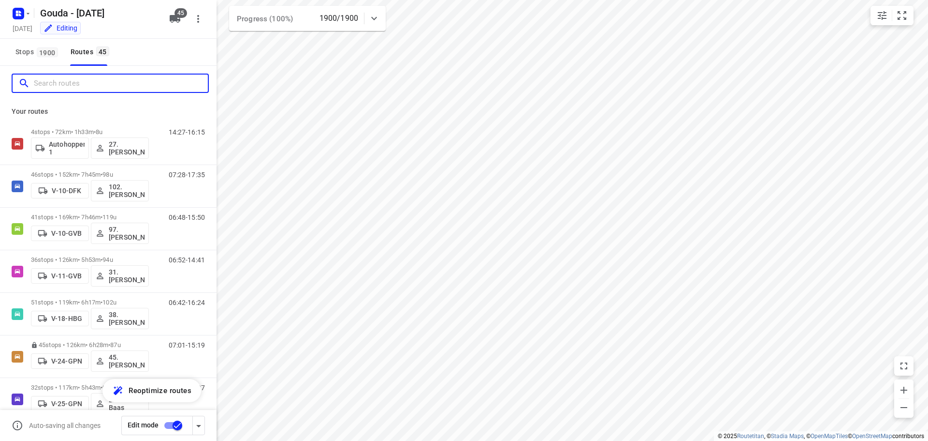
click at [58, 88] on input "Search routes" at bounding box center [121, 83] width 174 height 15
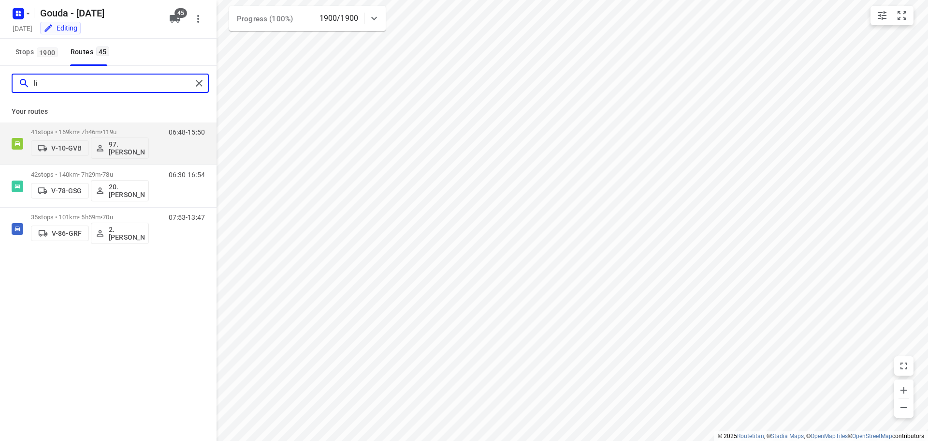
type input "l"
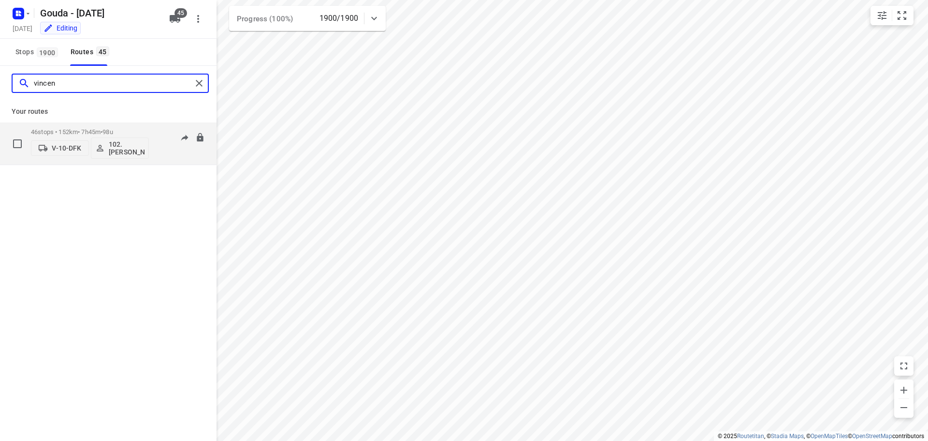
type input "vincen"
click at [91, 131] on p "46 stops • 152km • 7h45m • 98u" at bounding box center [90, 131] width 118 height 7
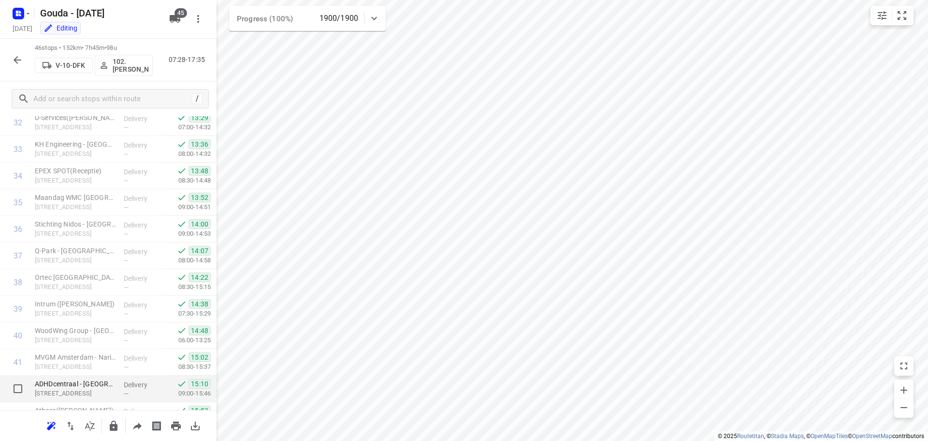
scroll to position [1005, 0]
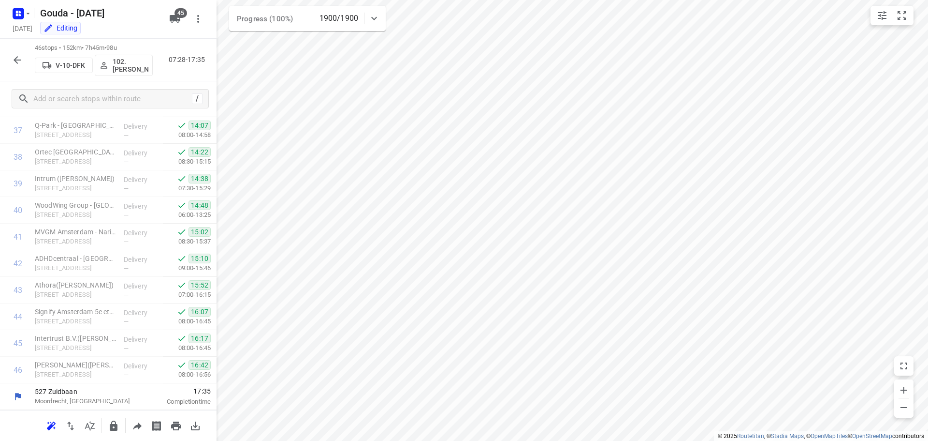
click at [13, 53] on button "button" at bounding box center [17, 59] width 19 height 19
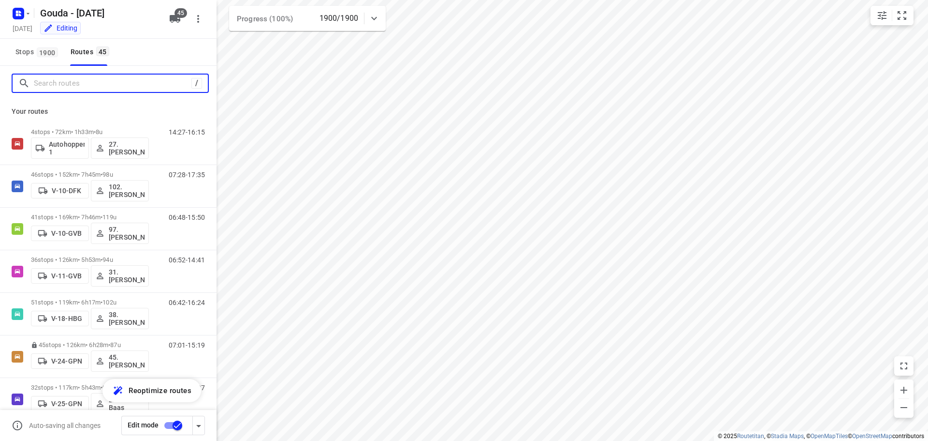
drag, startPoint x: 69, startPoint y: 83, endPoint x: 73, endPoint y: 79, distance: 6.2
click at [72, 81] on input "Search routes" at bounding box center [113, 83] width 158 height 15
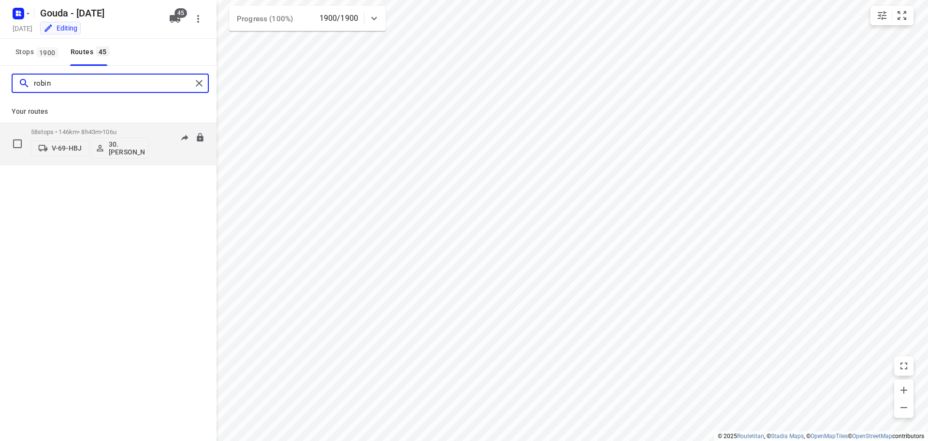
type input "robin"
click at [92, 127] on div "58 stops • 146km • 8h43m • 106u V-69-HBJ 30.[PERSON_NAME]" at bounding box center [90, 143] width 118 height 40
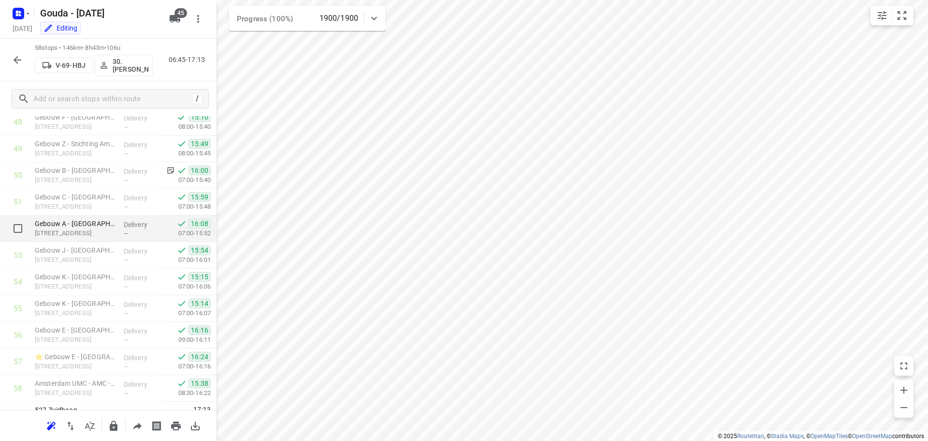
scroll to position [1324, 0]
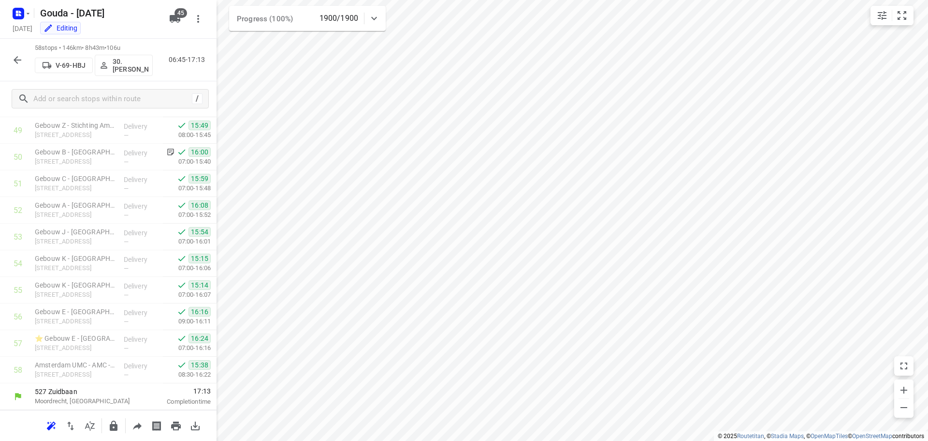
click at [15, 59] on icon "button" at bounding box center [18, 60] width 8 height 8
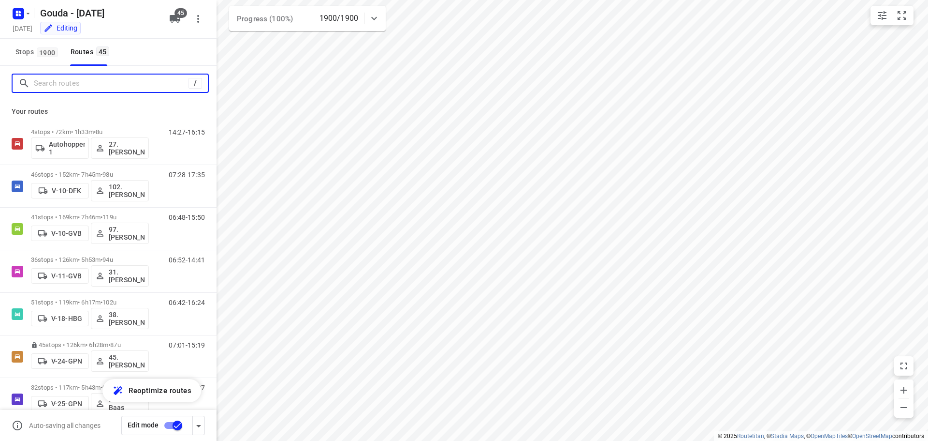
click at [74, 80] on input "Search routes" at bounding box center [111, 83] width 155 height 15
click at [124, 88] on input "Search routes" at bounding box center [111, 83] width 155 height 15
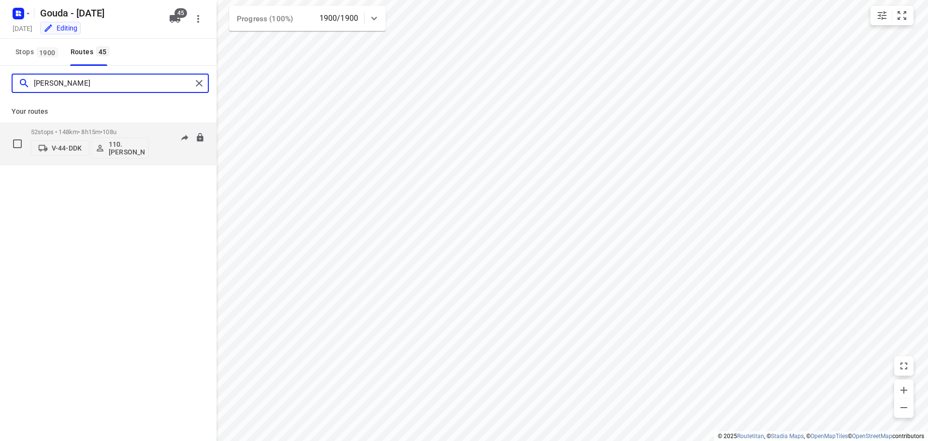
type input "[PERSON_NAME]"
click at [111, 125] on div "52 stops • 148km • 8h15m • 108u V-44-DDK 110.[PERSON_NAME]" at bounding box center [90, 143] width 118 height 40
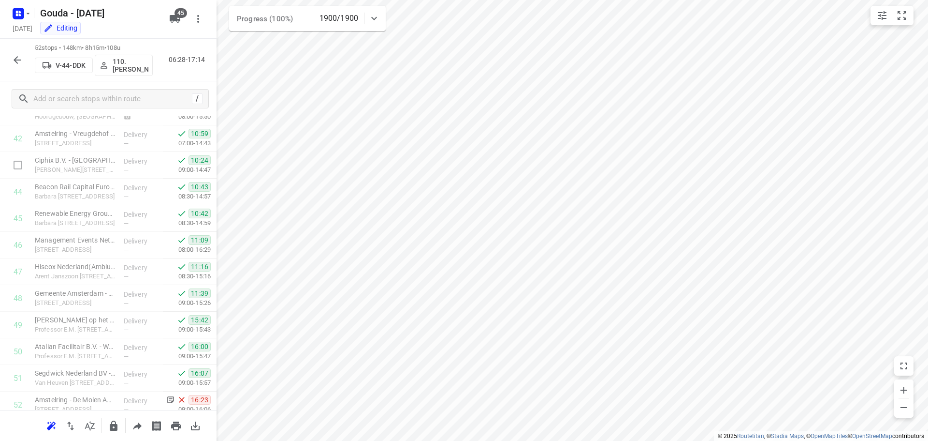
scroll to position [1164, 0]
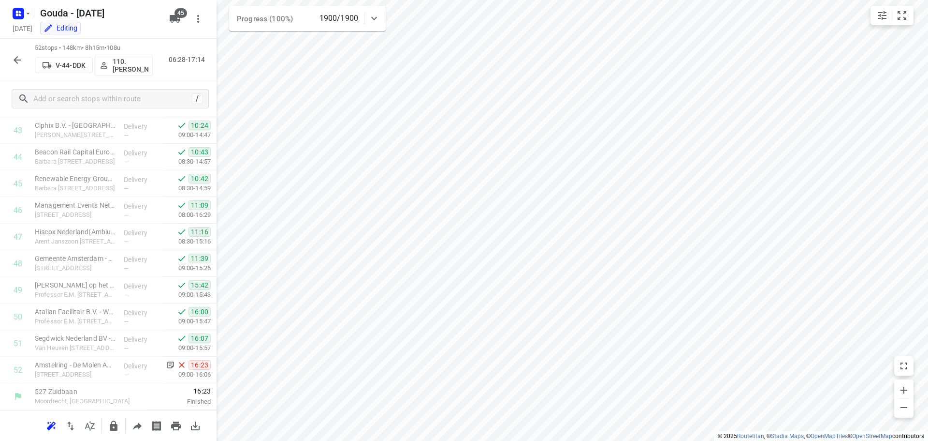
click at [18, 59] on icon "button" at bounding box center [18, 60] width 12 height 12
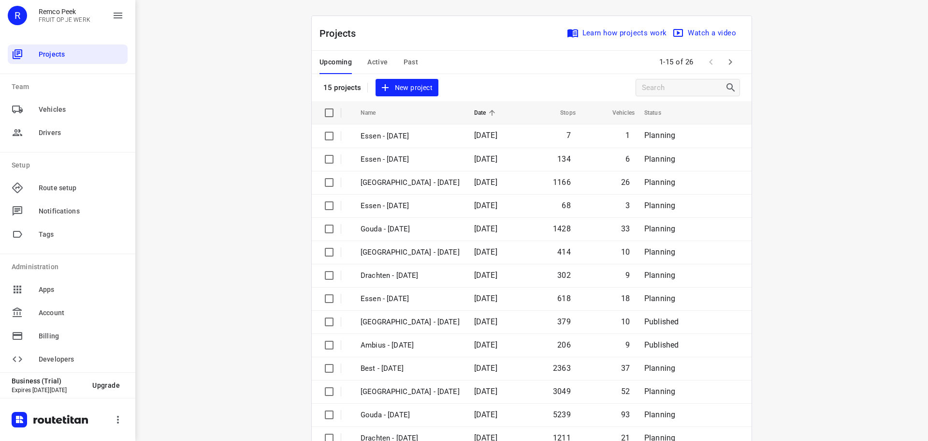
click at [408, 68] on button "Past" at bounding box center [411, 62] width 15 height 23
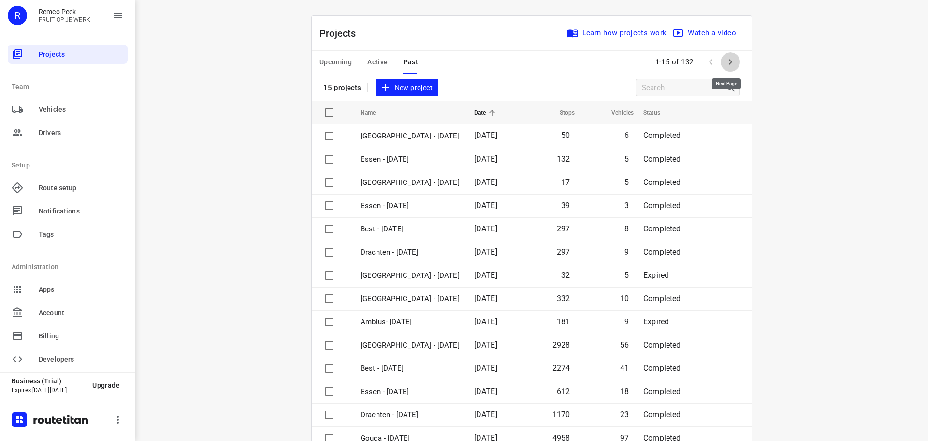
click at [732, 69] on button "button" at bounding box center [730, 61] width 19 height 19
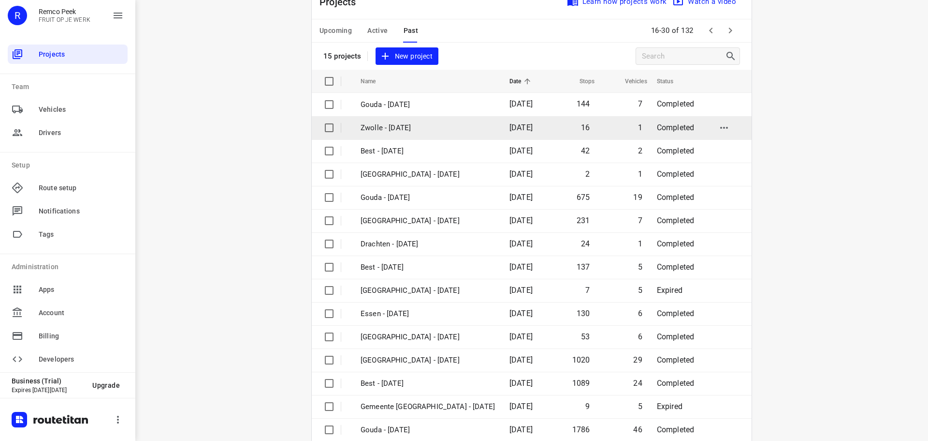
scroll to position [48, 0]
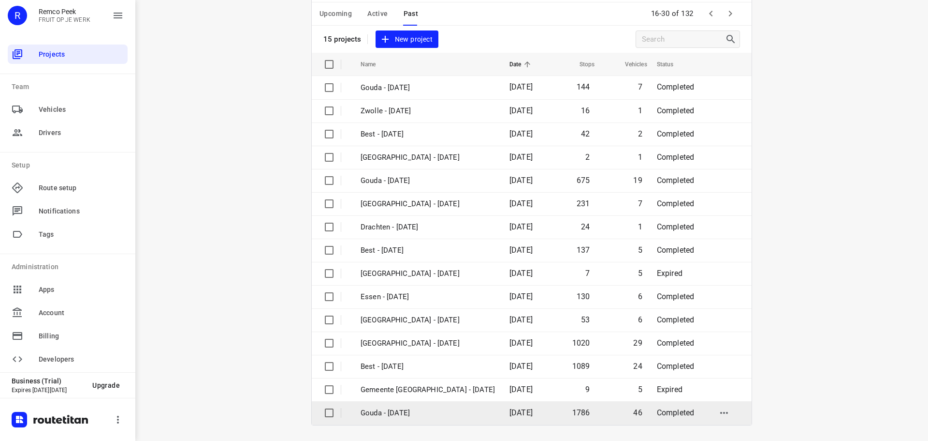
click at [442, 410] on p "Gouda - [DATE]" at bounding box center [428, 412] width 134 height 11
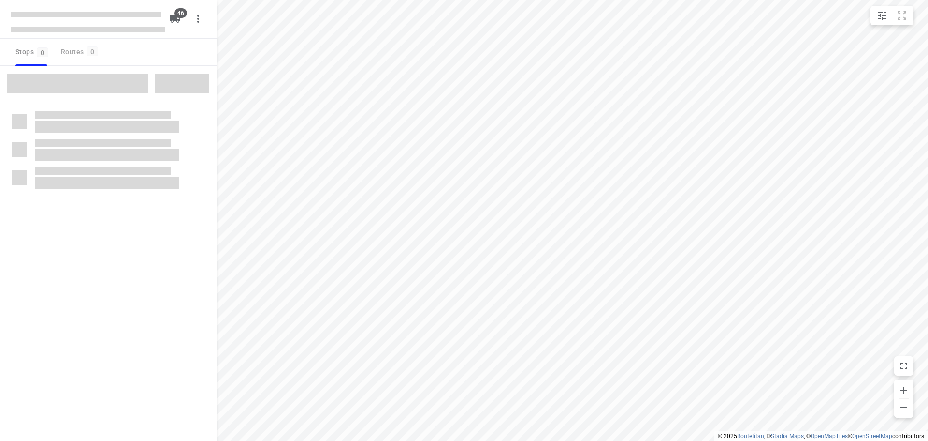
type input "distance"
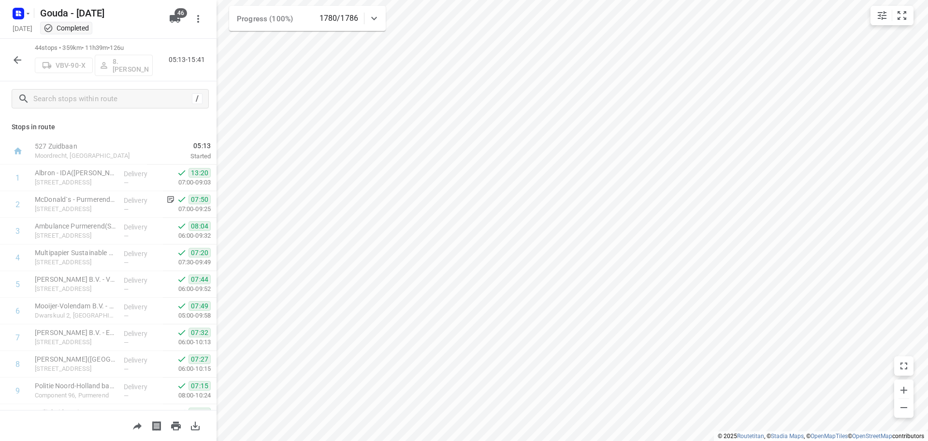
click at [152, 116] on div "/" at bounding box center [108, 98] width 217 height 35
click at [144, 125] on p "Stops in route" at bounding box center [108, 127] width 193 height 10
click at [101, 132] on div "Stops in route 527 Zuidbaan Moordrecht, Netherlands 05:13 Started 1 Albron - ID…" at bounding box center [108, 263] width 217 height 294
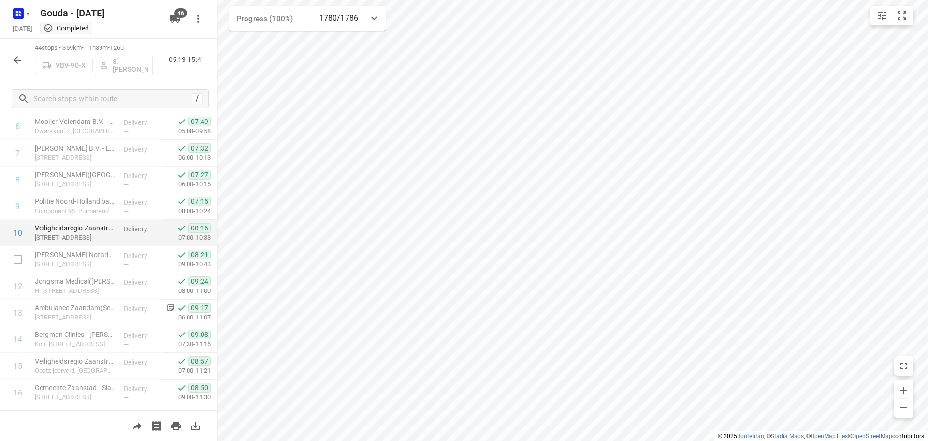
scroll to position [193, 0]
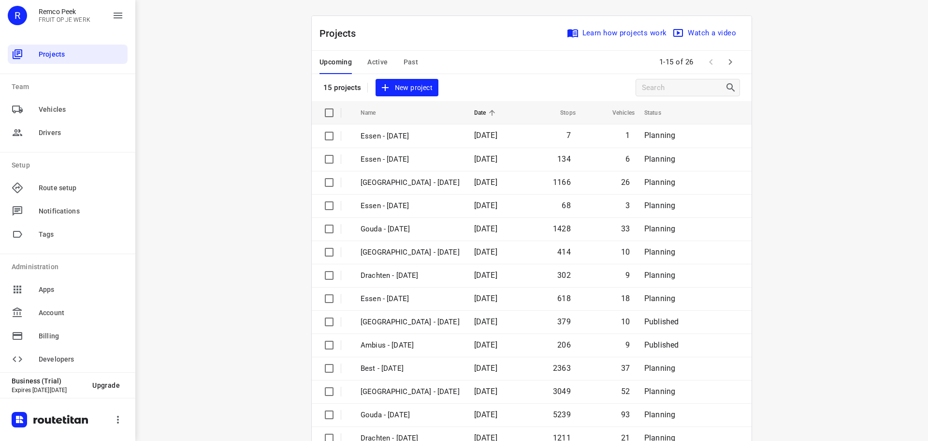
click at [378, 61] on span "Active" at bounding box center [378, 62] width 20 height 12
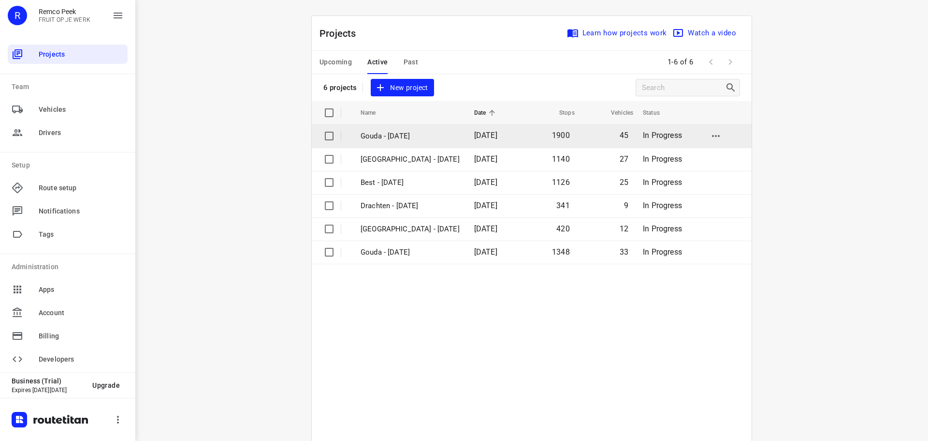
click at [426, 132] on p "Gouda - [DATE]" at bounding box center [410, 136] width 99 height 11
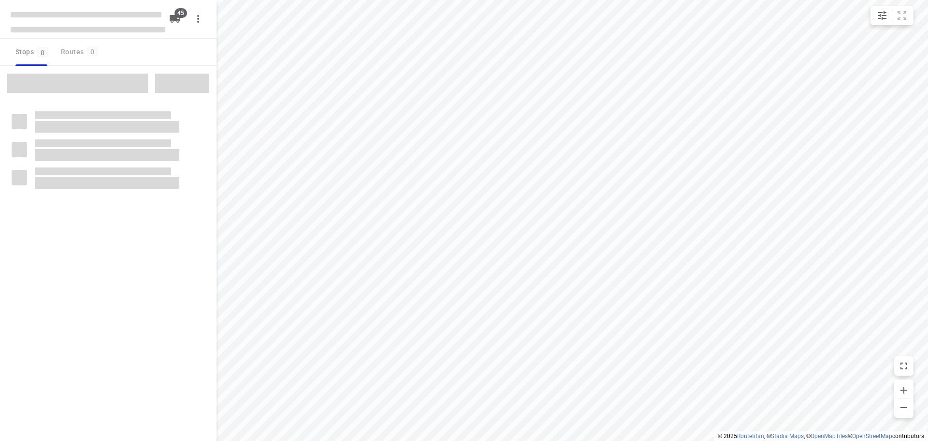
checkbox input "true"
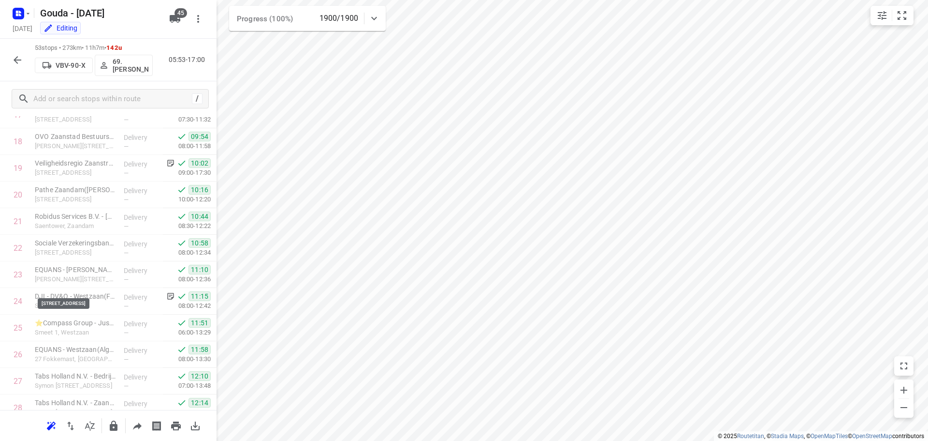
scroll to position [295, 0]
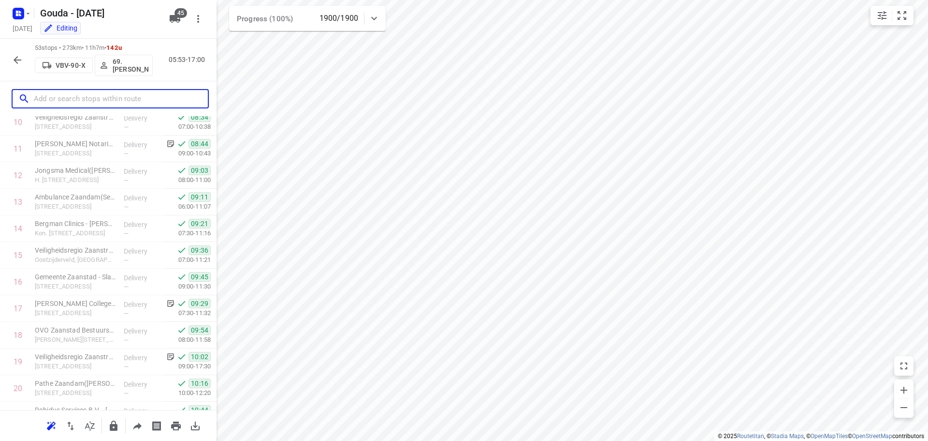
click at [61, 106] on input "text" at bounding box center [121, 98] width 174 height 15
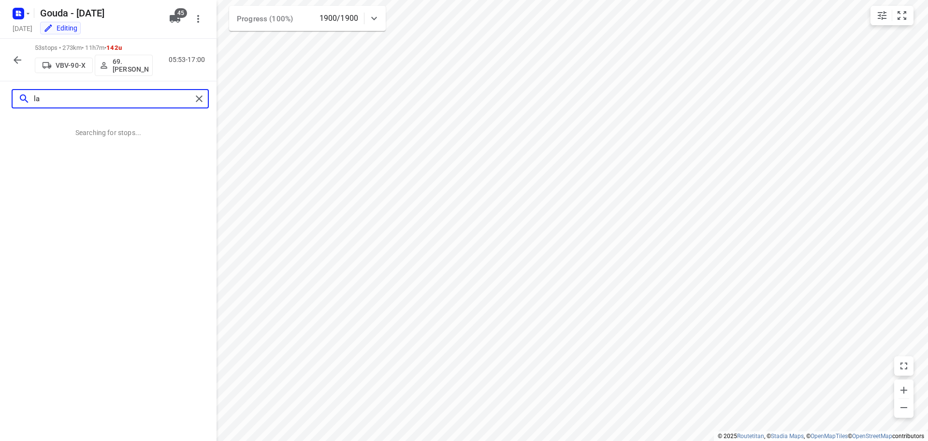
scroll to position [0, 0]
type input "l"
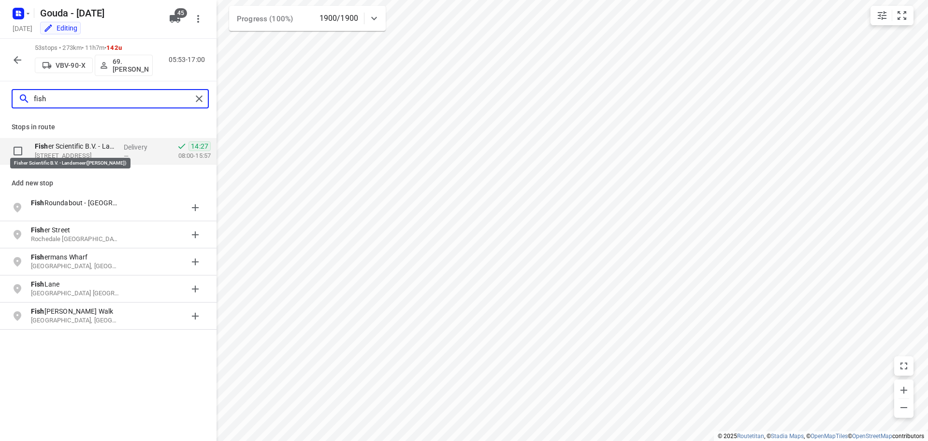
type input "fish"
click at [79, 141] on p "Fish er Scientific B.V. - Landsmeer([PERSON_NAME])" at bounding box center [75, 146] width 81 height 10
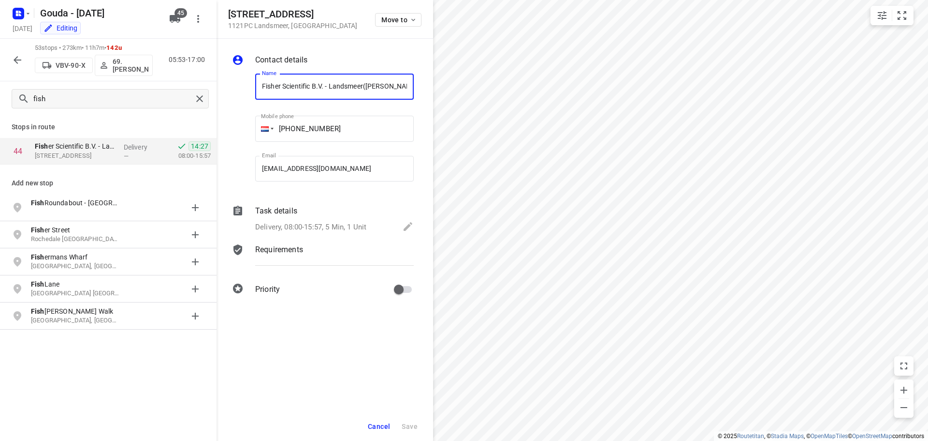
scroll to position [0, 29]
click at [335, 221] on div "Delivery, 08:00-15:57, 5 Min, 1 Unit" at bounding box center [334, 228] width 159 height 14
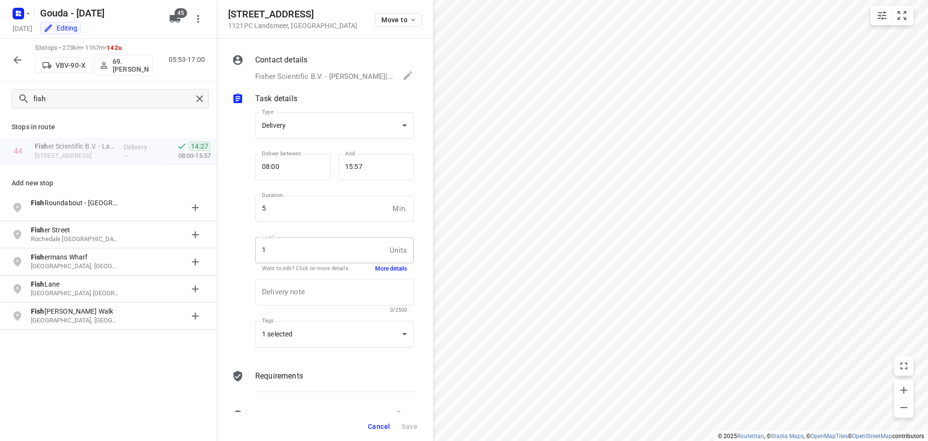
scroll to position [0, 0]
click at [391, 269] on button "More details" at bounding box center [391, 269] width 32 height 8
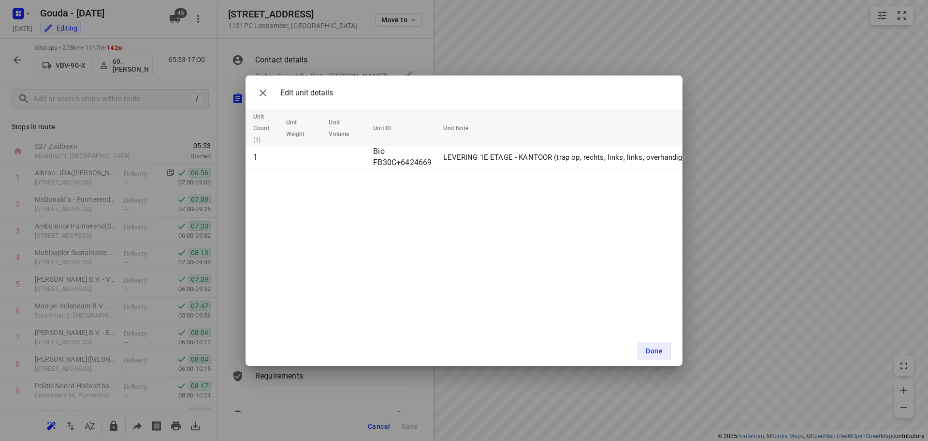
click at [660, 367] on div "Edit unit details Unit Count (1) Unit Weight Unit Volume Unit ID Unit Note 1 Bi…" at bounding box center [464, 220] width 928 height 441
click at [657, 353] on span "Done" at bounding box center [654, 351] width 17 height 8
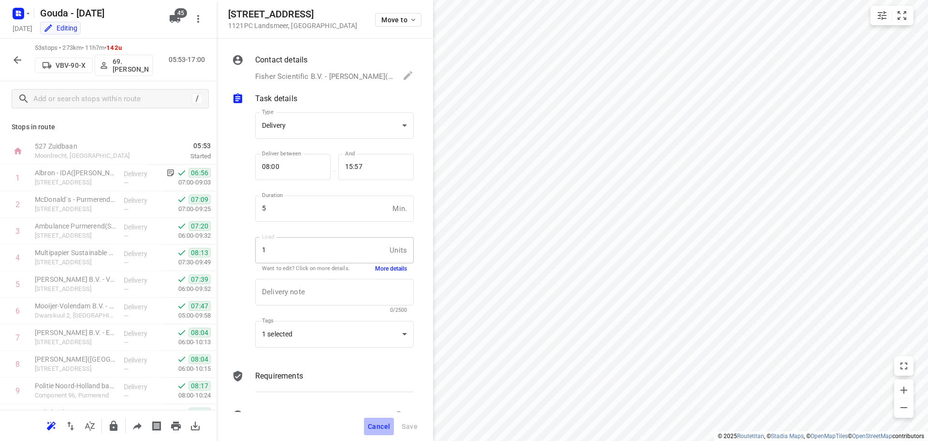
click at [387, 420] on button "Cancel" at bounding box center [379, 425] width 30 height 17
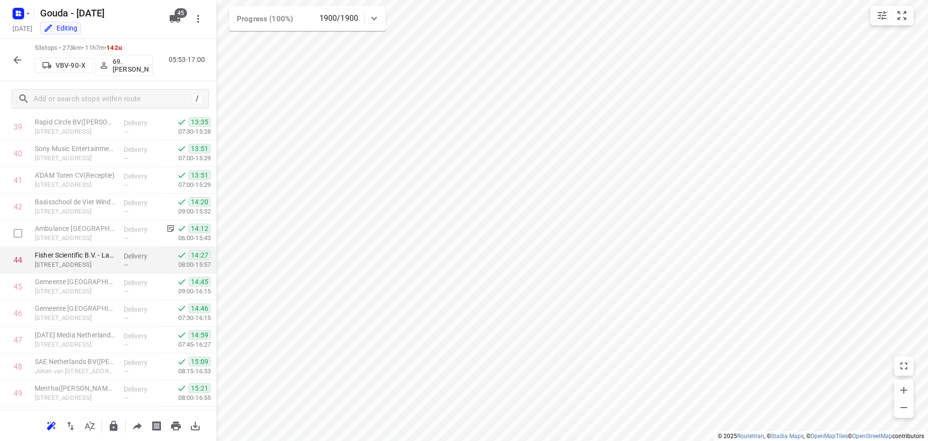
scroll to position [1112, 0]
